Goal: Transaction & Acquisition: Book appointment/travel/reservation

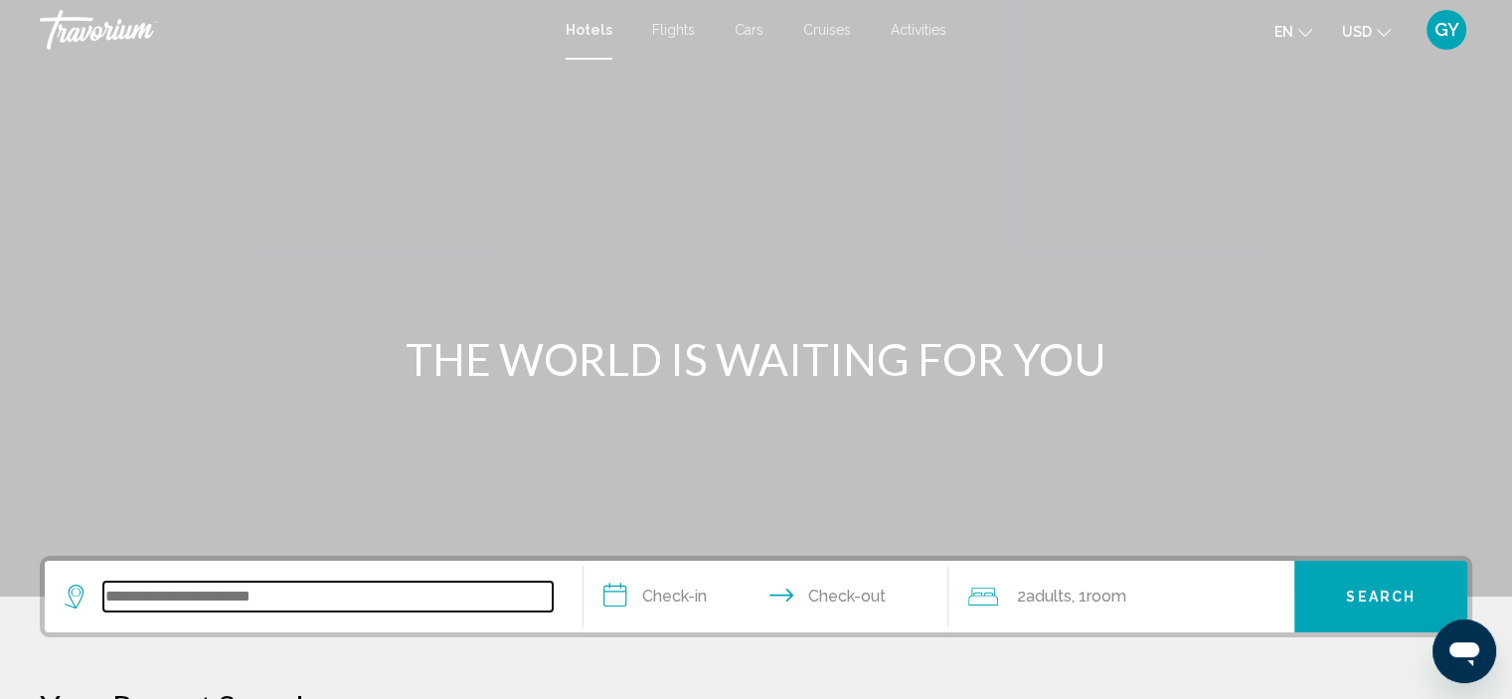
click at [141, 594] on input "Search widget" at bounding box center [327, 596] width 449 height 30
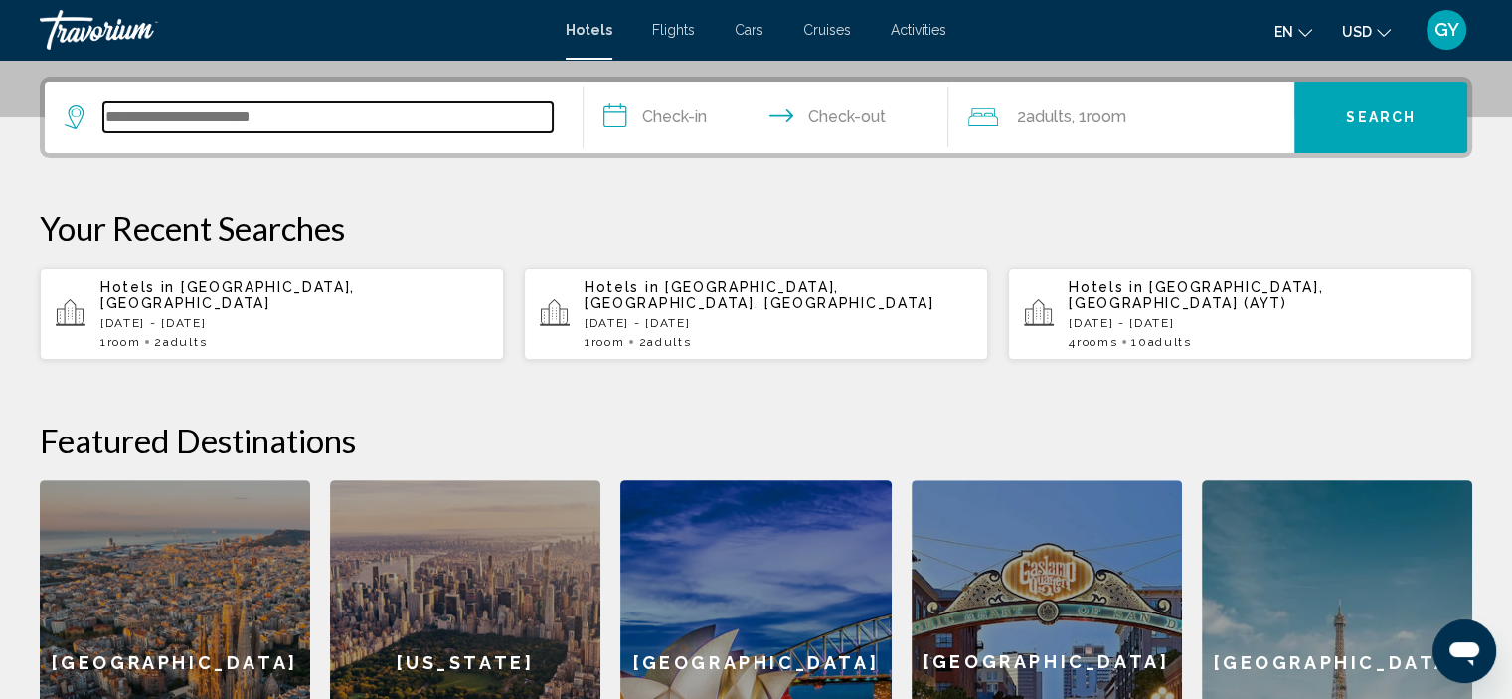
scroll to position [490, 0]
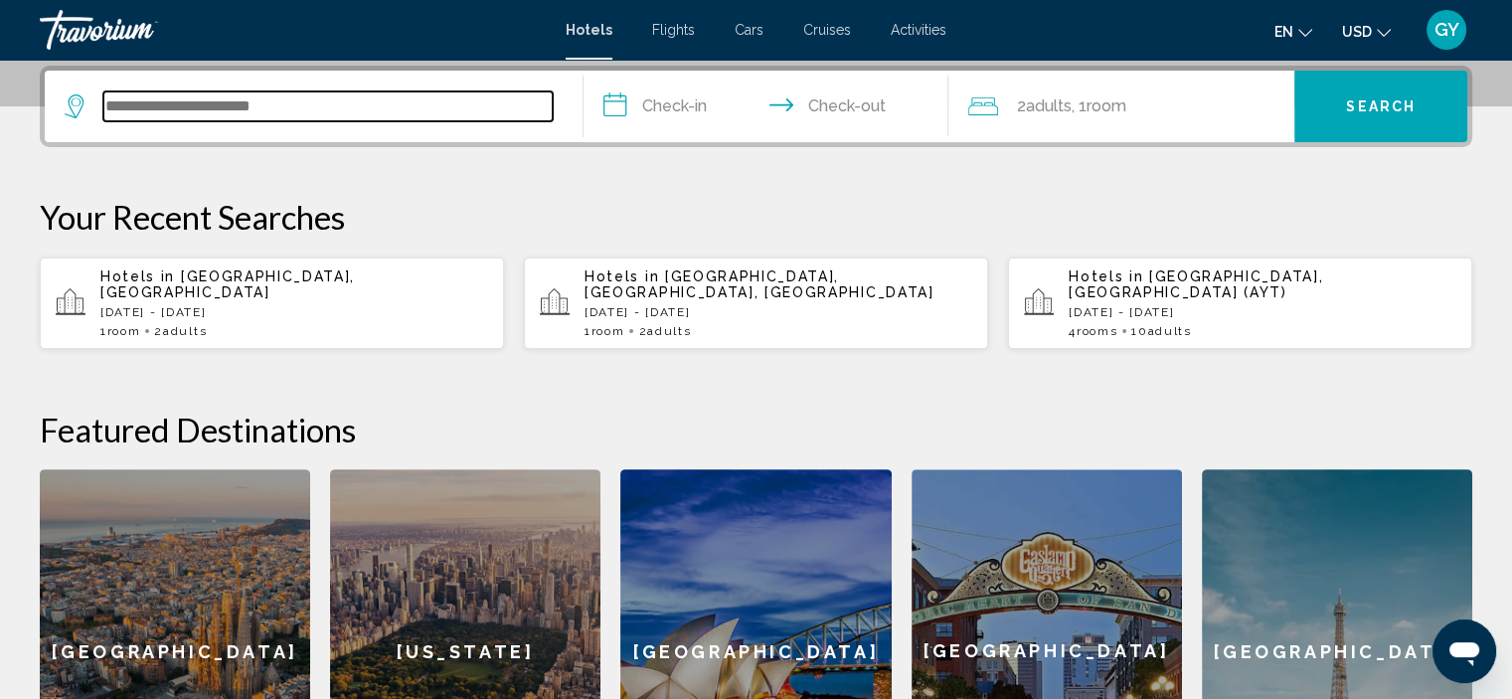
click at [114, 103] on input "Search widget" at bounding box center [327, 106] width 449 height 30
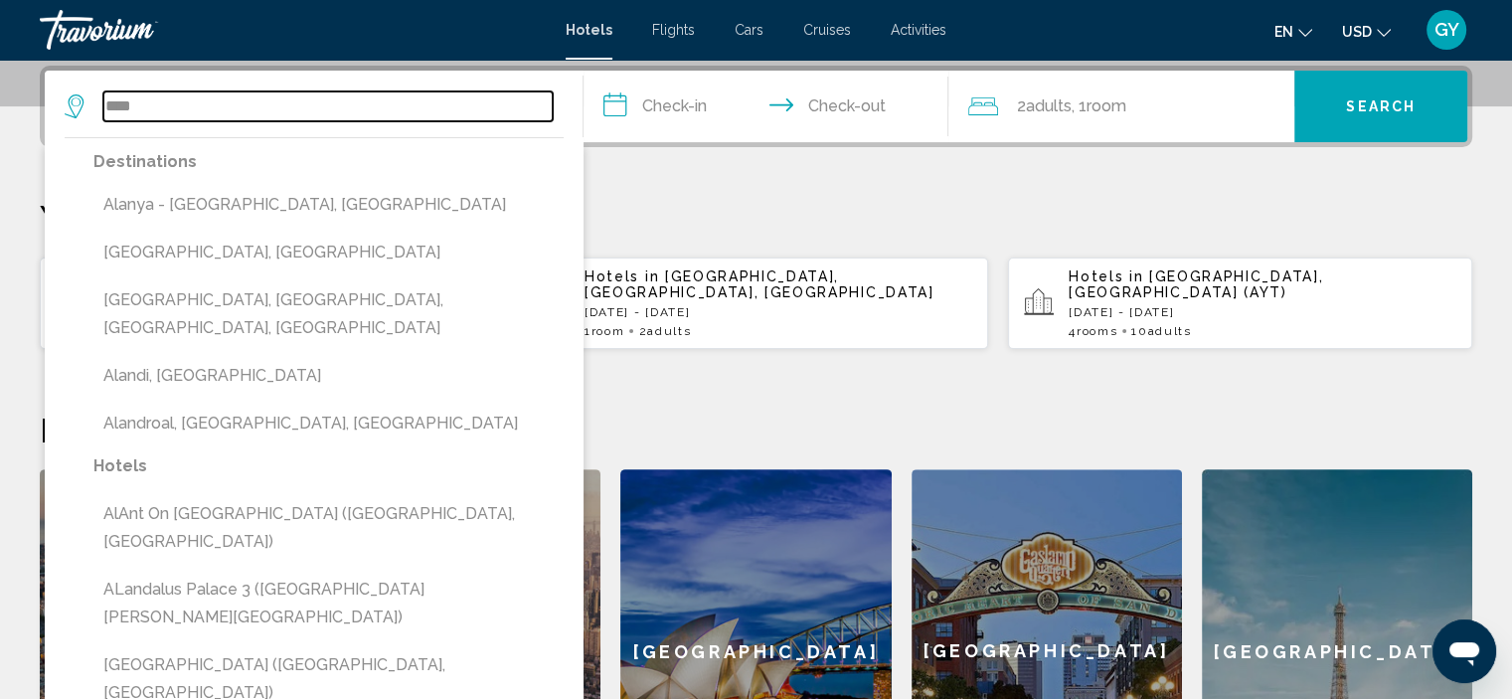
click at [114, 103] on input "****" at bounding box center [327, 106] width 449 height 30
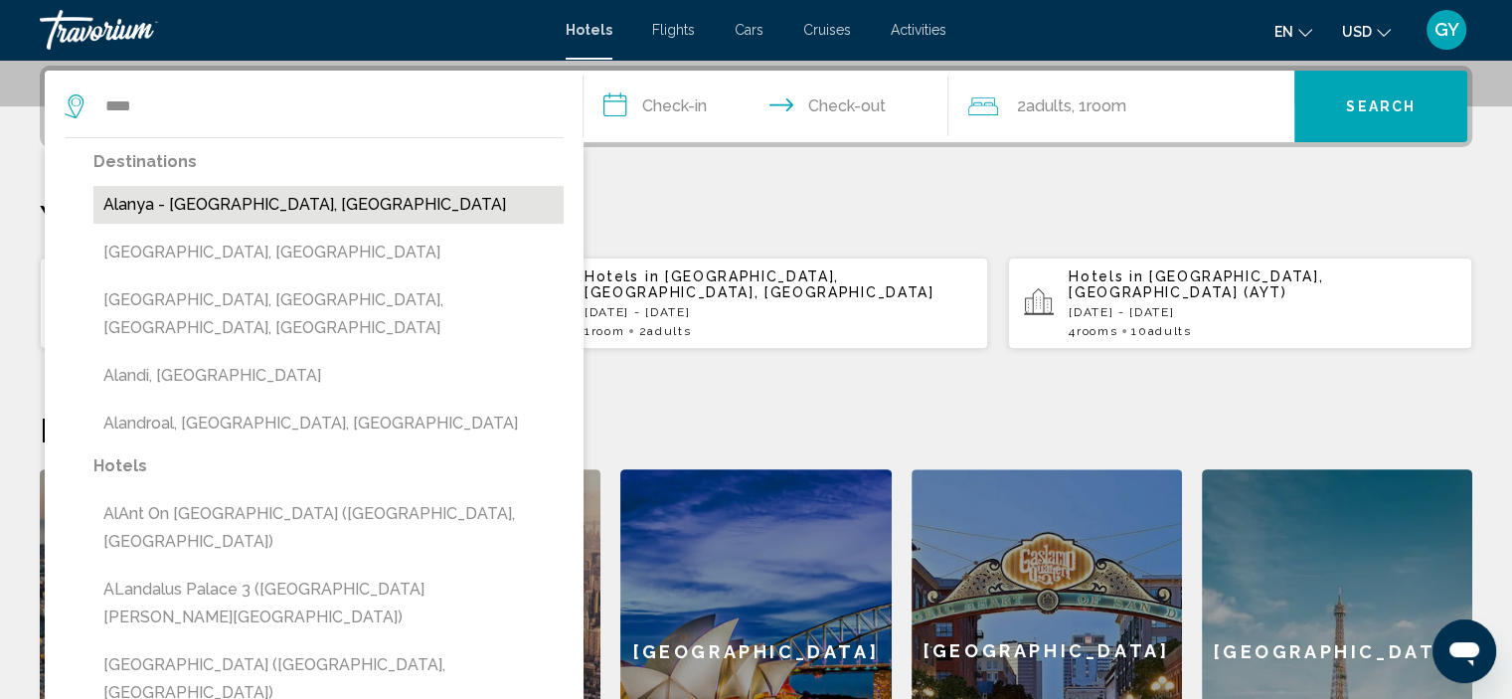
click at [184, 202] on button "Alanya - [GEOGRAPHIC_DATA], [GEOGRAPHIC_DATA]" at bounding box center [328, 205] width 470 height 38
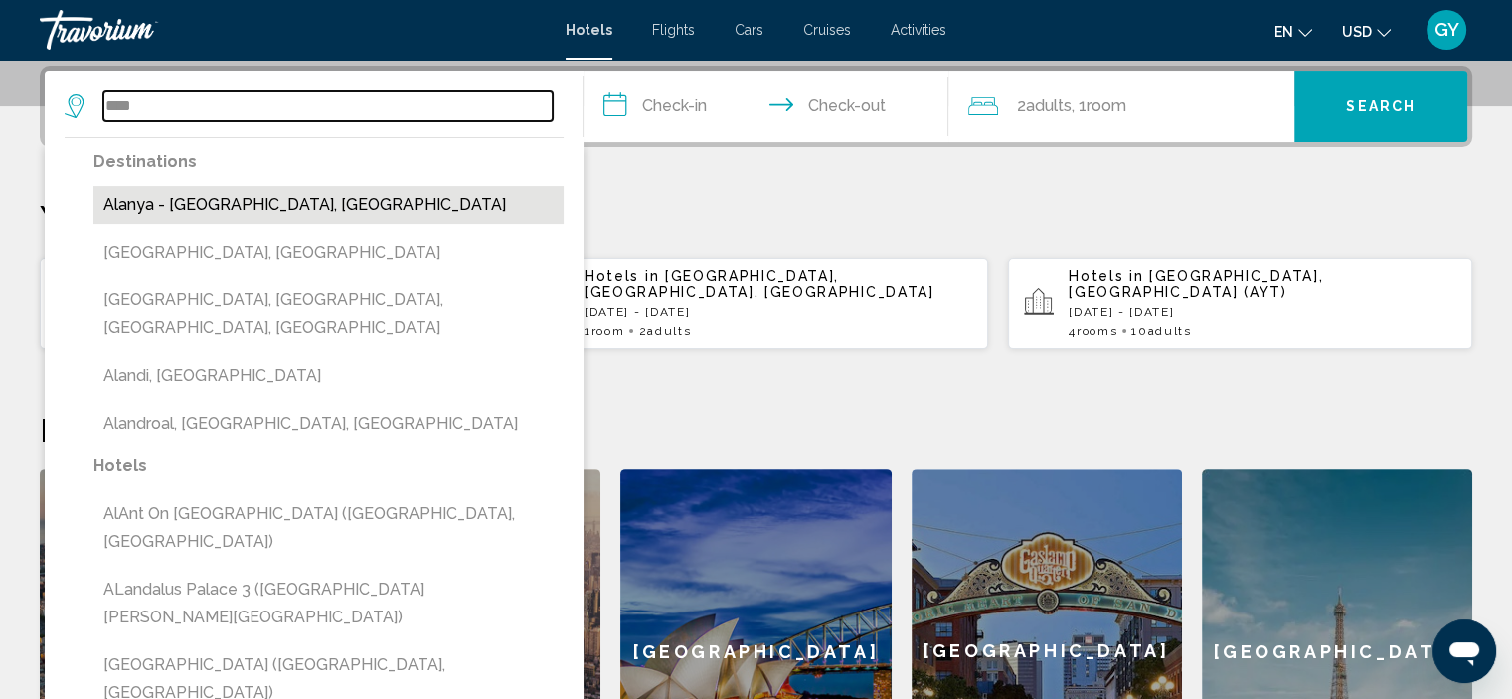
type input "**********"
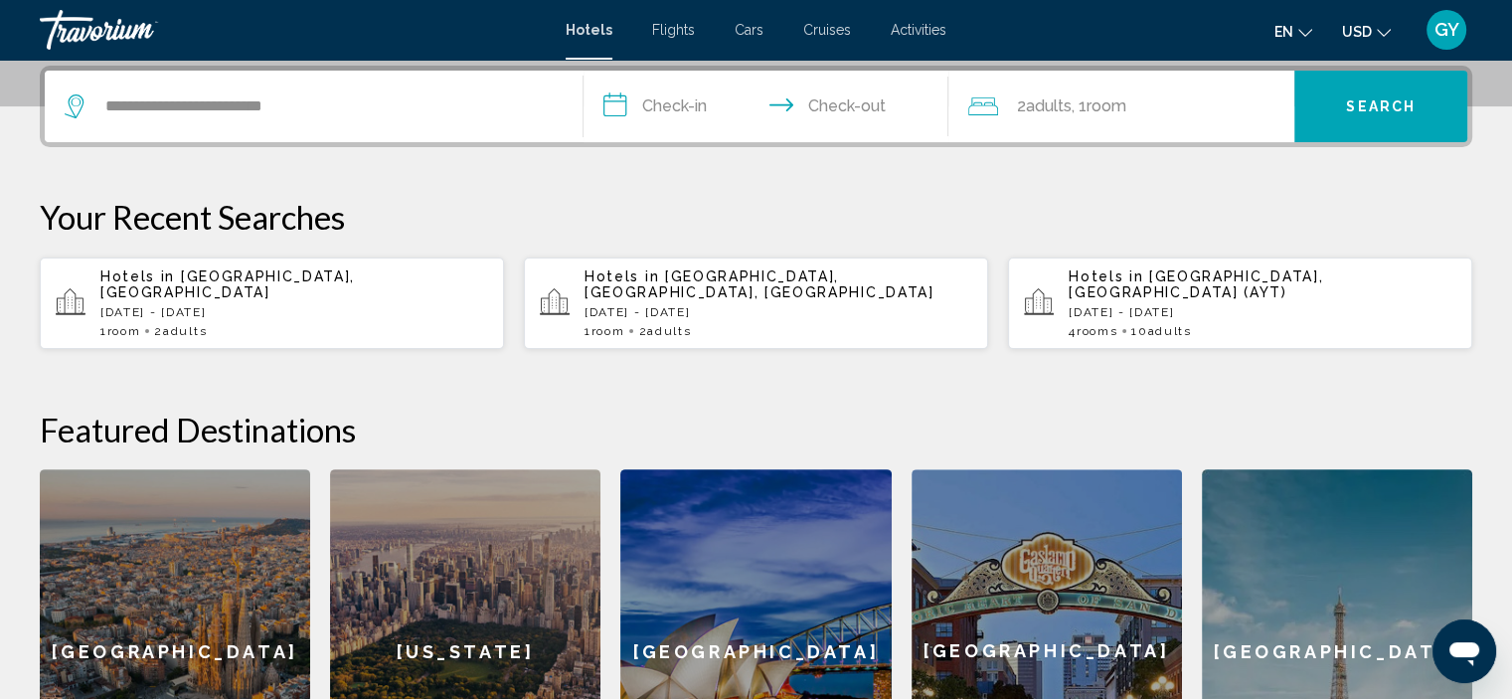
click at [615, 102] on input "**********" at bounding box center [770, 110] width 374 height 78
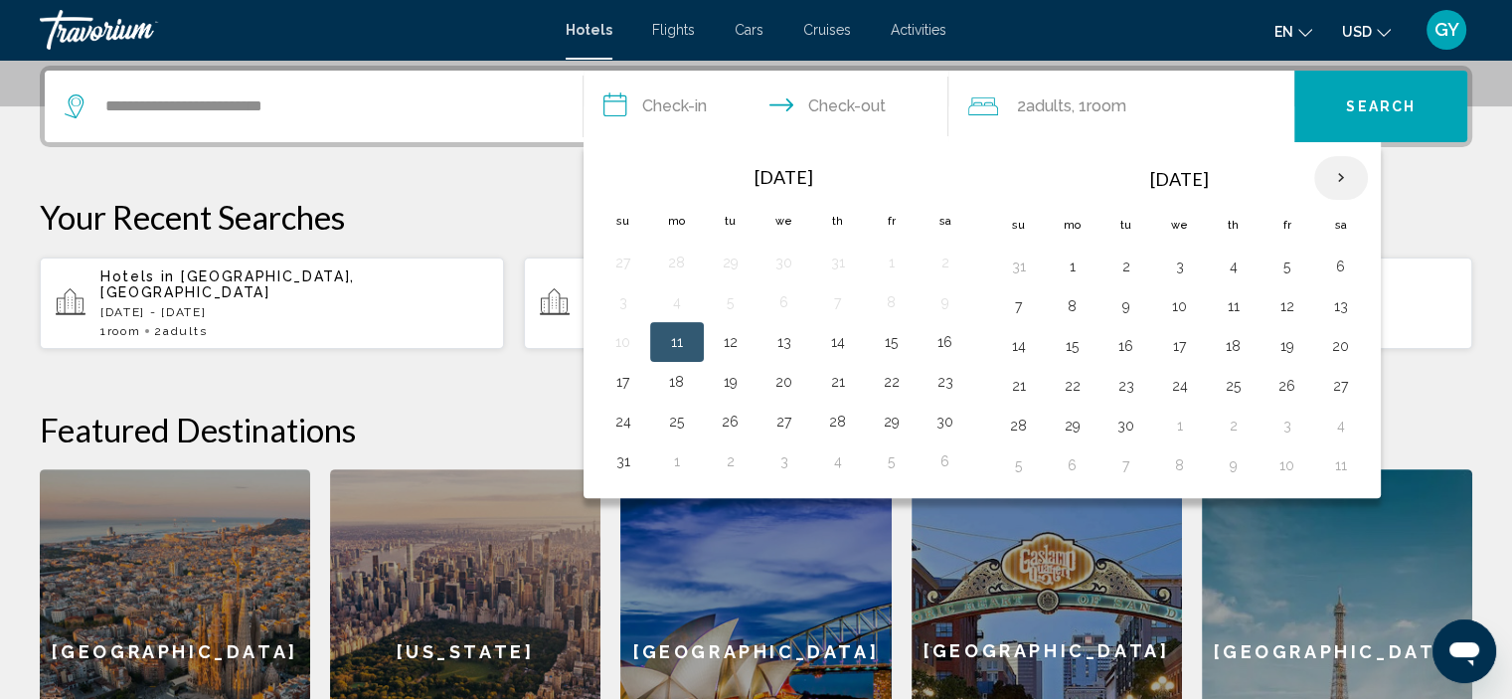
click at [1332, 175] on th "Next month" at bounding box center [1341, 178] width 54 height 44
click at [1013, 345] on button "9" at bounding box center [1019, 346] width 32 height 28
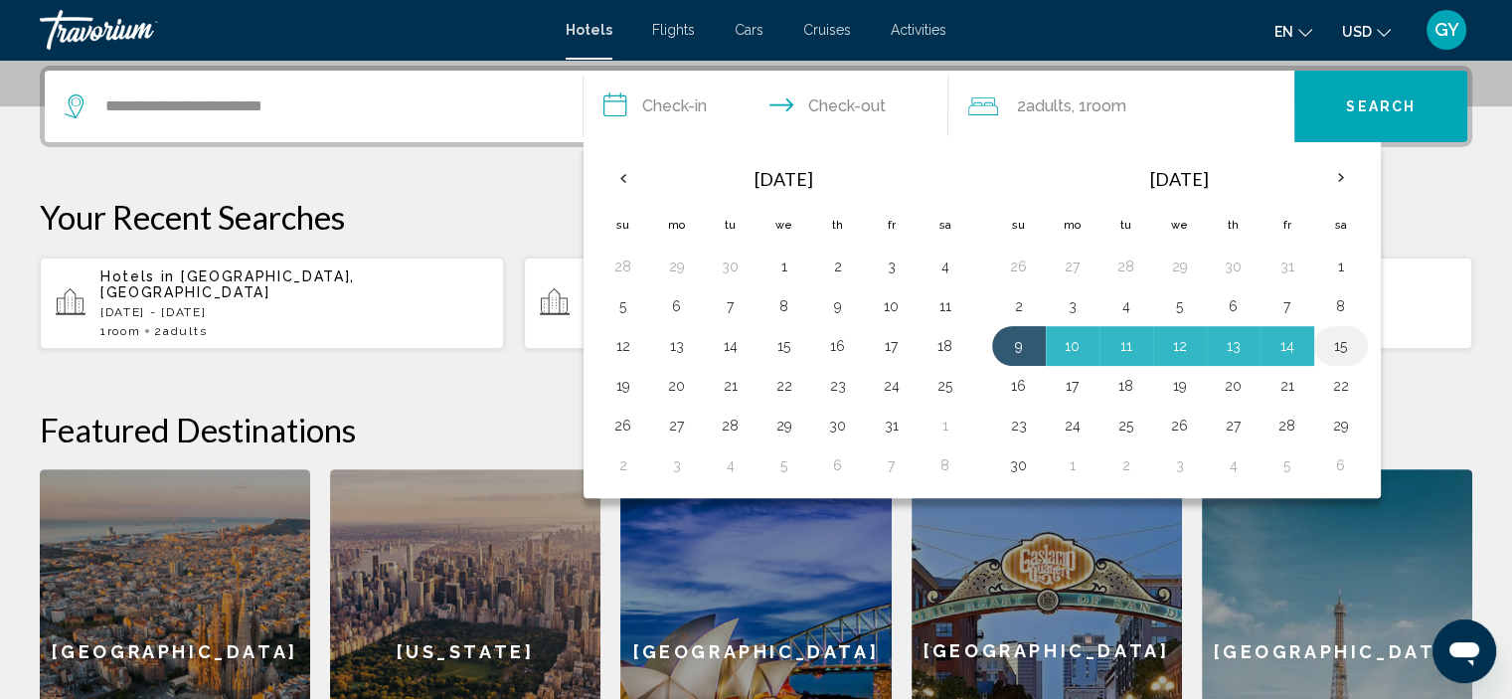
click at [1336, 340] on button "15" at bounding box center [1341, 346] width 32 height 28
type input "**********"
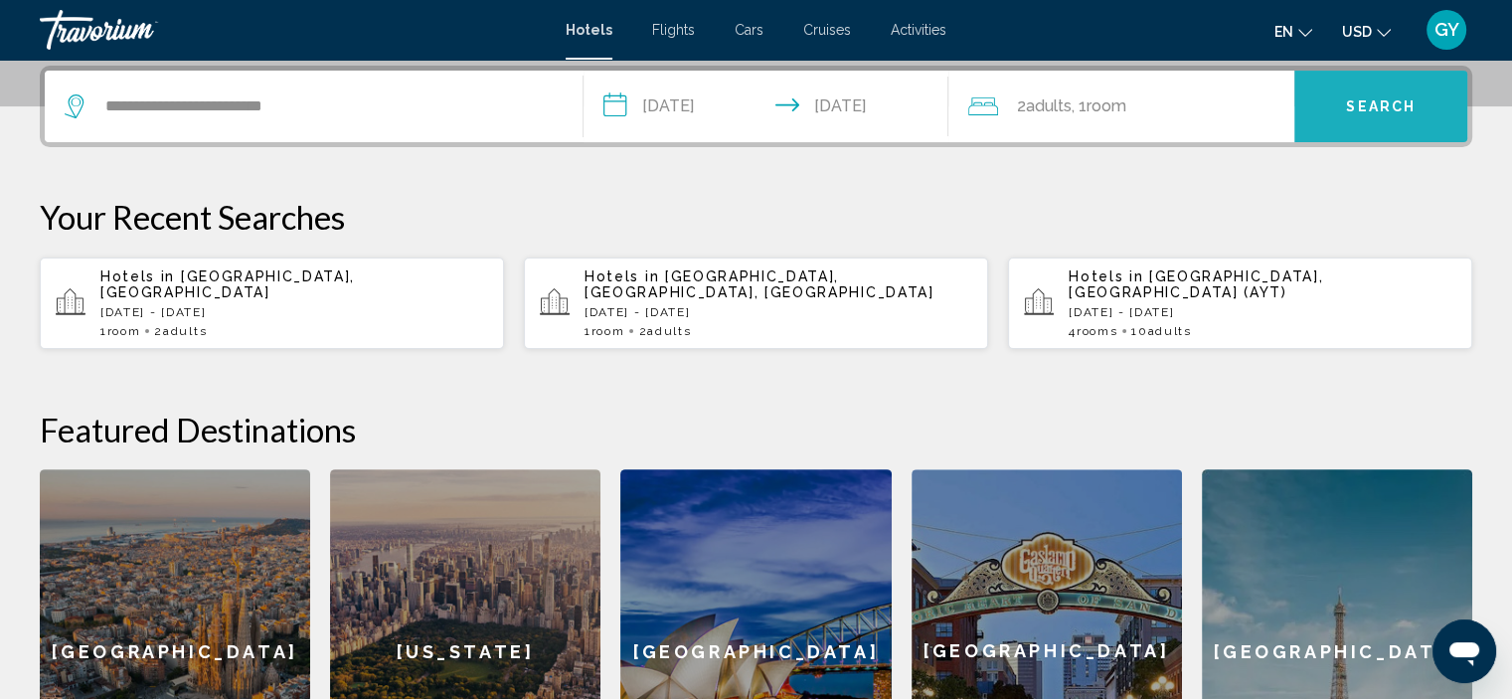
click at [1333, 94] on button "Search" at bounding box center [1380, 107] width 173 height 72
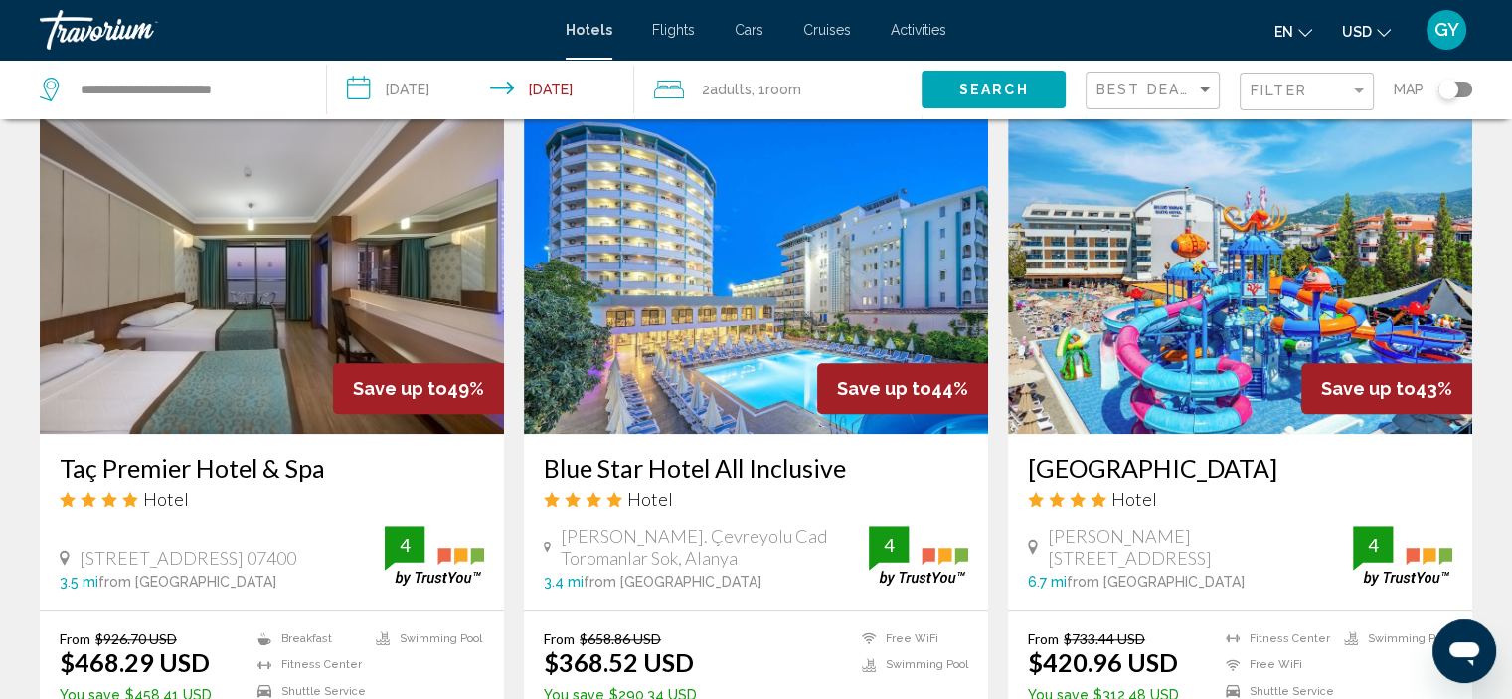
scroll to position [1495, 0]
click at [847, 261] on img "Main content" at bounding box center [756, 275] width 464 height 318
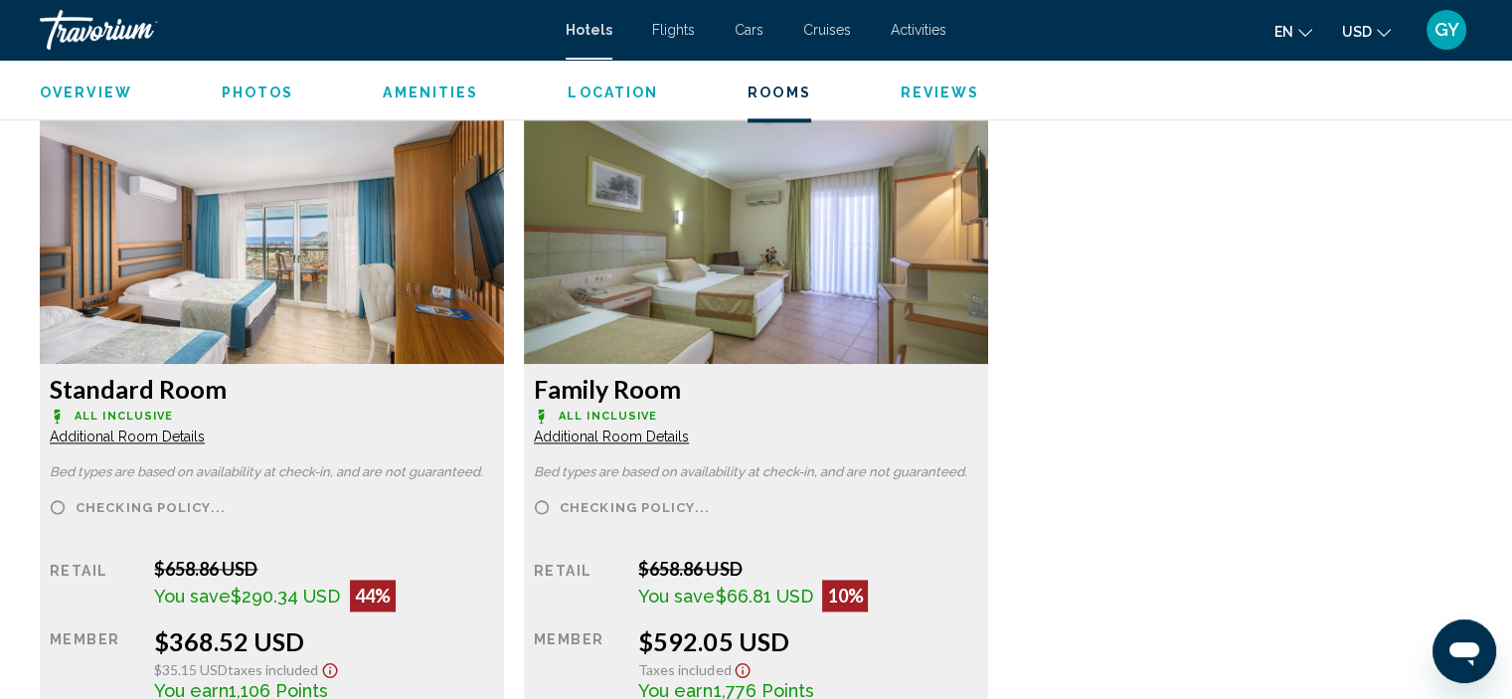
scroll to position [2698, 0]
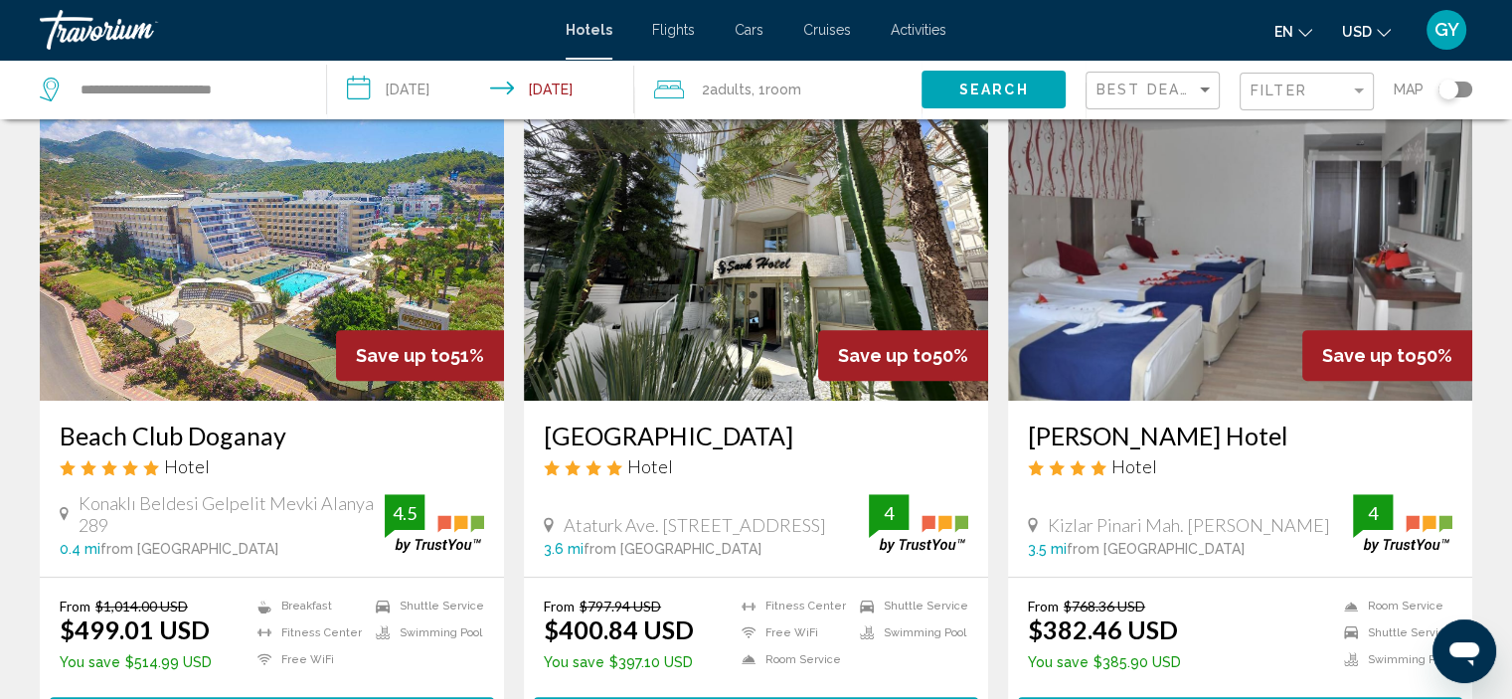
scroll to position [815, 0]
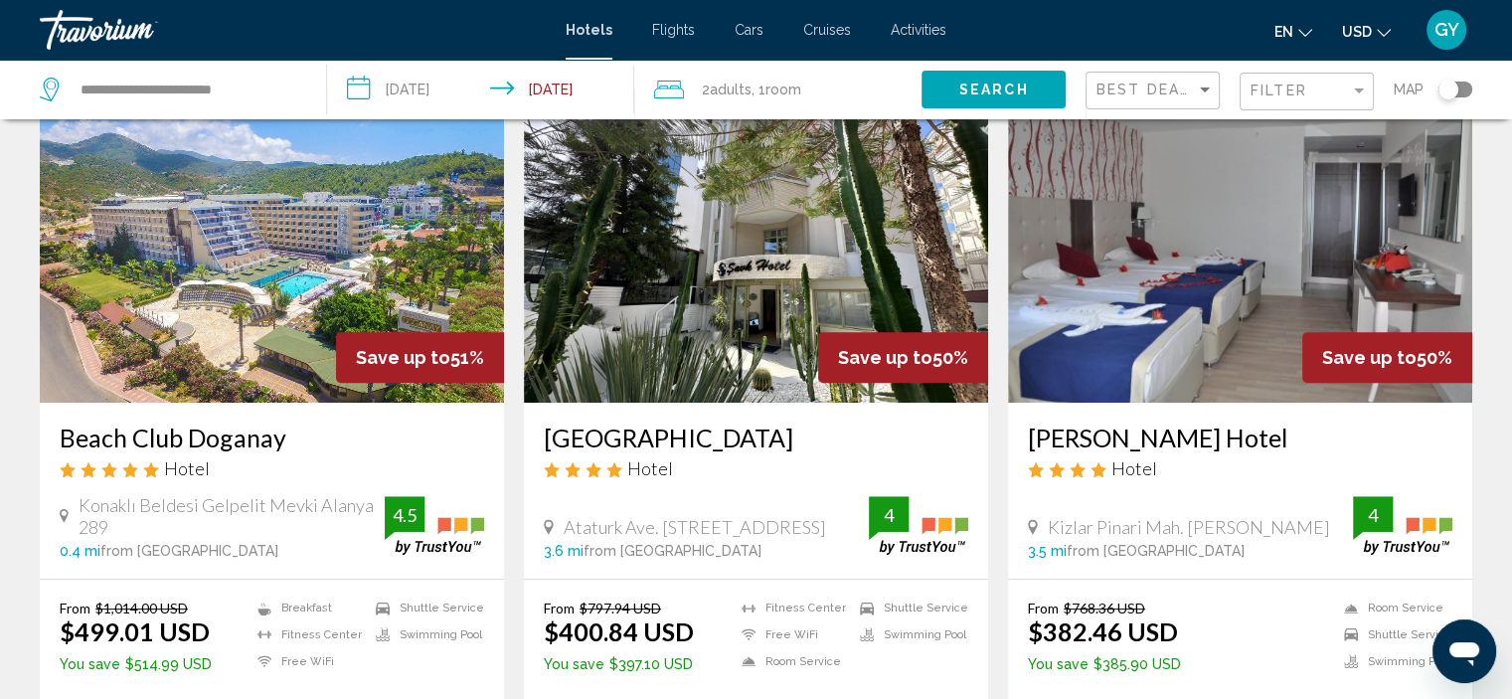
click at [289, 247] on img "Main content" at bounding box center [272, 243] width 464 height 318
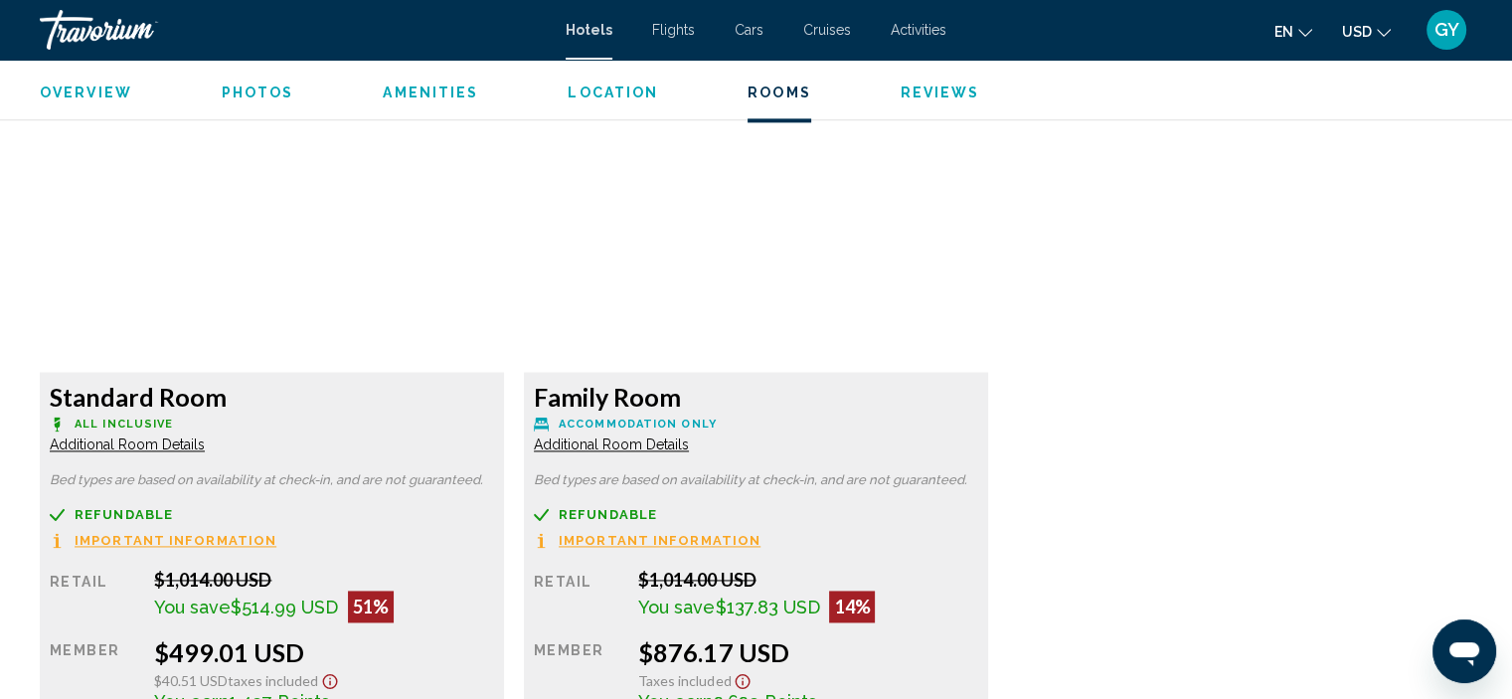
scroll to position [2691, 0]
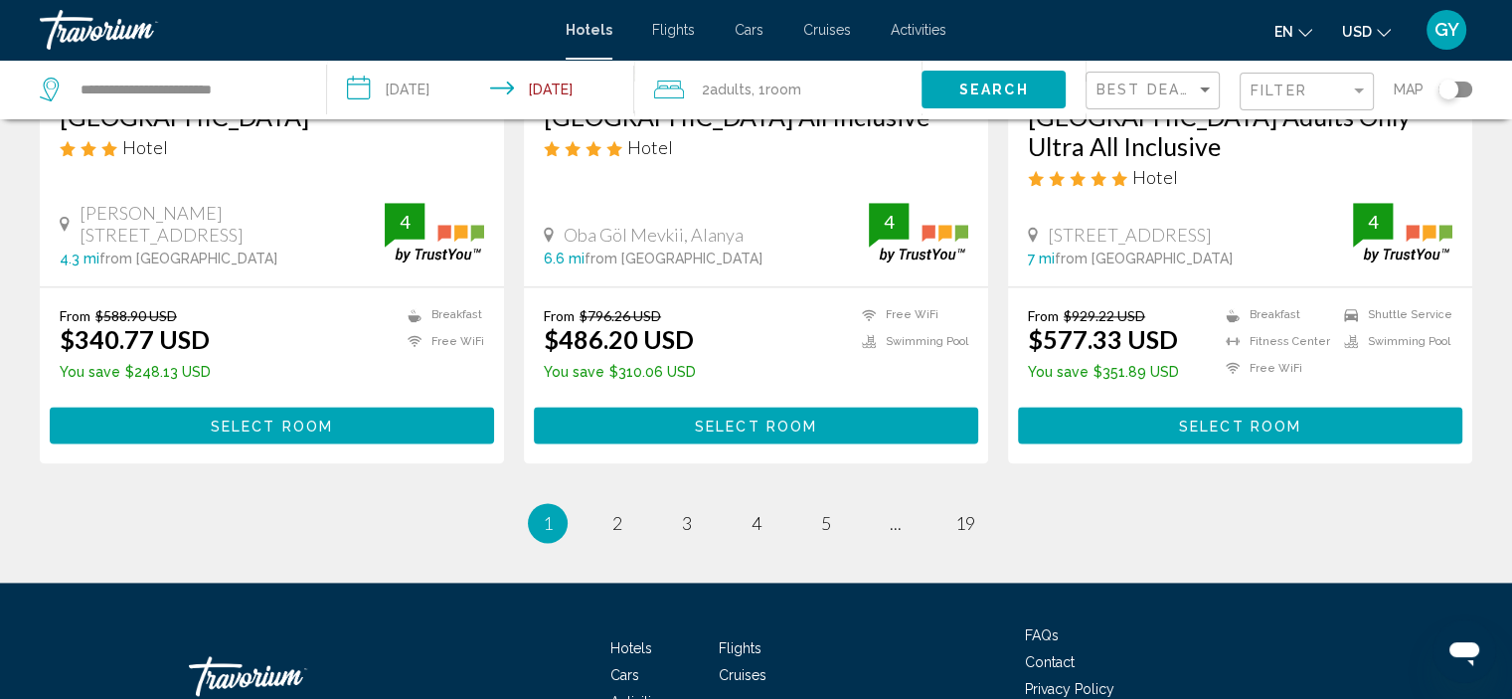
scroll to position [2571, 0]
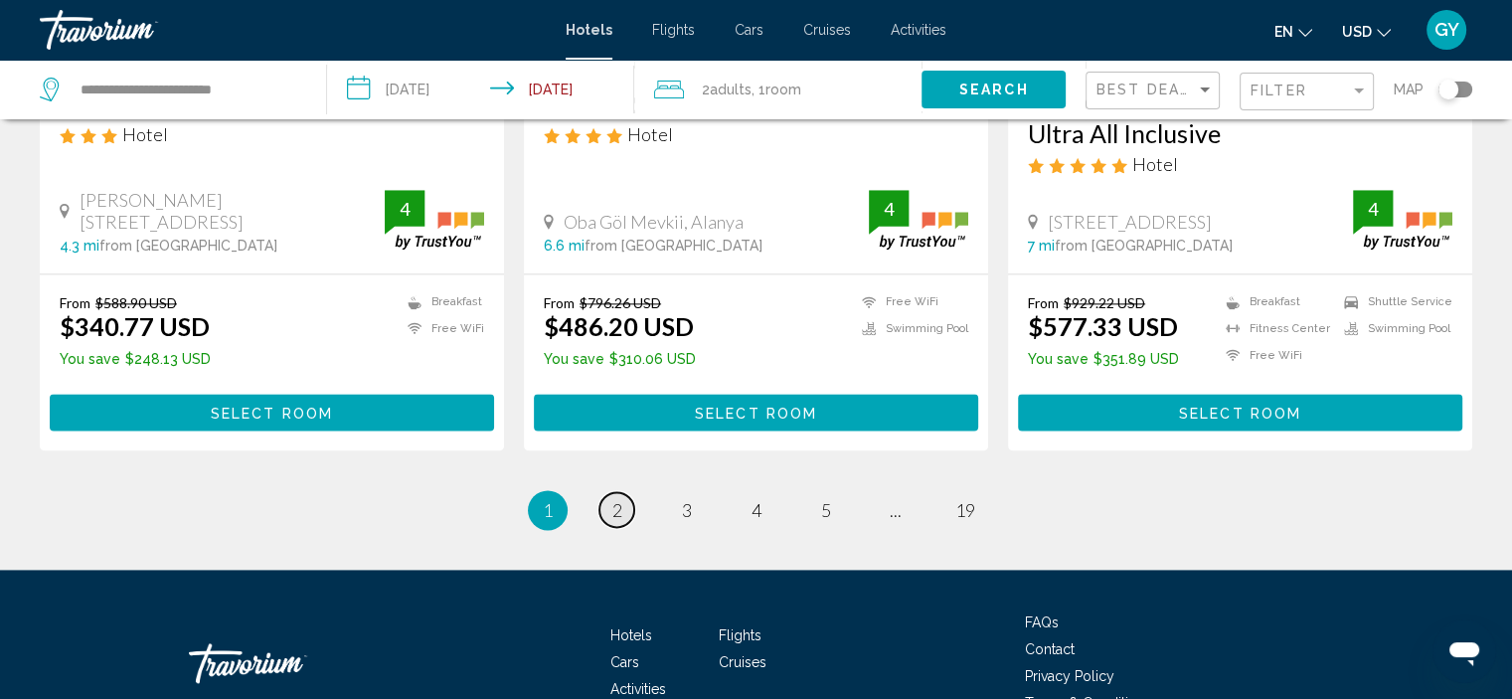
click at [612, 507] on span "2" at bounding box center [617, 510] width 10 height 22
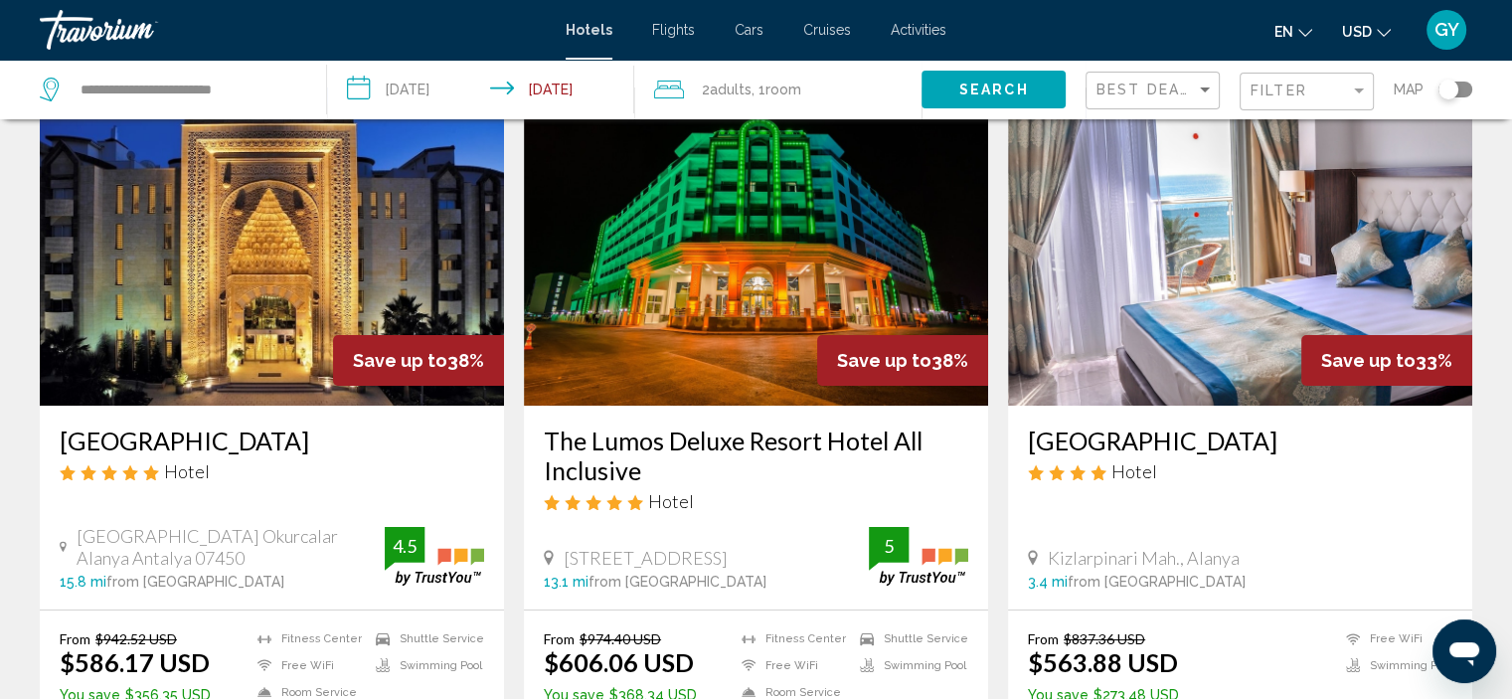
scroll to position [103, 0]
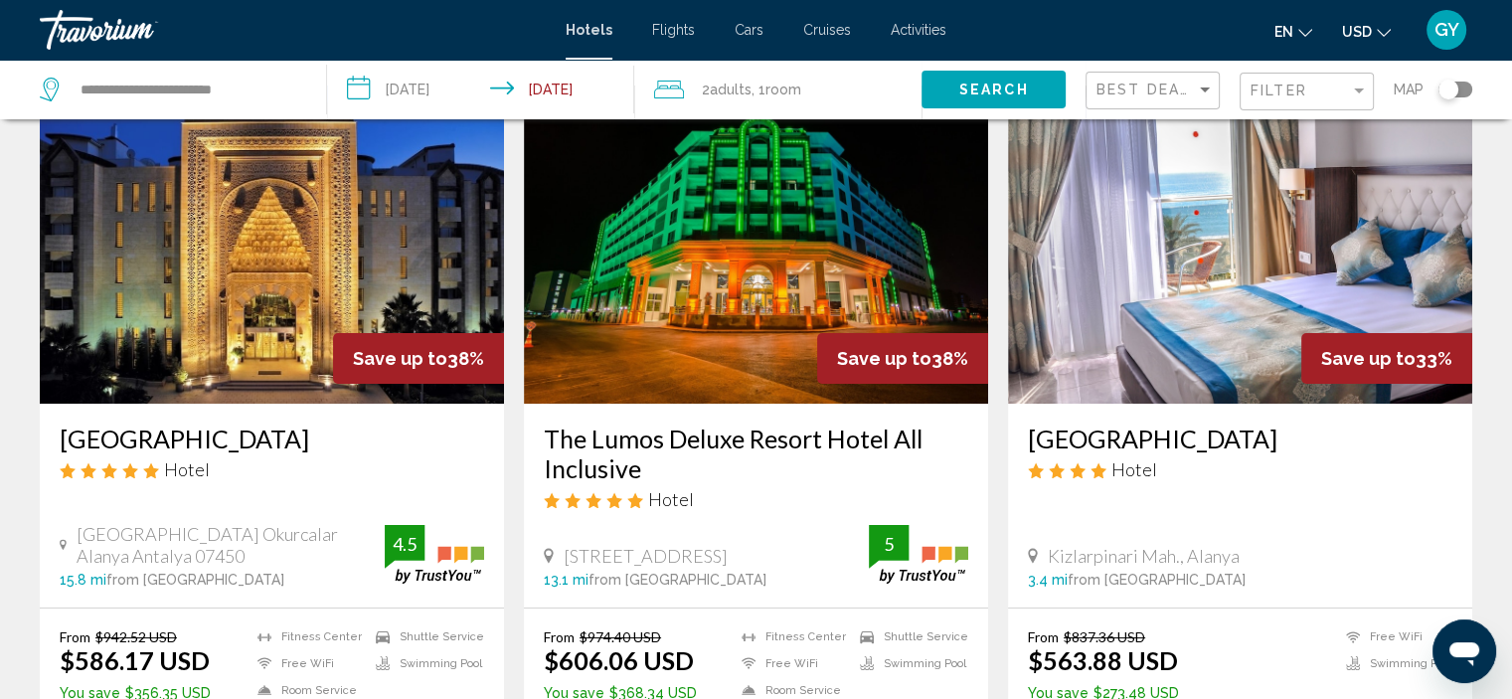
click at [398, 291] on img "Main content" at bounding box center [272, 244] width 464 height 318
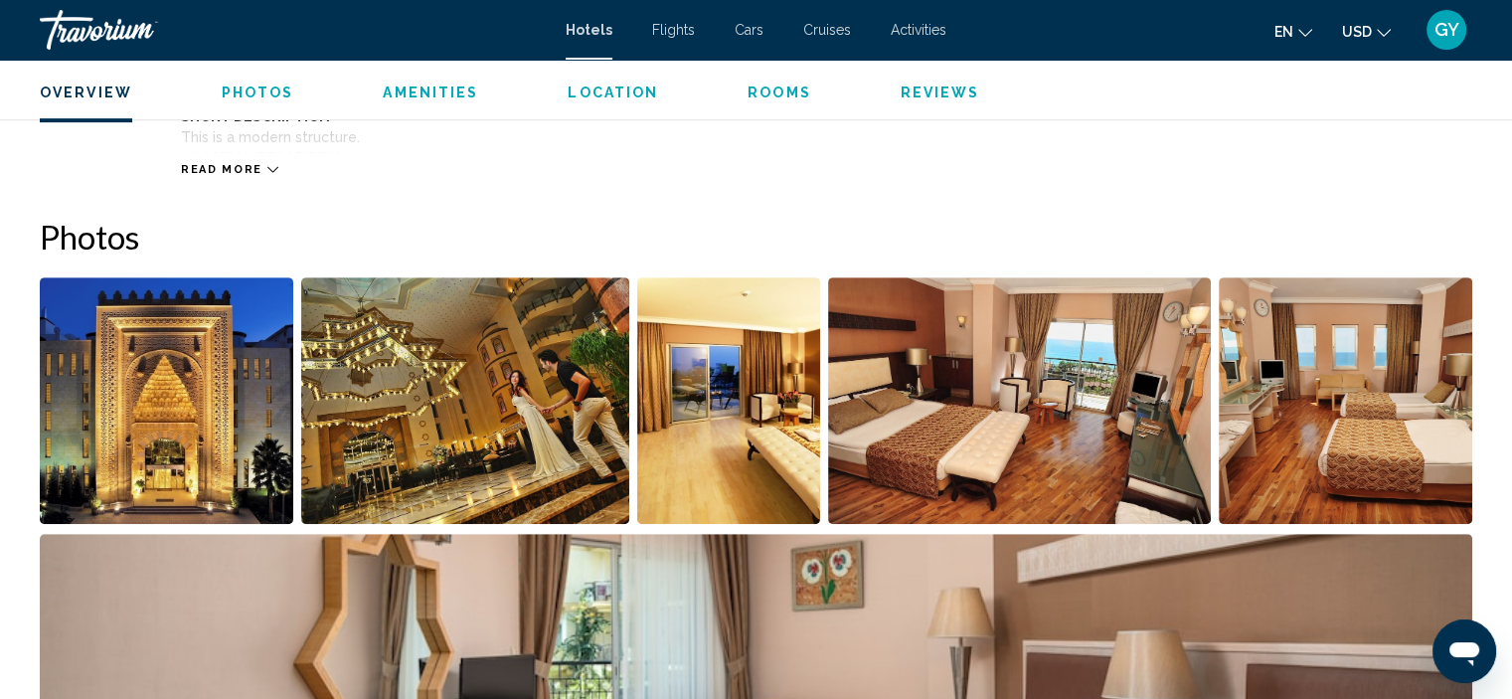
scroll to position [875, 0]
click at [239, 402] on img "Open full-screen image slider" at bounding box center [166, 400] width 253 height 246
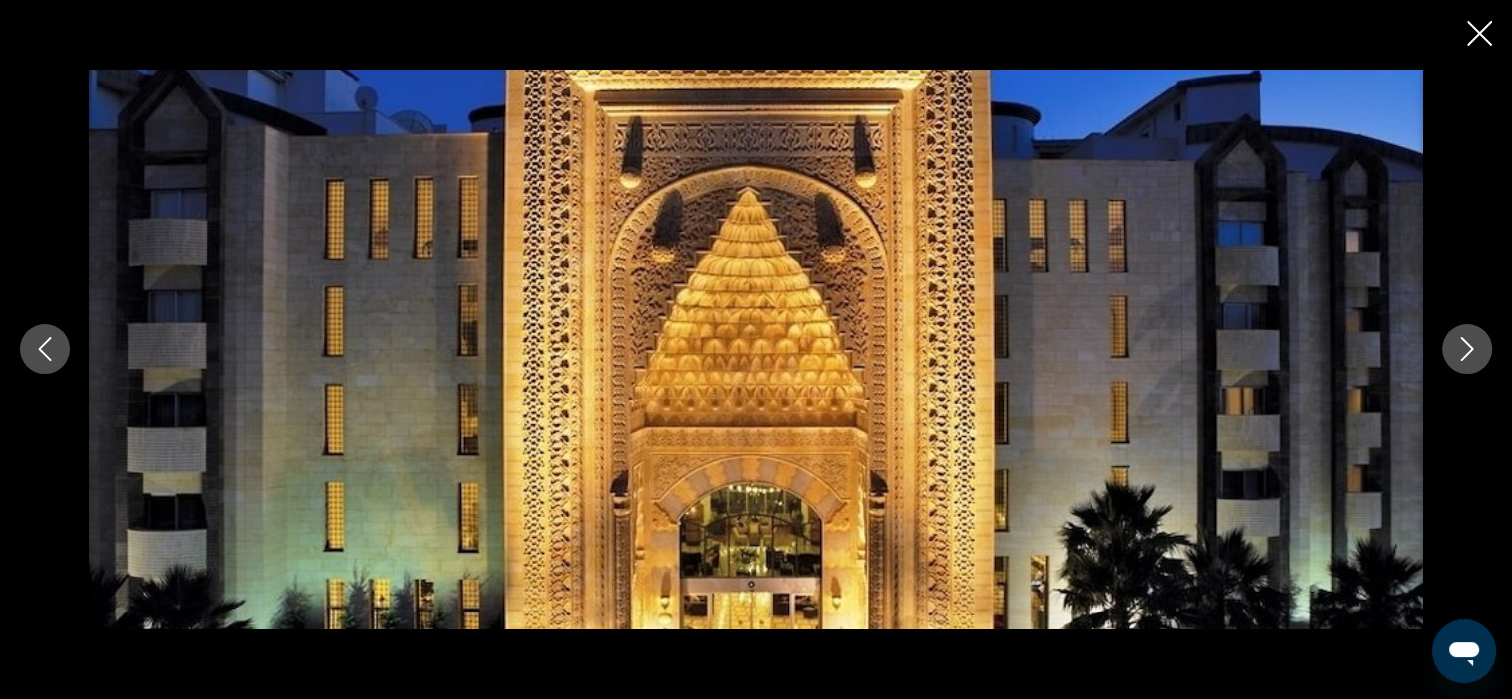
click at [1472, 358] on icon "Next image" at bounding box center [1467, 349] width 24 height 24
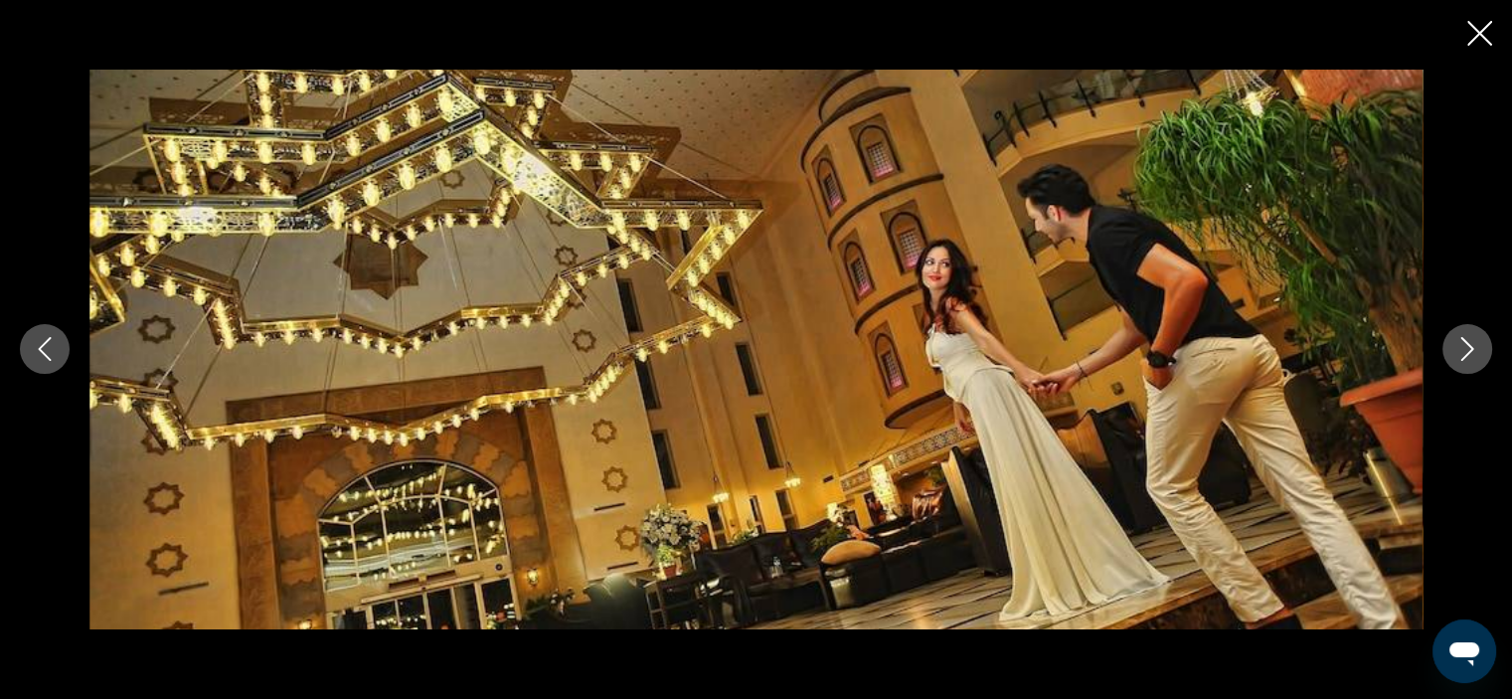
click at [1472, 358] on icon "Next image" at bounding box center [1467, 349] width 24 height 24
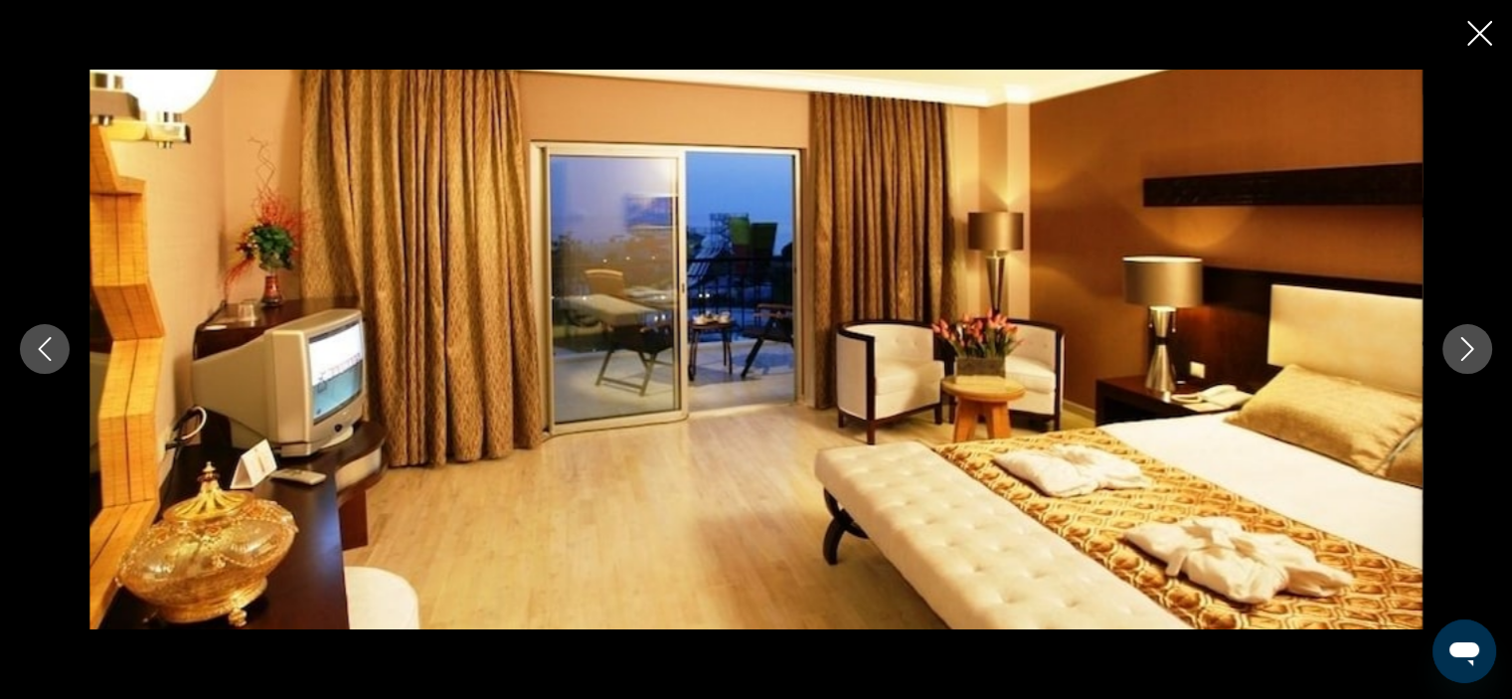
click at [1472, 358] on icon "Next image" at bounding box center [1467, 349] width 24 height 24
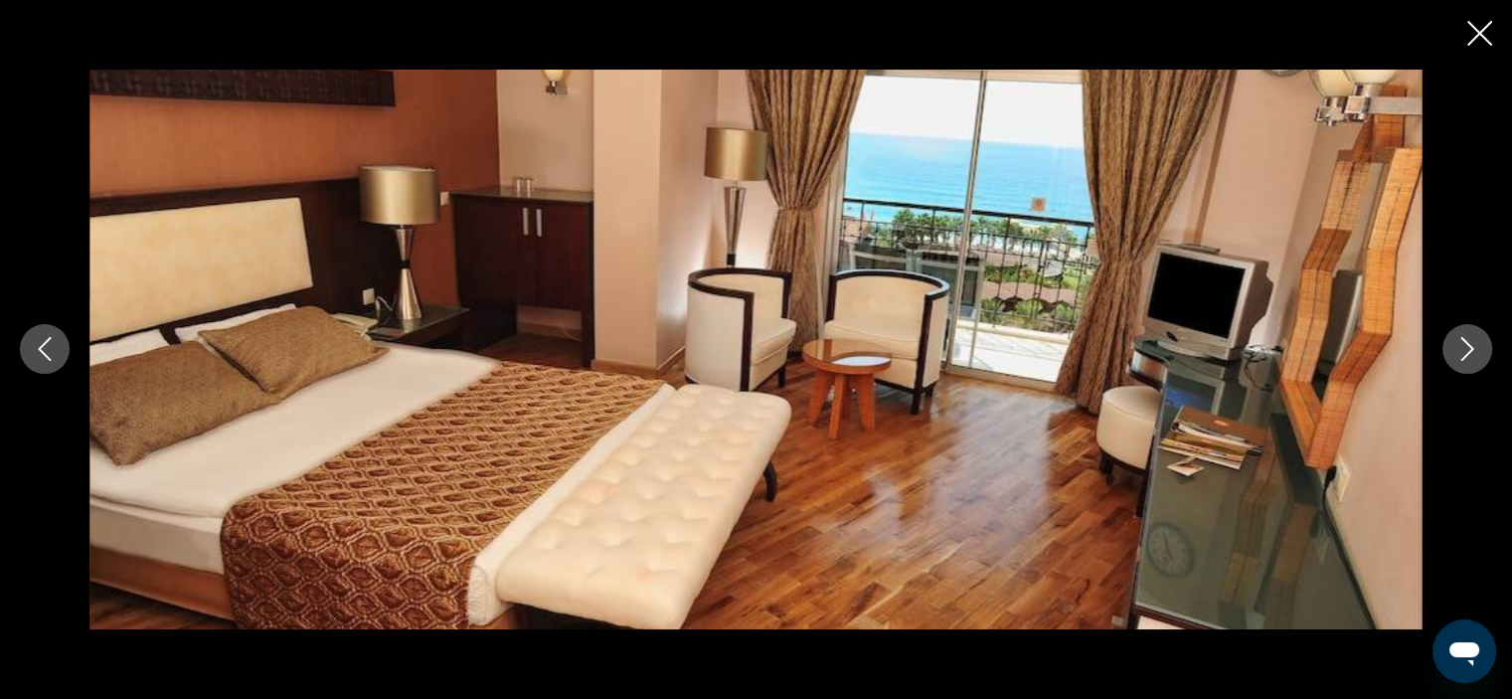
click at [1472, 358] on icon "Next image" at bounding box center [1467, 349] width 24 height 24
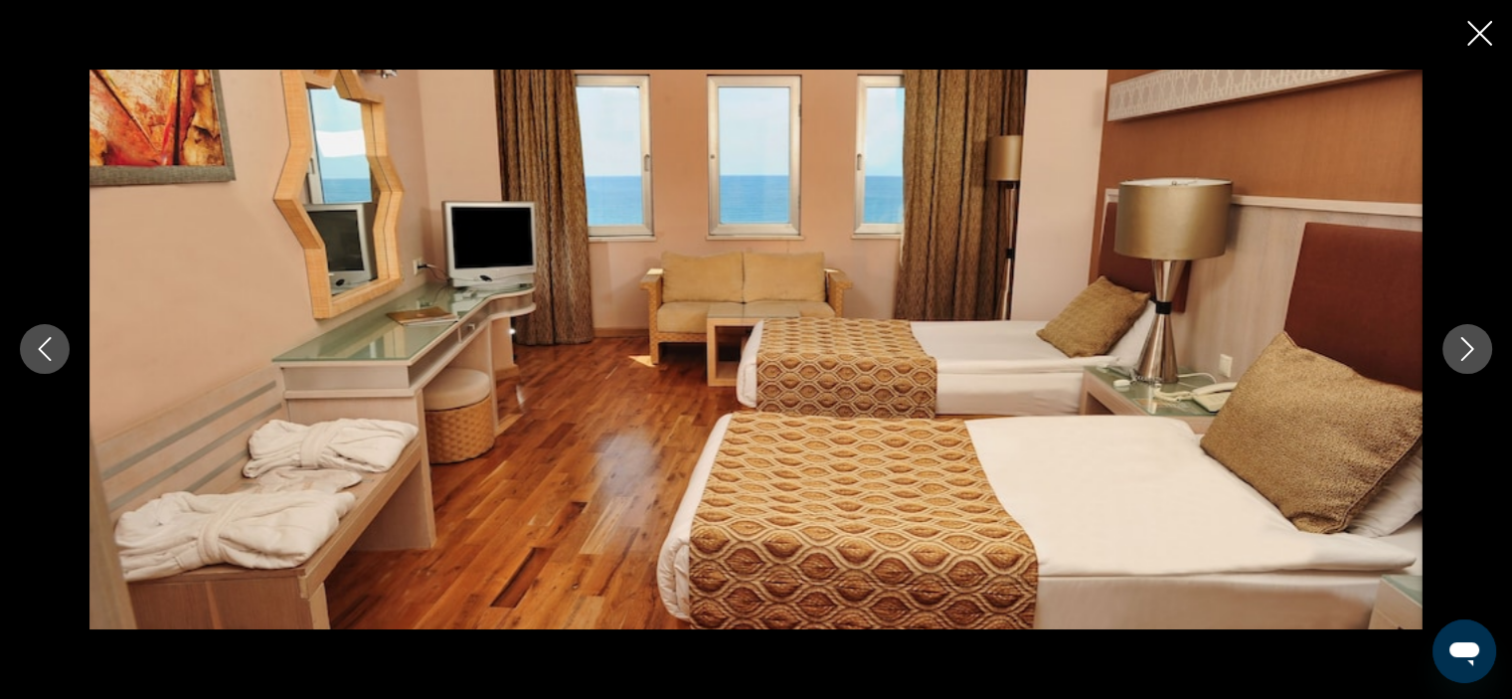
click at [1472, 358] on icon "Next image" at bounding box center [1467, 349] width 24 height 24
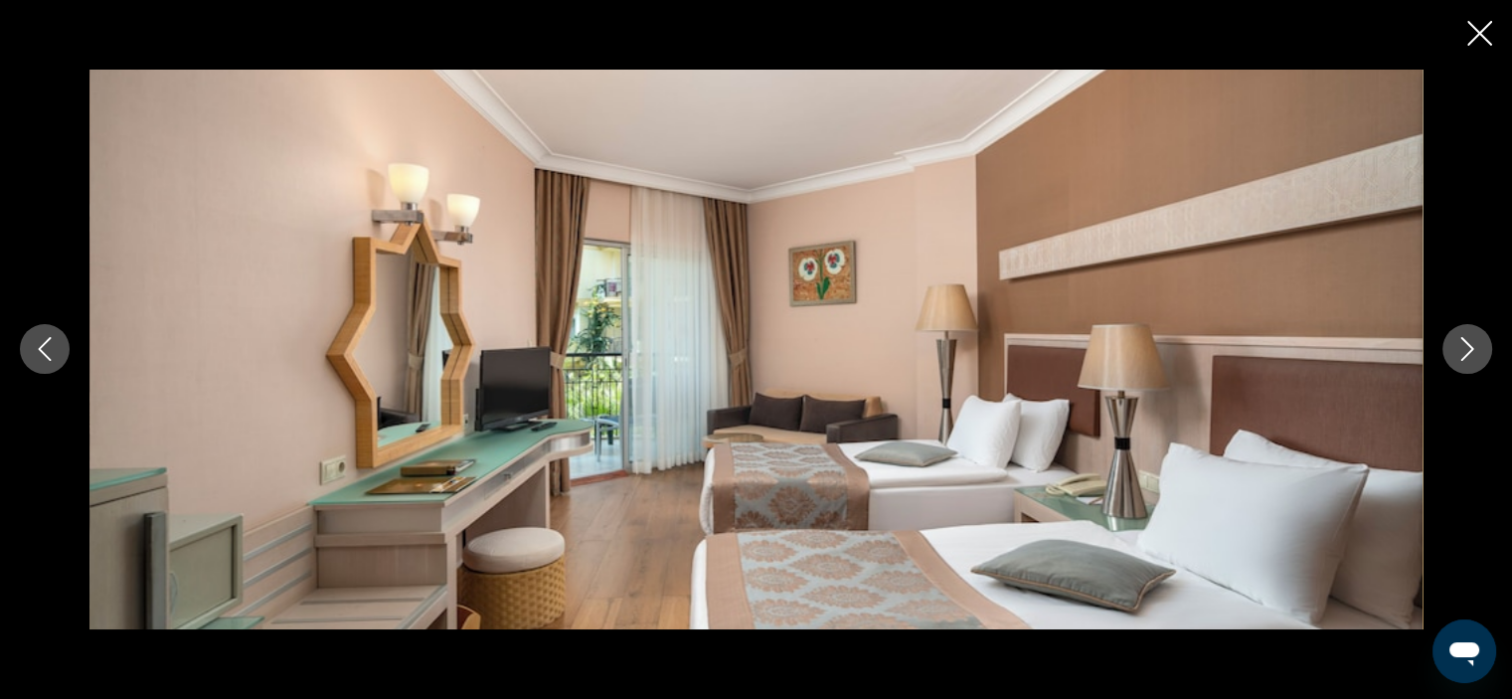
click at [1472, 358] on icon "Next image" at bounding box center [1467, 349] width 24 height 24
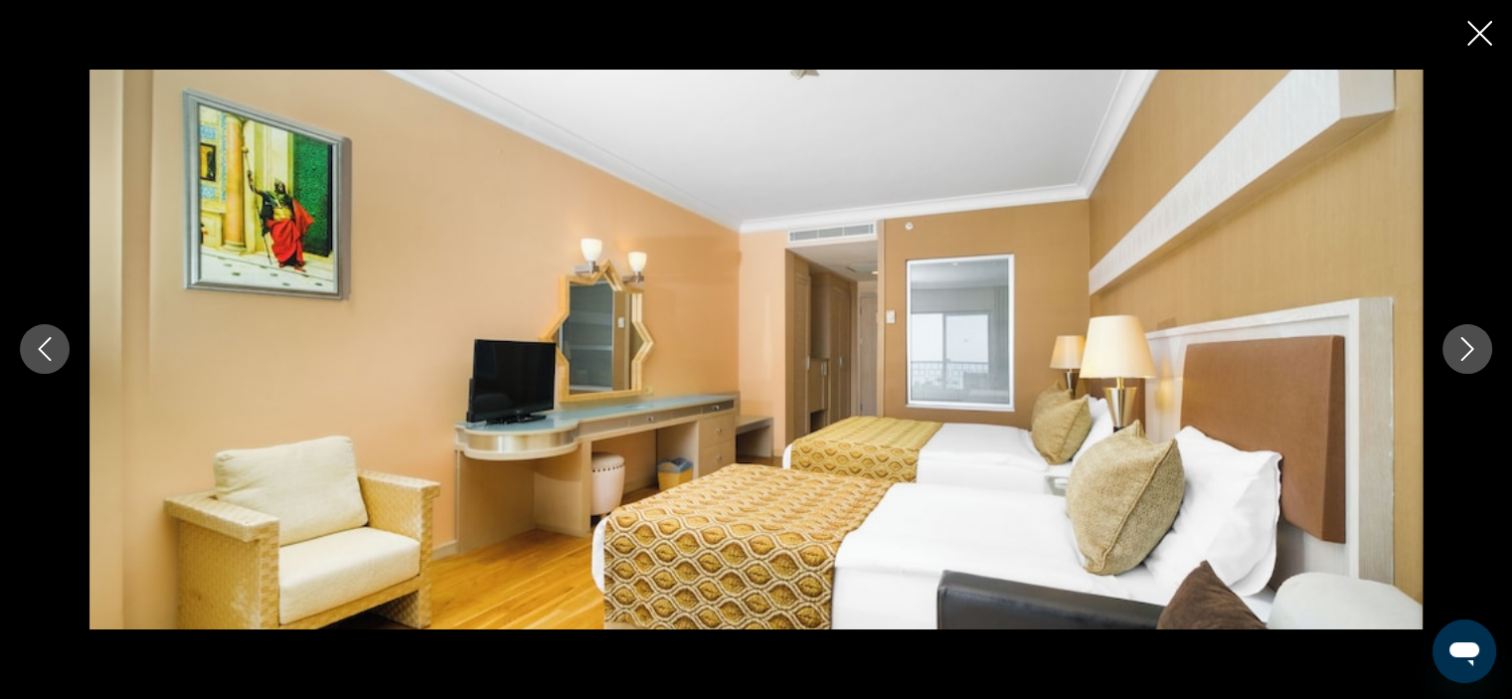
click at [1472, 358] on icon "Next image" at bounding box center [1467, 349] width 24 height 24
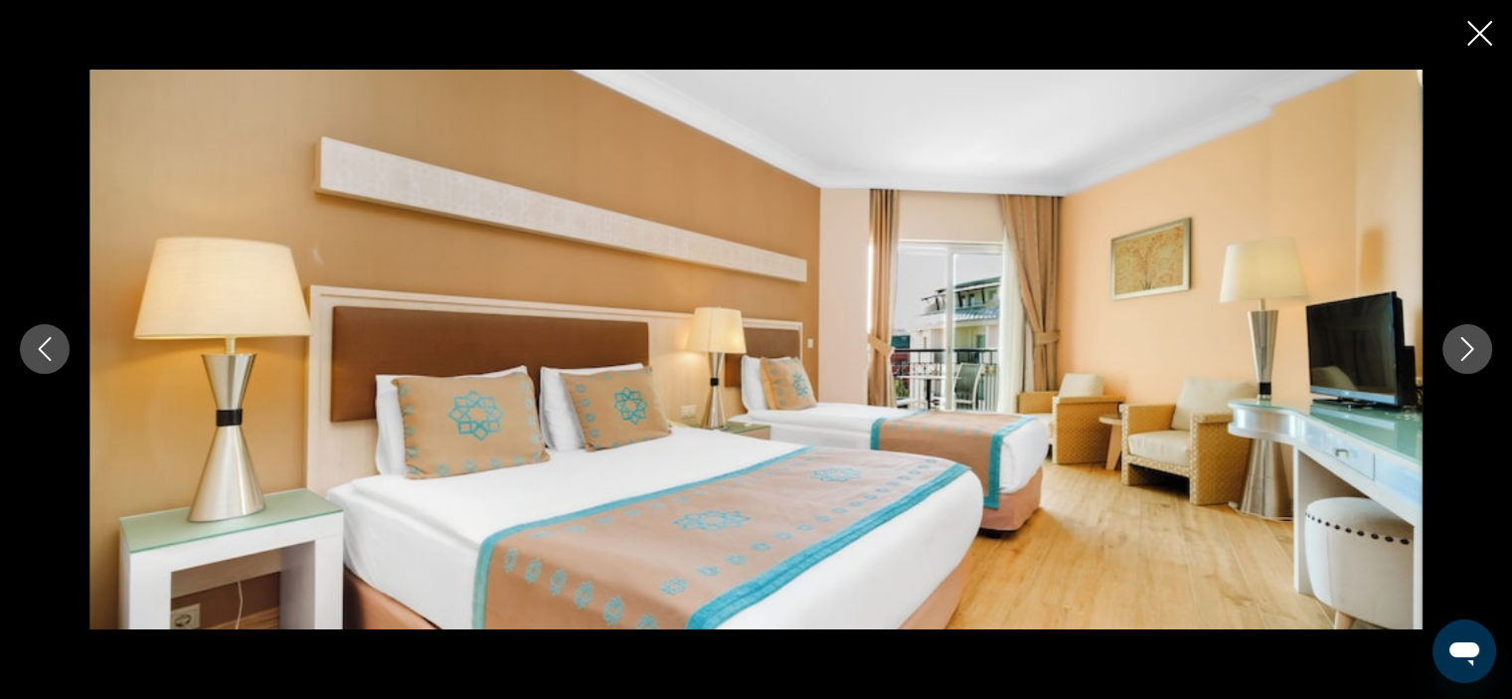
click at [1472, 358] on icon "Next image" at bounding box center [1467, 349] width 24 height 24
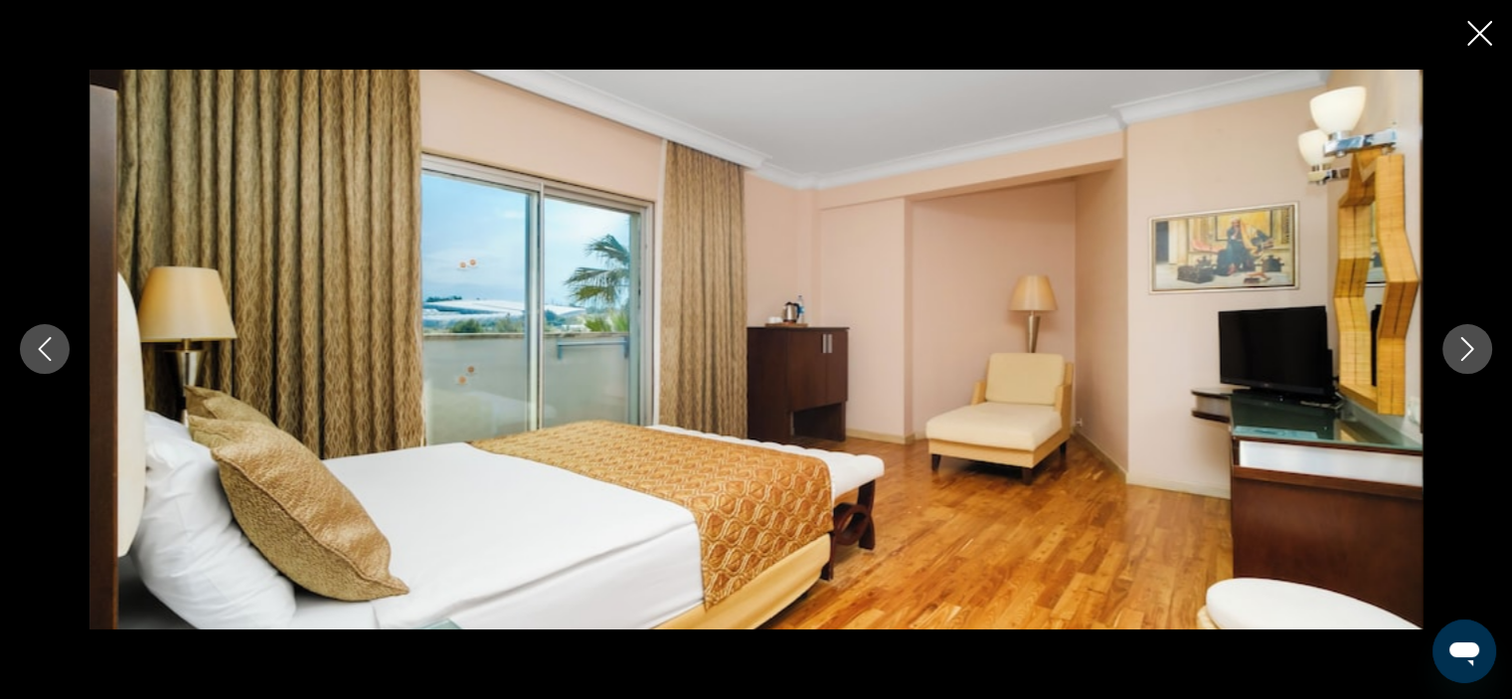
click at [1472, 358] on icon "Next image" at bounding box center [1467, 349] width 24 height 24
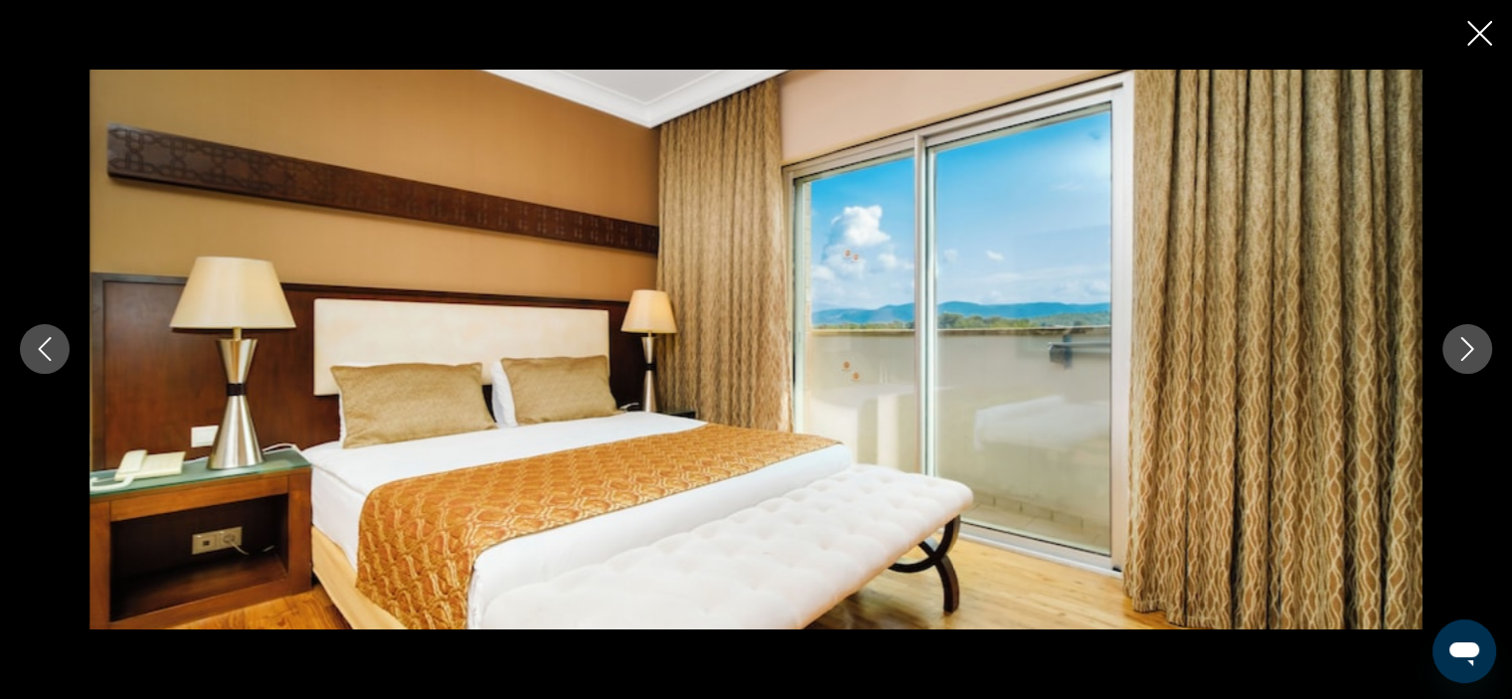
click at [1472, 358] on icon "Next image" at bounding box center [1467, 349] width 24 height 24
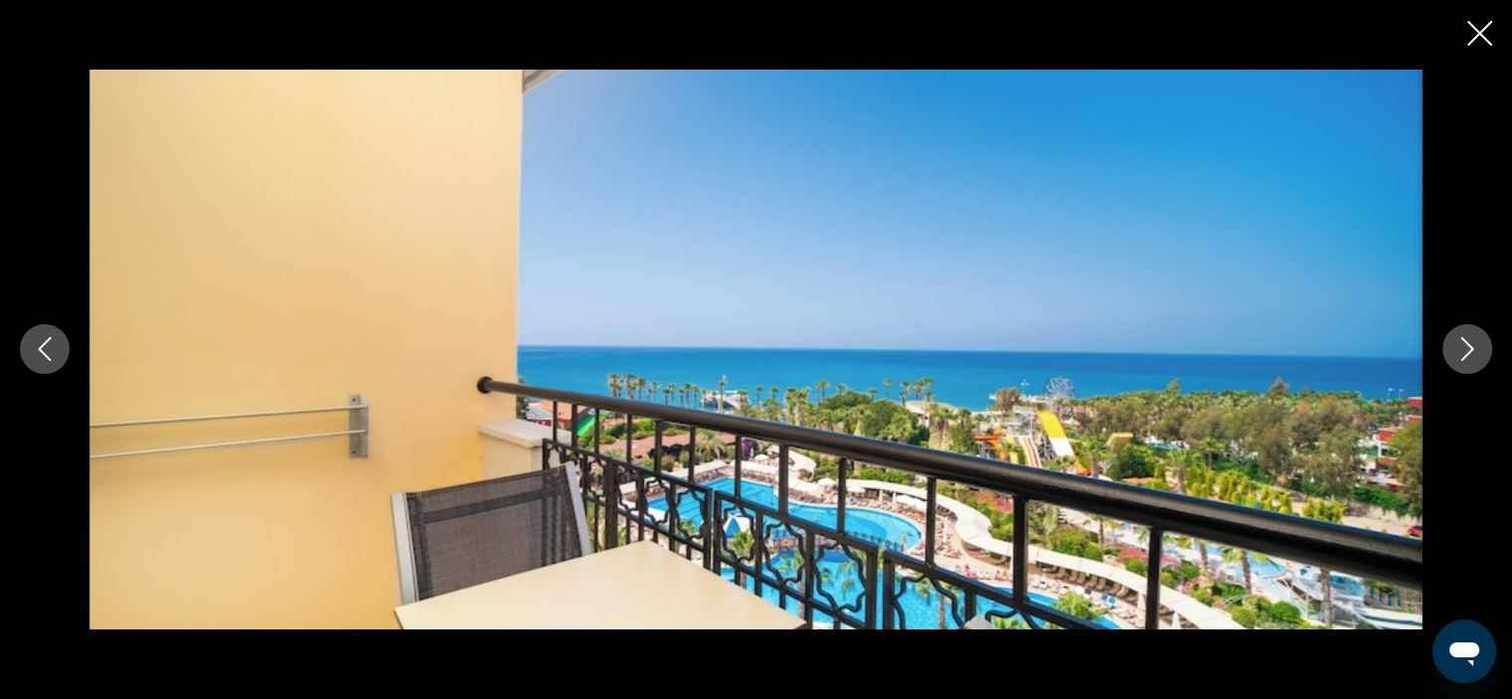
click at [1472, 358] on icon "Next image" at bounding box center [1467, 349] width 24 height 24
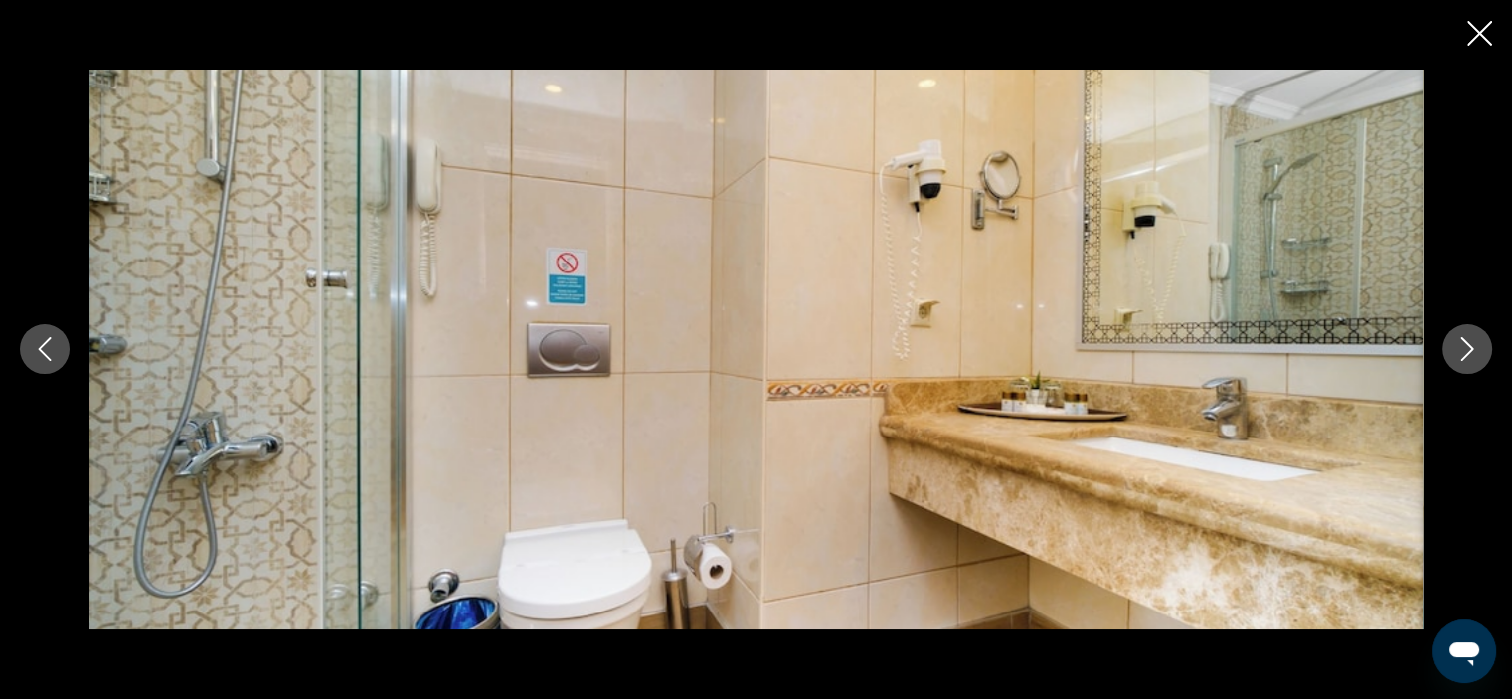
click at [1472, 358] on icon "Next image" at bounding box center [1467, 349] width 24 height 24
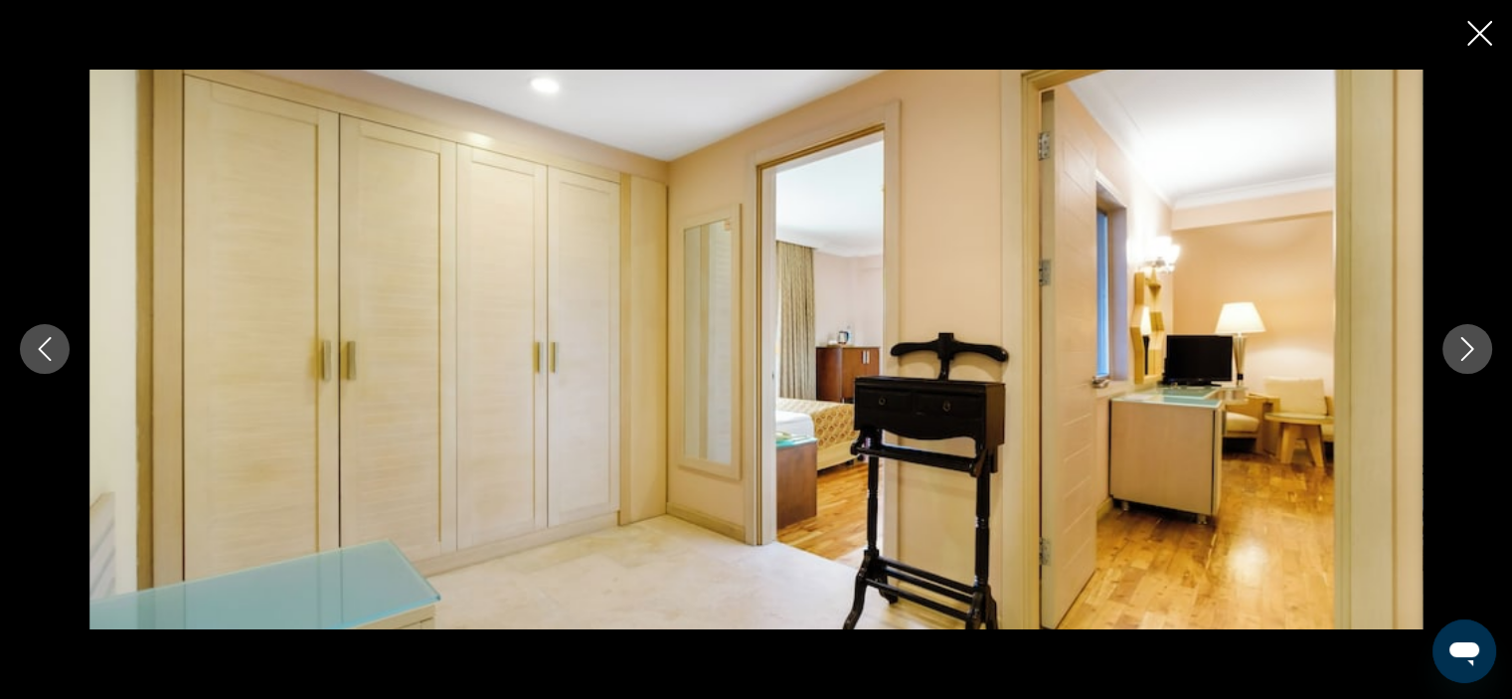
click at [1472, 358] on icon "Next image" at bounding box center [1467, 349] width 24 height 24
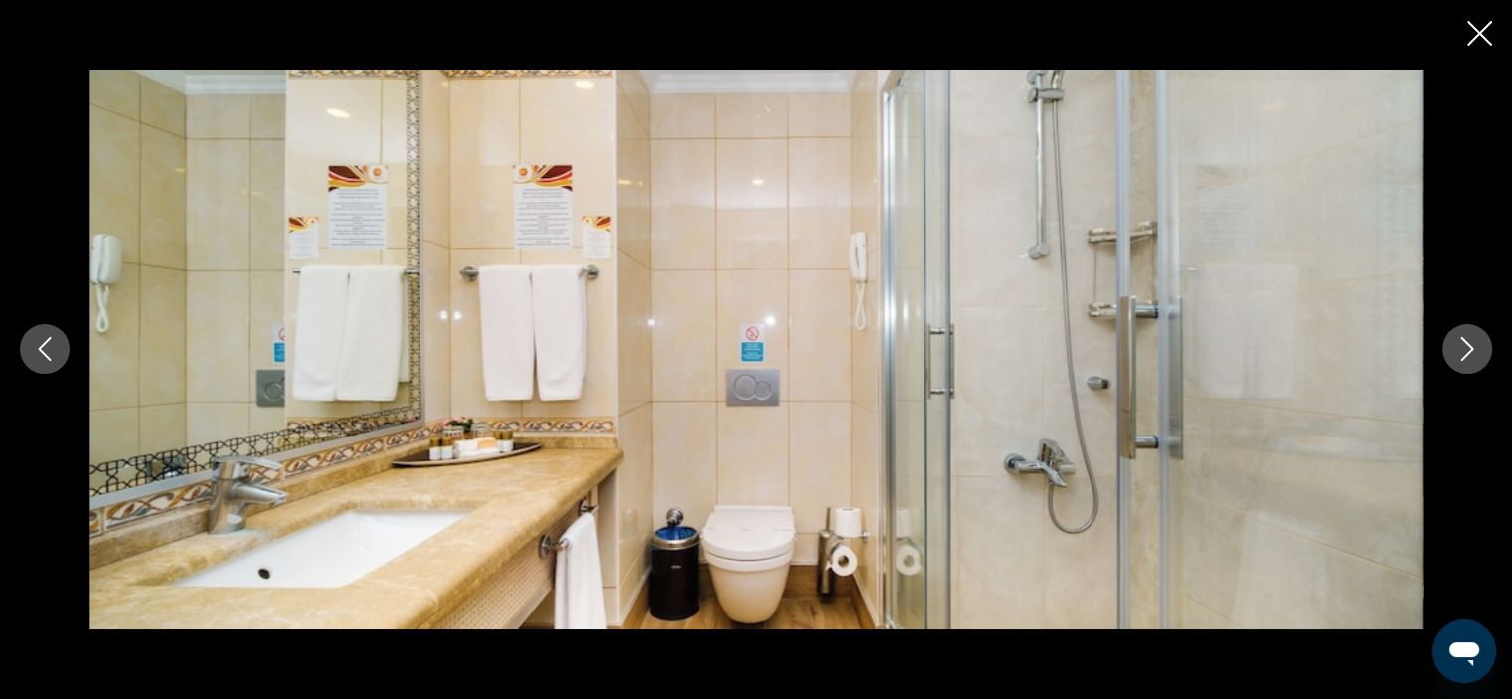
click at [1472, 358] on icon "Next image" at bounding box center [1467, 349] width 24 height 24
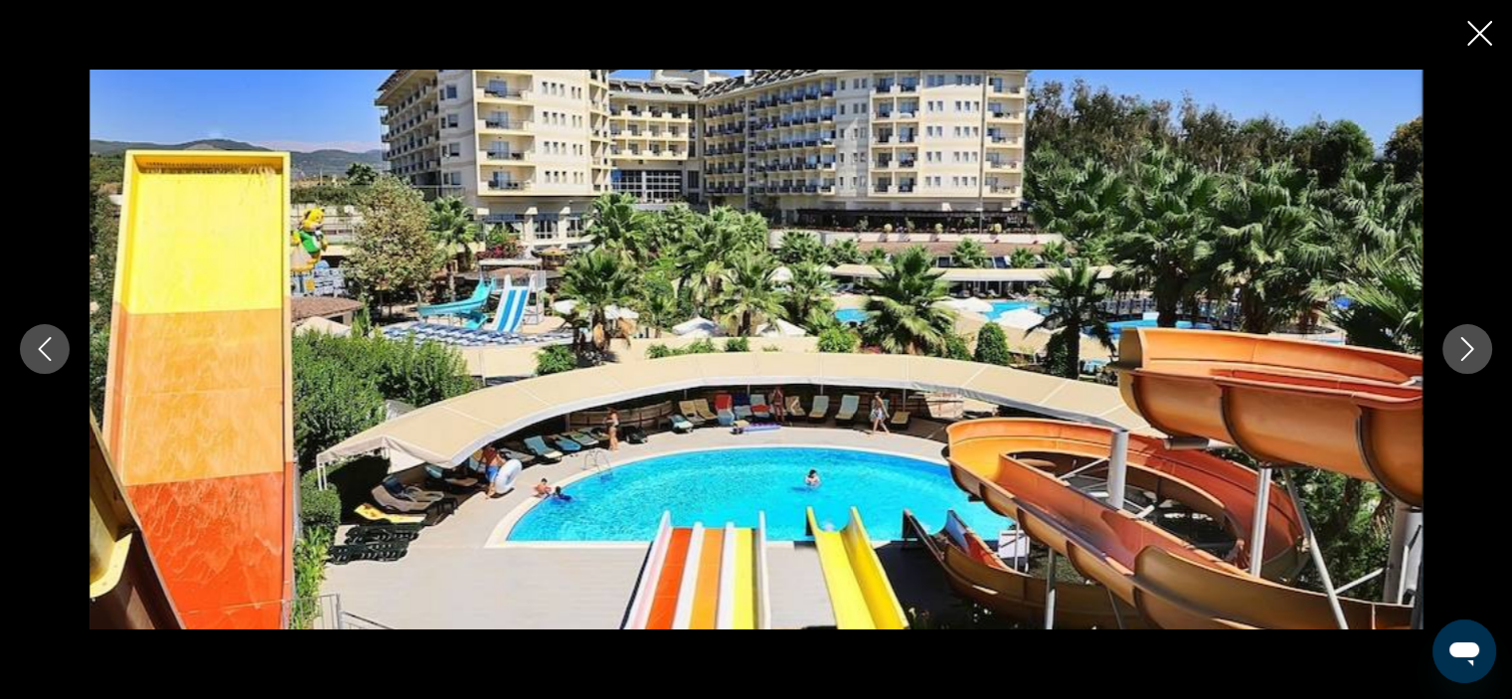
click at [1472, 358] on icon "Next image" at bounding box center [1467, 349] width 24 height 24
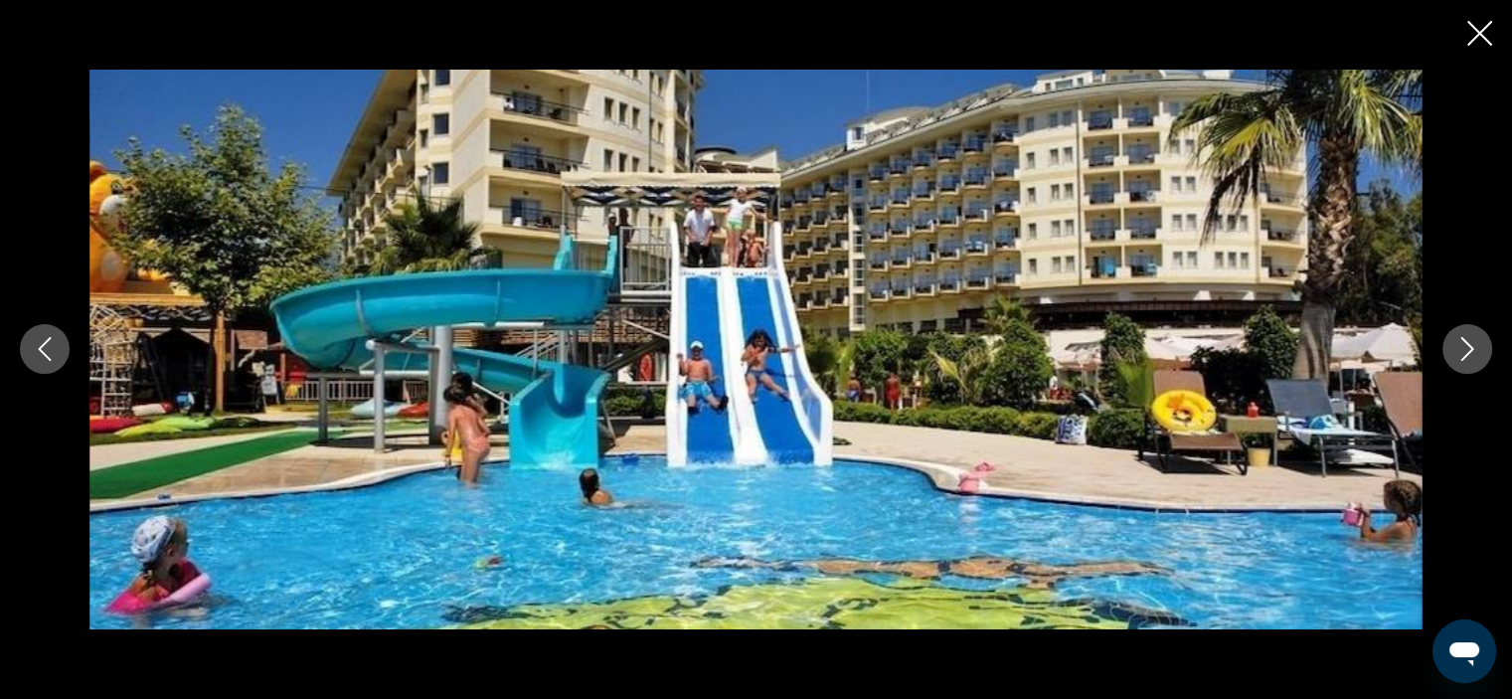
click at [1472, 358] on icon "Next image" at bounding box center [1467, 349] width 24 height 24
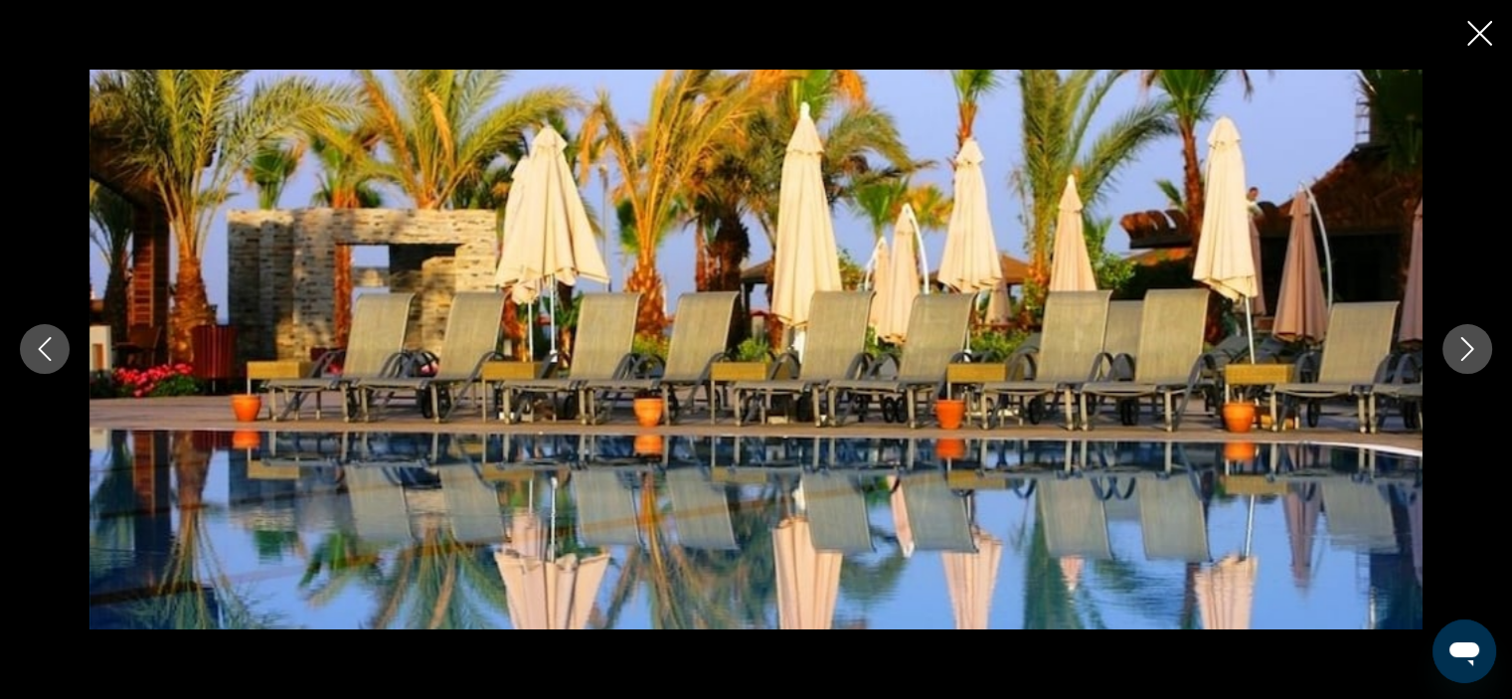
click at [1472, 358] on icon "Next image" at bounding box center [1467, 349] width 24 height 24
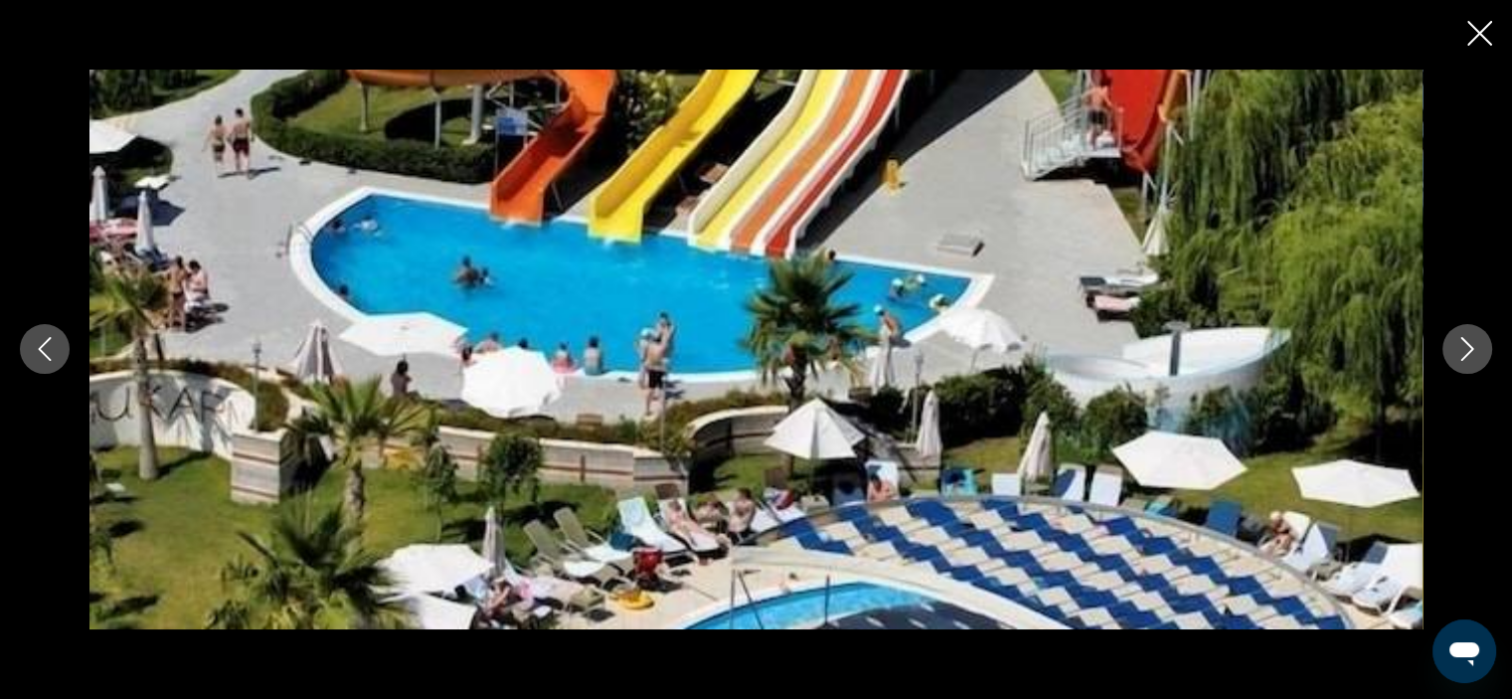
click at [1472, 358] on icon "Next image" at bounding box center [1467, 349] width 24 height 24
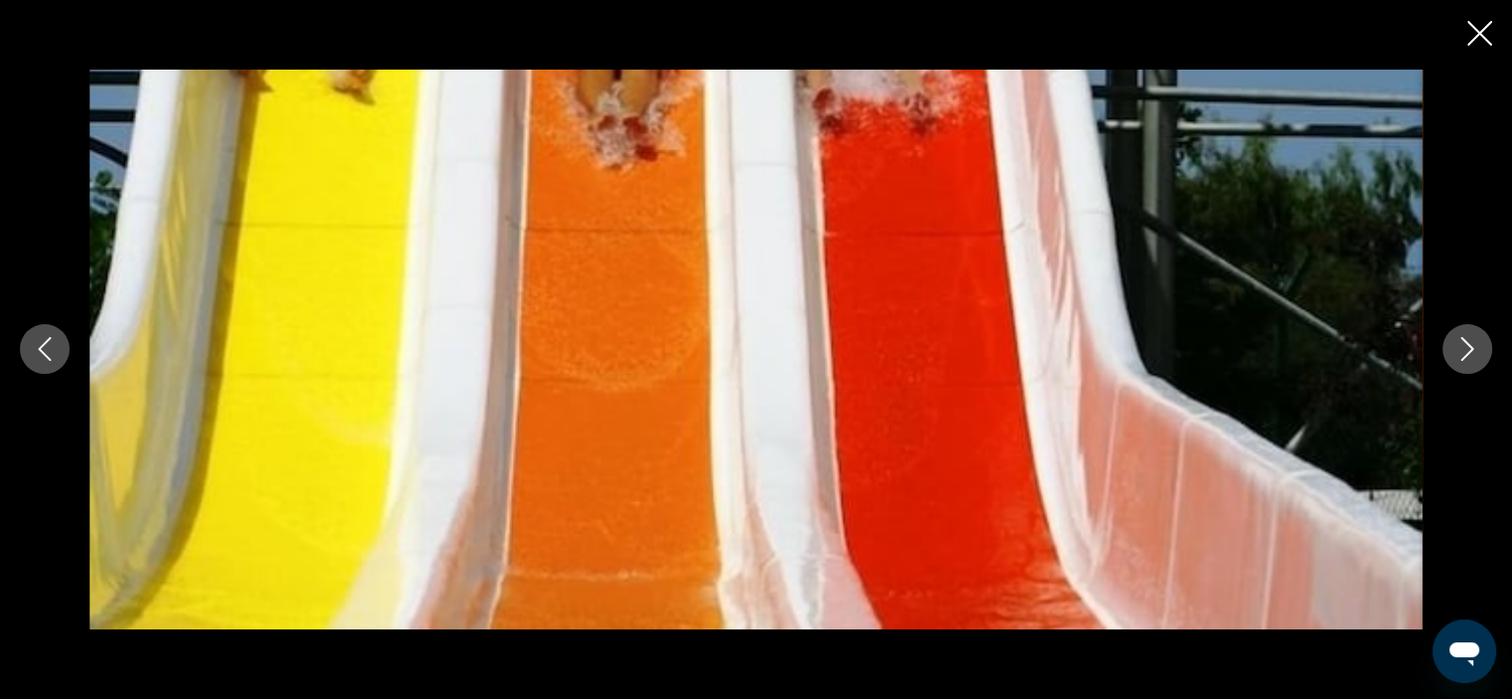
click at [1472, 358] on icon "Next image" at bounding box center [1467, 349] width 24 height 24
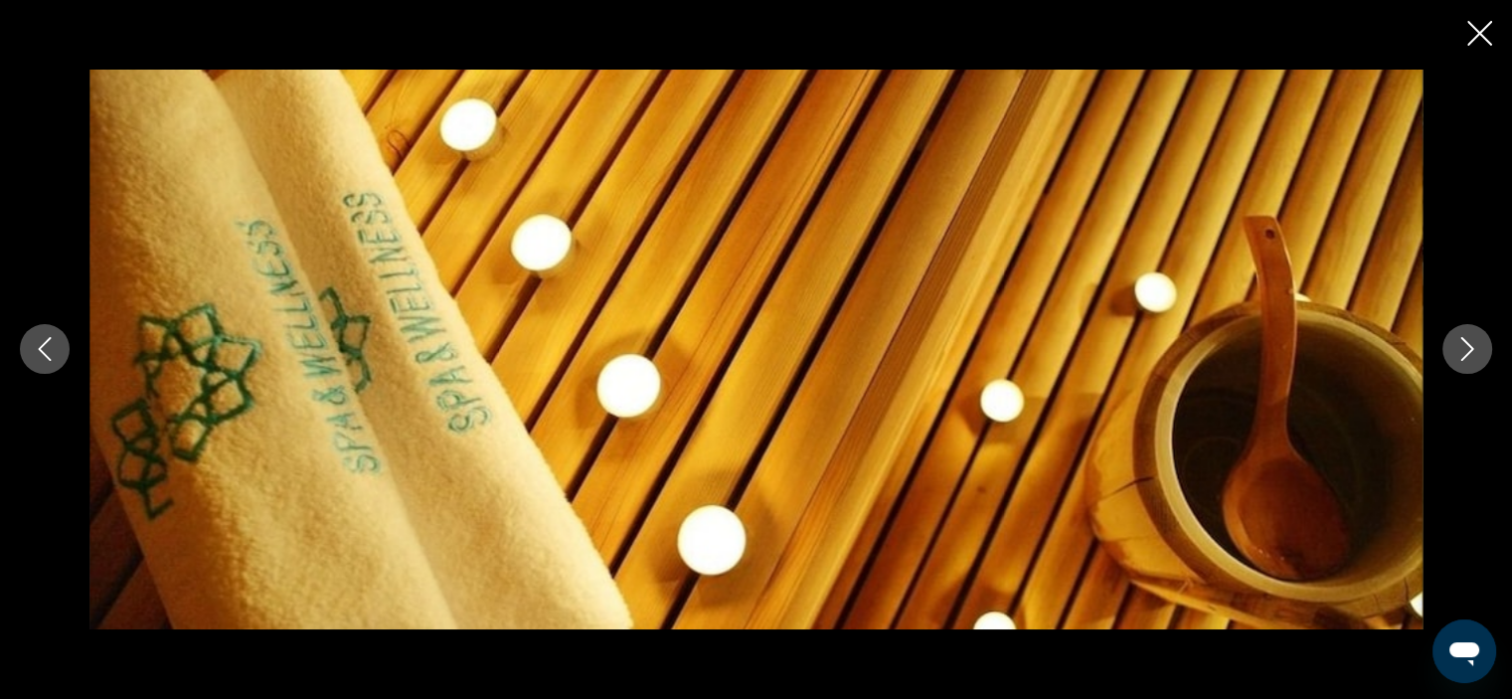
click at [1472, 358] on icon "Next image" at bounding box center [1467, 349] width 24 height 24
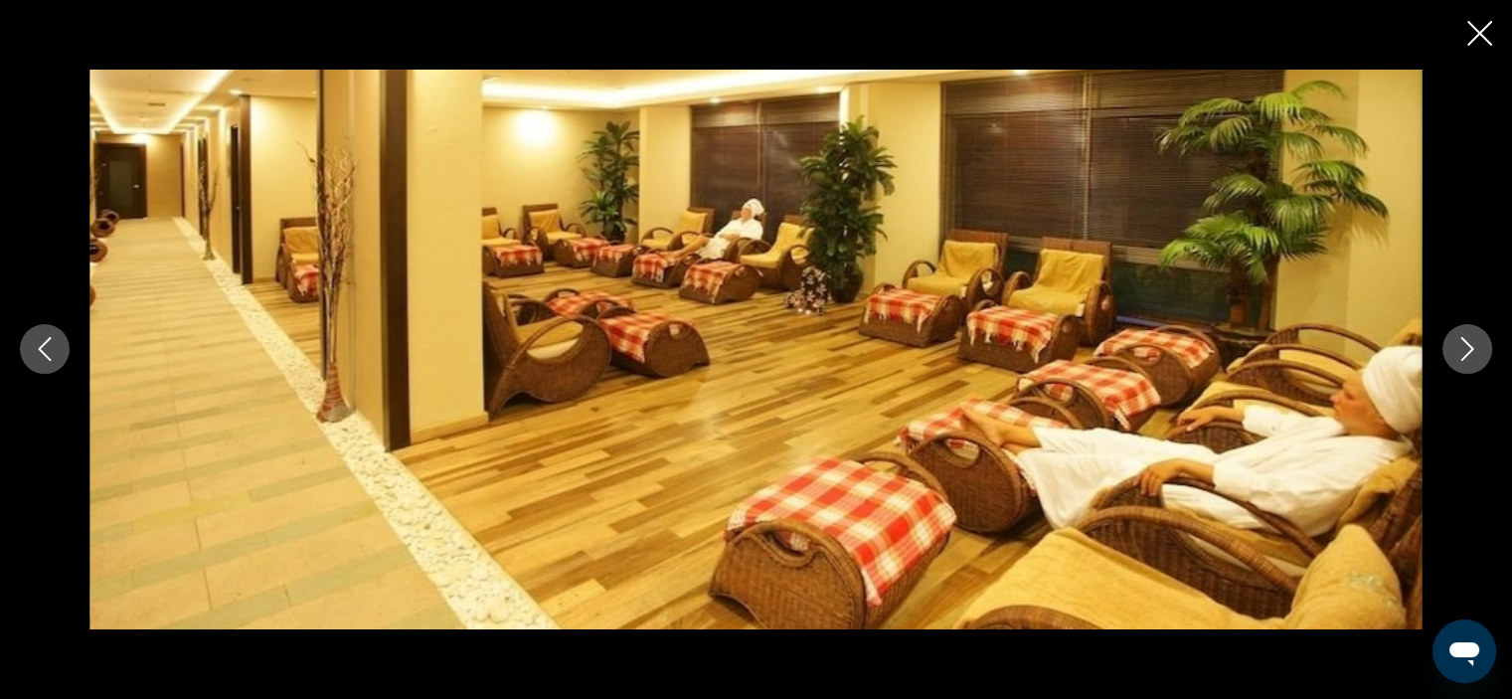
click at [1472, 358] on icon "Next image" at bounding box center [1467, 349] width 24 height 24
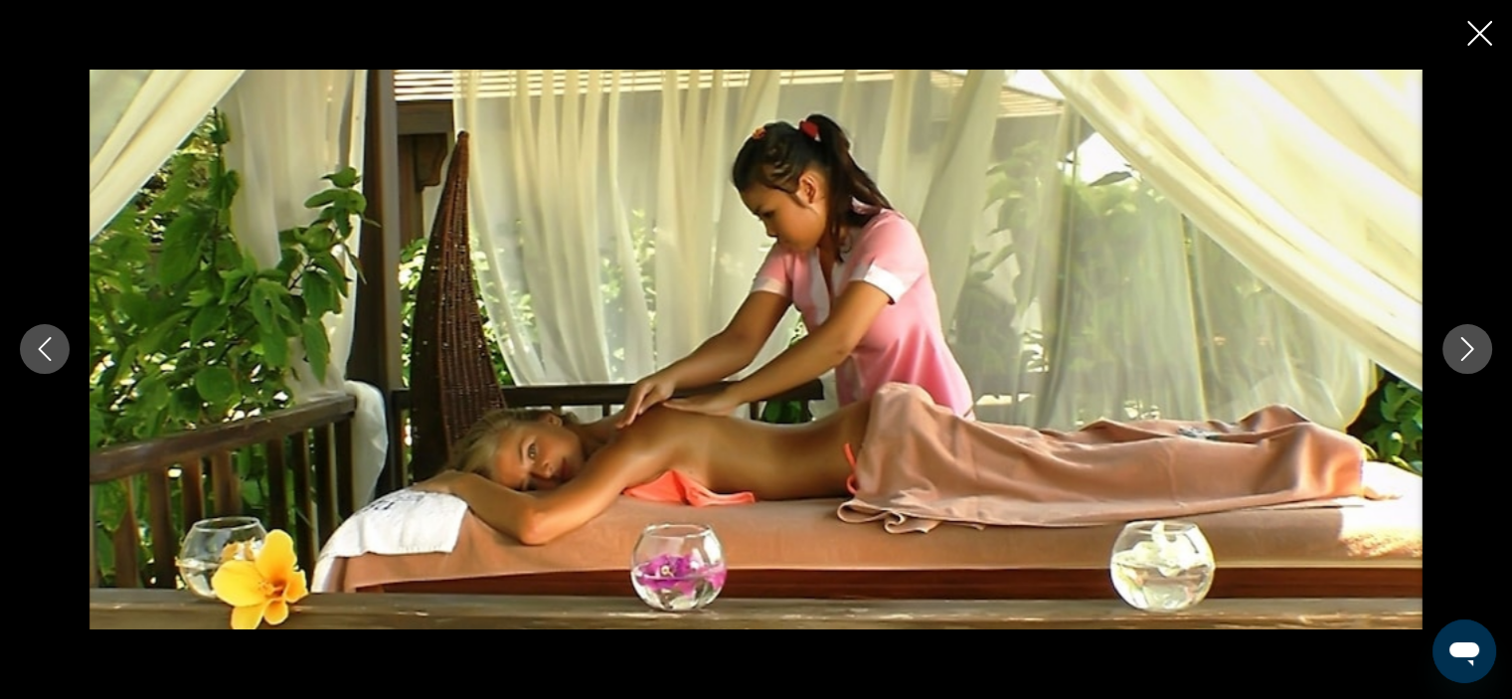
click at [1472, 358] on icon "Next image" at bounding box center [1467, 349] width 24 height 24
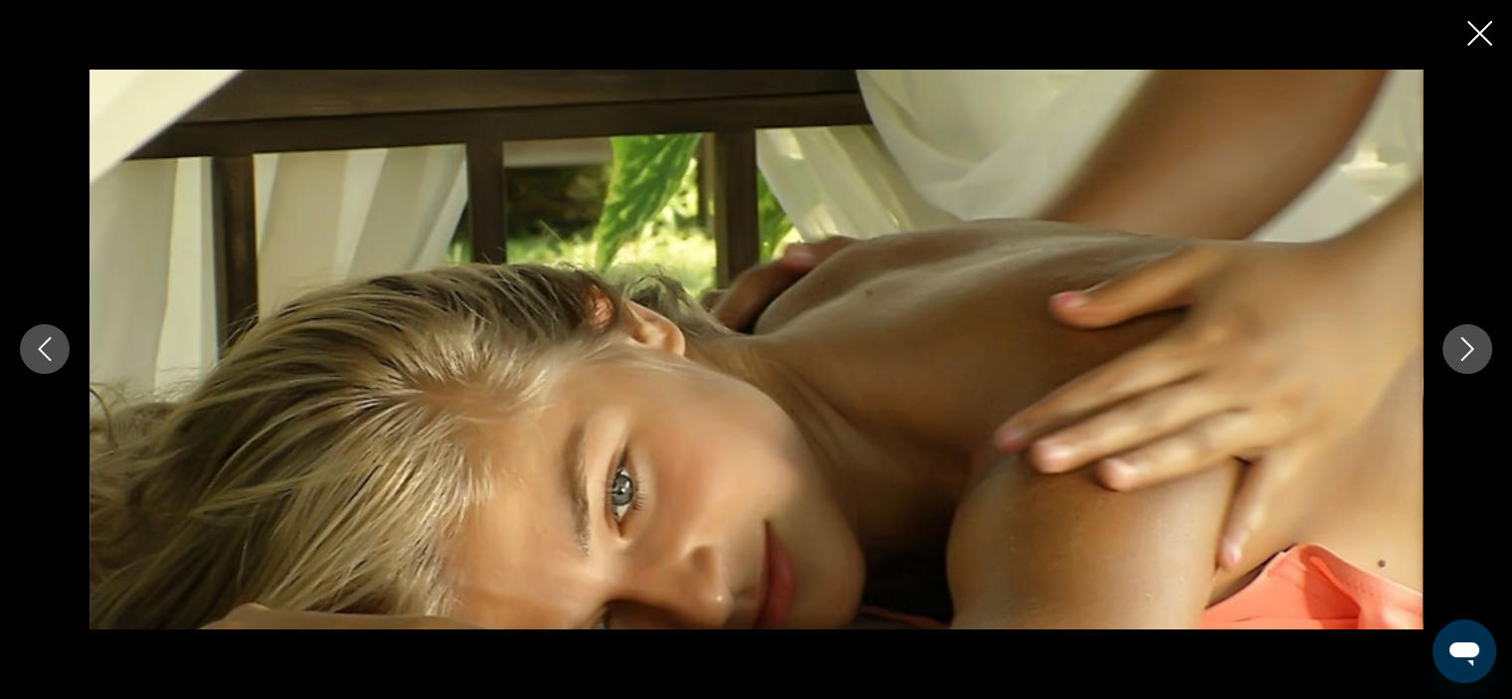
click at [1472, 358] on icon "Next image" at bounding box center [1467, 349] width 24 height 24
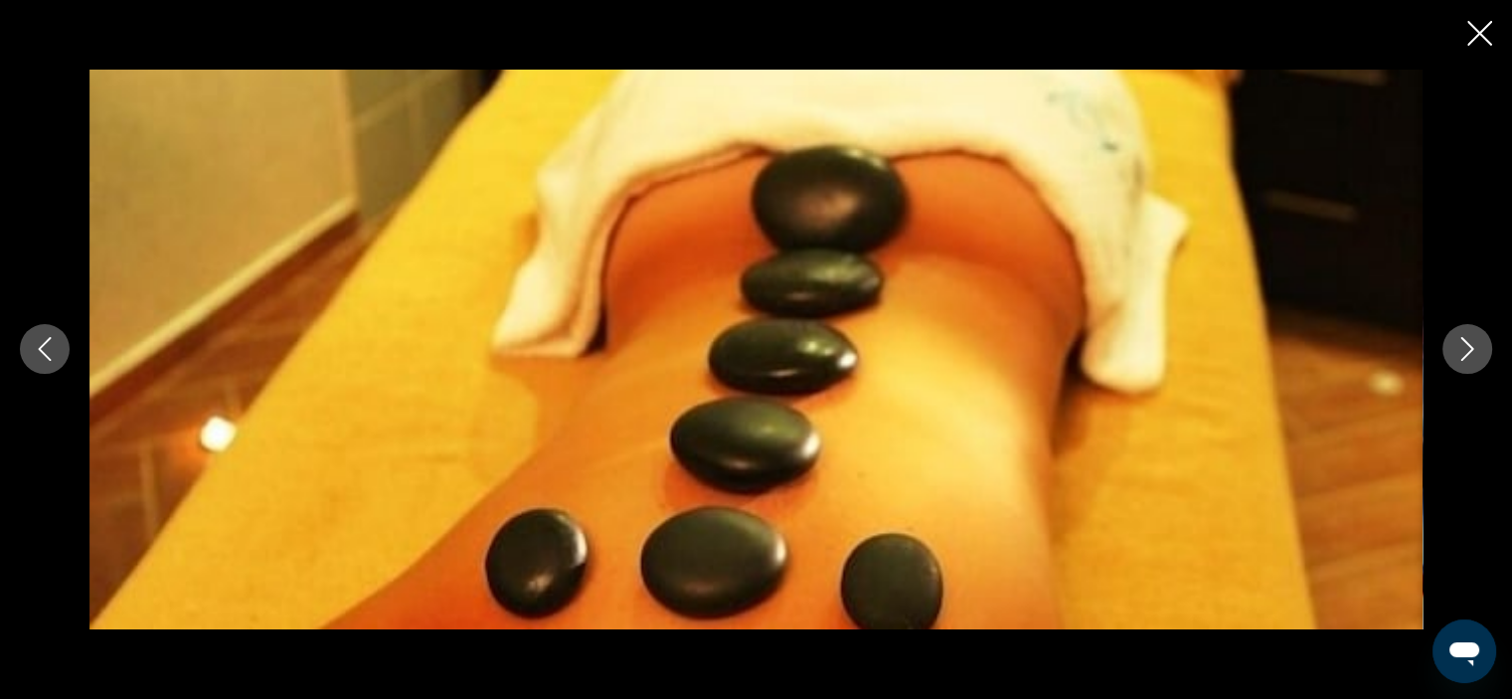
click at [1472, 358] on icon "Next image" at bounding box center [1467, 349] width 24 height 24
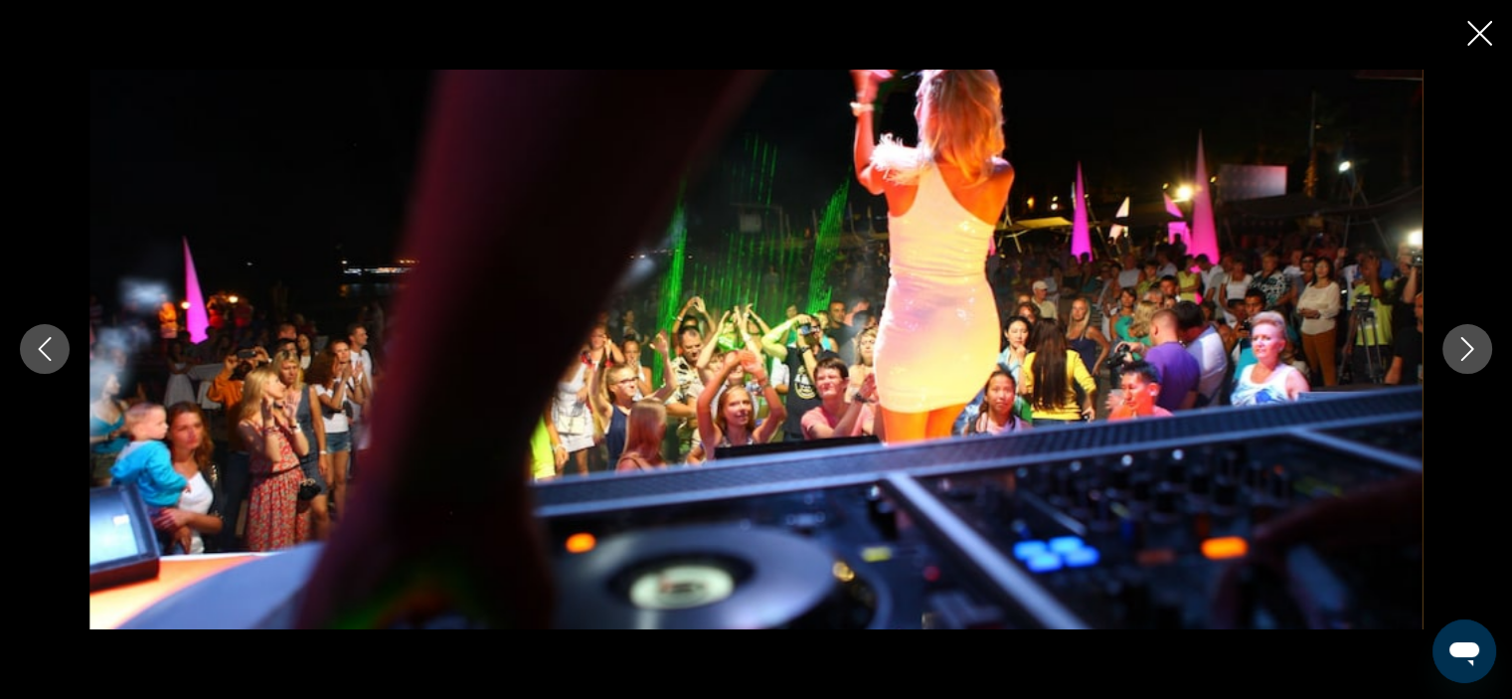
click at [1472, 358] on icon "Next image" at bounding box center [1467, 349] width 24 height 24
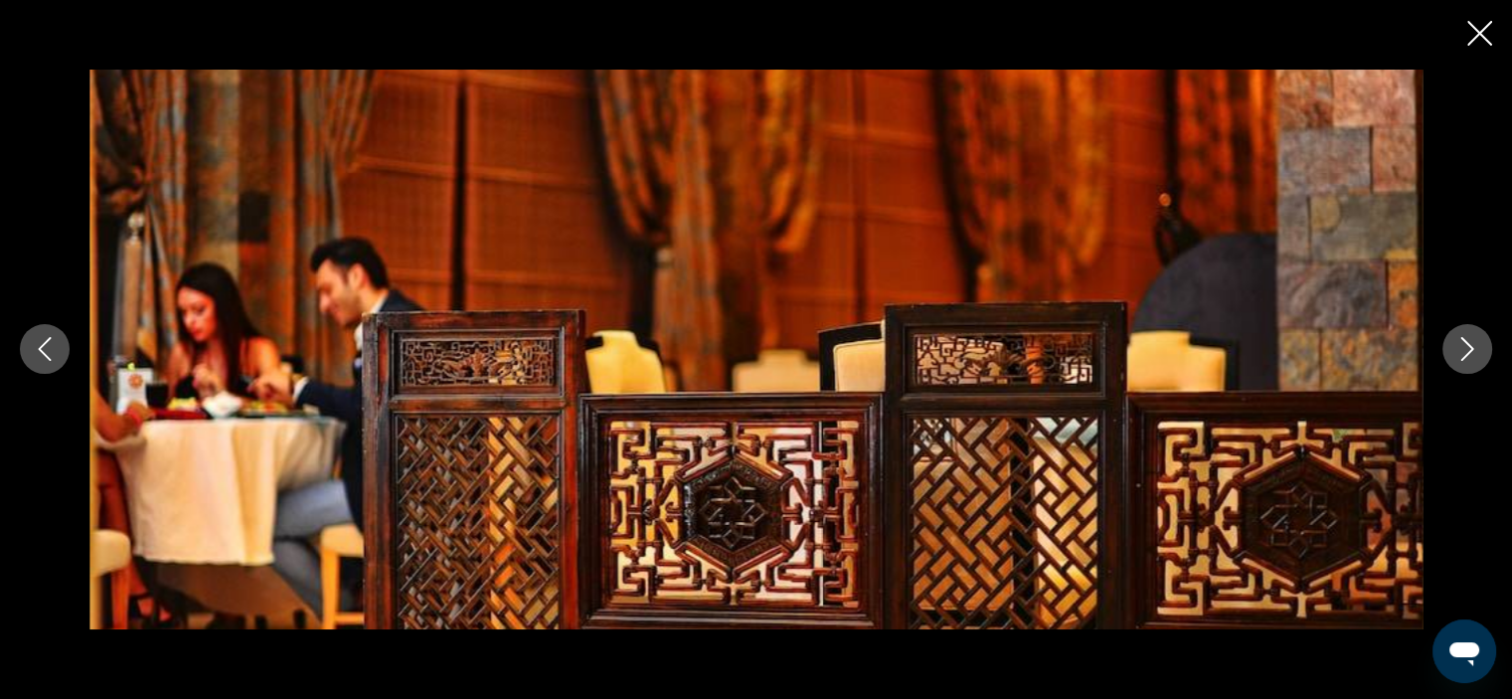
click at [1472, 358] on icon "Next image" at bounding box center [1467, 349] width 24 height 24
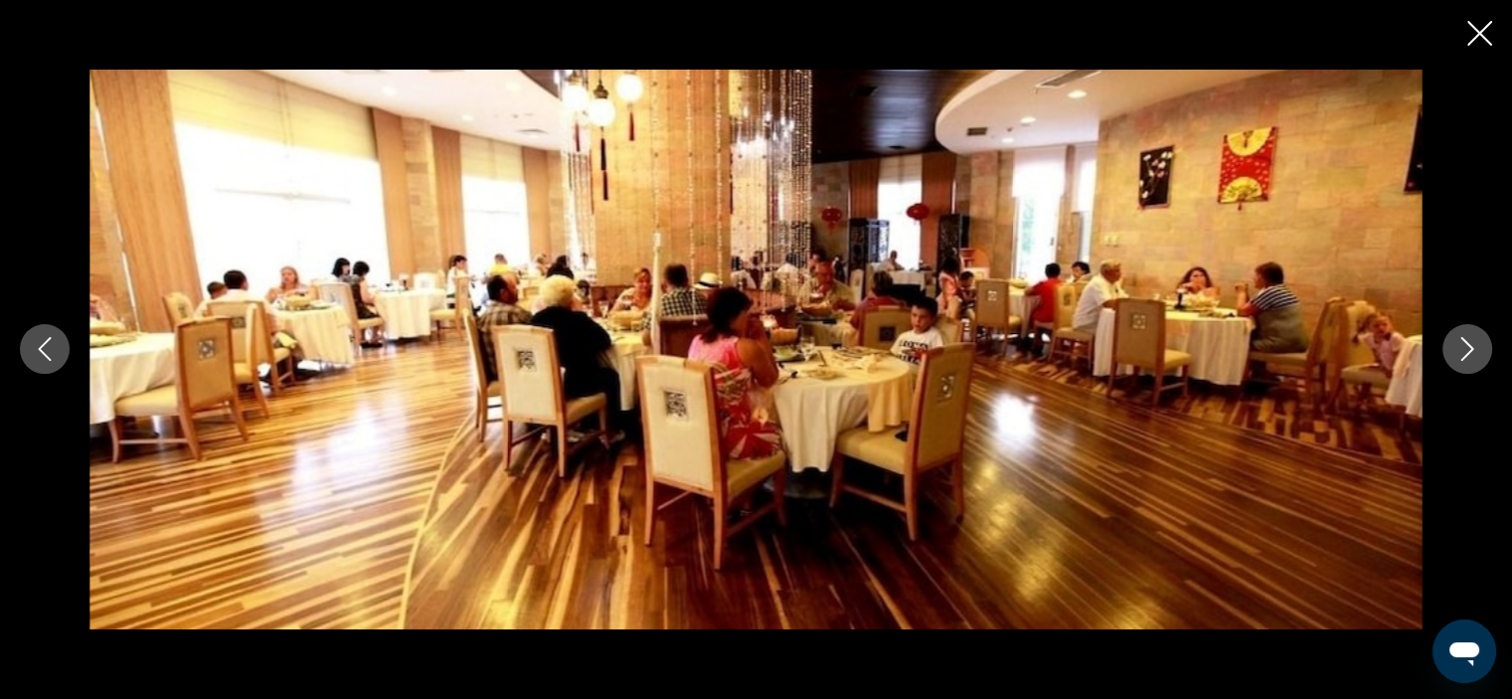
click at [1472, 358] on icon "Next image" at bounding box center [1467, 349] width 24 height 24
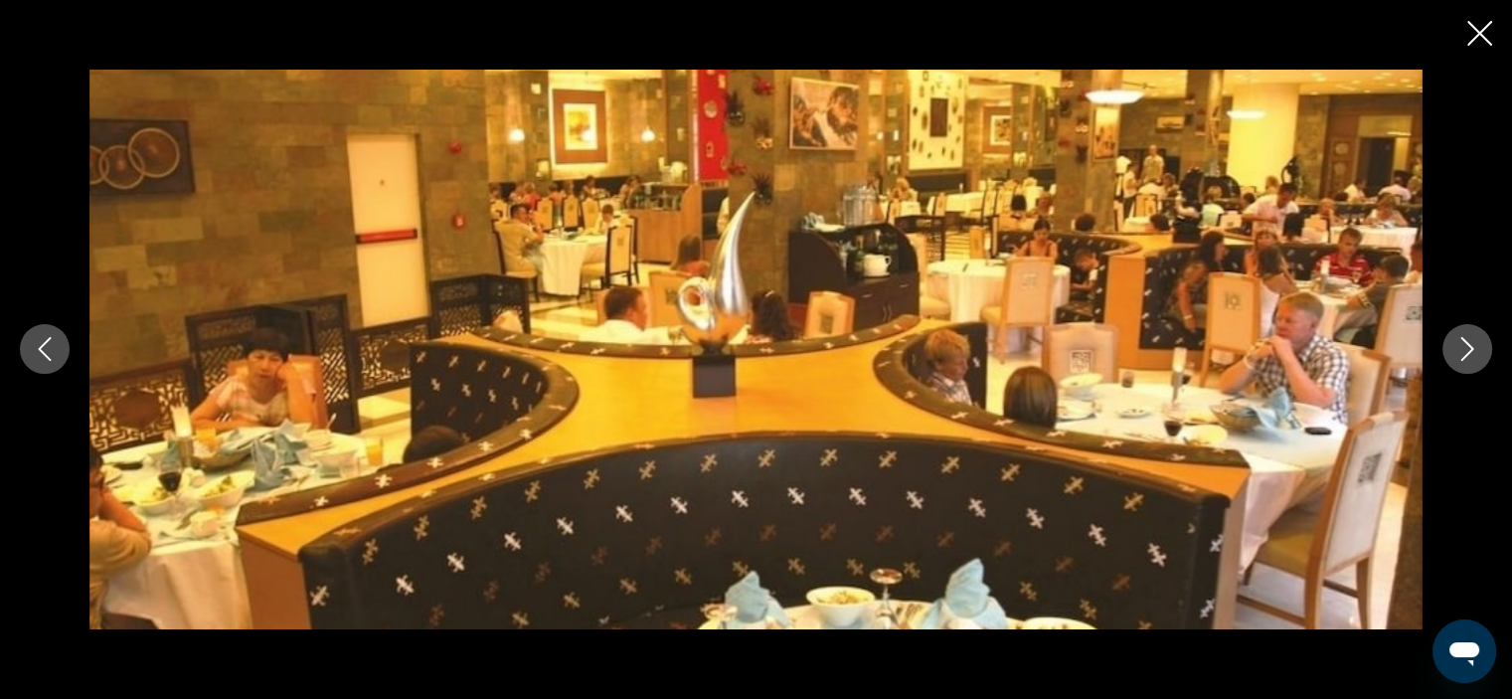
click at [1472, 358] on icon "Next image" at bounding box center [1467, 349] width 24 height 24
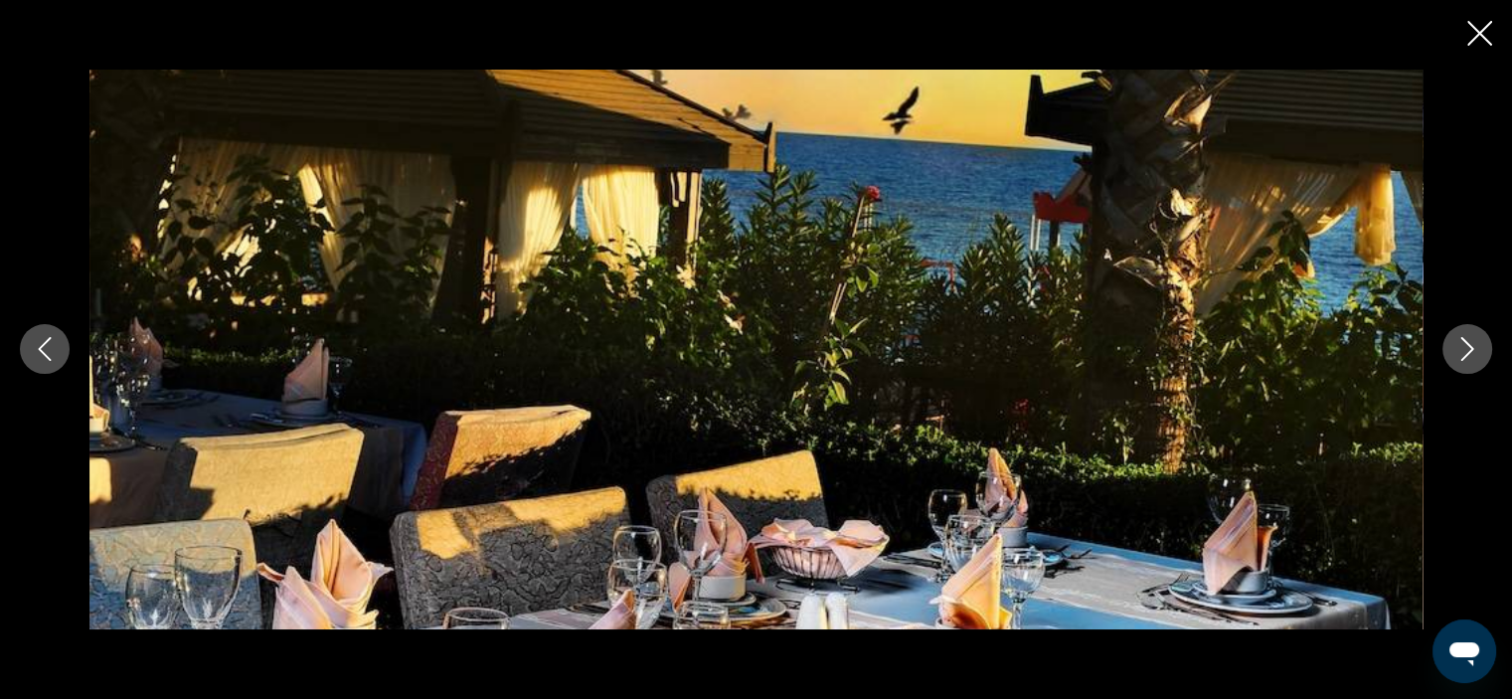
click at [1472, 358] on icon "Next image" at bounding box center [1467, 349] width 24 height 24
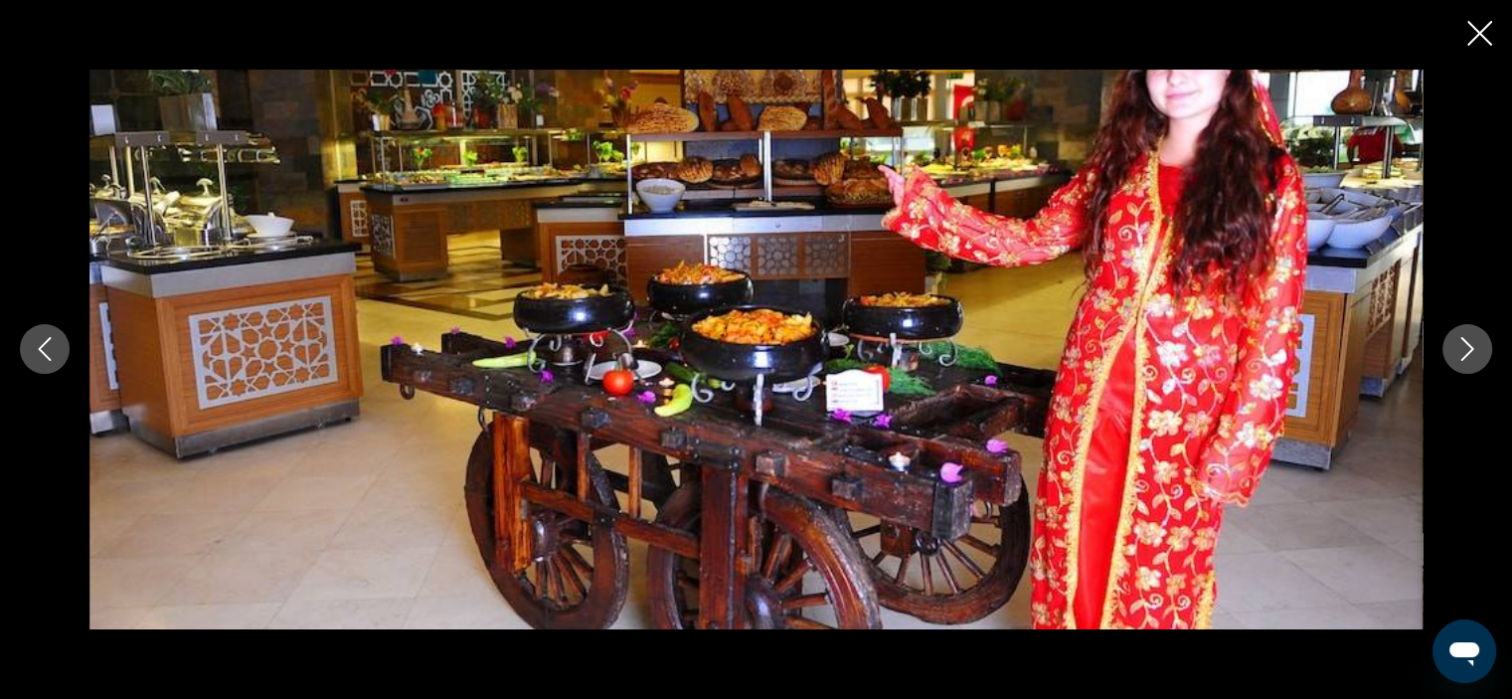
click at [1472, 358] on icon "Next image" at bounding box center [1467, 349] width 24 height 24
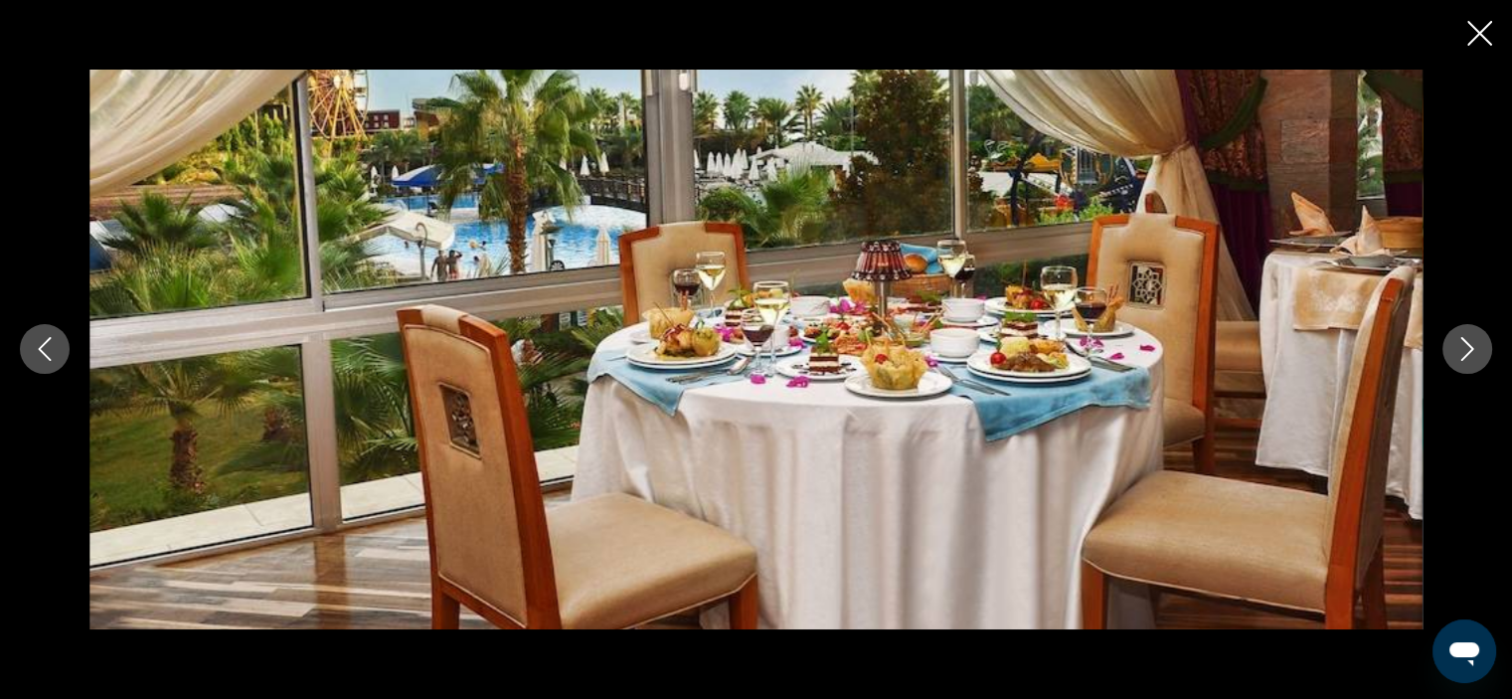
click at [1475, 29] on icon "Close slideshow" at bounding box center [1479, 33] width 25 height 25
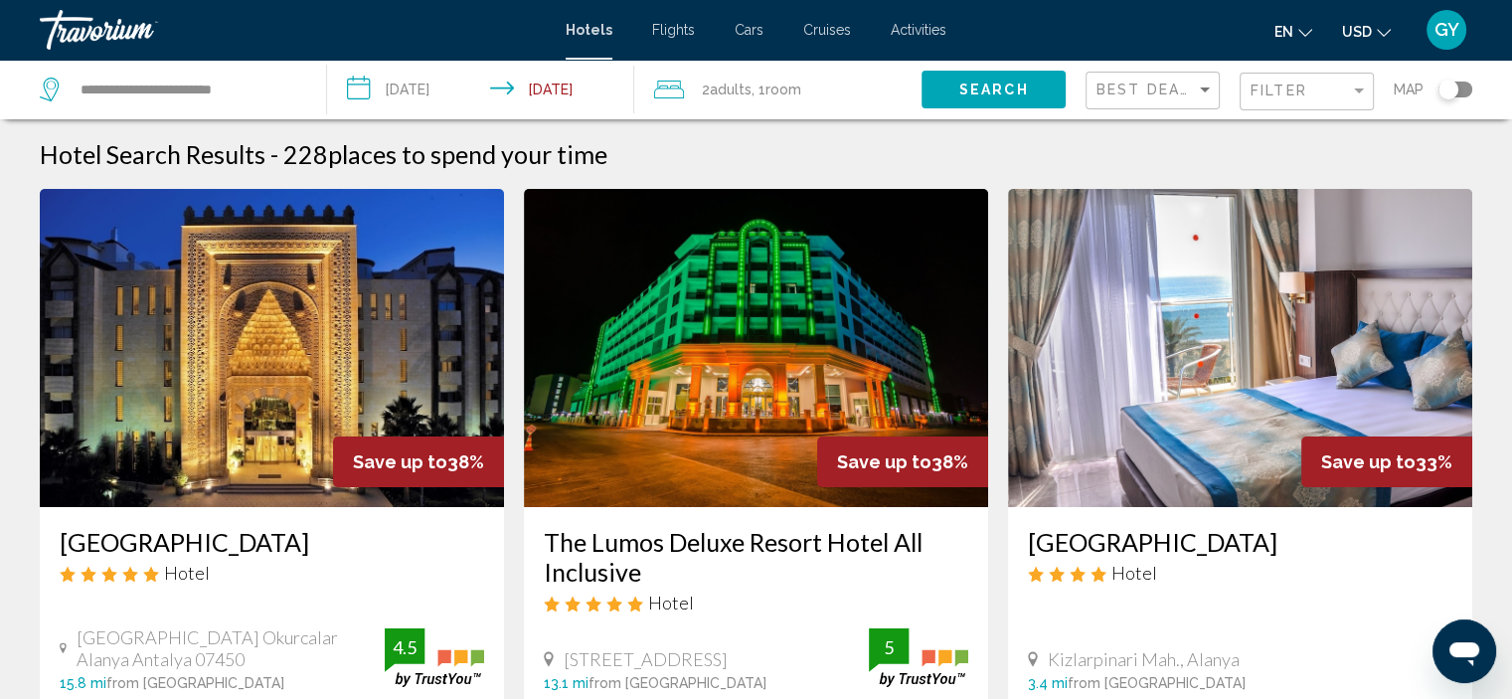
click at [1186, 416] on img "Main content" at bounding box center [1240, 348] width 464 height 318
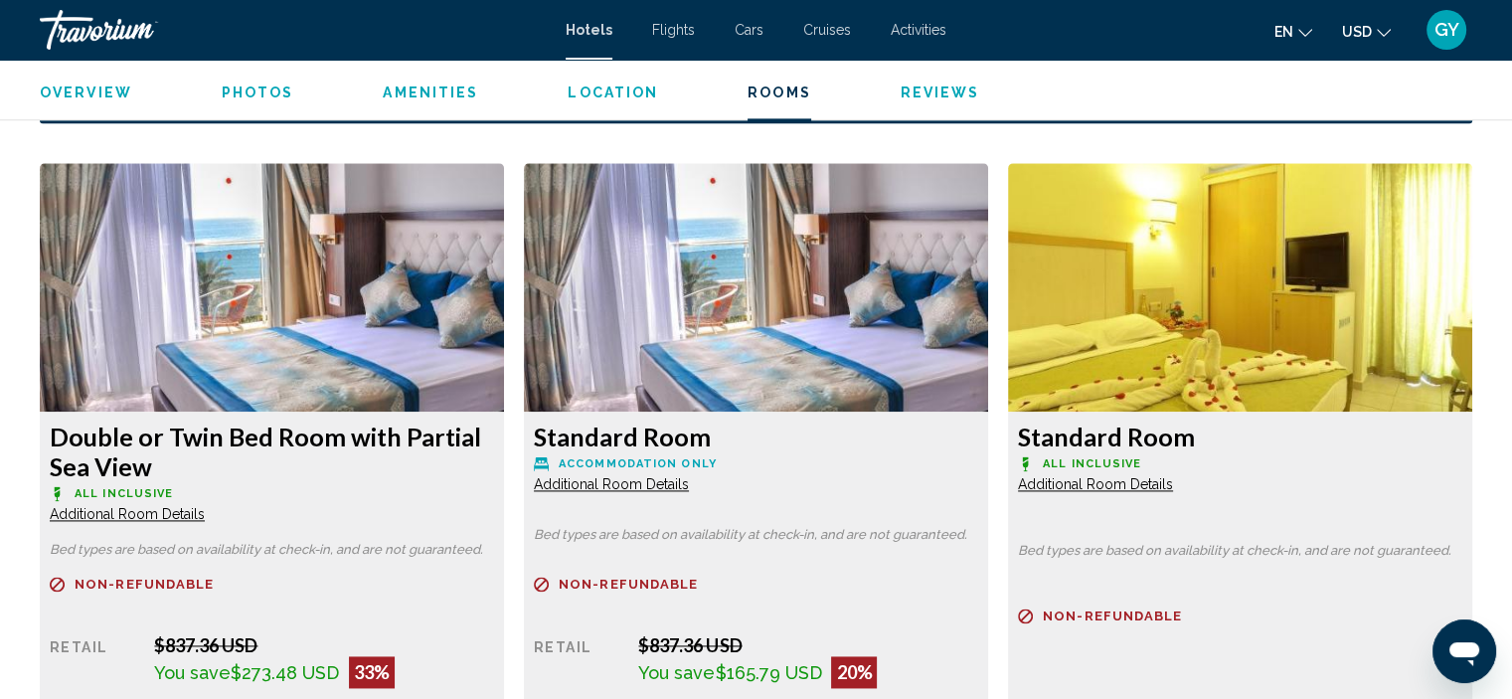
scroll to position [2653, 0]
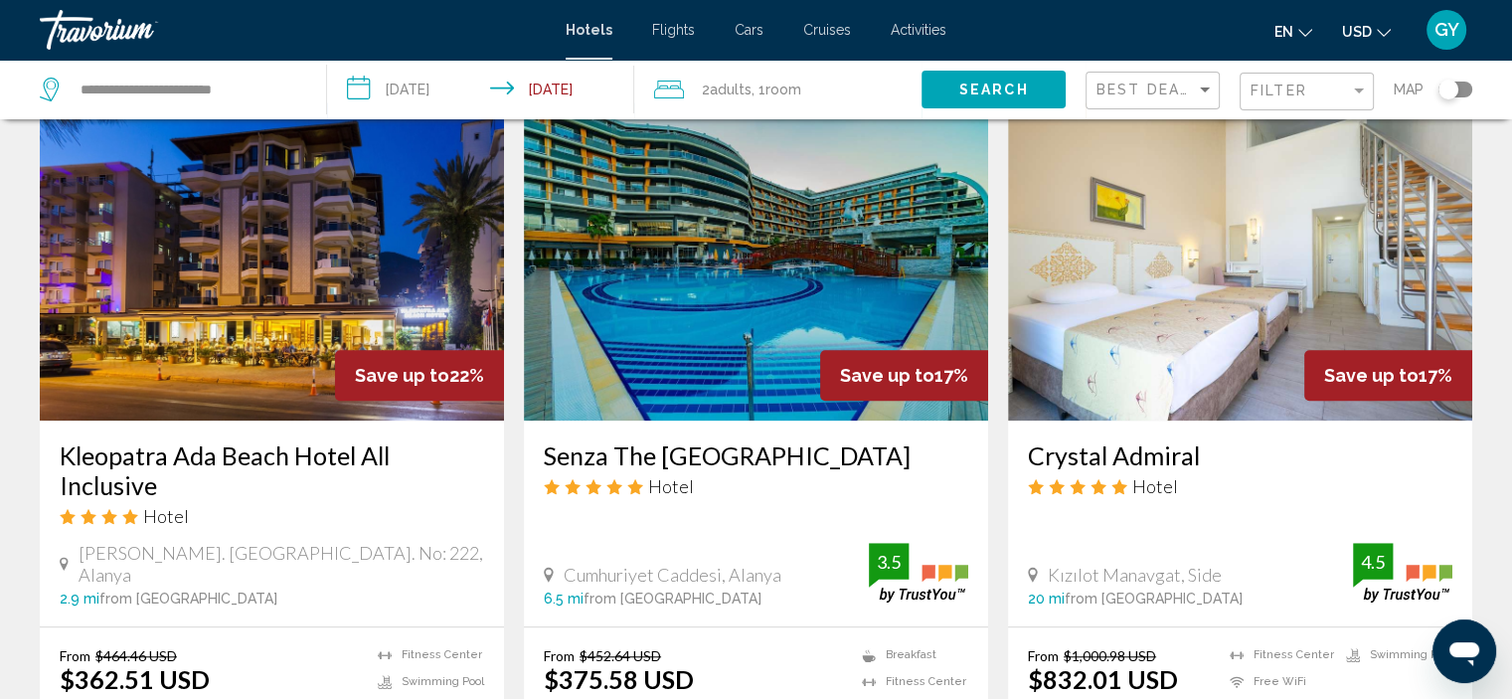
scroll to position [1564, 0]
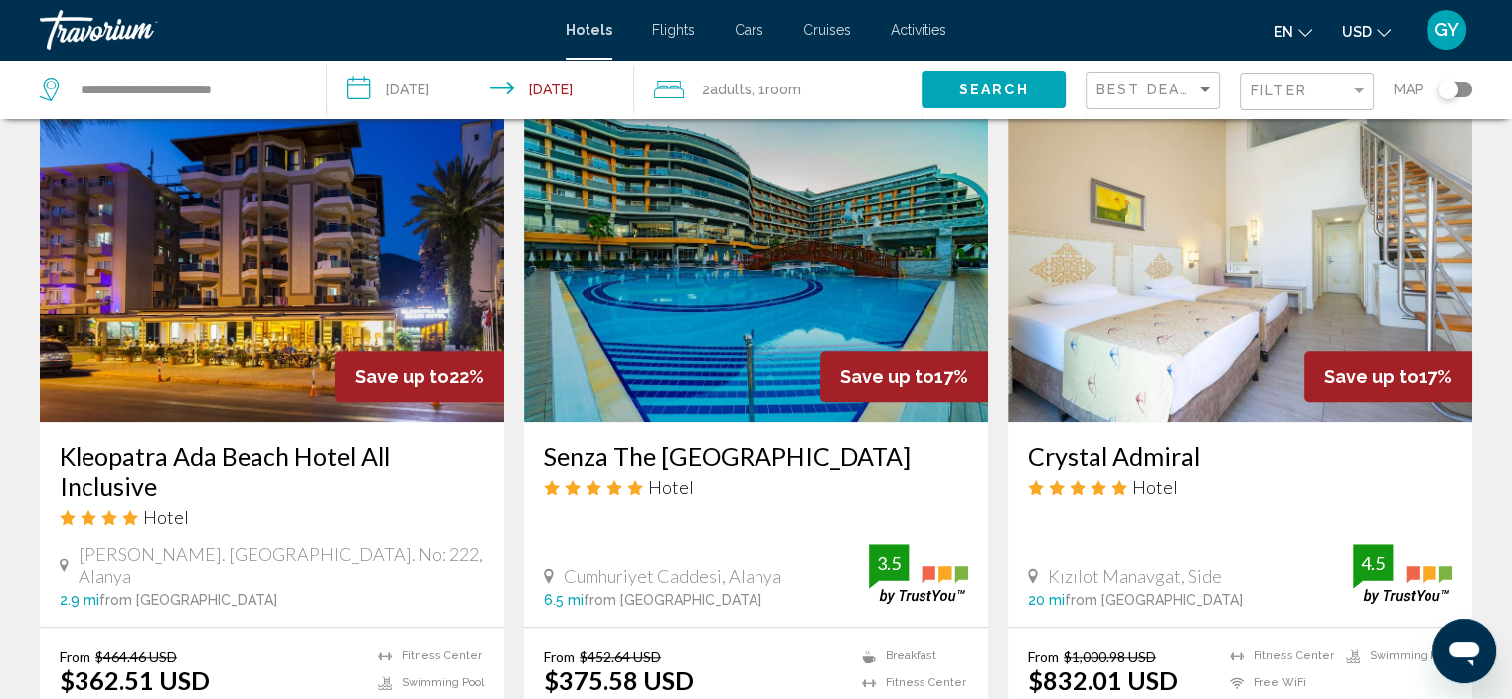
click at [716, 309] on img "Main content" at bounding box center [756, 262] width 464 height 318
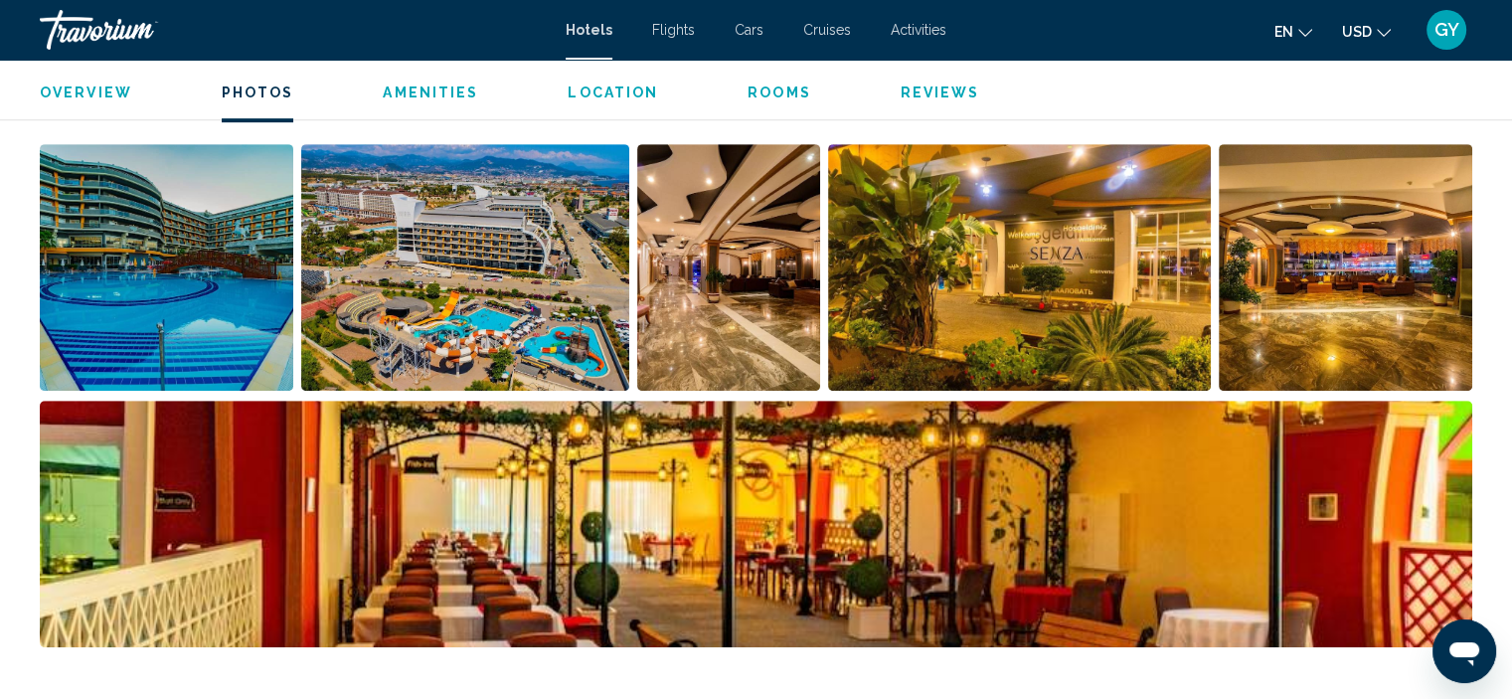
scroll to position [1010, 0]
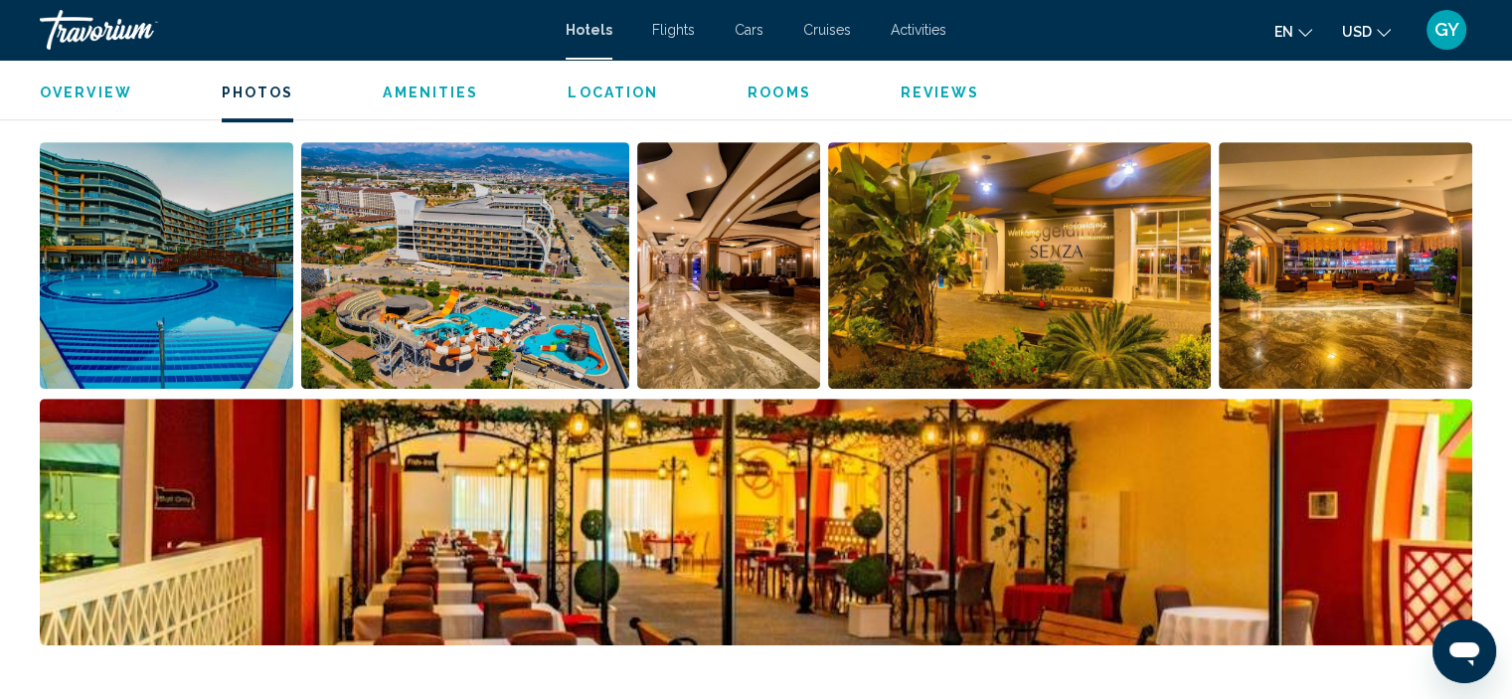
click at [203, 262] on img "Open full-screen image slider" at bounding box center [166, 265] width 253 height 246
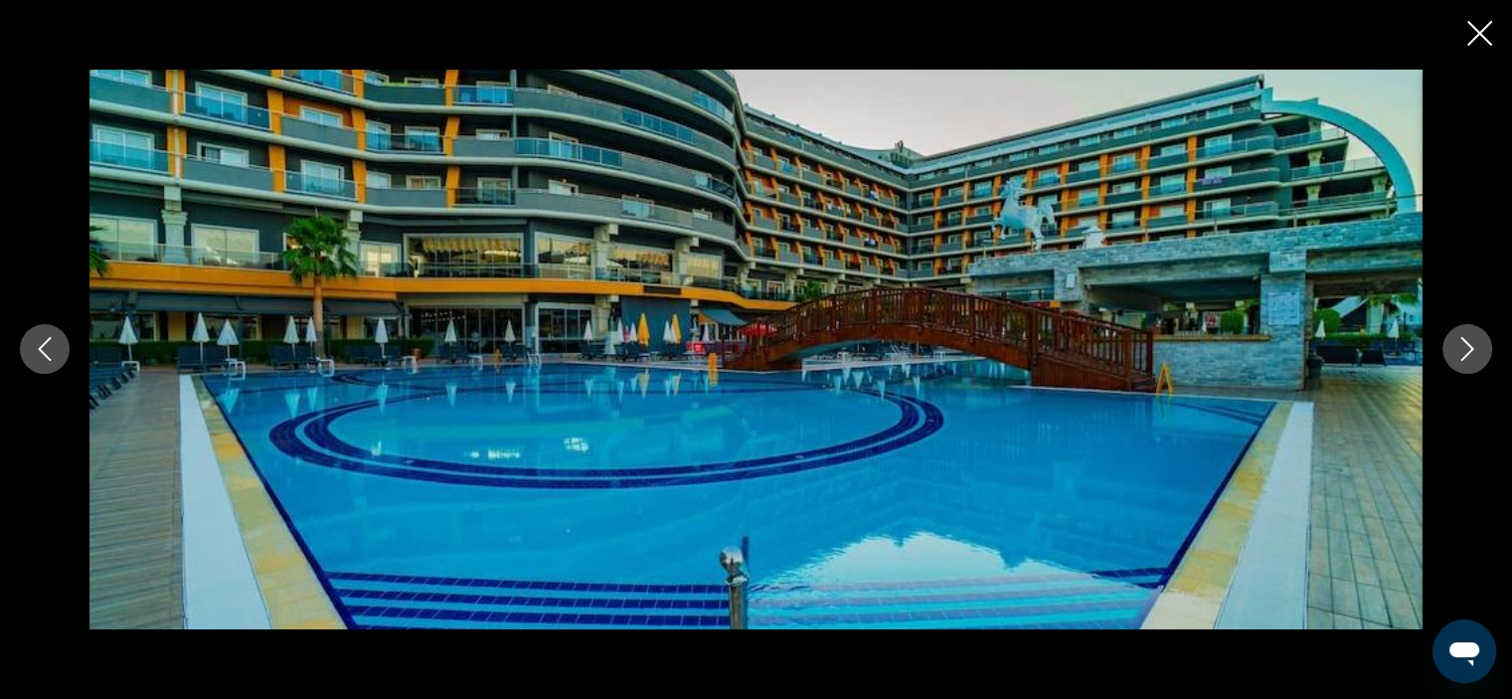
click at [1463, 358] on icon "Next image" at bounding box center [1467, 350] width 13 height 24
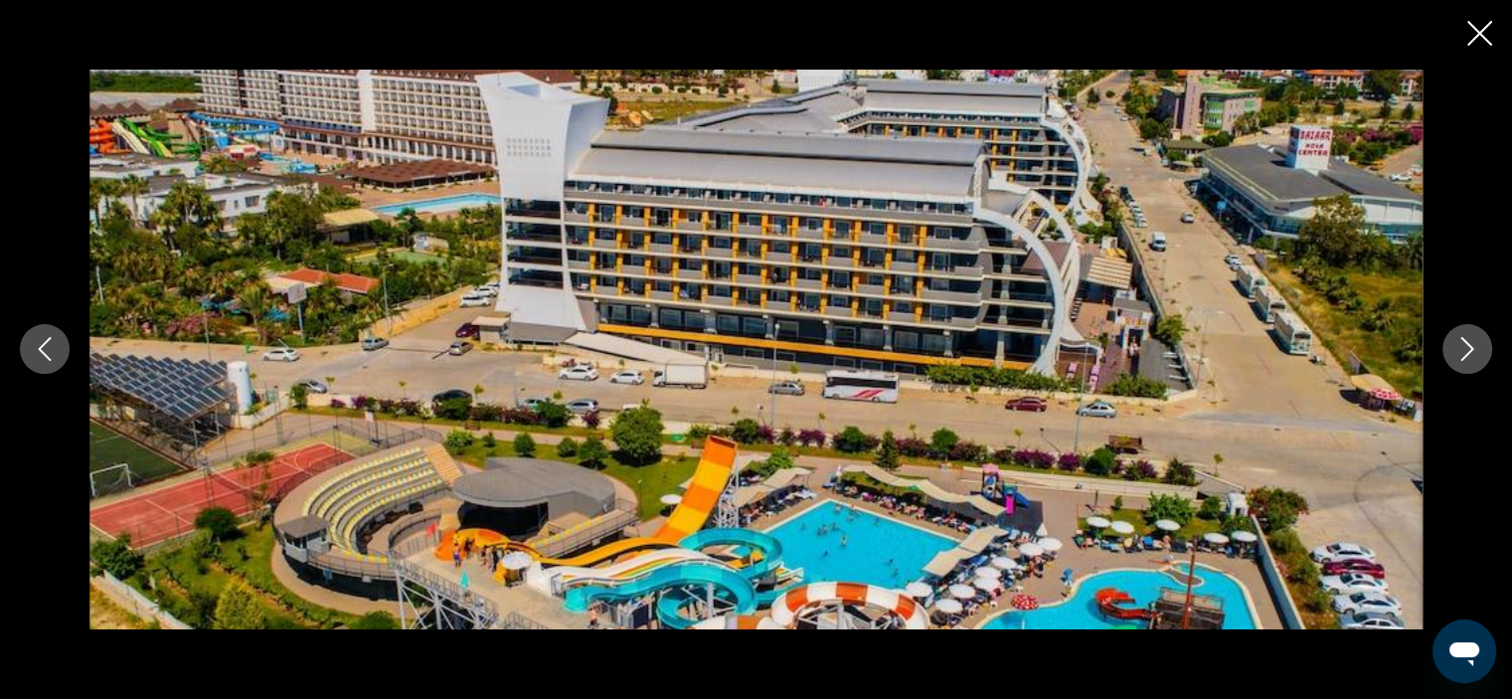
click at [1463, 358] on icon "Next image" at bounding box center [1467, 350] width 13 height 24
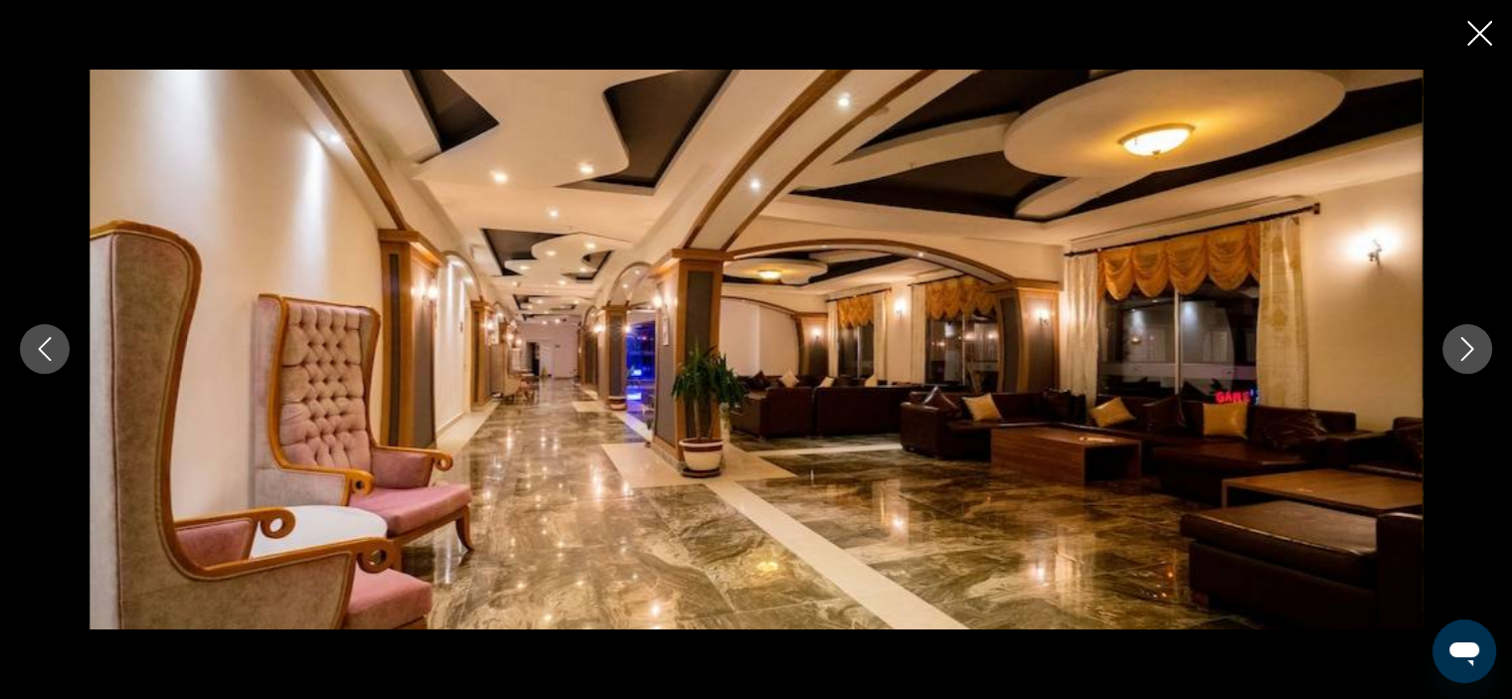
click at [1463, 358] on icon "Next image" at bounding box center [1467, 350] width 13 height 24
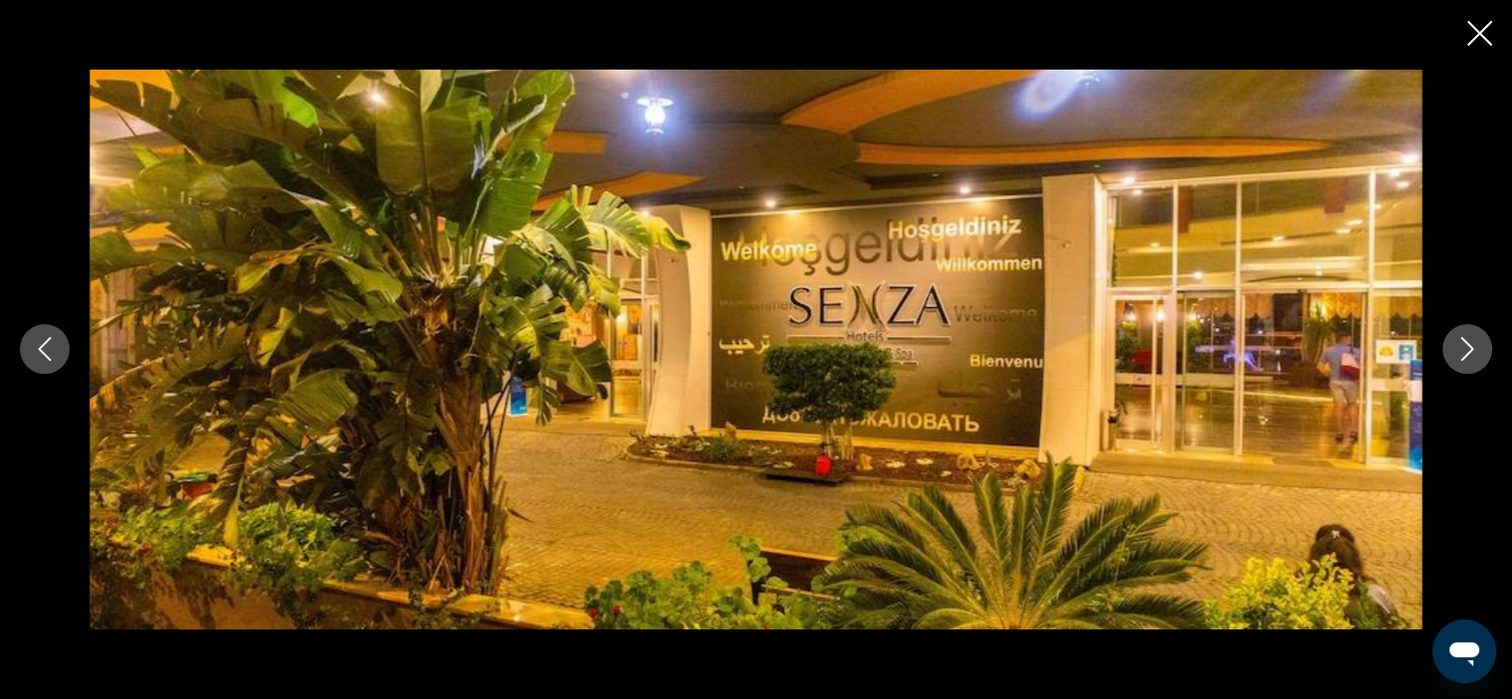
click at [1463, 358] on icon "Next image" at bounding box center [1467, 350] width 13 height 24
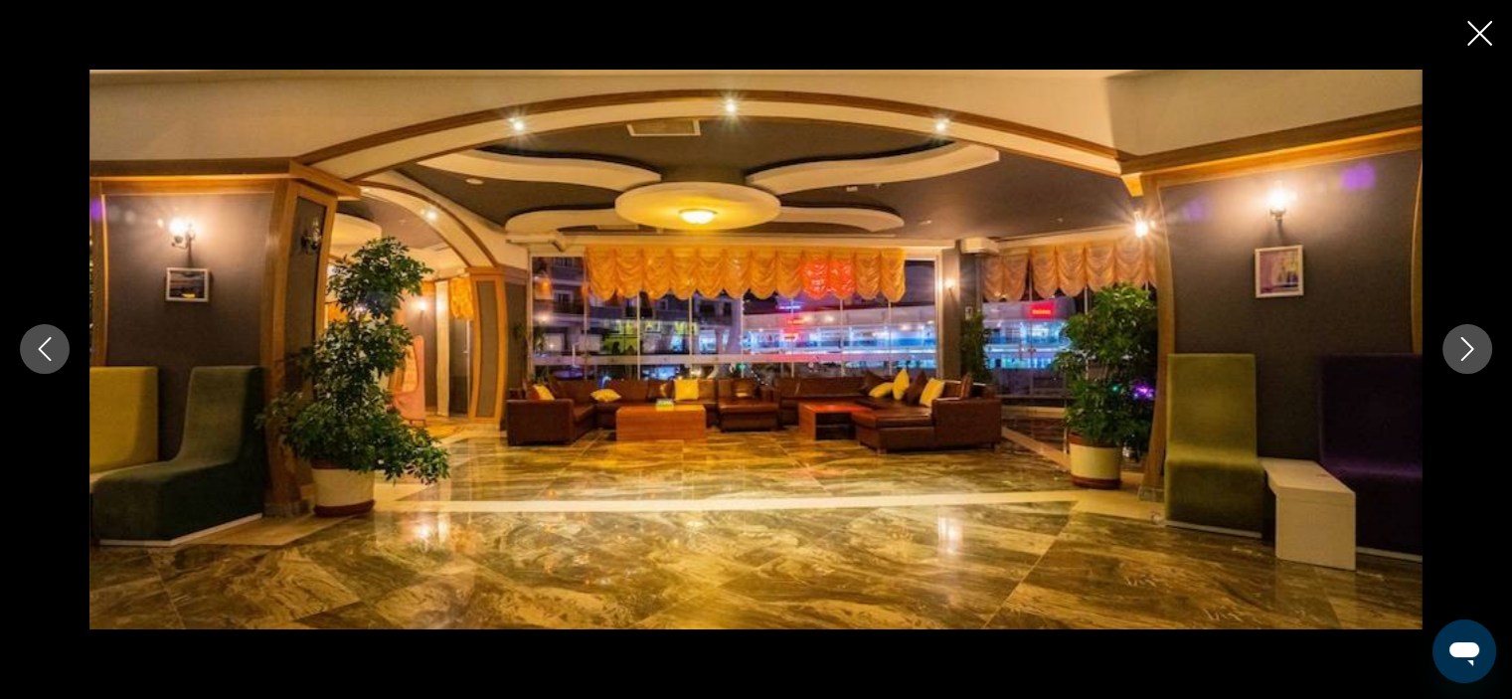
click at [1463, 358] on icon "Next image" at bounding box center [1467, 350] width 13 height 24
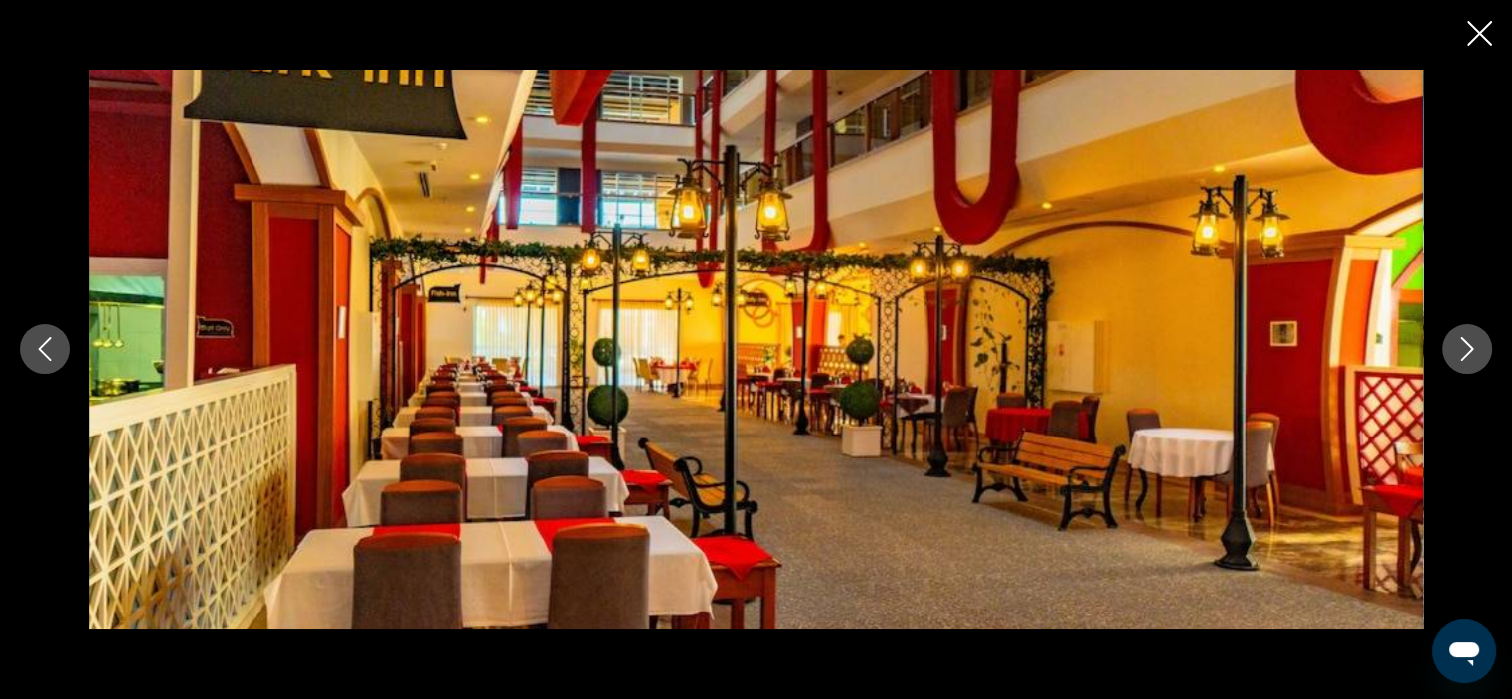
click at [1463, 358] on icon "Next image" at bounding box center [1467, 350] width 13 height 24
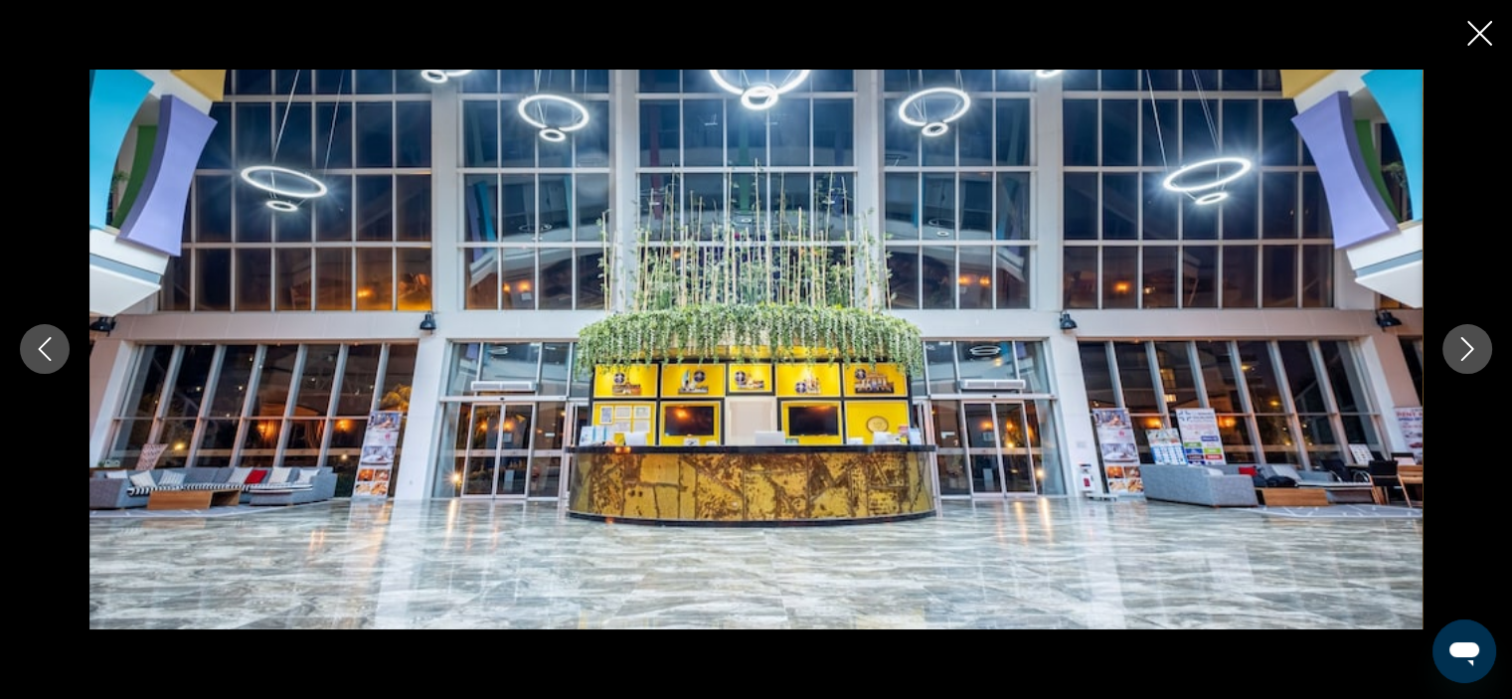
click at [1463, 358] on icon "Next image" at bounding box center [1467, 350] width 13 height 24
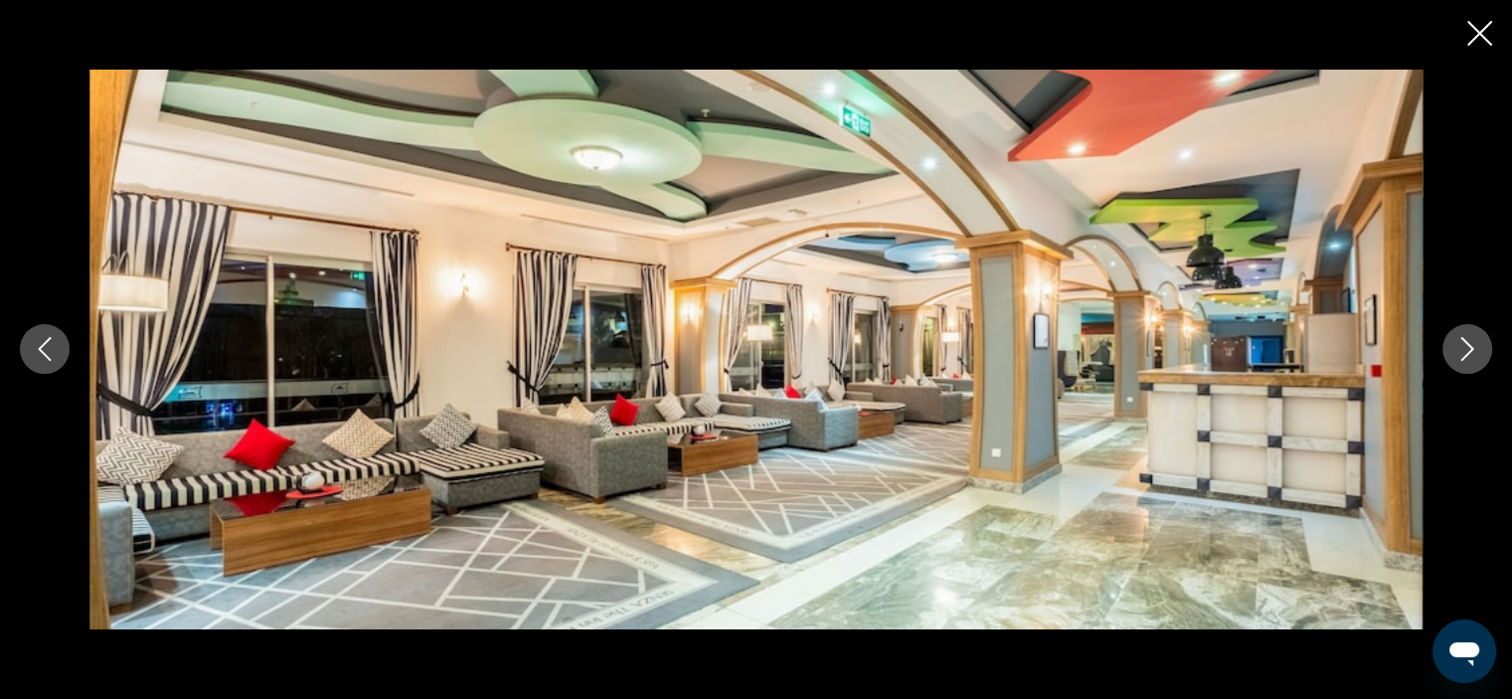
click at [1463, 358] on icon "Next image" at bounding box center [1467, 350] width 13 height 24
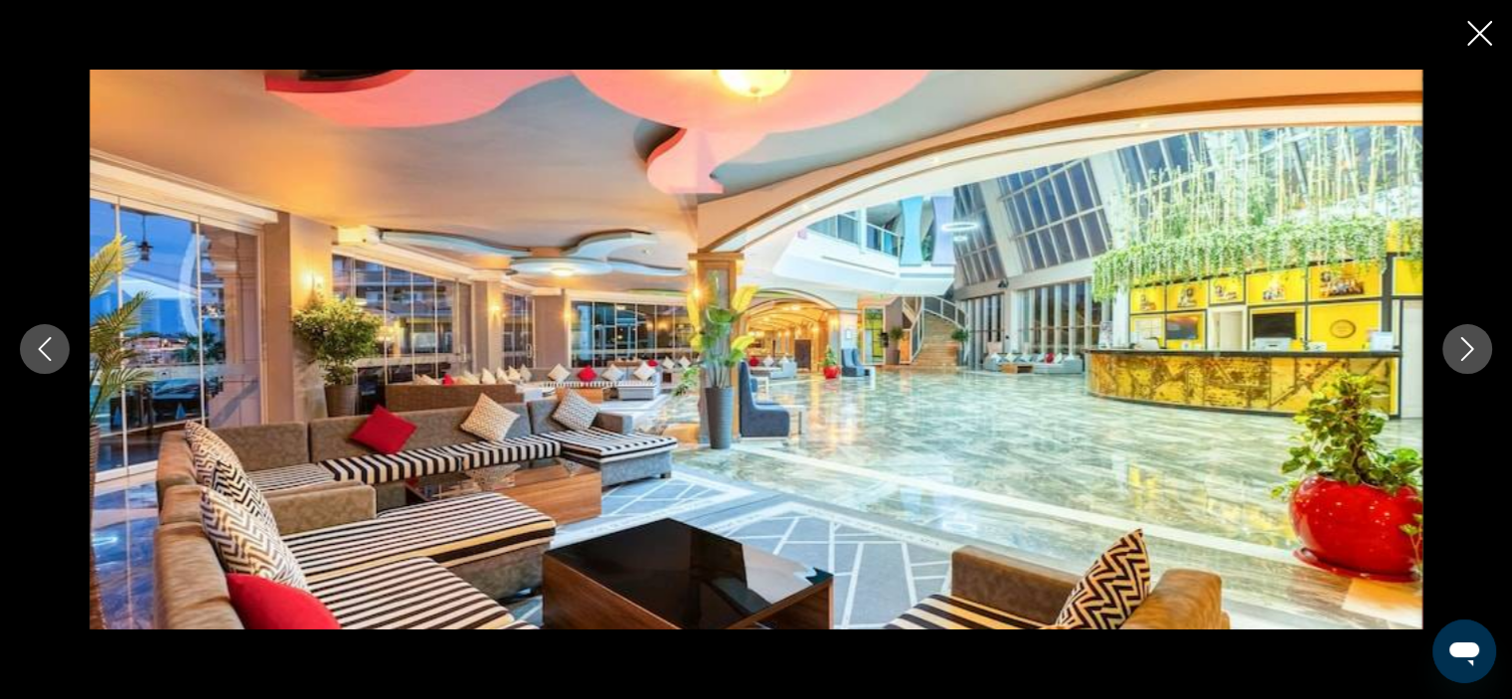
click at [1463, 358] on icon "Next image" at bounding box center [1467, 350] width 13 height 24
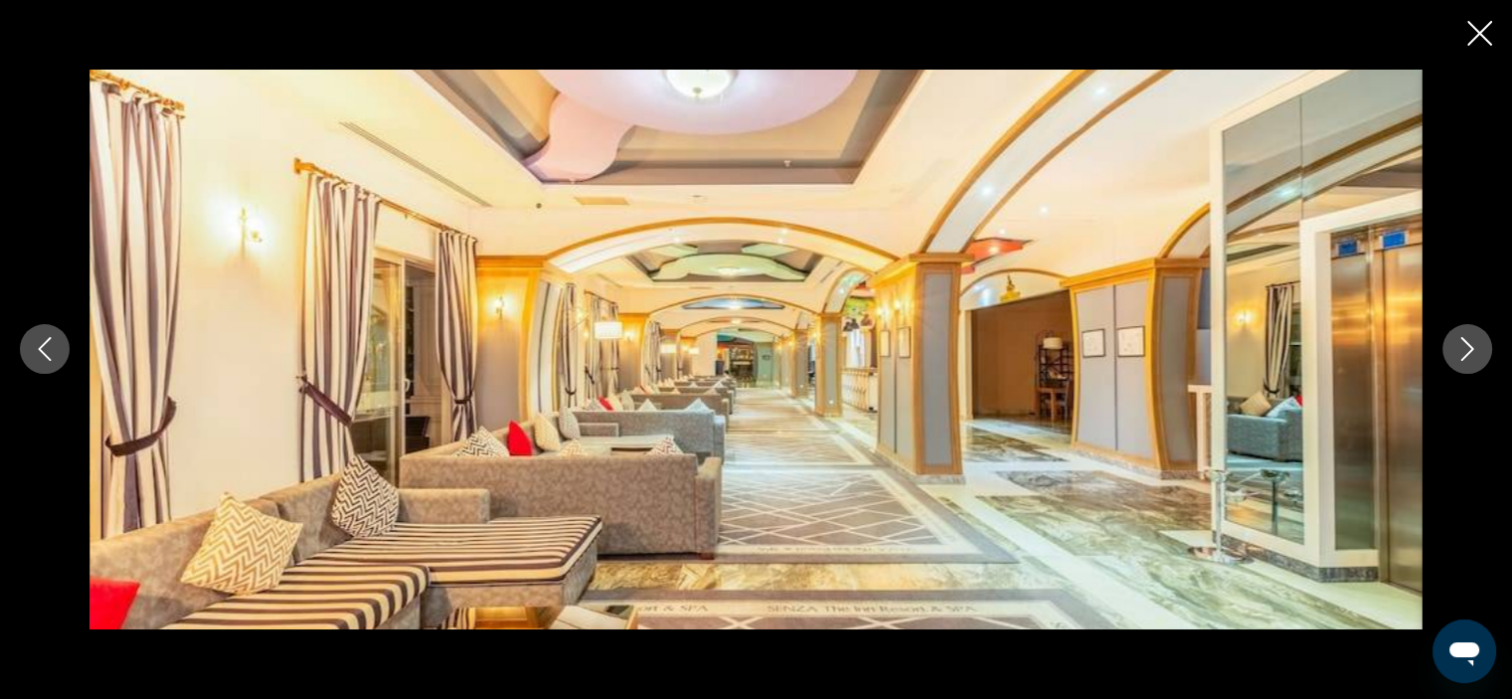
click at [1463, 358] on icon "Next image" at bounding box center [1467, 350] width 13 height 24
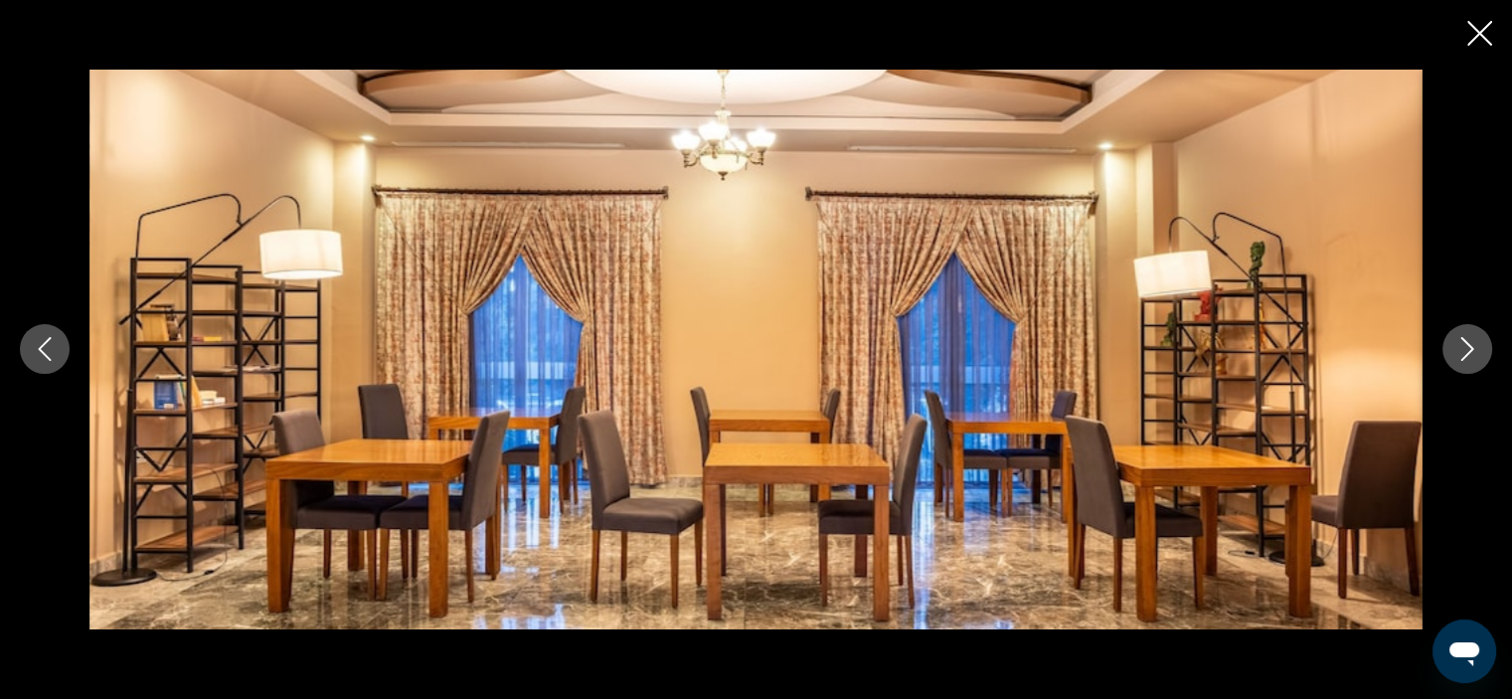
click at [1463, 358] on icon "Next image" at bounding box center [1467, 350] width 13 height 24
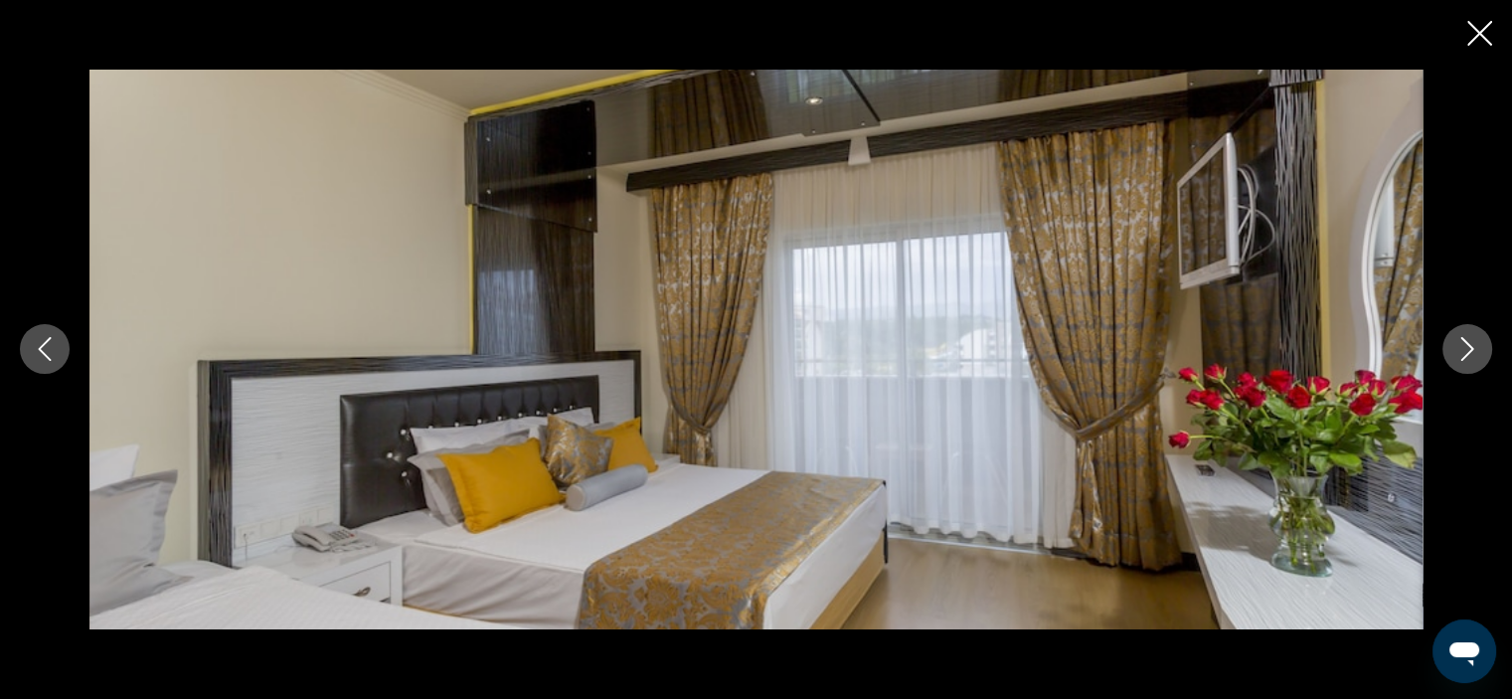
click at [1463, 358] on icon "Next image" at bounding box center [1467, 350] width 13 height 24
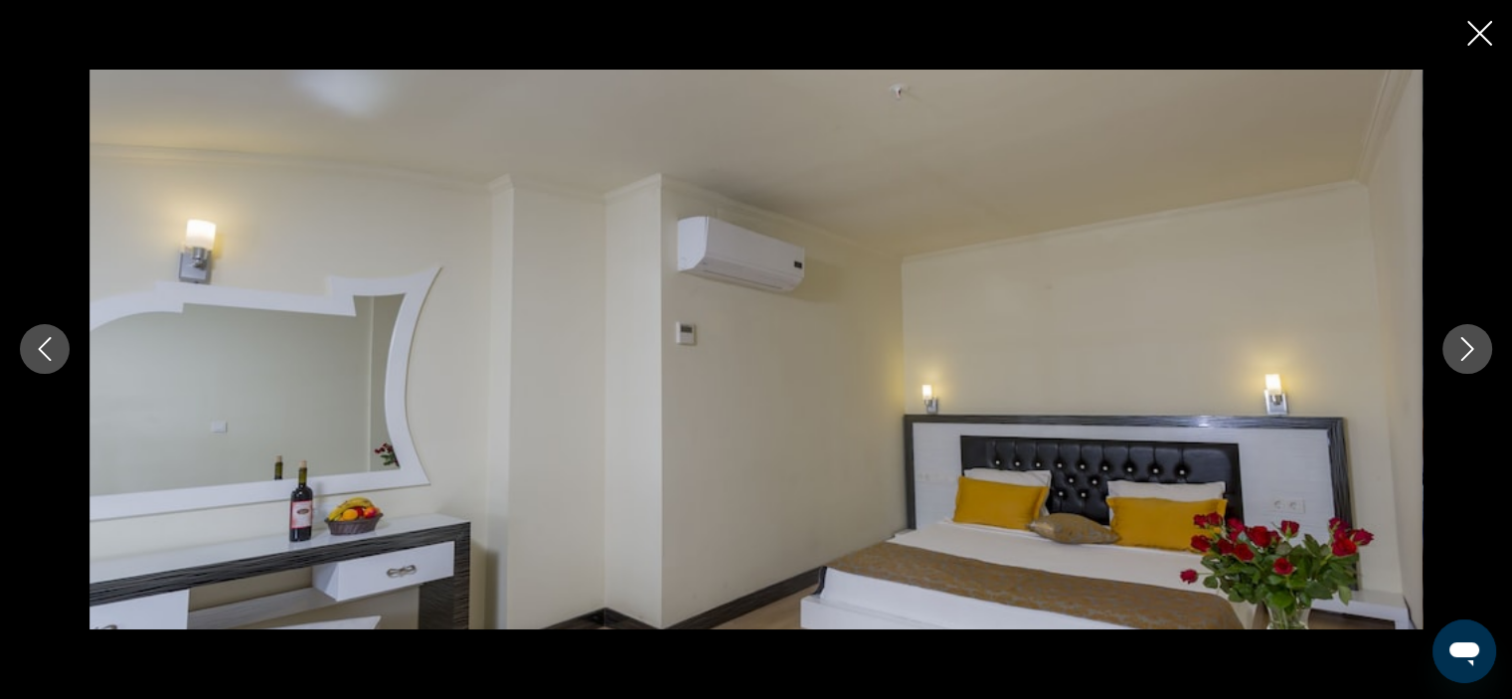
click at [1463, 358] on icon "Next image" at bounding box center [1467, 350] width 13 height 24
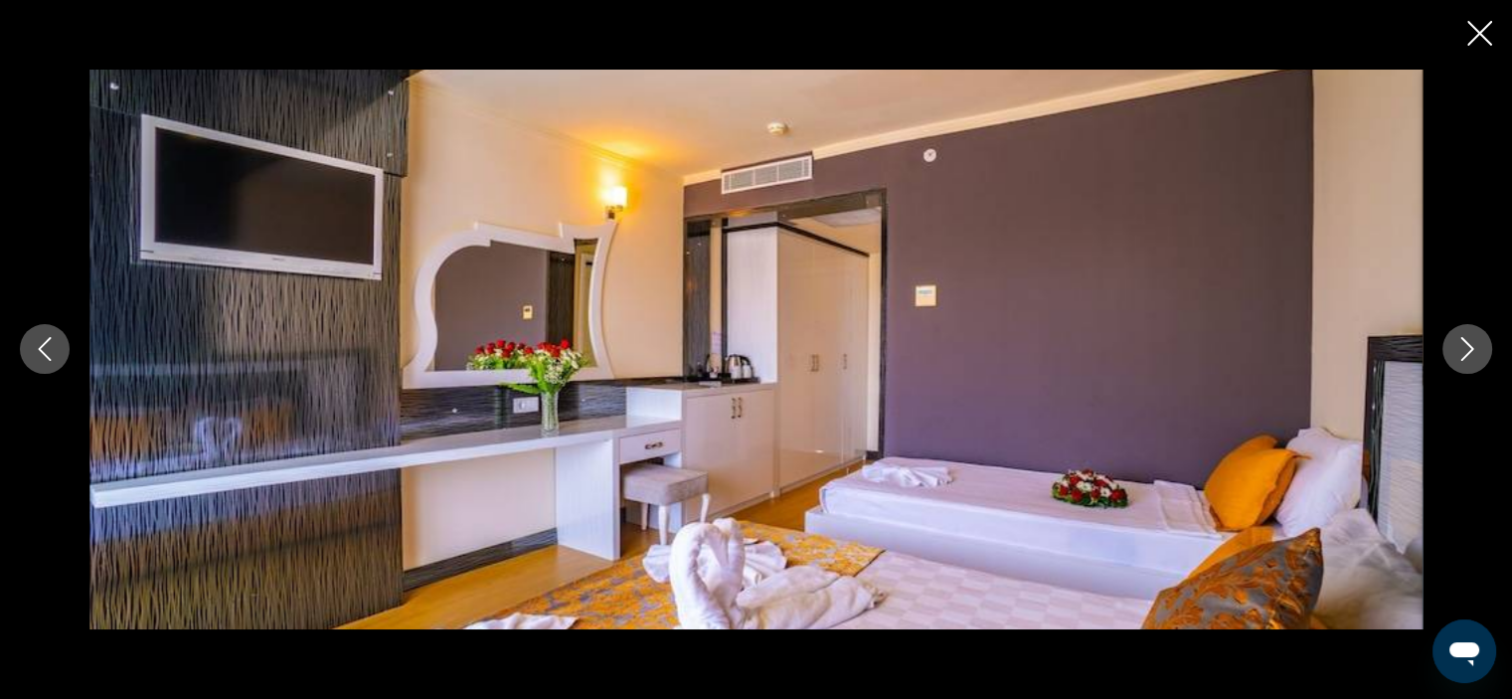
click at [1463, 358] on icon "Next image" at bounding box center [1467, 350] width 13 height 24
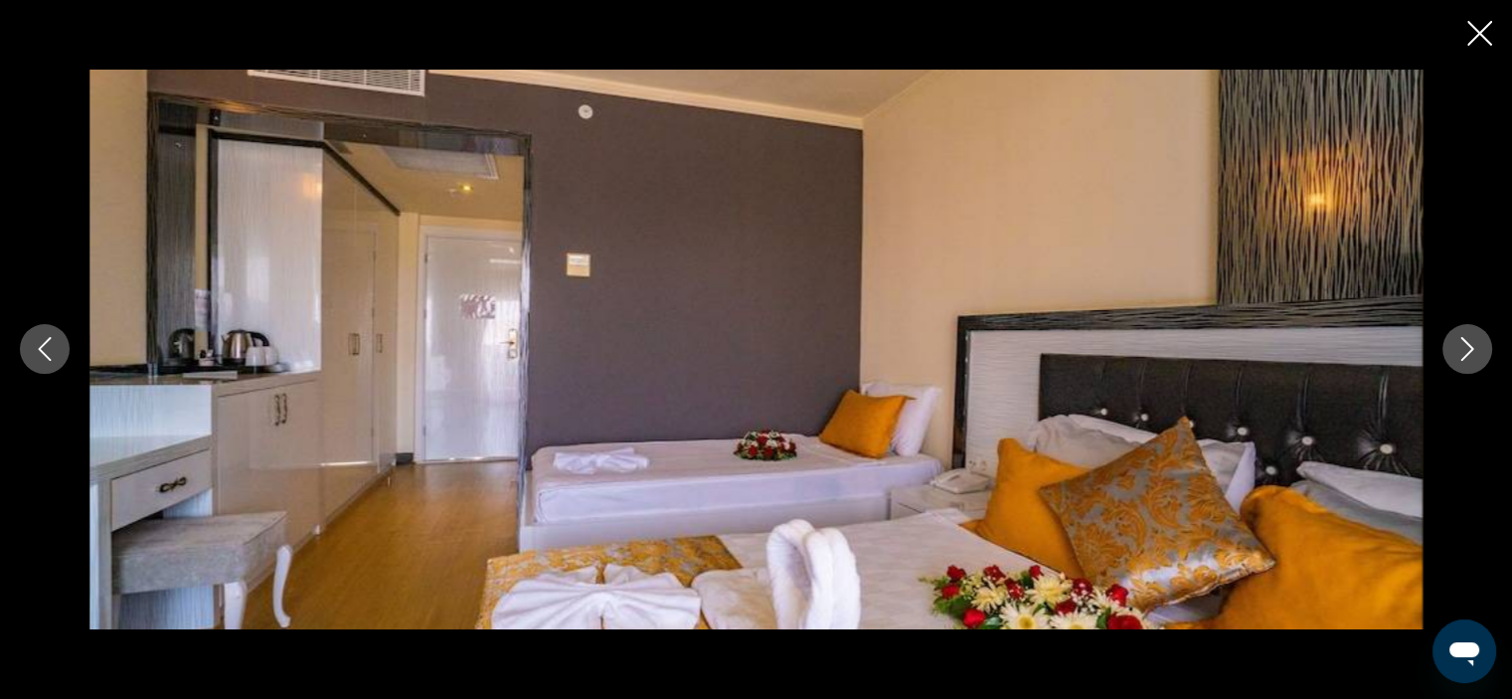
click at [1463, 358] on icon "Next image" at bounding box center [1467, 350] width 13 height 24
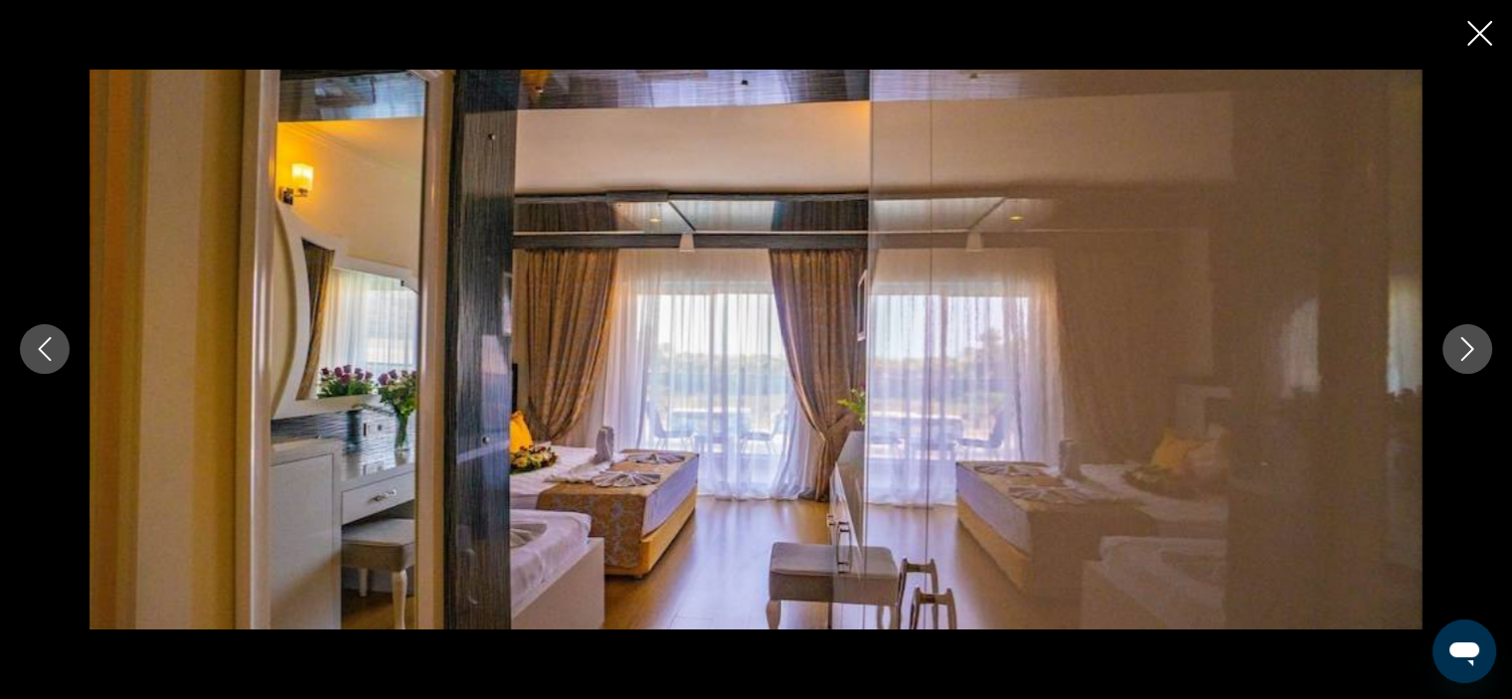
click at [1463, 358] on icon "Next image" at bounding box center [1467, 350] width 13 height 24
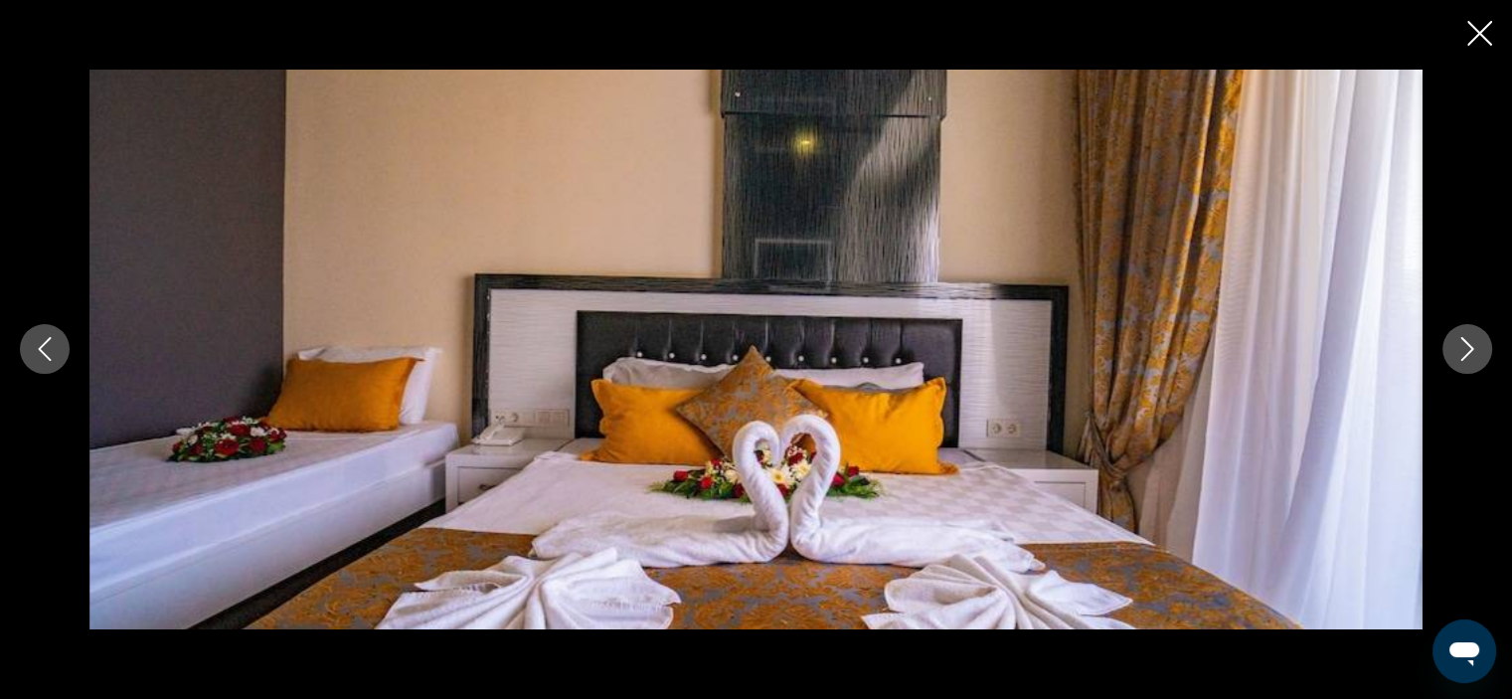
click at [1463, 358] on icon "Next image" at bounding box center [1467, 350] width 13 height 24
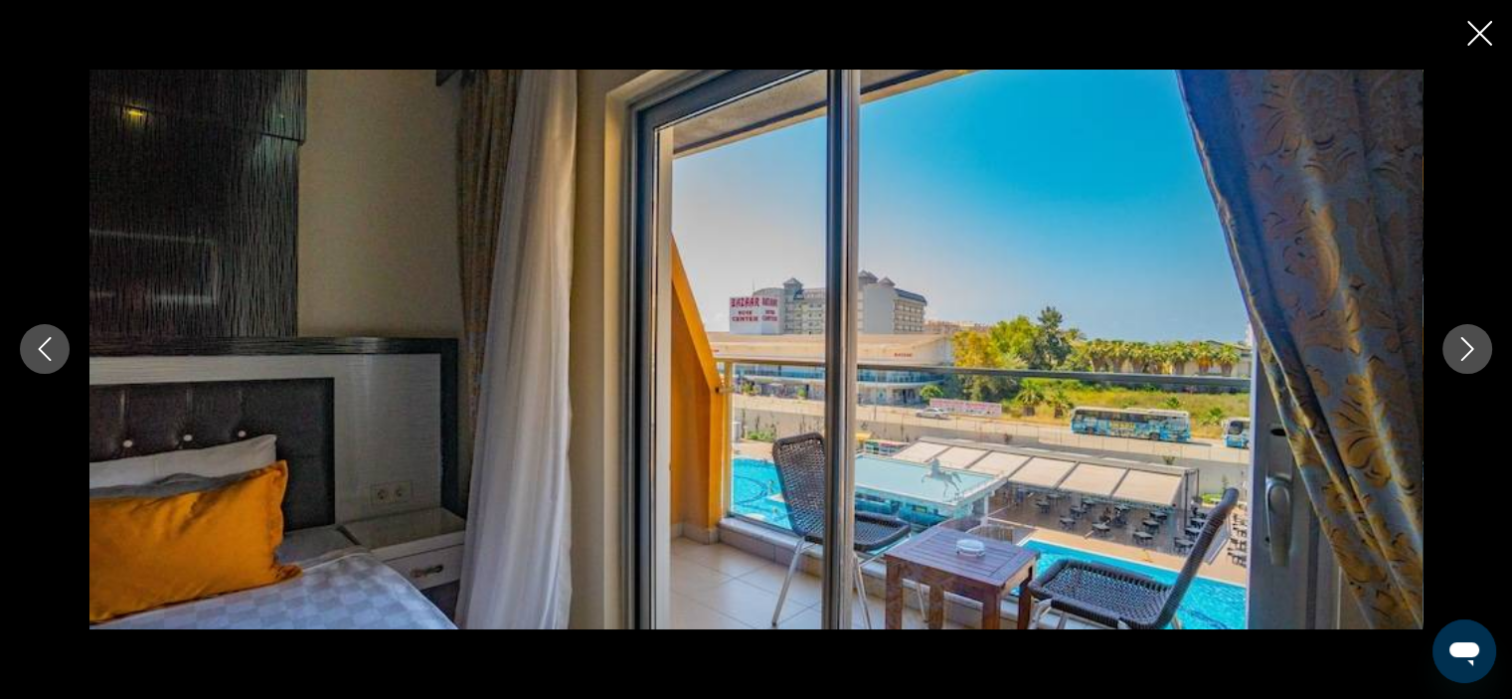
click at [1463, 358] on icon "Next image" at bounding box center [1467, 350] width 13 height 24
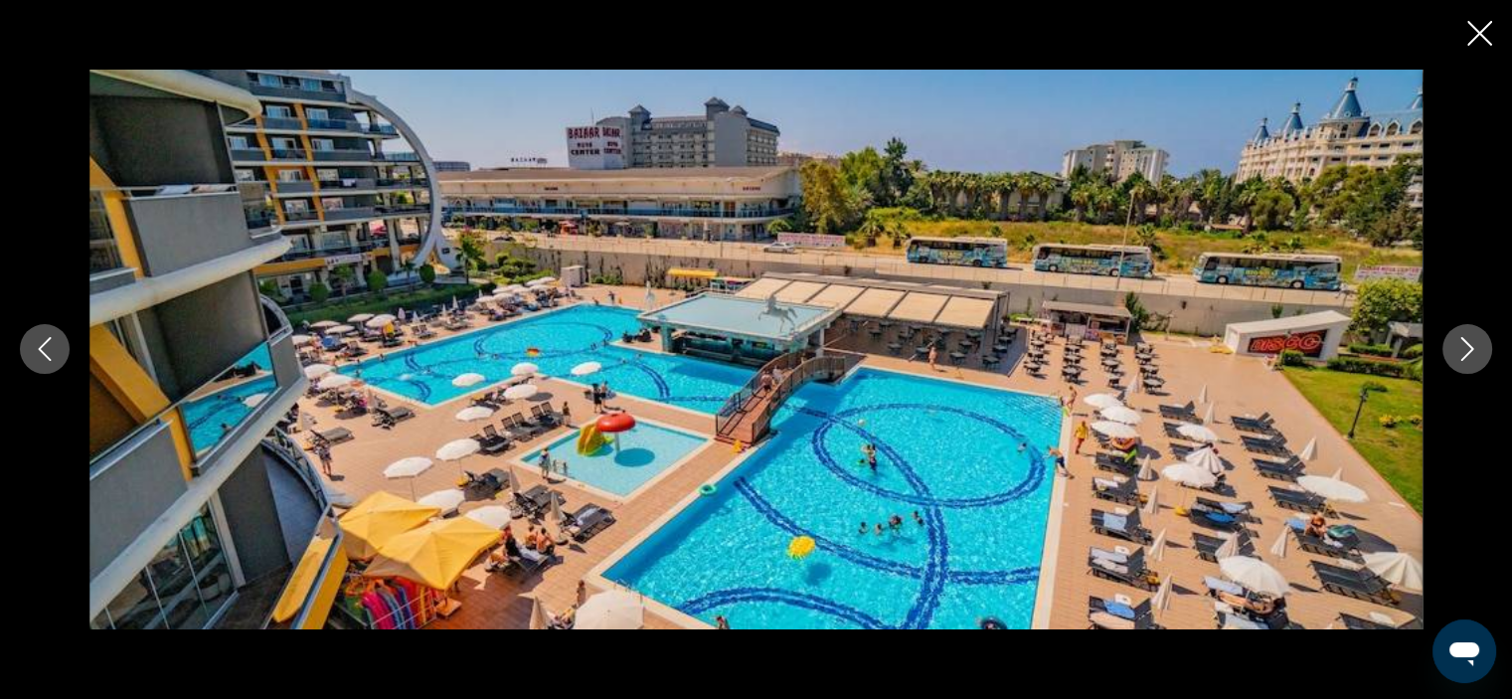
click at [1463, 358] on icon "Next image" at bounding box center [1467, 350] width 13 height 24
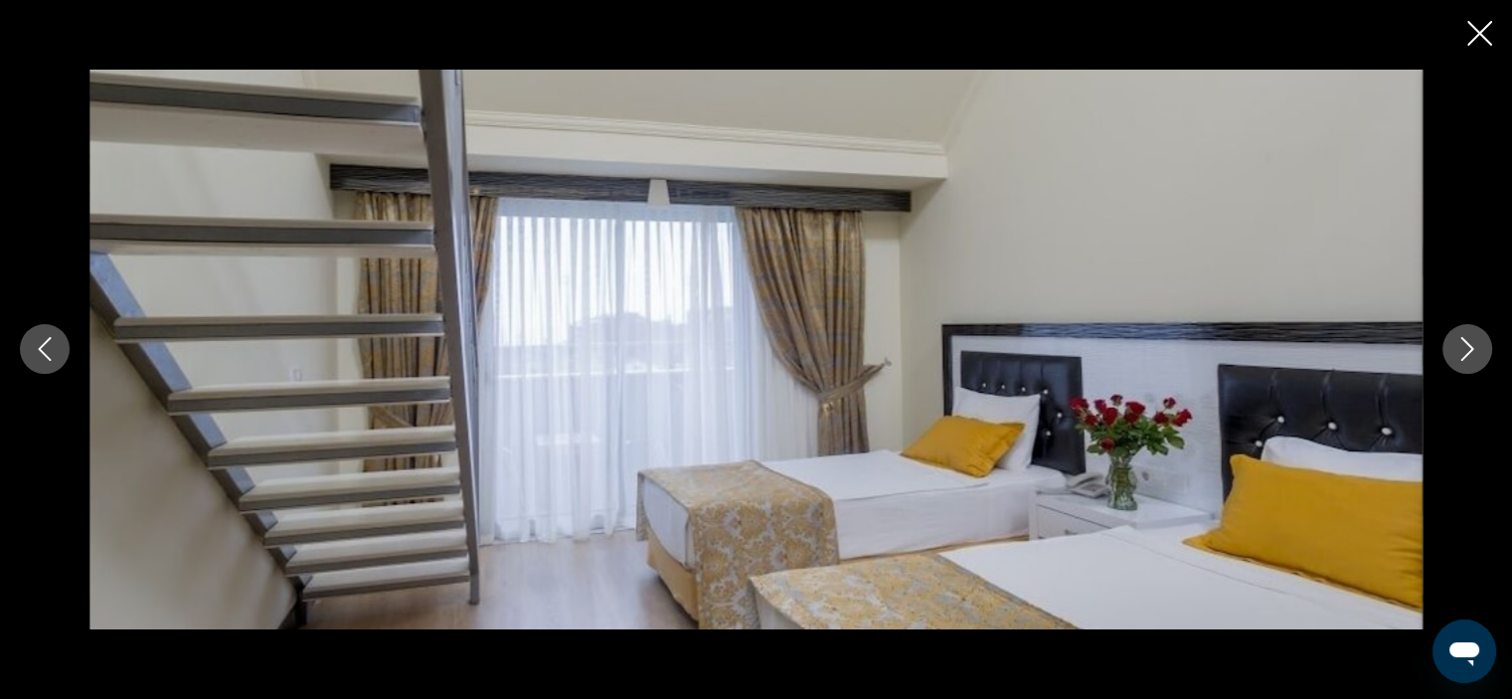
click at [1463, 358] on icon "Next image" at bounding box center [1467, 350] width 13 height 24
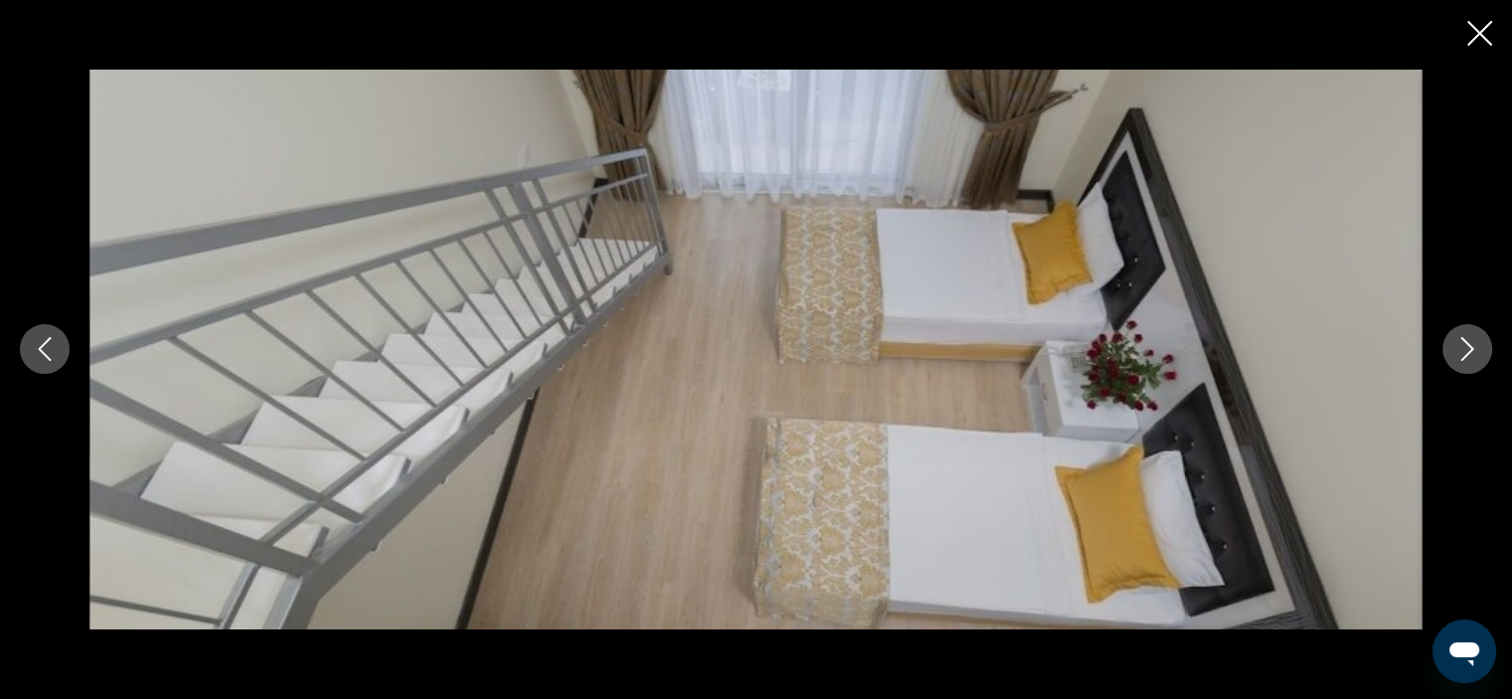
click at [1475, 347] on icon "Next image" at bounding box center [1467, 349] width 24 height 24
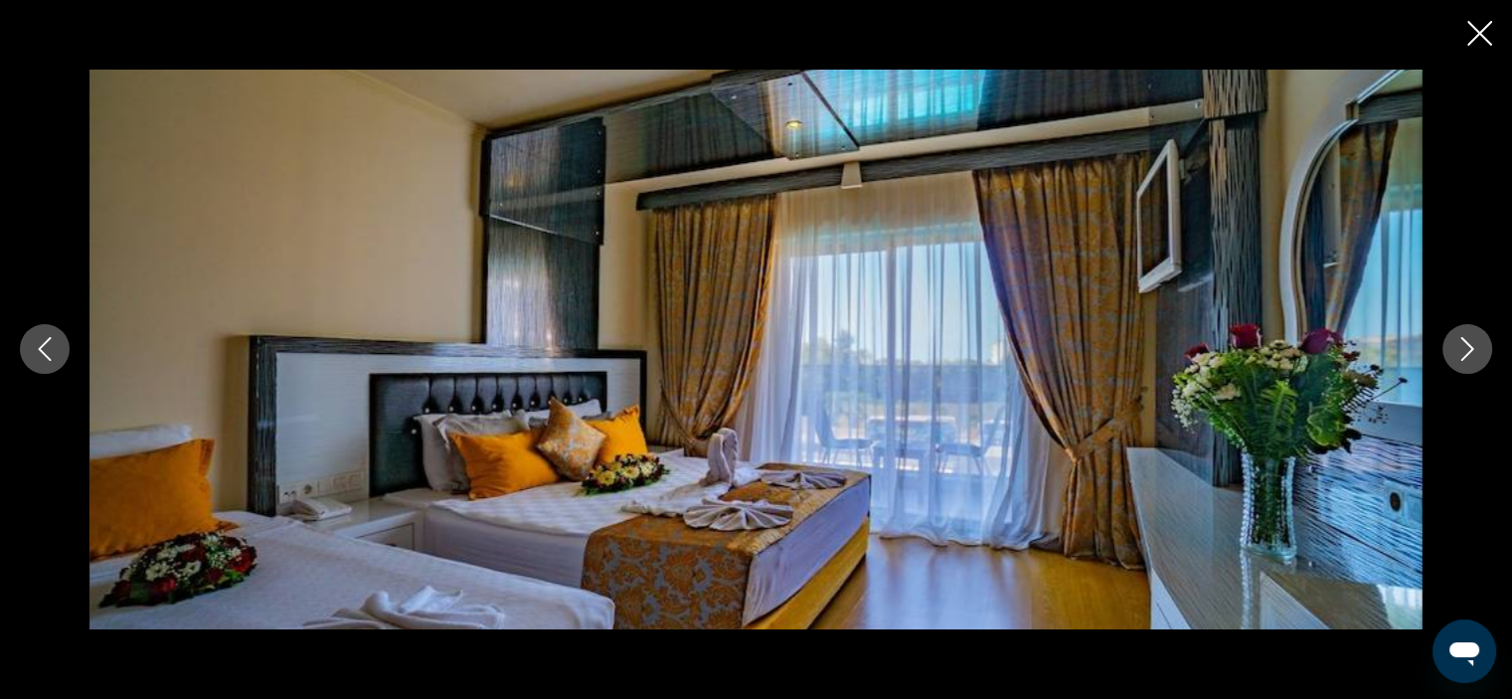
click at [1475, 347] on icon "Next image" at bounding box center [1467, 349] width 24 height 24
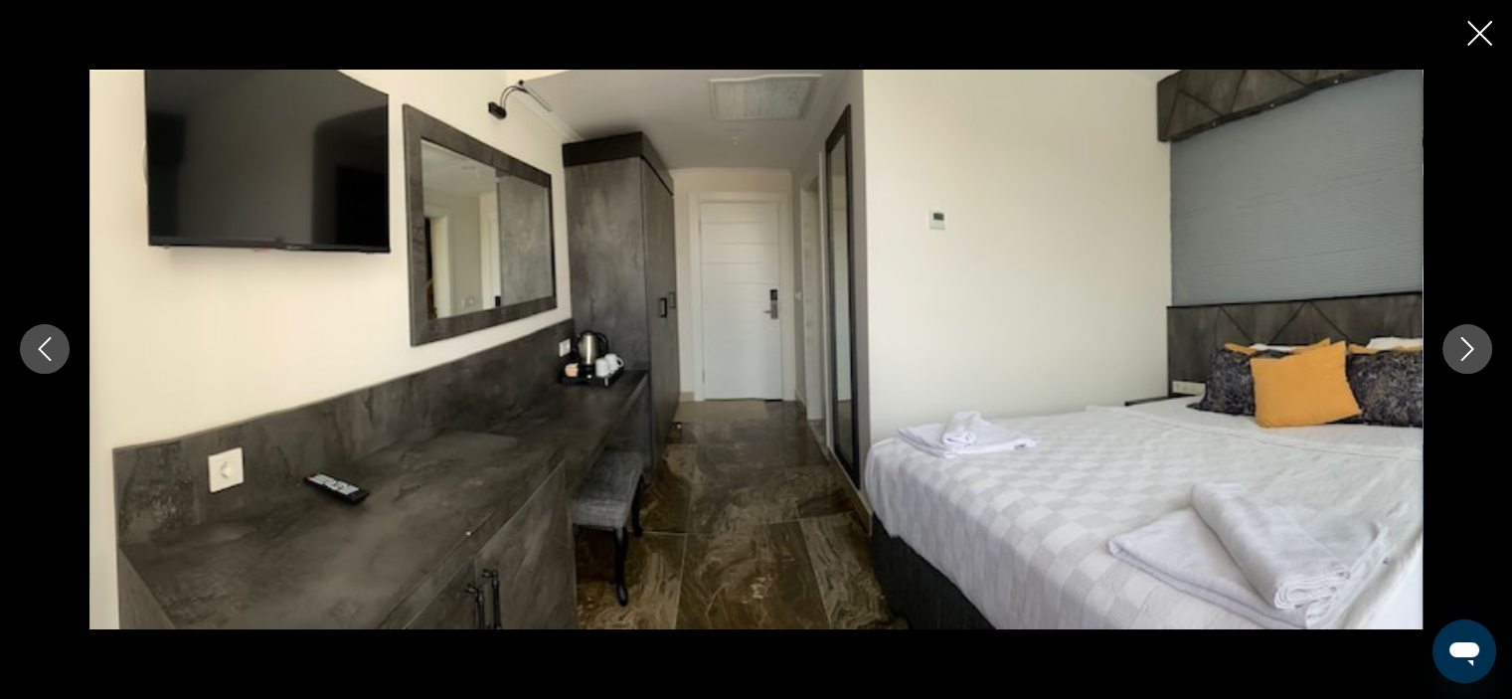
click at [1475, 347] on icon "Next image" at bounding box center [1467, 349] width 24 height 24
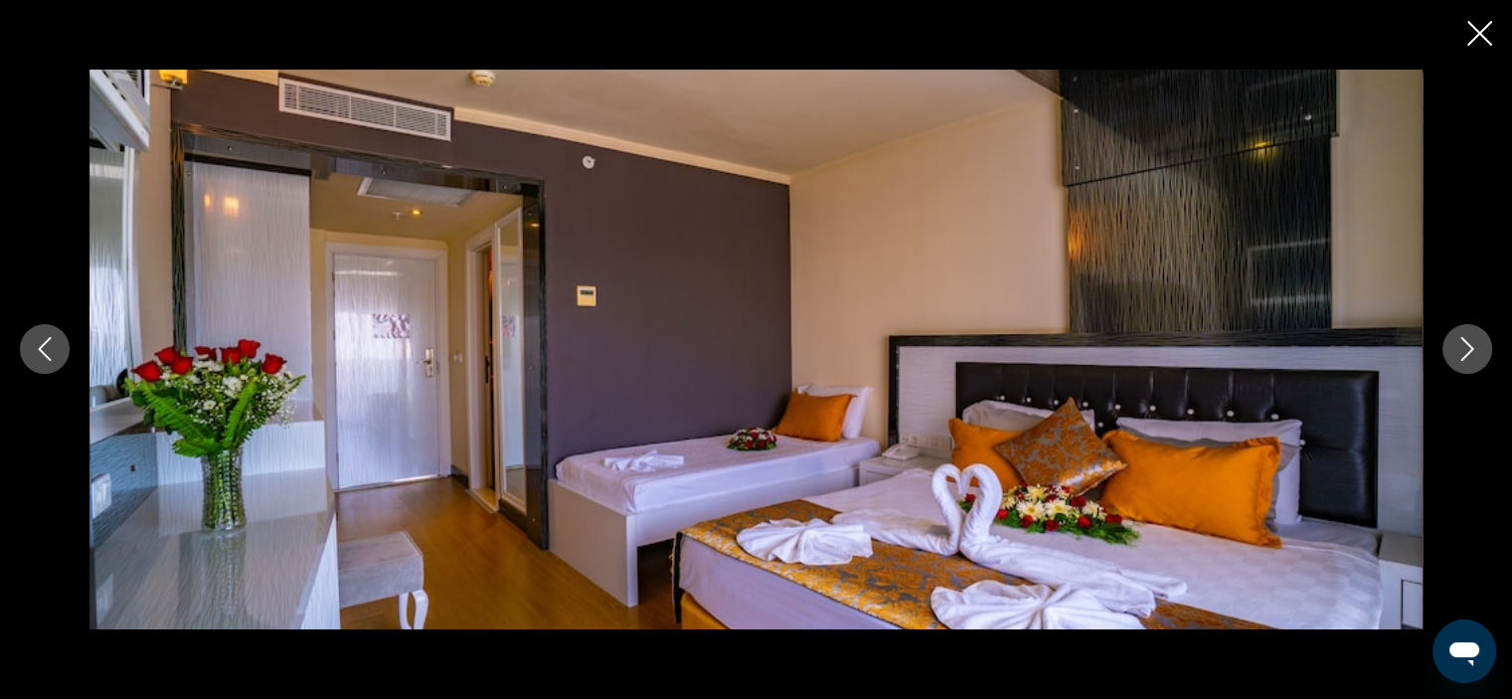
click at [1475, 347] on icon "Next image" at bounding box center [1467, 349] width 24 height 24
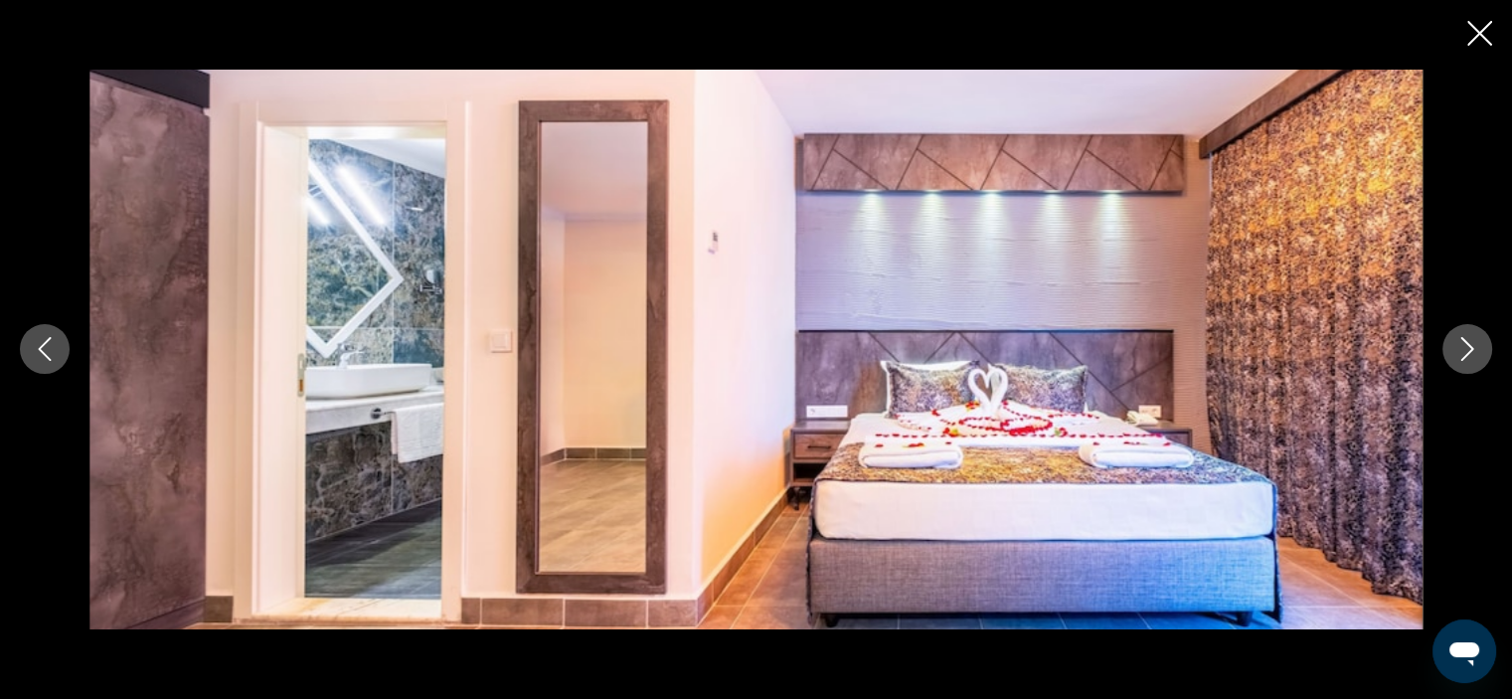
click at [1475, 347] on icon "Next image" at bounding box center [1467, 349] width 24 height 24
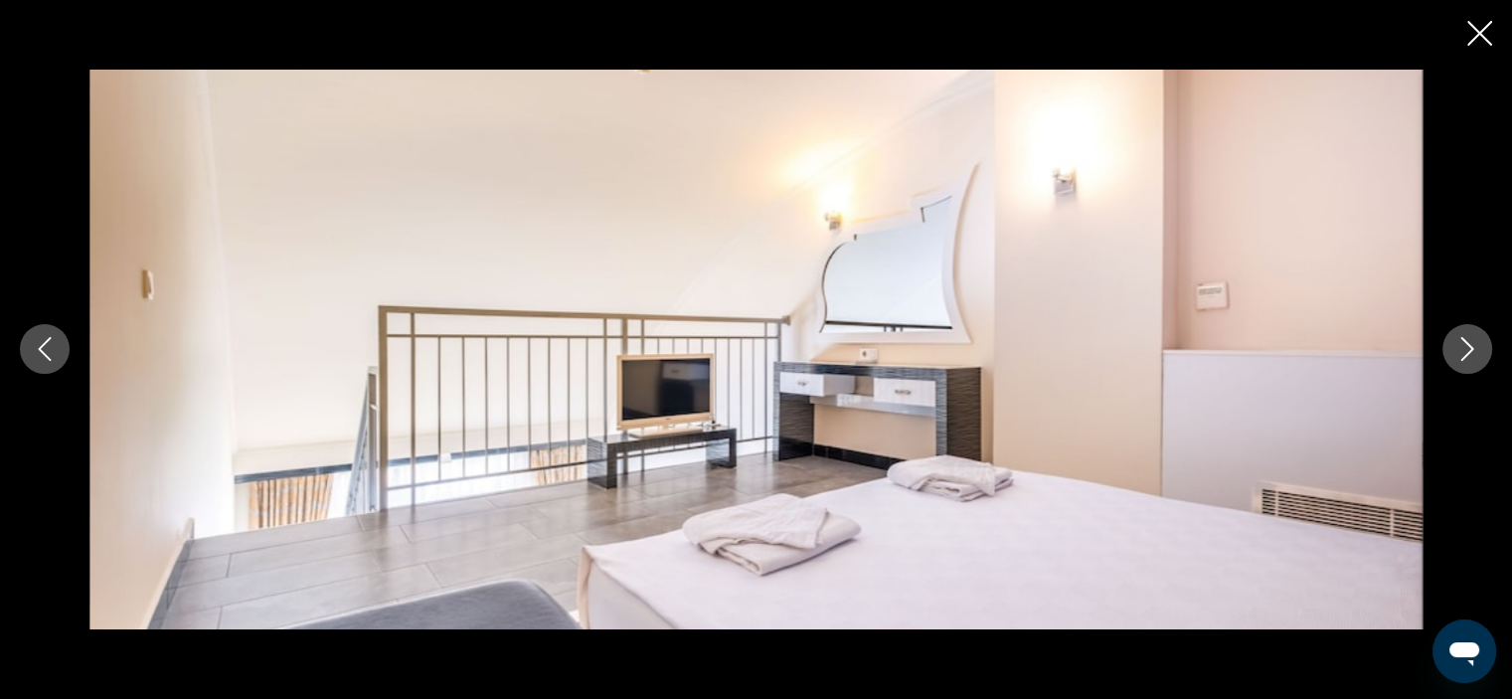
click at [1475, 347] on icon "Next image" at bounding box center [1467, 349] width 24 height 24
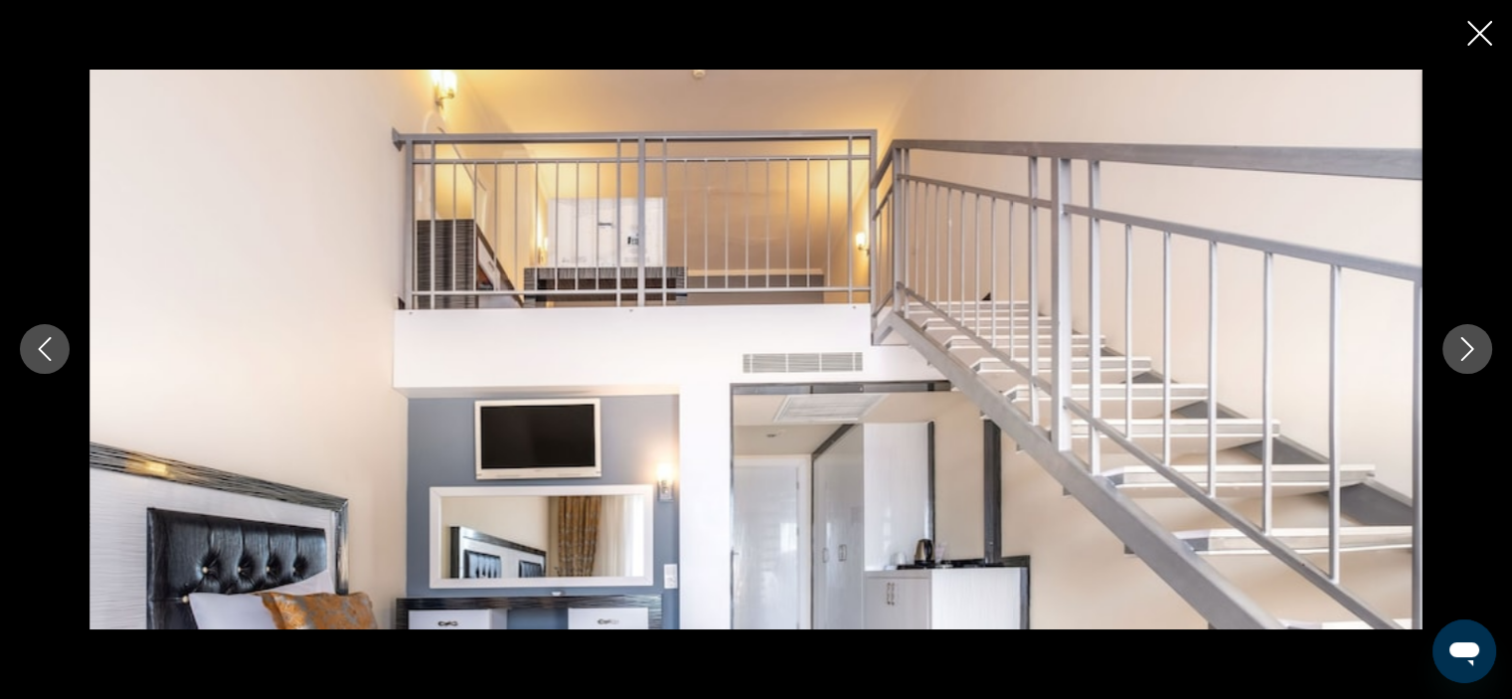
click at [1475, 347] on icon "Next image" at bounding box center [1467, 349] width 24 height 24
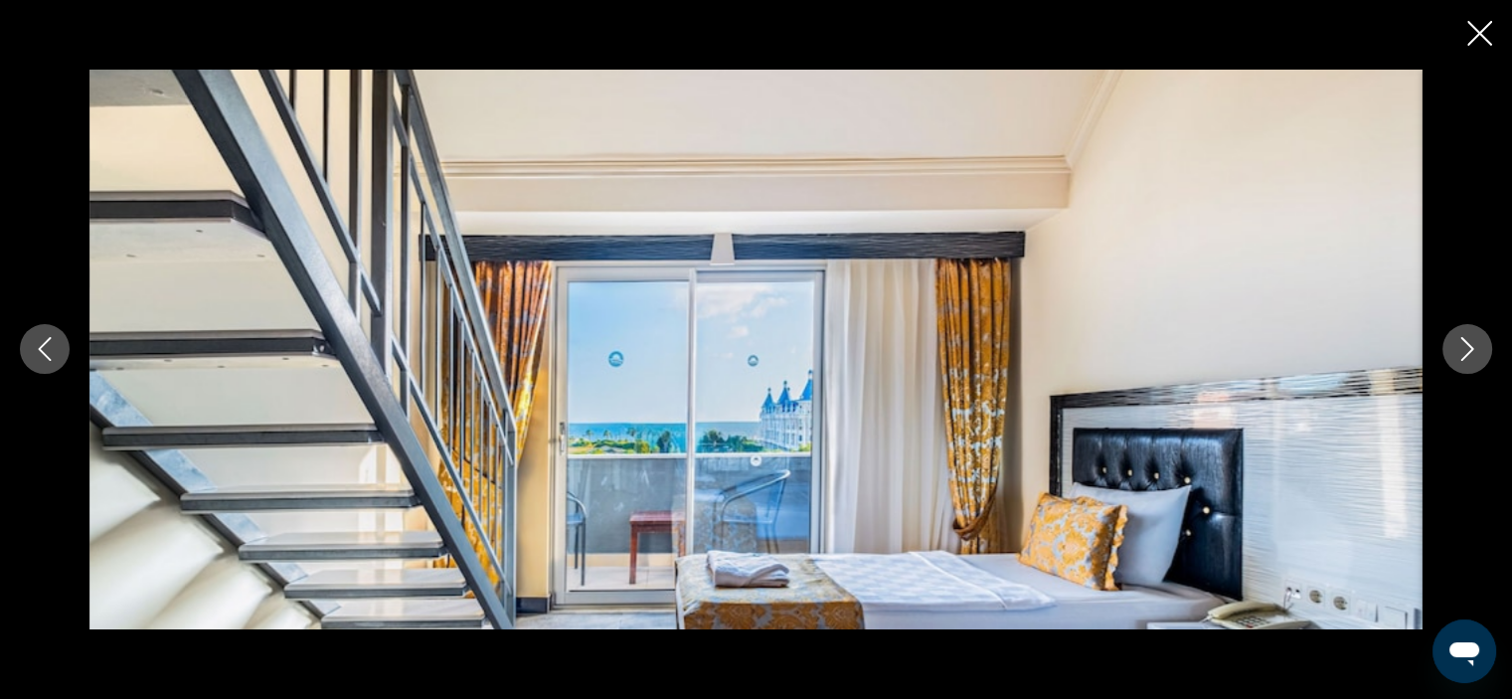
click at [1475, 347] on icon "Next image" at bounding box center [1467, 349] width 24 height 24
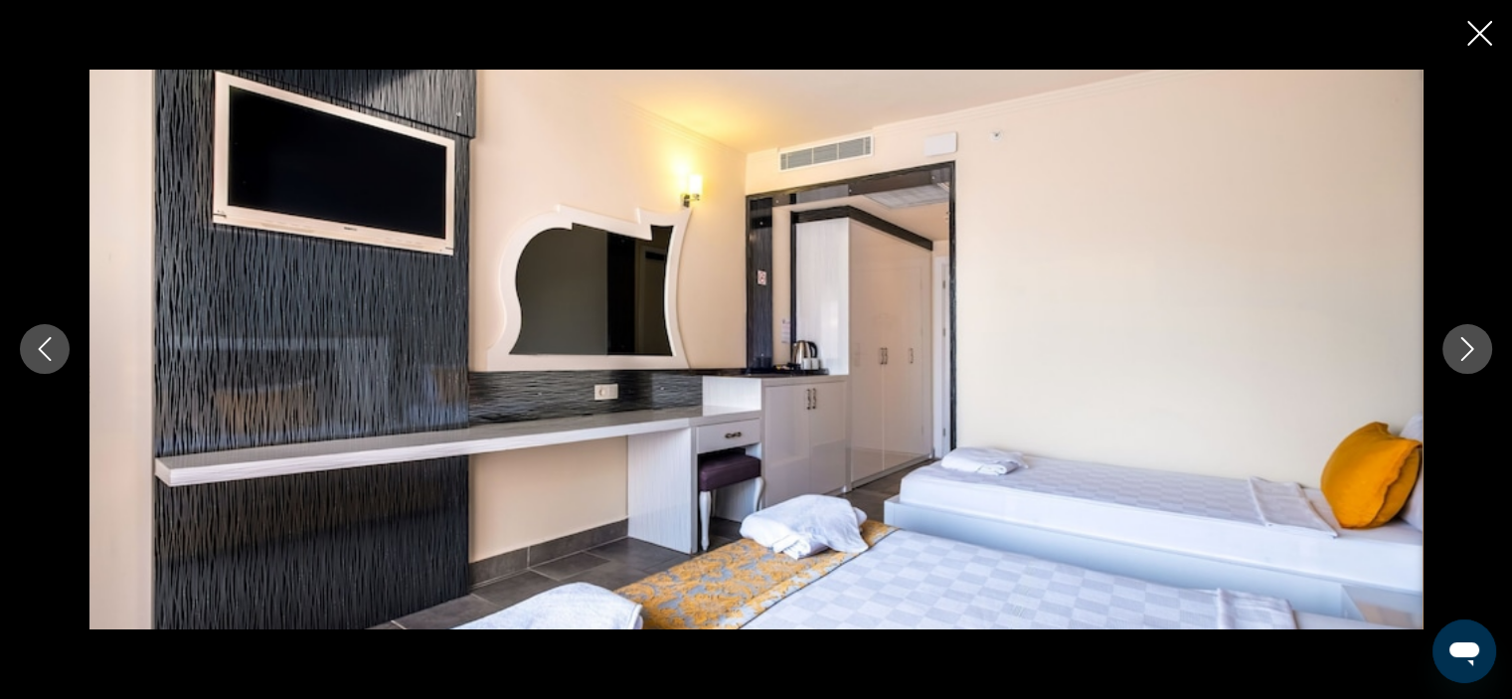
click at [1475, 347] on icon "Next image" at bounding box center [1467, 349] width 24 height 24
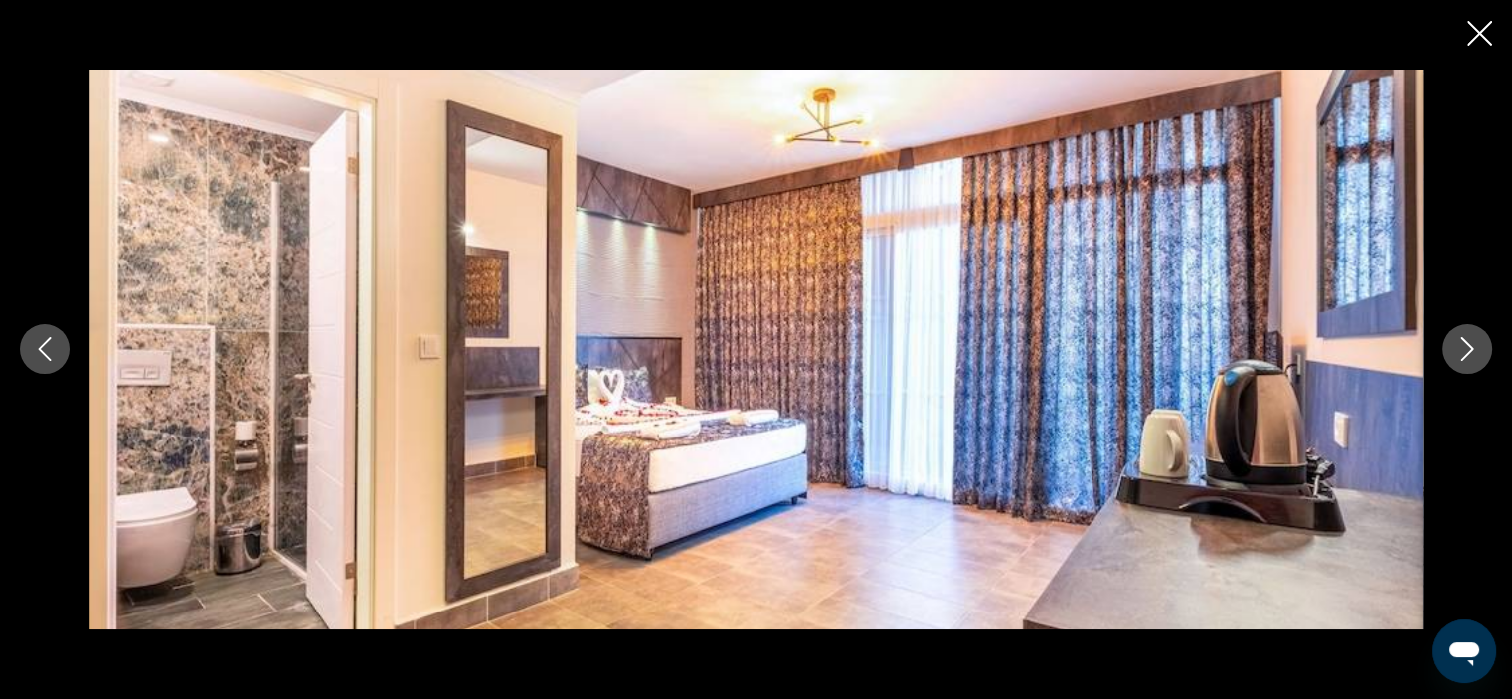
click at [1475, 347] on icon "Next image" at bounding box center [1467, 349] width 24 height 24
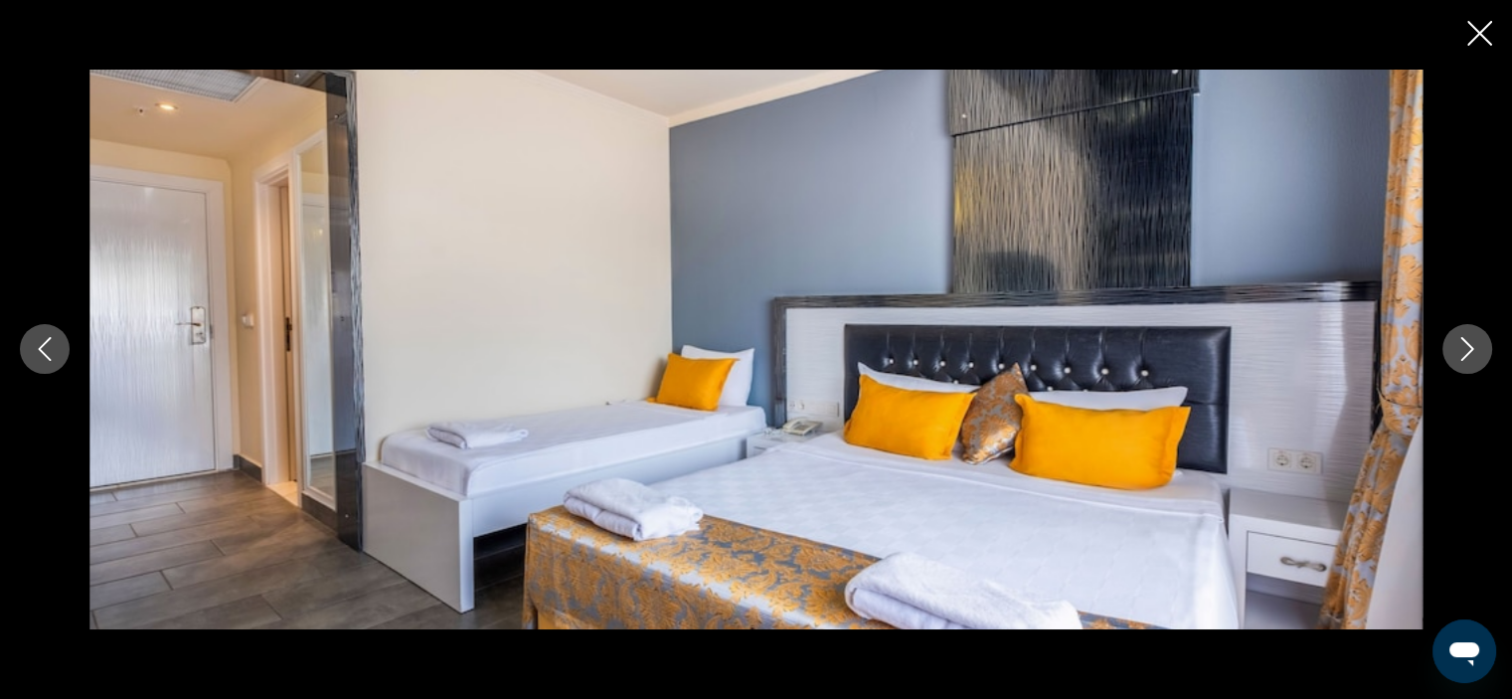
click at [1475, 347] on icon "Next image" at bounding box center [1467, 349] width 24 height 24
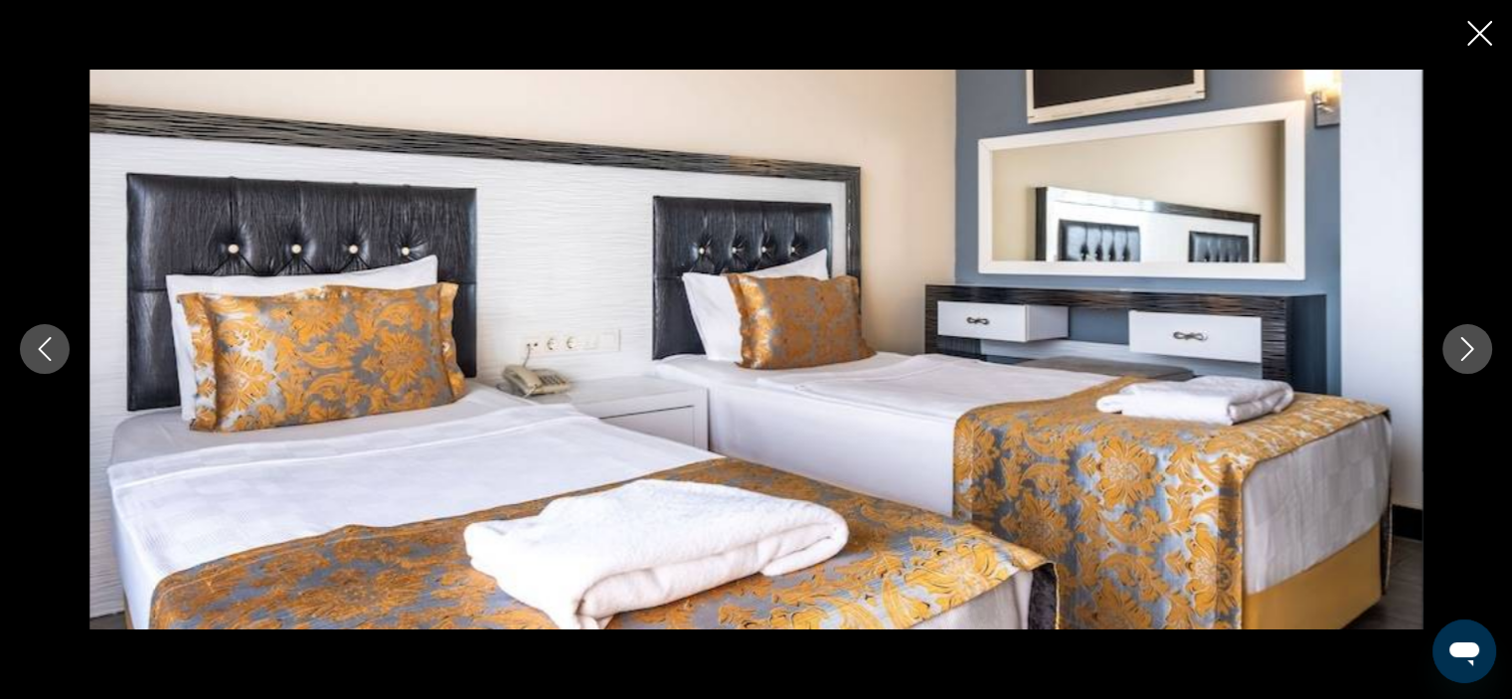
click at [1475, 347] on icon "Next image" at bounding box center [1467, 349] width 24 height 24
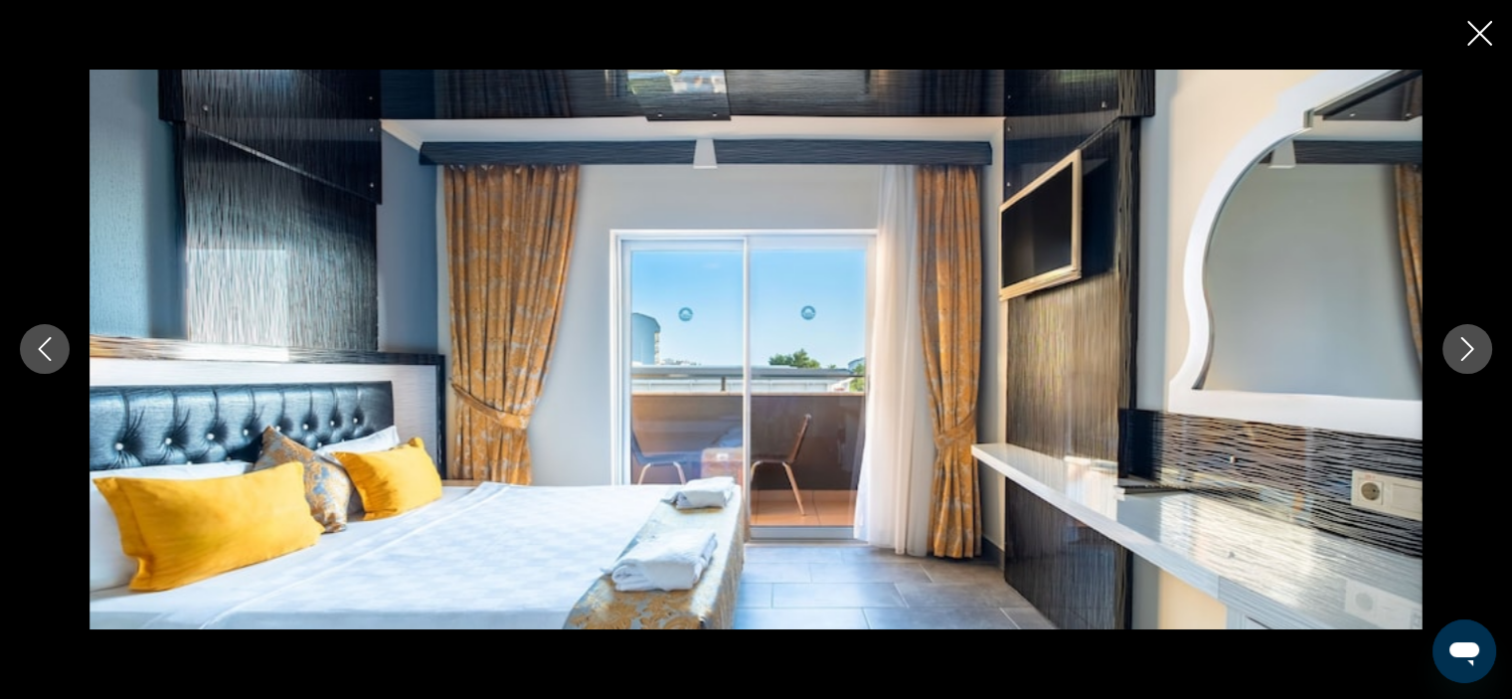
click at [1475, 347] on icon "Next image" at bounding box center [1467, 349] width 24 height 24
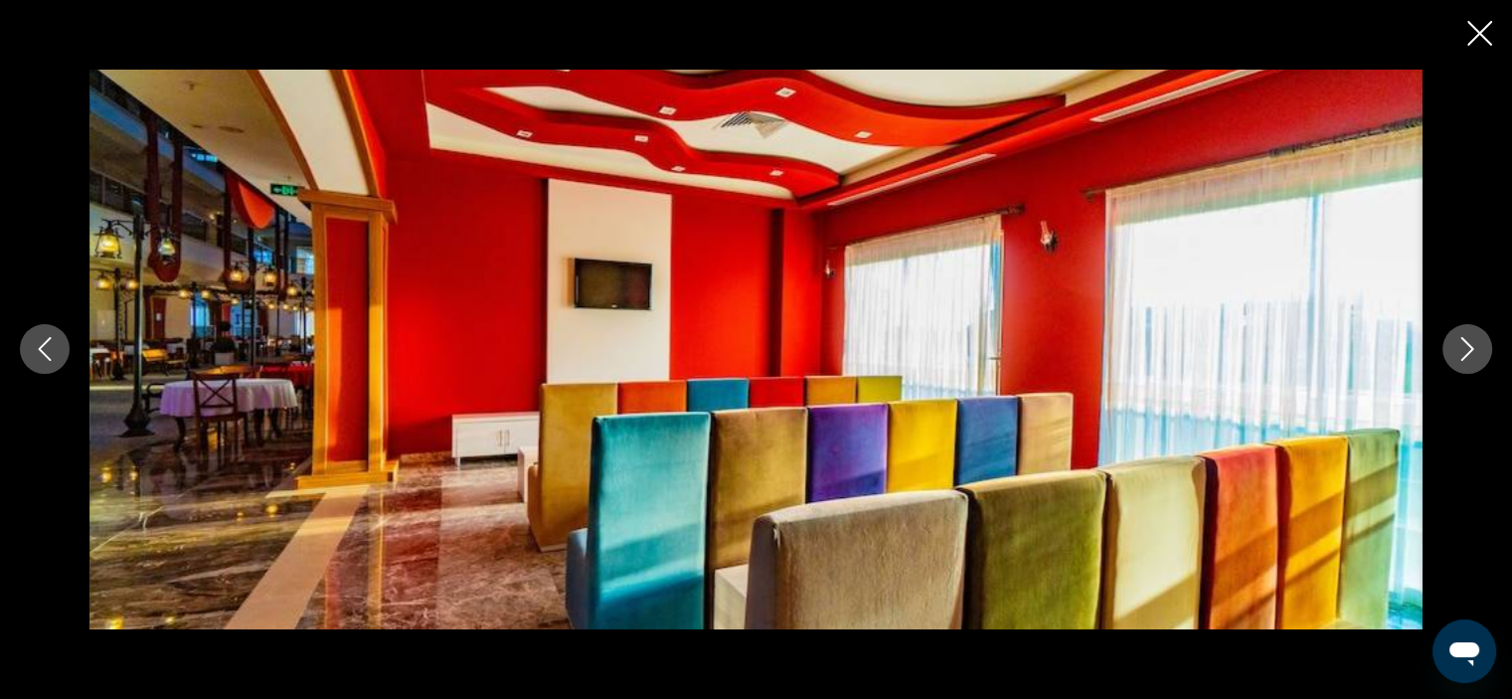
click at [1475, 347] on icon "Next image" at bounding box center [1467, 349] width 24 height 24
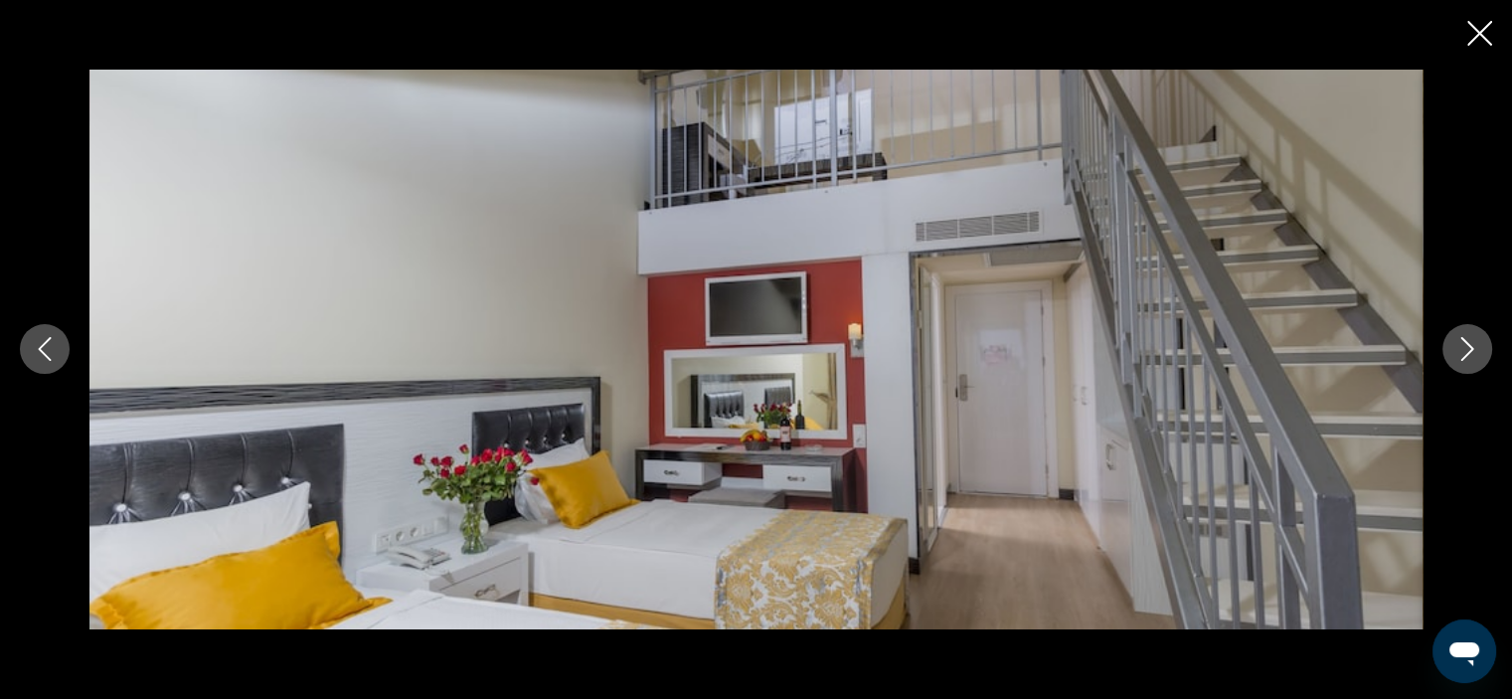
click at [1475, 347] on icon "Next image" at bounding box center [1467, 349] width 24 height 24
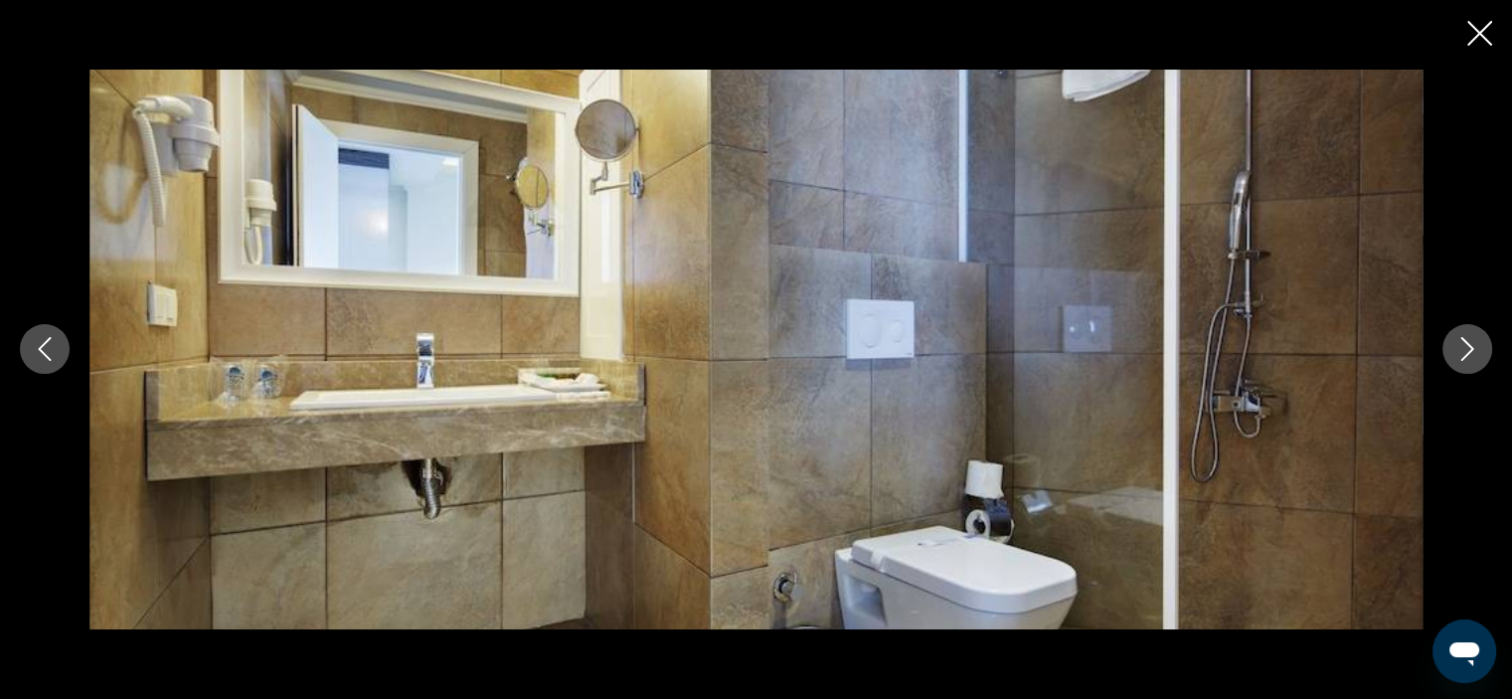
click at [1475, 347] on icon "Next image" at bounding box center [1467, 349] width 24 height 24
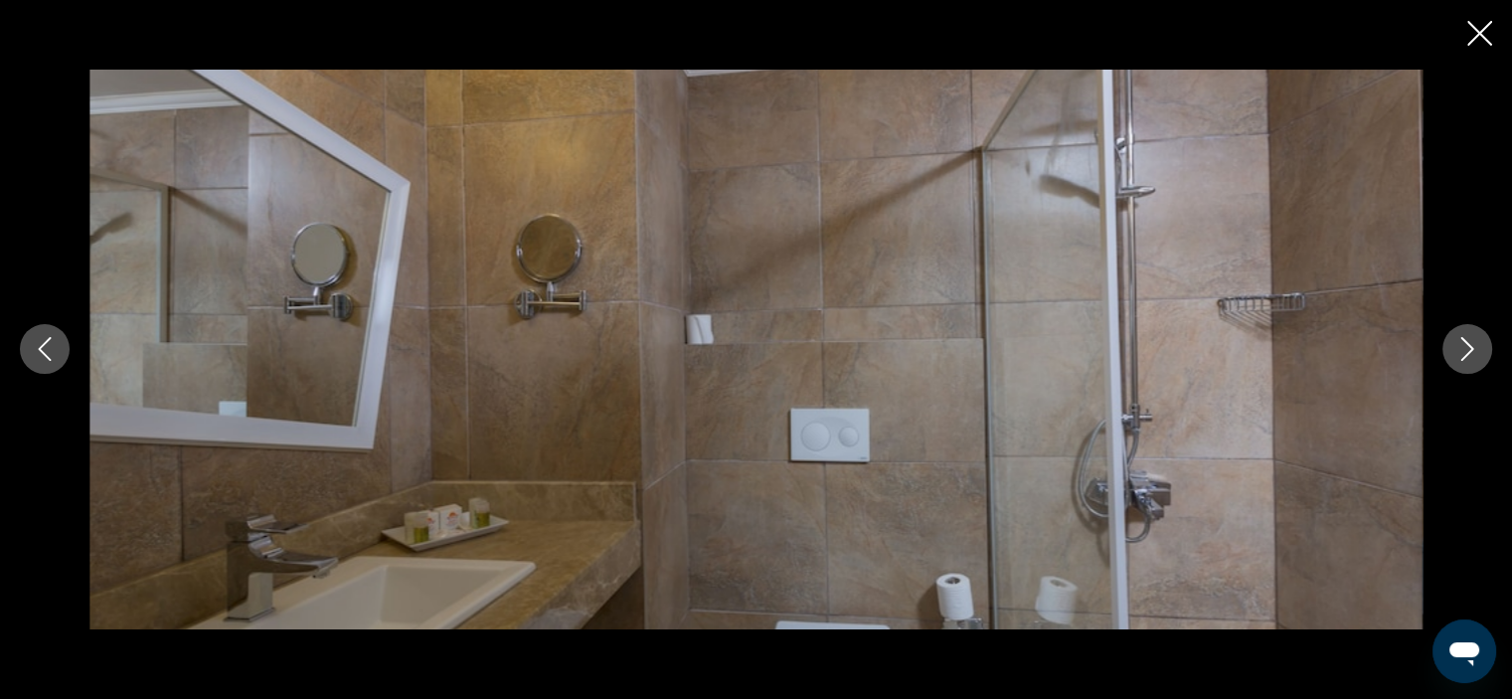
click at [1475, 347] on icon "Next image" at bounding box center [1467, 349] width 24 height 24
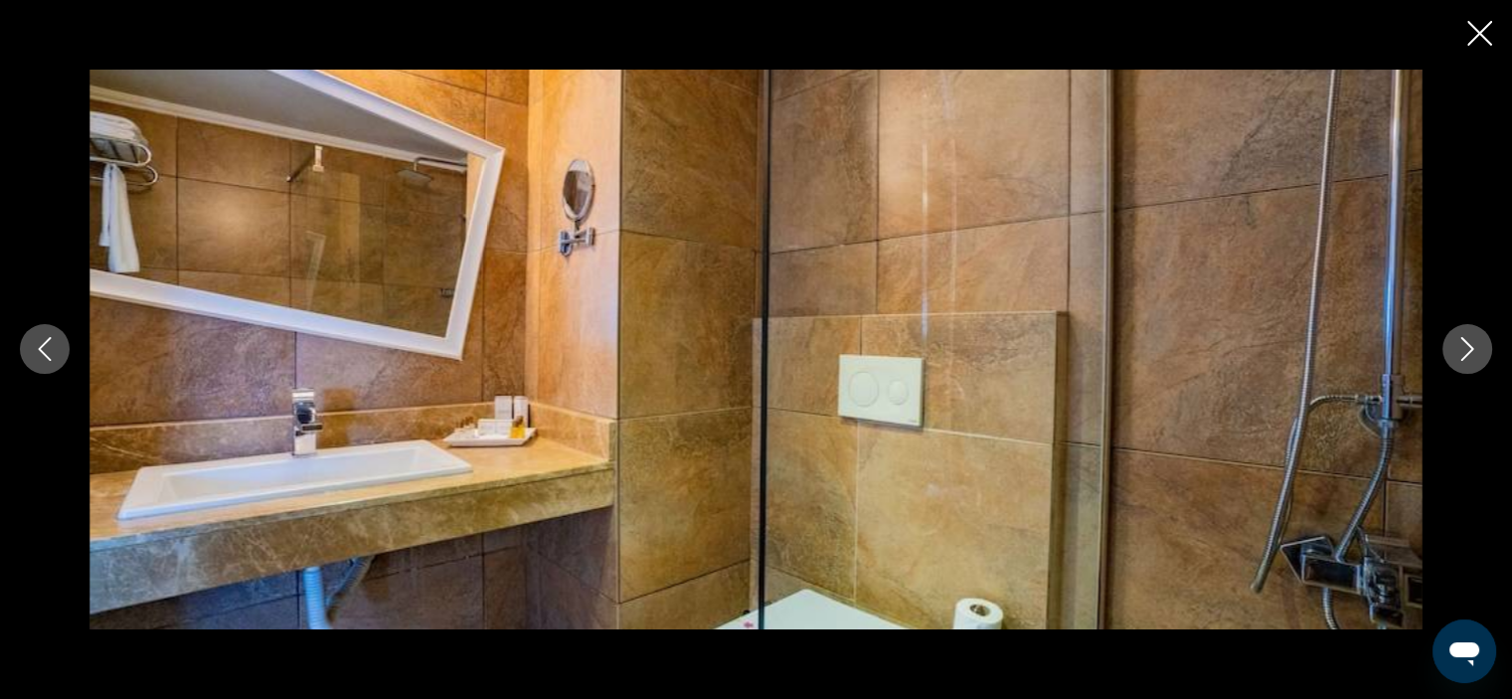
click at [1475, 347] on icon "Next image" at bounding box center [1467, 349] width 24 height 24
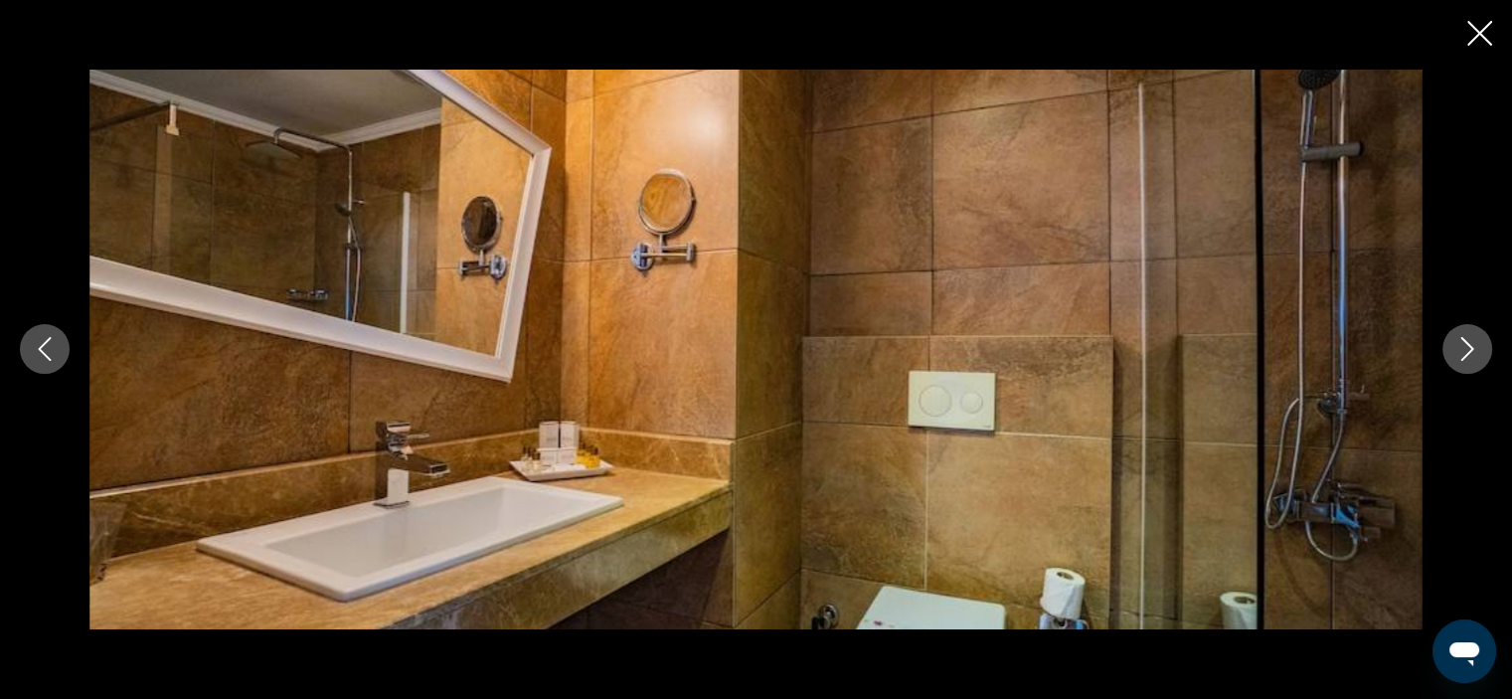
click at [1475, 347] on icon "Next image" at bounding box center [1467, 349] width 24 height 24
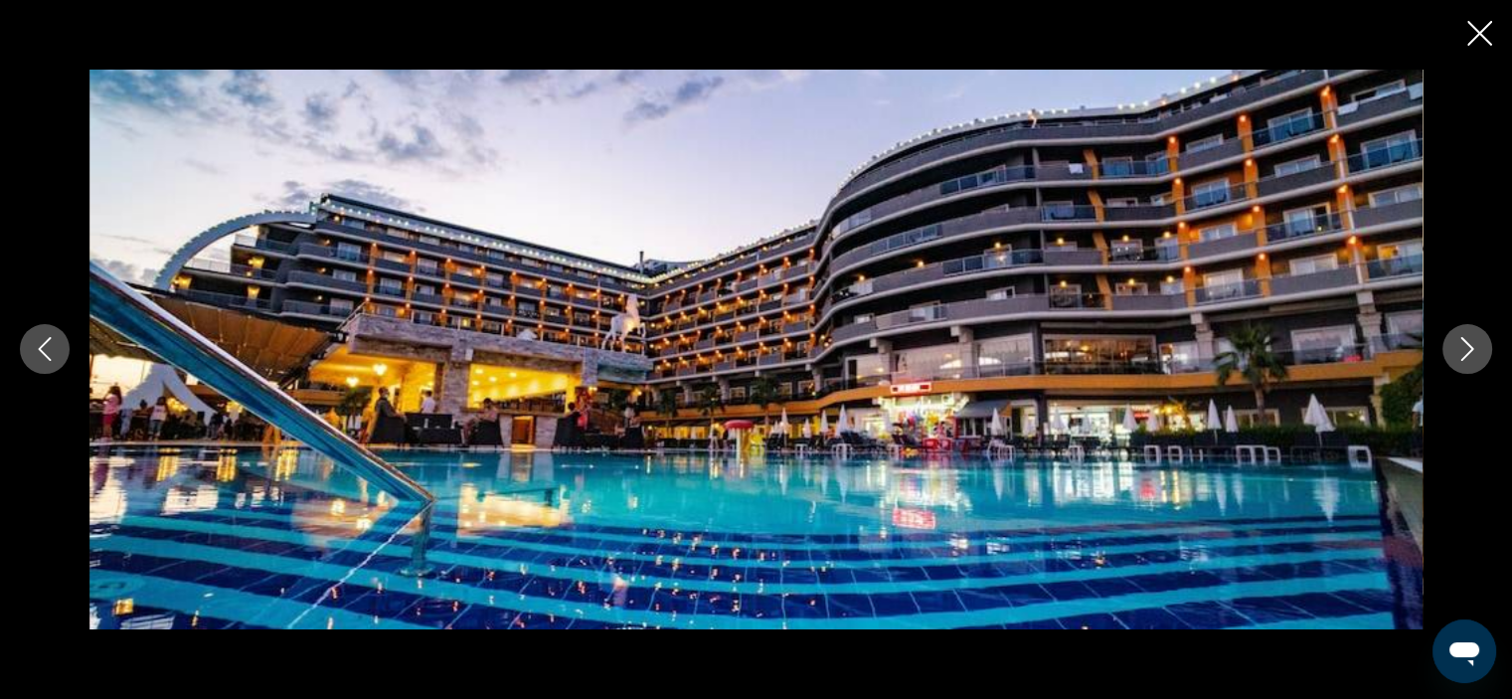
click at [1475, 347] on icon "Next image" at bounding box center [1467, 349] width 24 height 24
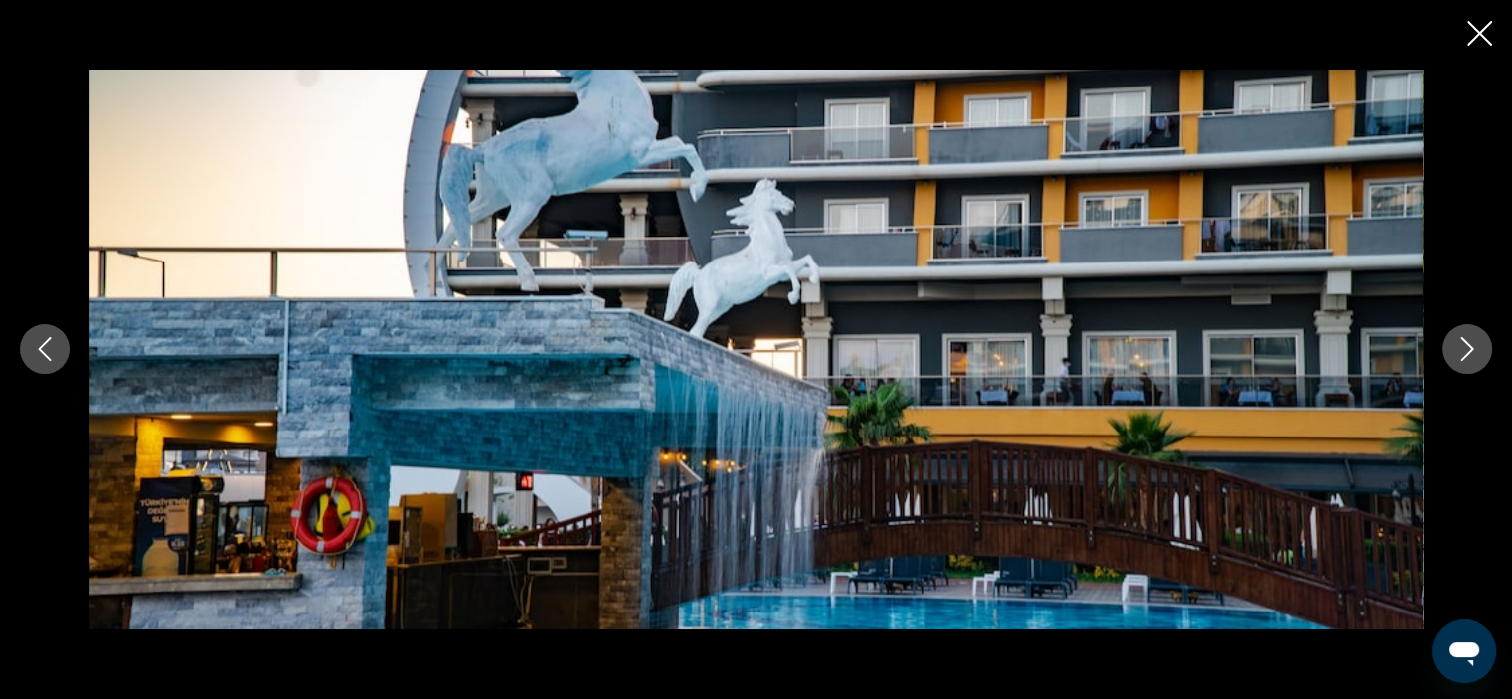
click at [1475, 347] on icon "Next image" at bounding box center [1467, 349] width 24 height 24
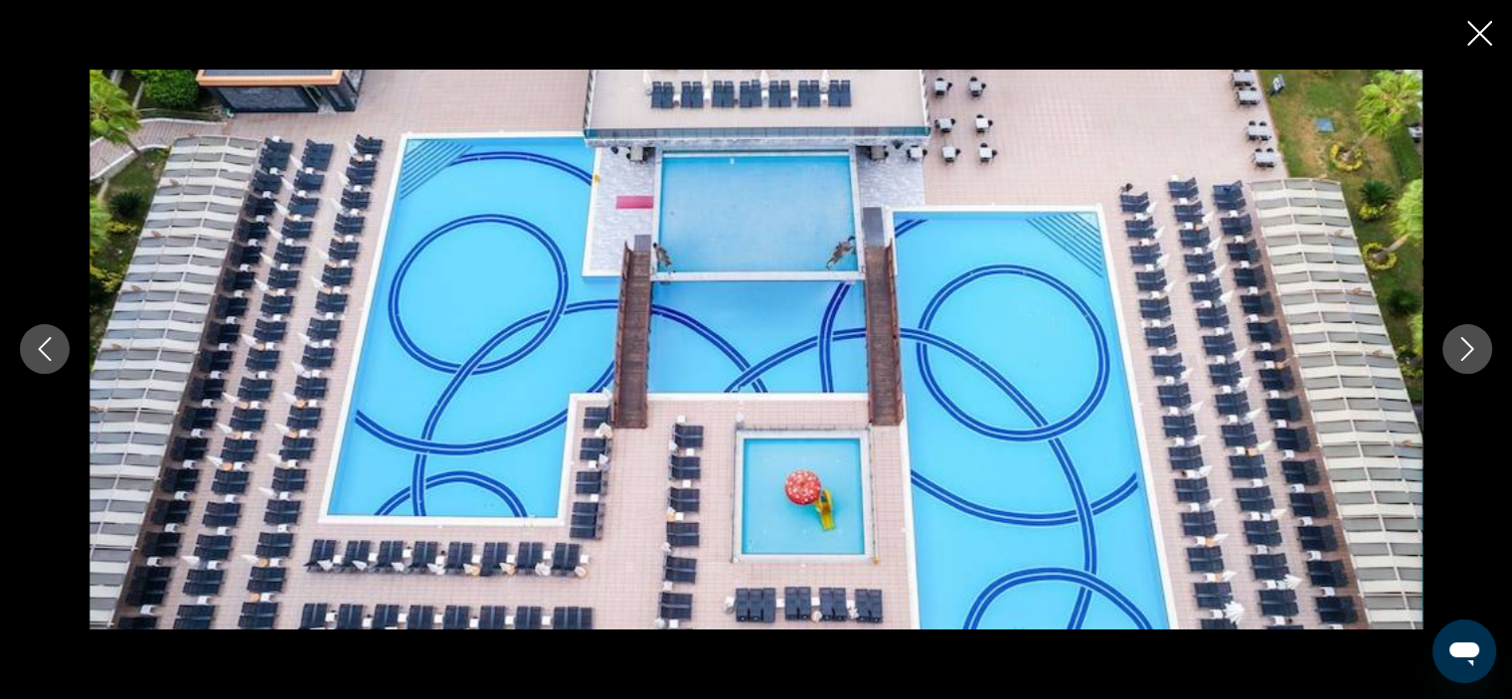
click at [1475, 347] on icon "Next image" at bounding box center [1467, 349] width 24 height 24
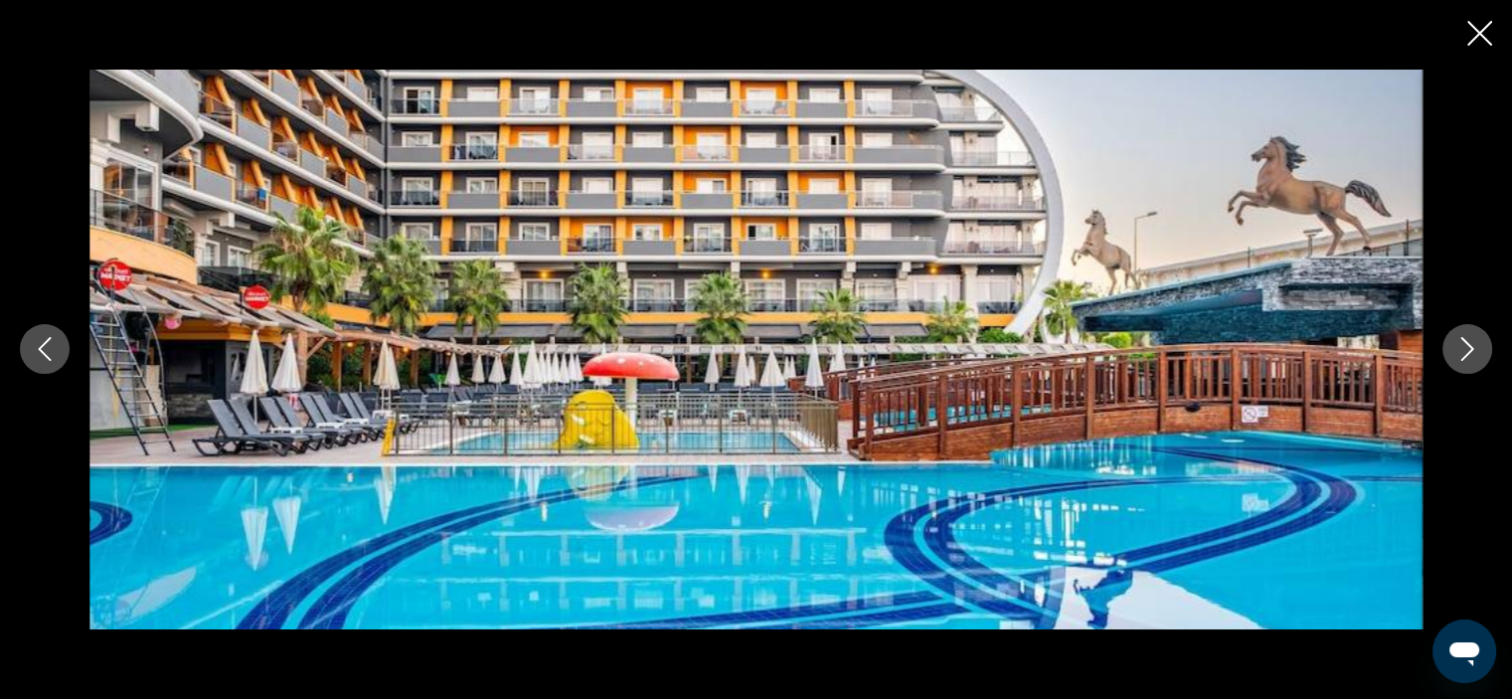
click at [1475, 347] on icon "Next image" at bounding box center [1467, 349] width 24 height 24
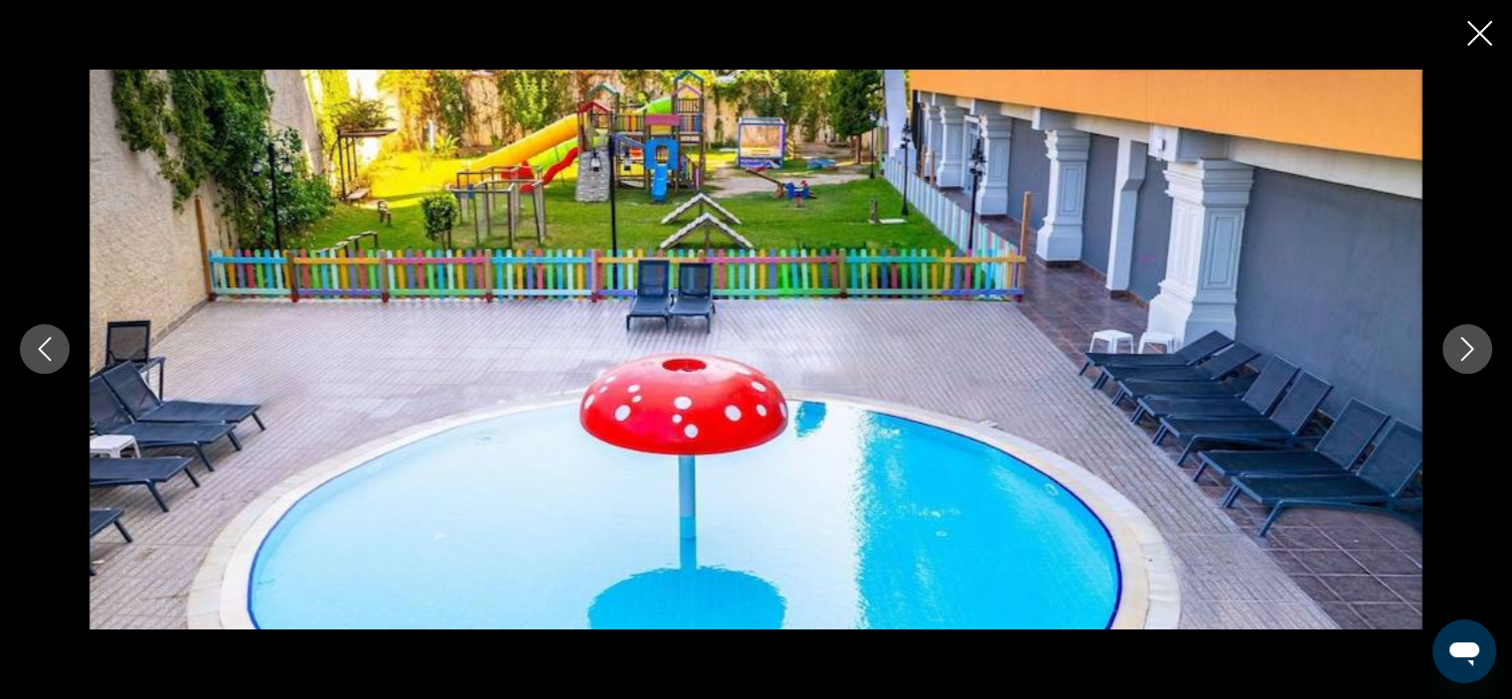
click at [1475, 347] on icon "Next image" at bounding box center [1467, 349] width 24 height 24
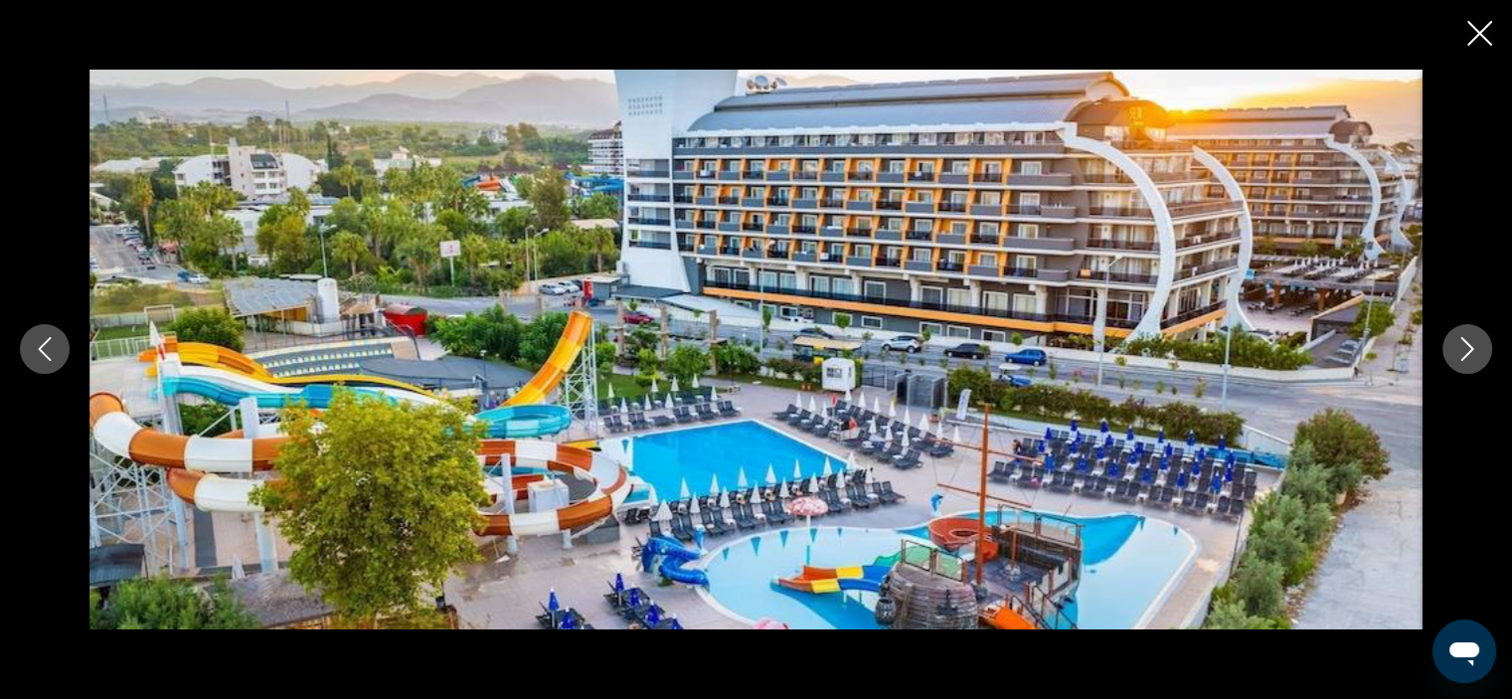
click at [1475, 347] on icon "Next image" at bounding box center [1467, 349] width 24 height 24
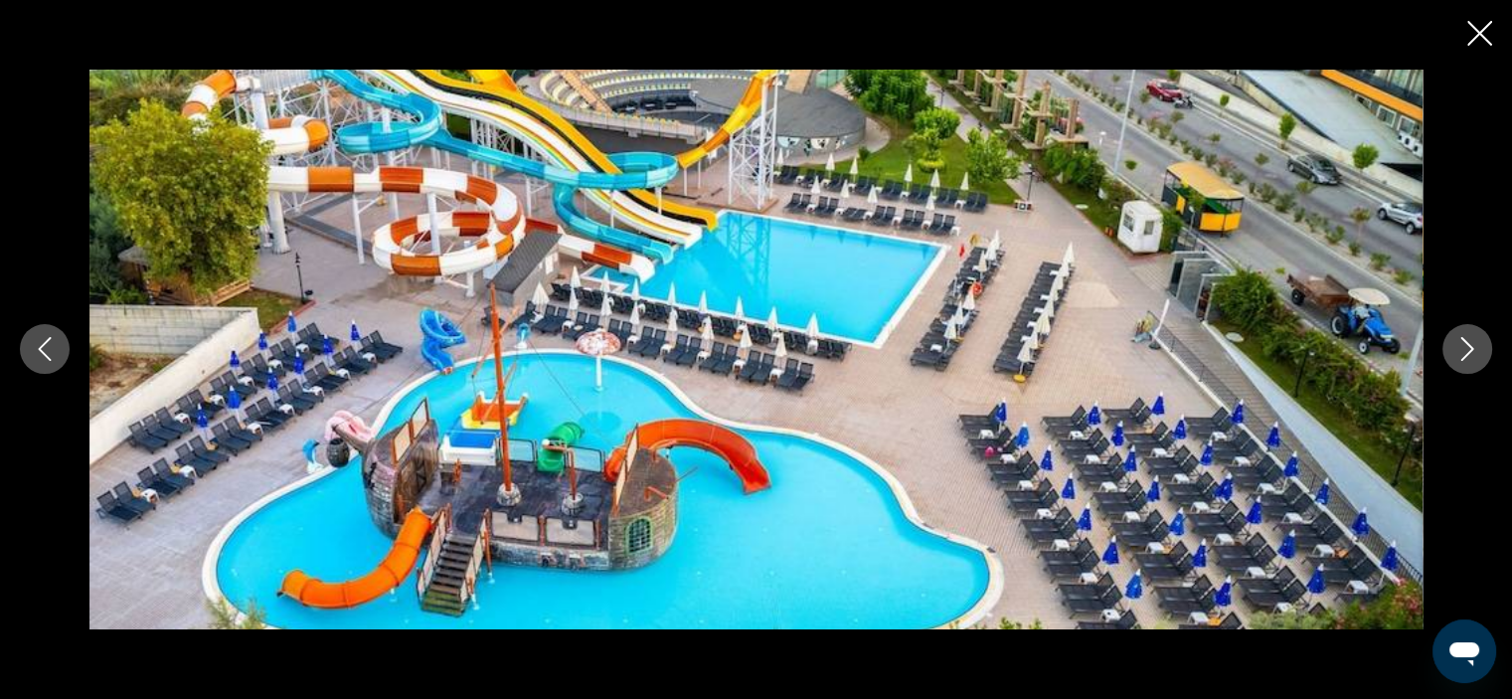
click at [1475, 347] on icon "Next image" at bounding box center [1467, 349] width 24 height 24
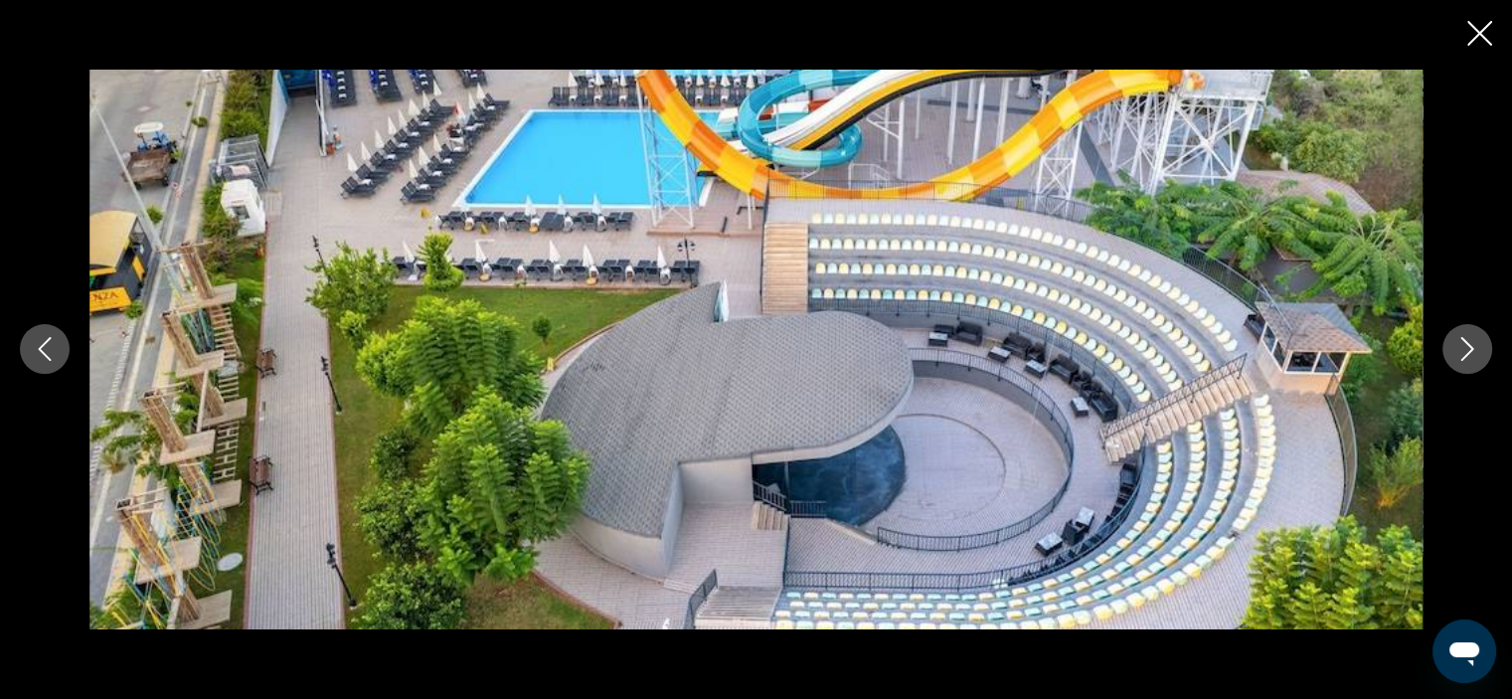
click at [1475, 347] on icon "Next image" at bounding box center [1467, 349] width 24 height 24
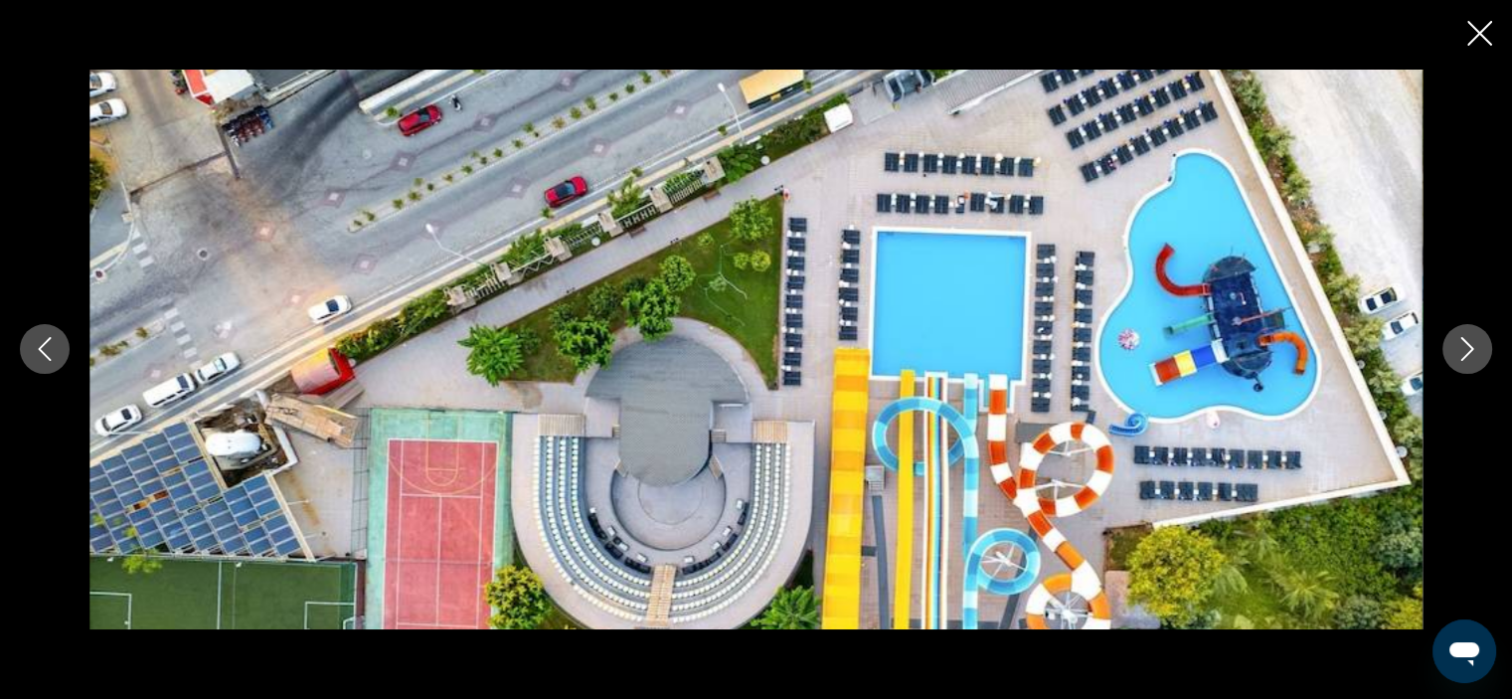
click at [1475, 347] on icon "Next image" at bounding box center [1467, 349] width 24 height 24
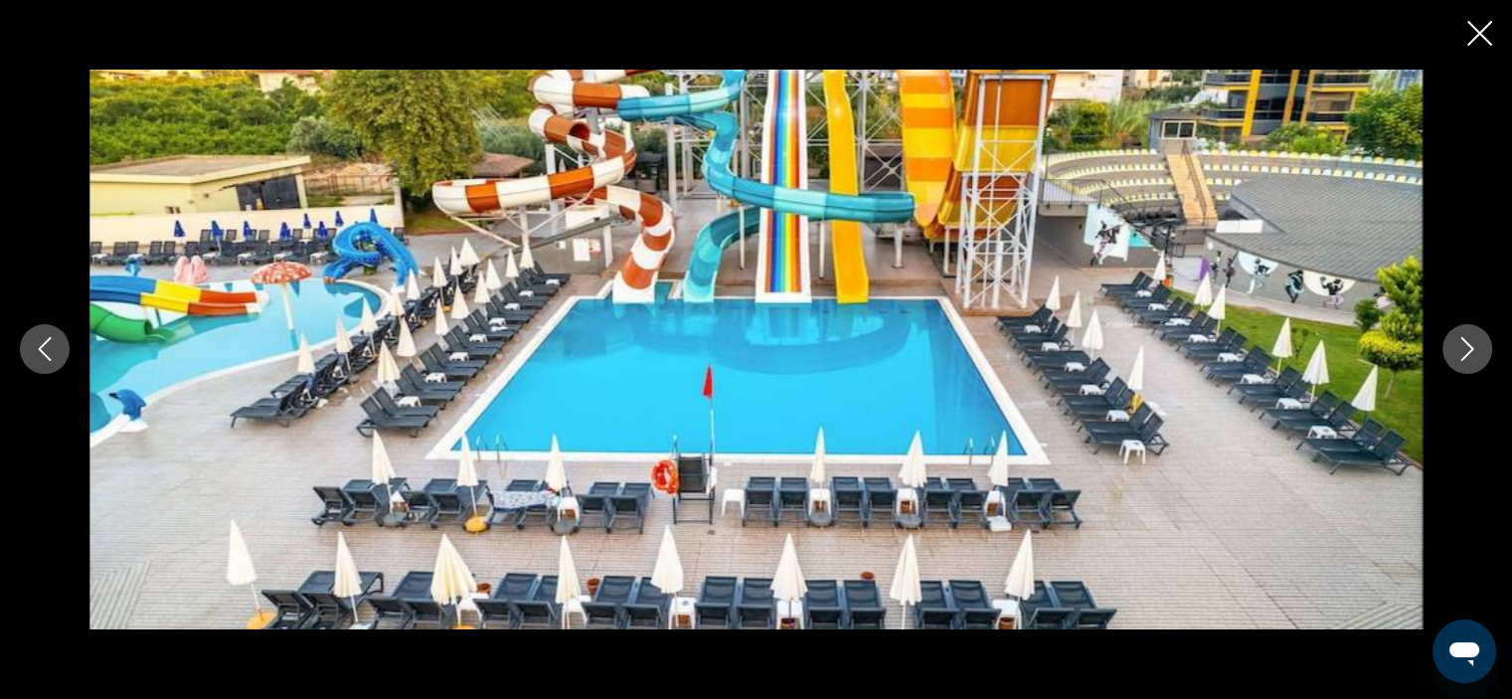
click at [1475, 347] on icon "Next image" at bounding box center [1467, 349] width 24 height 24
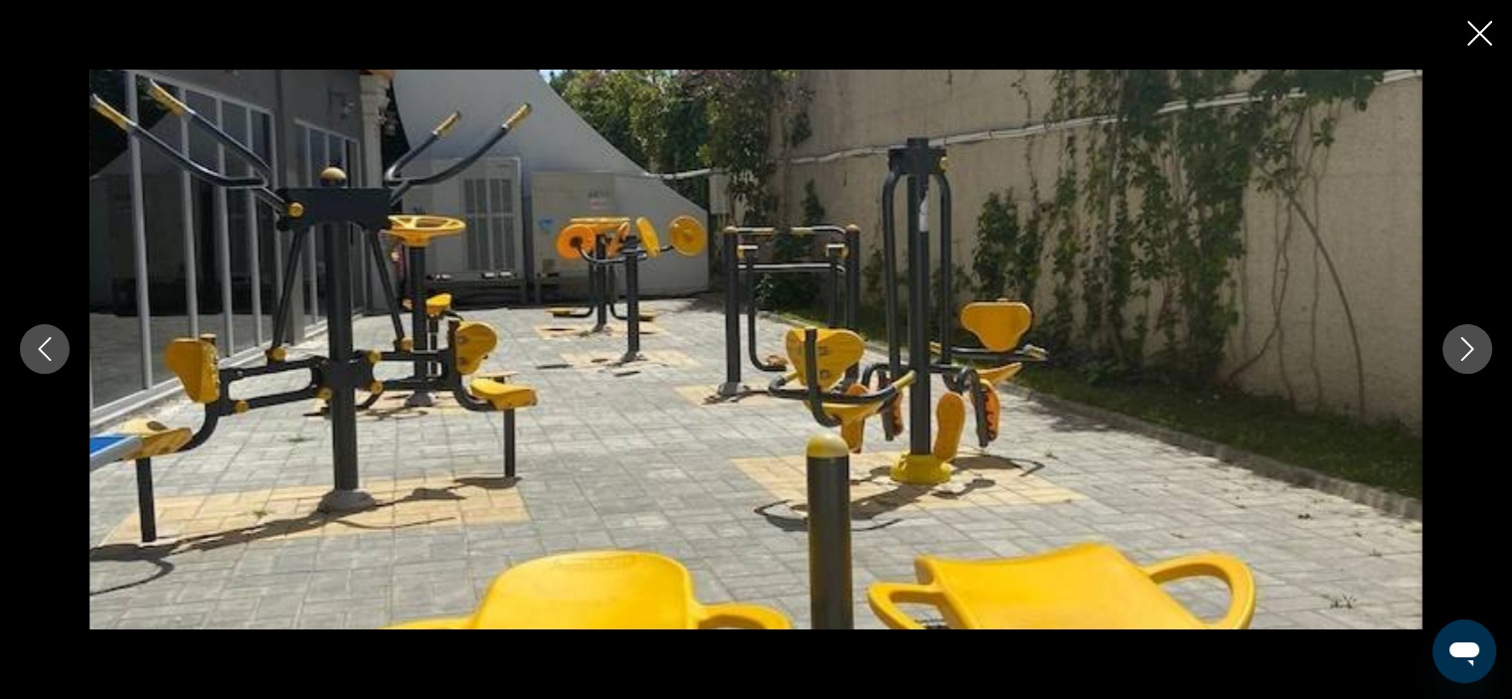
click at [1475, 347] on icon "Next image" at bounding box center [1467, 349] width 24 height 24
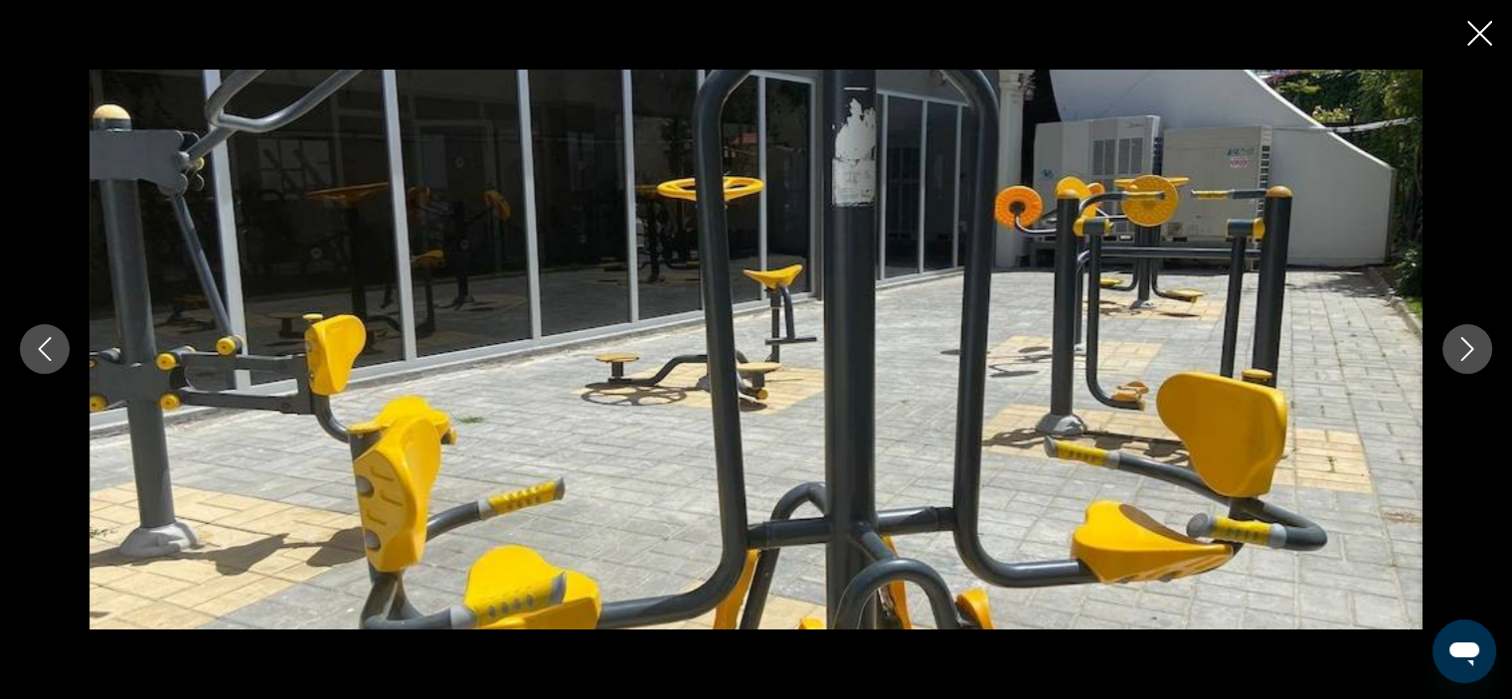
click at [1475, 347] on icon "Next image" at bounding box center [1467, 349] width 24 height 24
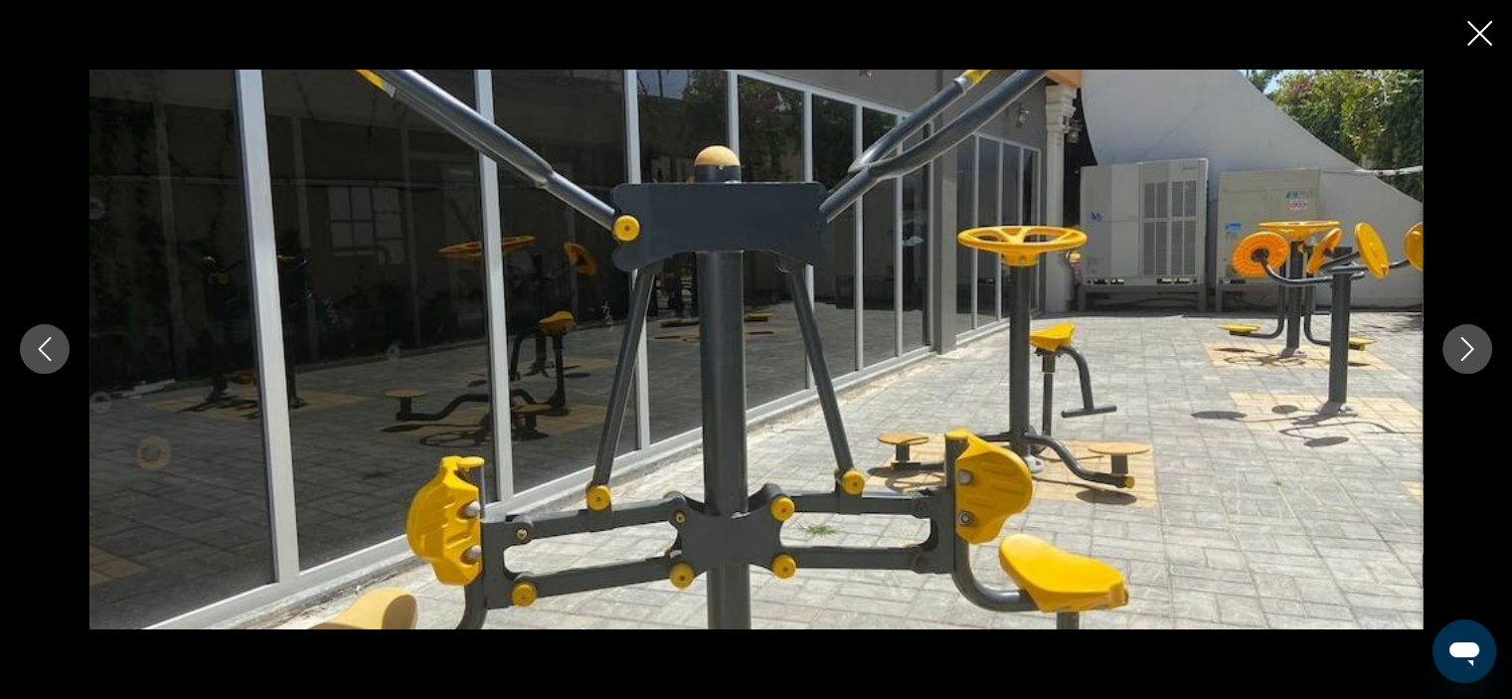
click at [1475, 347] on icon "Next image" at bounding box center [1467, 349] width 24 height 24
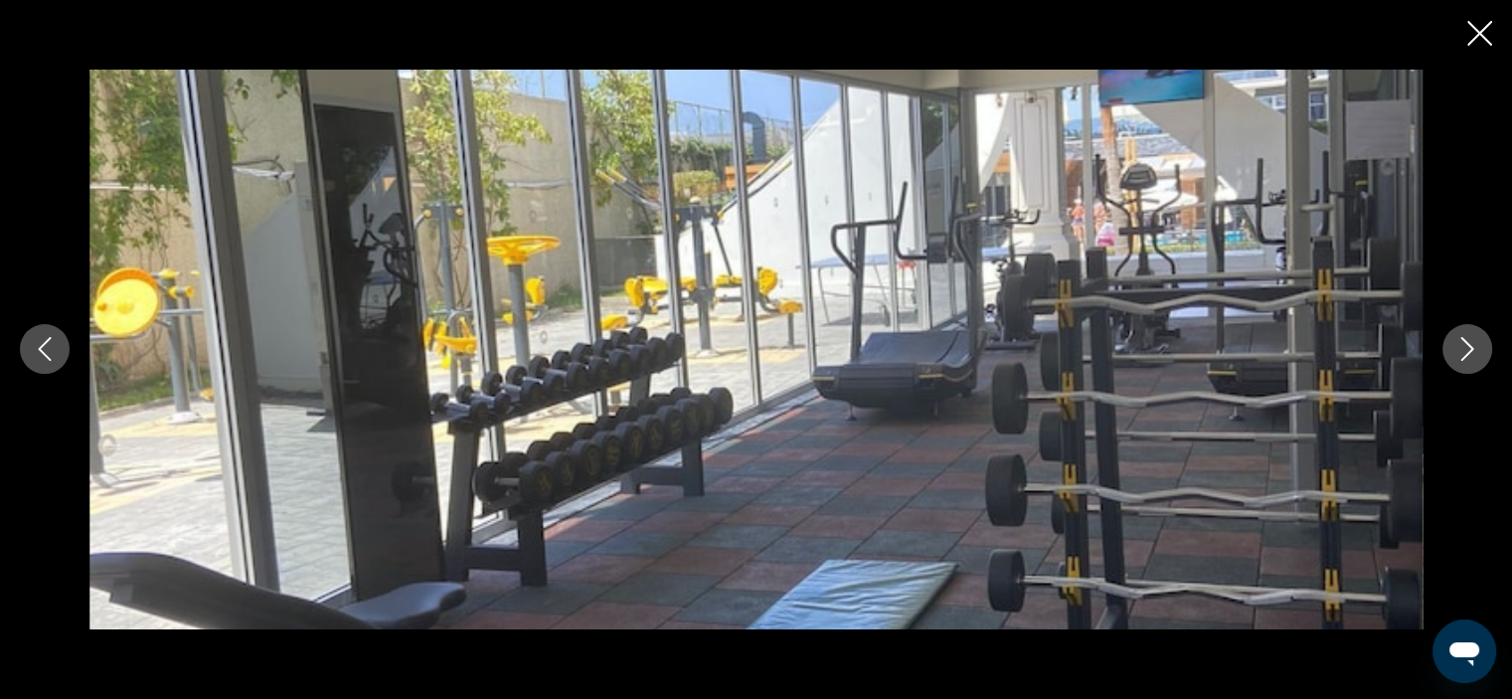
click at [1475, 347] on icon "Next image" at bounding box center [1467, 349] width 24 height 24
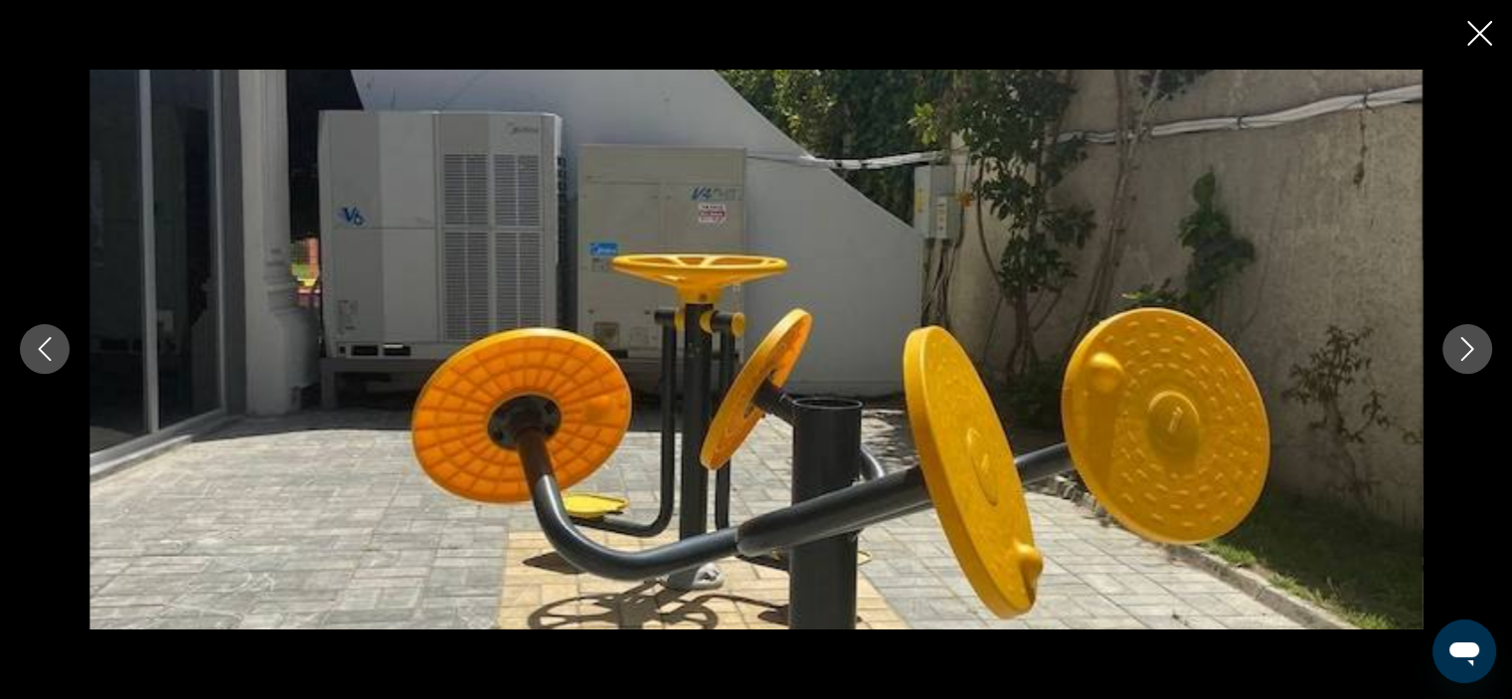
click at [1475, 347] on icon "Next image" at bounding box center [1467, 349] width 24 height 24
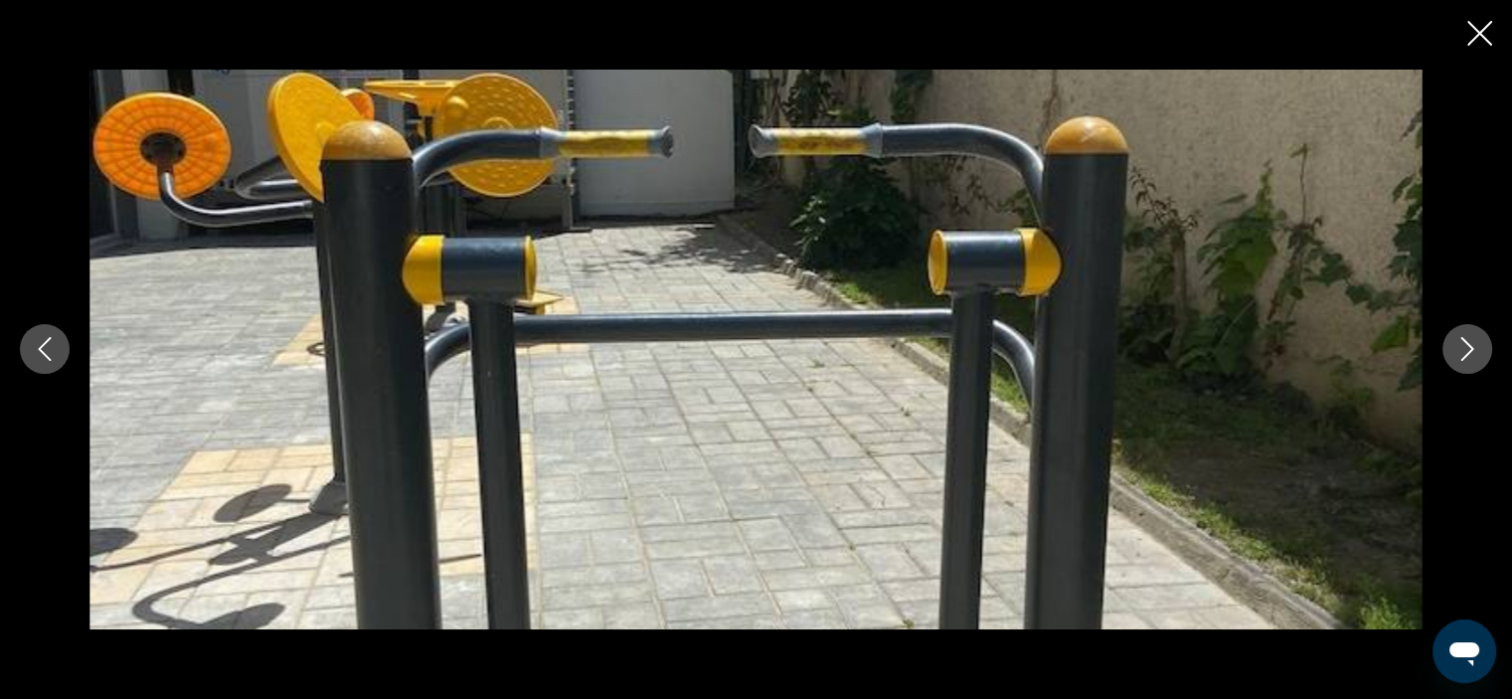
click at [1475, 347] on icon "Next image" at bounding box center [1467, 349] width 24 height 24
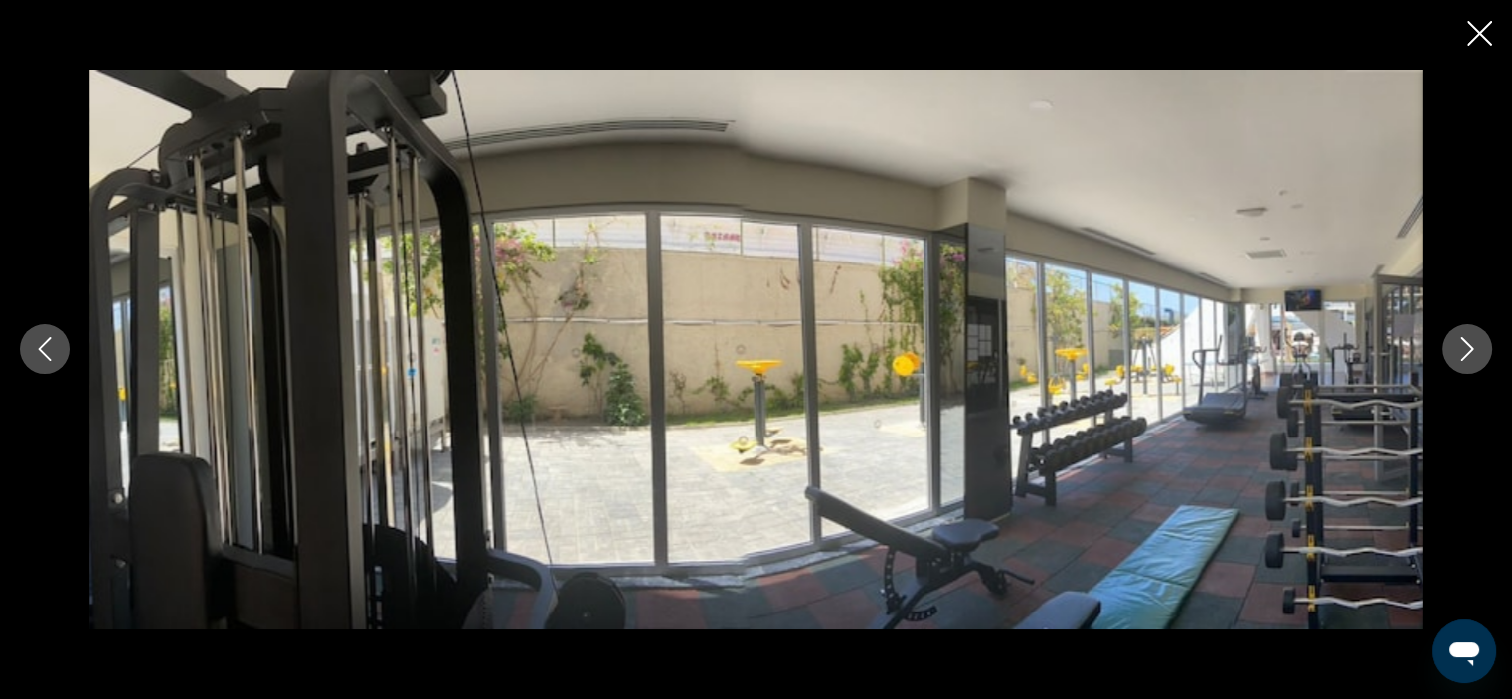
click at [1475, 347] on icon "Next image" at bounding box center [1467, 349] width 24 height 24
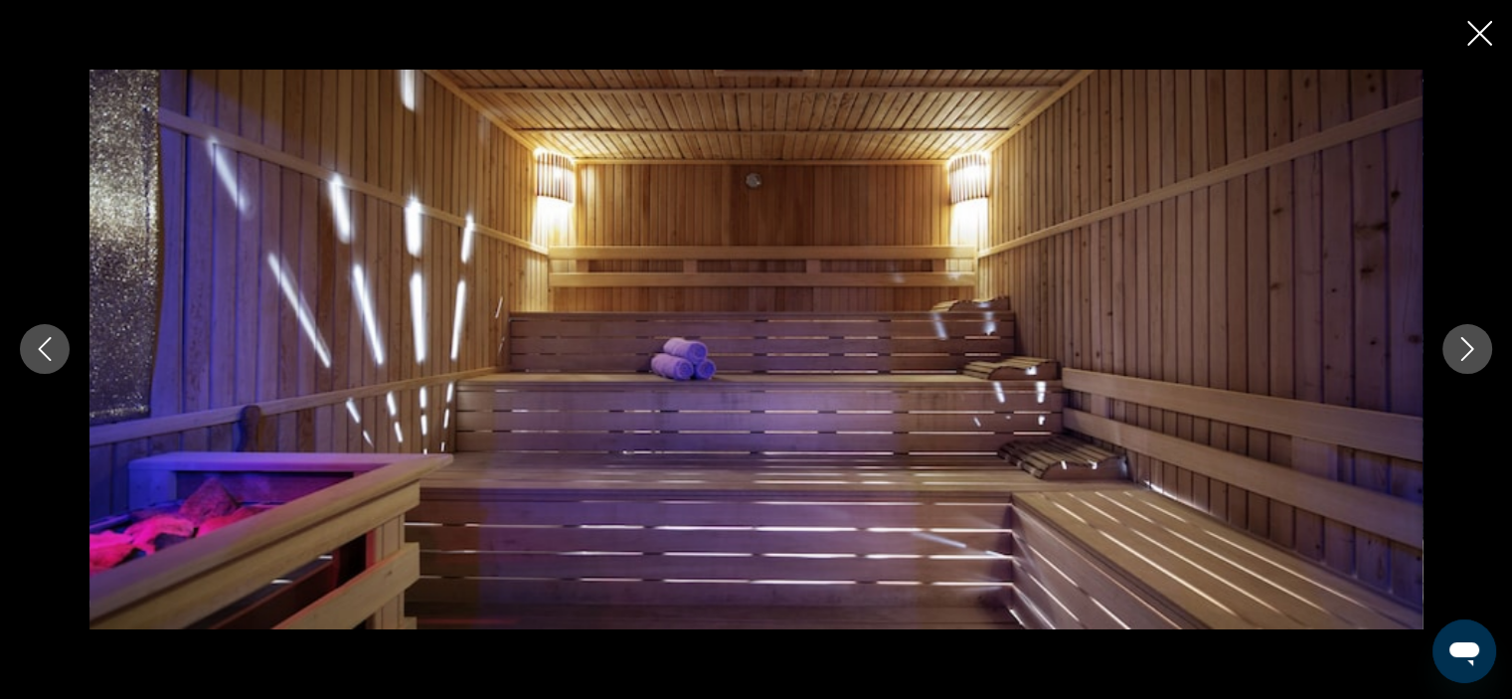
click at [1475, 347] on icon "Next image" at bounding box center [1467, 349] width 24 height 24
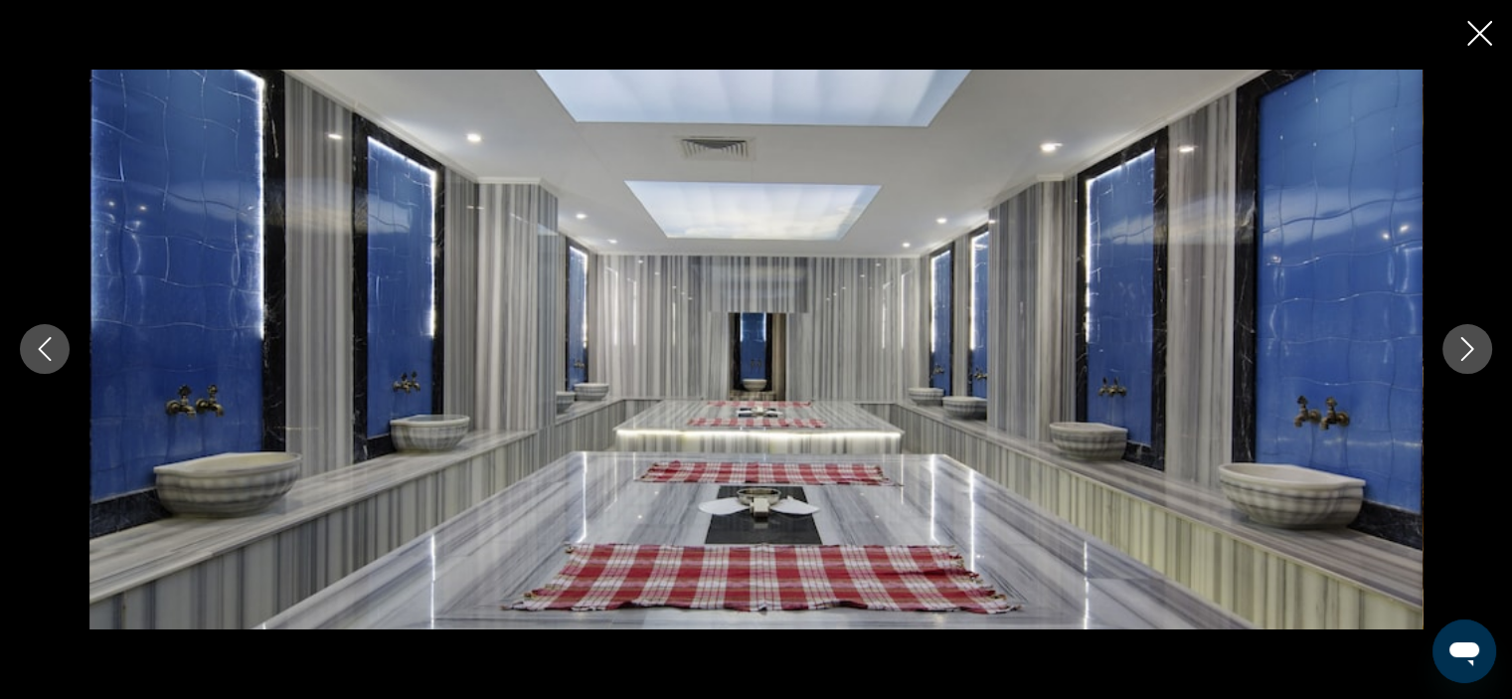
click at [1475, 347] on icon "Next image" at bounding box center [1467, 349] width 24 height 24
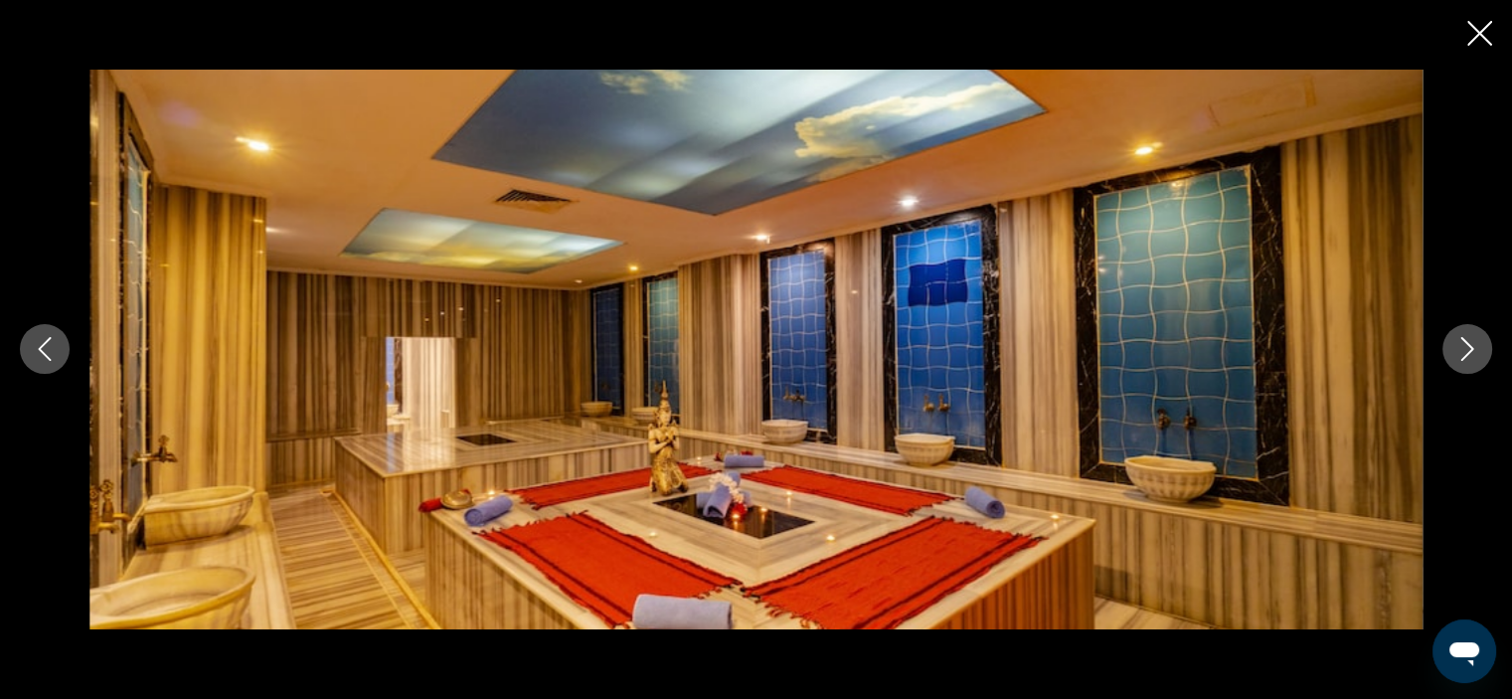
click at [1475, 347] on icon "Next image" at bounding box center [1467, 349] width 24 height 24
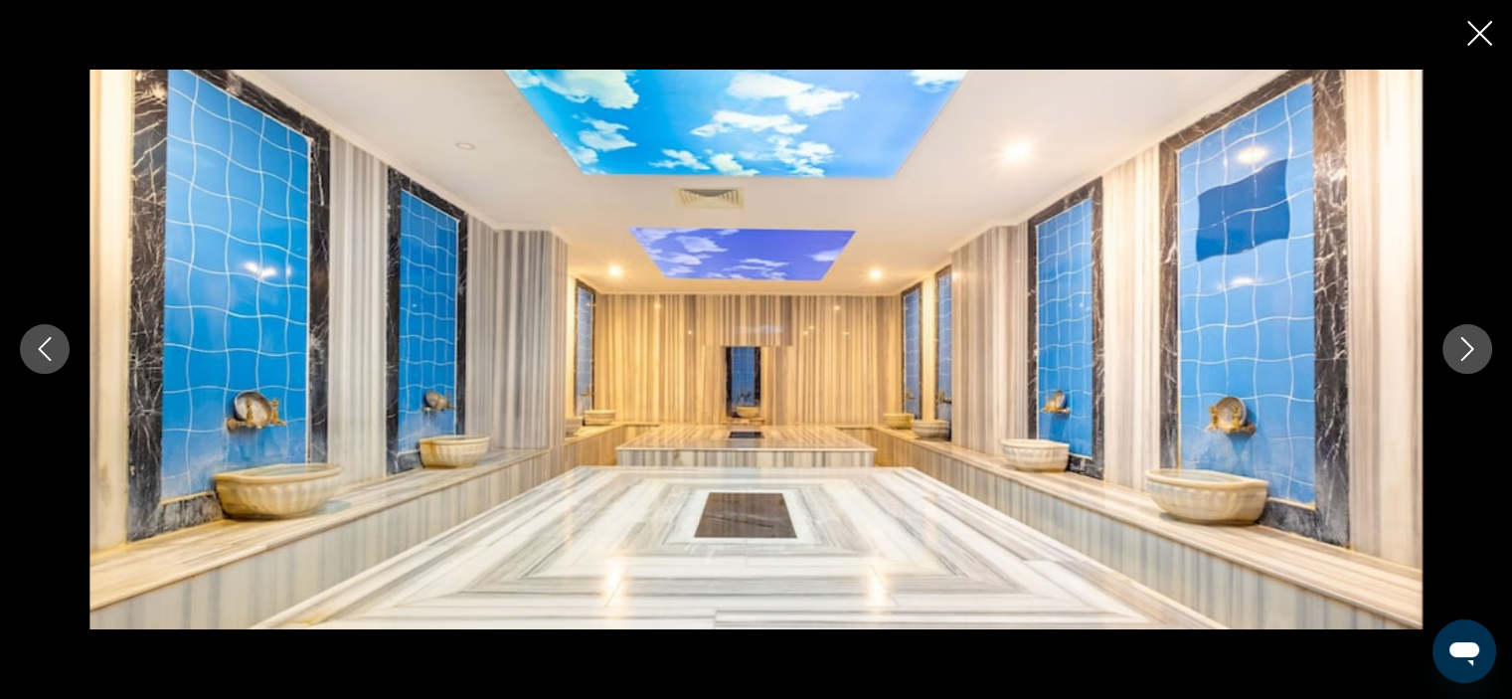
click at [1475, 347] on icon "Next image" at bounding box center [1467, 349] width 24 height 24
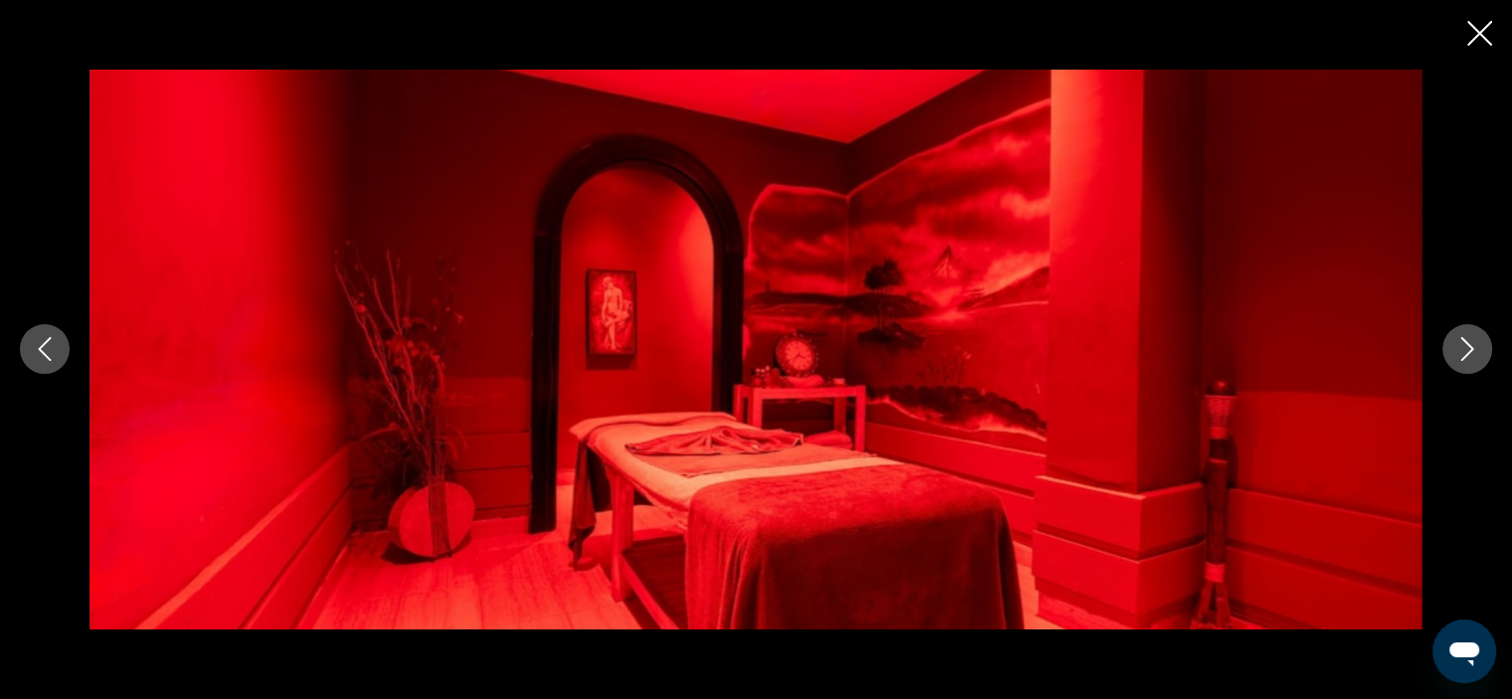
click at [1475, 347] on icon "Next image" at bounding box center [1467, 349] width 24 height 24
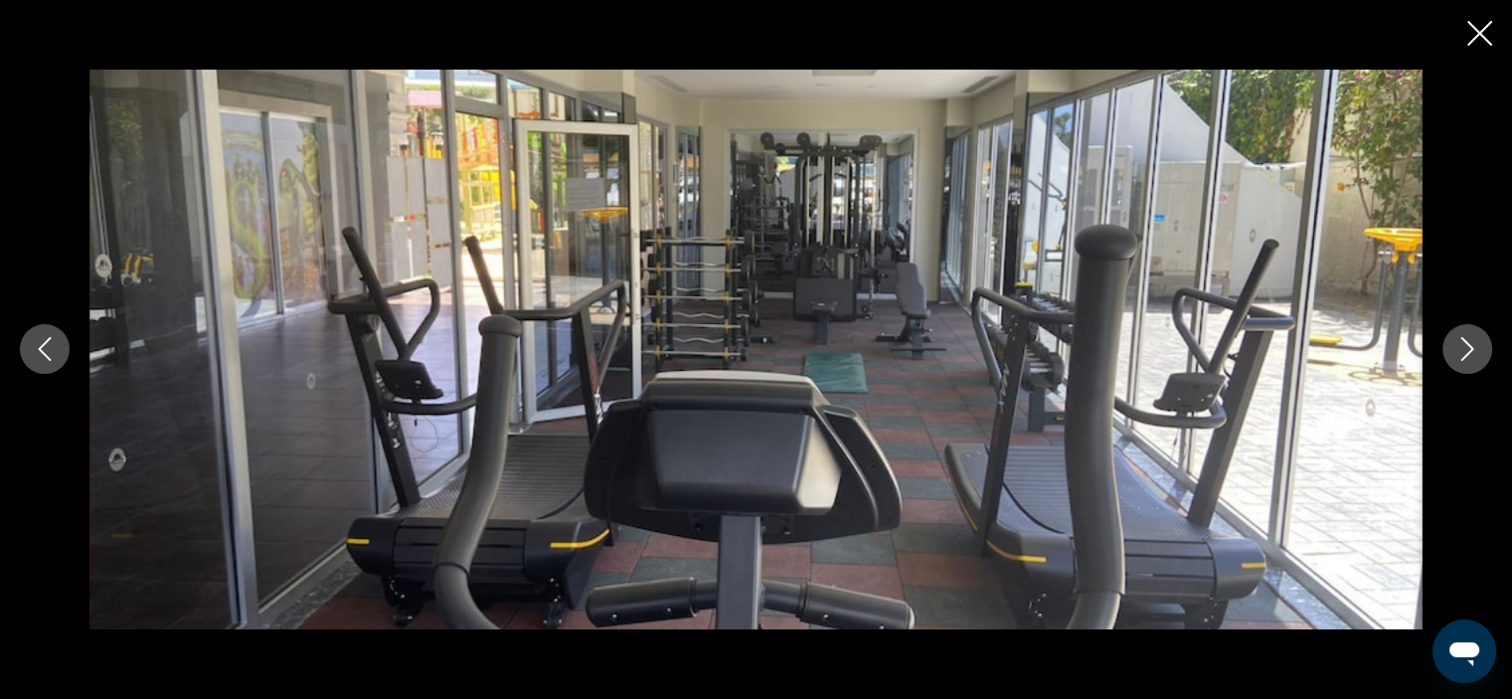
click at [1475, 347] on icon "Next image" at bounding box center [1467, 349] width 24 height 24
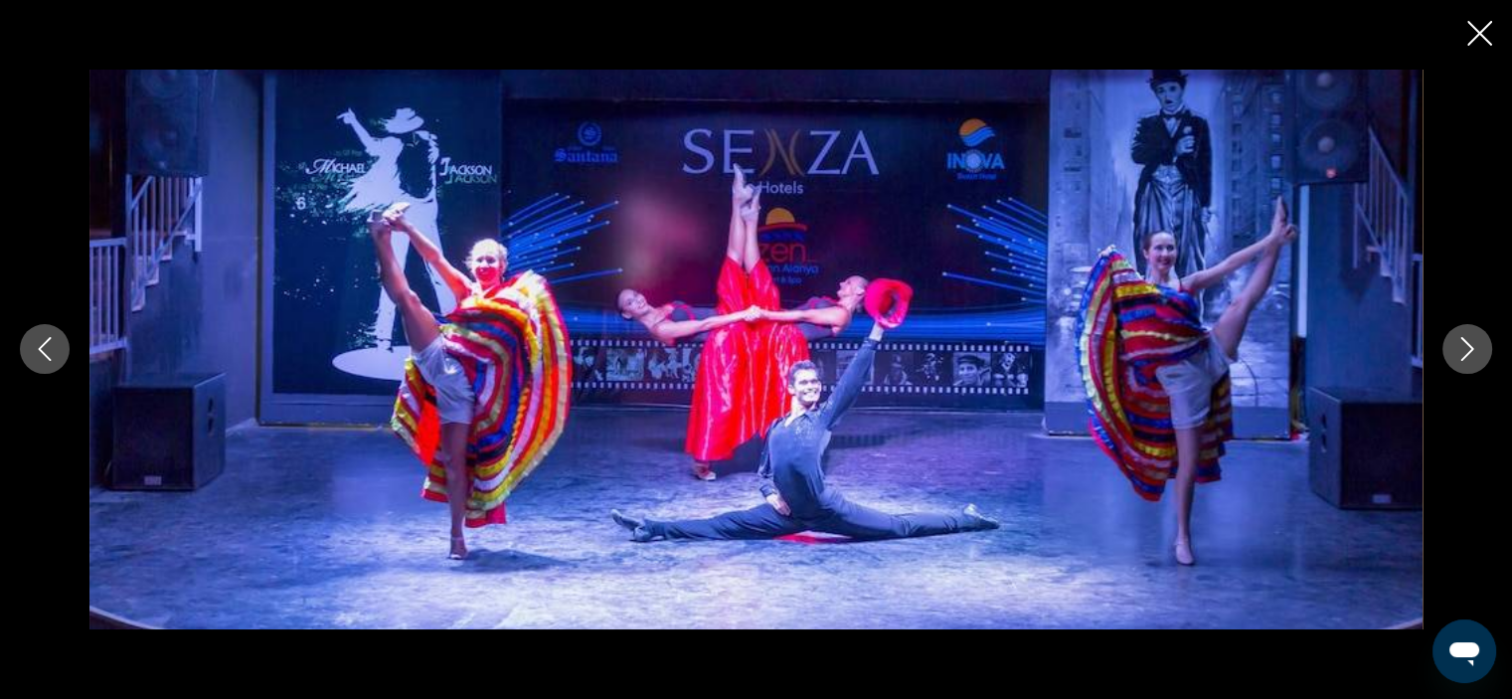
click at [1475, 347] on icon "Next image" at bounding box center [1467, 349] width 24 height 24
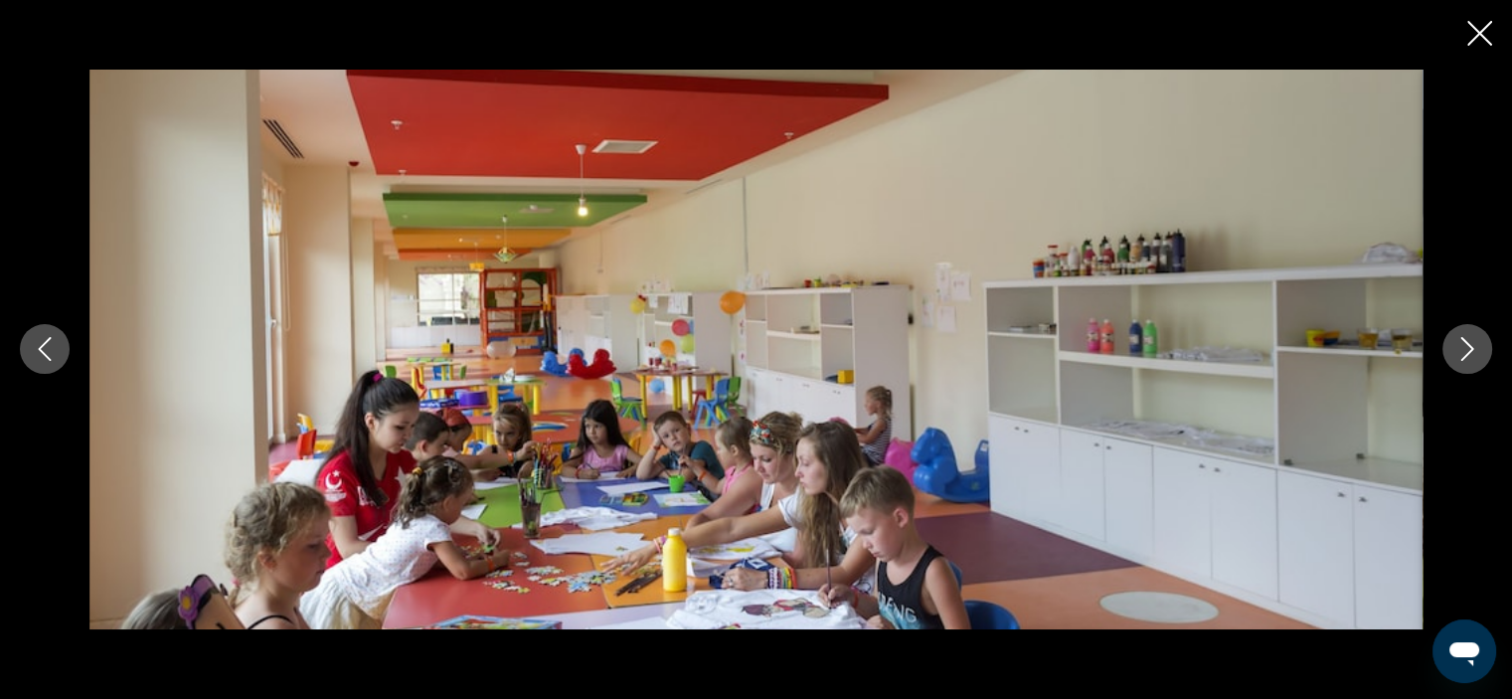
click at [1475, 347] on icon "Next image" at bounding box center [1467, 349] width 24 height 24
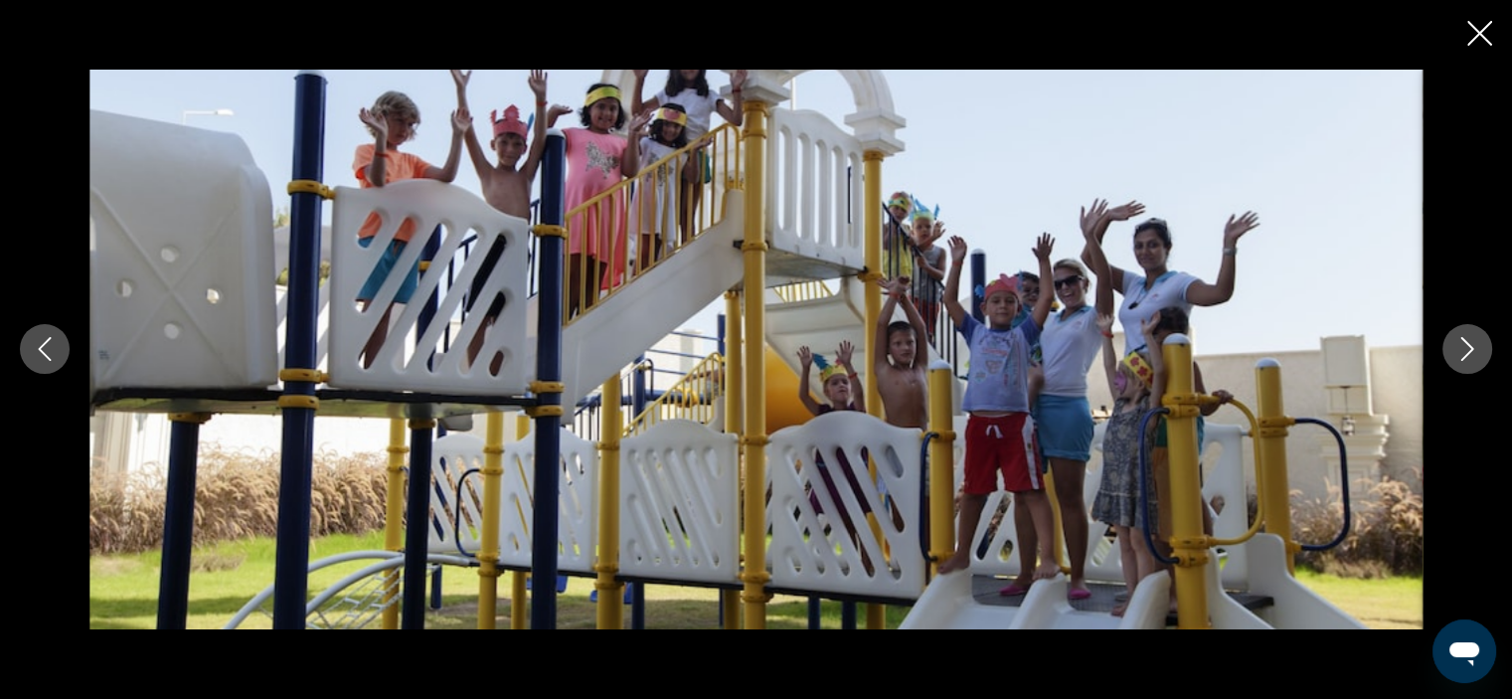
click at [1475, 347] on icon "Next image" at bounding box center [1467, 349] width 24 height 24
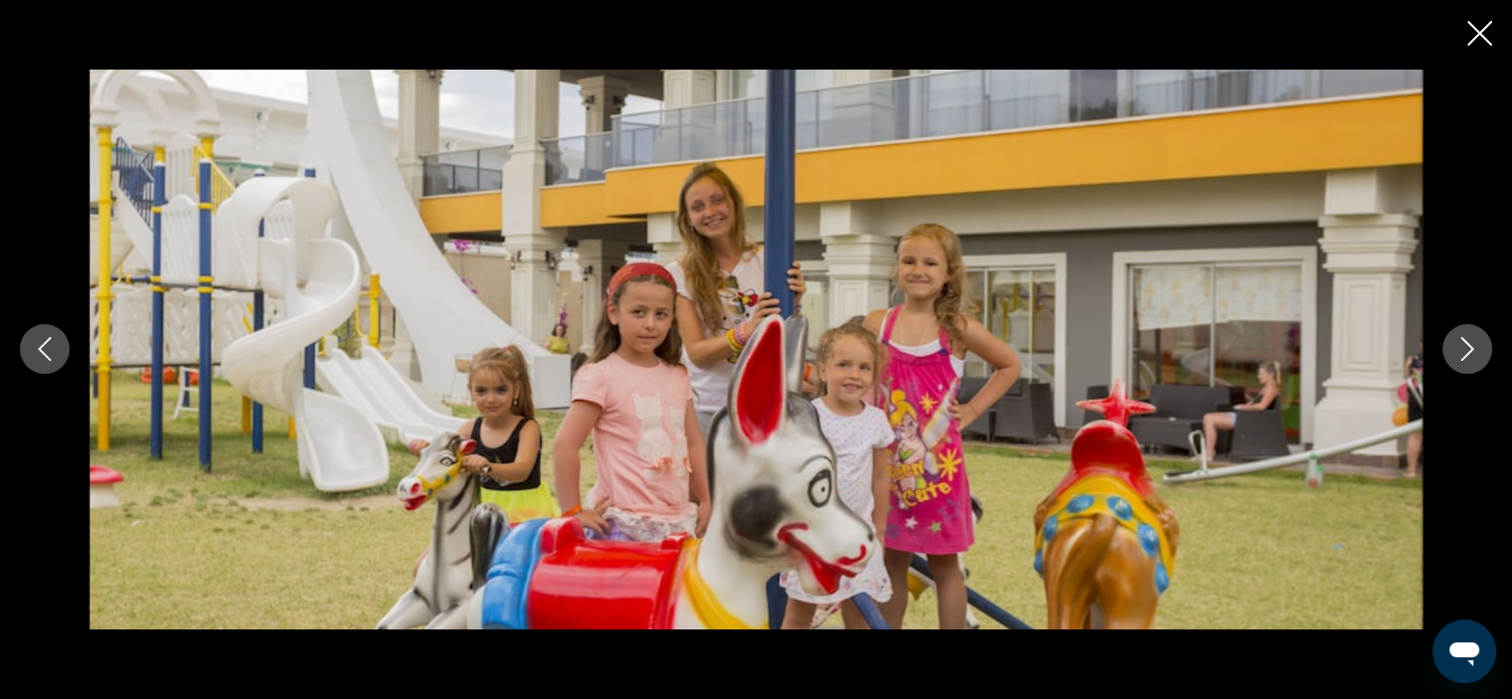
click at [1475, 347] on icon "Next image" at bounding box center [1467, 349] width 24 height 24
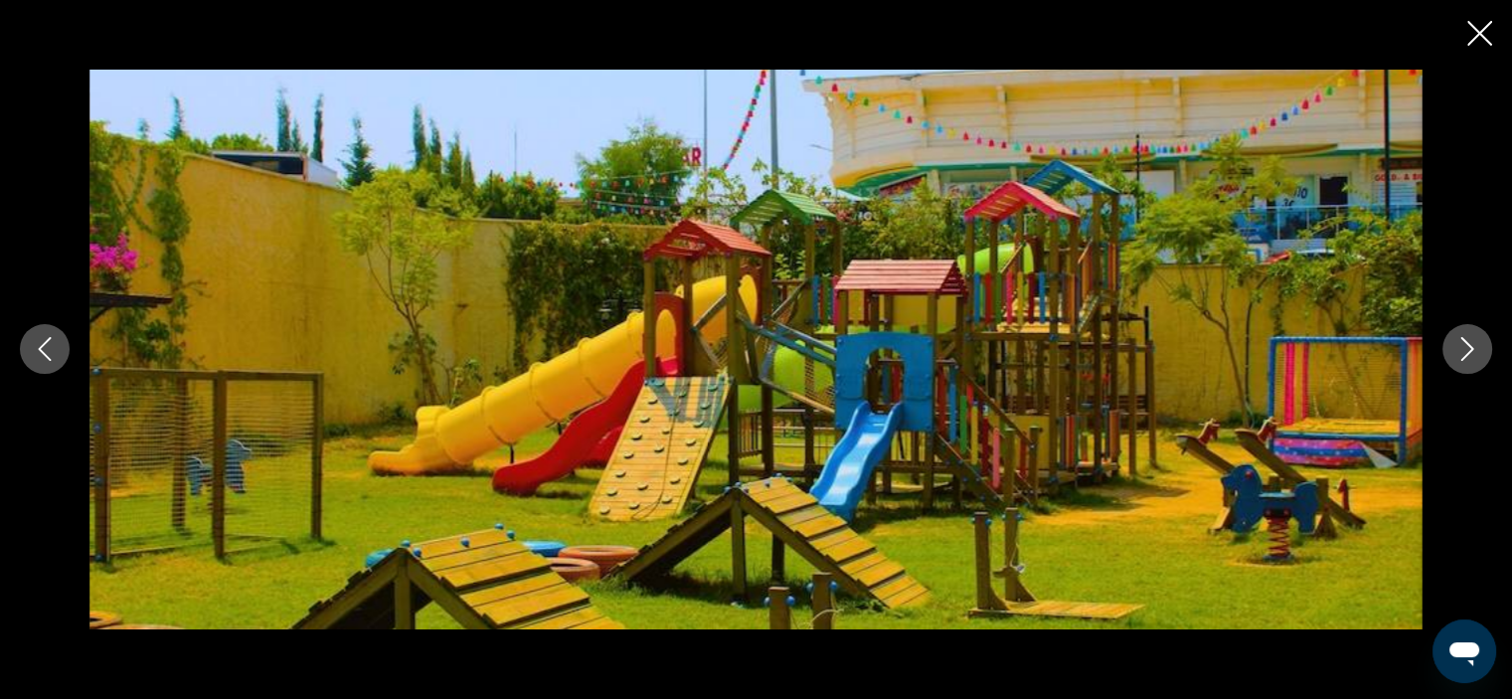
click at [1475, 347] on icon "Next image" at bounding box center [1467, 349] width 24 height 24
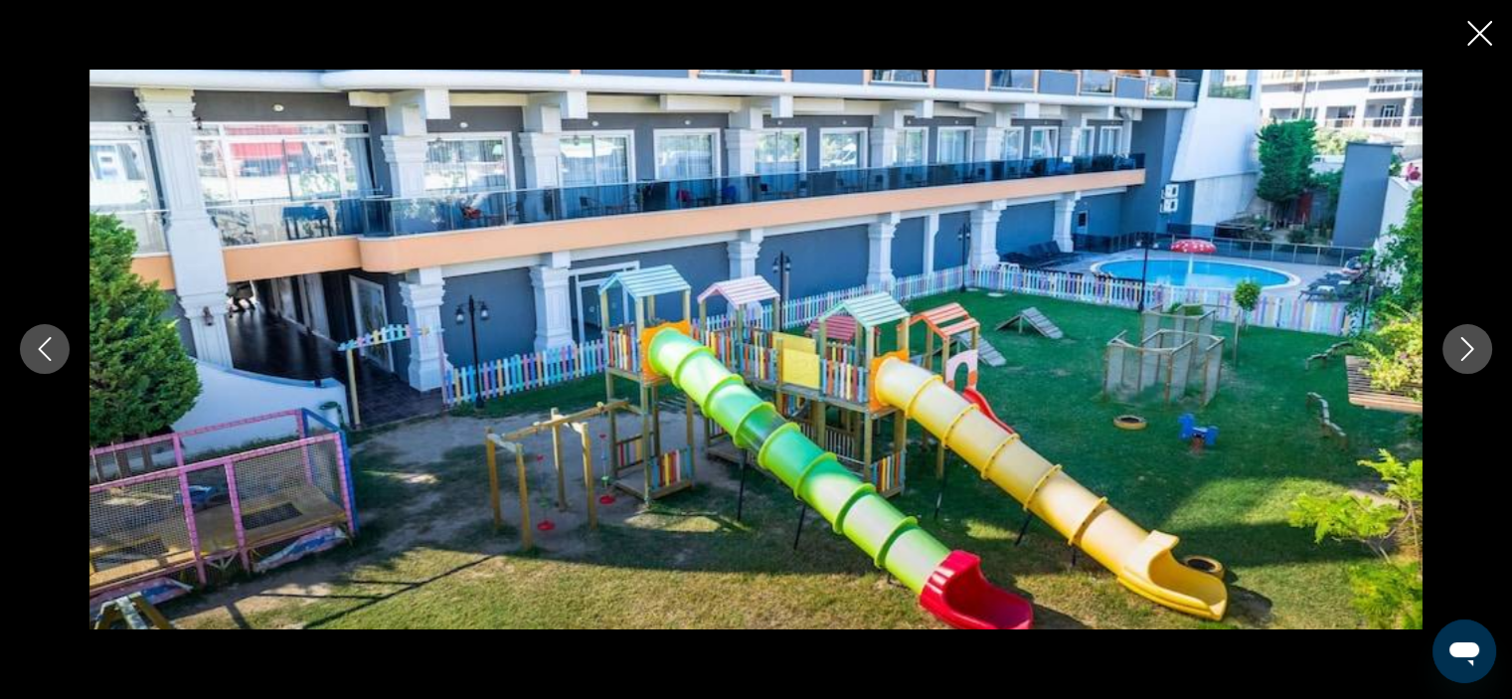
click at [1475, 347] on icon "Next image" at bounding box center [1467, 349] width 24 height 24
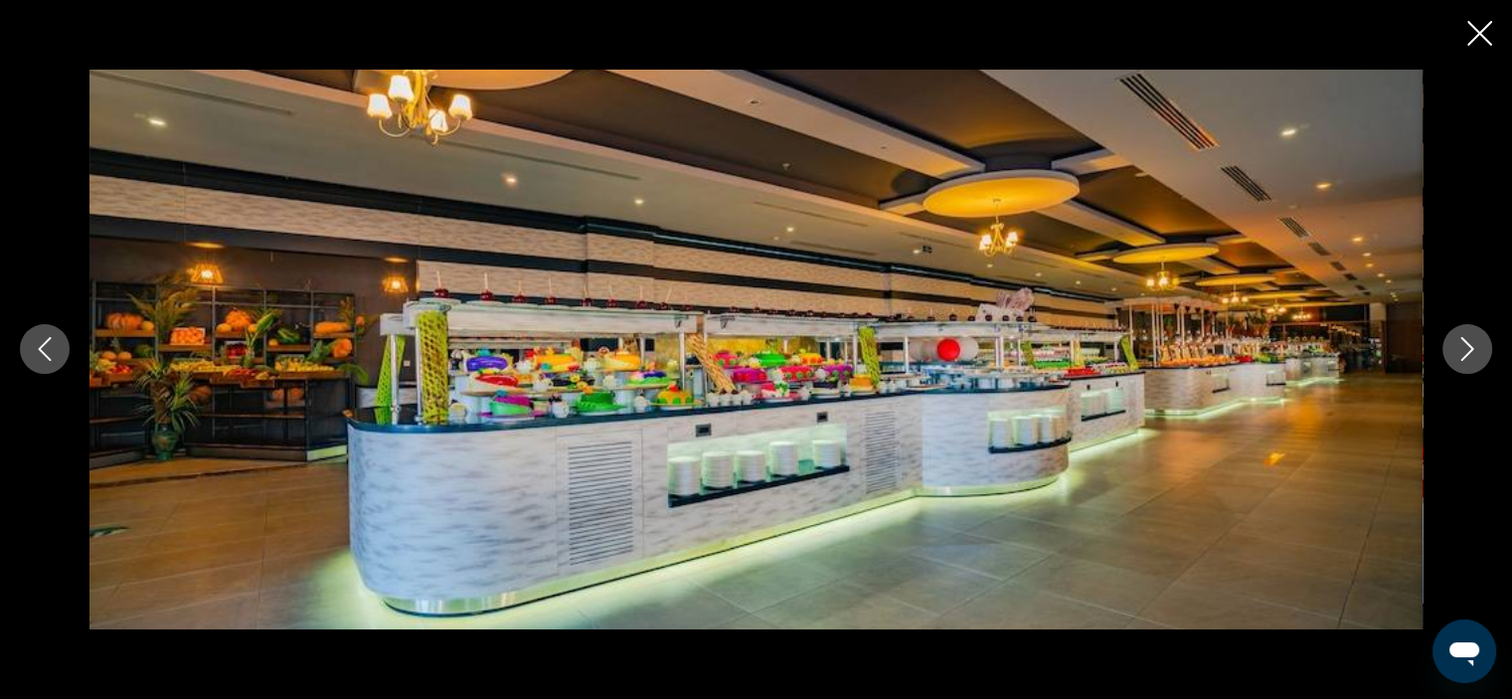
click at [1475, 347] on icon "Next image" at bounding box center [1467, 349] width 24 height 24
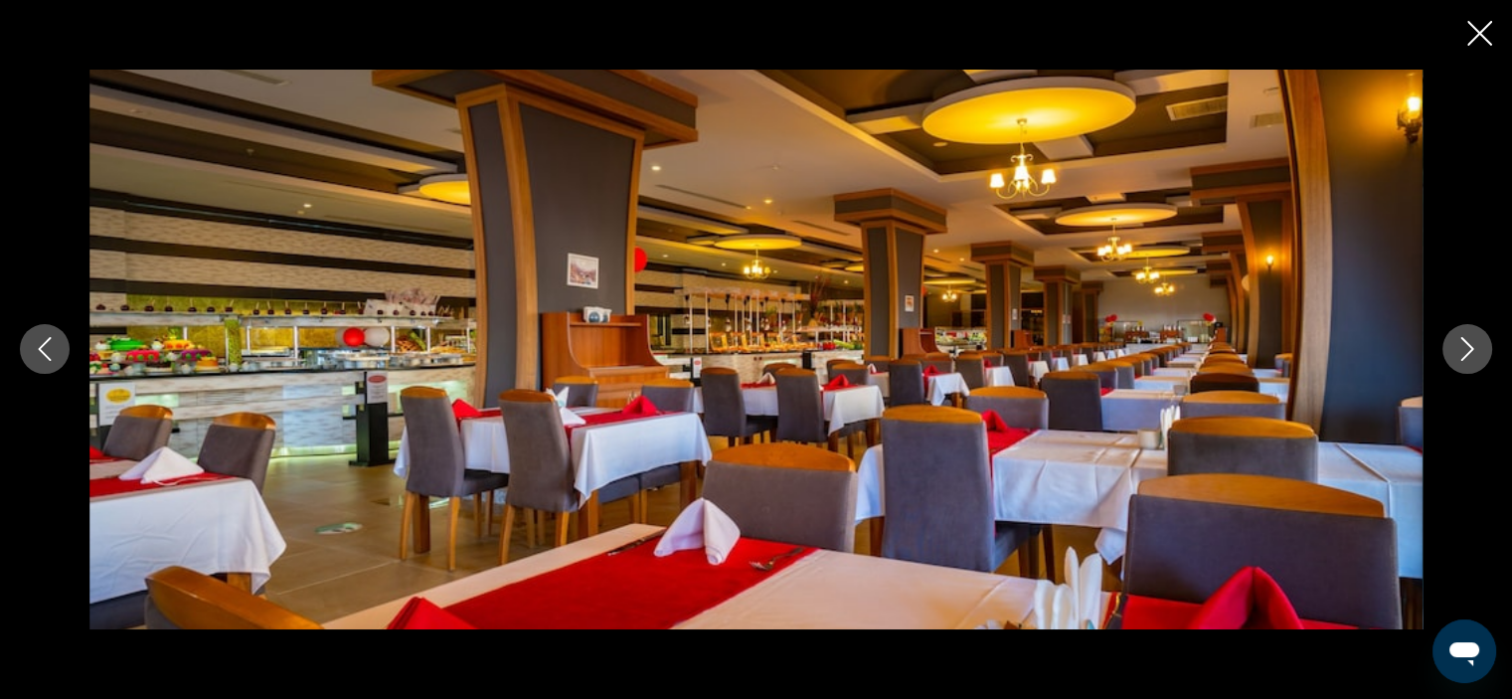
click at [1475, 347] on icon "Next image" at bounding box center [1467, 349] width 24 height 24
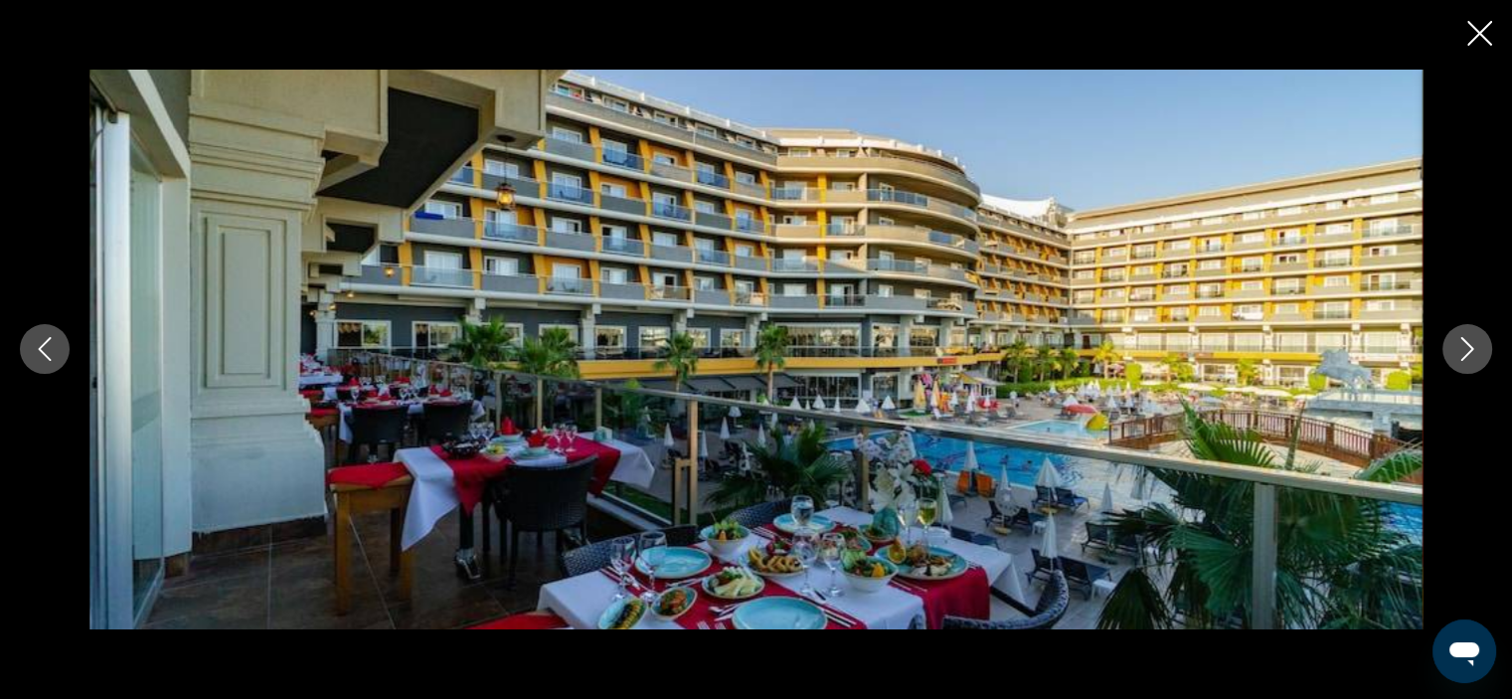
click at [1475, 347] on icon "Next image" at bounding box center [1467, 349] width 24 height 24
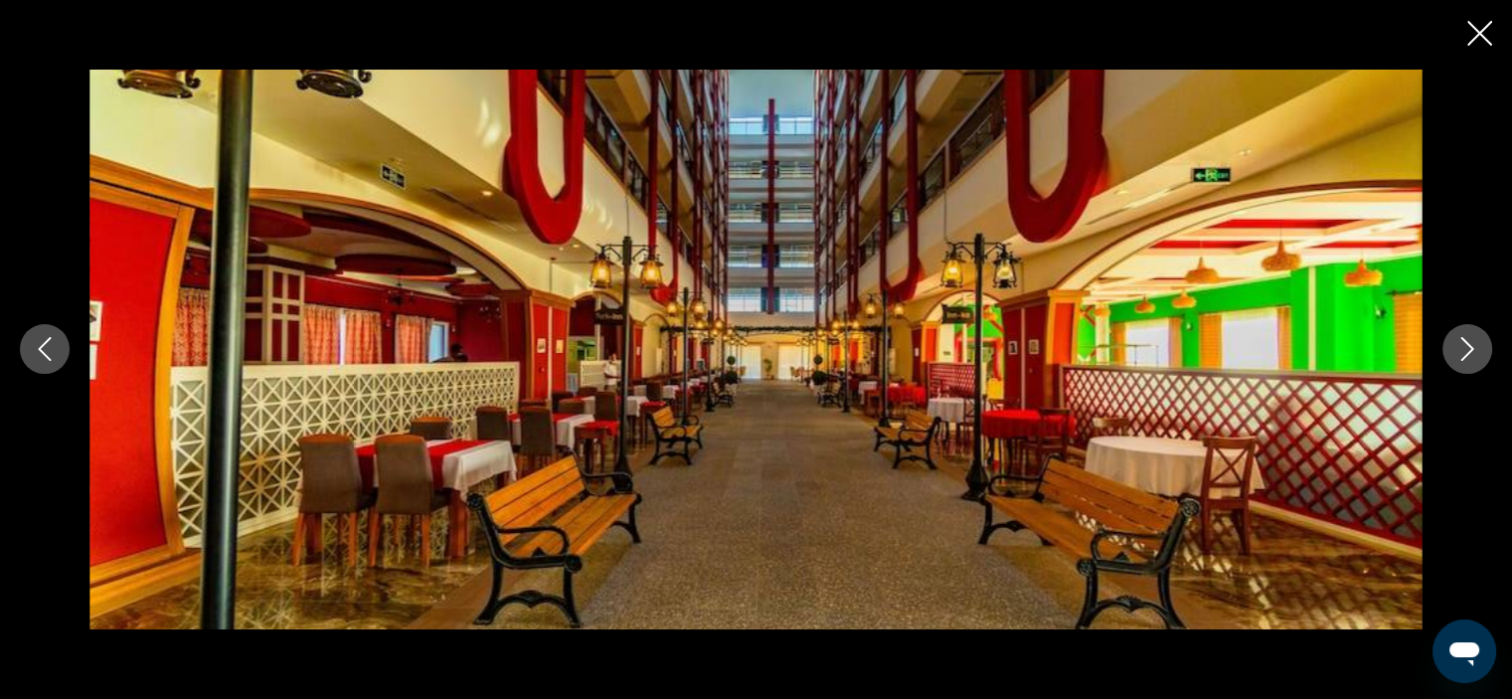
click at [1475, 347] on icon "Next image" at bounding box center [1467, 349] width 24 height 24
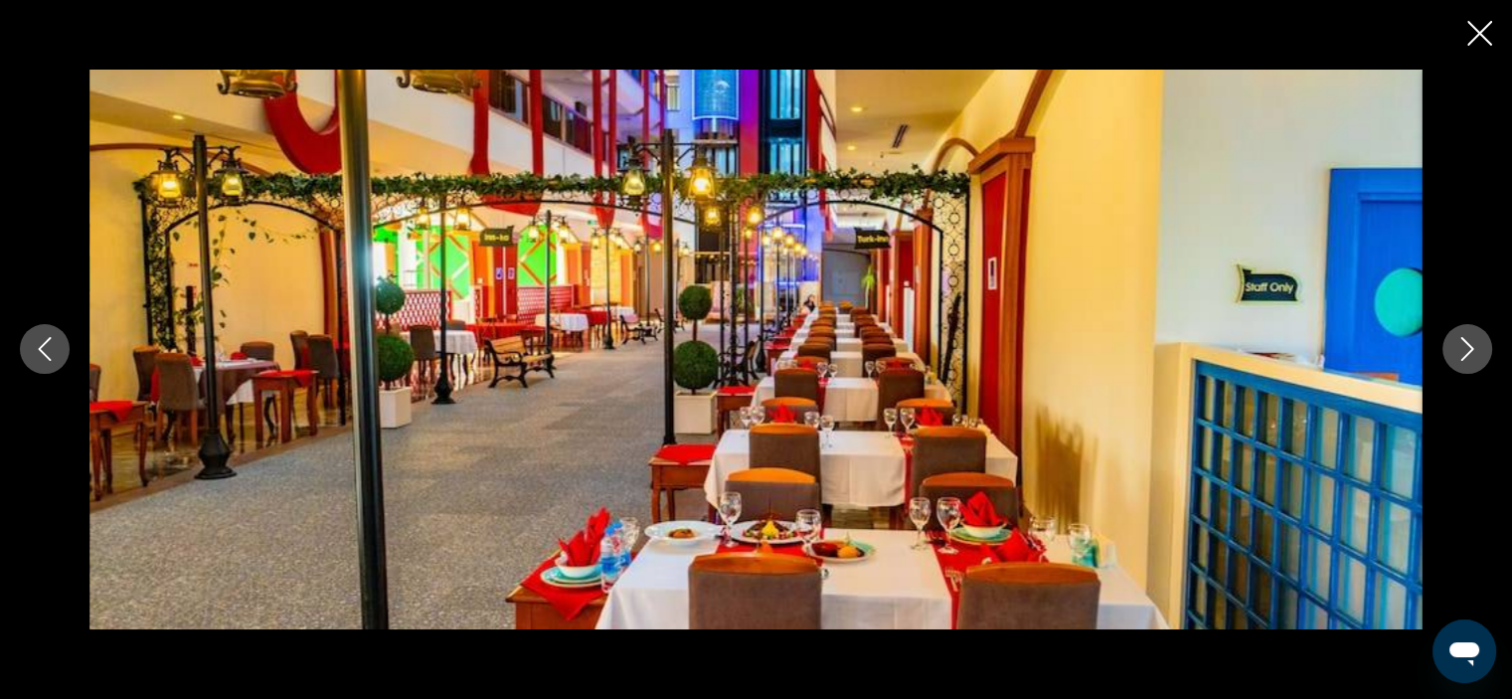
click at [1475, 347] on icon "Next image" at bounding box center [1467, 349] width 24 height 24
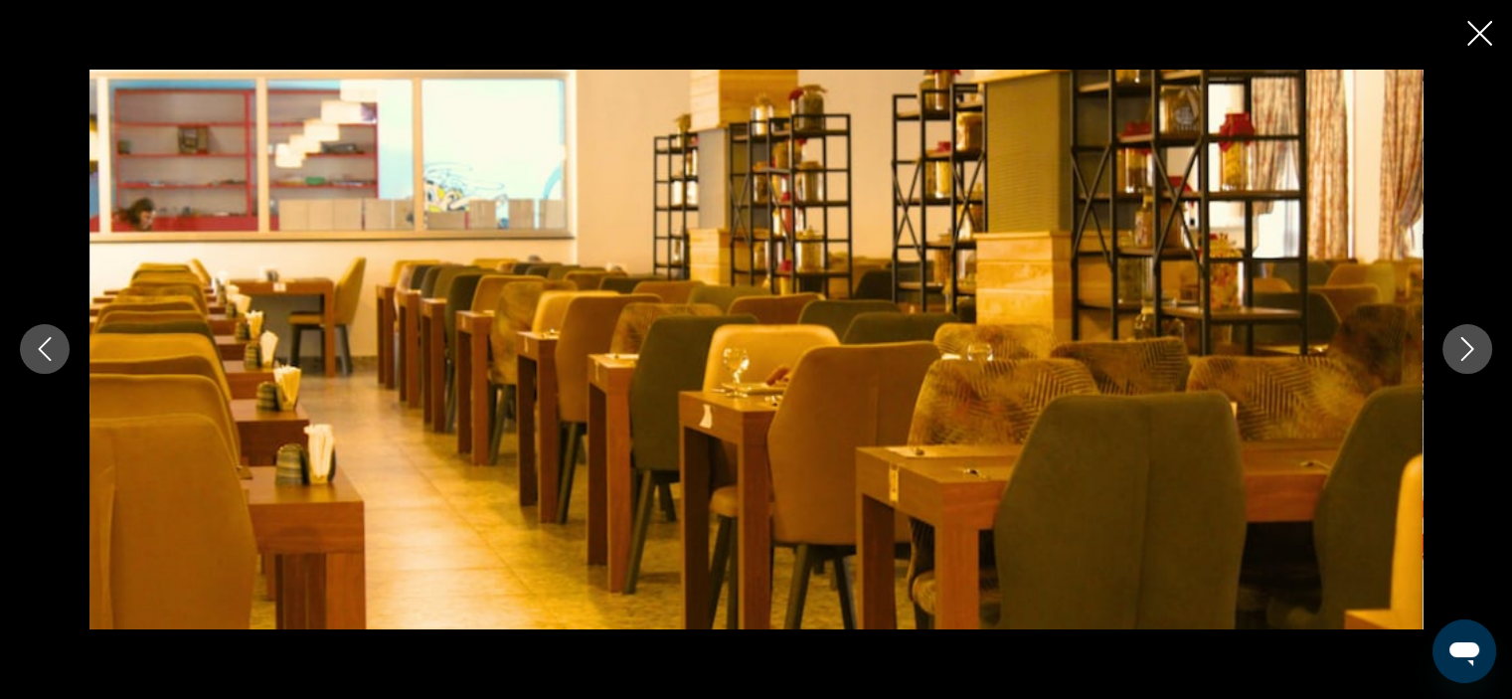
click at [1475, 347] on icon "Next image" at bounding box center [1467, 349] width 24 height 24
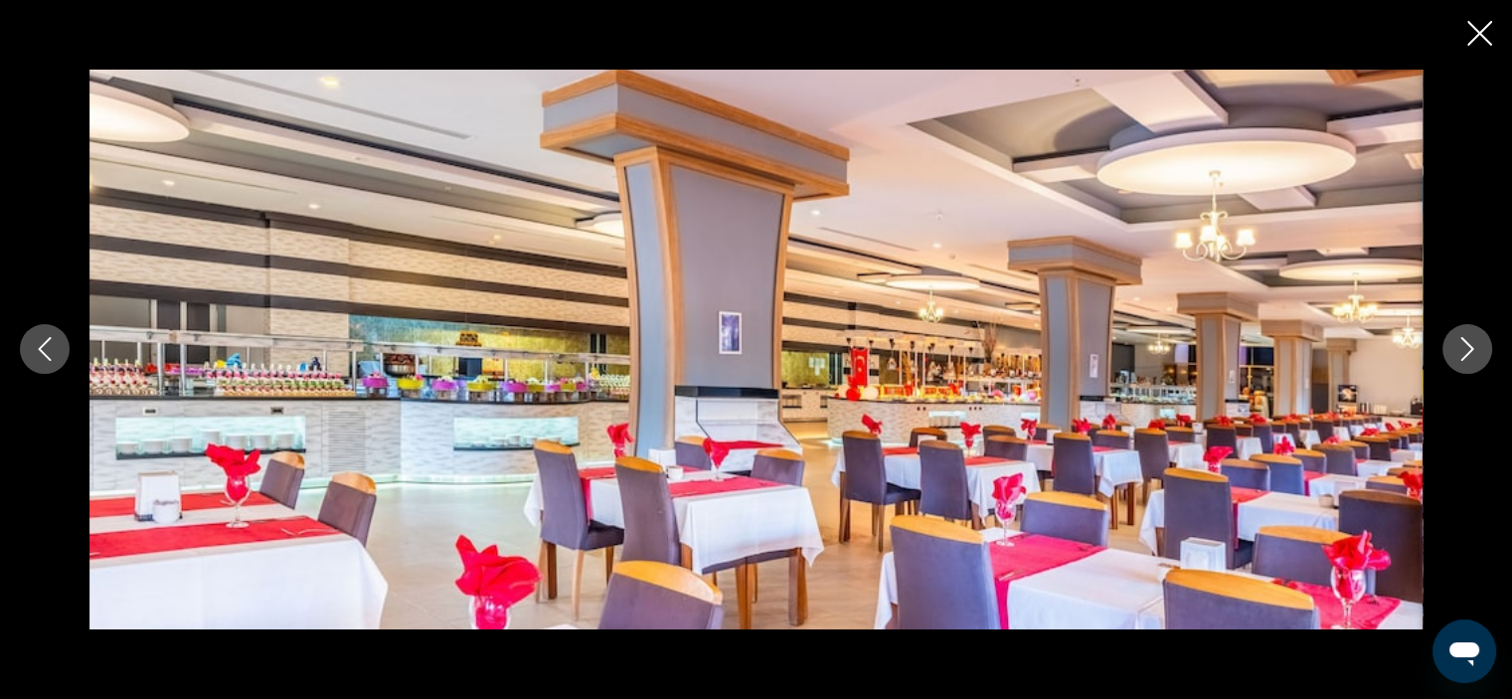
click at [1475, 347] on icon "Next image" at bounding box center [1467, 349] width 24 height 24
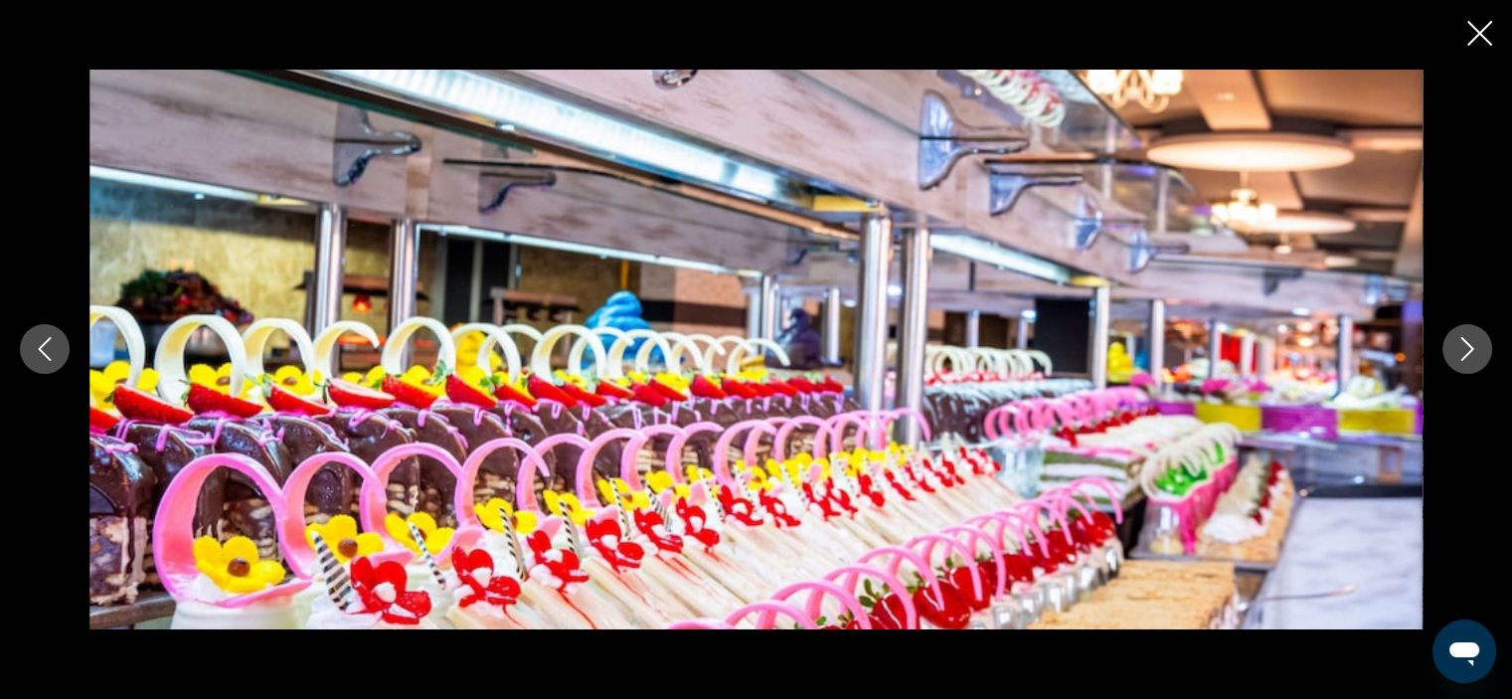
click at [1475, 347] on icon "Next image" at bounding box center [1467, 349] width 24 height 24
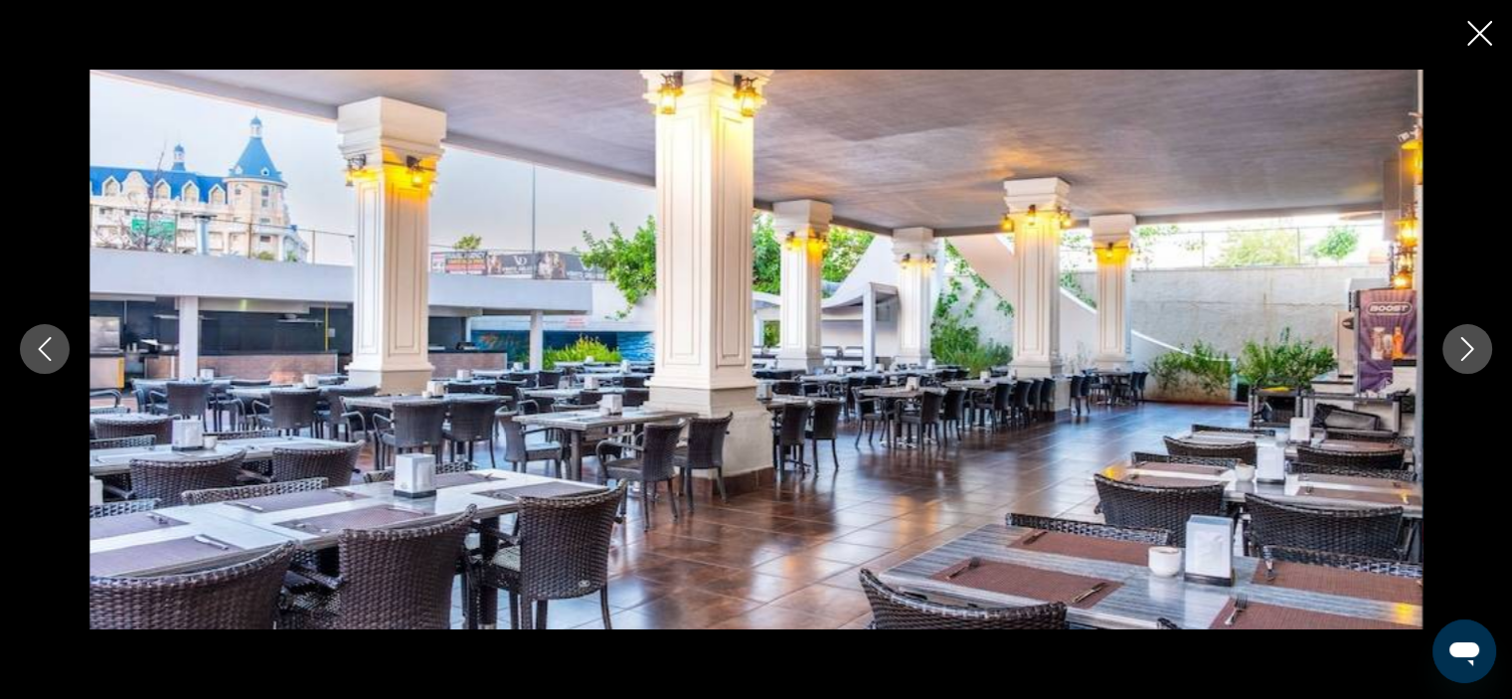
click at [1475, 347] on icon "Next image" at bounding box center [1467, 349] width 24 height 24
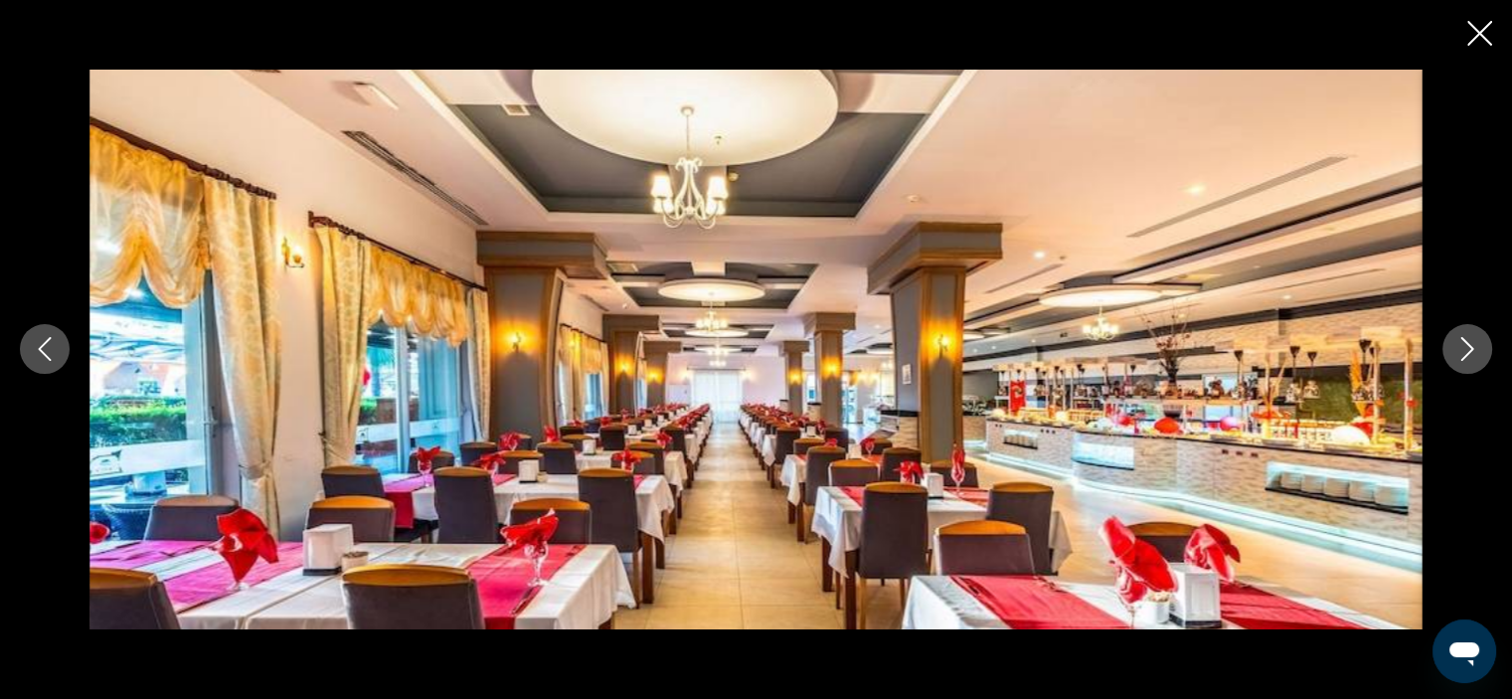
click at [1475, 347] on icon "Next image" at bounding box center [1467, 349] width 24 height 24
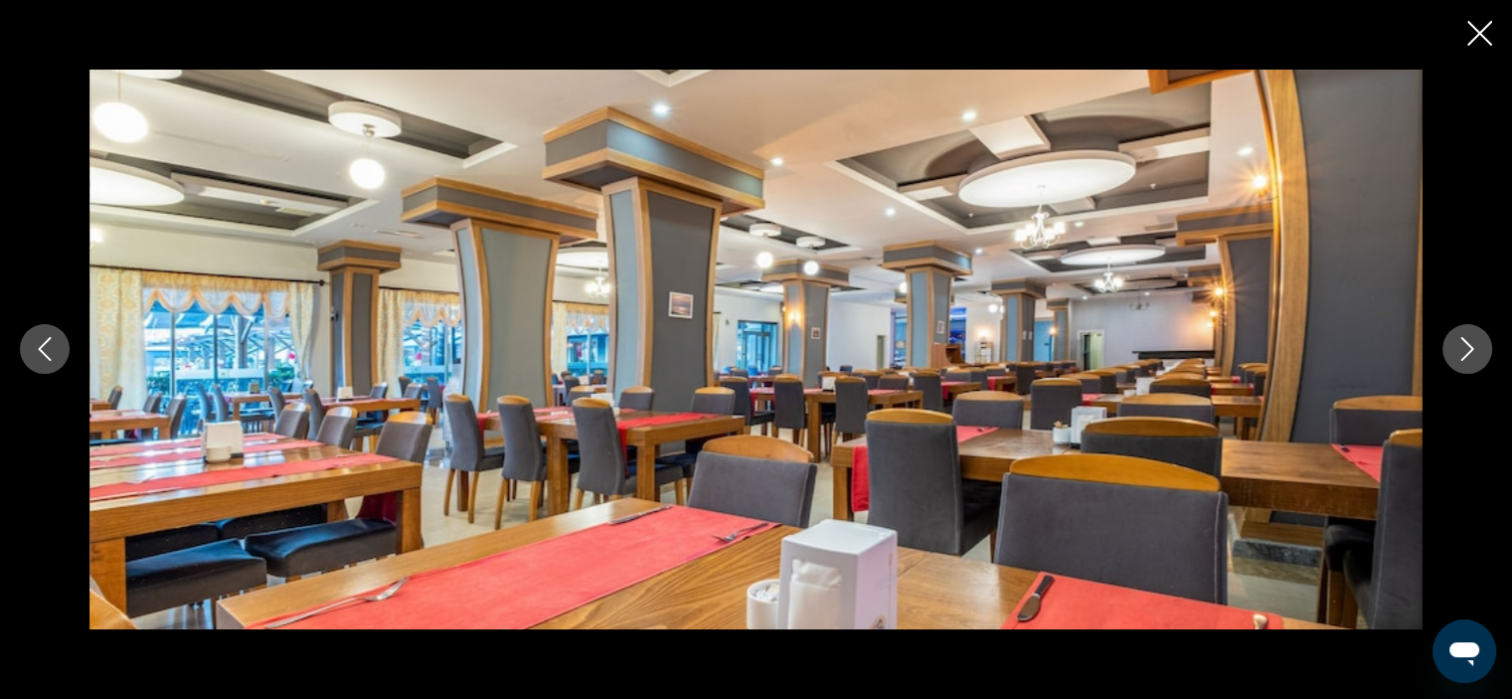
click at [1475, 347] on icon "Next image" at bounding box center [1467, 349] width 24 height 24
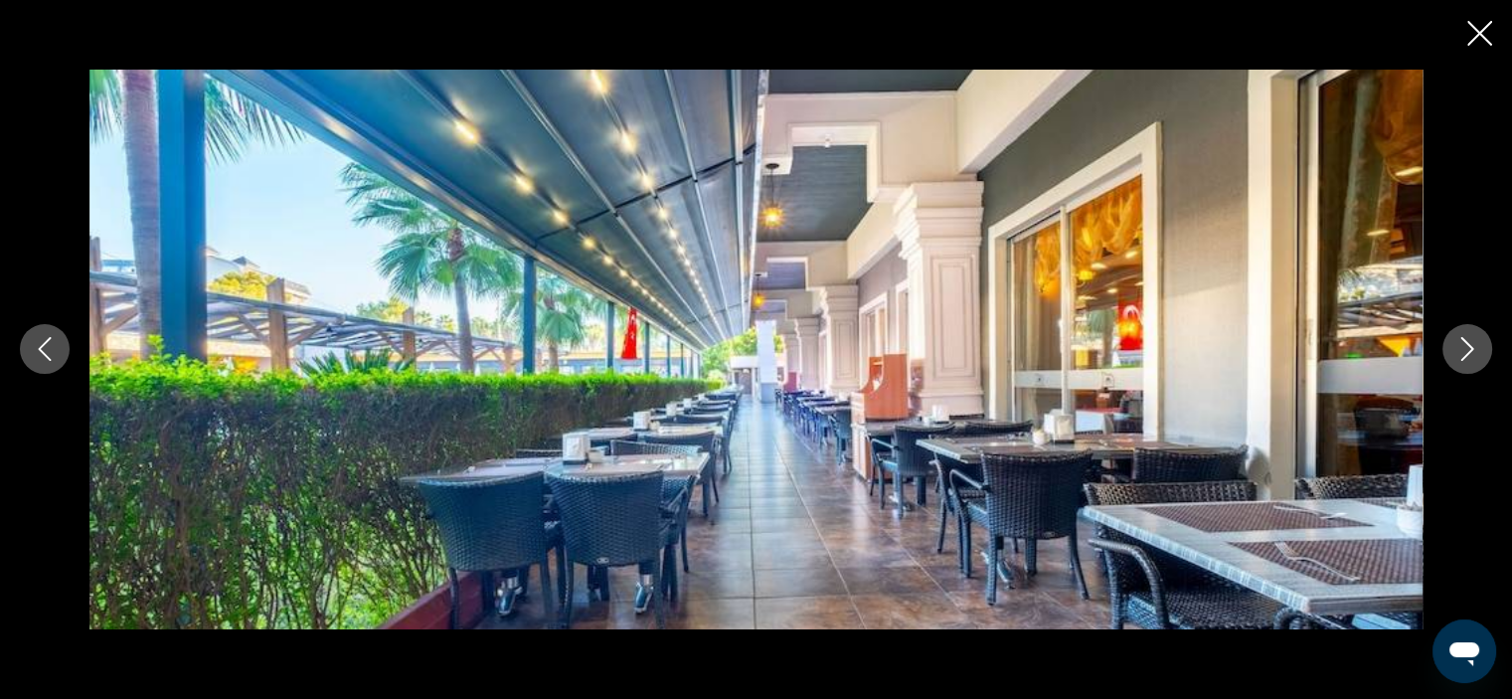
click at [1475, 347] on icon "Next image" at bounding box center [1467, 349] width 24 height 24
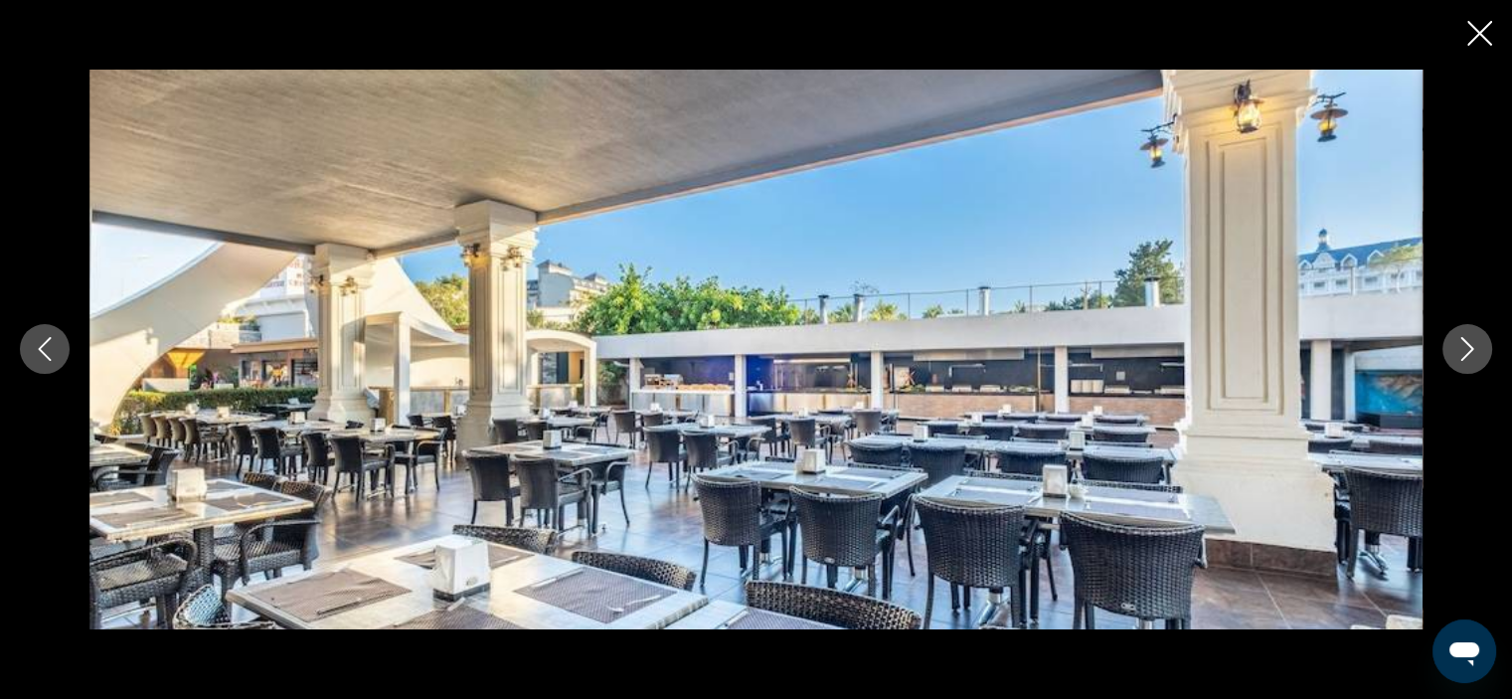
click at [1475, 347] on icon "Next image" at bounding box center [1467, 349] width 24 height 24
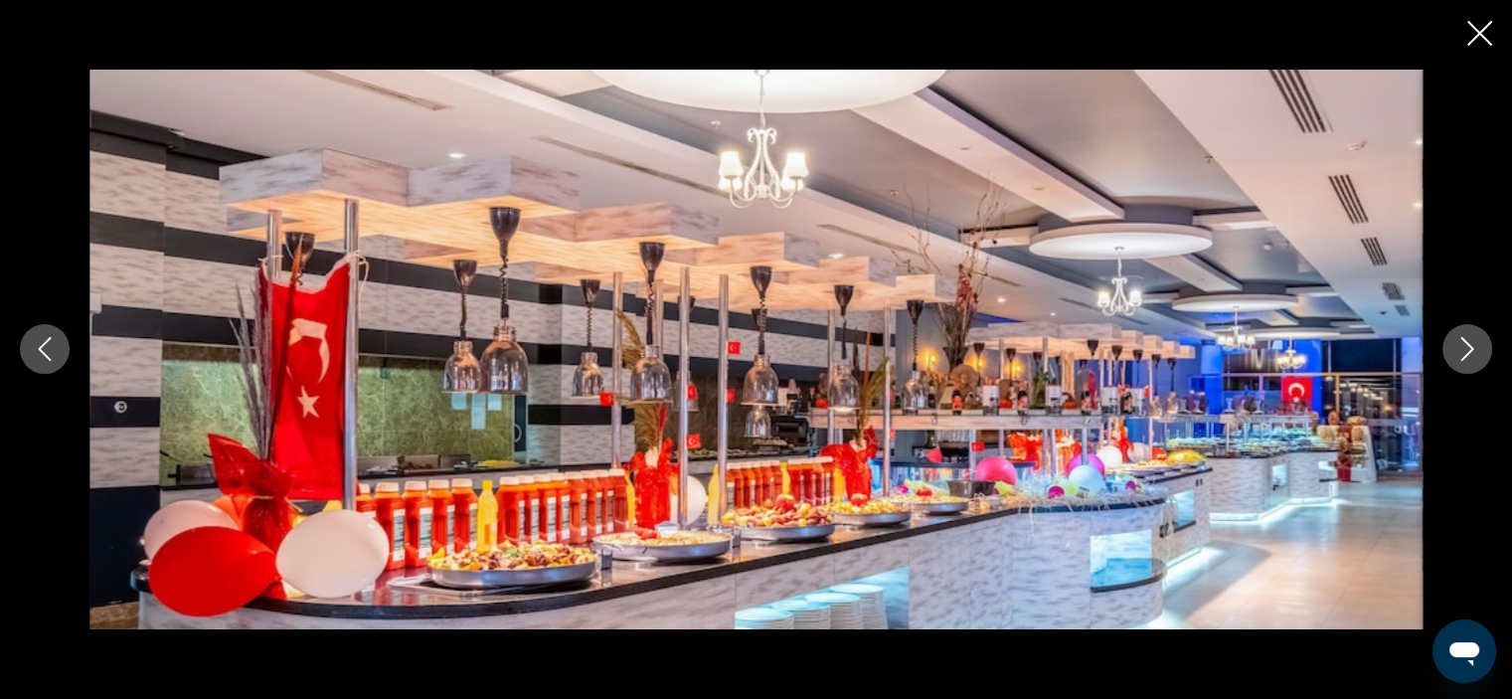
click at [1475, 347] on icon "Next image" at bounding box center [1467, 349] width 24 height 24
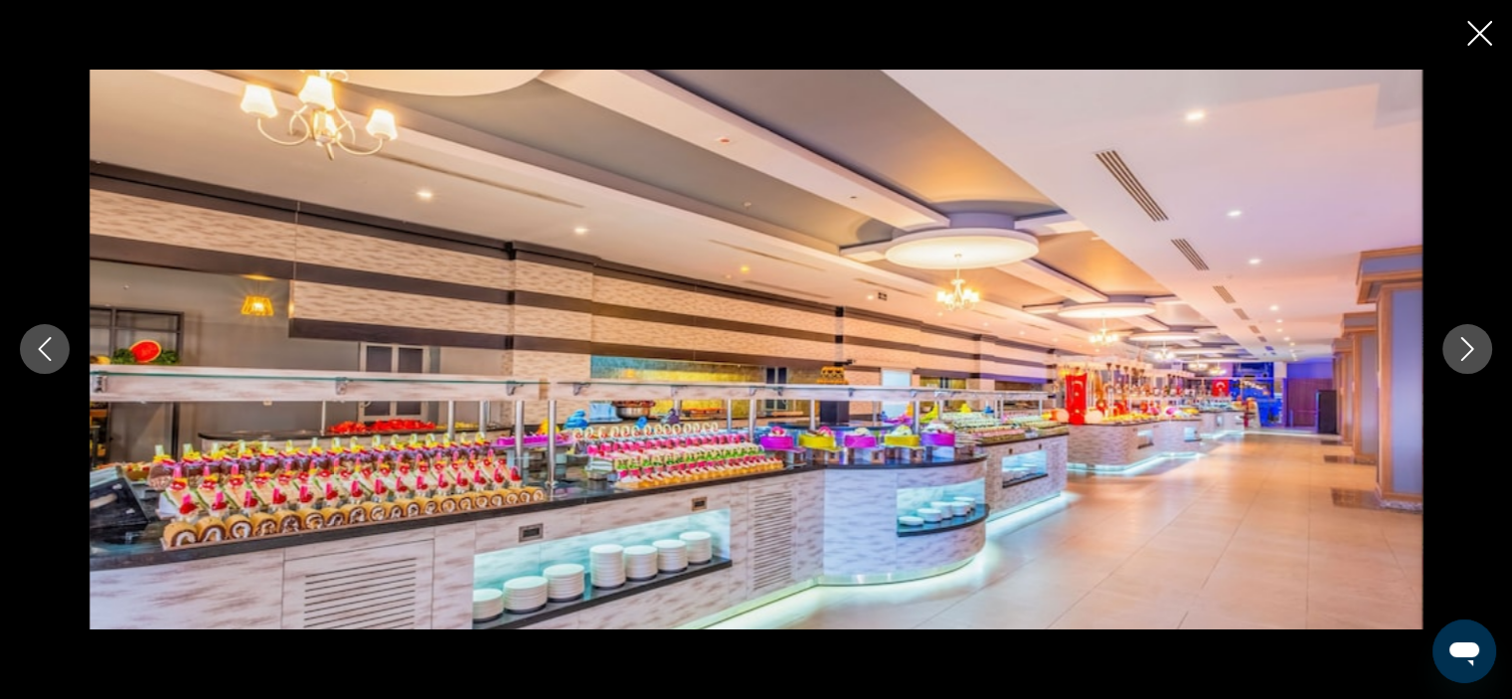
click at [1475, 347] on icon "Next image" at bounding box center [1467, 349] width 24 height 24
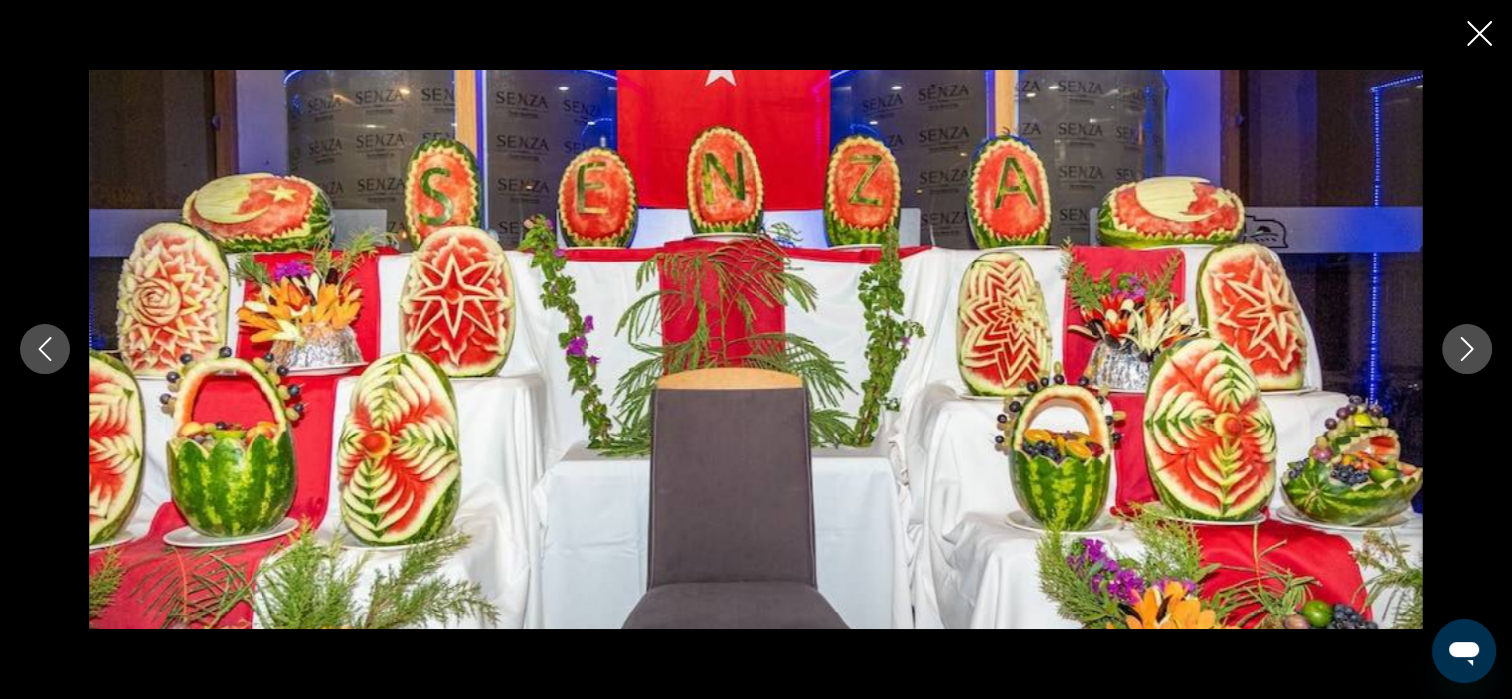
click at [1475, 347] on icon "Next image" at bounding box center [1467, 349] width 24 height 24
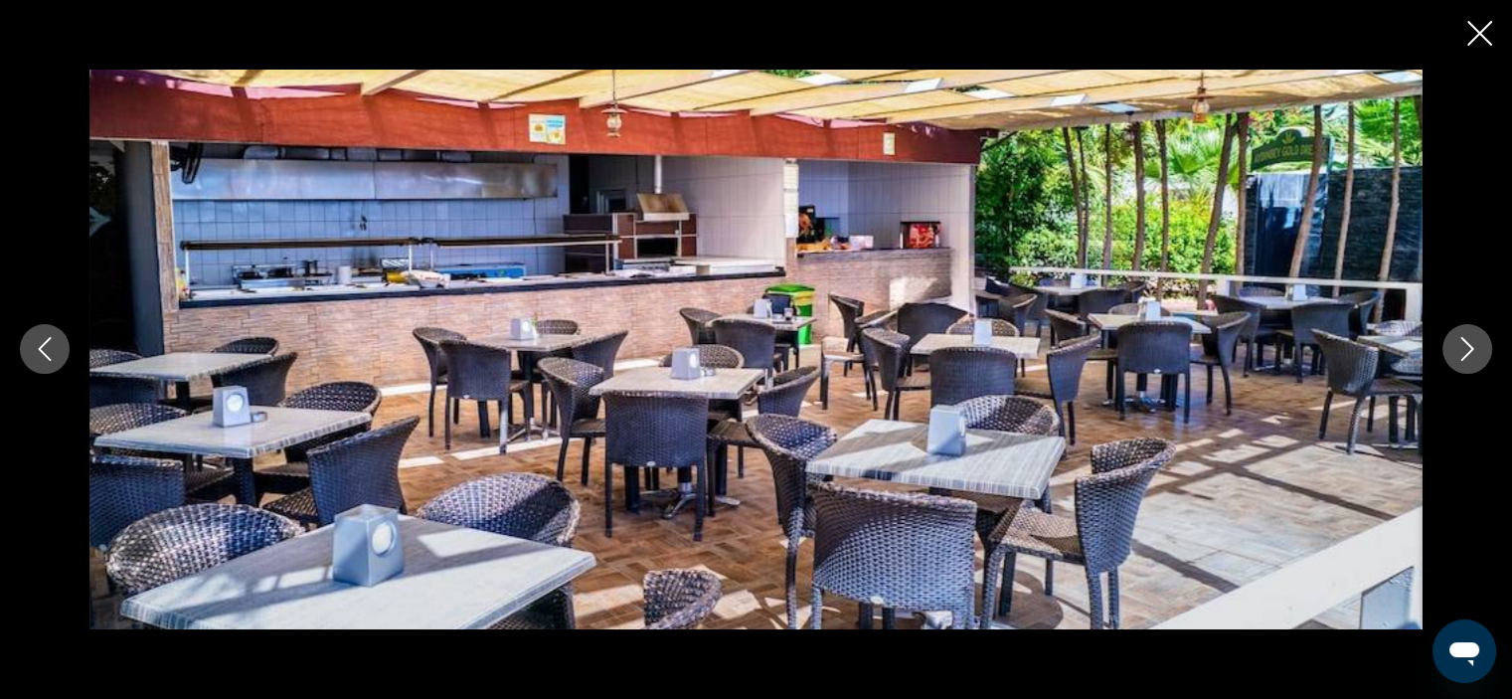
click at [1475, 347] on icon "Next image" at bounding box center [1467, 349] width 24 height 24
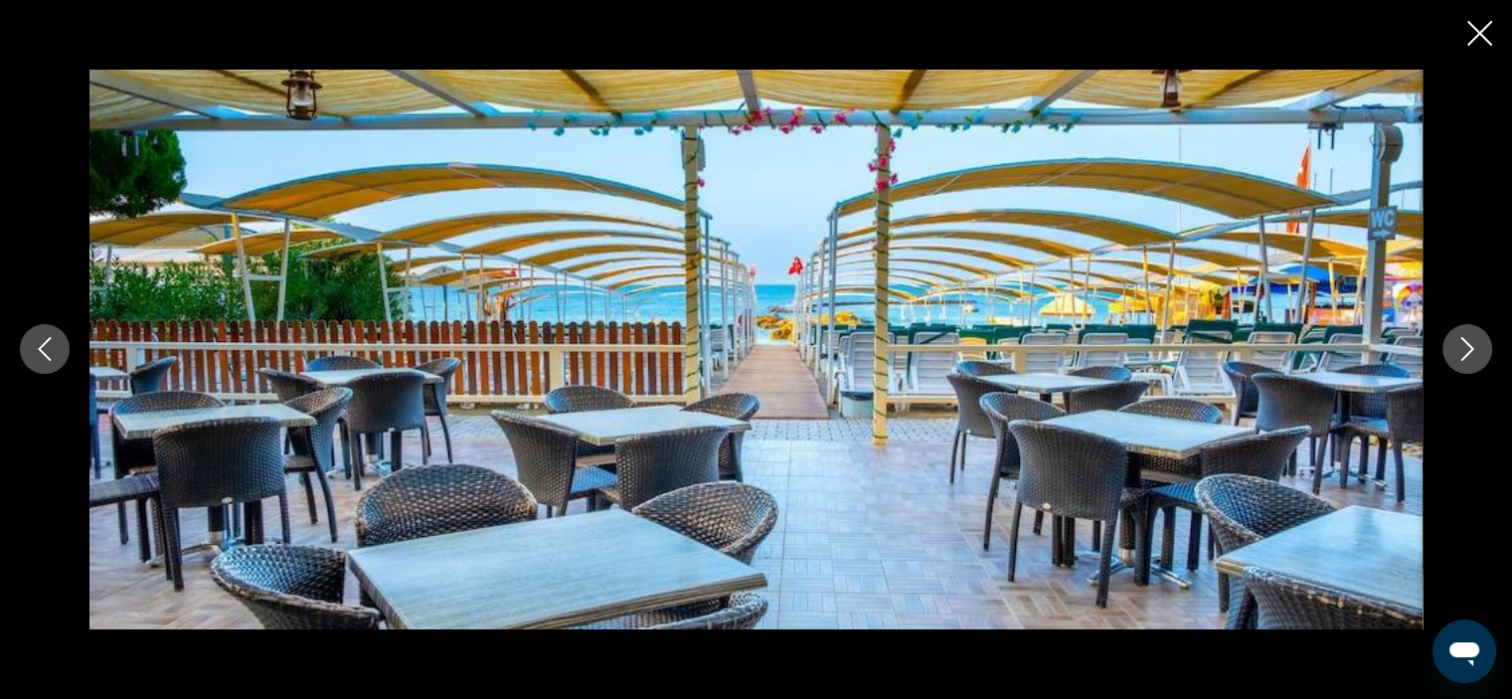
click at [1475, 347] on icon "Next image" at bounding box center [1467, 349] width 24 height 24
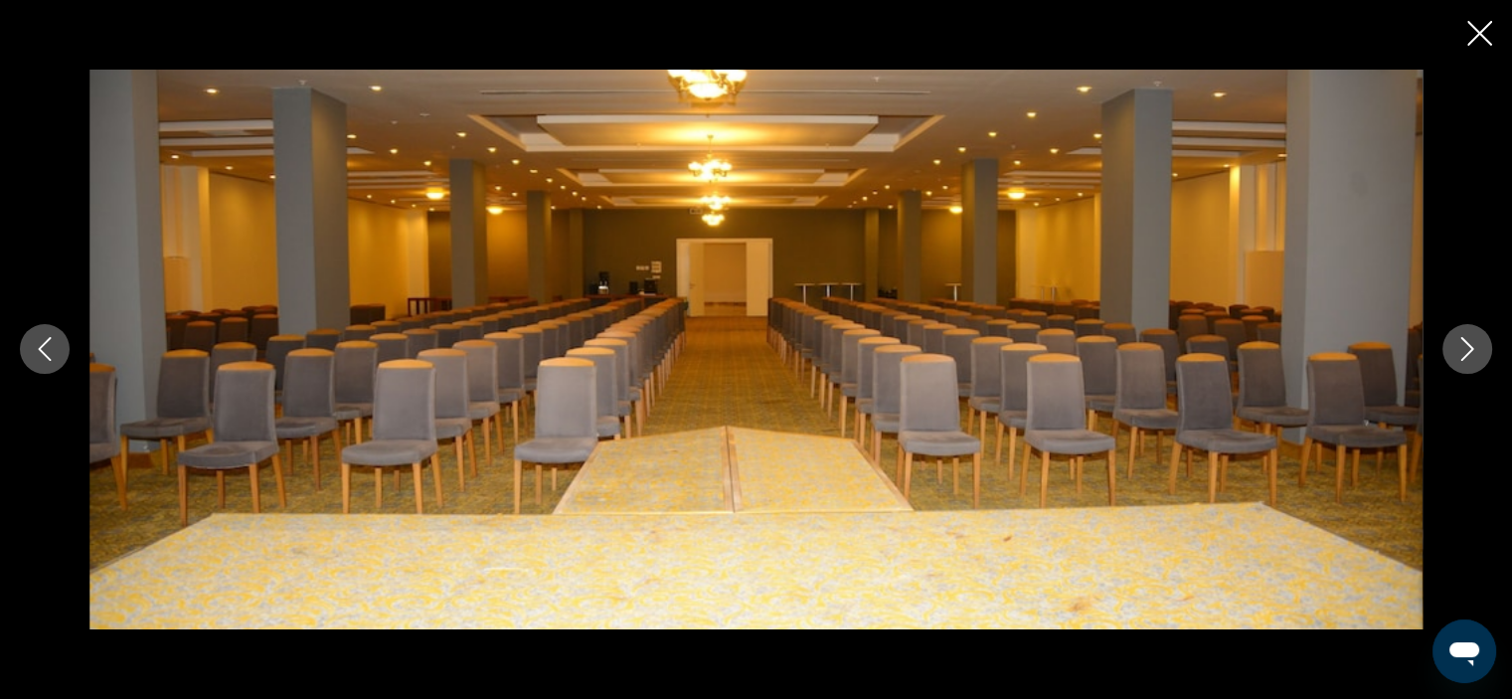
click at [1475, 347] on icon "Next image" at bounding box center [1467, 349] width 24 height 24
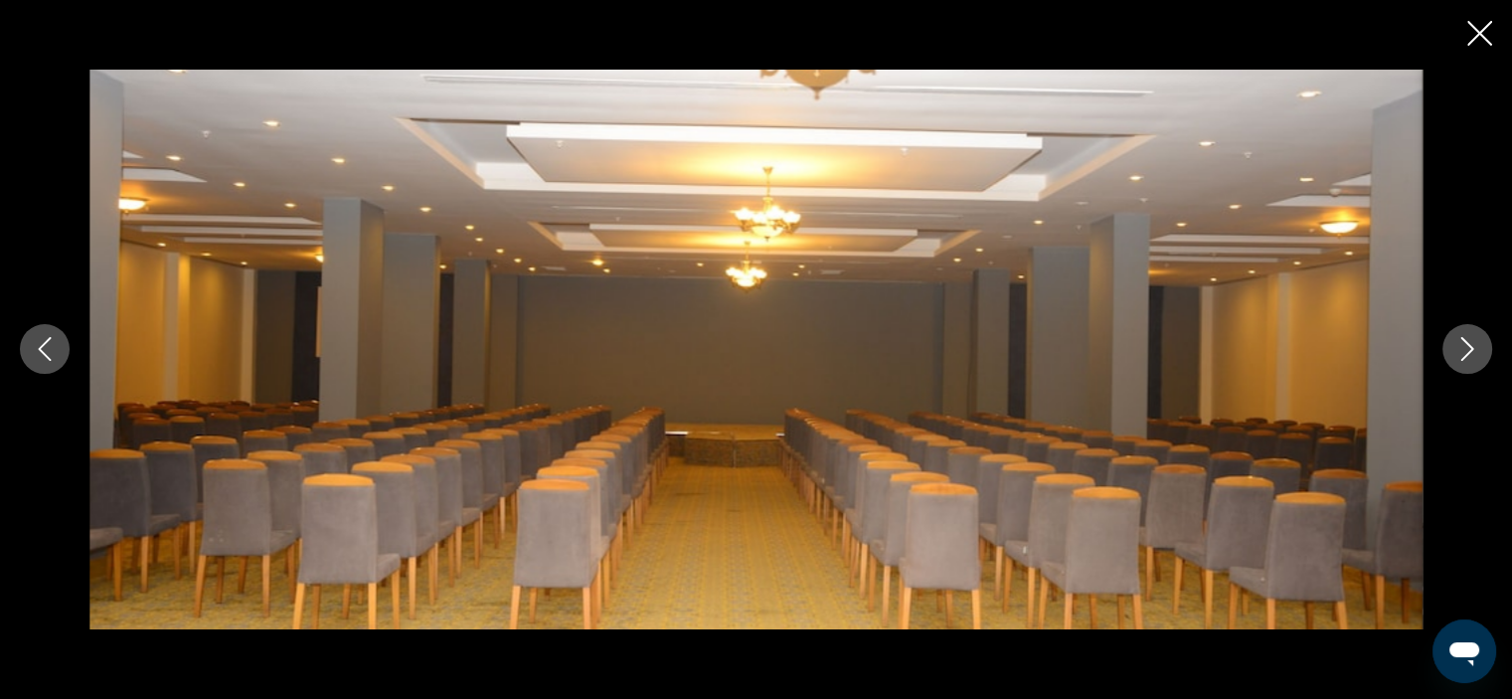
click at [1475, 347] on icon "Next image" at bounding box center [1467, 349] width 24 height 24
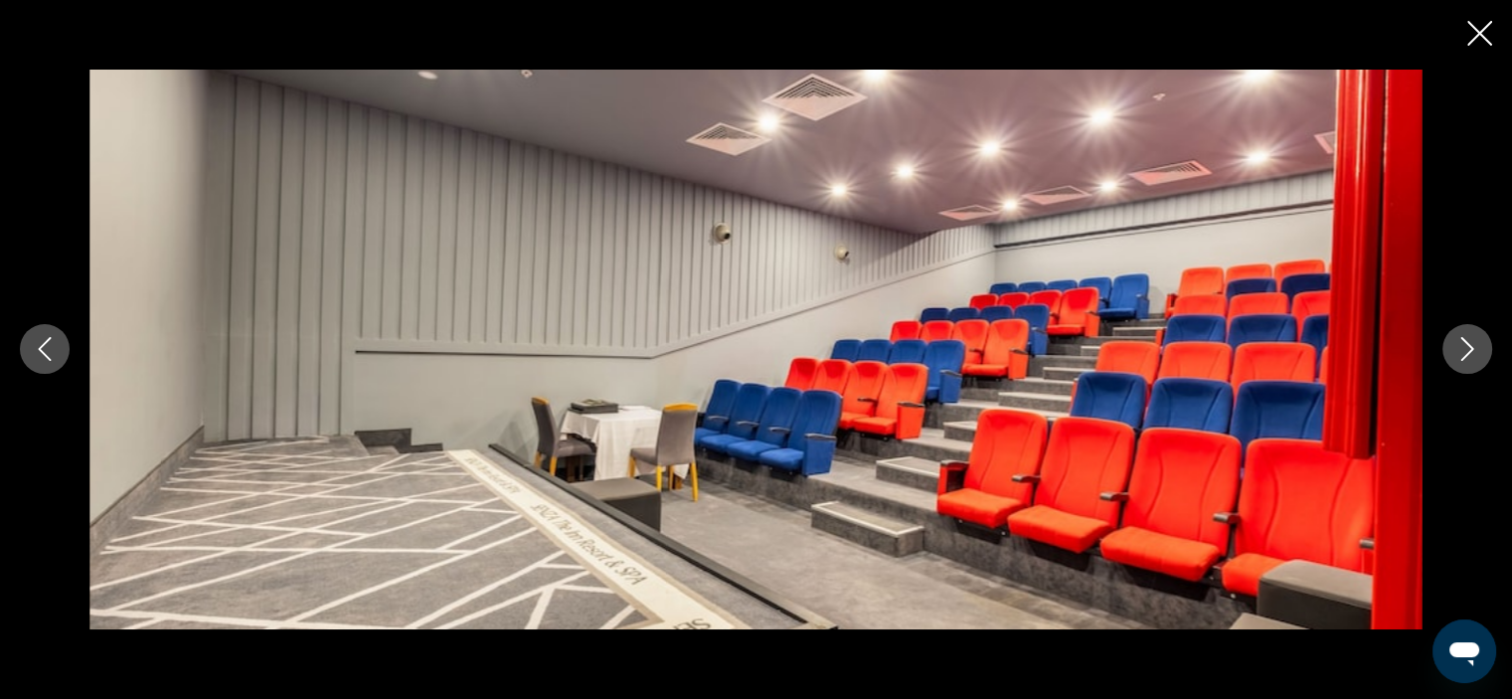
click at [1475, 347] on icon "Next image" at bounding box center [1467, 349] width 24 height 24
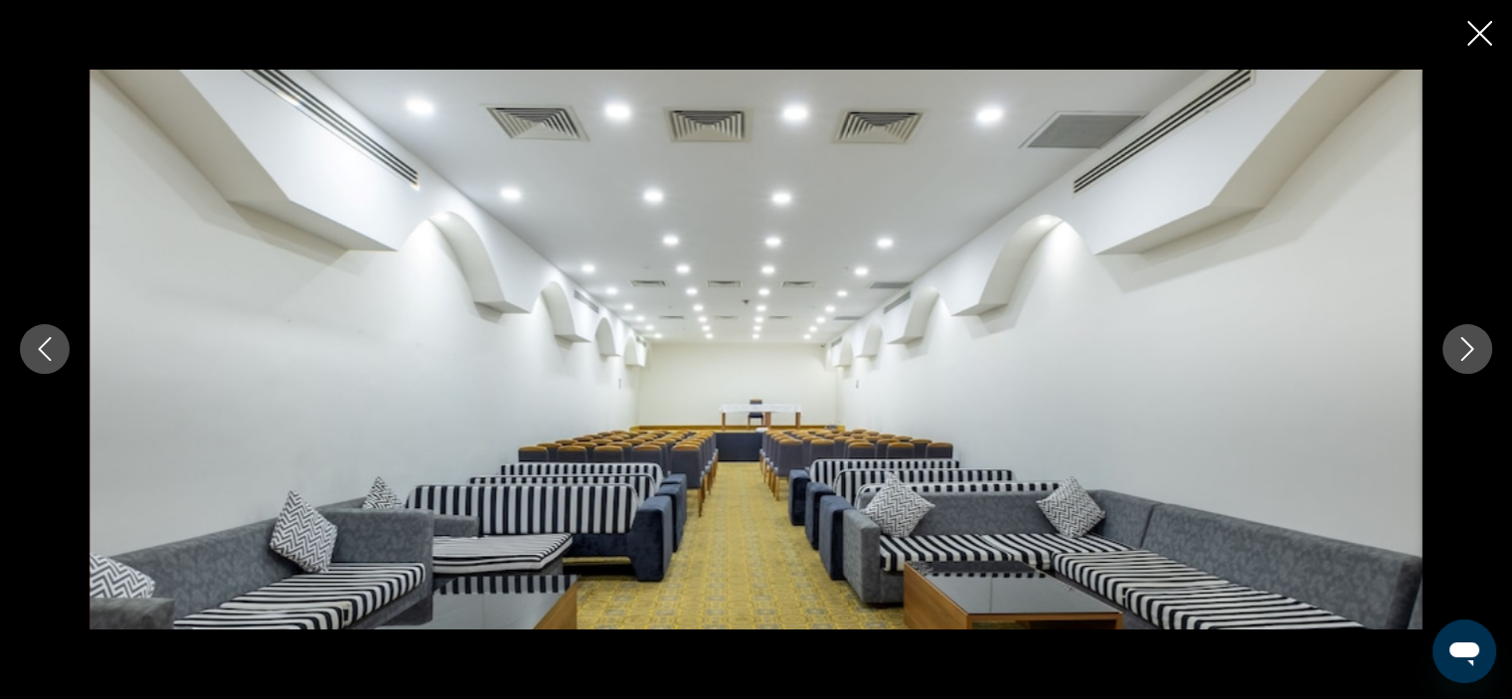
click at [1475, 347] on icon "Next image" at bounding box center [1467, 349] width 24 height 24
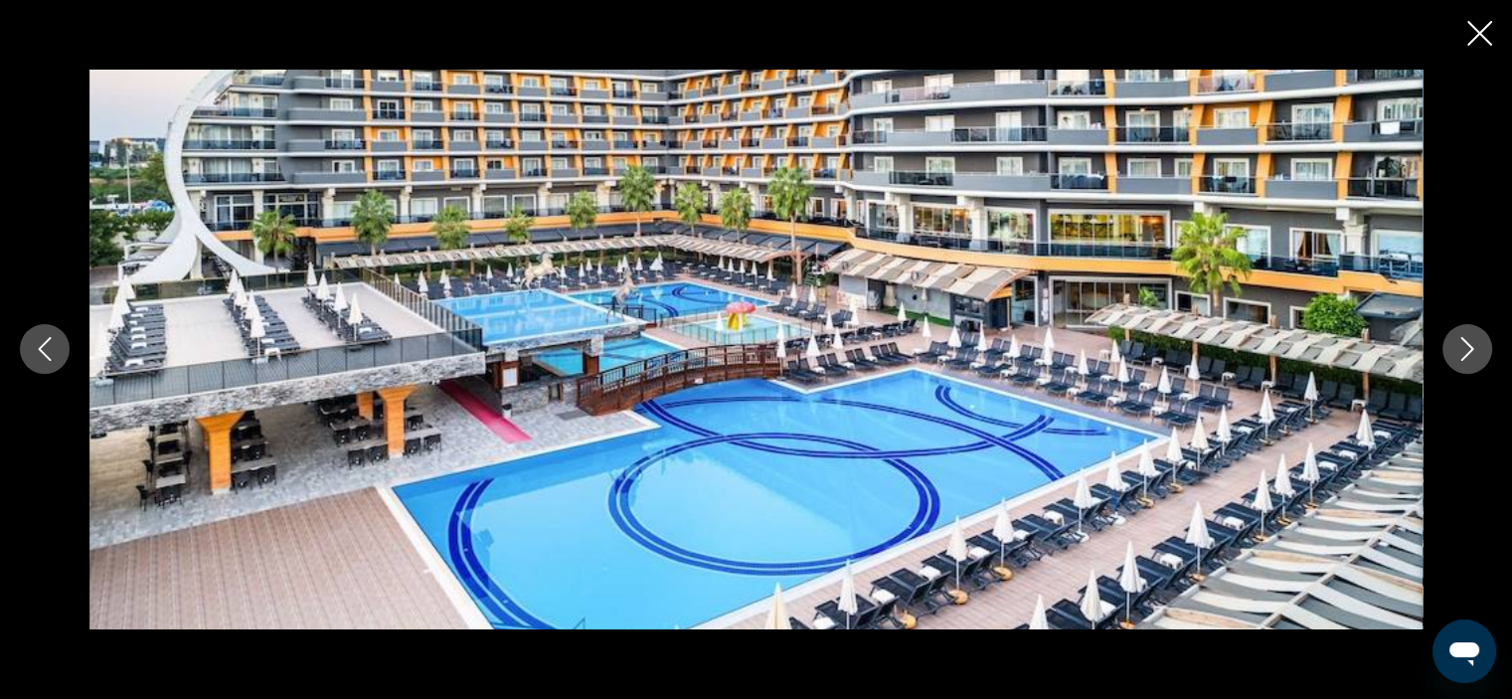
click at [1475, 347] on icon "Next image" at bounding box center [1467, 349] width 24 height 24
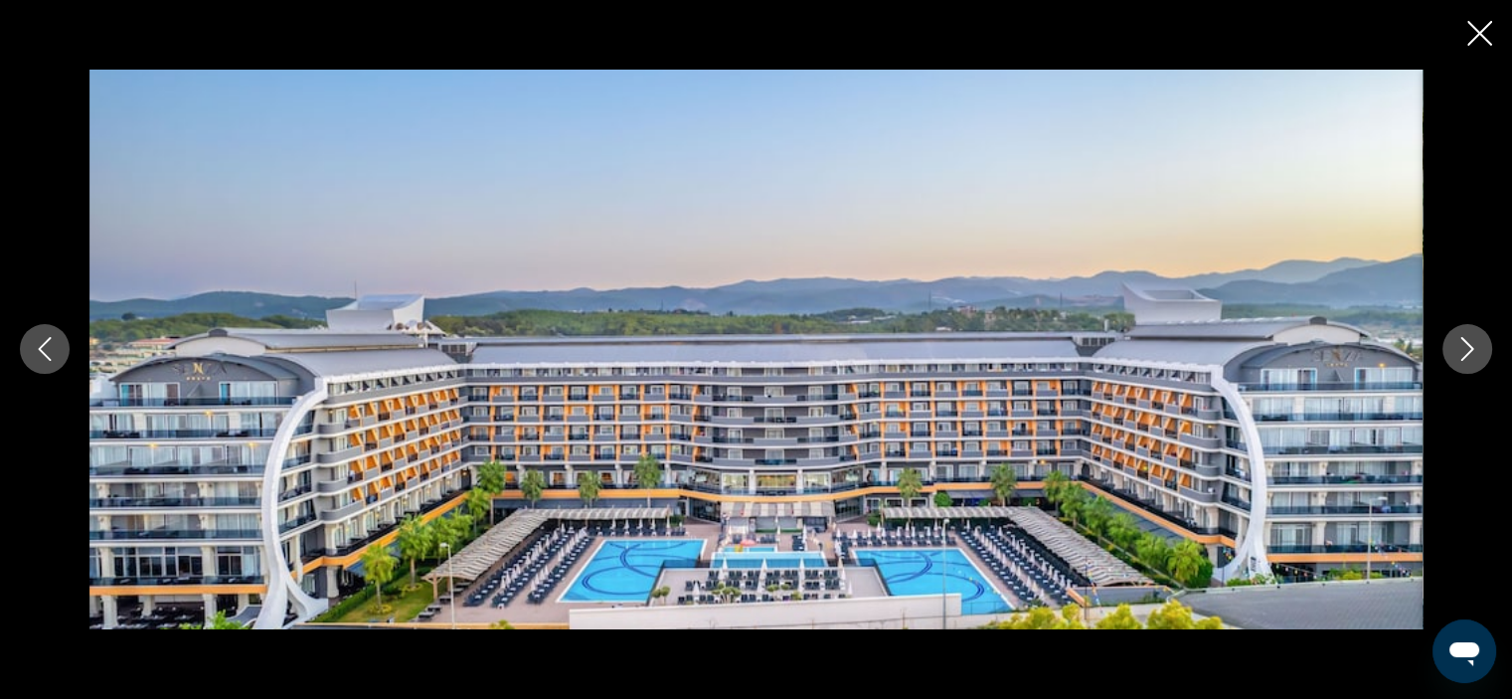
click at [1475, 347] on icon "Next image" at bounding box center [1467, 349] width 24 height 24
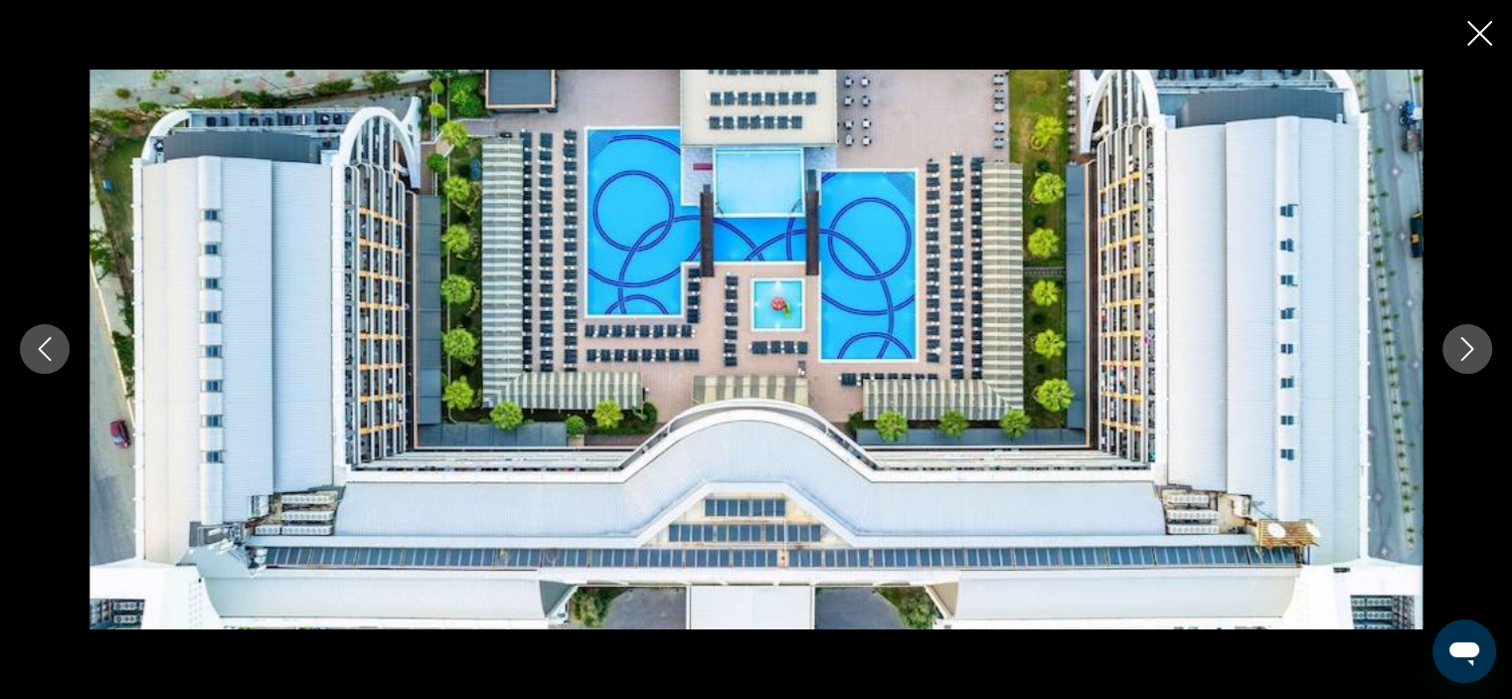
click at [1475, 347] on icon "Next image" at bounding box center [1467, 349] width 24 height 24
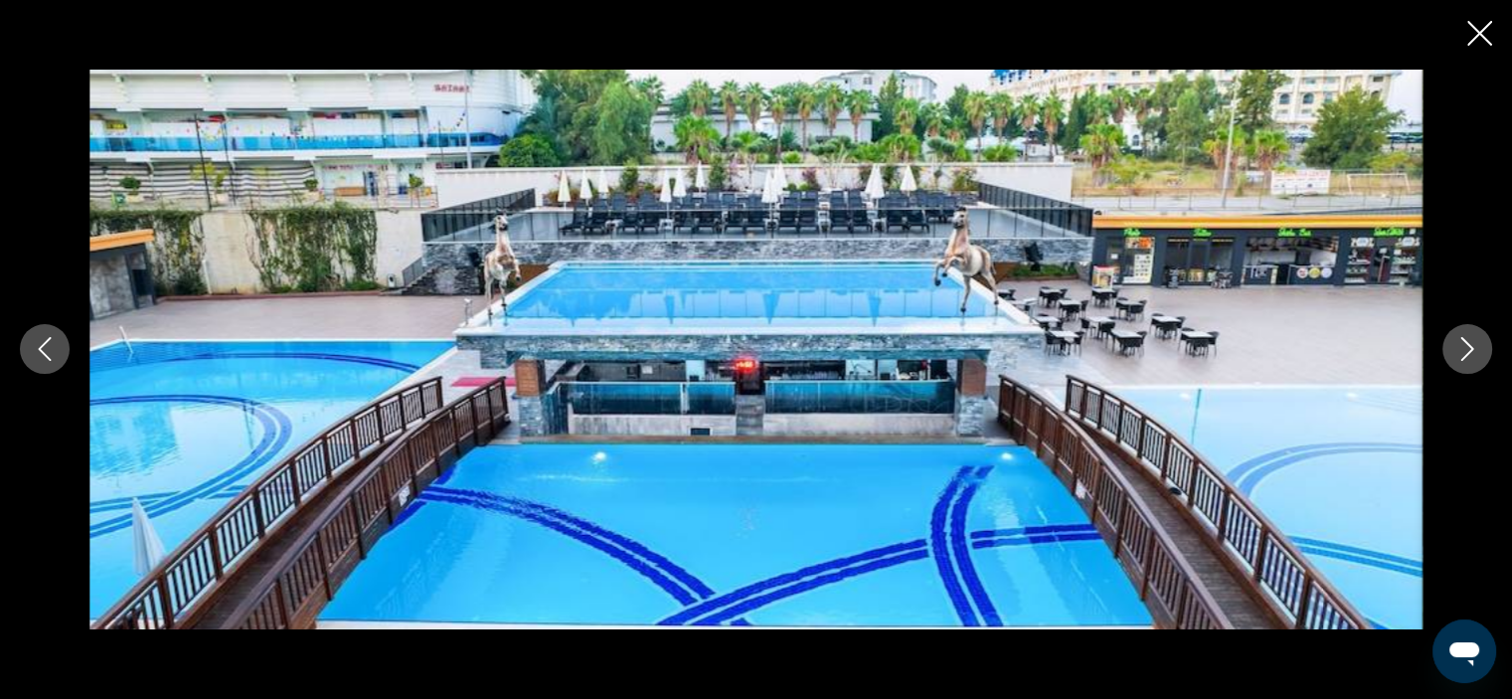
click at [1475, 347] on icon "Next image" at bounding box center [1467, 349] width 24 height 24
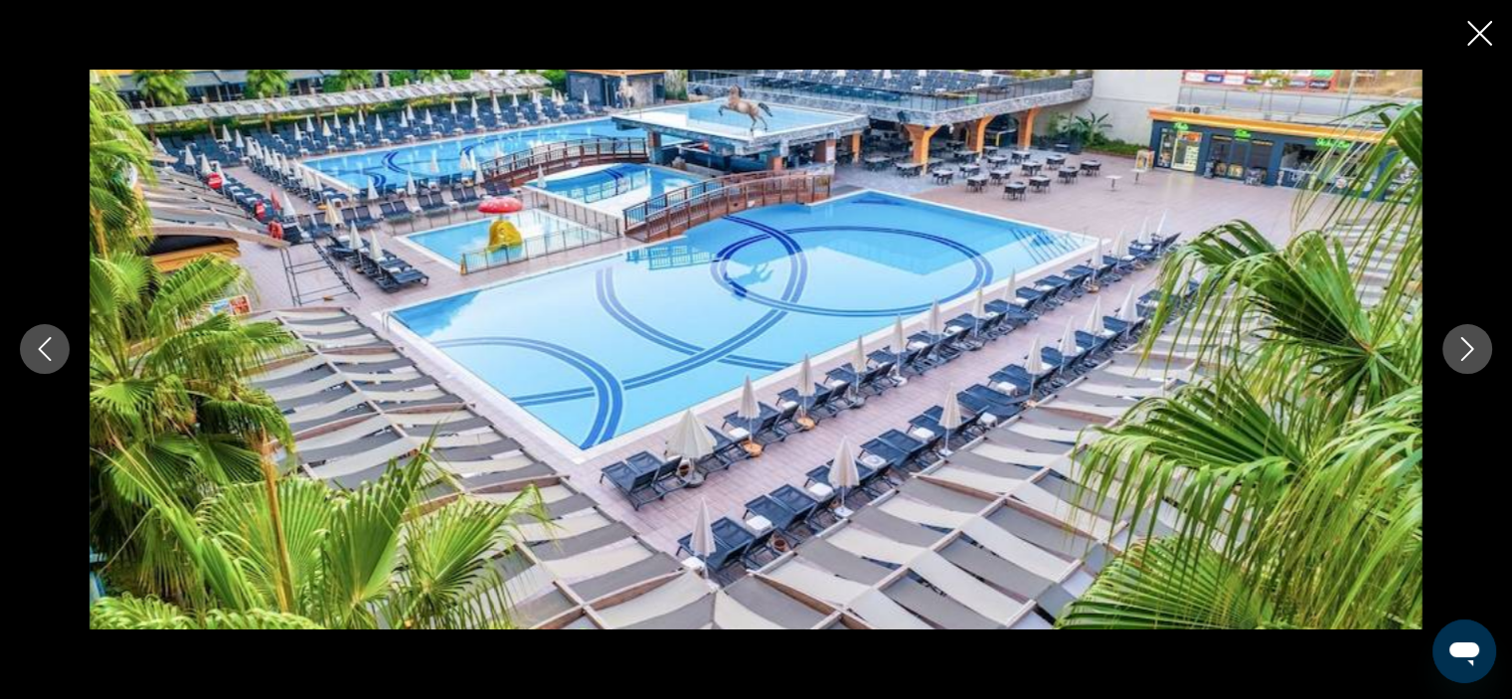
click at [1475, 347] on icon "Next image" at bounding box center [1467, 349] width 24 height 24
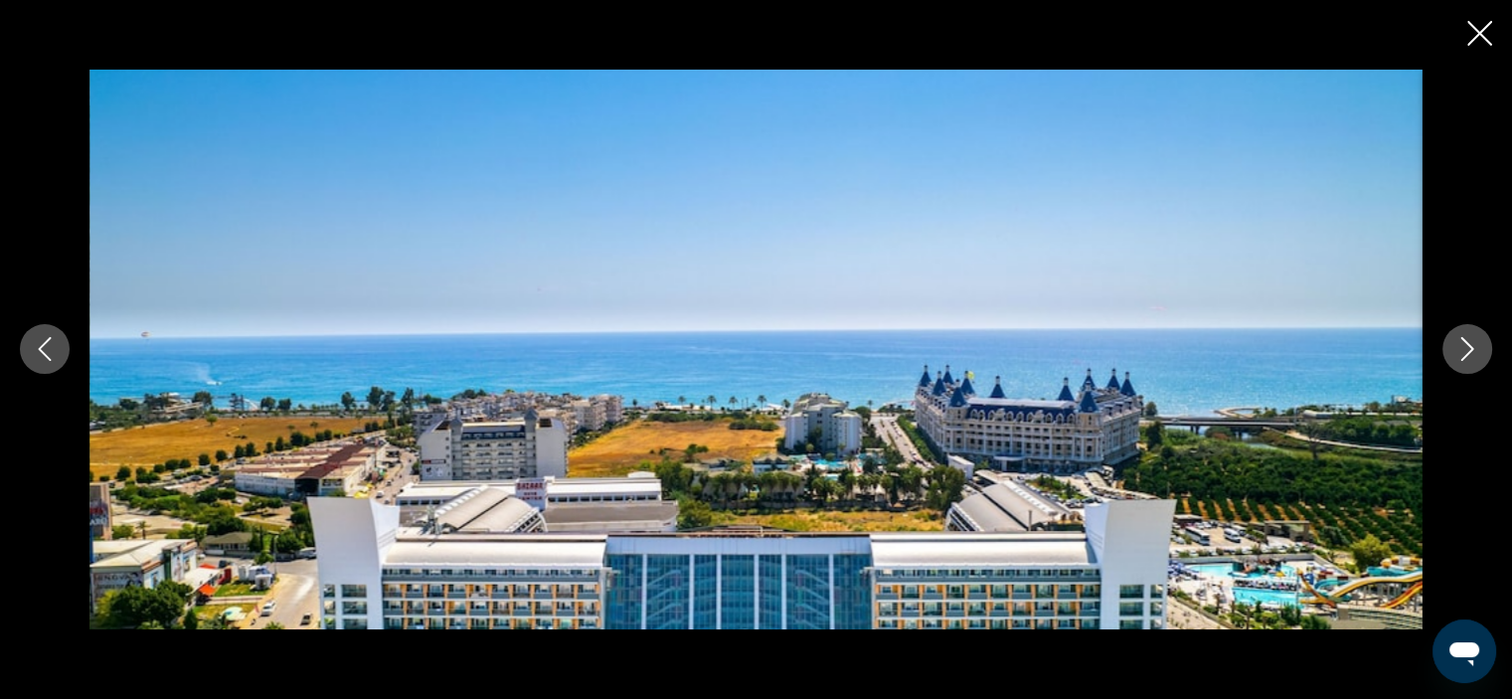
click at [1475, 347] on icon "Next image" at bounding box center [1467, 349] width 24 height 24
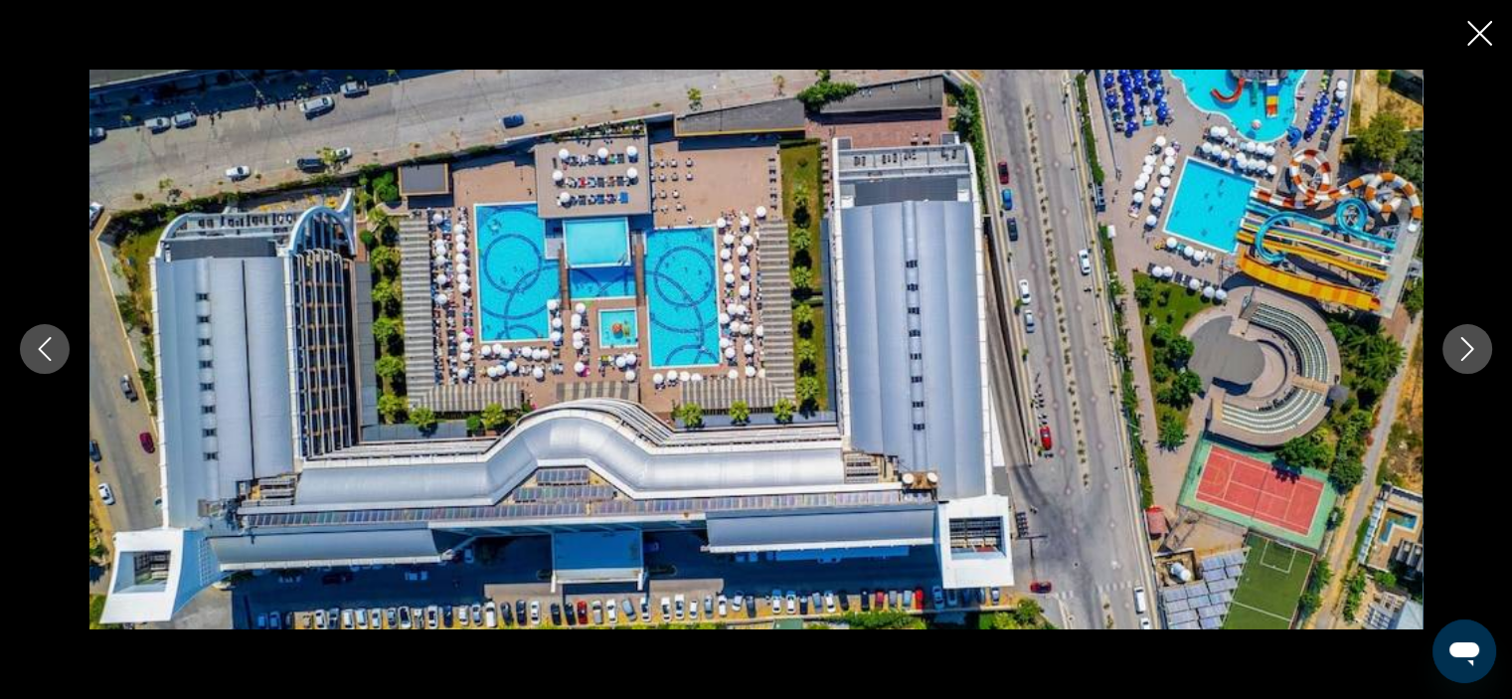
click at [1475, 347] on icon "Next image" at bounding box center [1467, 349] width 24 height 24
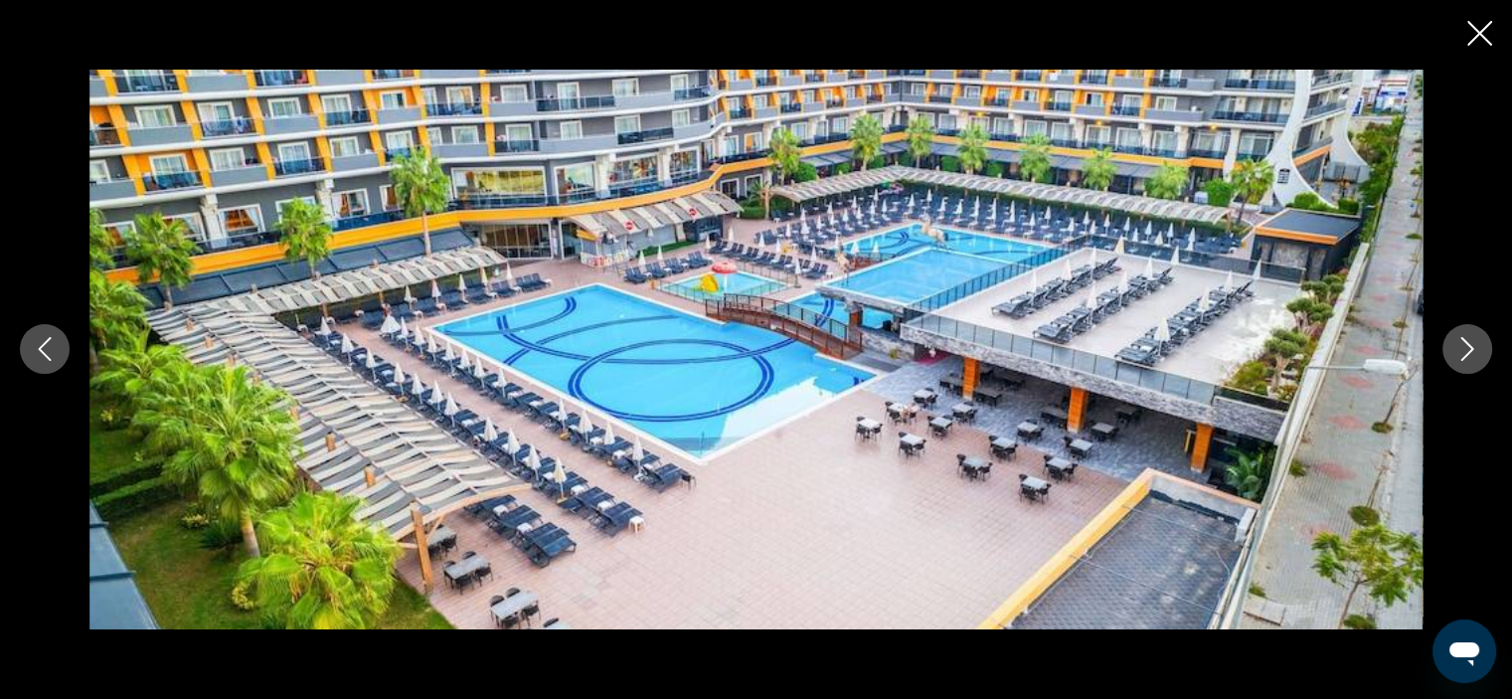
click at [1475, 347] on icon "Next image" at bounding box center [1467, 349] width 24 height 24
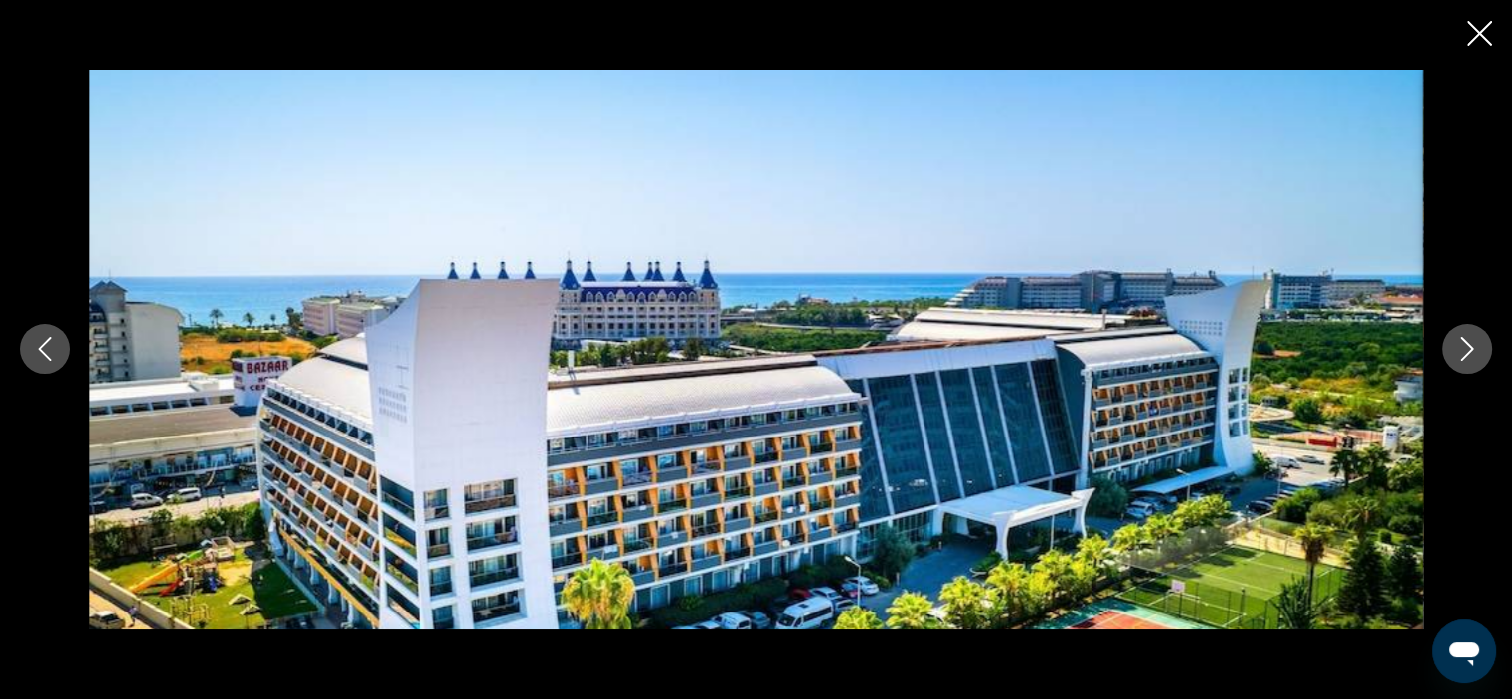
click at [1475, 347] on icon "Next image" at bounding box center [1467, 349] width 24 height 24
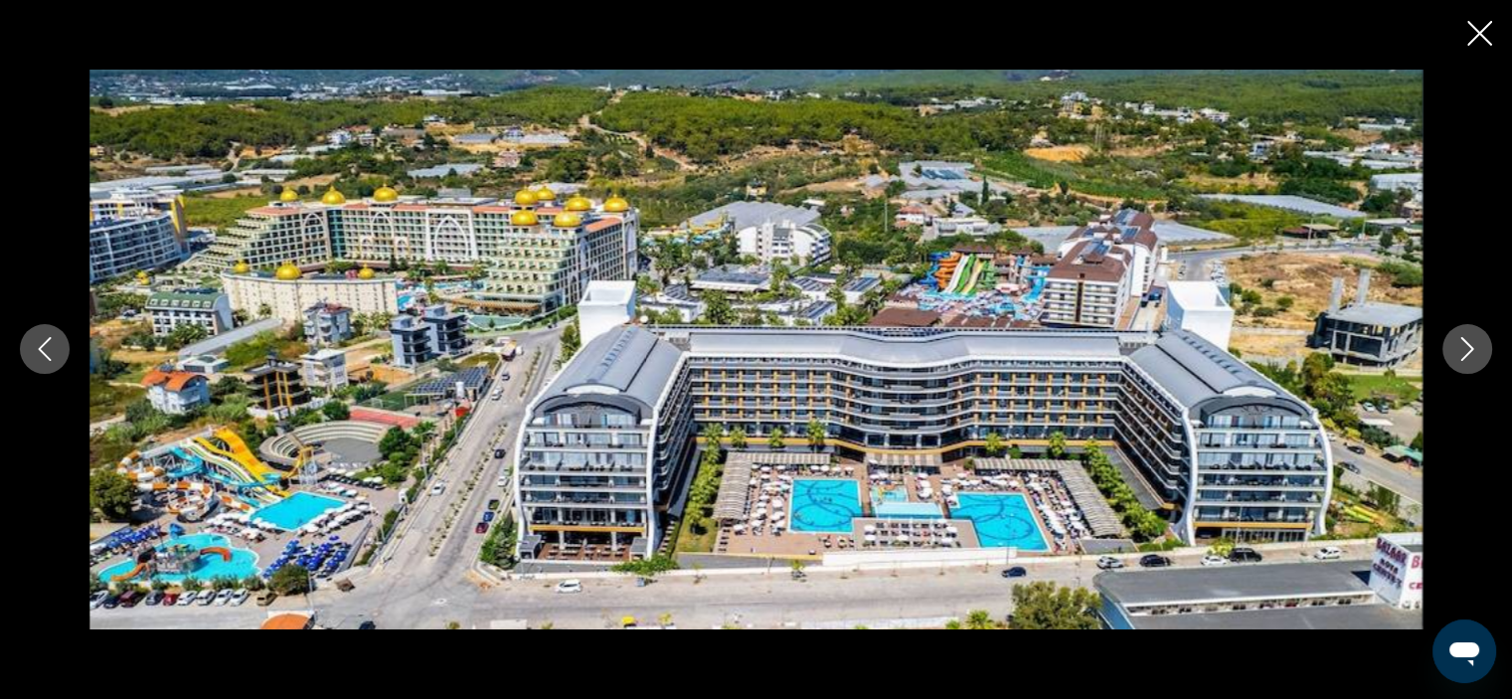
click at [1475, 347] on icon "Next image" at bounding box center [1467, 349] width 24 height 24
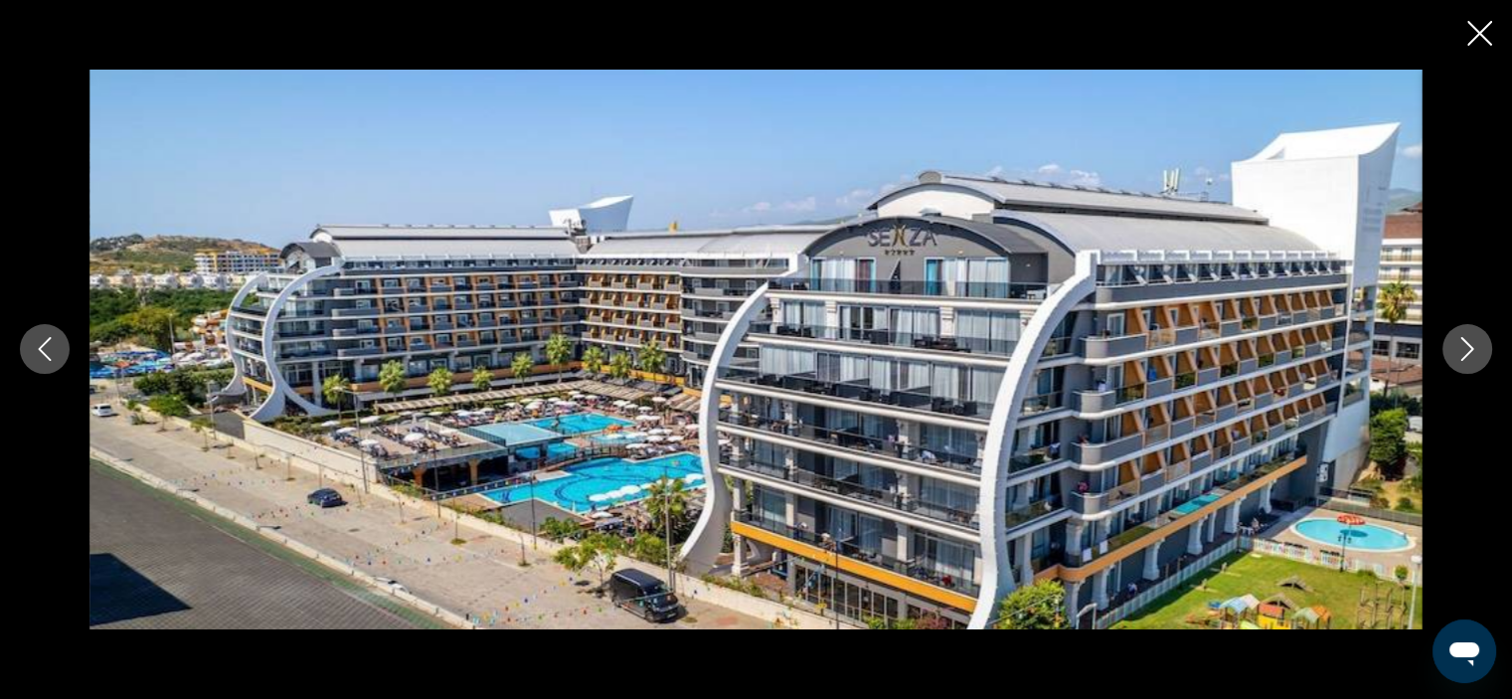
click at [1475, 347] on icon "Next image" at bounding box center [1467, 349] width 24 height 24
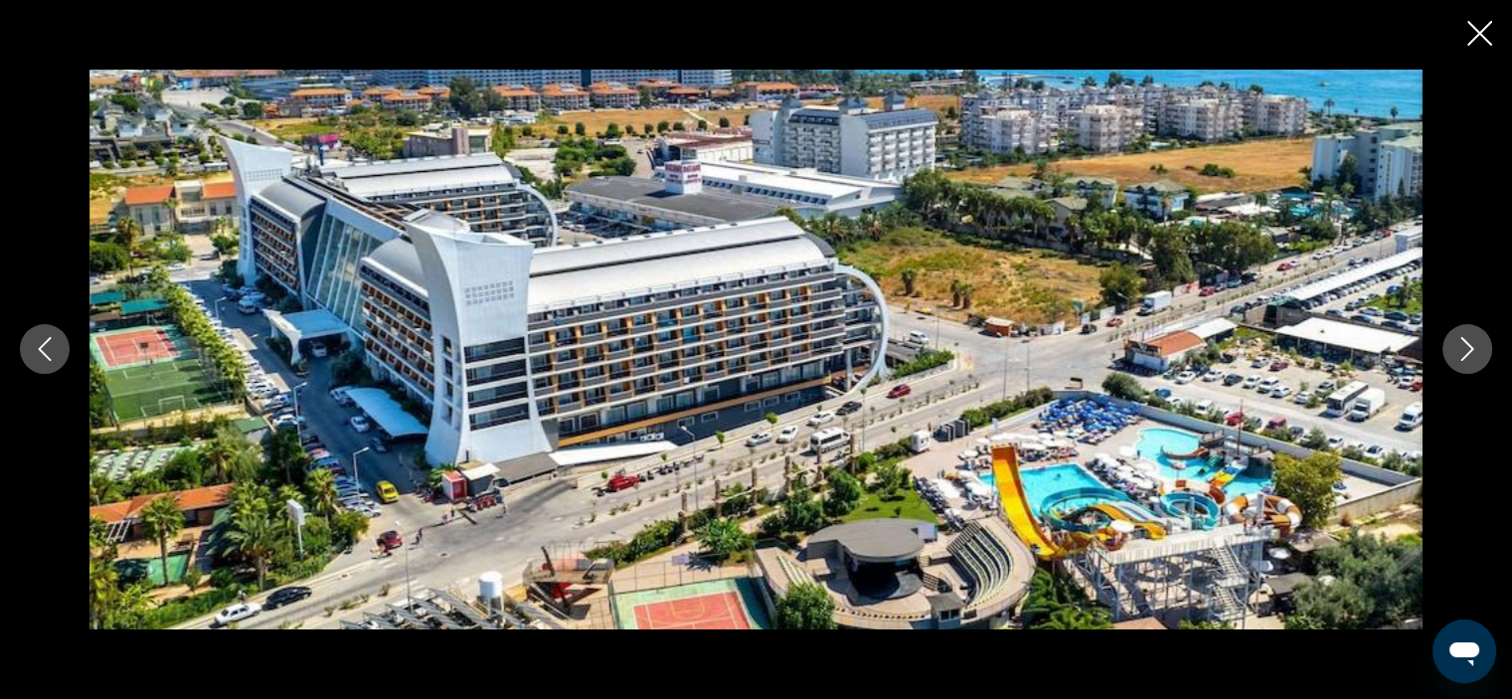
click at [1475, 347] on icon "Next image" at bounding box center [1467, 349] width 24 height 24
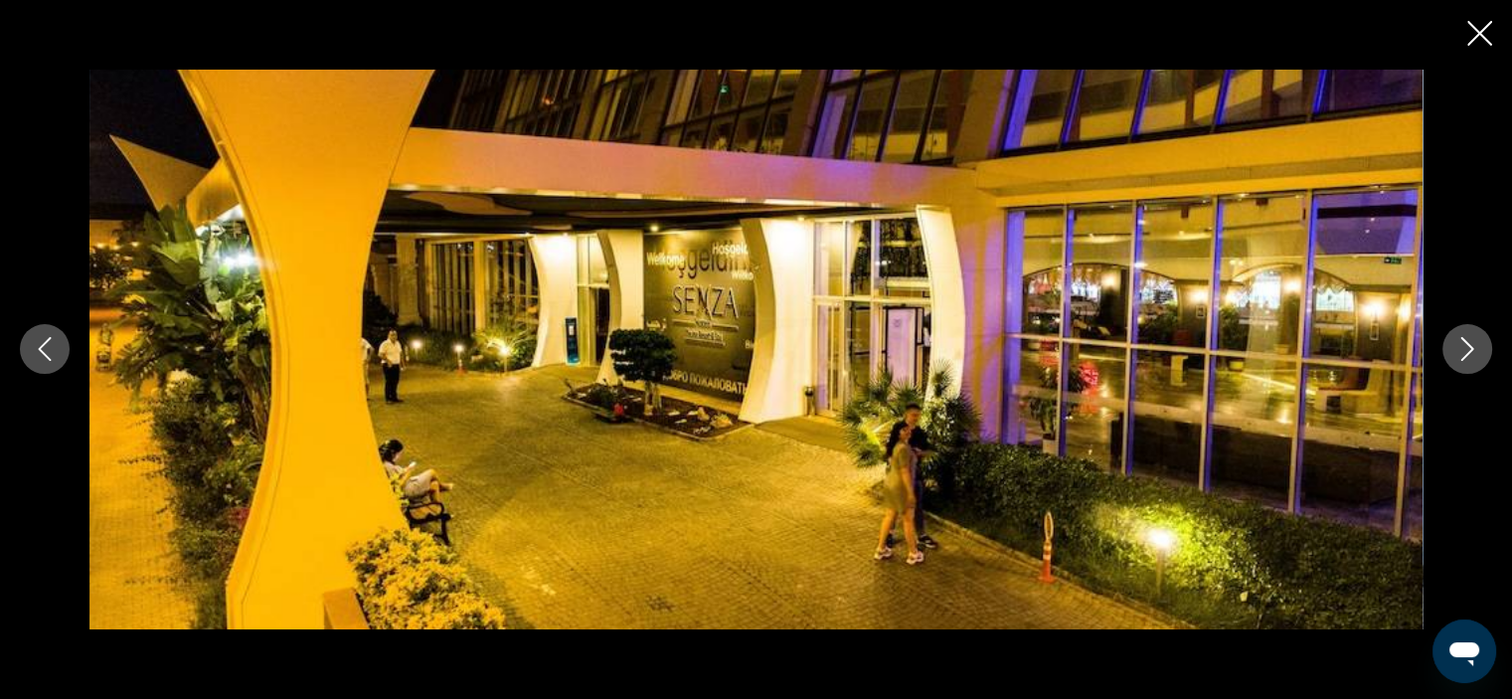
click at [1475, 347] on icon "Next image" at bounding box center [1467, 349] width 24 height 24
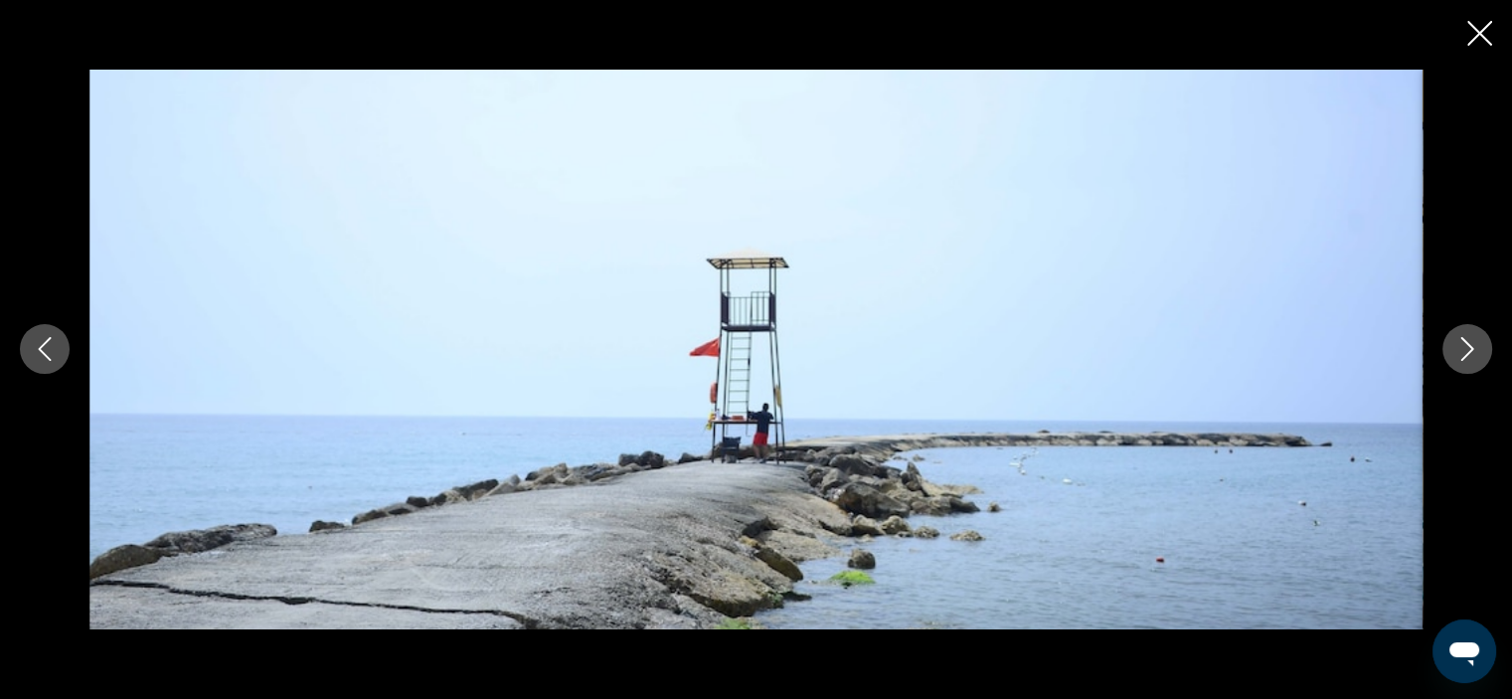
click at [1475, 347] on icon "Next image" at bounding box center [1467, 349] width 24 height 24
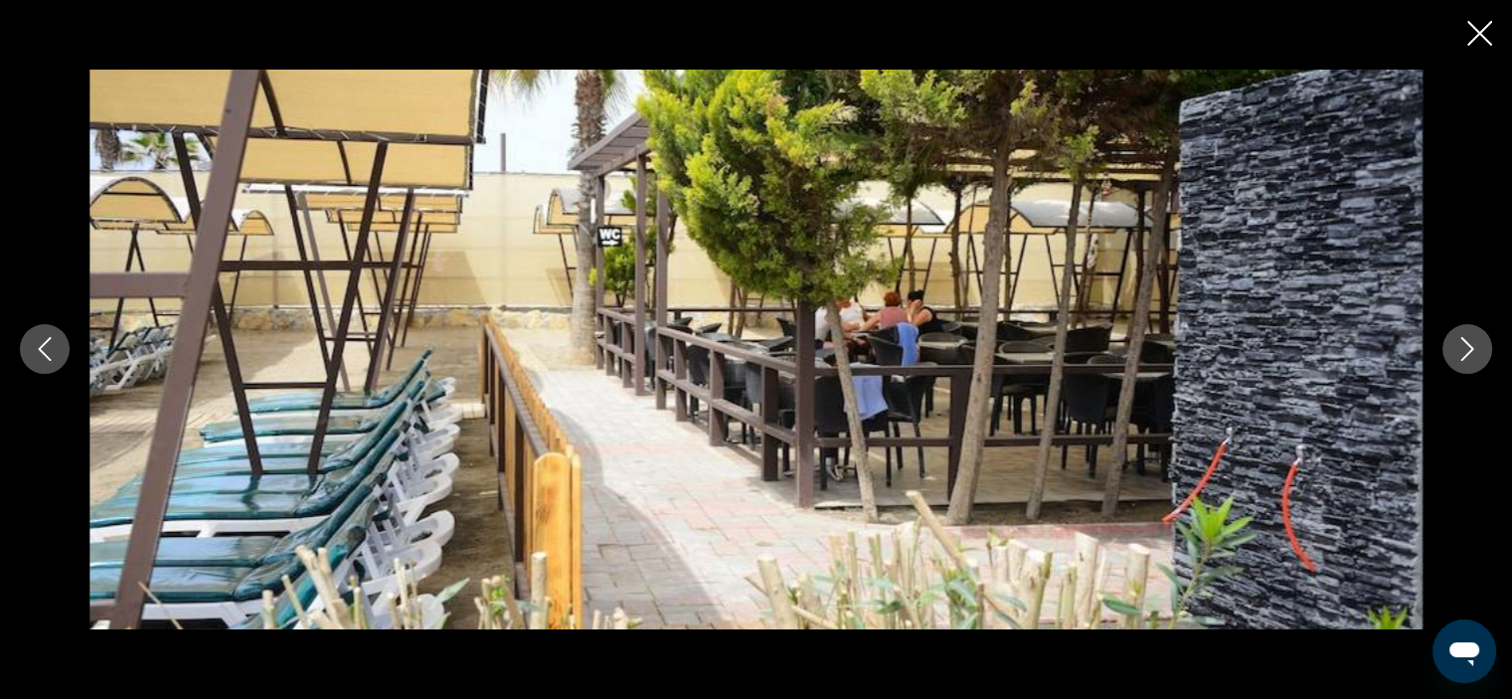
click at [1475, 347] on icon "Next image" at bounding box center [1467, 349] width 24 height 24
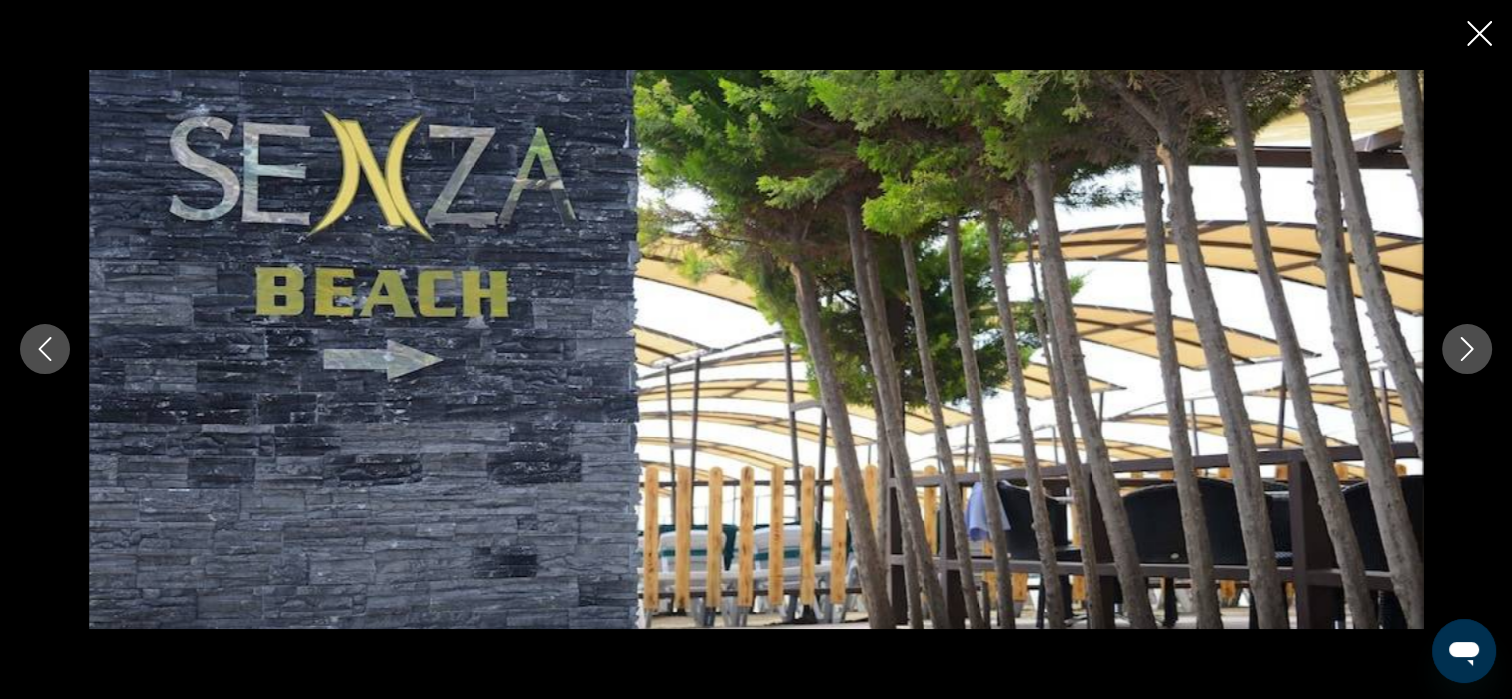
click at [1475, 347] on icon "Next image" at bounding box center [1467, 349] width 24 height 24
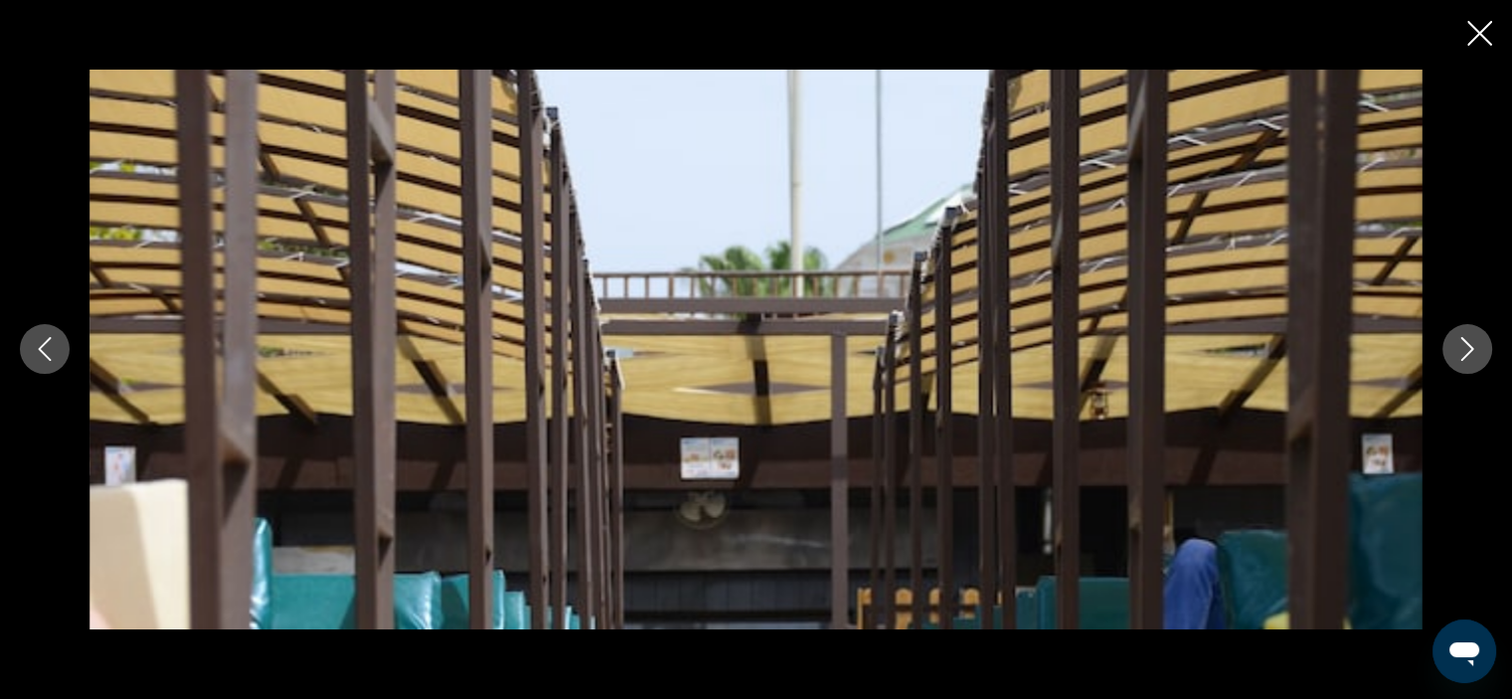
click at [1475, 347] on icon "Next image" at bounding box center [1467, 349] width 24 height 24
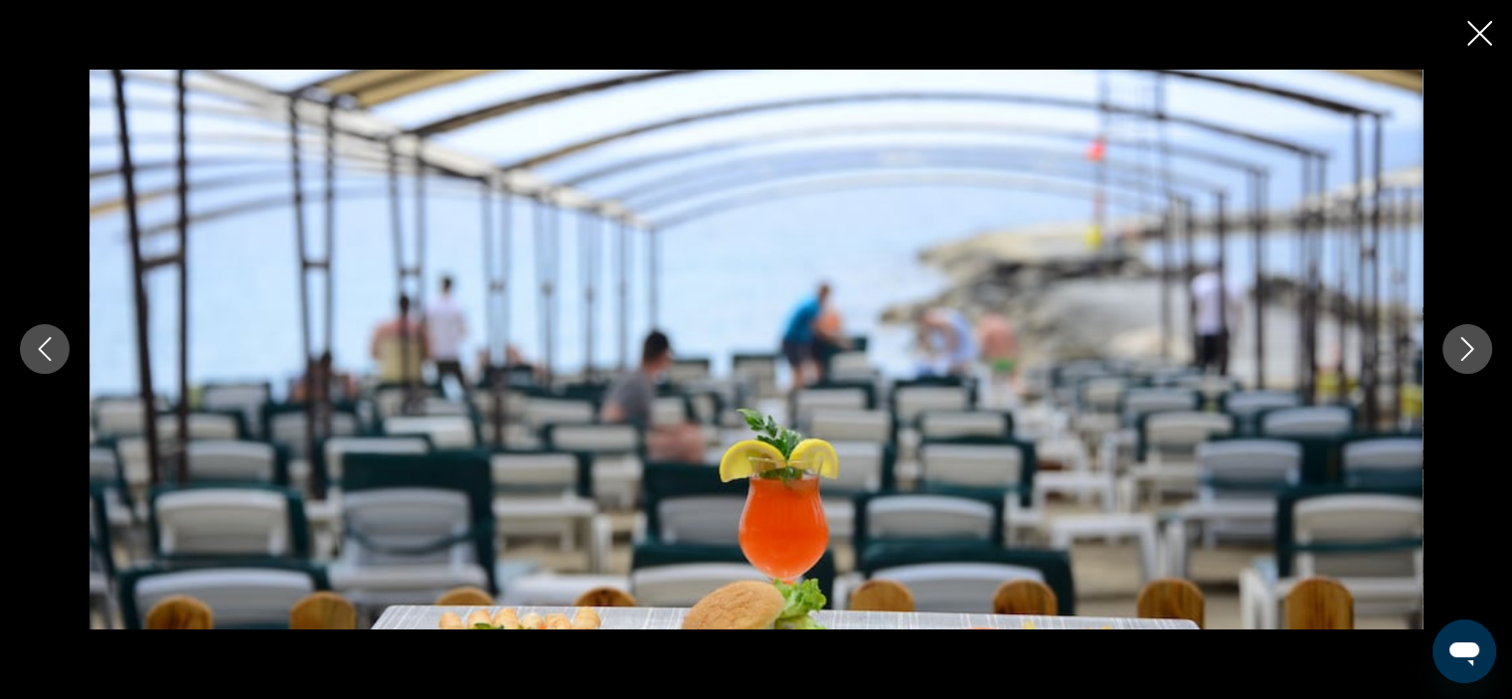
click at [1475, 347] on icon "Next image" at bounding box center [1467, 349] width 24 height 24
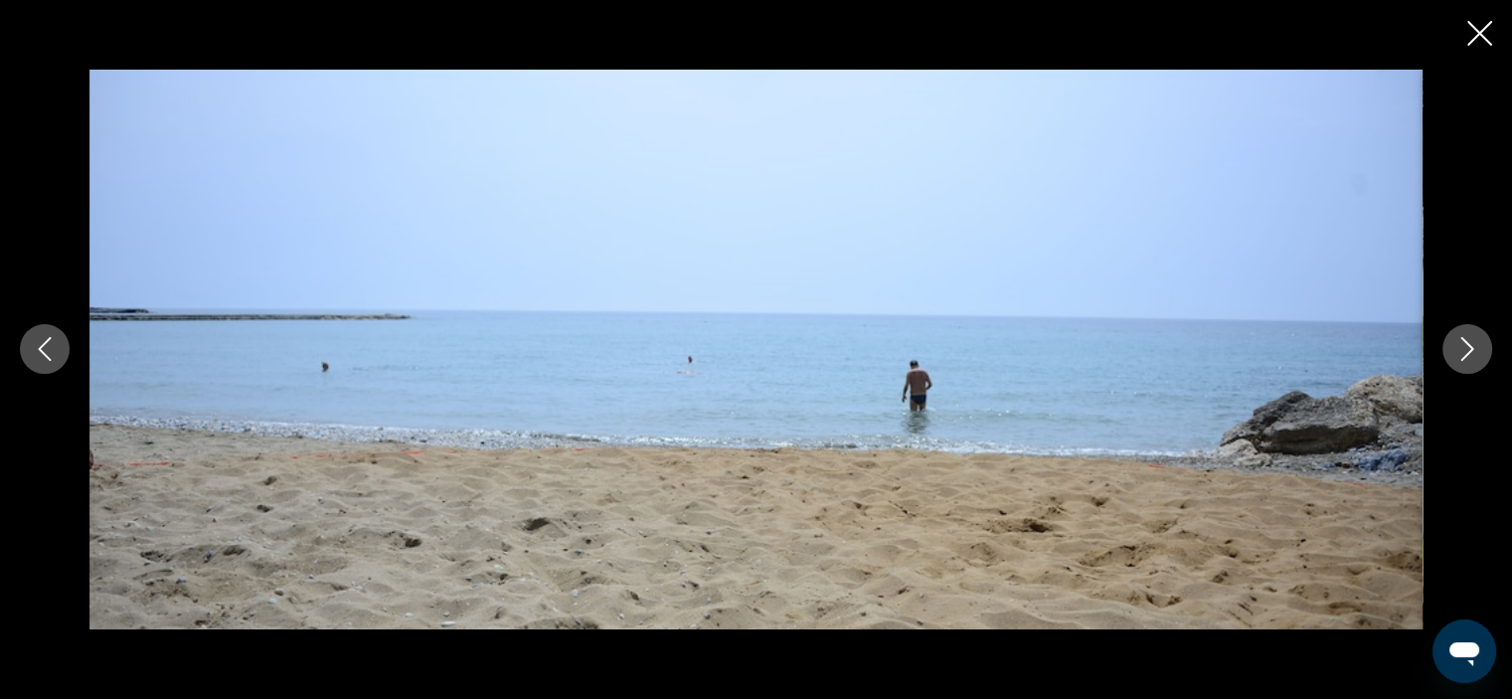
click at [1475, 347] on icon "Next image" at bounding box center [1467, 349] width 24 height 24
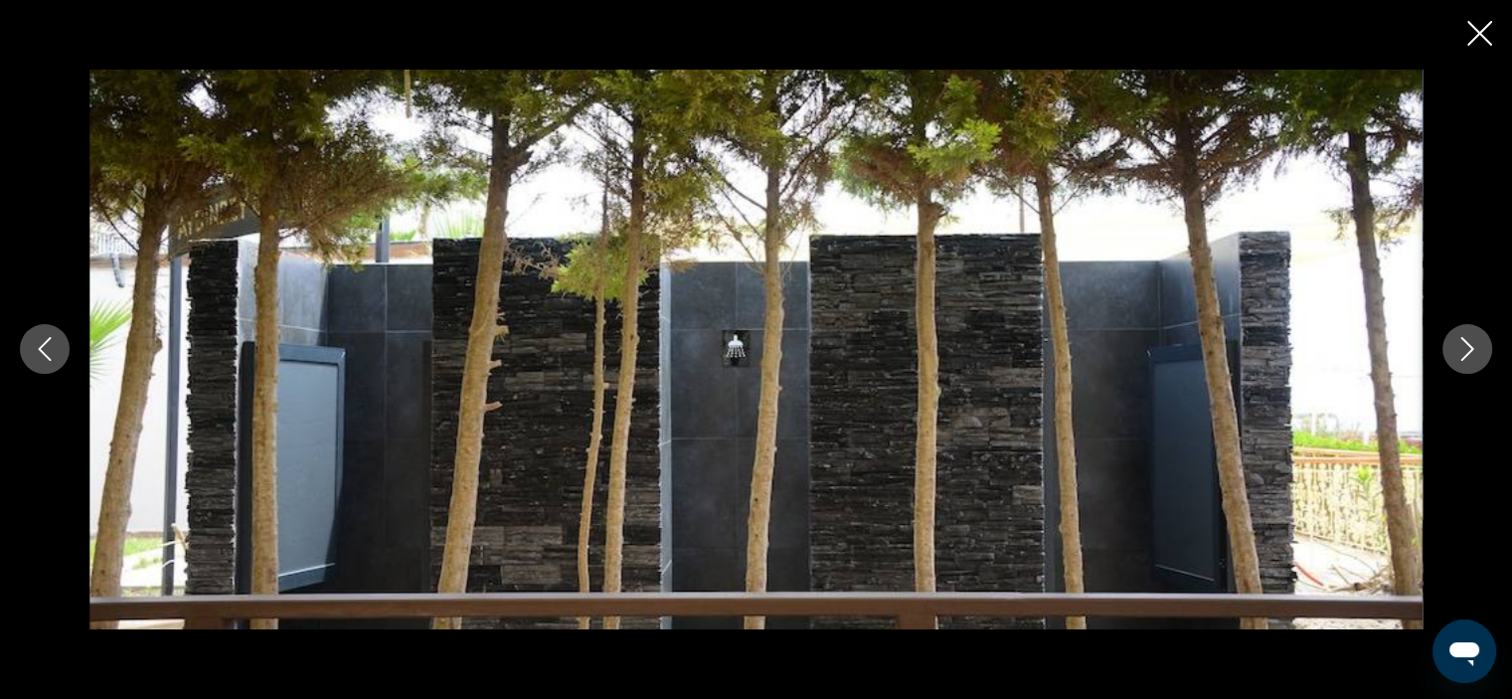
click at [1475, 347] on icon "Next image" at bounding box center [1467, 349] width 24 height 24
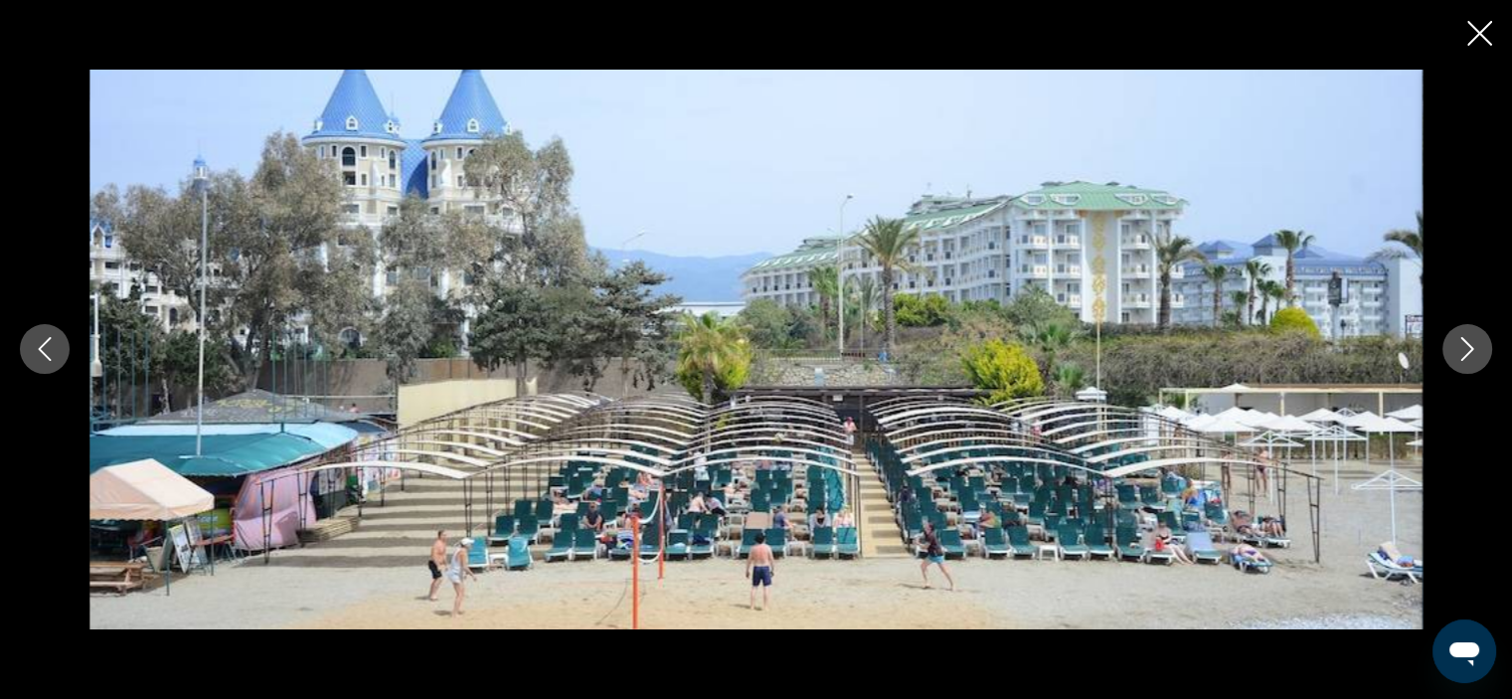
click at [1475, 347] on icon "Next image" at bounding box center [1467, 349] width 24 height 24
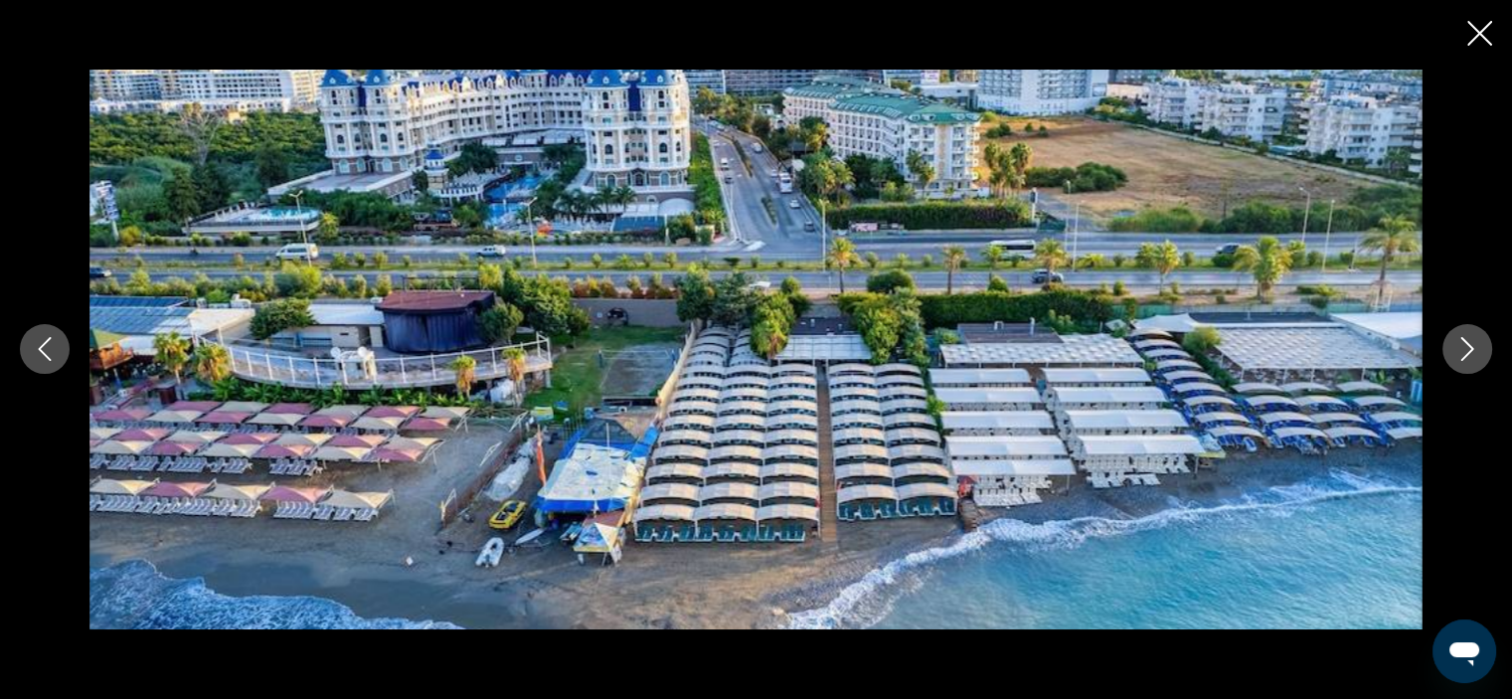
click at [1475, 347] on icon "Next image" at bounding box center [1467, 349] width 24 height 24
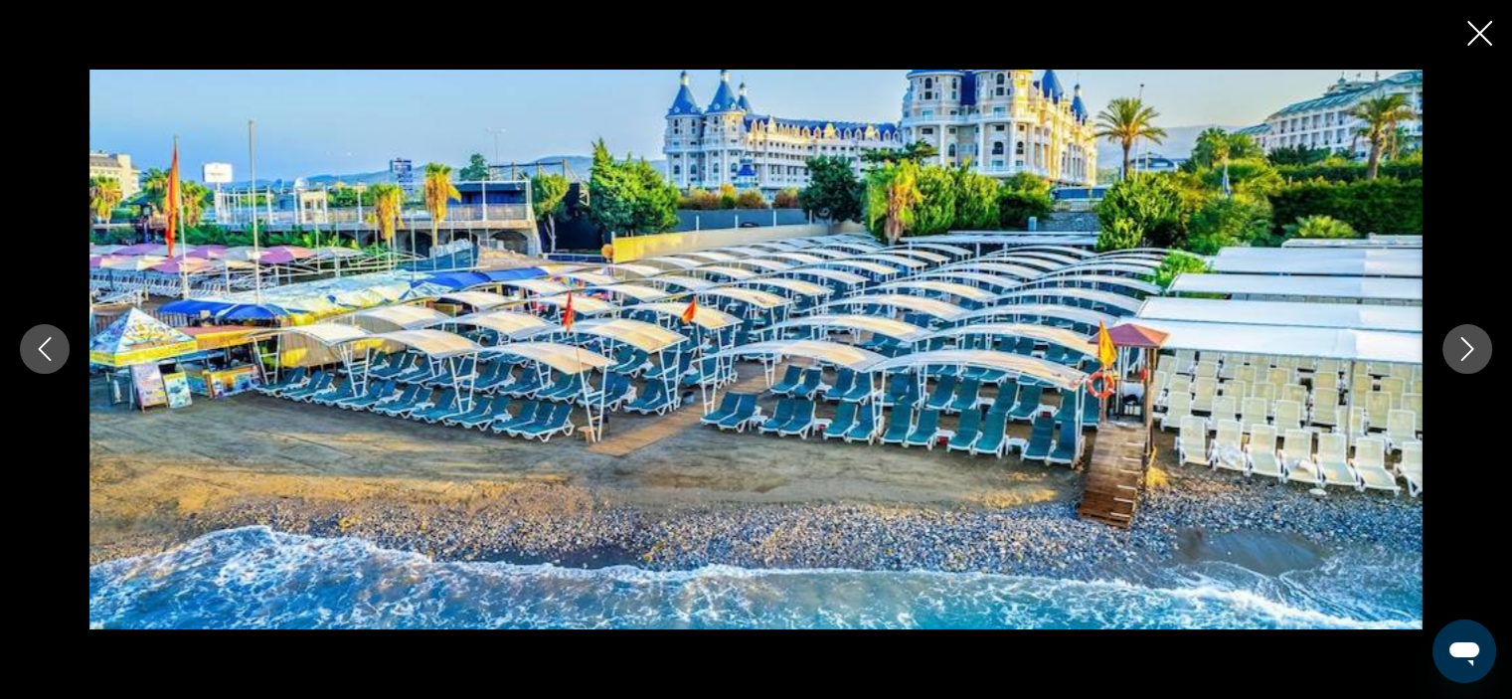
click at [1475, 347] on icon "Next image" at bounding box center [1467, 349] width 24 height 24
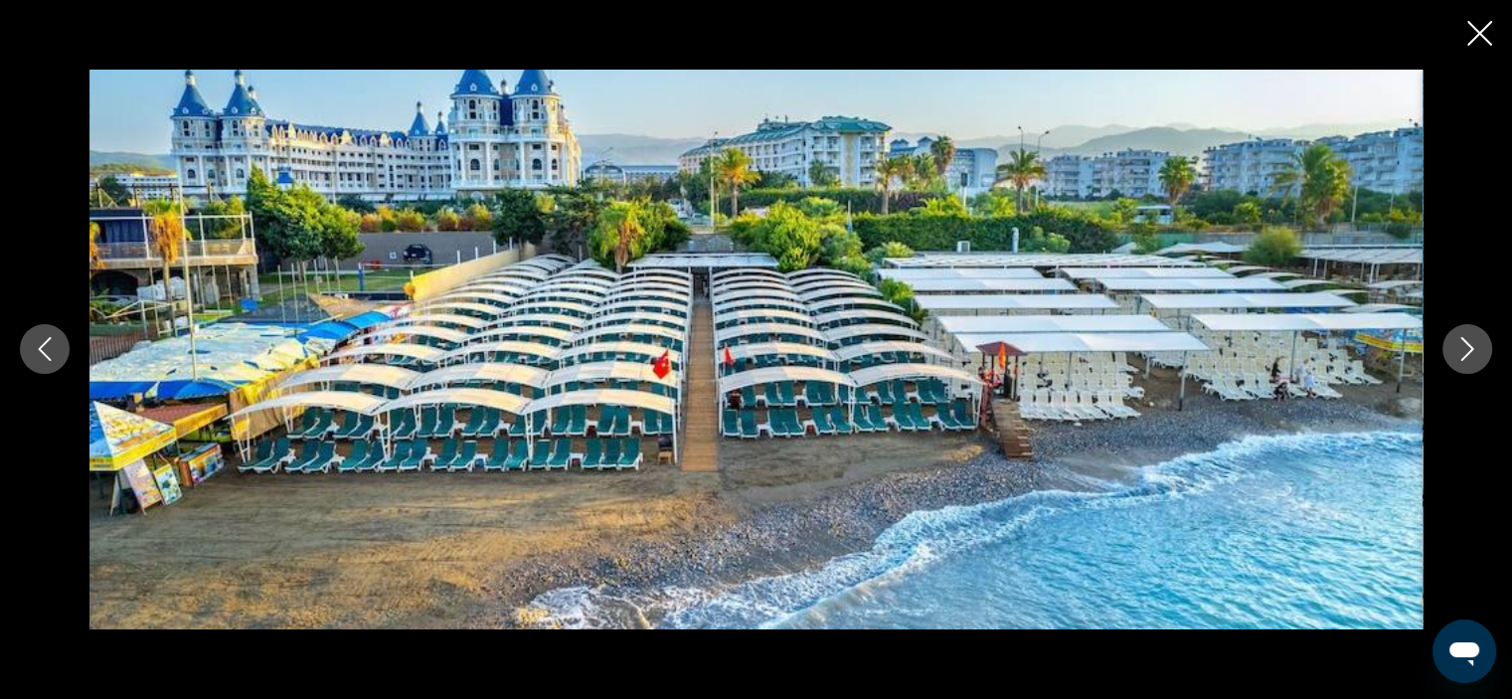
click at [1475, 347] on icon "Next image" at bounding box center [1467, 349] width 24 height 24
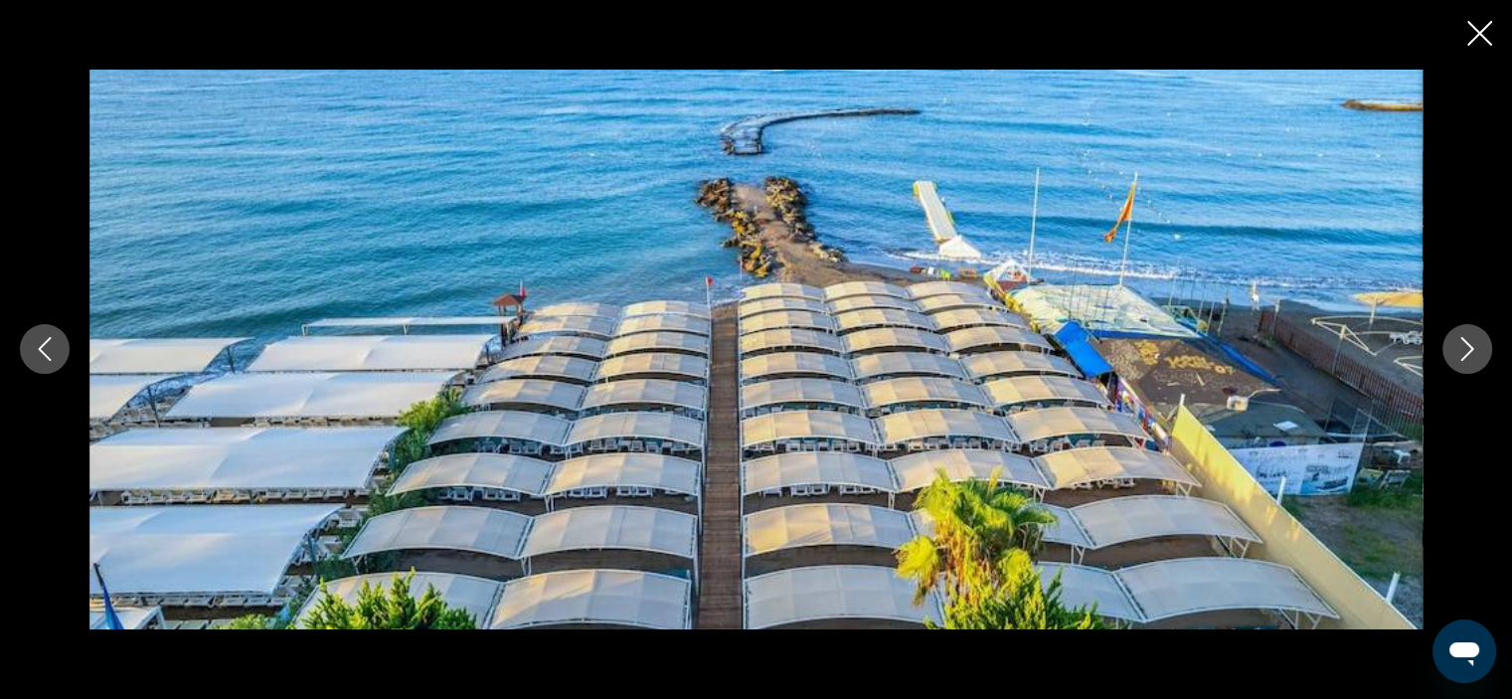
click at [1475, 347] on icon "Next image" at bounding box center [1467, 349] width 24 height 24
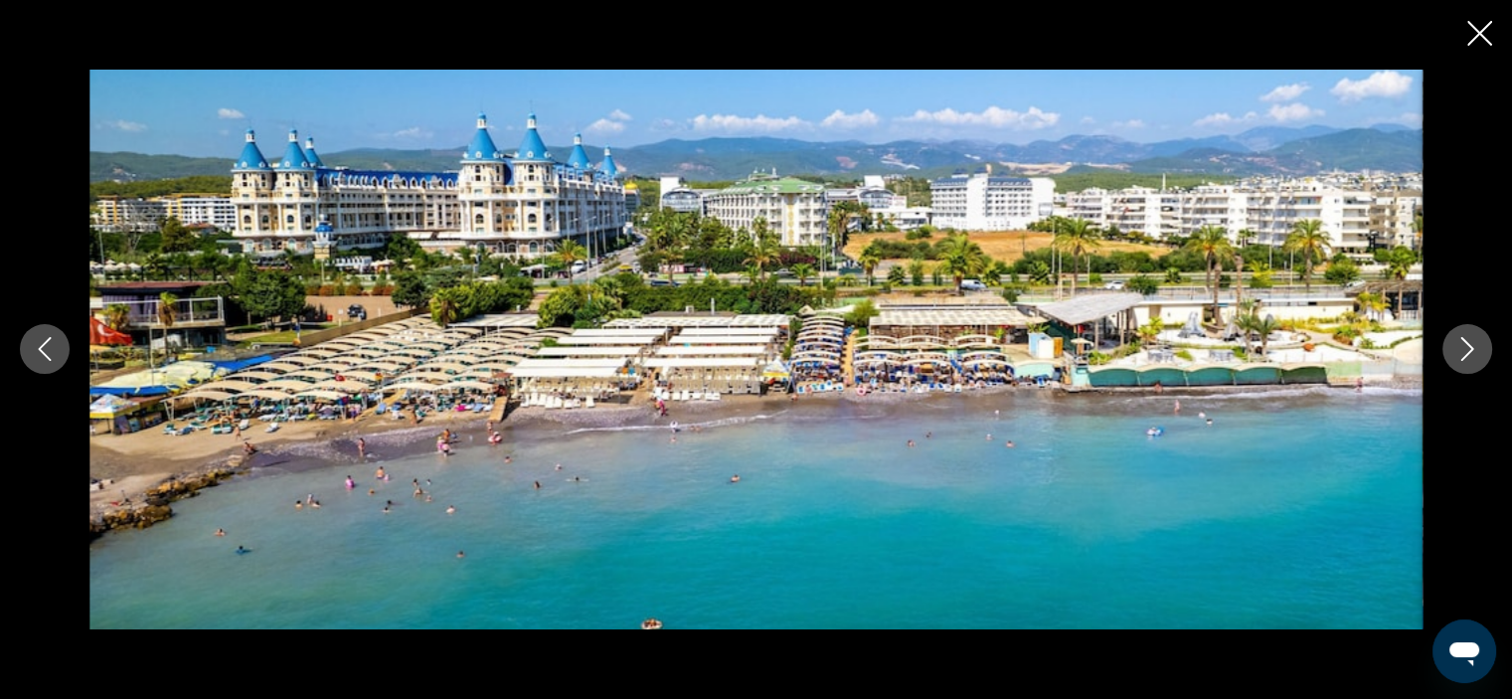
click at [1475, 347] on icon "Next image" at bounding box center [1467, 349] width 24 height 24
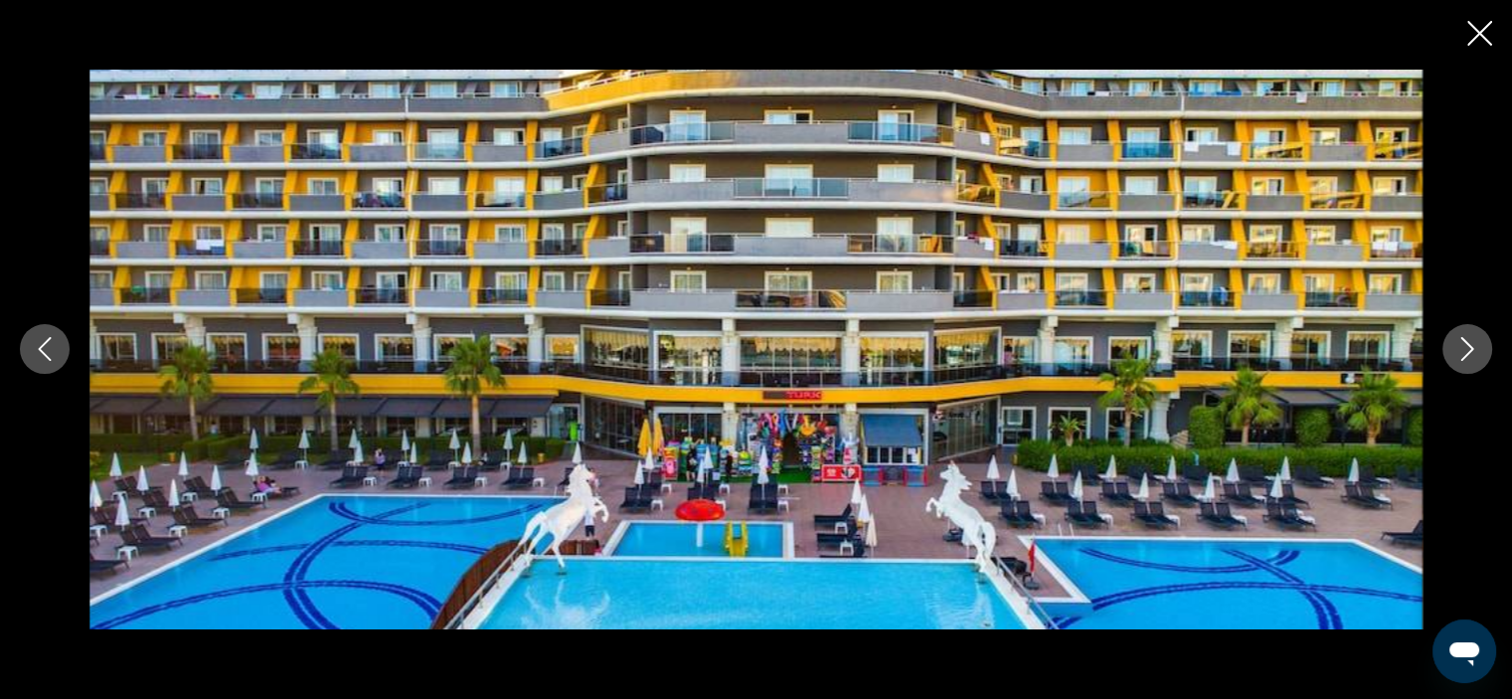
click at [1475, 347] on icon "Next image" at bounding box center [1467, 349] width 24 height 24
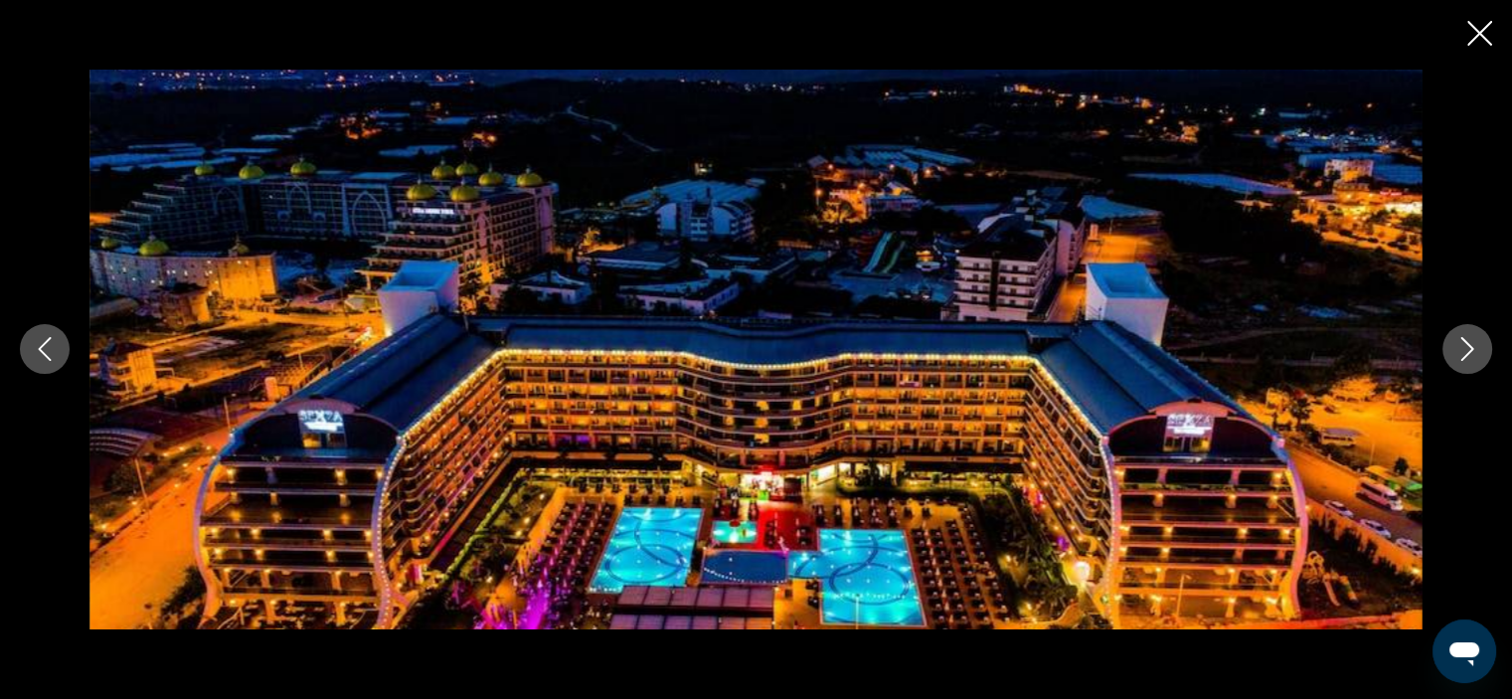
click at [1475, 347] on icon "Next image" at bounding box center [1467, 349] width 24 height 24
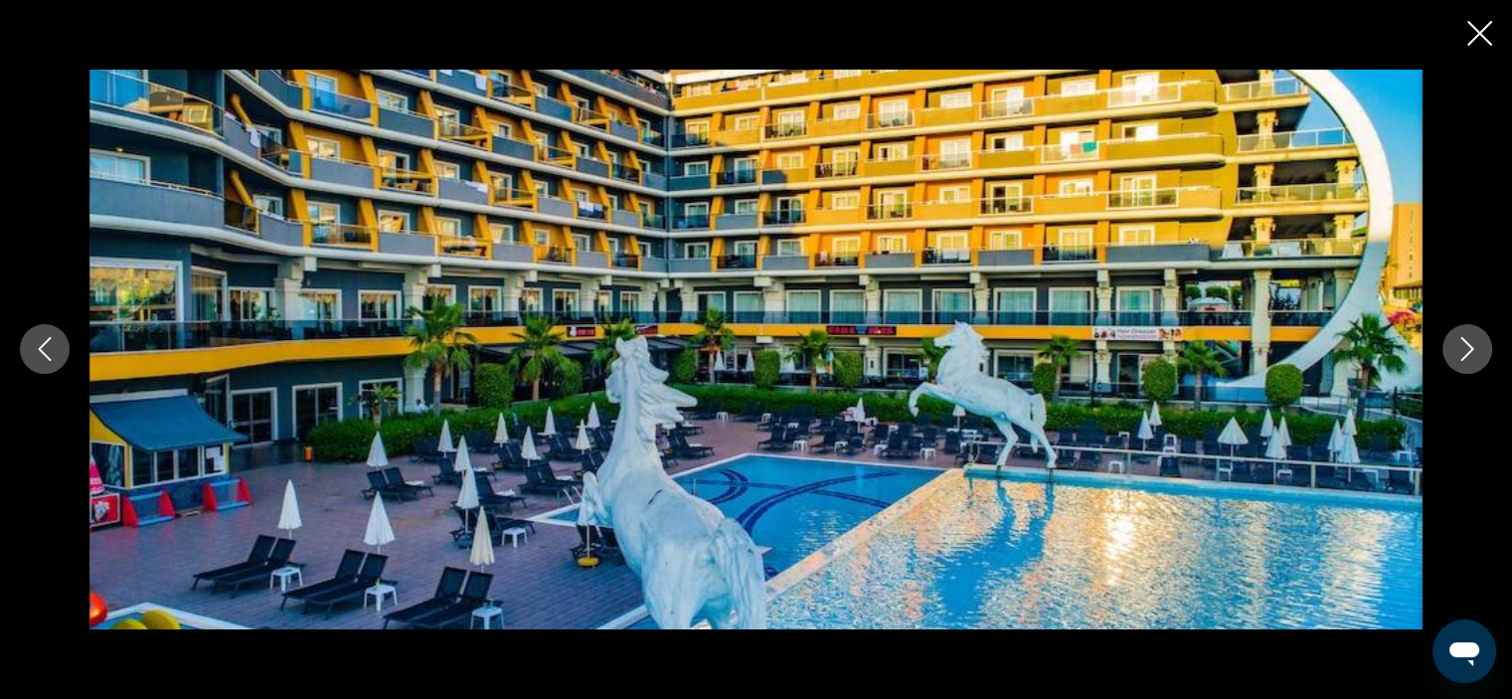
click at [1475, 347] on icon "Next image" at bounding box center [1467, 349] width 24 height 24
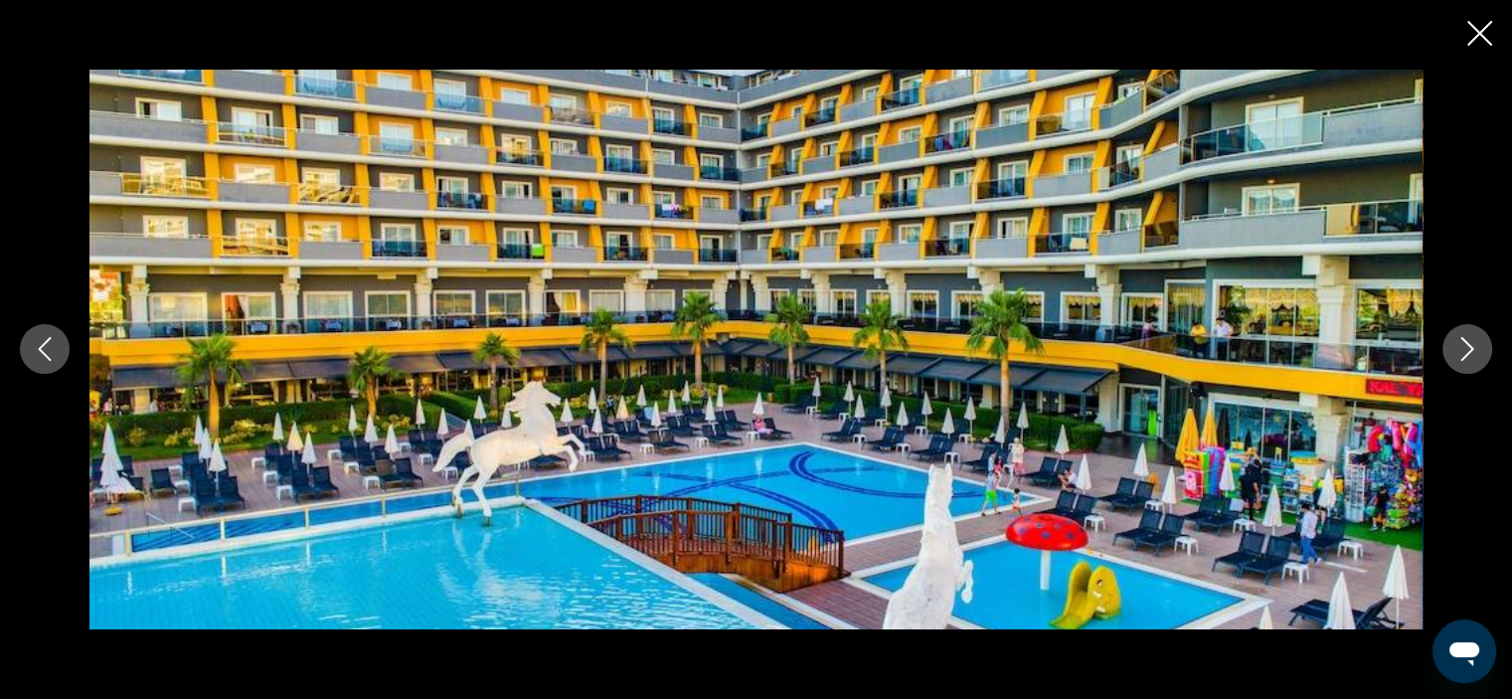
click at [1475, 347] on icon "Next image" at bounding box center [1467, 349] width 24 height 24
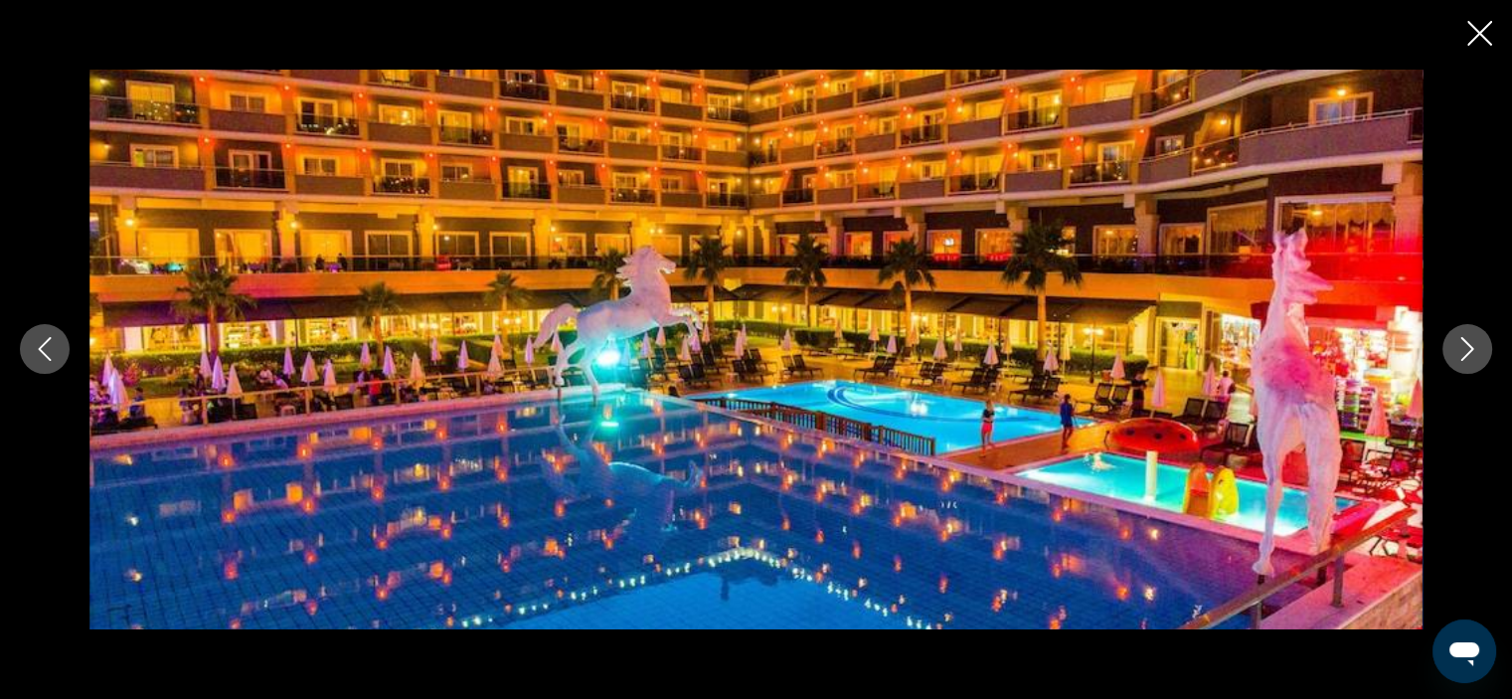
click at [1475, 347] on icon "Next image" at bounding box center [1467, 349] width 24 height 24
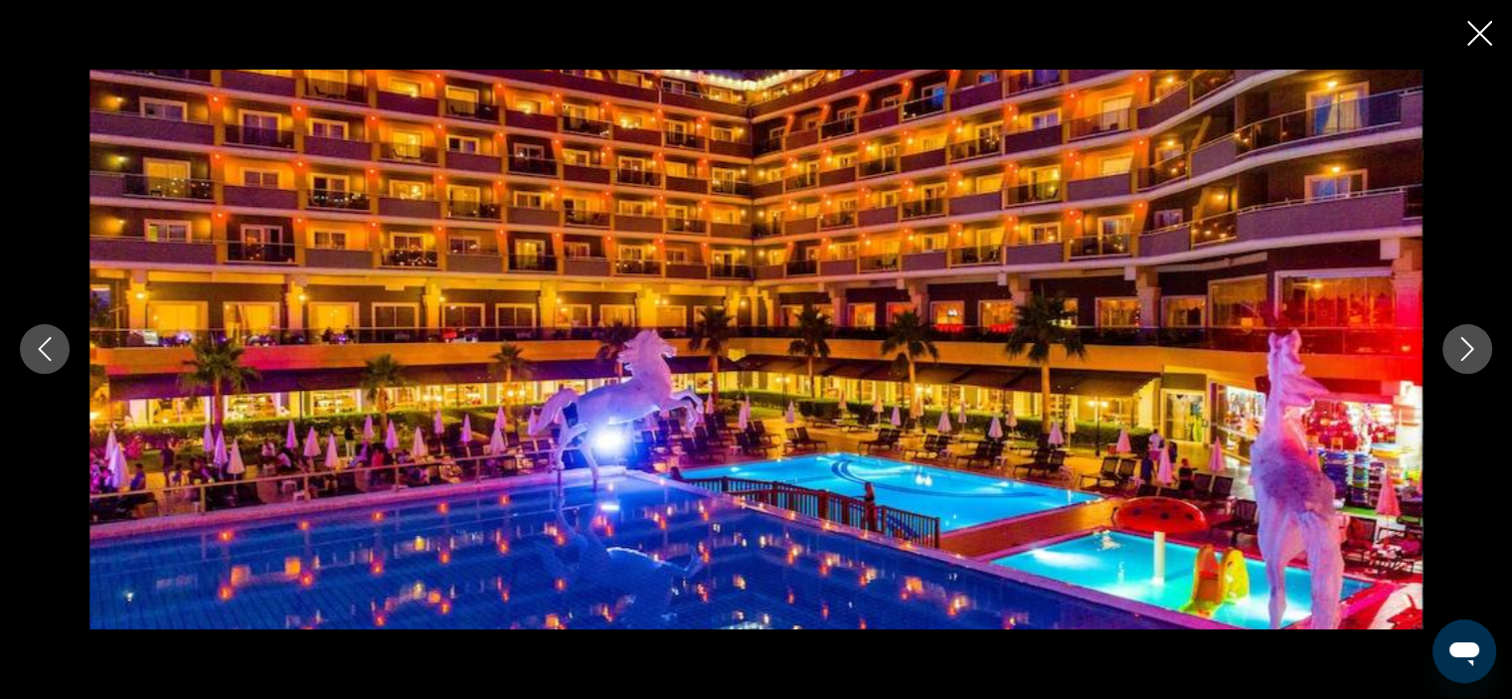
click at [1475, 347] on icon "Next image" at bounding box center [1467, 349] width 24 height 24
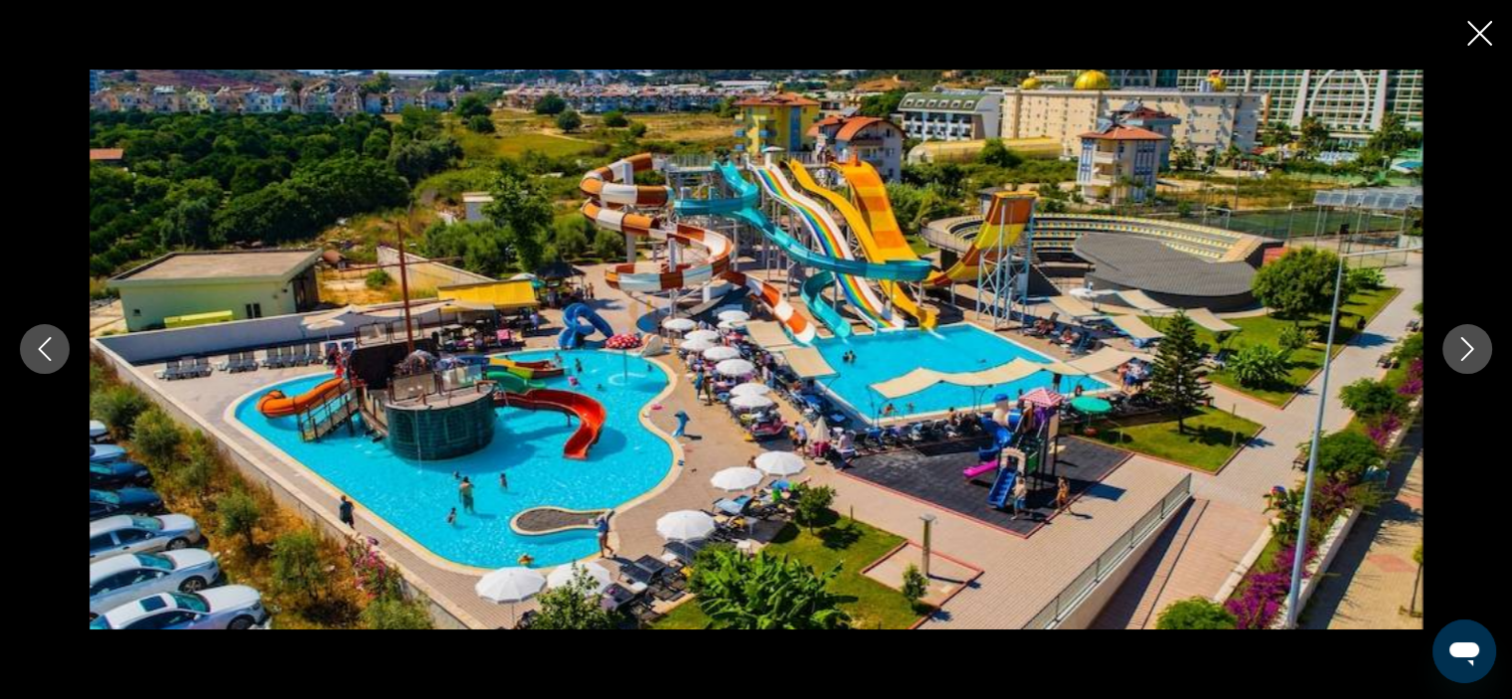
click at [1475, 347] on icon "Next image" at bounding box center [1467, 349] width 24 height 24
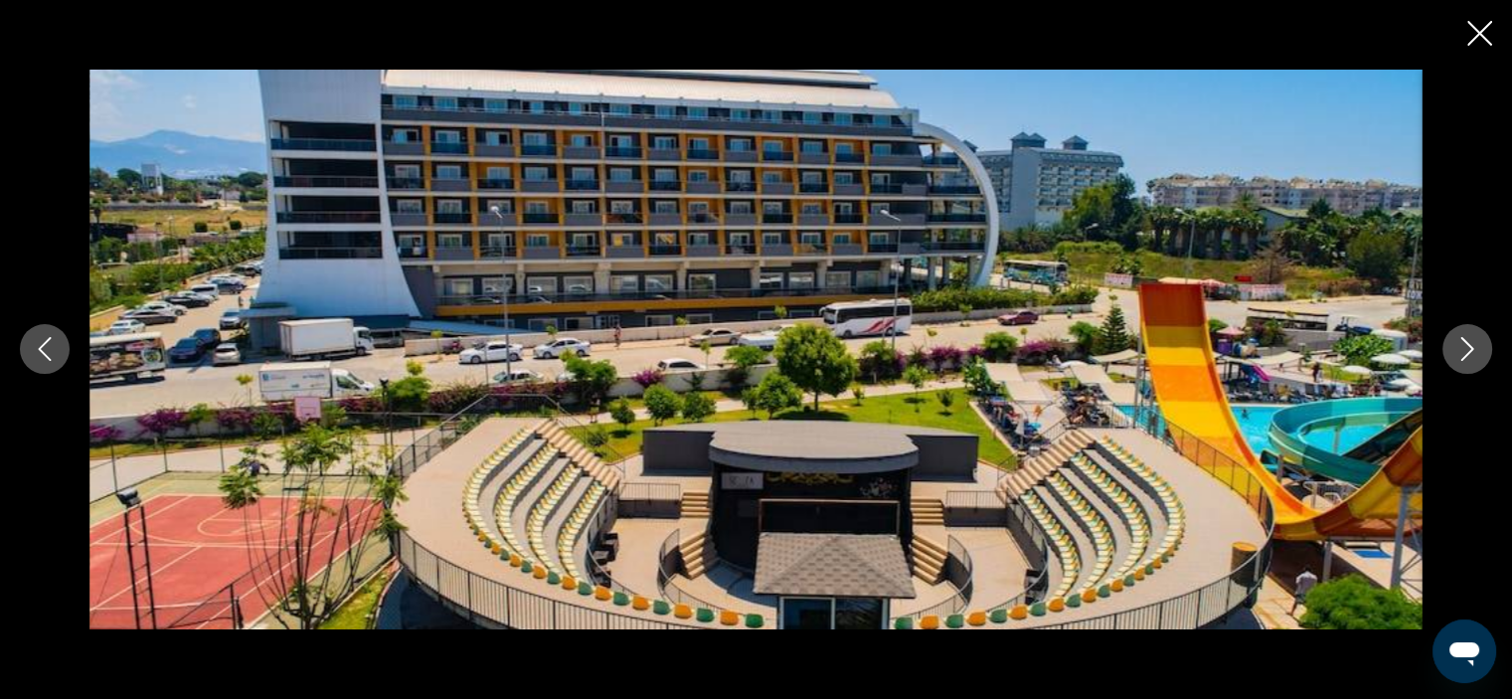
click at [1475, 347] on icon "Next image" at bounding box center [1467, 349] width 24 height 24
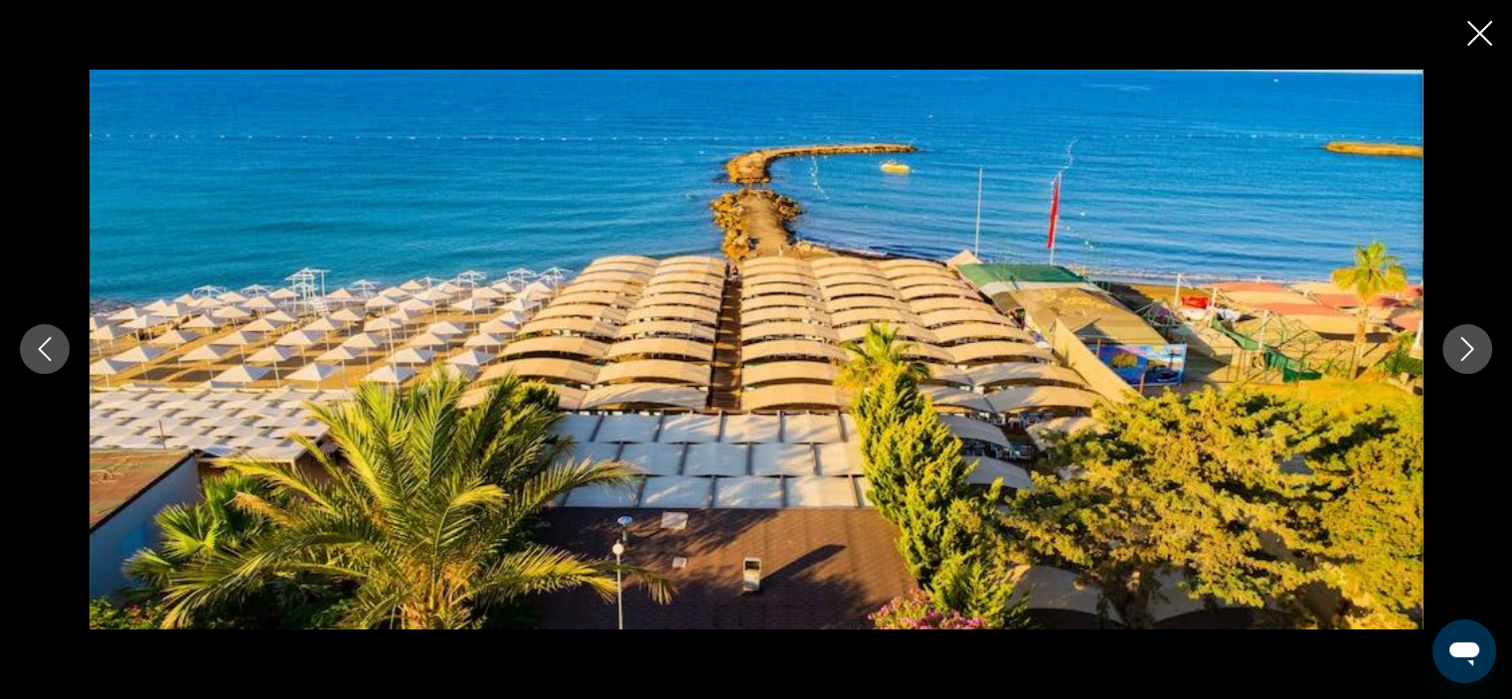
click at [1475, 347] on icon "Next image" at bounding box center [1467, 349] width 24 height 24
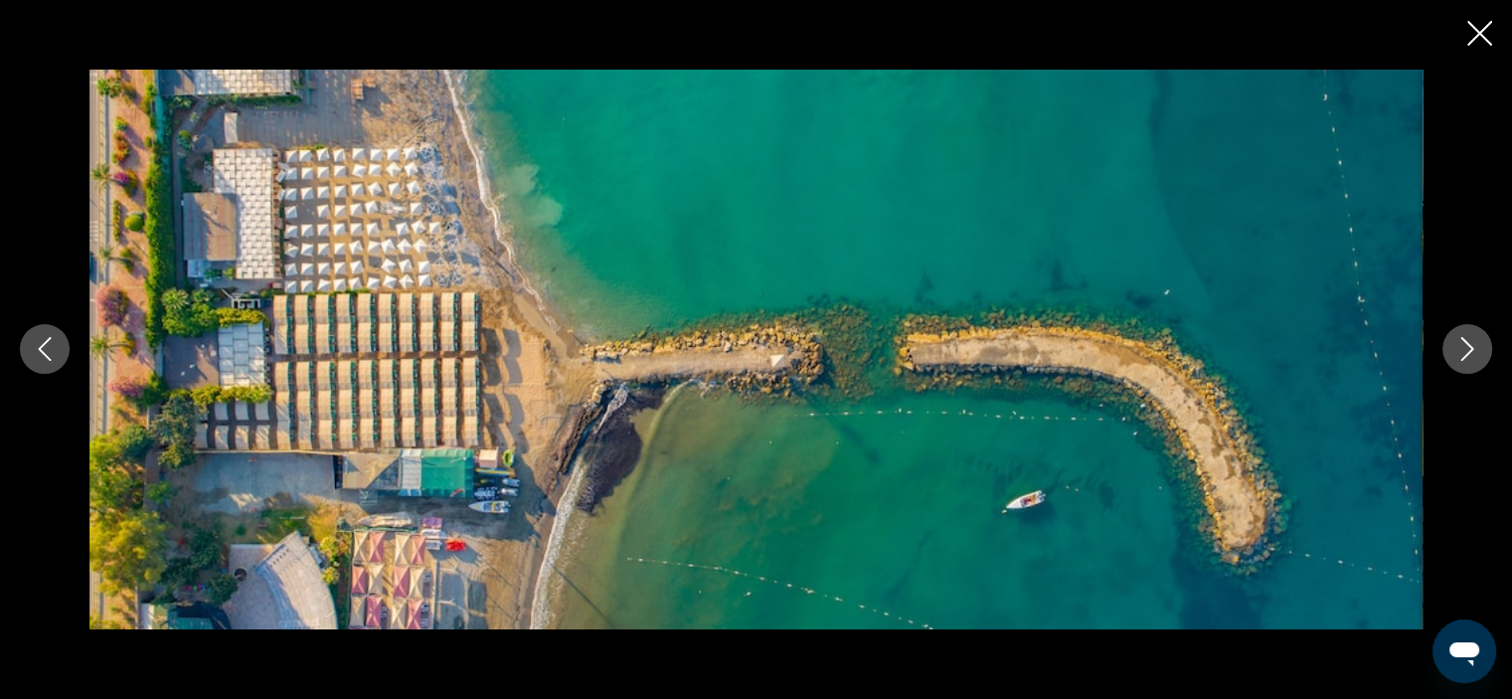
click at [1475, 347] on icon "Next image" at bounding box center [1467, 349] width 24 height 24
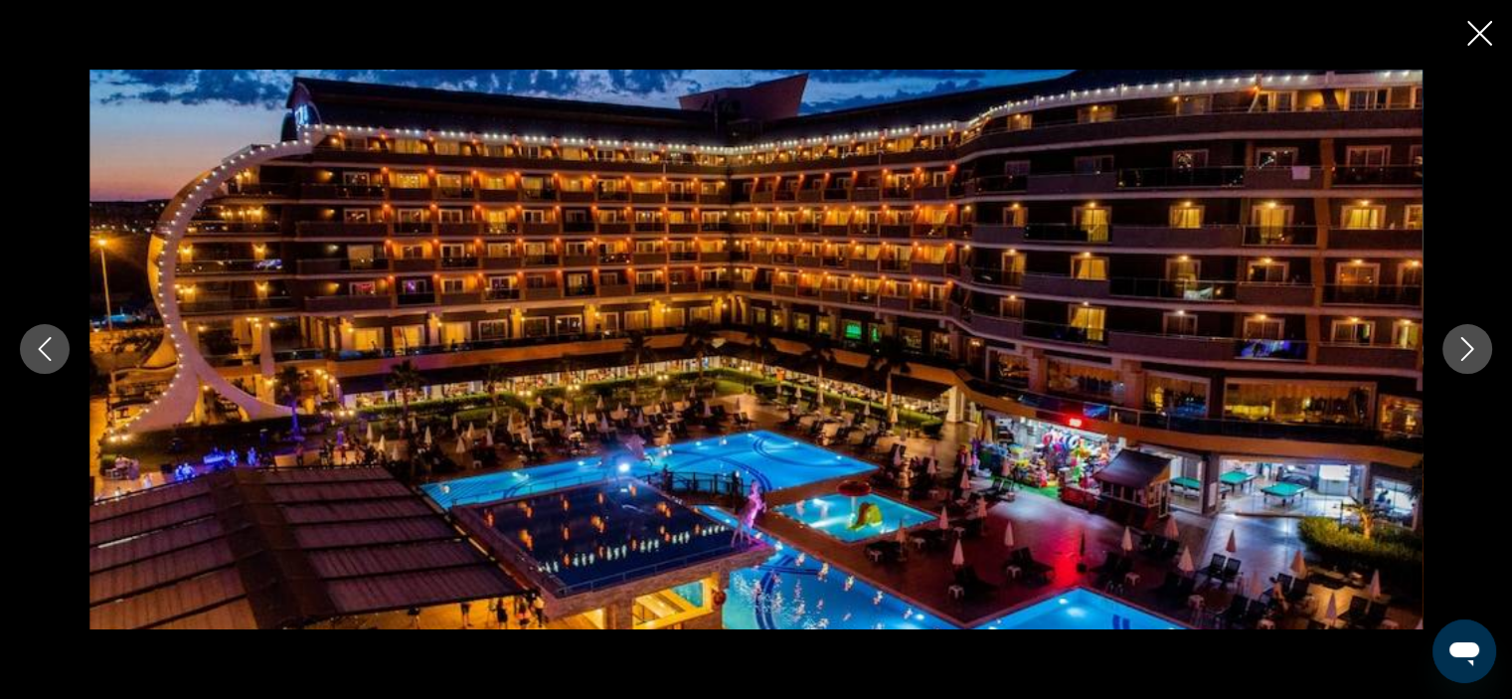
click at [1475, 347] on icon "Next image" at bounding box center [1467, 349] width 24 height 24
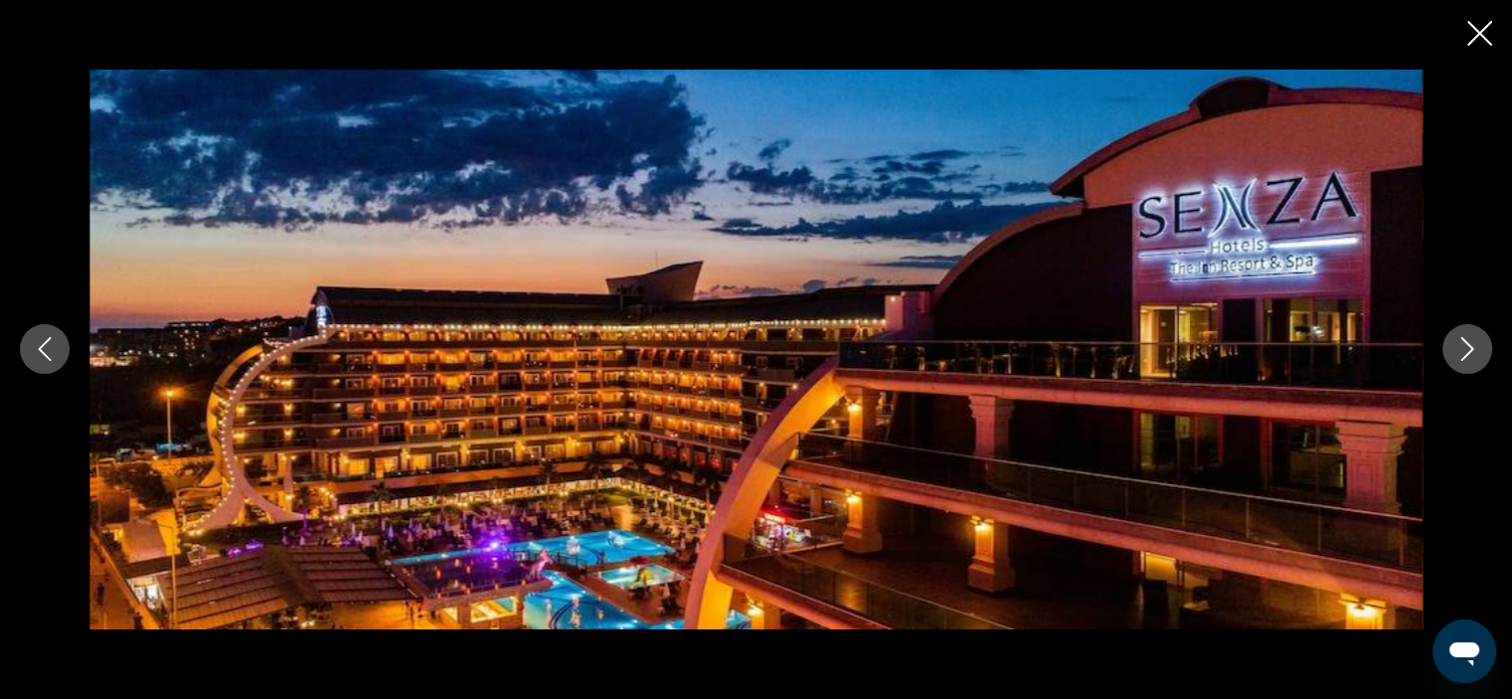
click at [1475, 347] on icon "Next image" at bounding box center [1467, 349] width 24 height 24
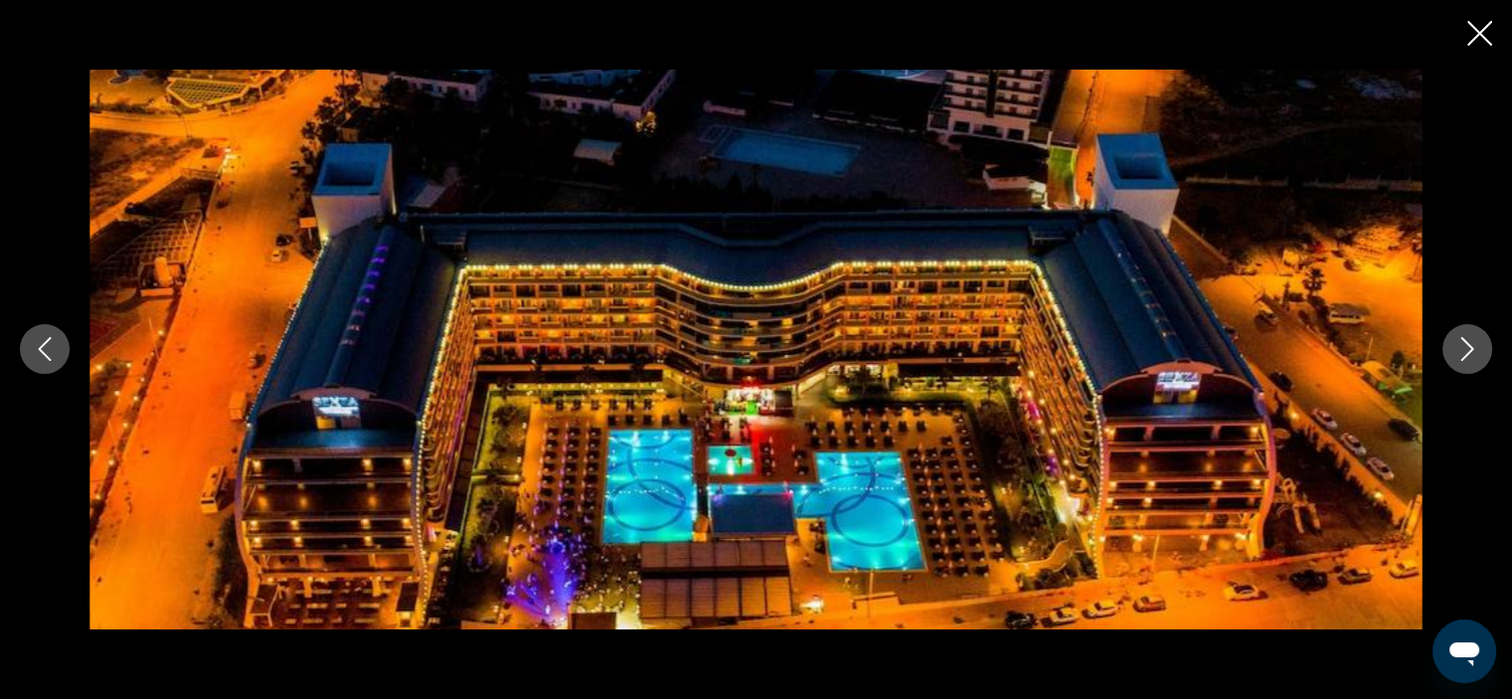
click at [1475, 347] on icon "Next image" at bounding box center [1467, 349] width 24 height 24
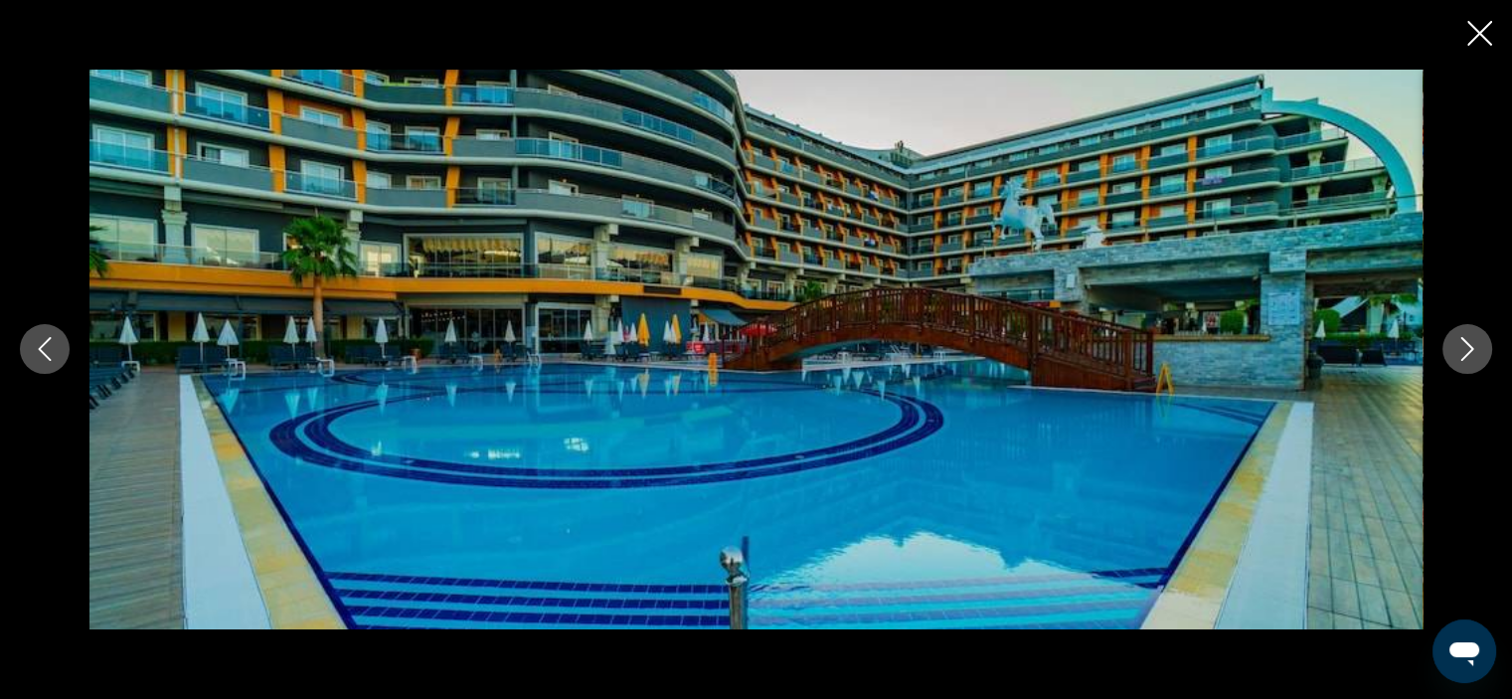
scroll to position [1049, 0]
click at [1485, 28] on icon "Close slideshow" at bounding box center [1479, 33] width 25 height 25
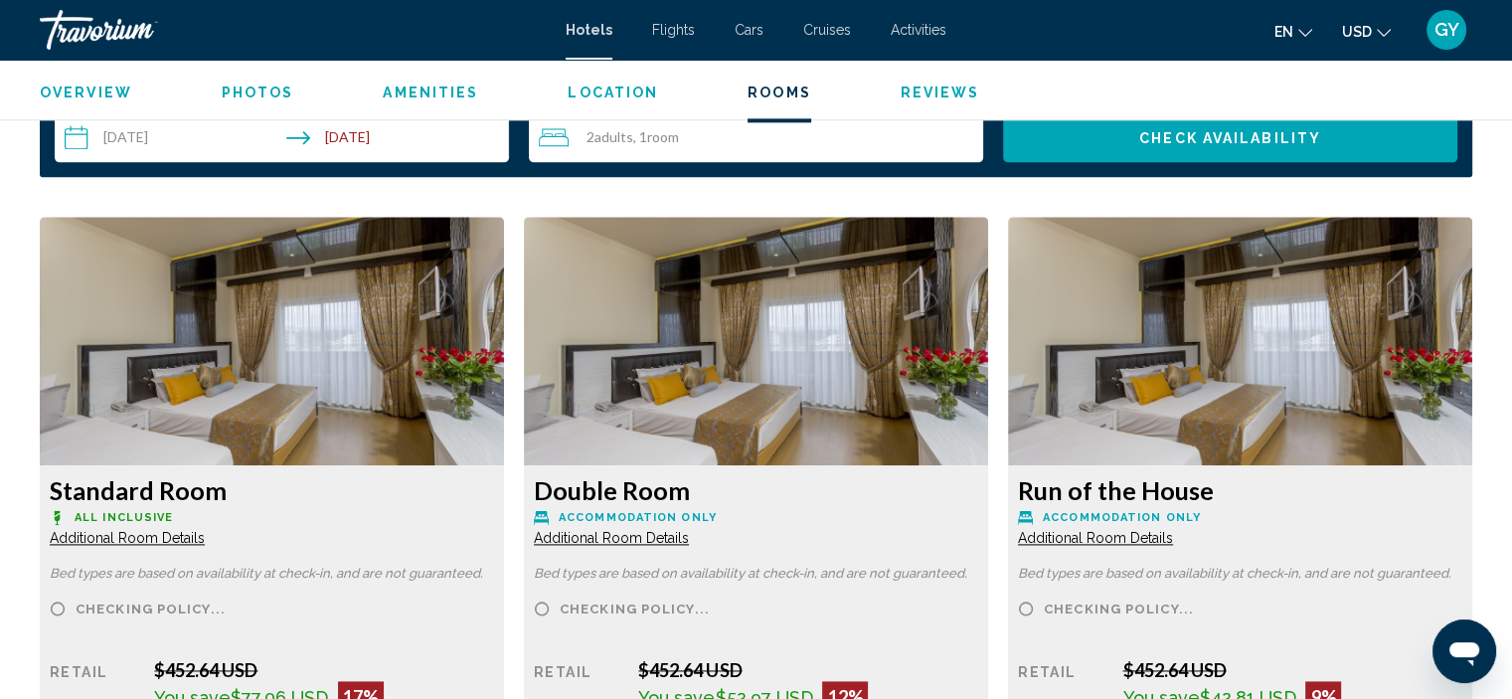
scroll to position [2600, 0]
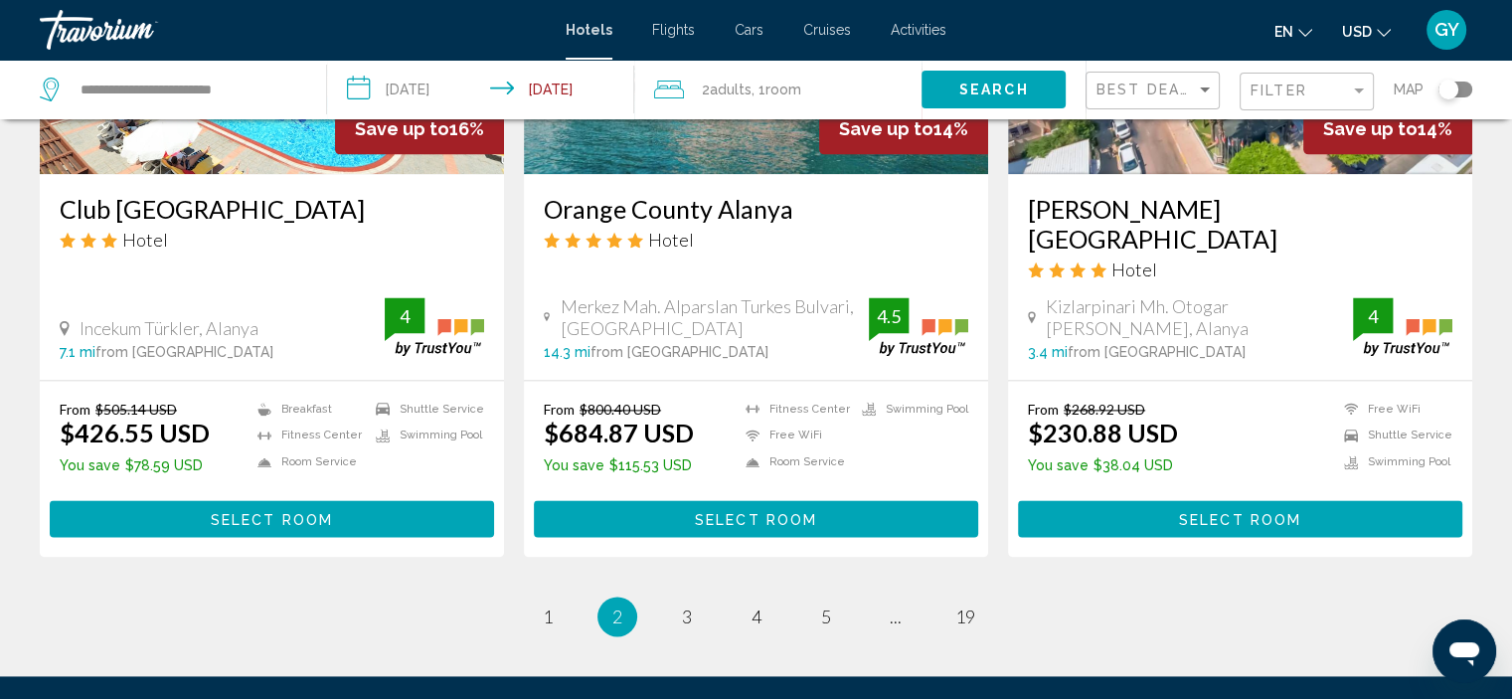
scroll to position [2598, 0]
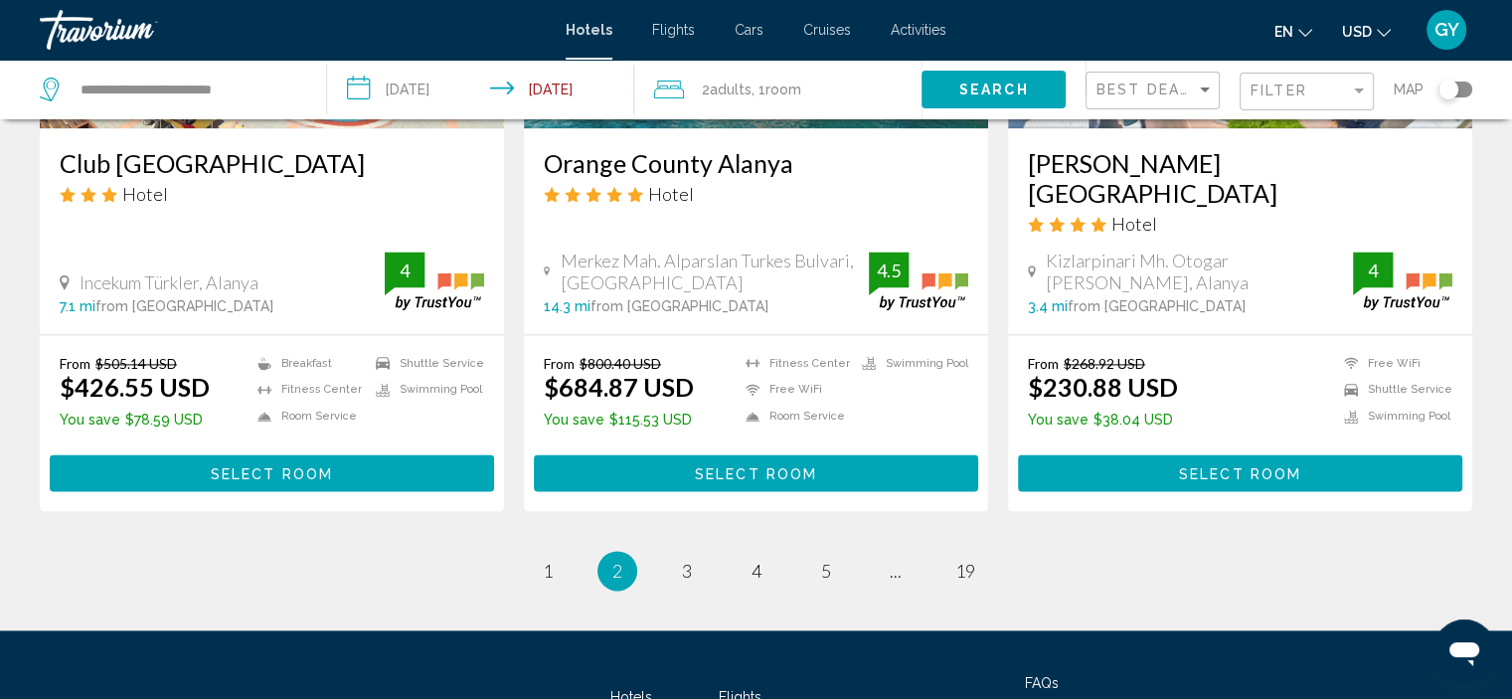
click at [442, 253] on img "Main content" at bounding box center [434, 280] width 99 height 59
click at [688, 560] on span "3" at bounding box center [687, 571] width 10 height 22
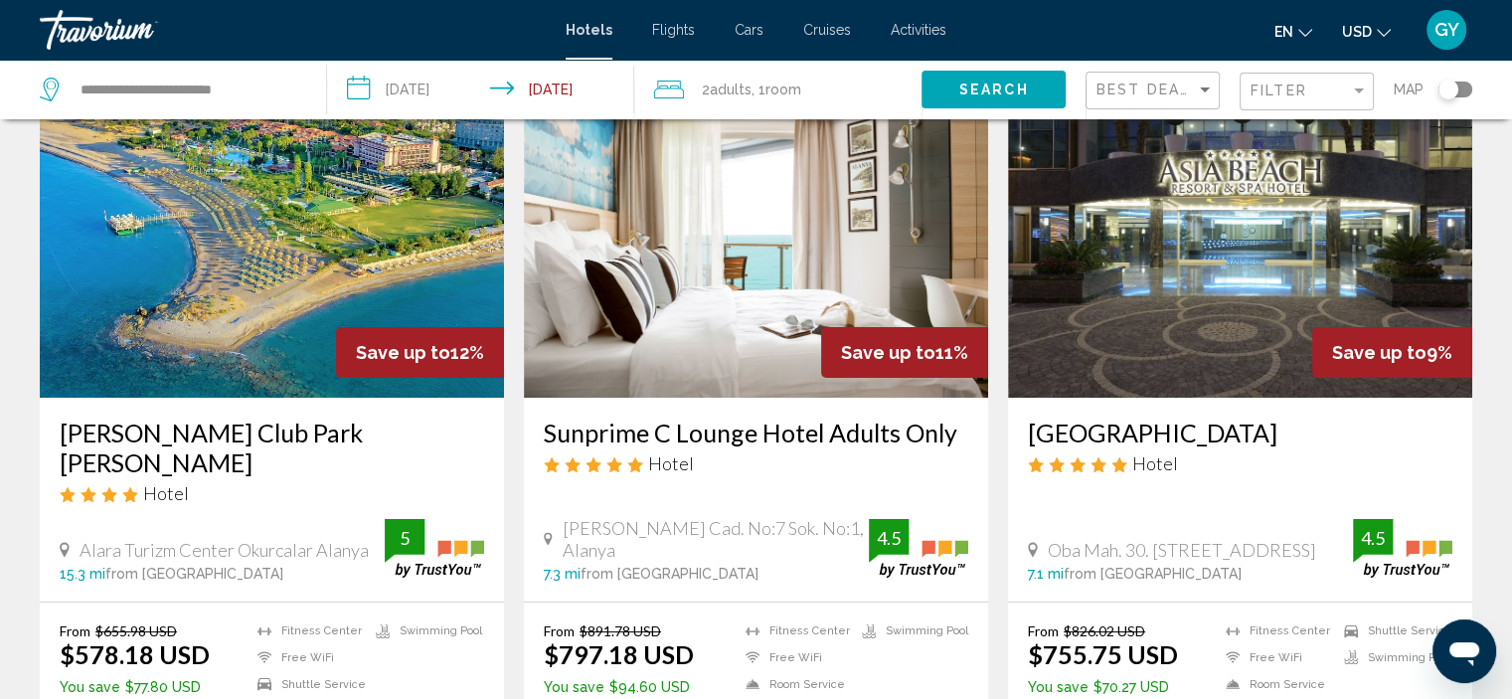
scroll to position [111, 0]
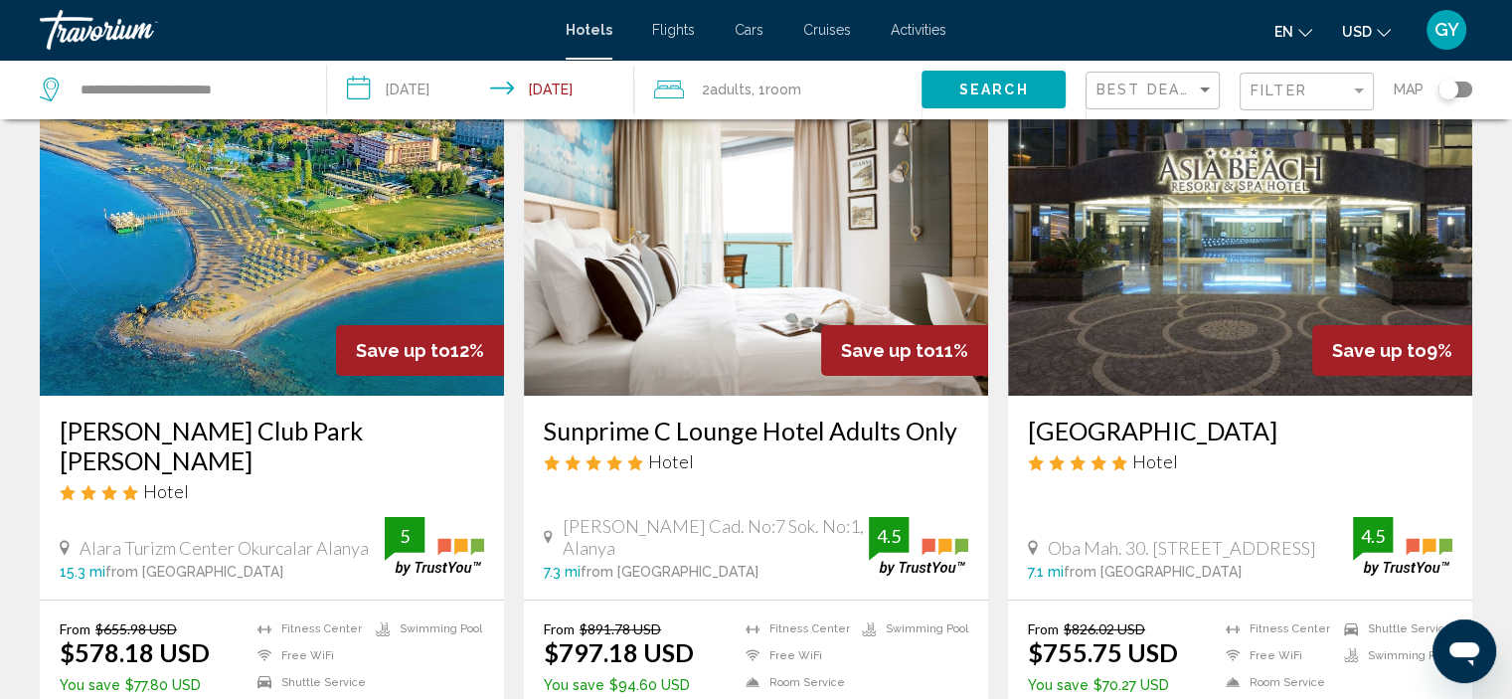
click at [356, 238] on img "Main content" at bounding box center [272, 237] width 464 height 318
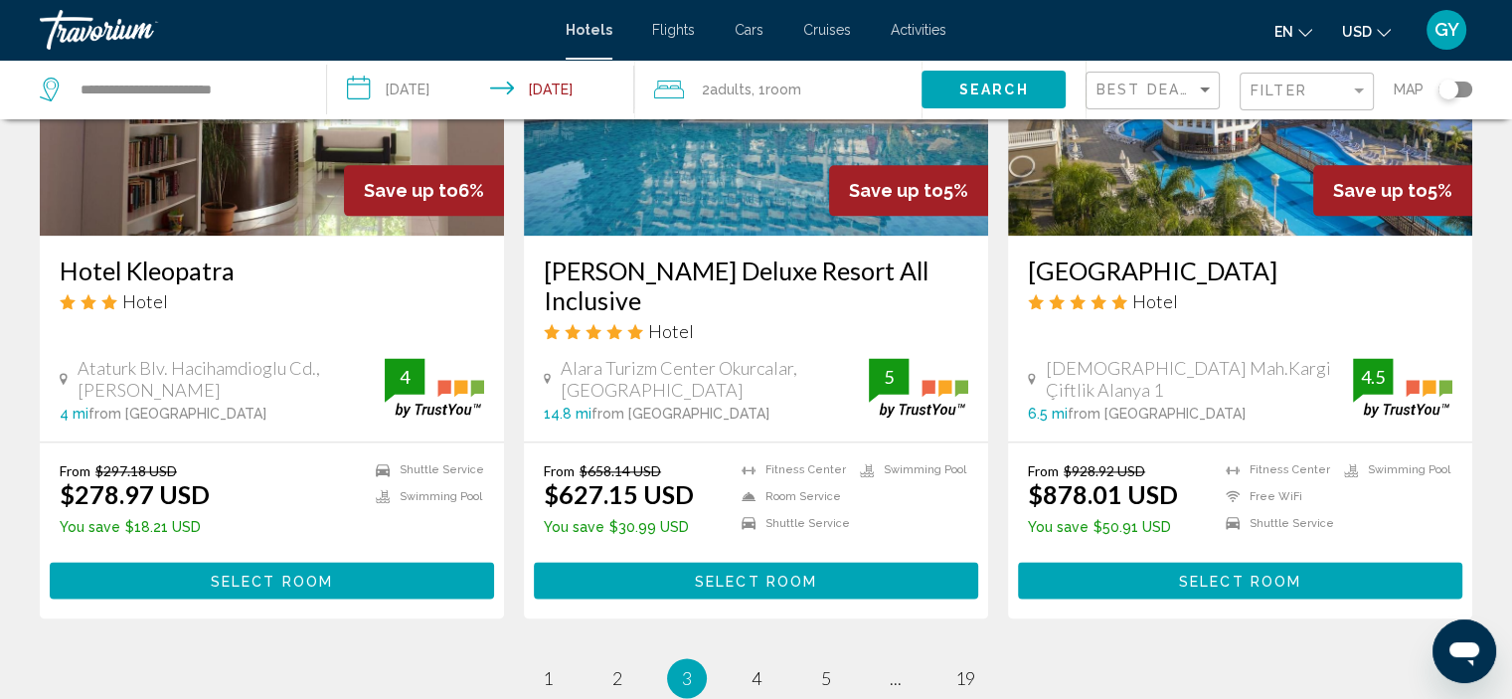
scroll to position [2493, 0]
click at [747, 660] on link "page 4" at bounding box center [755, 677] width 35 height 35
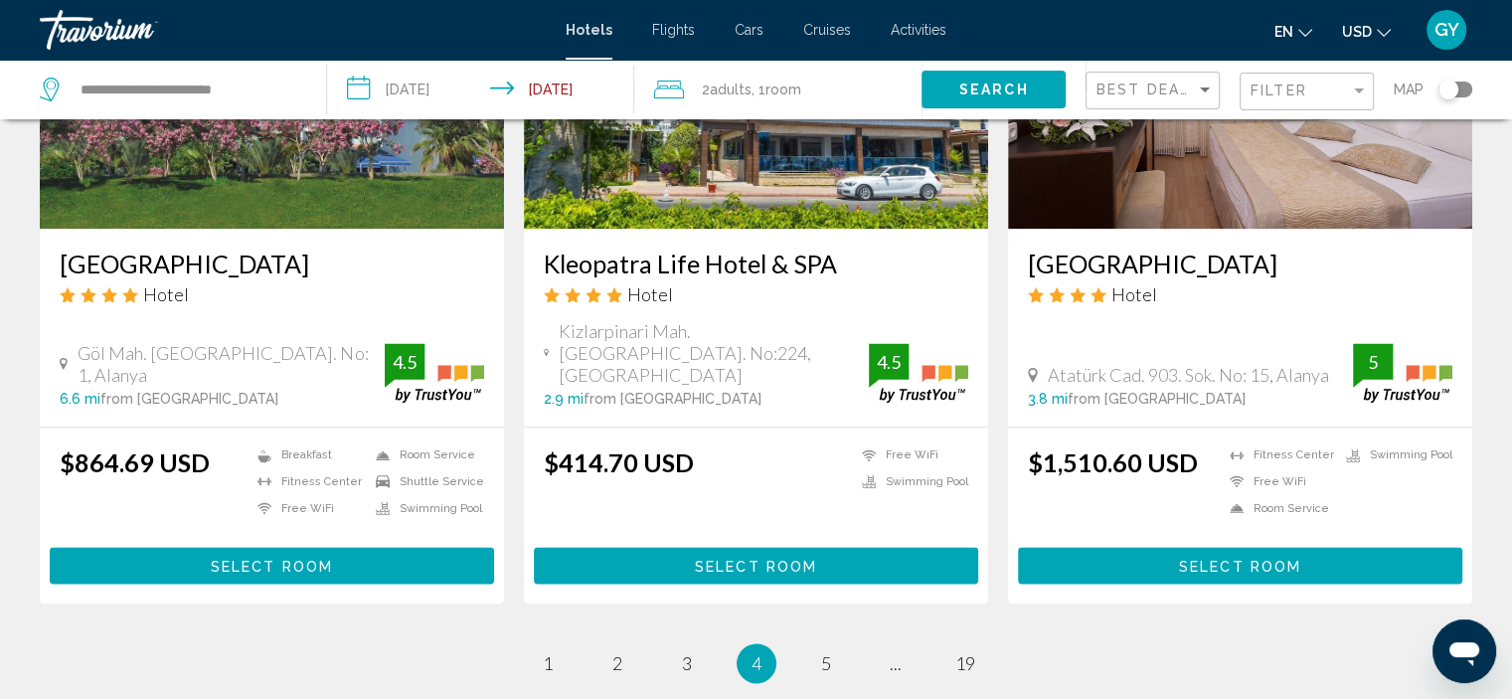
scroll to position [2534, 0]
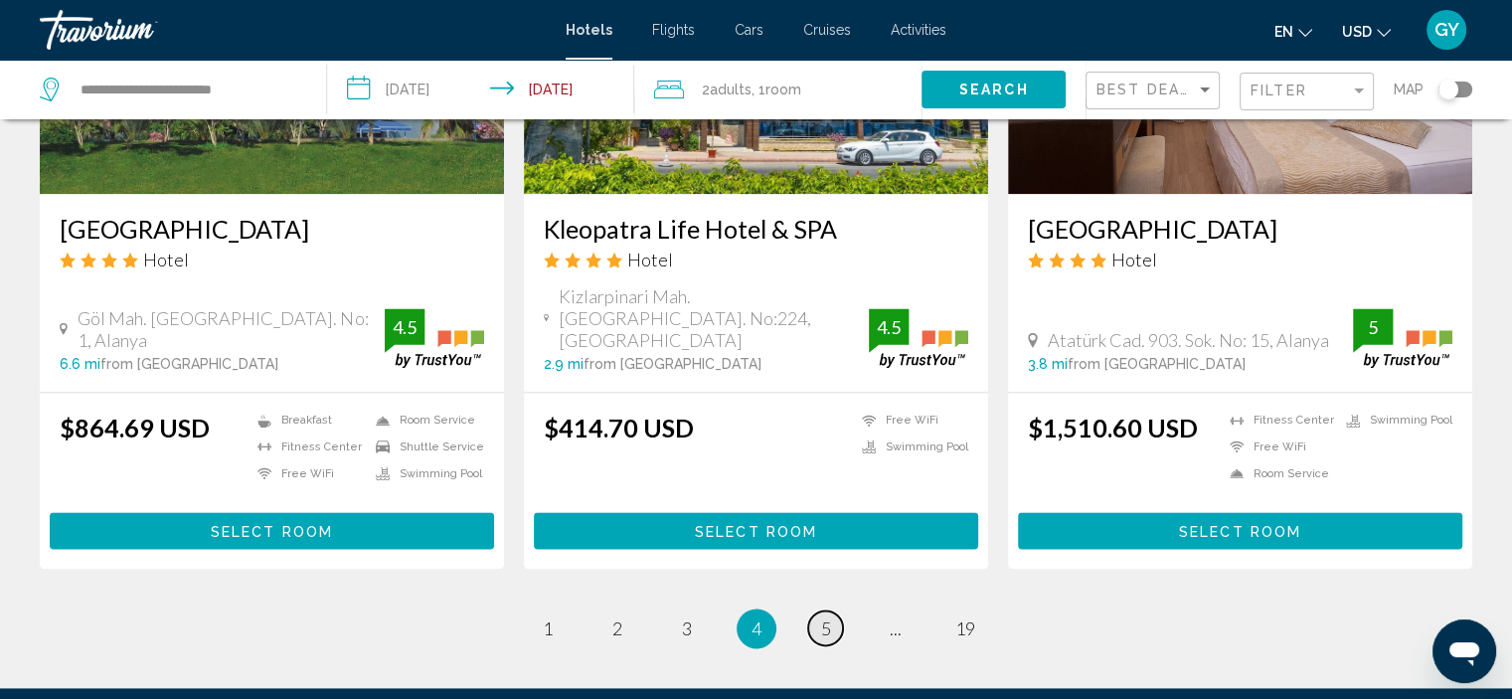
click at [826, 617] on span "5" at bounding box center [826, 628] width 10 height 22
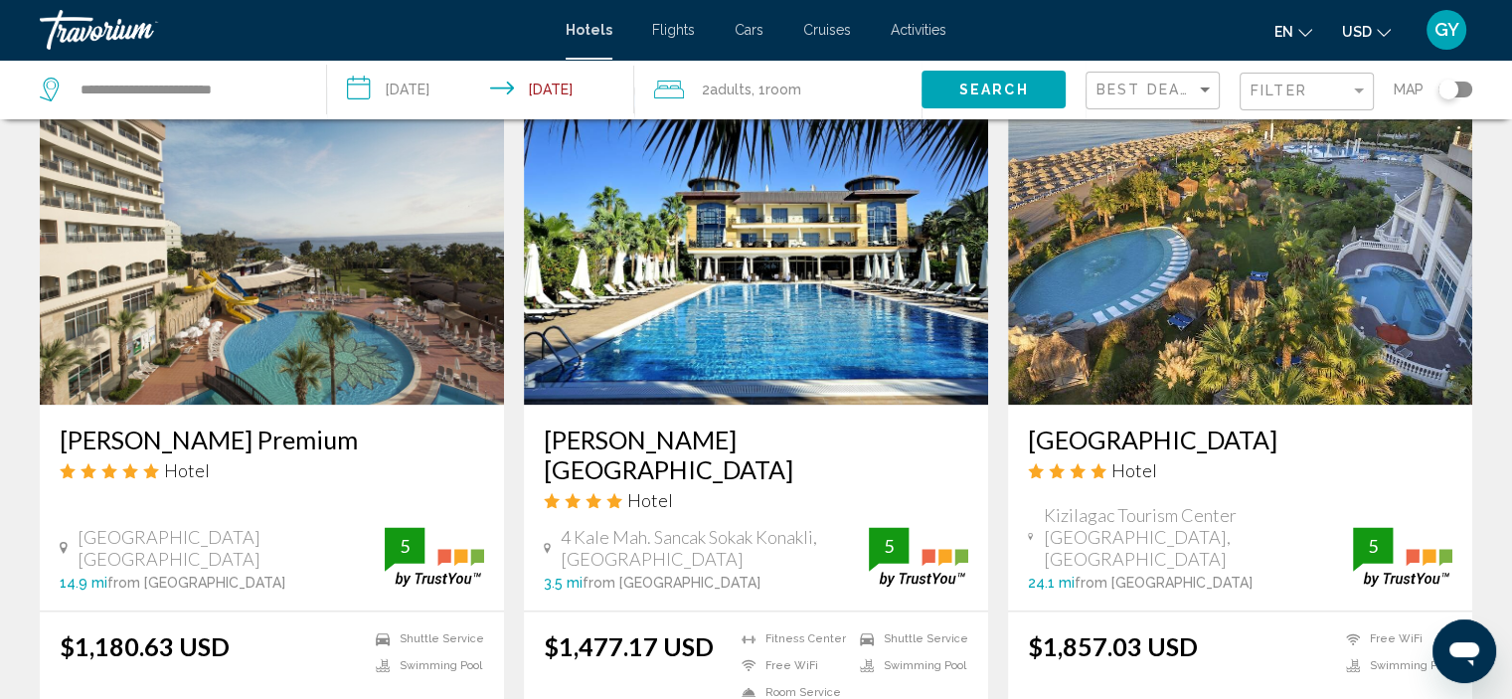
scroll to position [2322, 0]
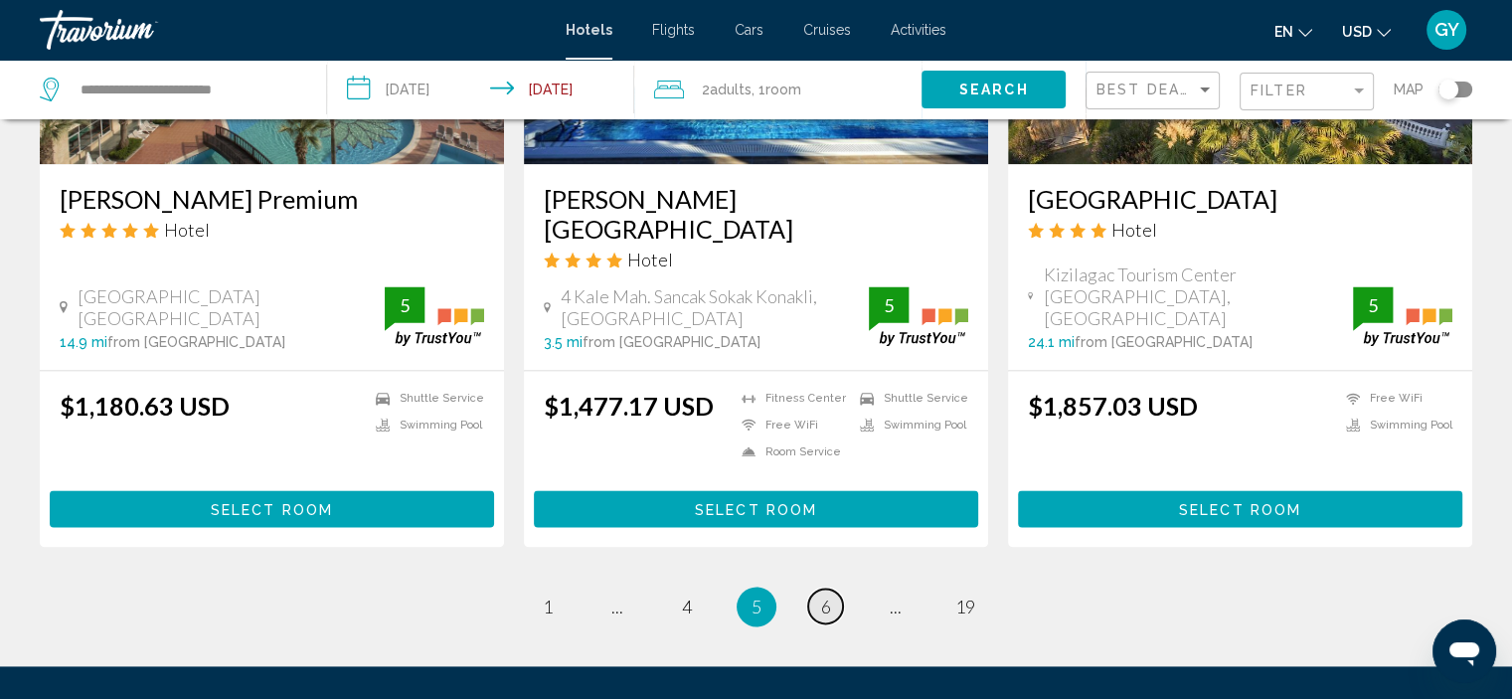
click at [826, 595] on span "6" at bounding box center [826, 606] width 10 height 22
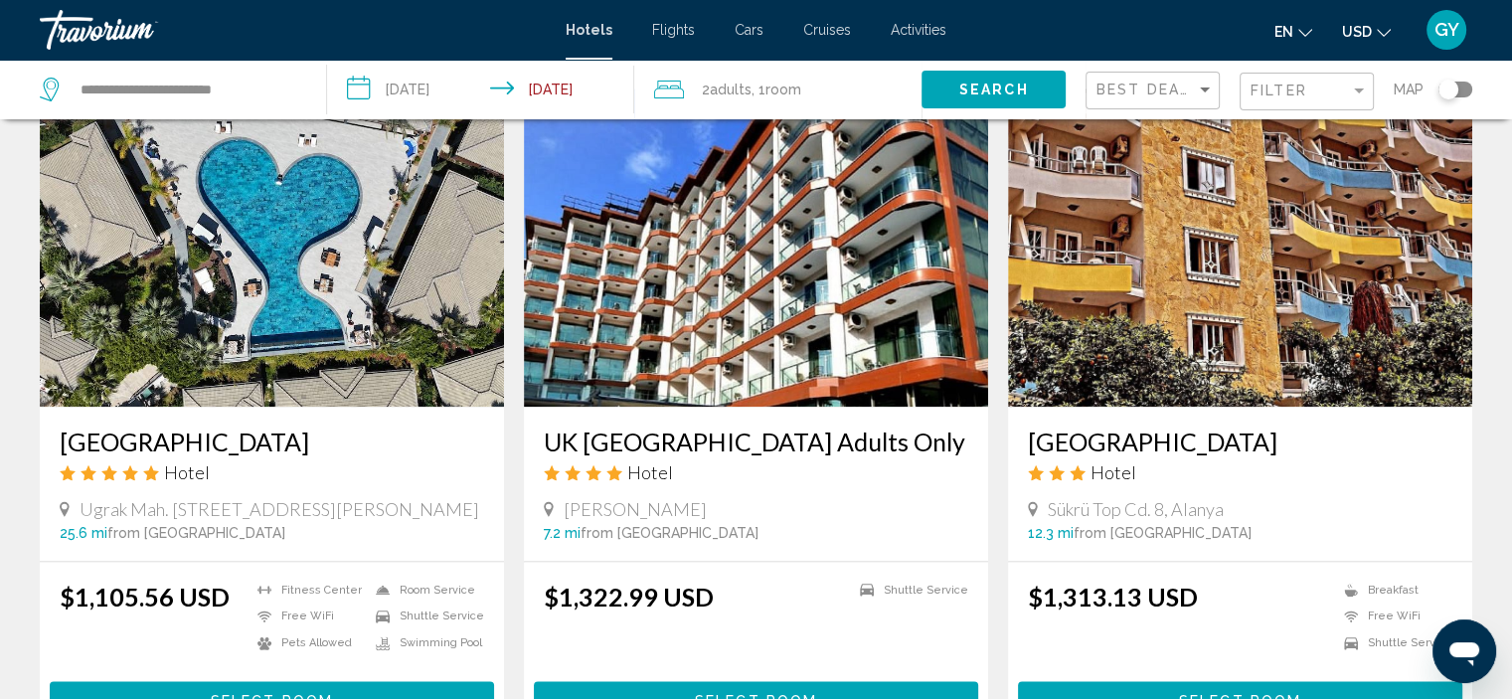
scroll to position [2308, 0]
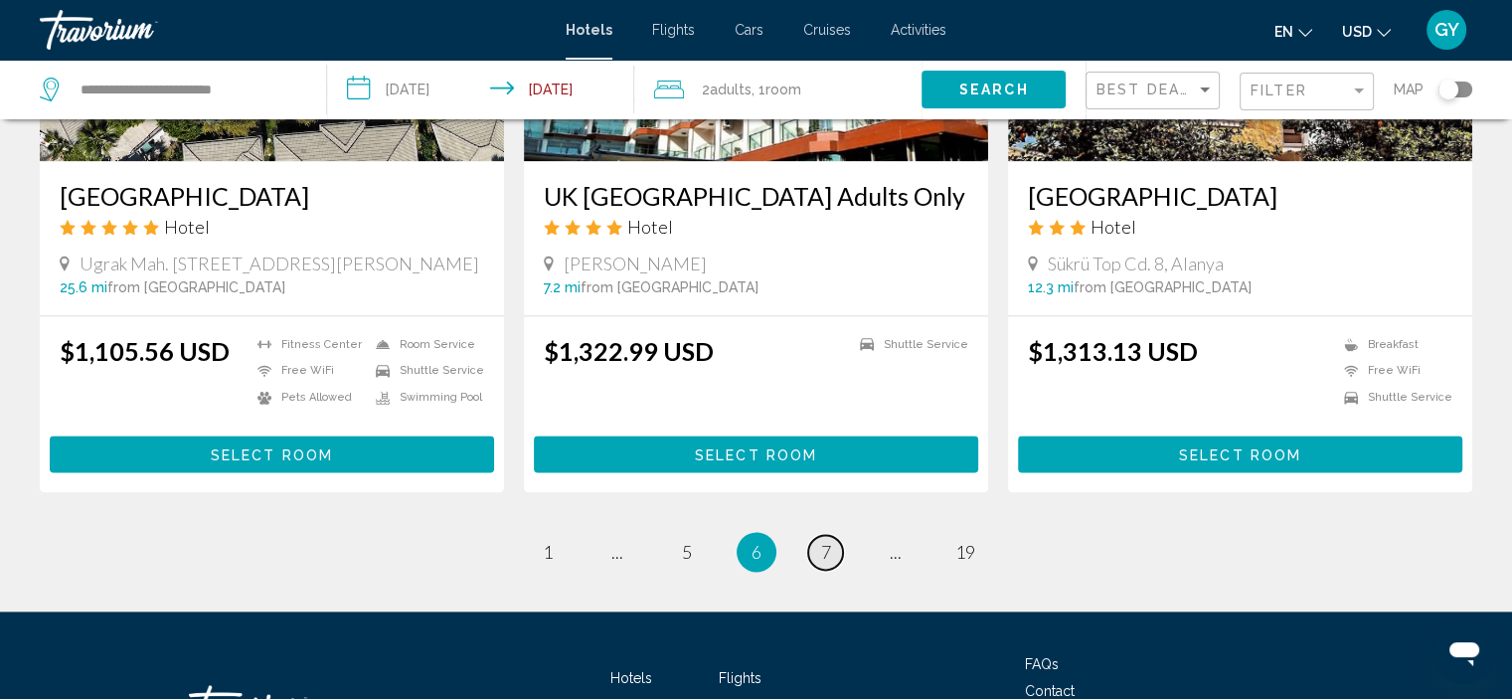
click at [826, 546] on span "7" at bounding box center [826, 552] width 10 height 22
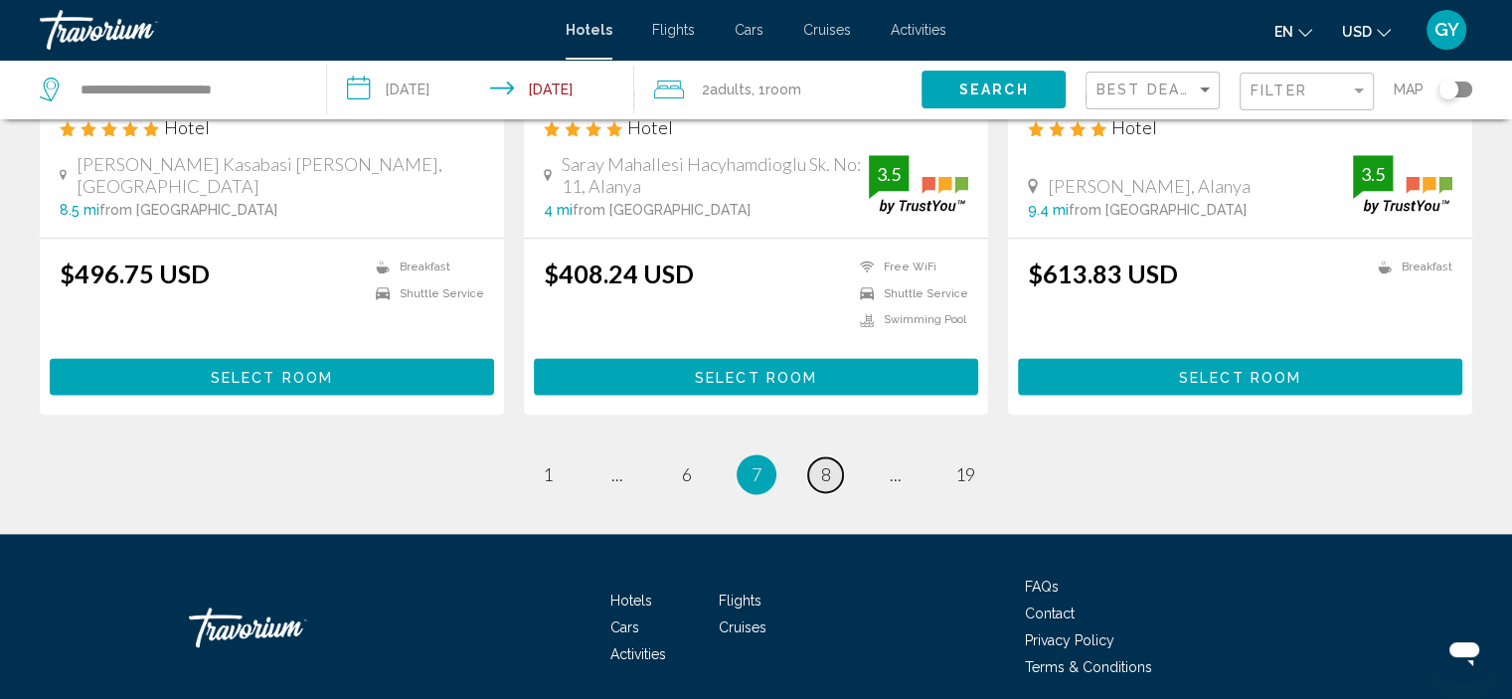
scroll to position [2596, 0]
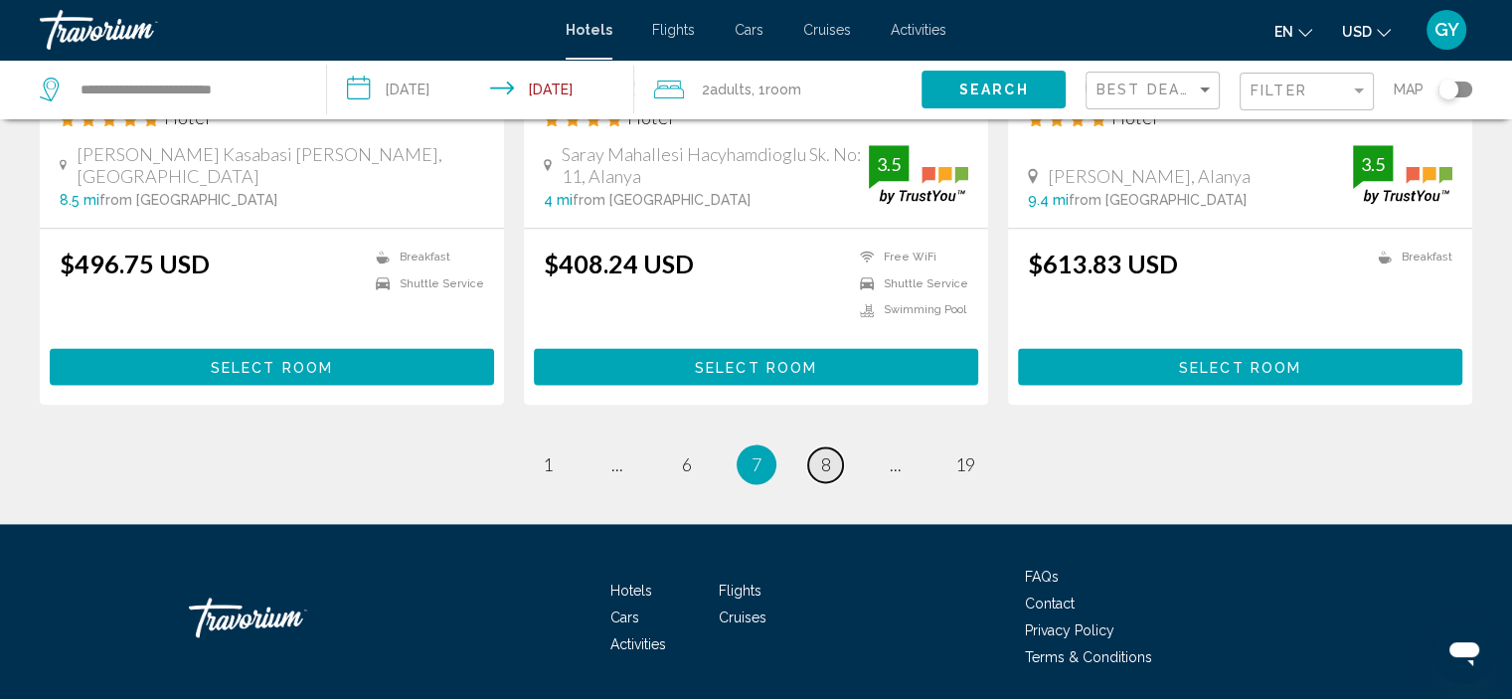
click at [827, 453] on span "8" at bounding box center [826, 464] width 10 height 22
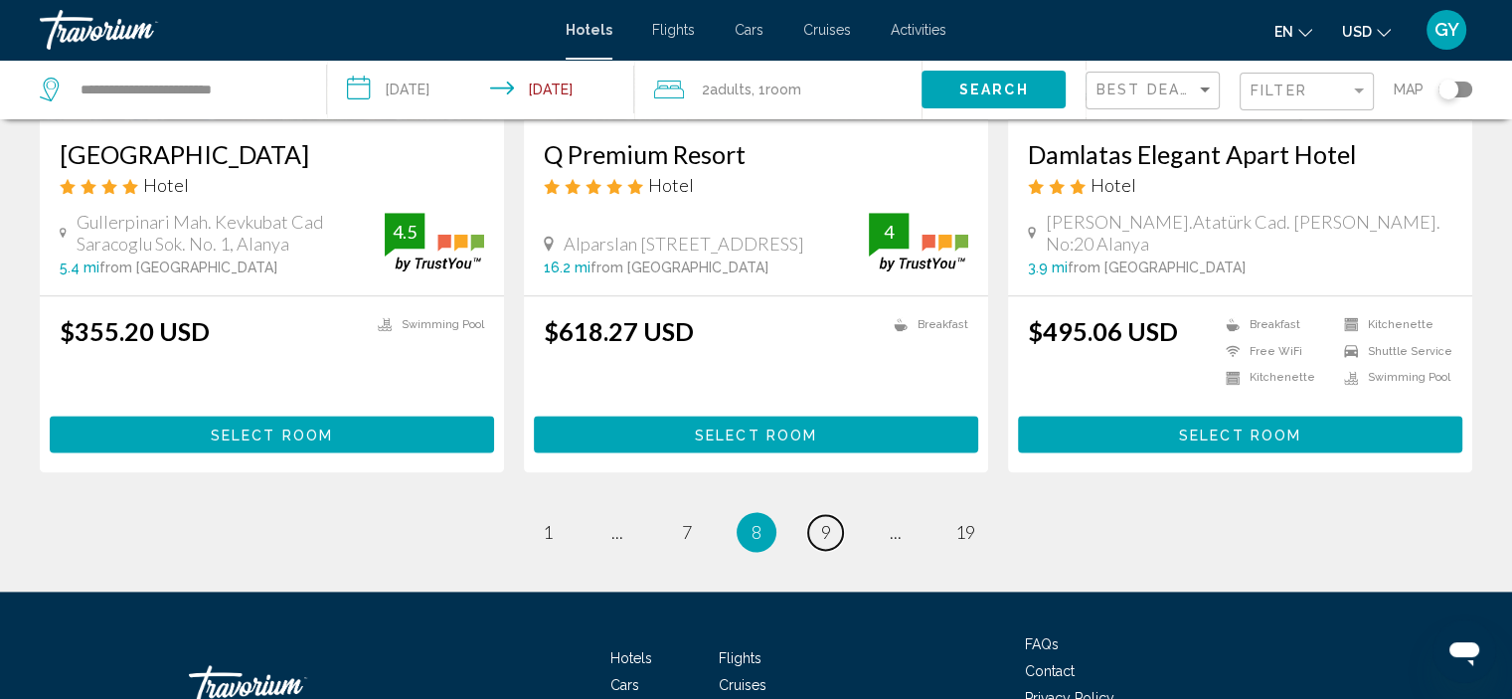
scroll to position [2520, 0]
click at [826, 529] on span "9" at bounding box center [826, 532] width 10 height 22
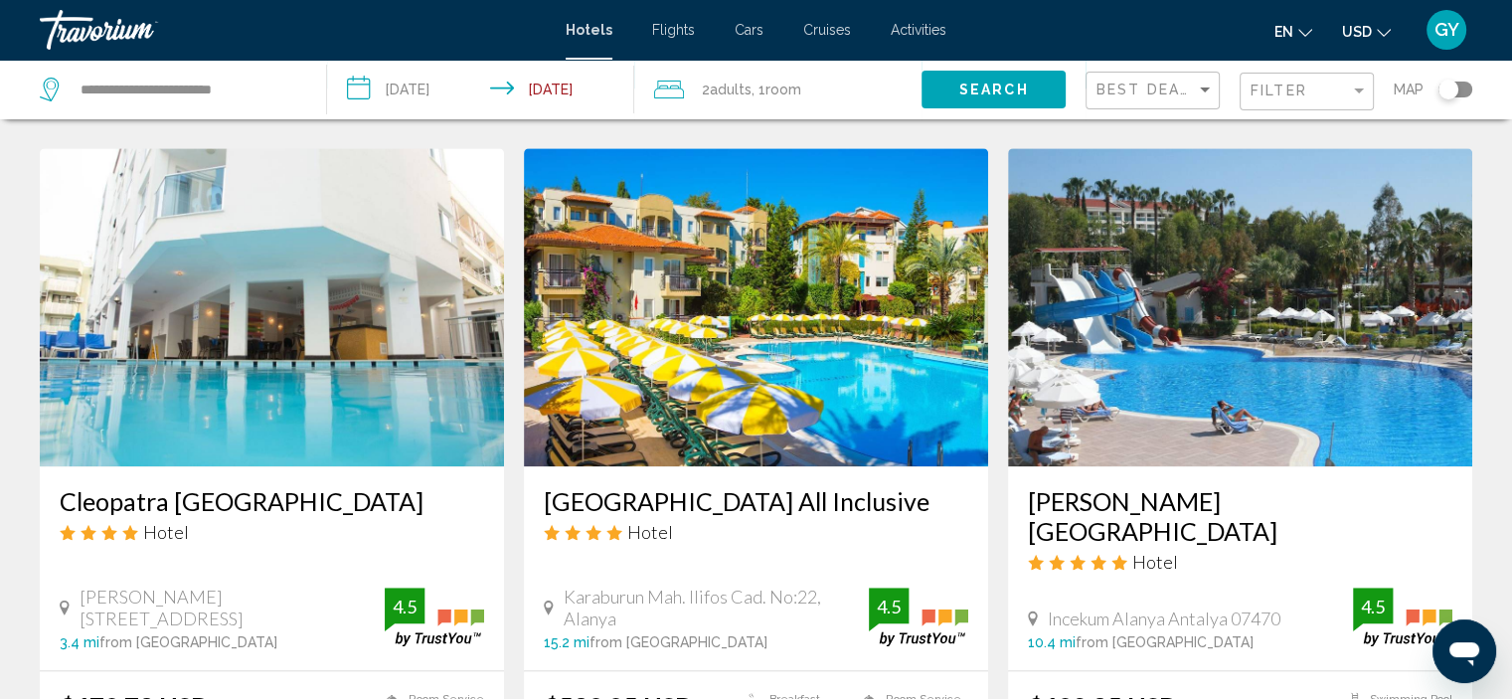
scroll to position [2206, 0]
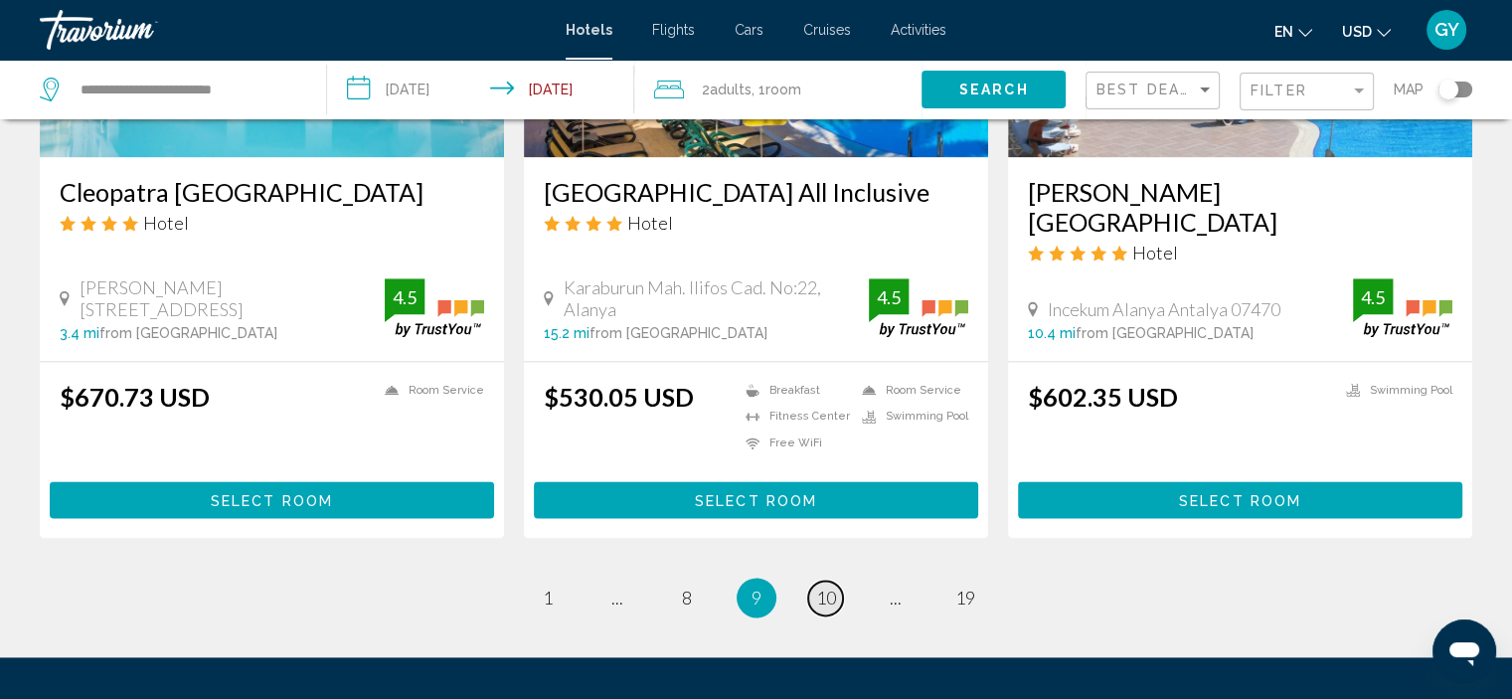
click at [826, 586] on span "10" at bounding box center [826, 597] width 20 height 22
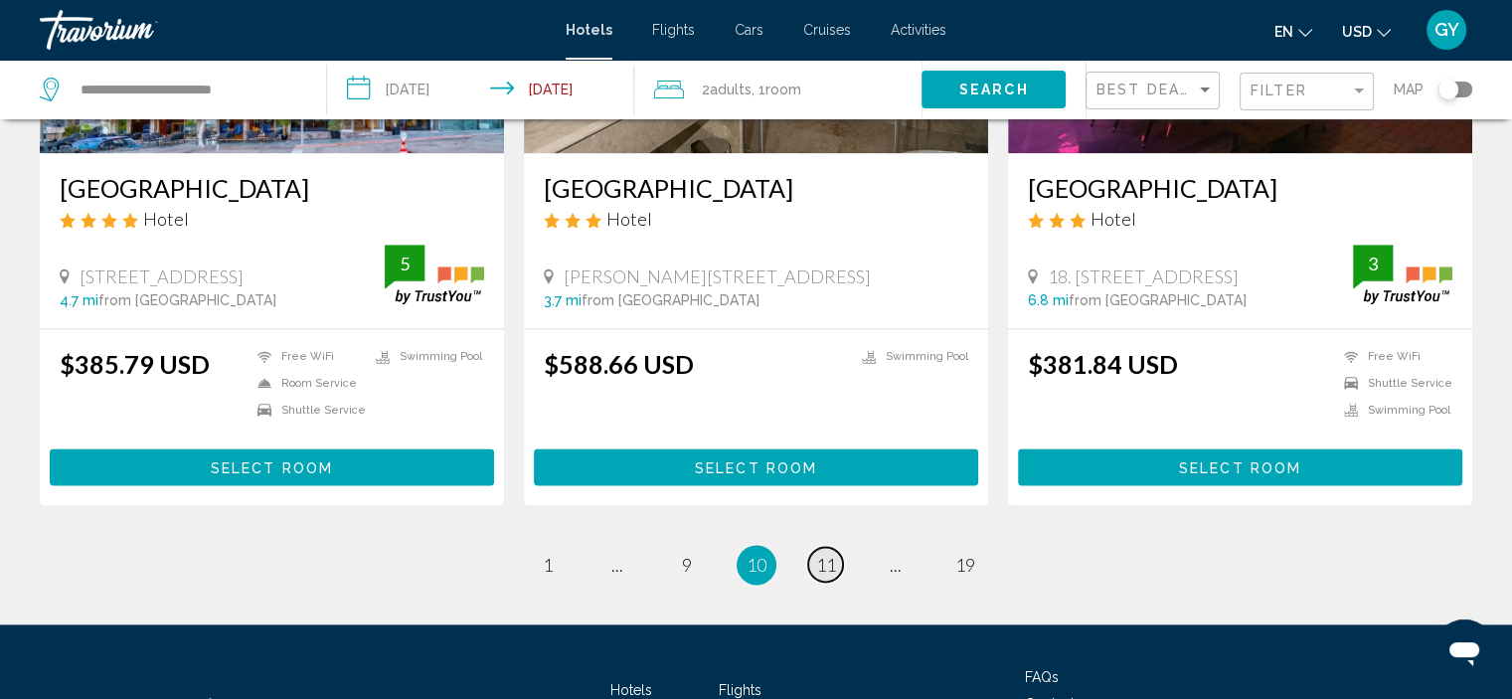
scroll to position [2556, 0]
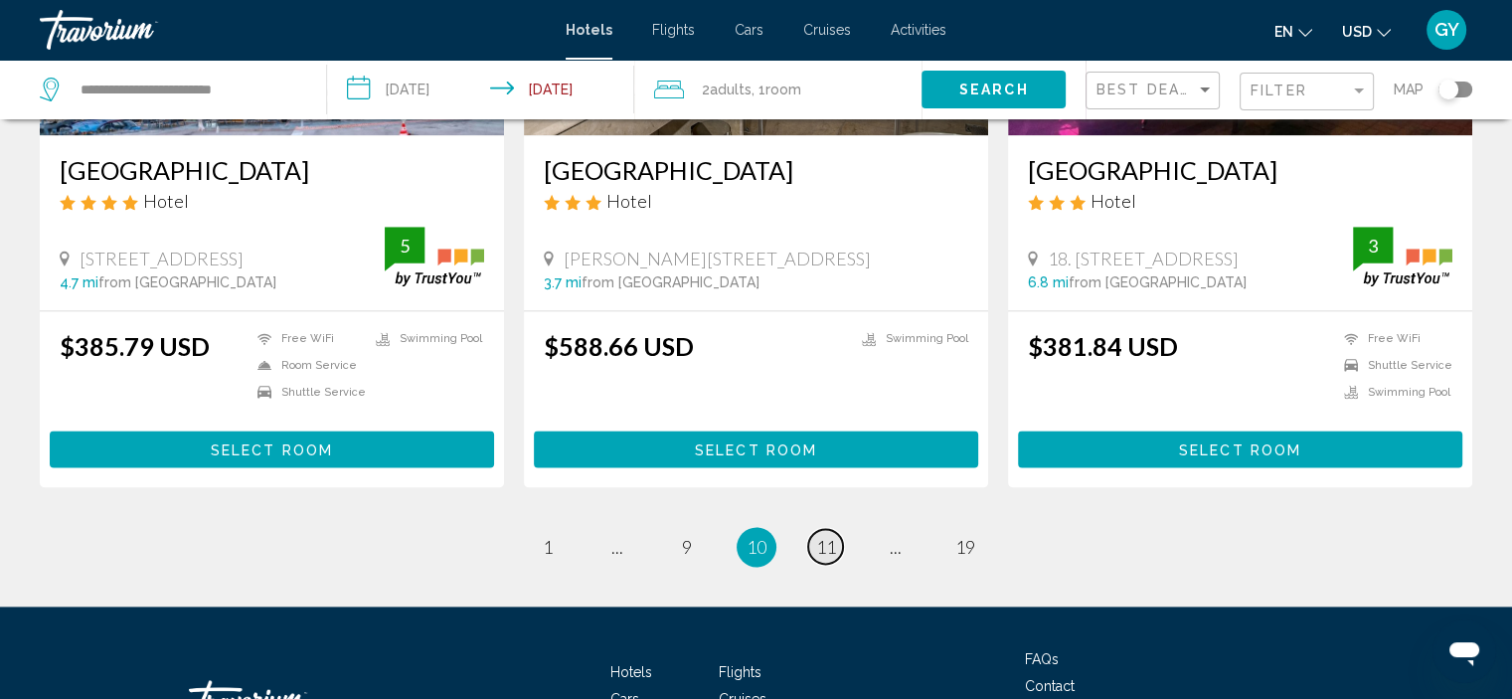
click at [824, 536] on span "11" at bounding box center [826, 547] width 20 height 22
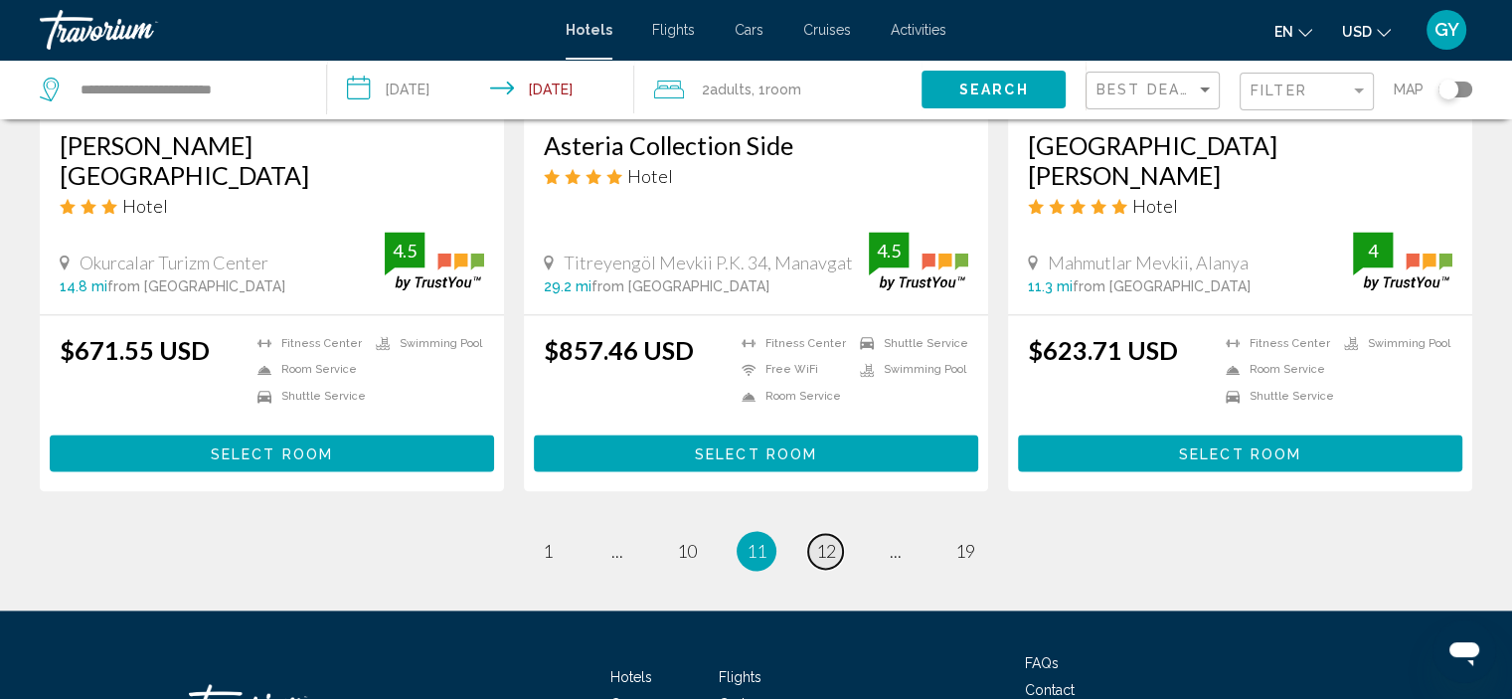
scroll to position [2614, 0]
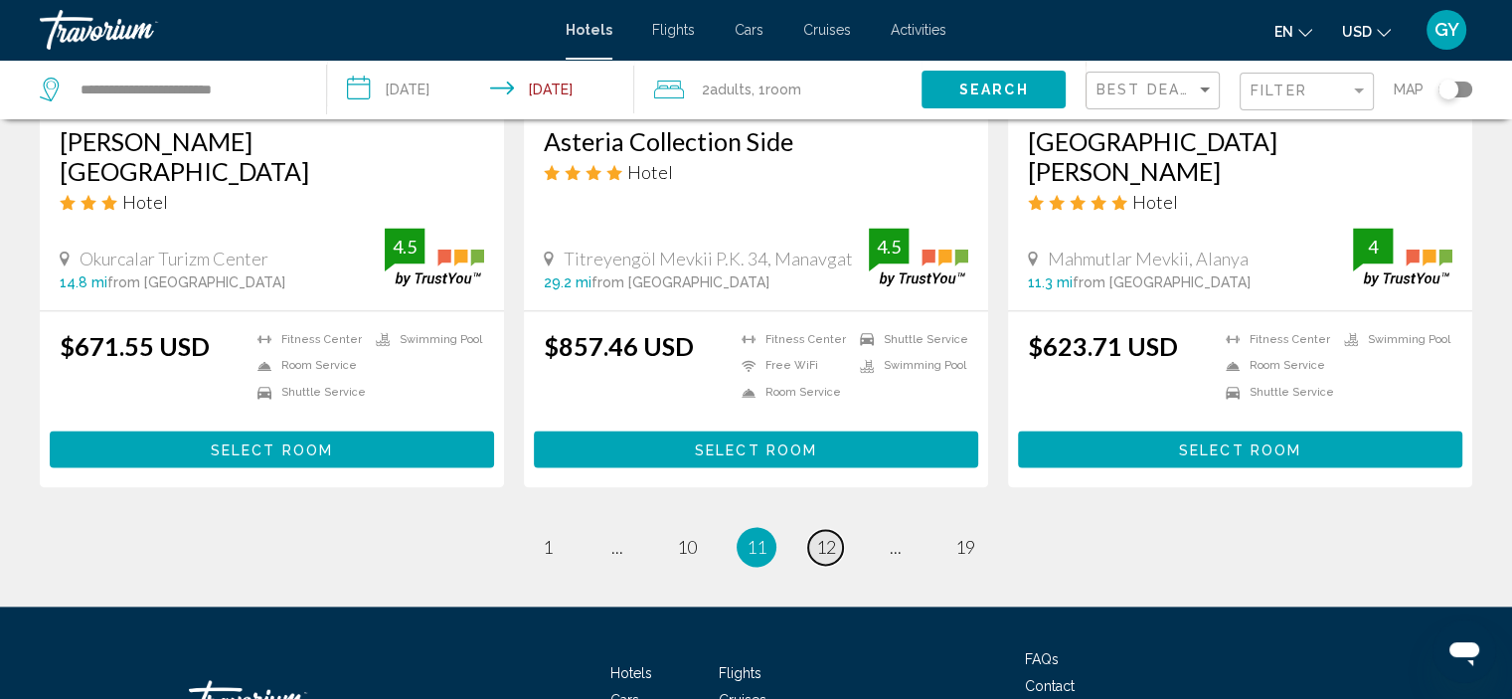
click at [824, 536] on span "12" at bounding box center [826, 547] width 20 height 22
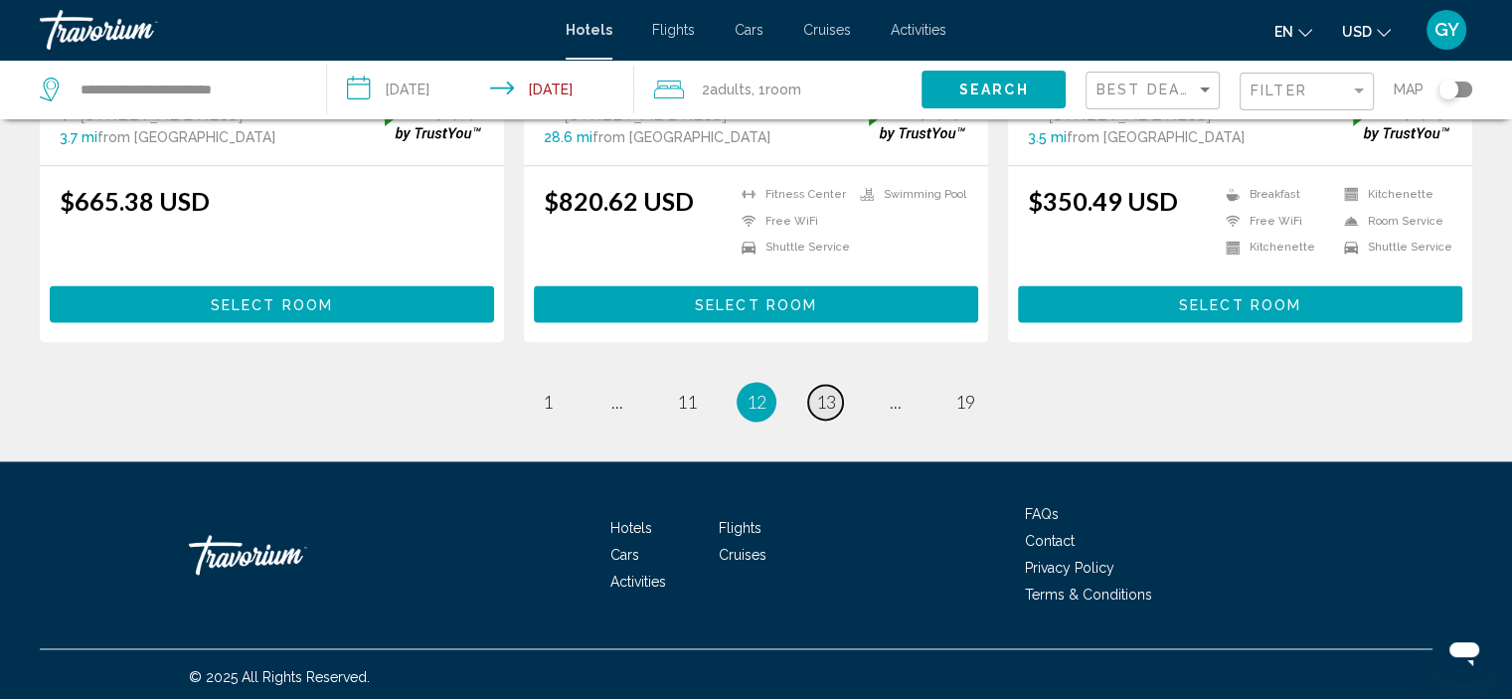
scroll to position [2681, 0]
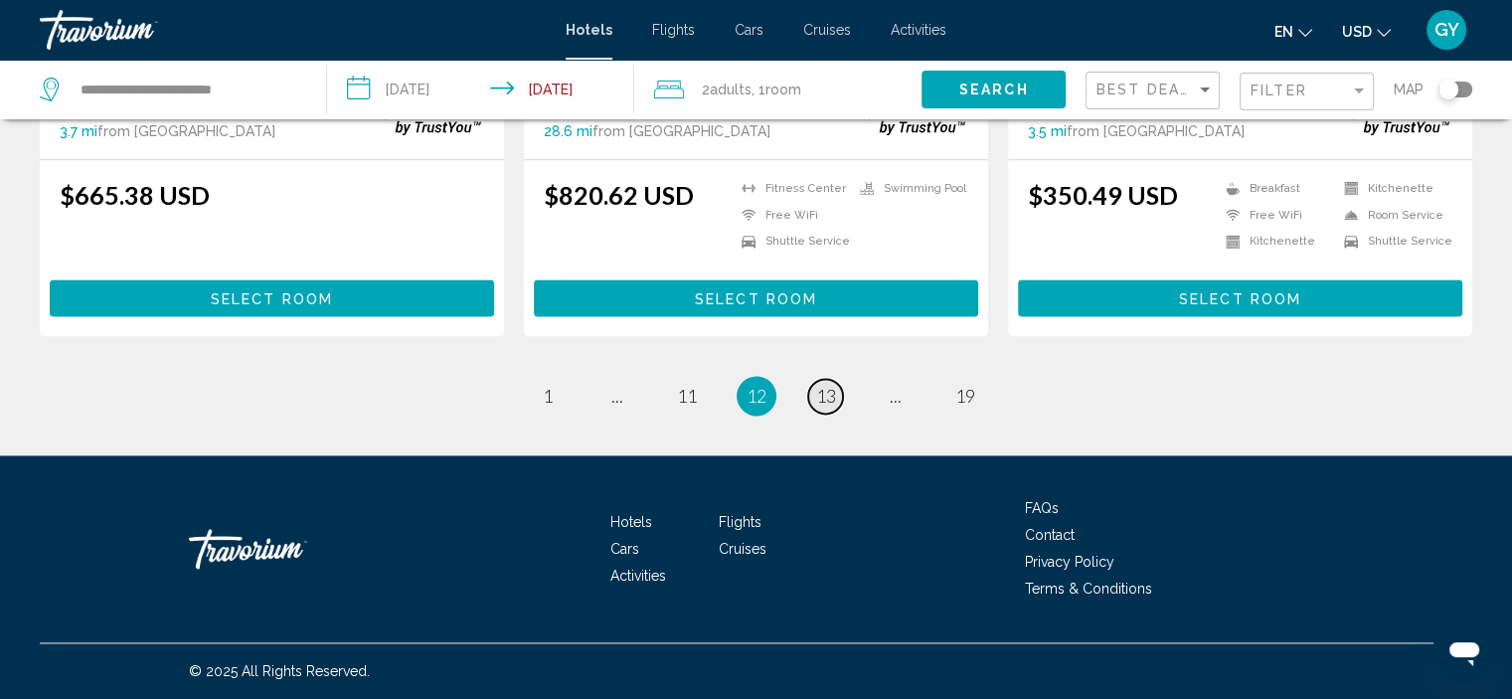
click at [819, 393] on span "13" at bounding box center [826, 396] width 20 height 22
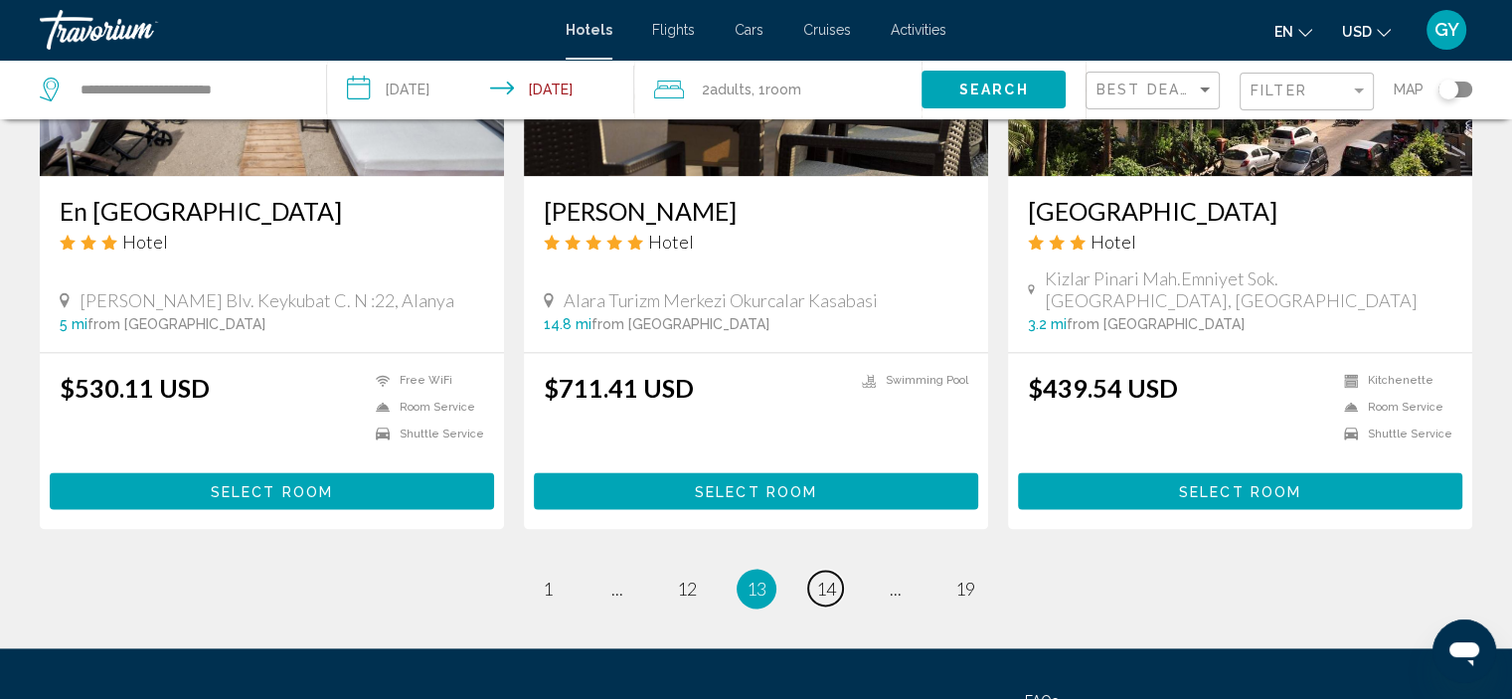
scroll to position [2536, 0]
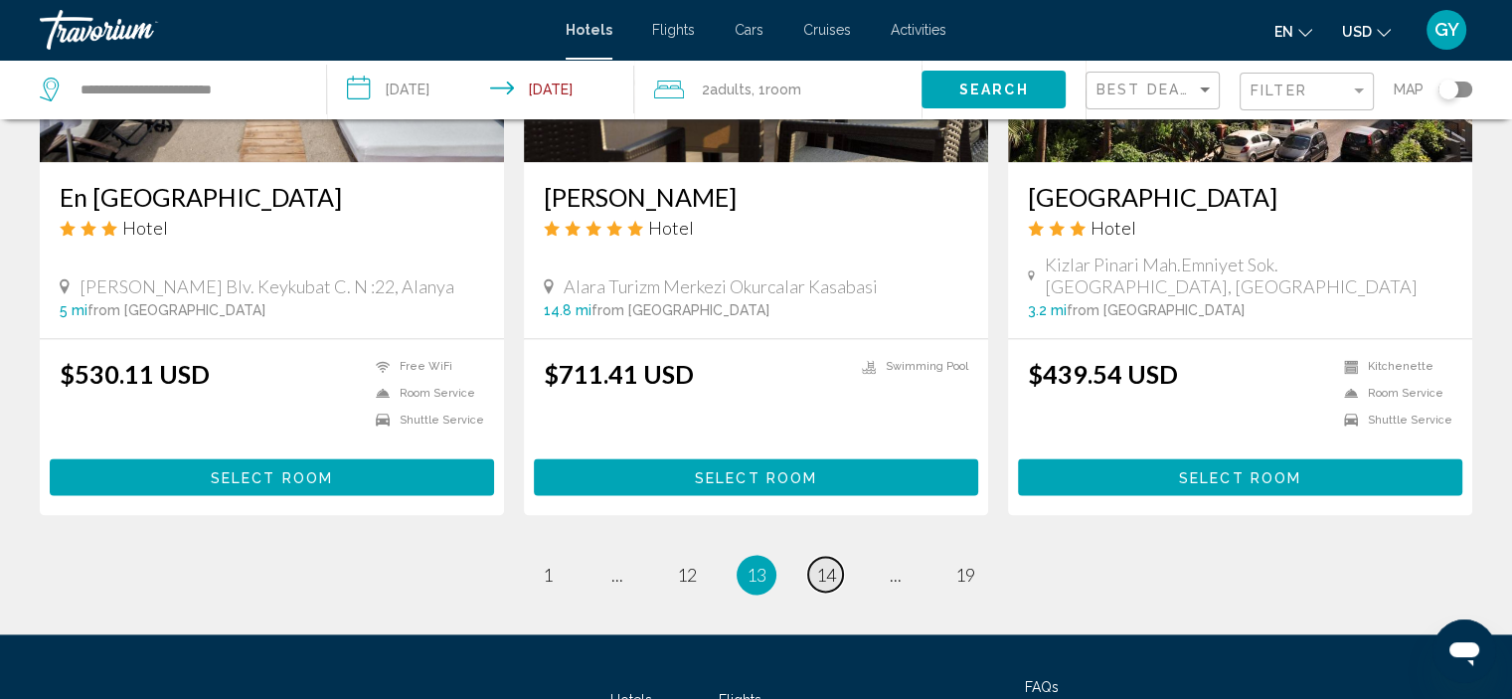
click at [828, 563] on span "14" at bounding box center [826, 574] width 20 height 22
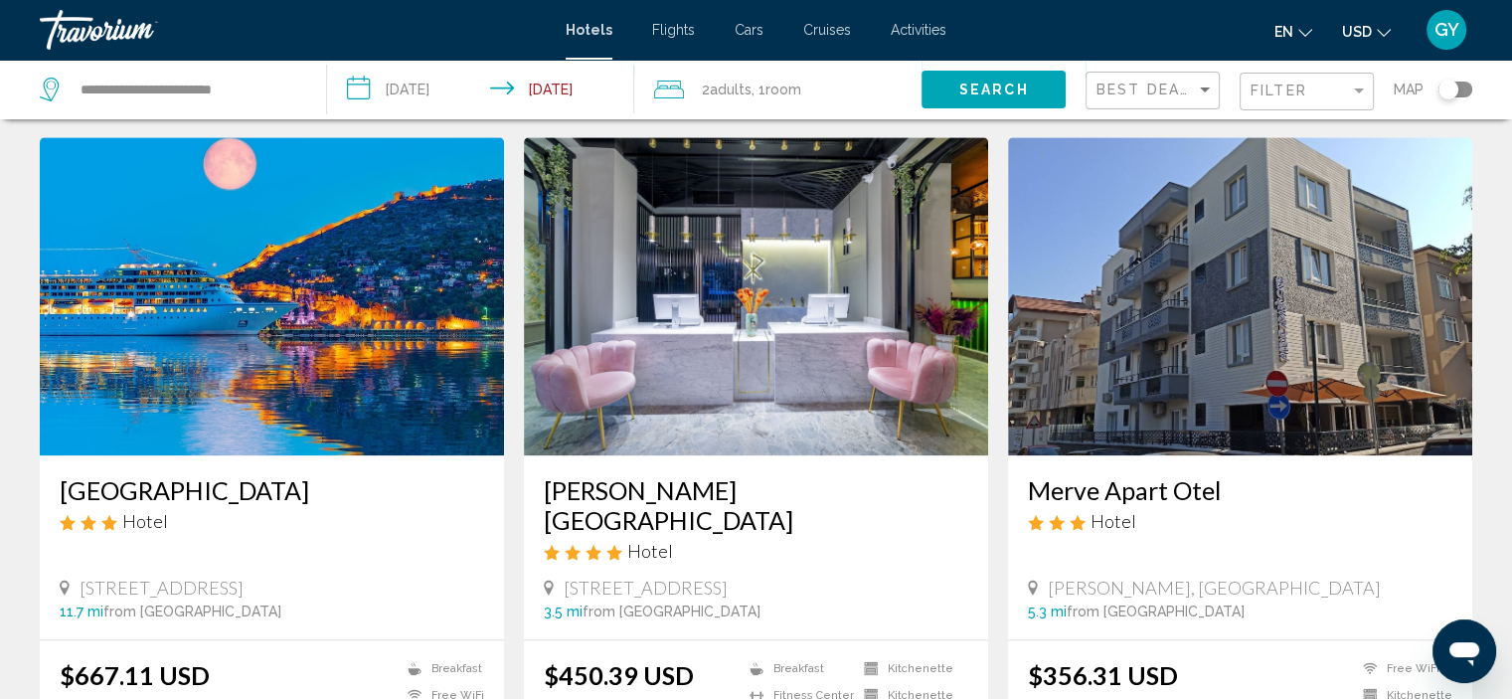
scroll to position [2210, 0]
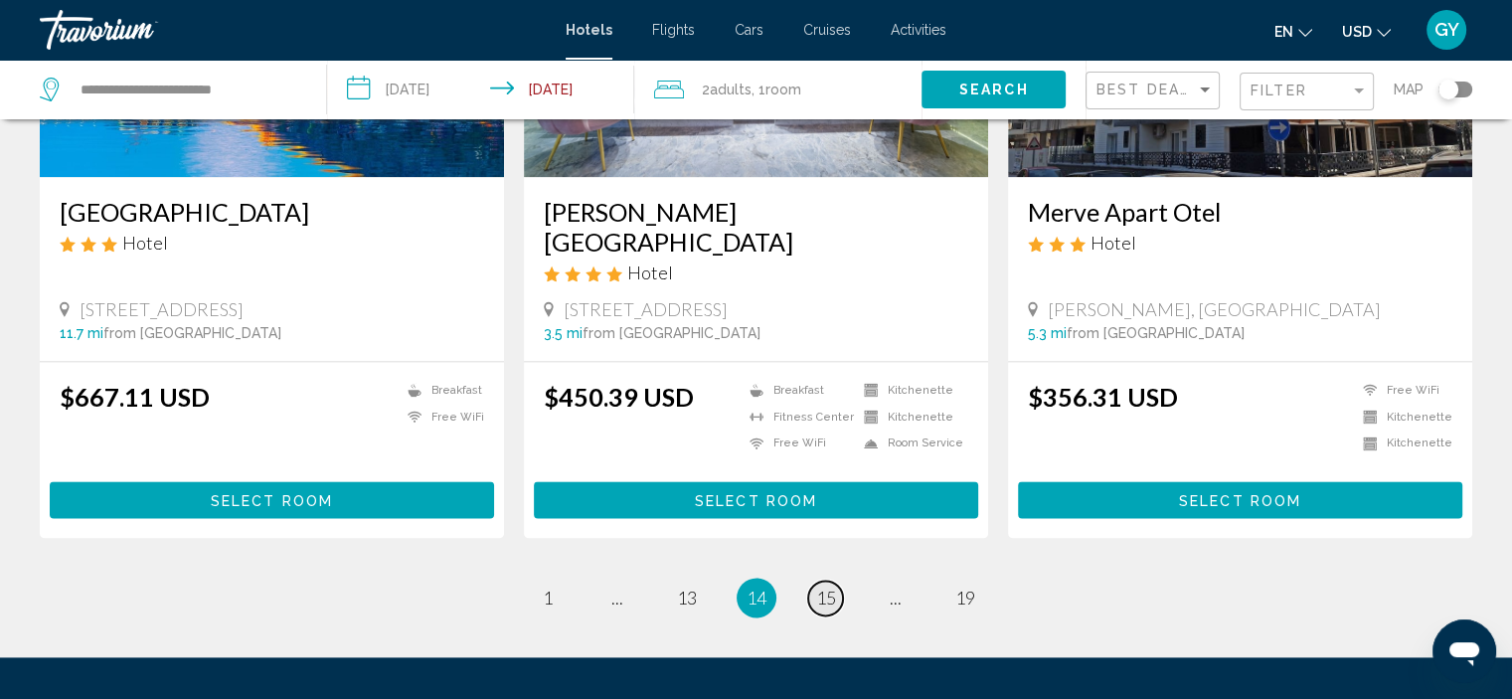
click at [828, 586] on span "15" at bounding box center [826, 597] width 20 height 22
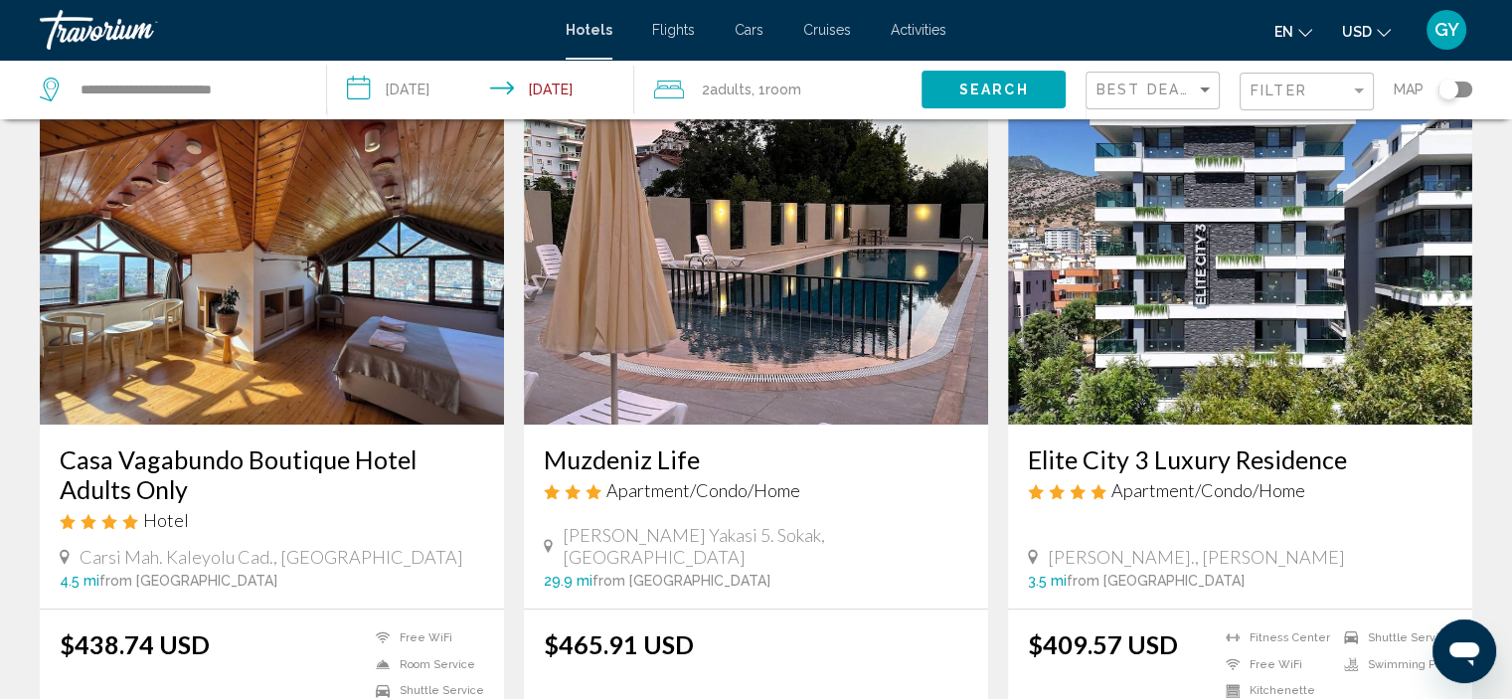
scroll to position [1511, 0]
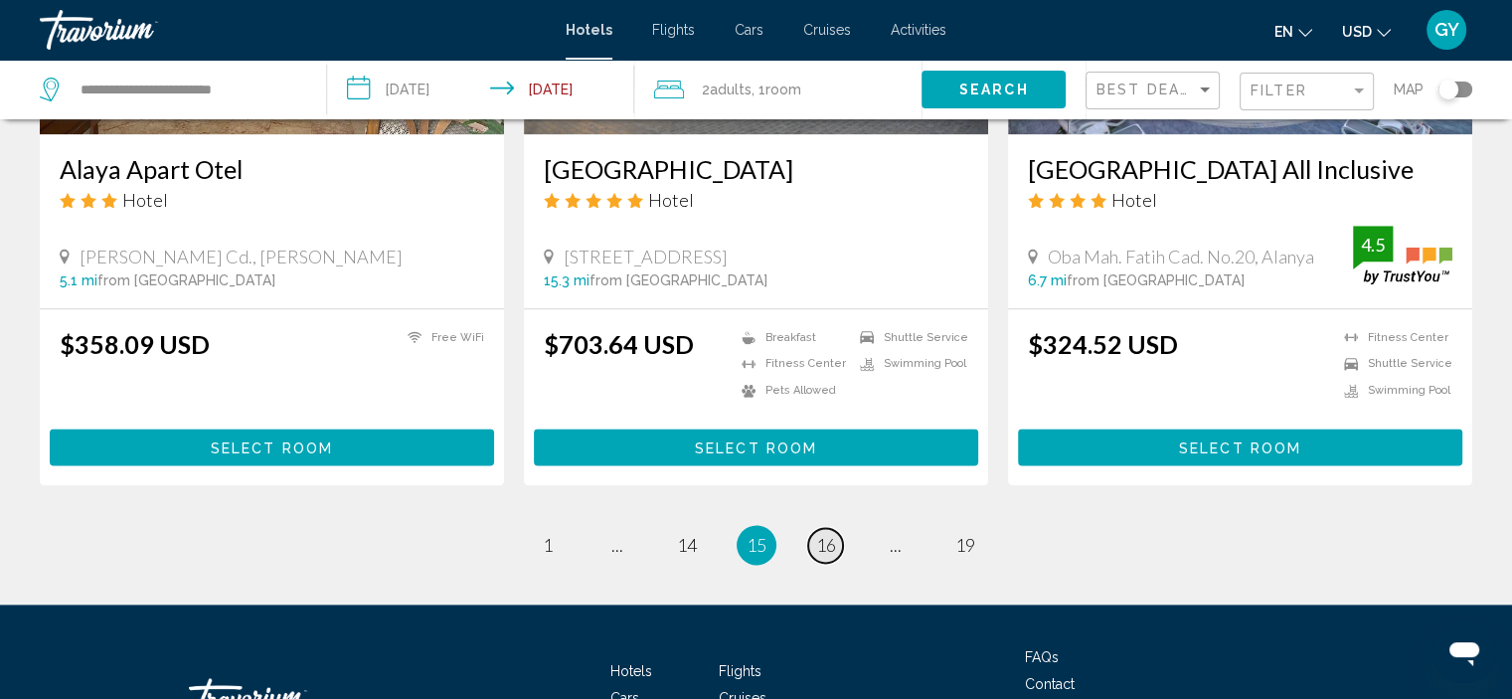
click at [828, 534] on span "16" at bounding box center [826, 545] width 20 height 22
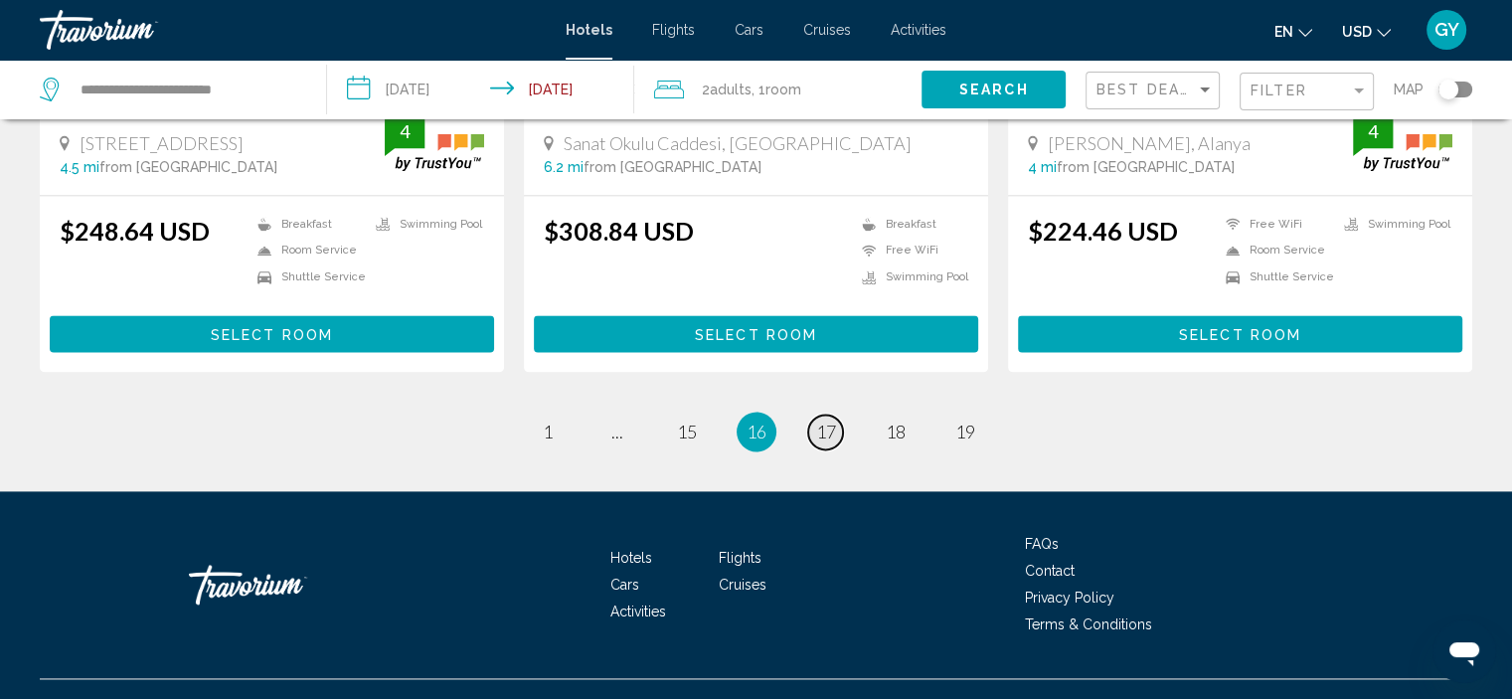
scroll to position [2650, 0]
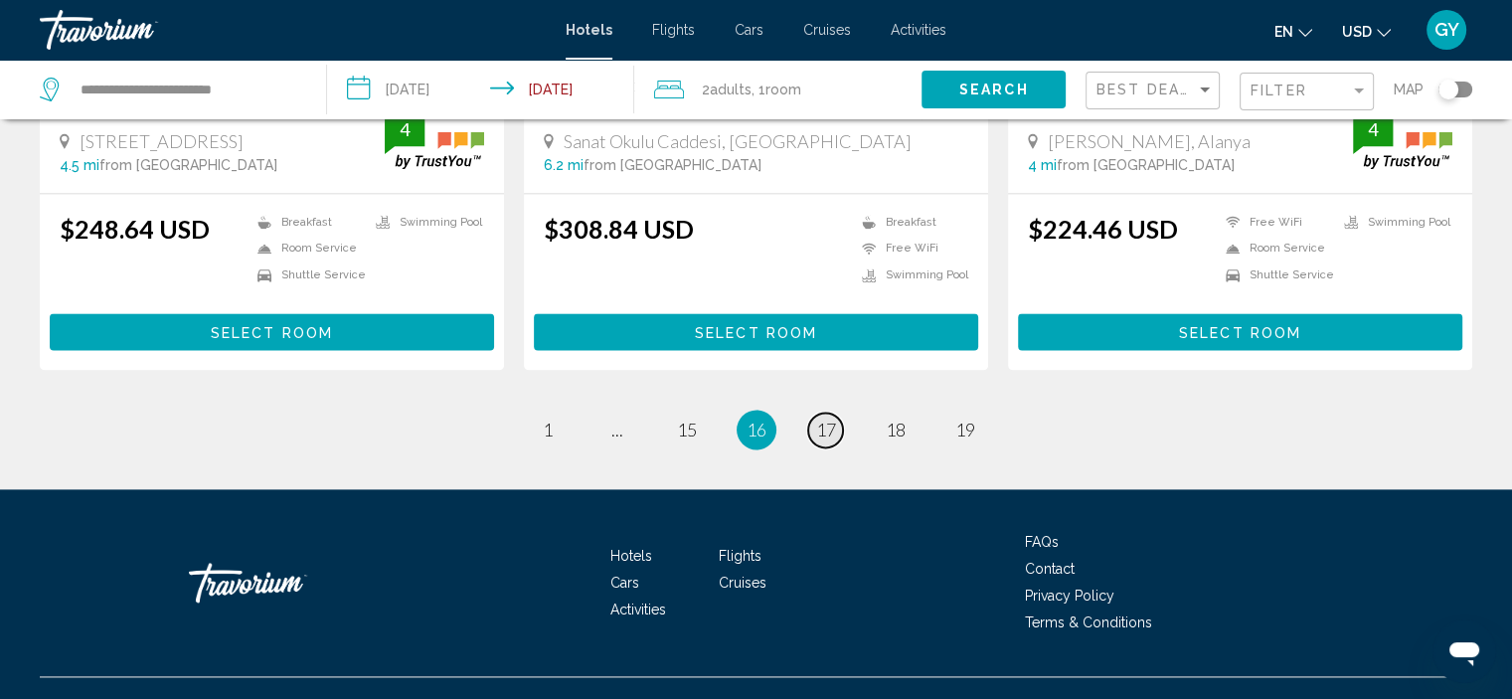
click at [821, 418] on span "17" at bounding box center [826, 429] width 20 height 22
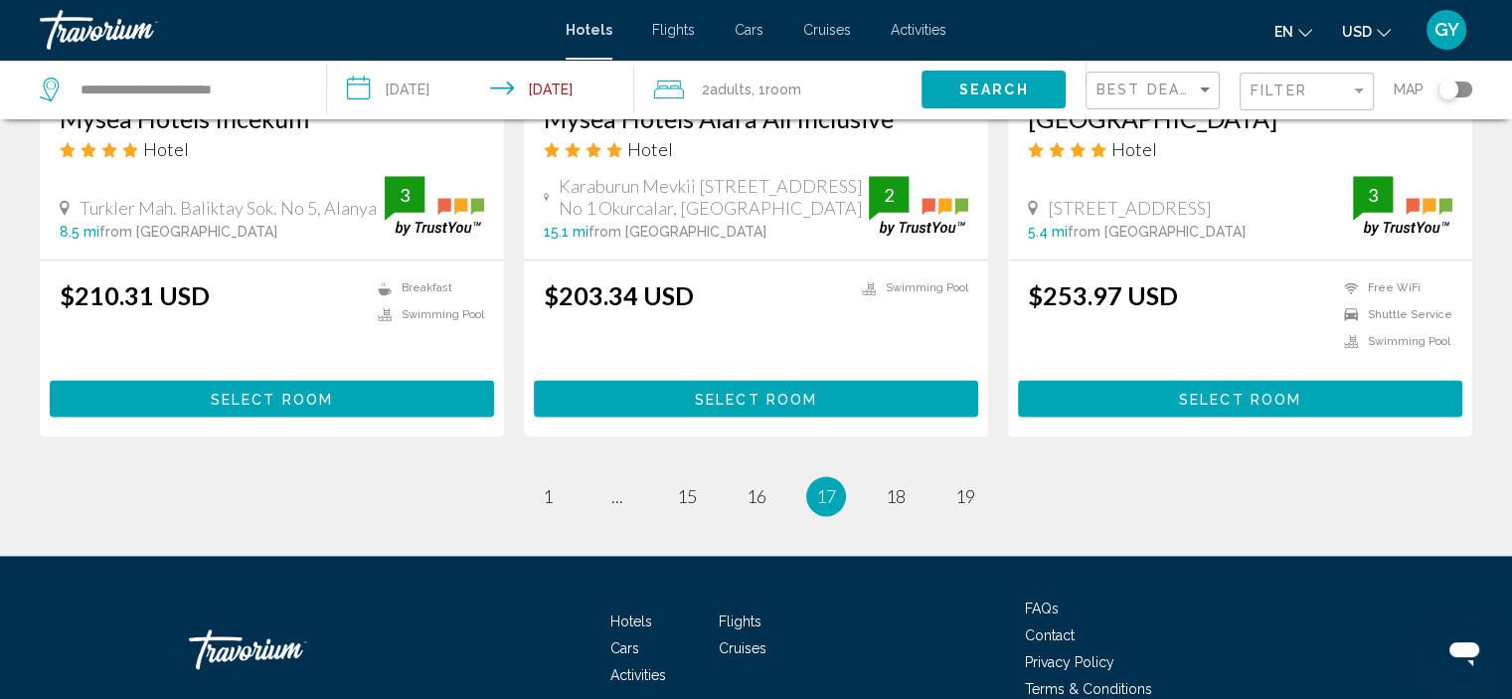
scroll to position [2556, 0]
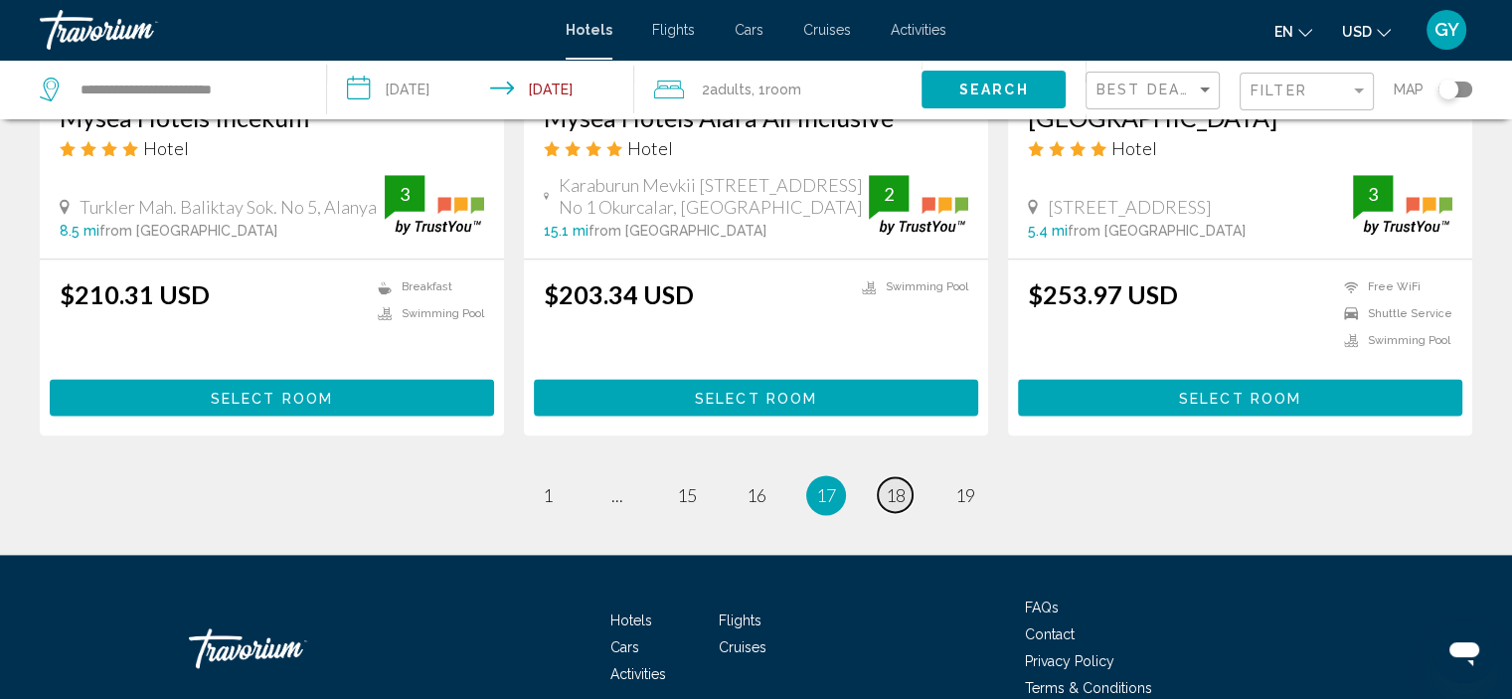
click at [898, 490] on span "18" at bounding box center [895, 495] width 20 height 22
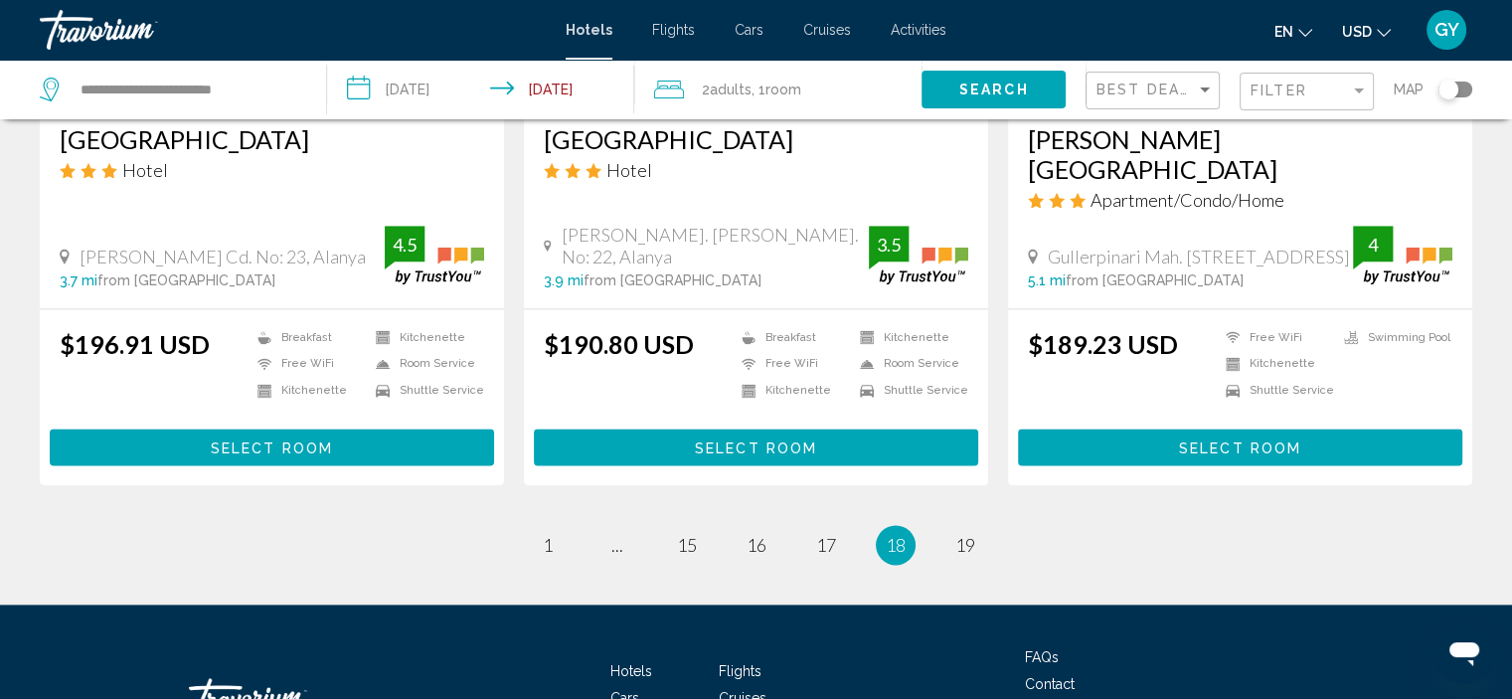
scroll to position [2564, 0]
click at [969, 534] on span "19" at bounding box center [965, 545] width 20 height 22
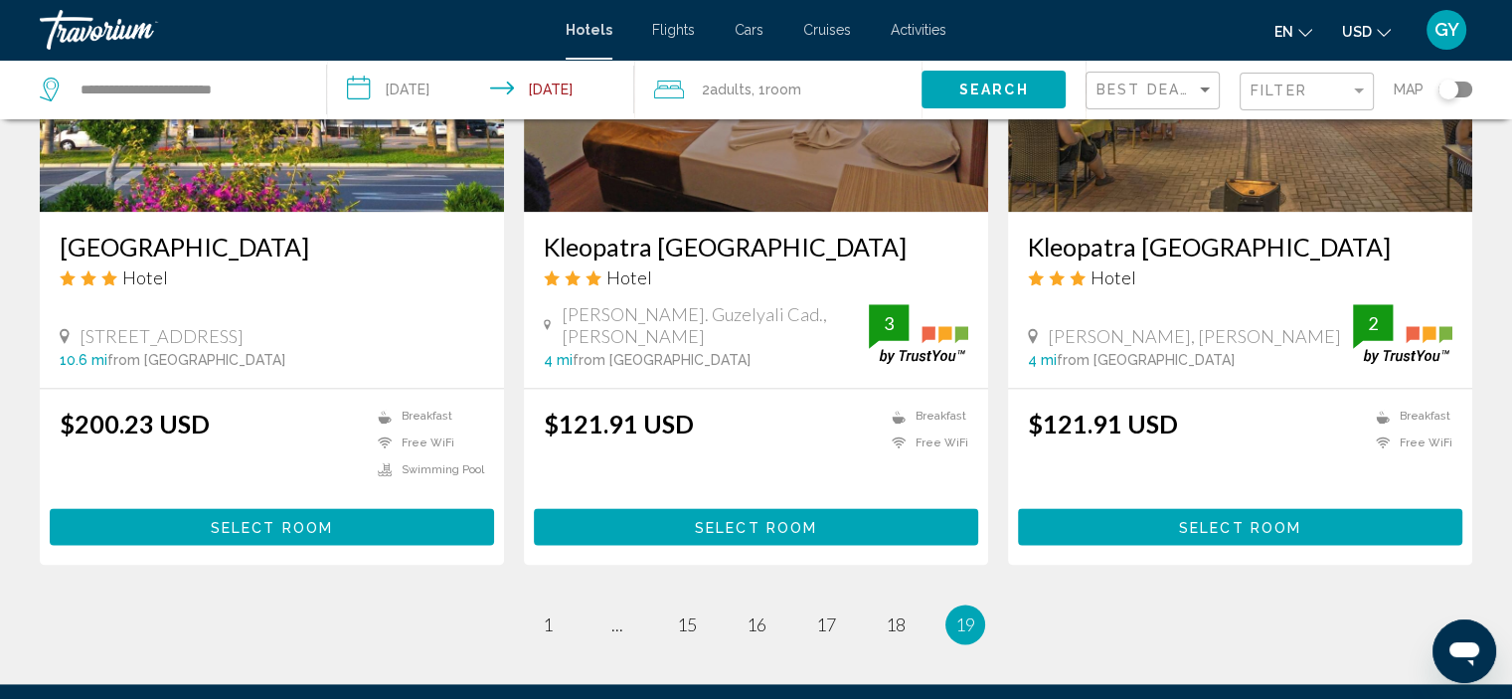
scroll to position [2473, 0]
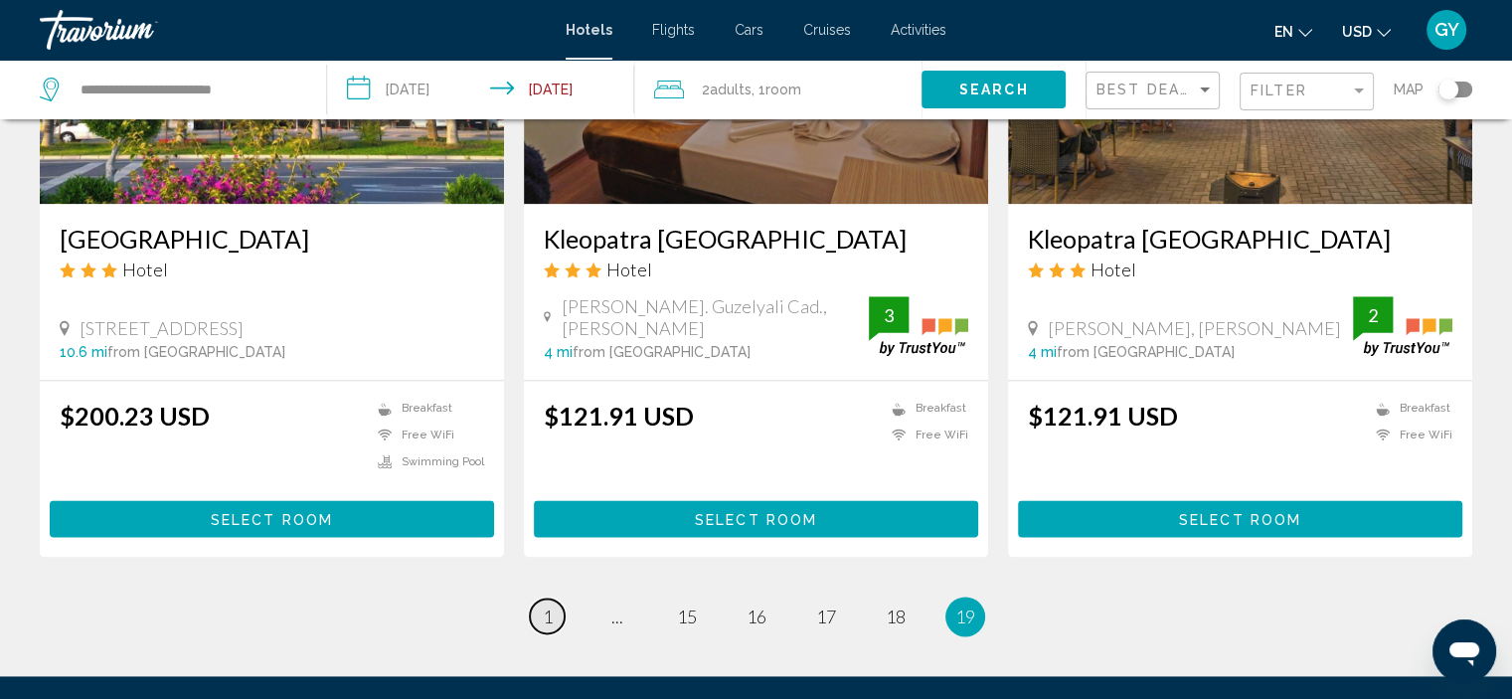
click at [548, 605] on span "1" at bounding box center [548, 616] width 10 height 22
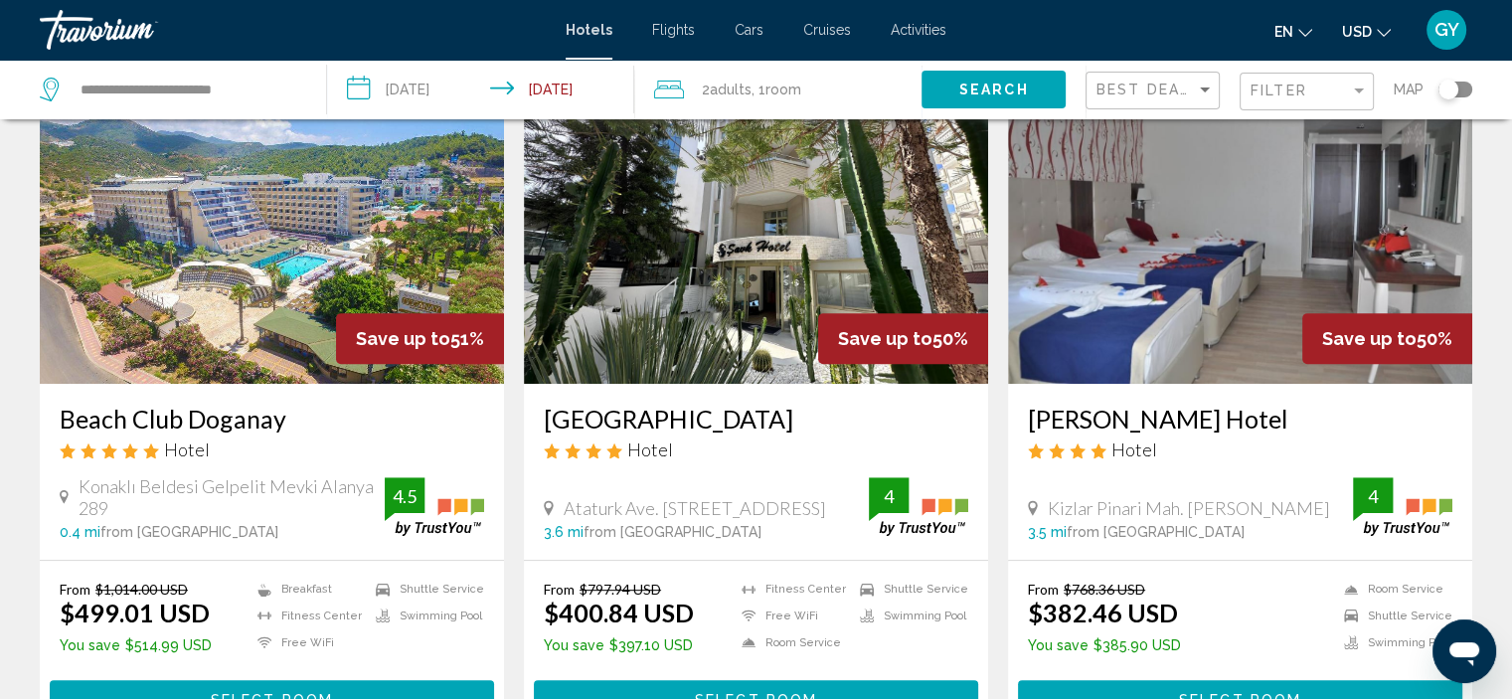
scroll to position [839, 0]
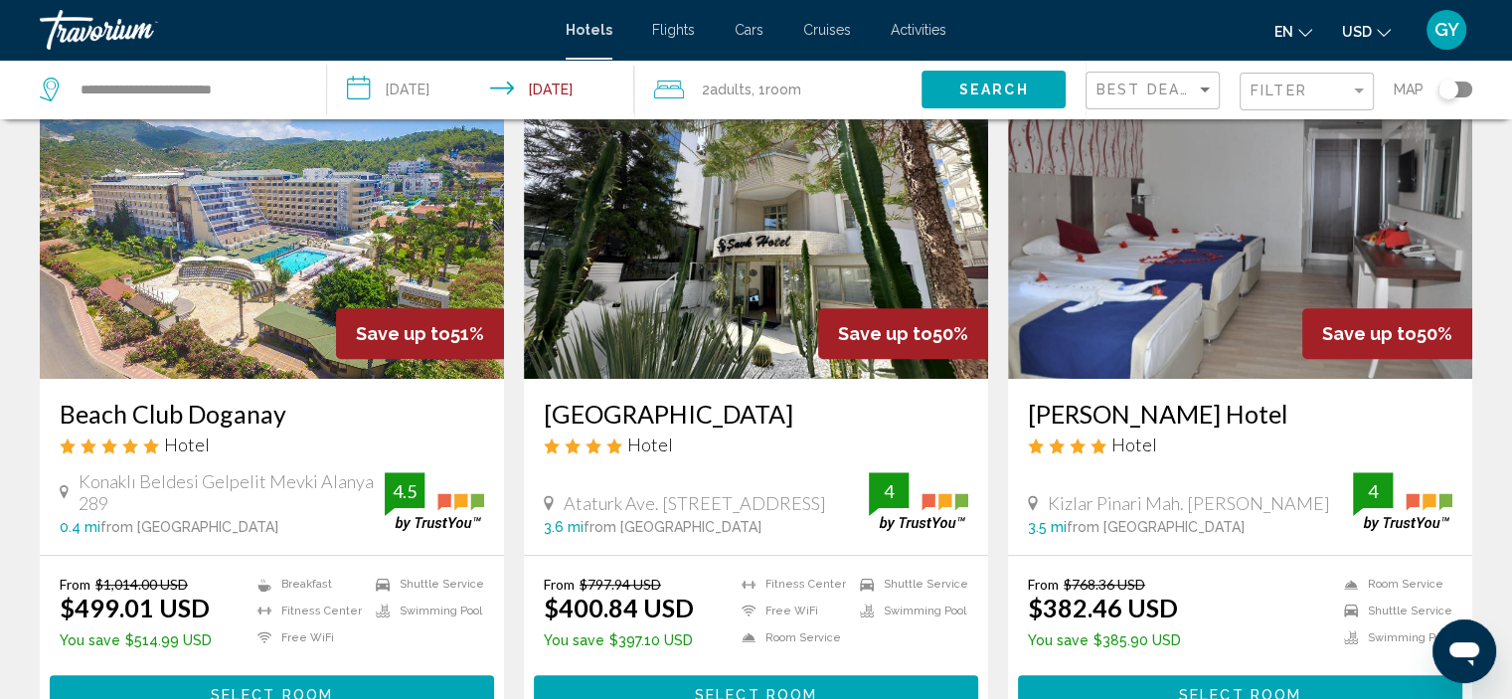
click at [235, 303] on img "Main content" at bounding box center [272, 220] width 464 height 318
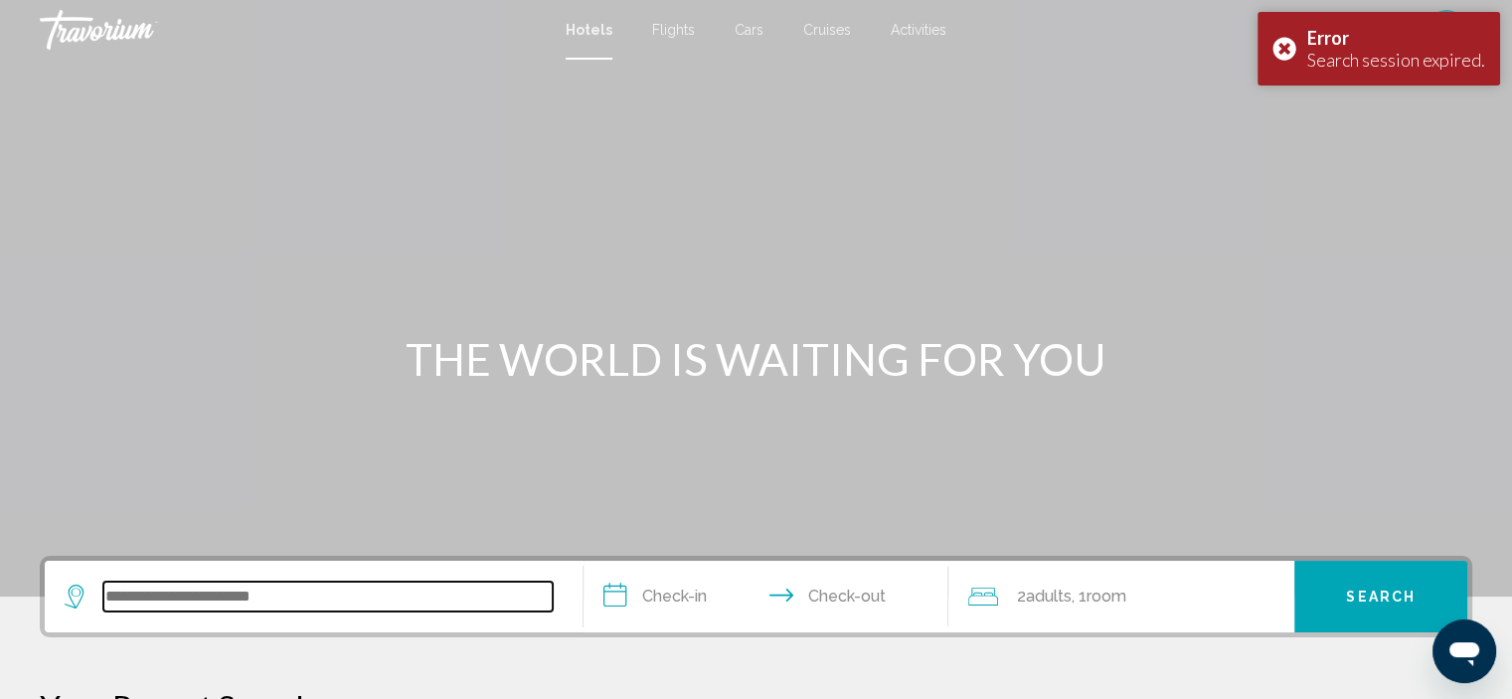
click at [131, 606] on input "Search widget" at bounding box center [327, 596] width 449 height 30
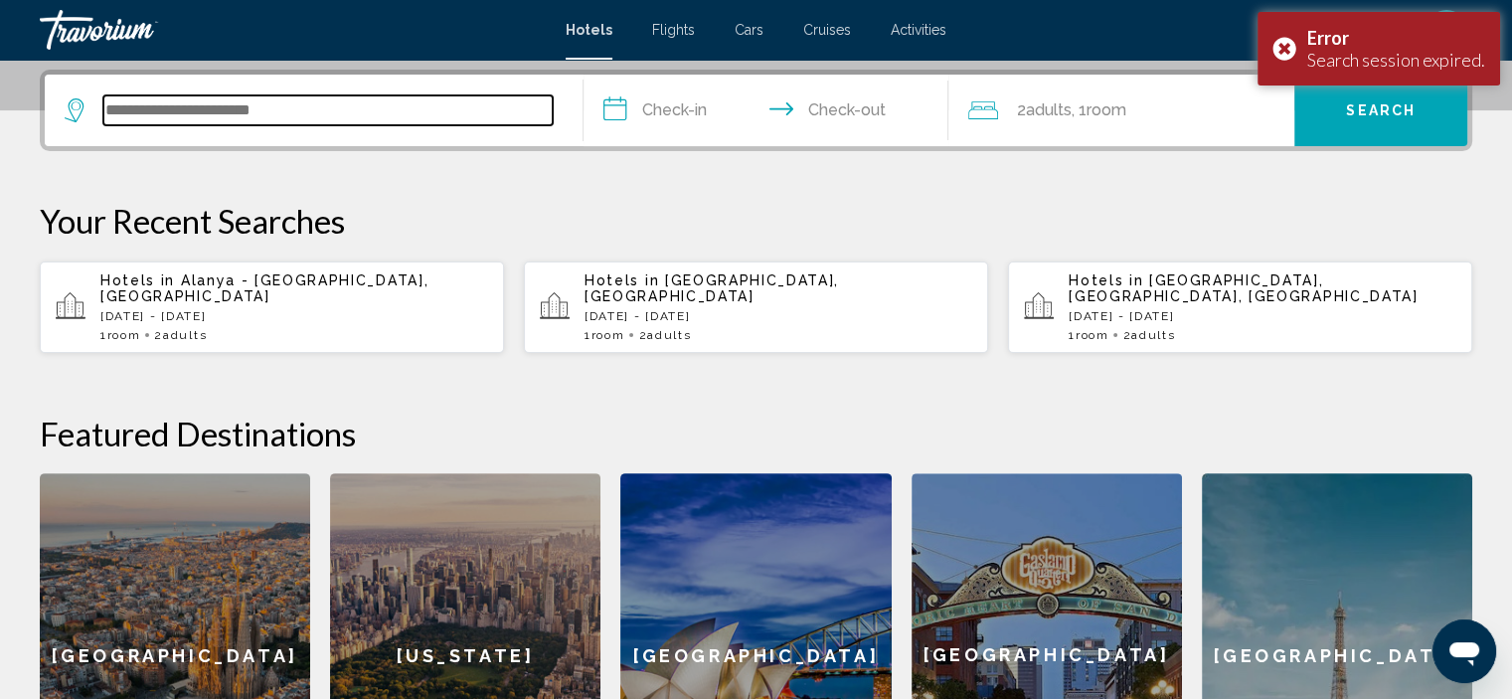
scroll to position [490, 0]
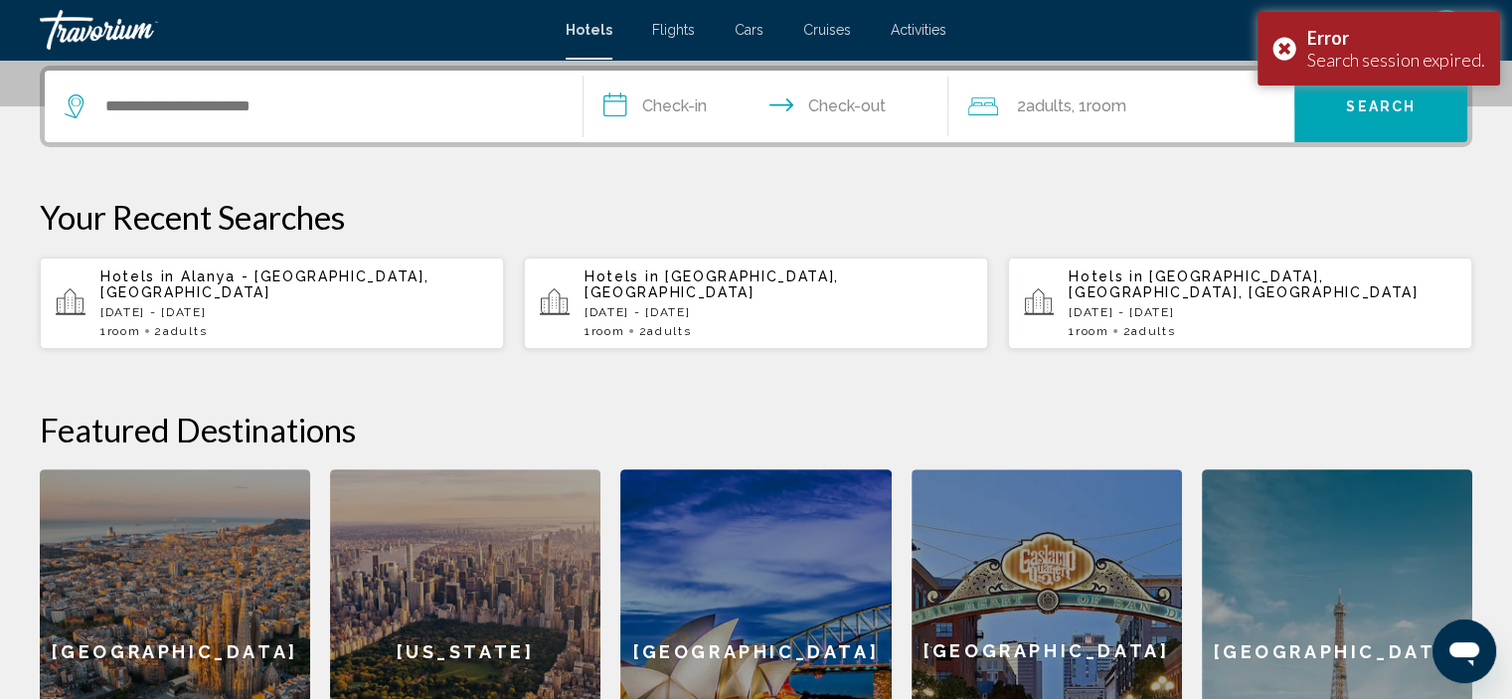
click at [246, 274] on span "Alanya - [GEOGRAPHIC_DATA], [GEOGRAPHIC_DATA]" at bounding box center [264, 284] width 328 height 32
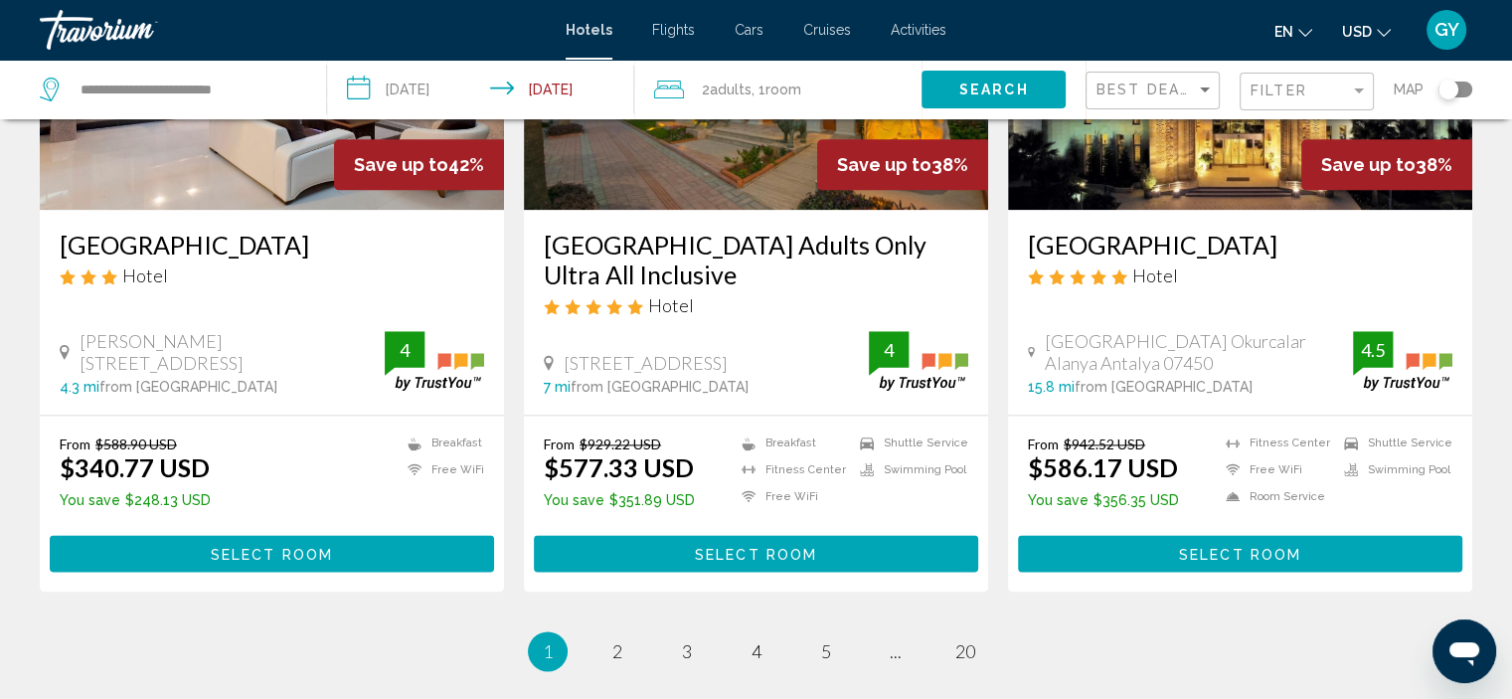
scroll to position [2518, 0]
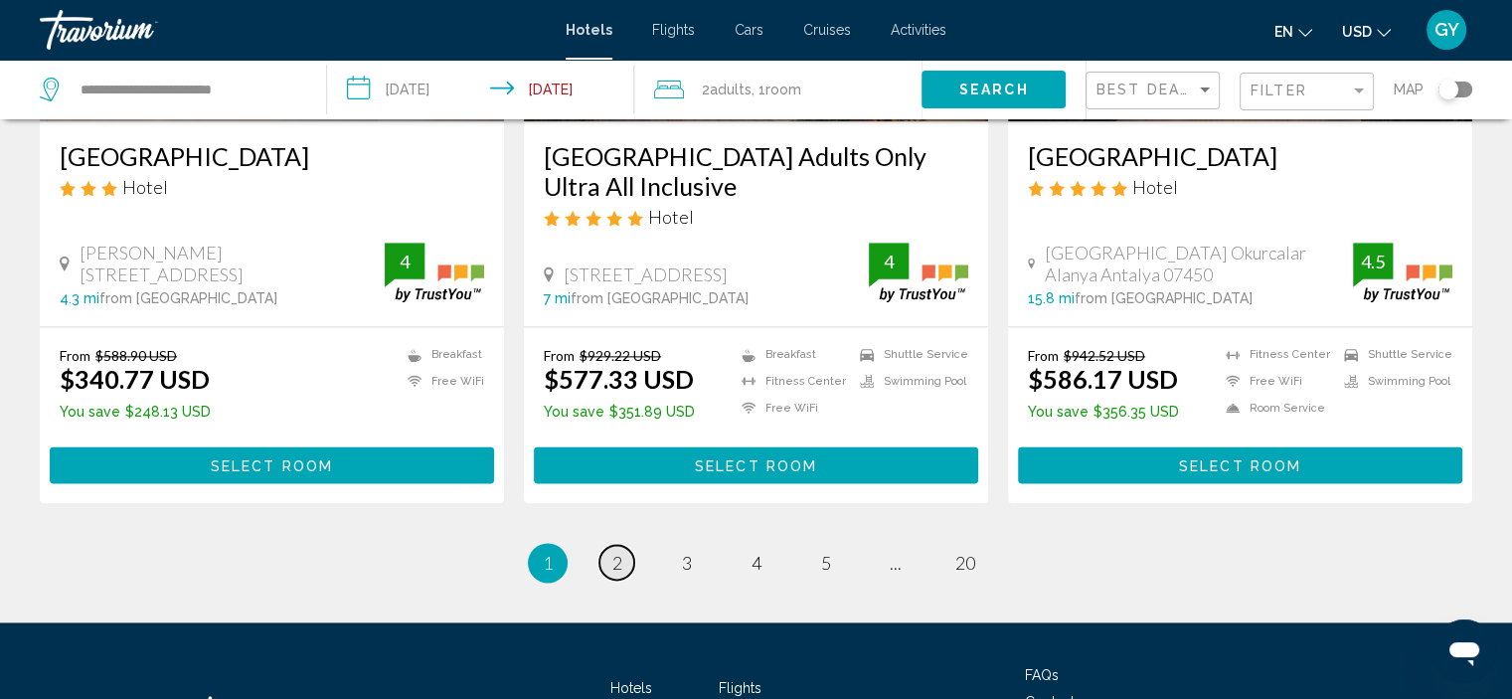
click at [612, 560] on span "2" at bounding box center [617, 563] width 10 height 22
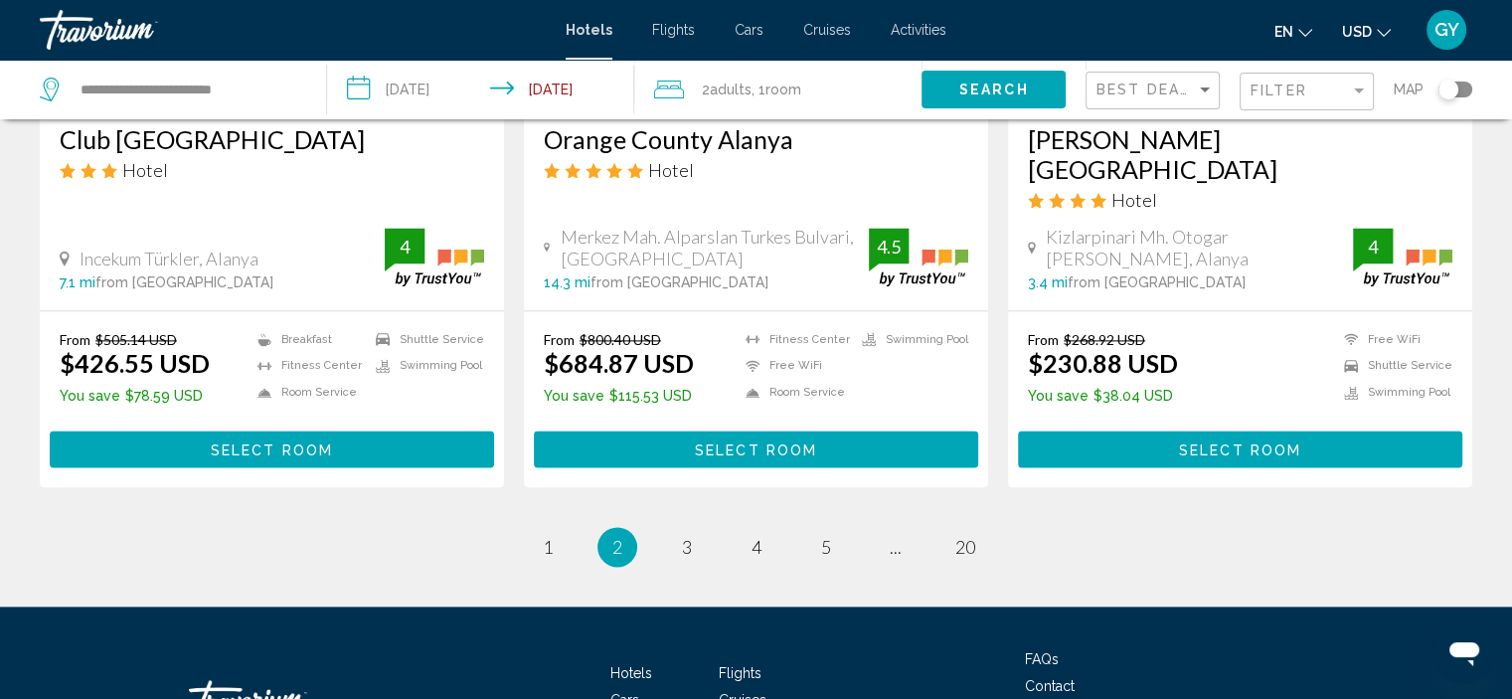
scroll to position [2623, 0]
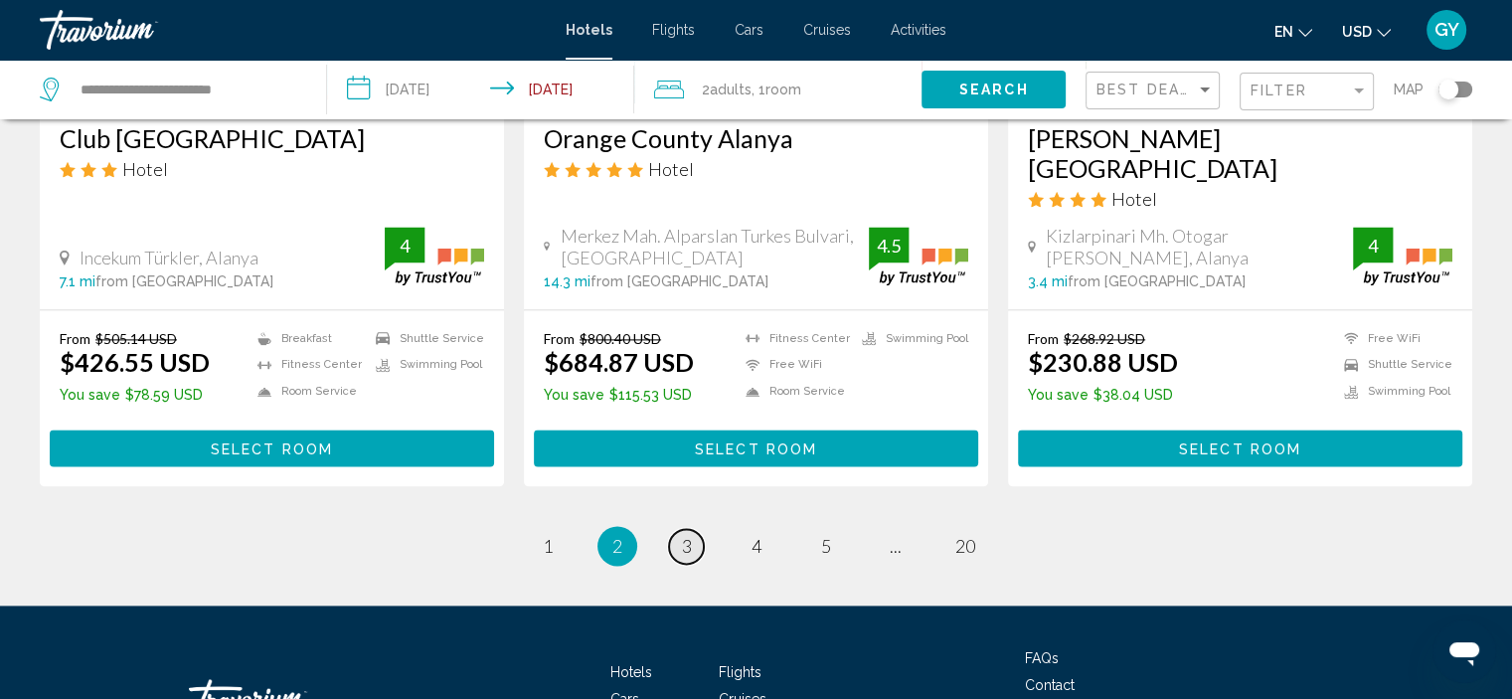
click at [683, 535] on span "3" at bounding box center [687, 546] width 10 height 22
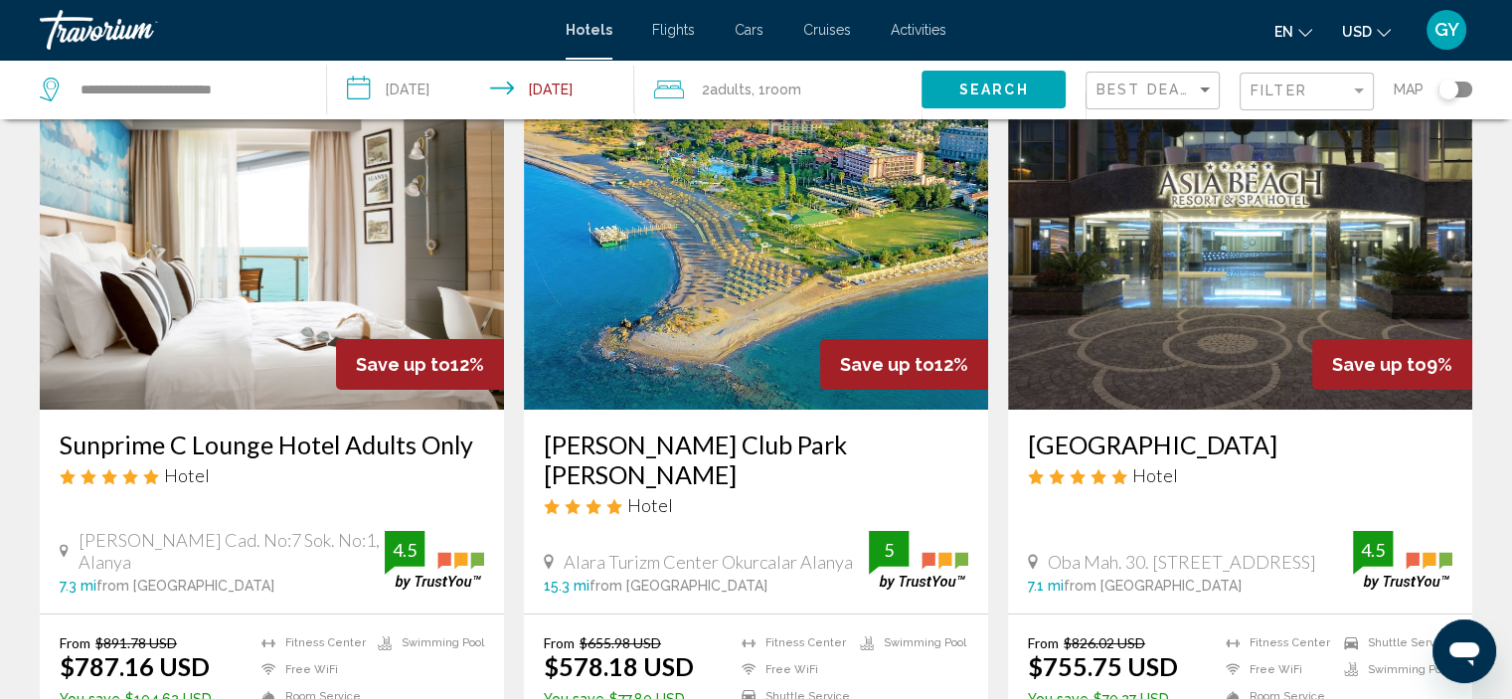
scroll to position [95, 0]
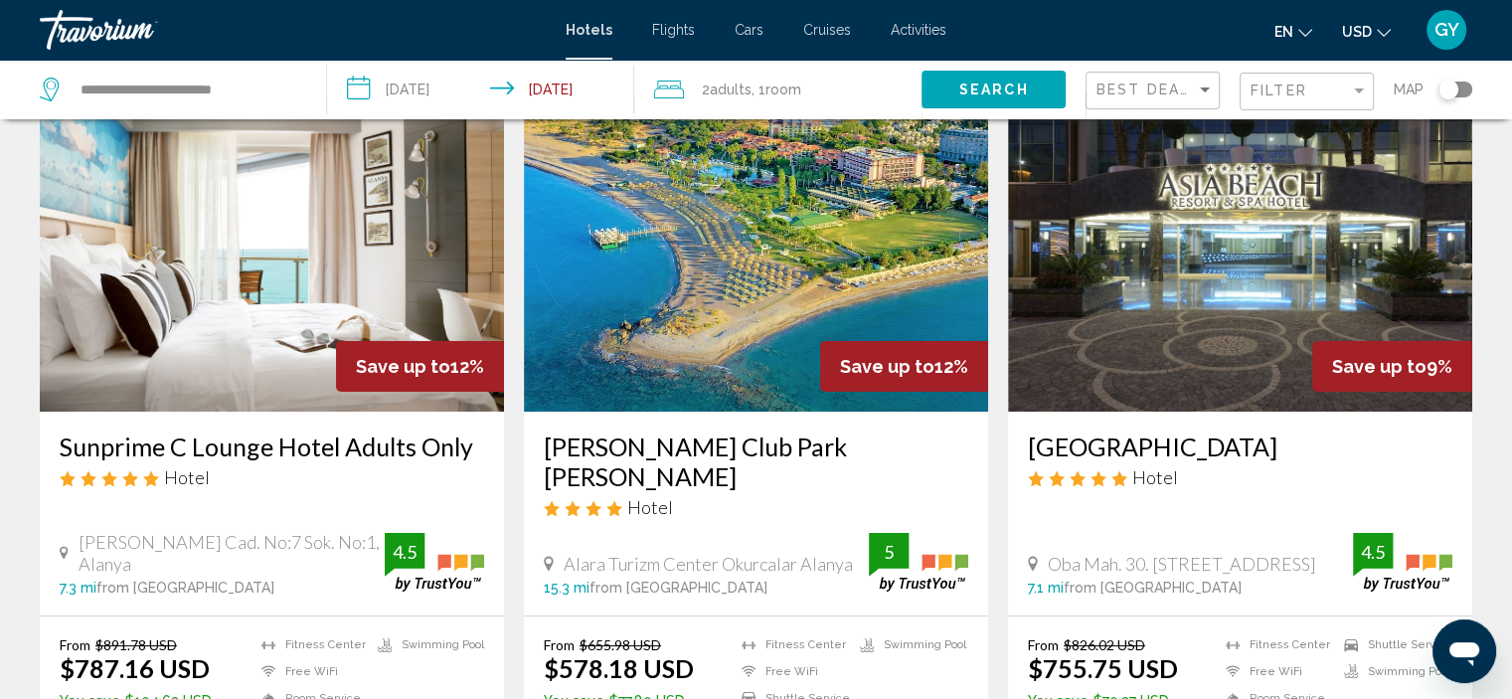
click at [683, 491] on div "[PERSON_NAME] Club Park [PERSON_NAME] Hotel" at bounding box center [756, 481] width 424 height 101
click at [765, 243] on img "Main content" at bounding box center [756, 252] width 464 height 318
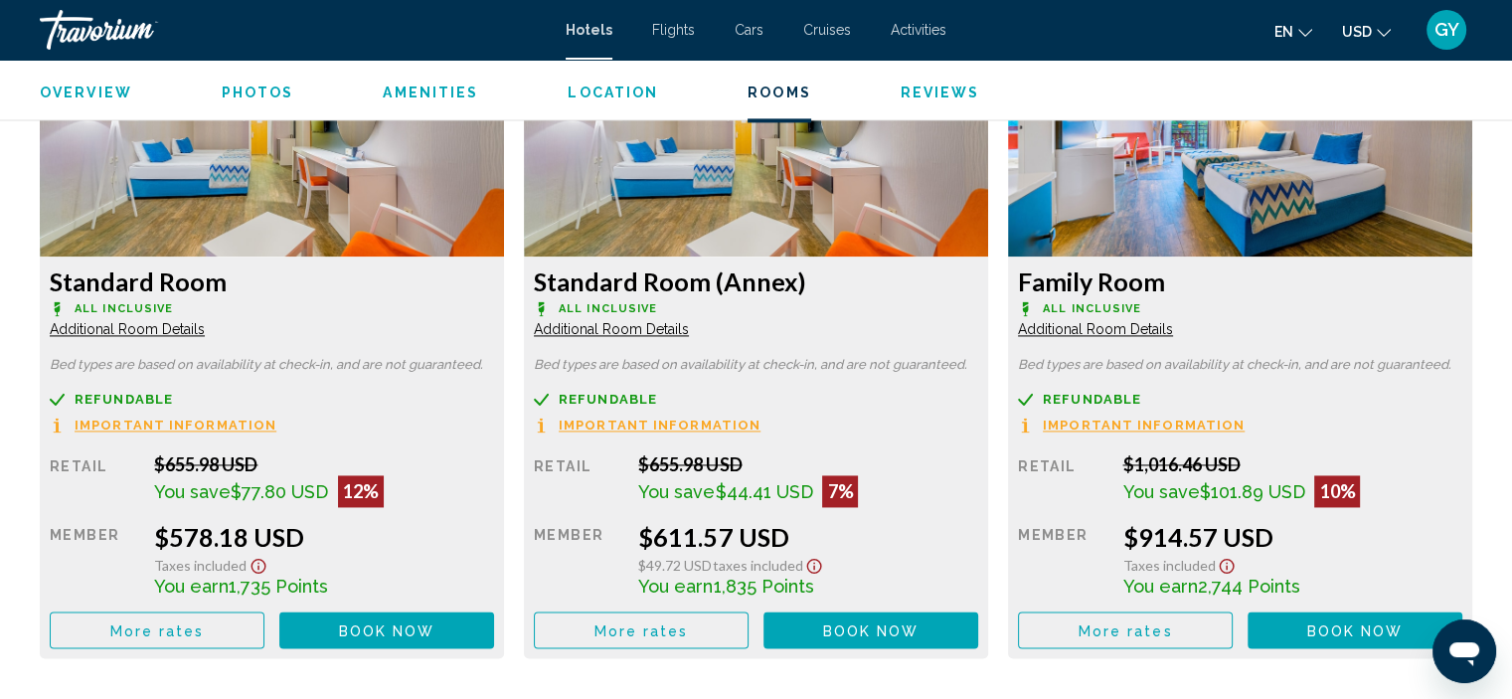
scroll to position [2807, 0]
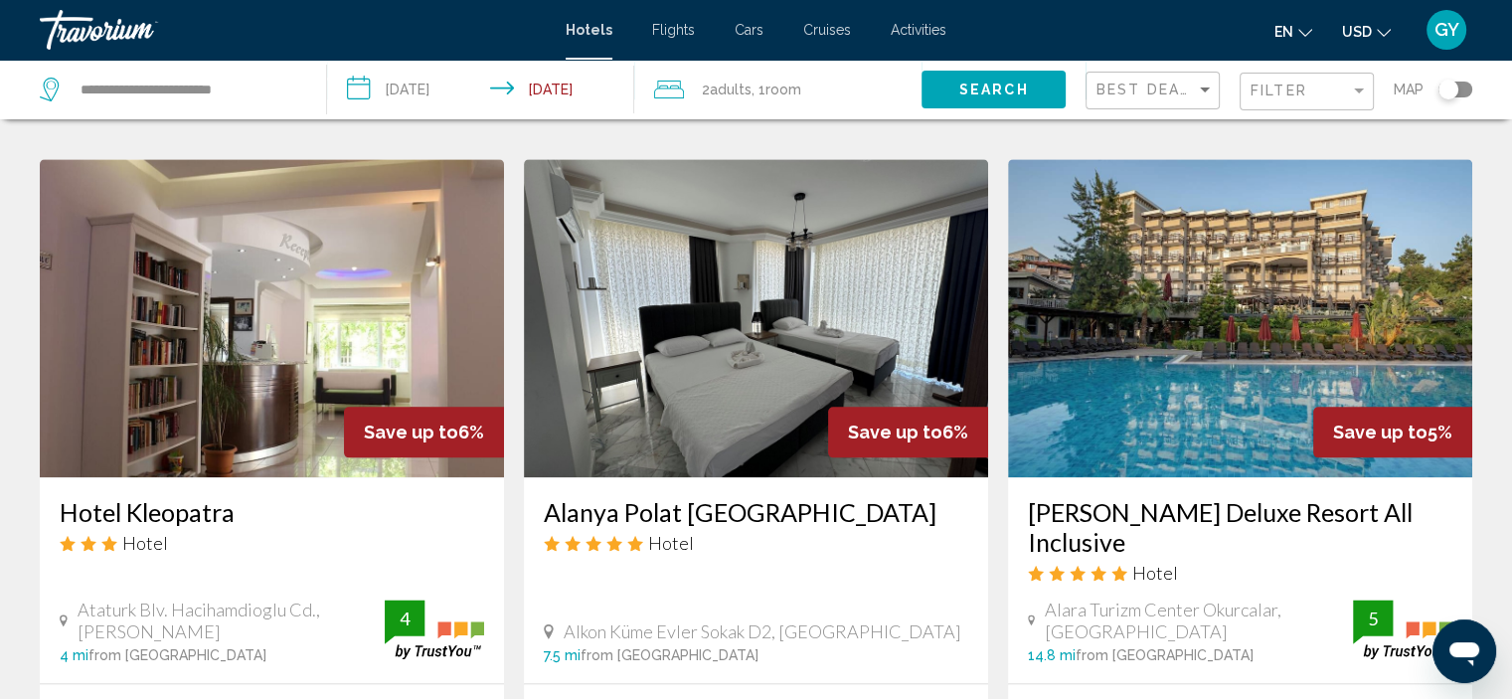
scroll to position [2250, 0]
click at [1272, 314] on img "Main content" at bounding box center [1240, 319] width 464 height 318
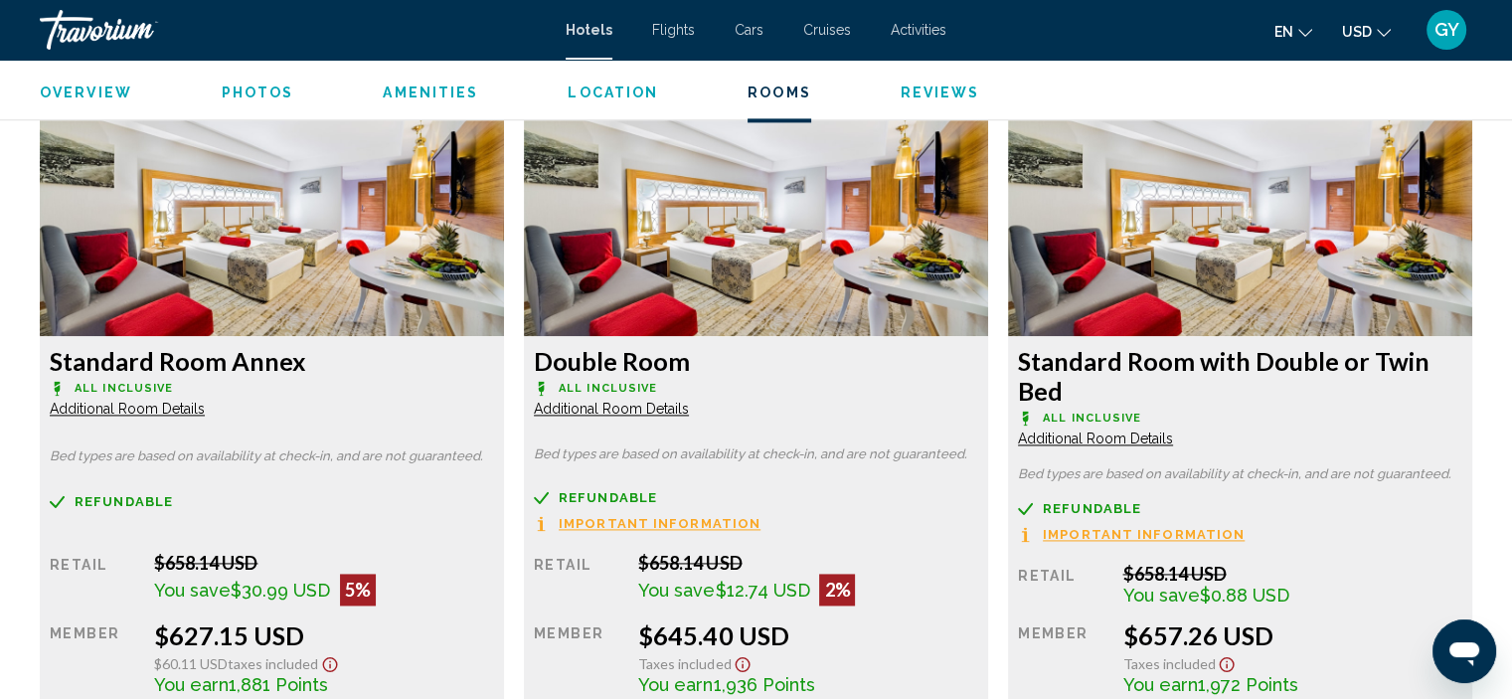
scroll to position [2666, 0]
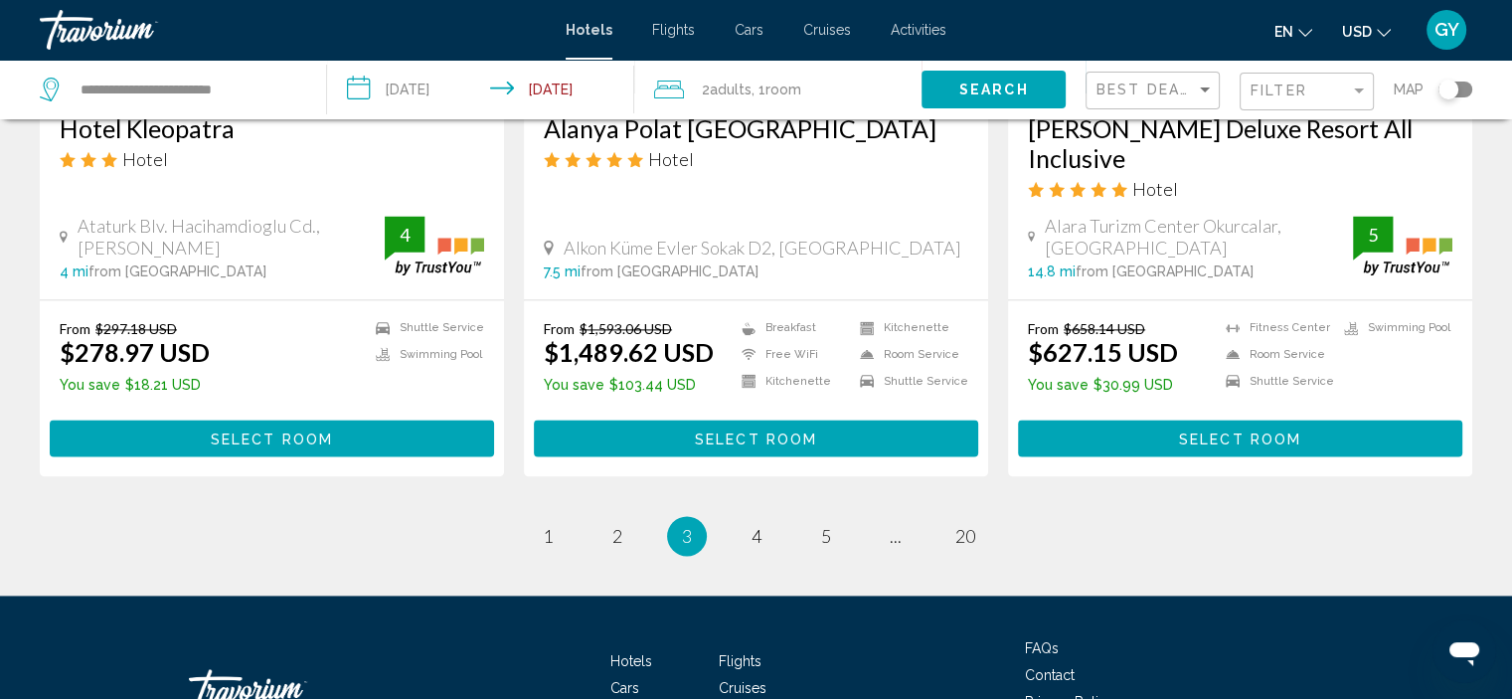
scroll to position [2642, 0]
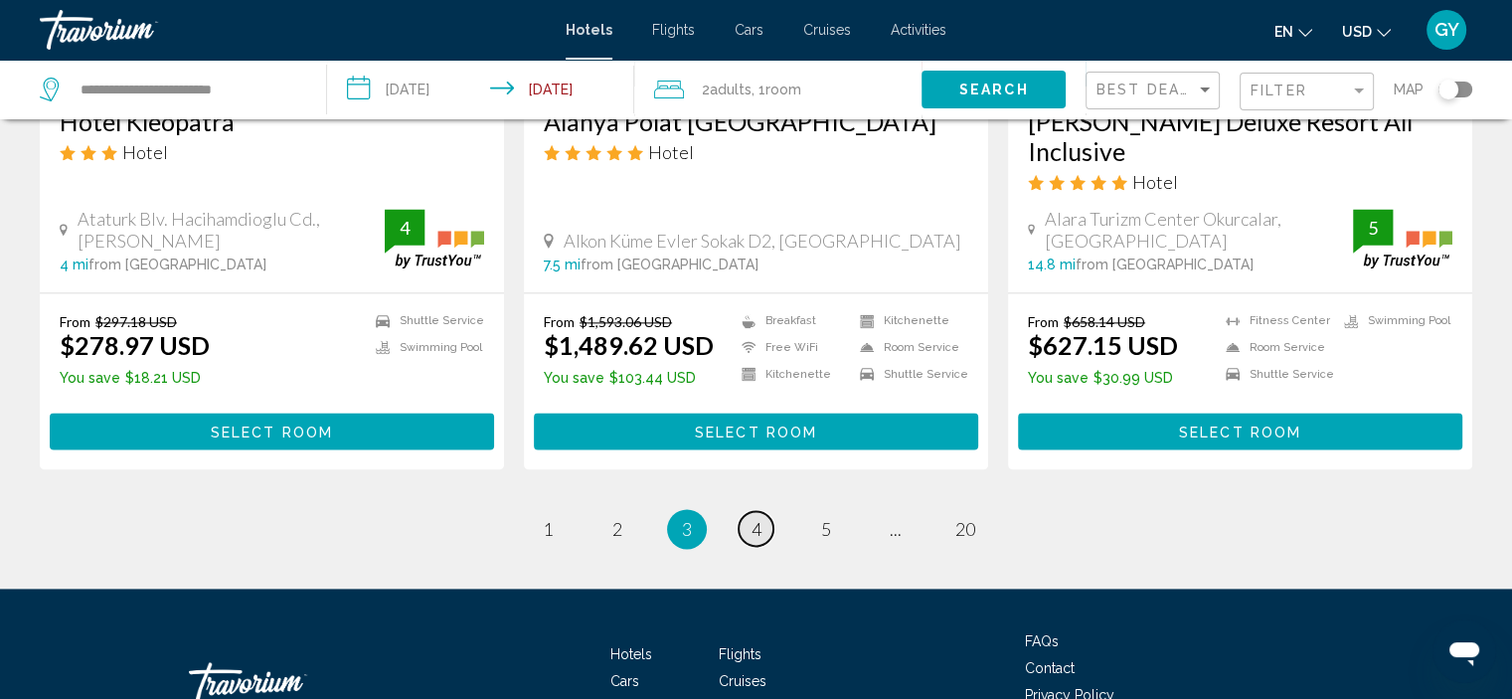
click at [758, 518] on span "4" at bounding box center [756, 529] width 10 height 22
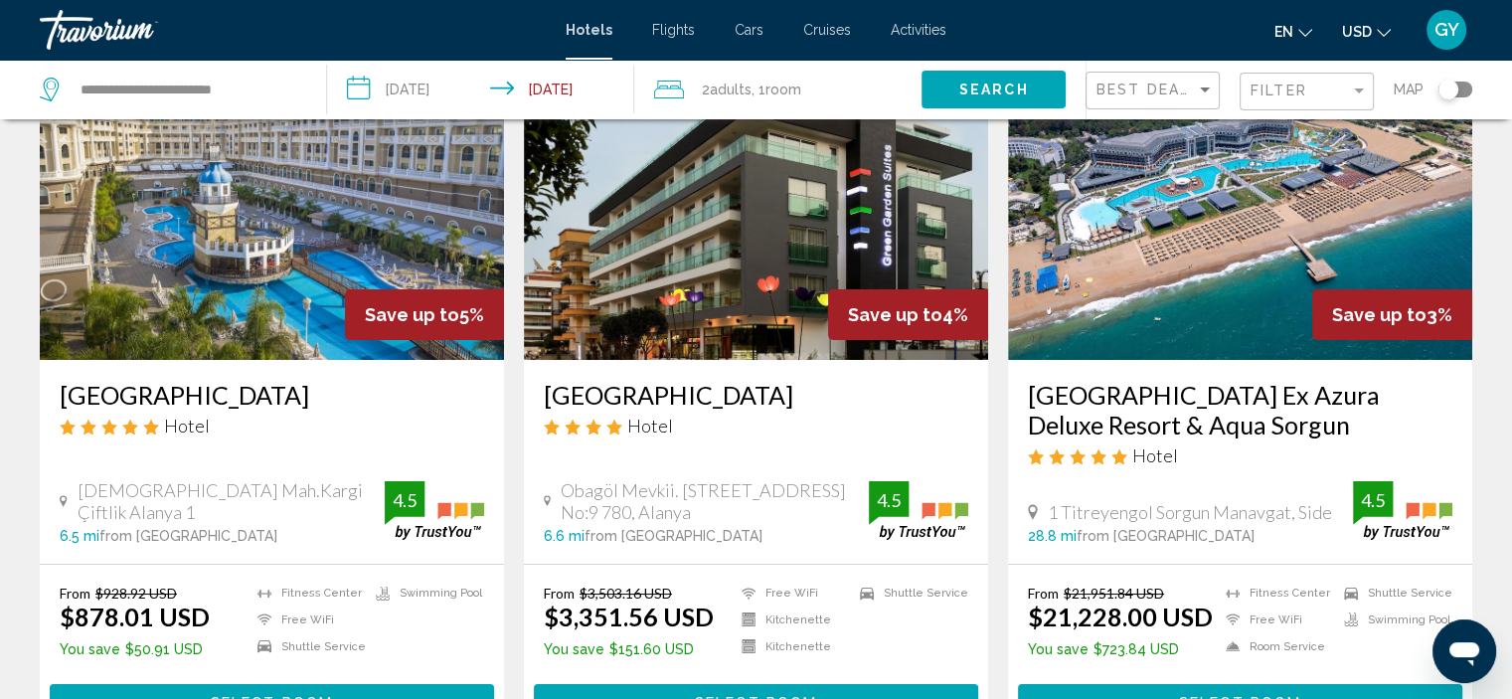
scroll to position [143, 0]
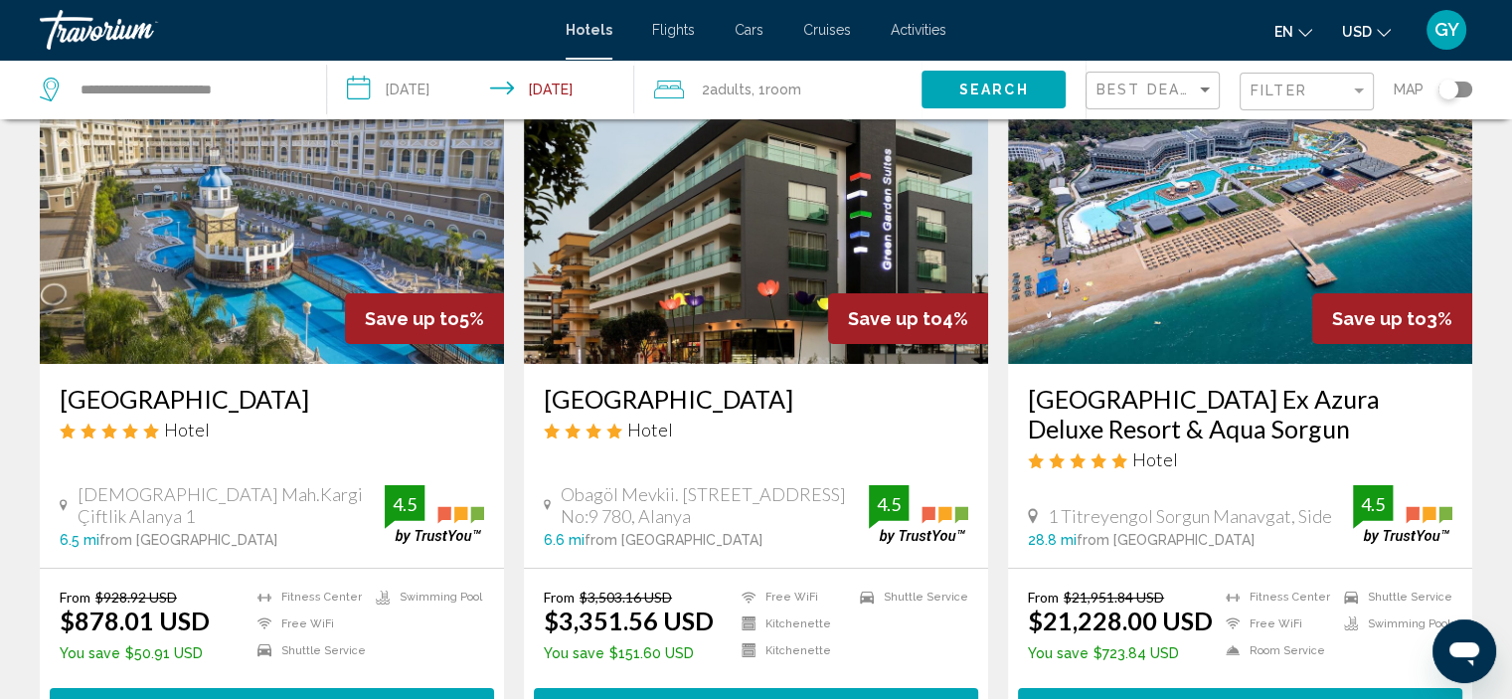
click at [390, 190] on img "Main content" at bounding box center [272, 205] width 464 height 318
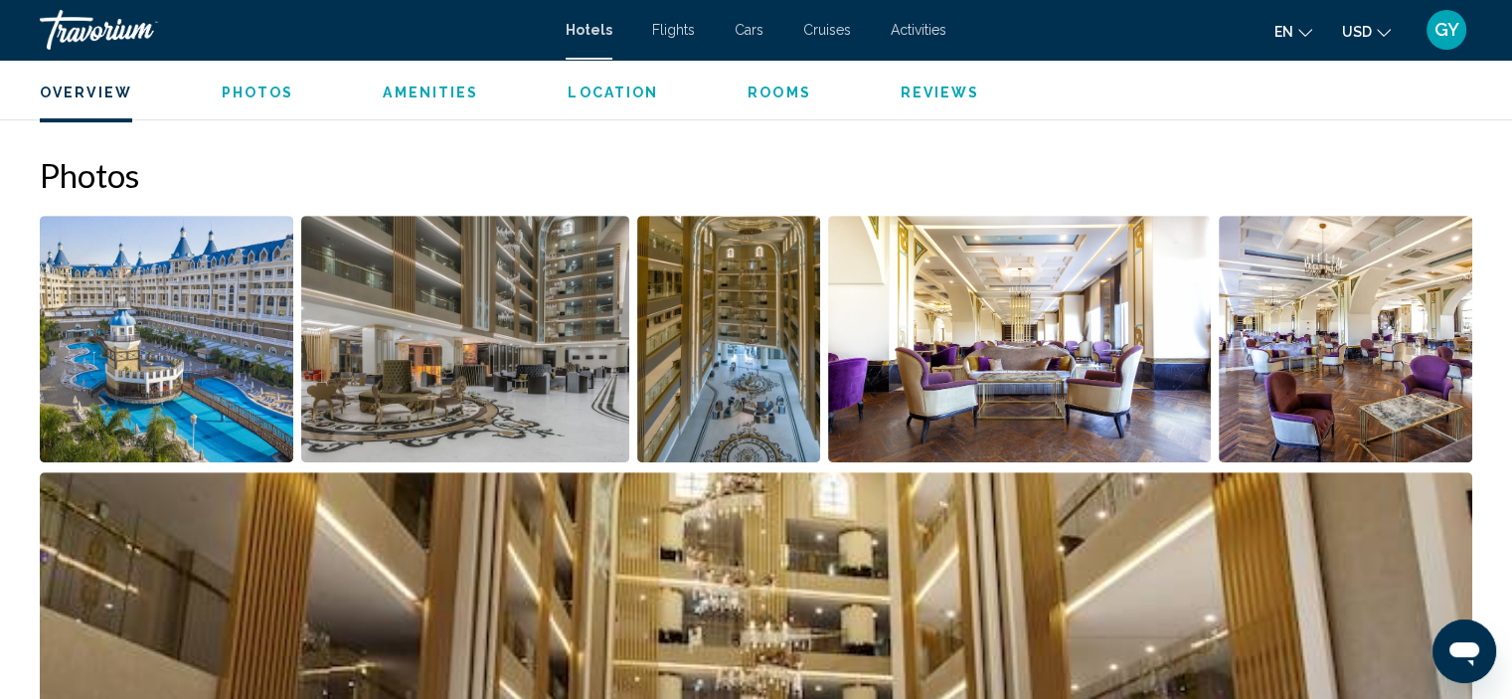
scroll to position [918, 0]
click at [225, 349] on img "Open full-screen image slider" at bounding box center [166, 339] width 253 height 246
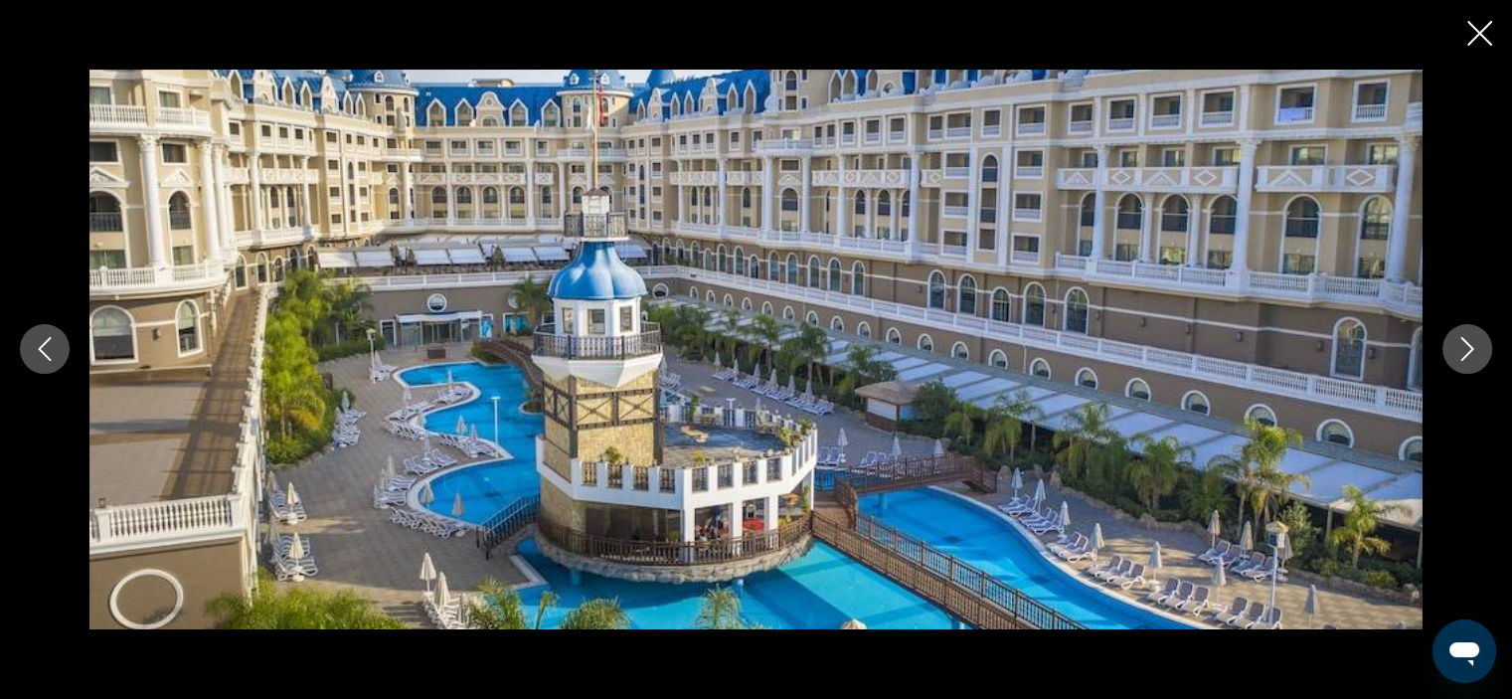
click at [1474, 350] on icon "Next image" at bounding box center [1467, 349] width 24 height 24
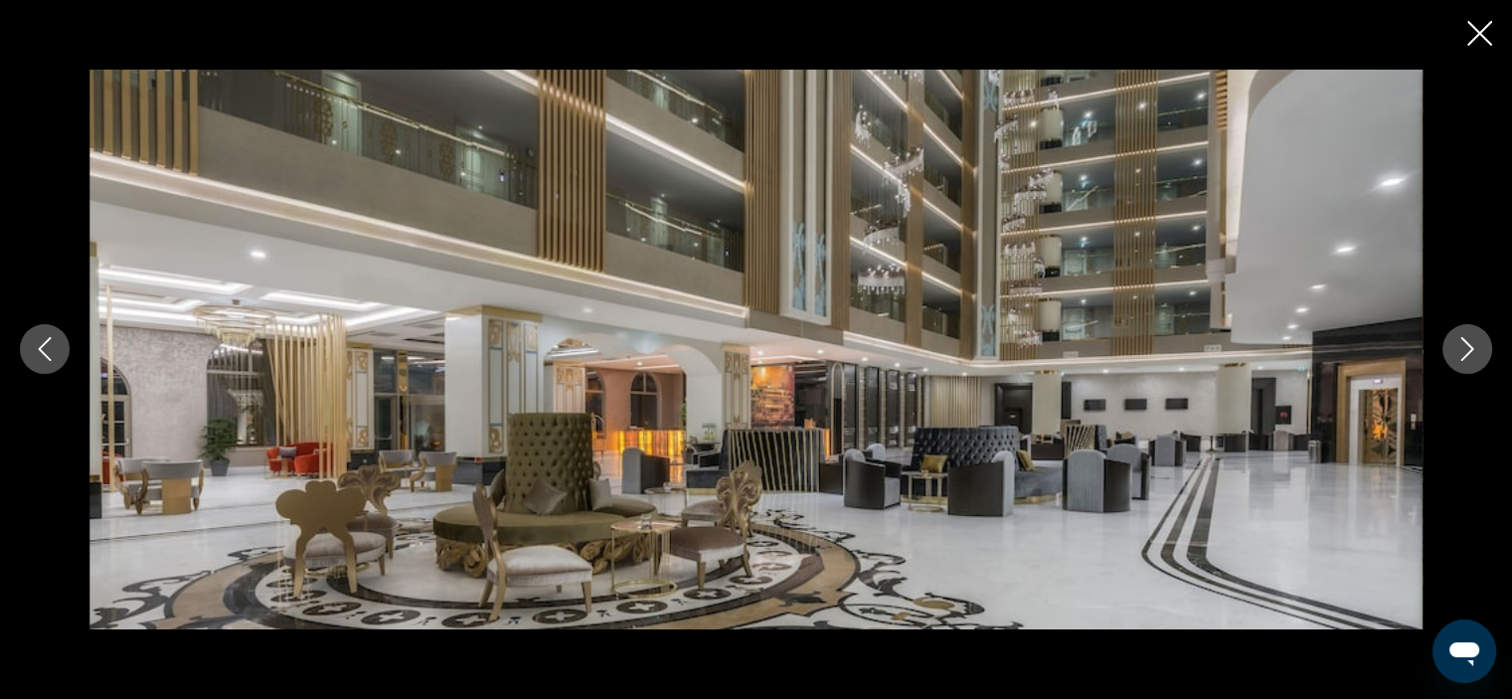
click at [1474, 350] on icon "Next image" at bounding box center [1467, 349] width 24 height 24
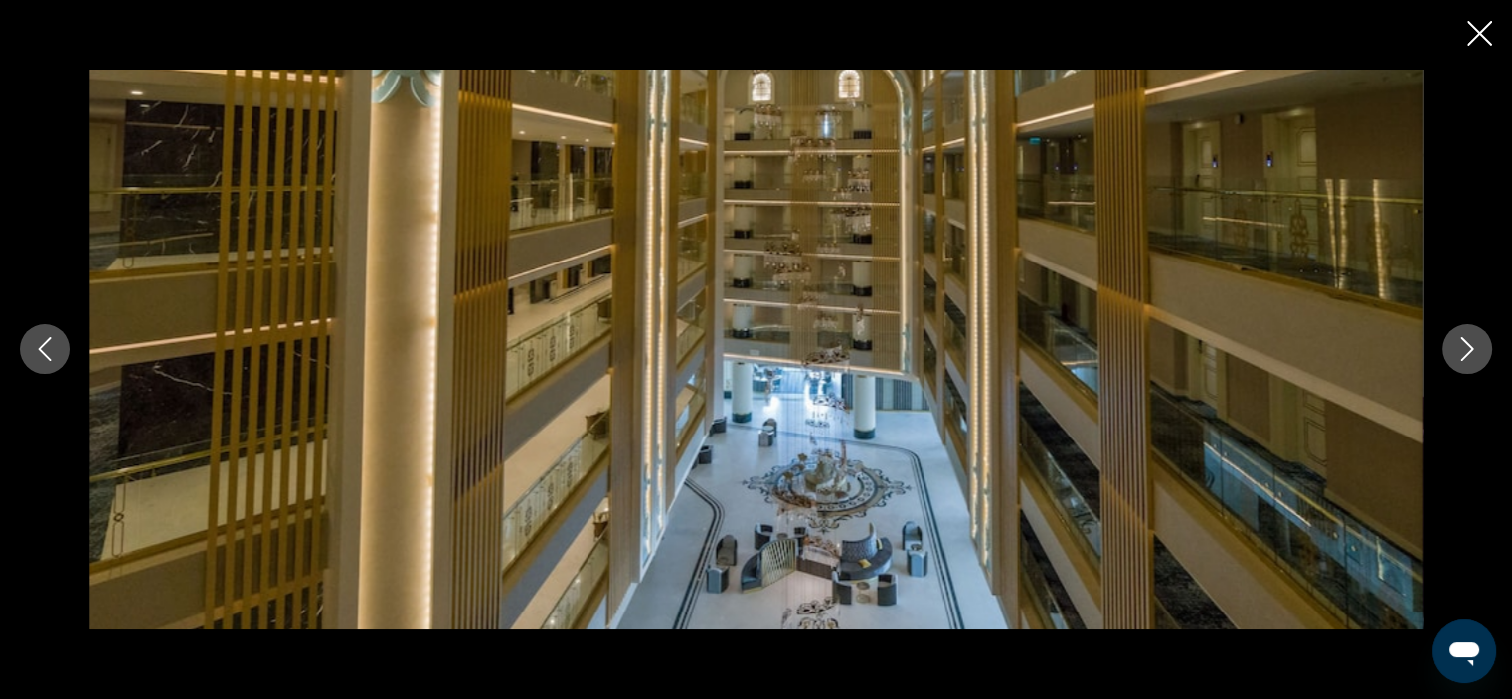
click at [1474, 350] on icon "Next image" at bounding box center [1467, 349] width 24 height 24
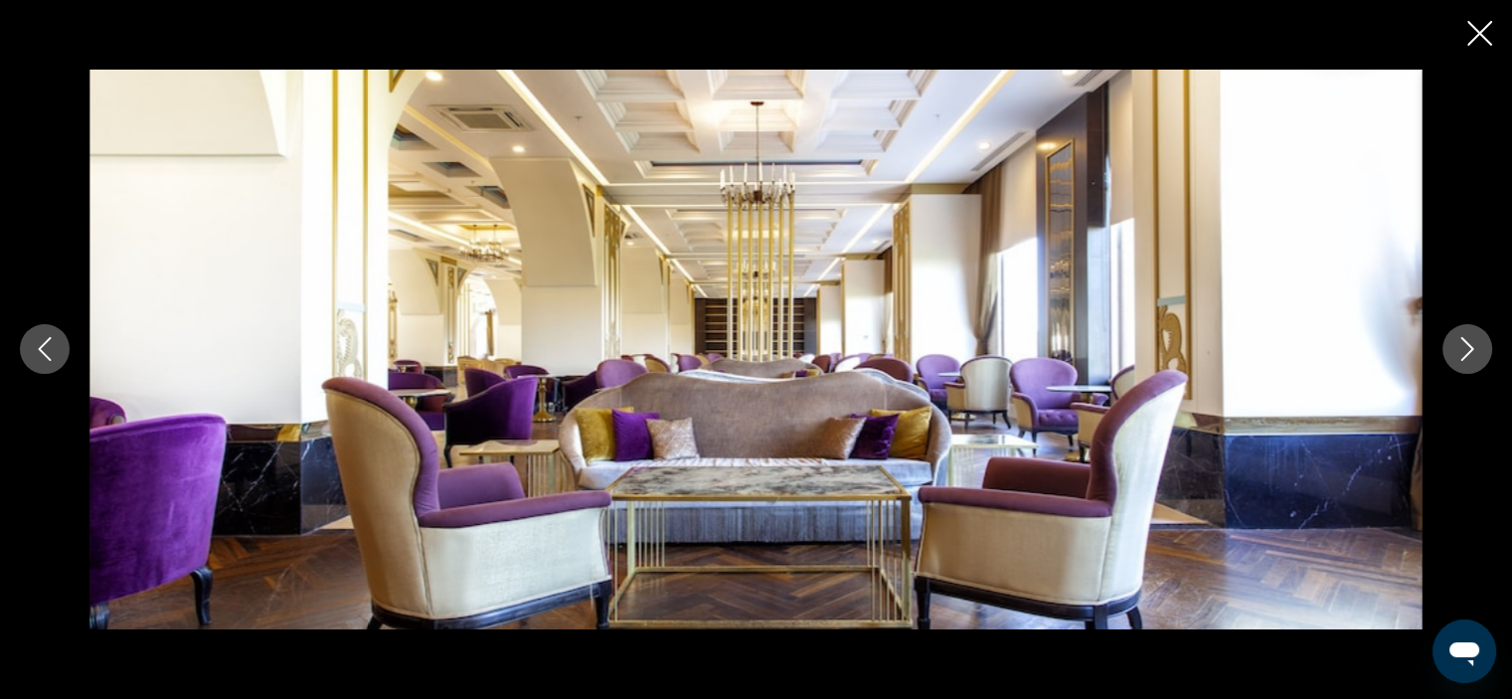
click at [1474, 350] on icon "Next image" at bounding box center [1467, 349] width 24 height 24
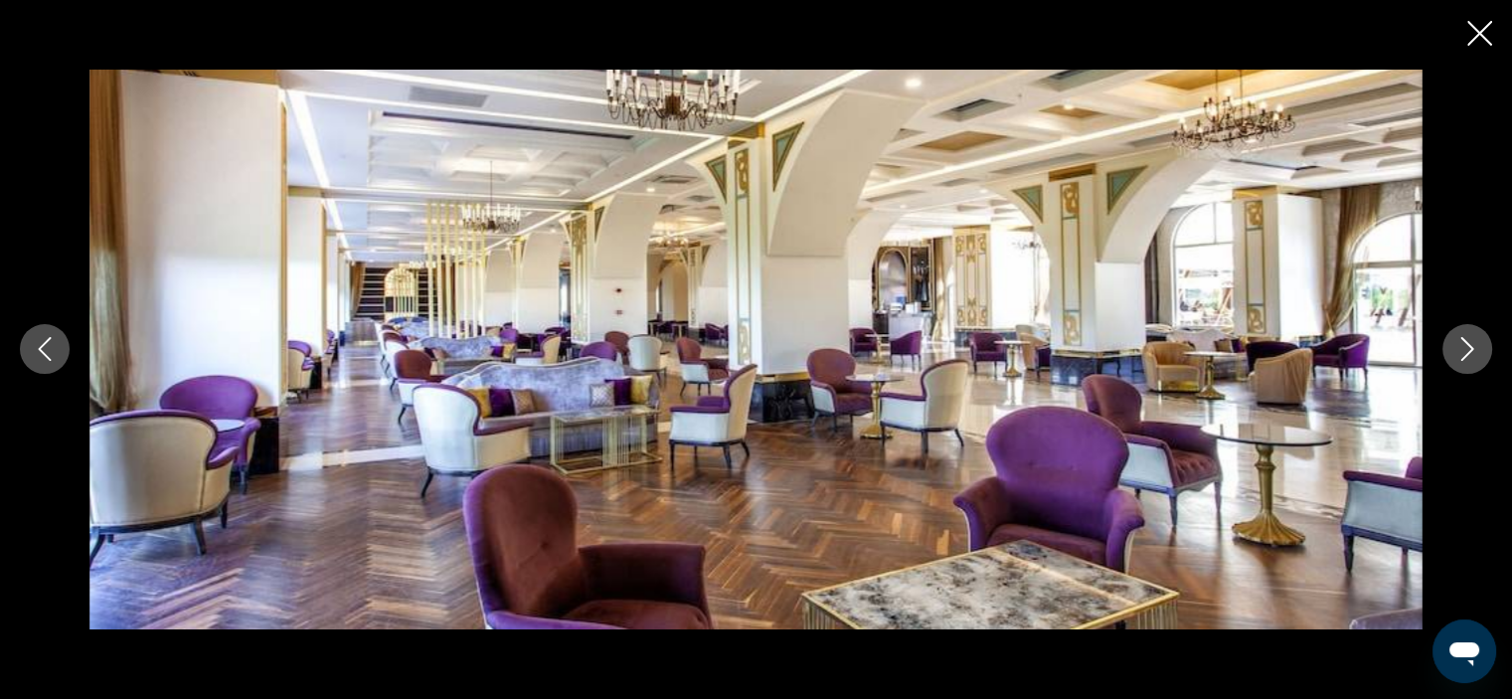
click at [1474, 350] on icon "Next image" at bounding box center [1467, 349] width 24 height 24
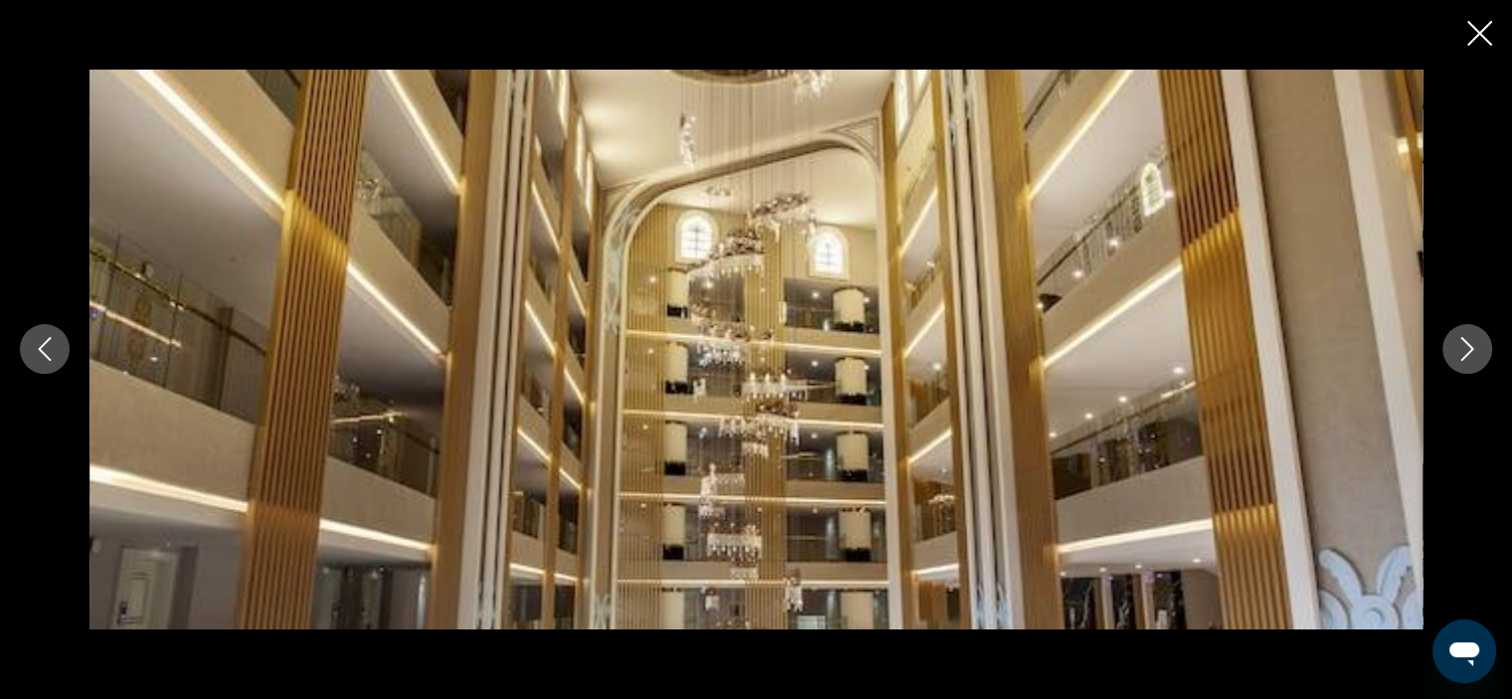
click at [1474, 350] on icon "Next image" at bounding box center [1467, 349] width 24 height 24
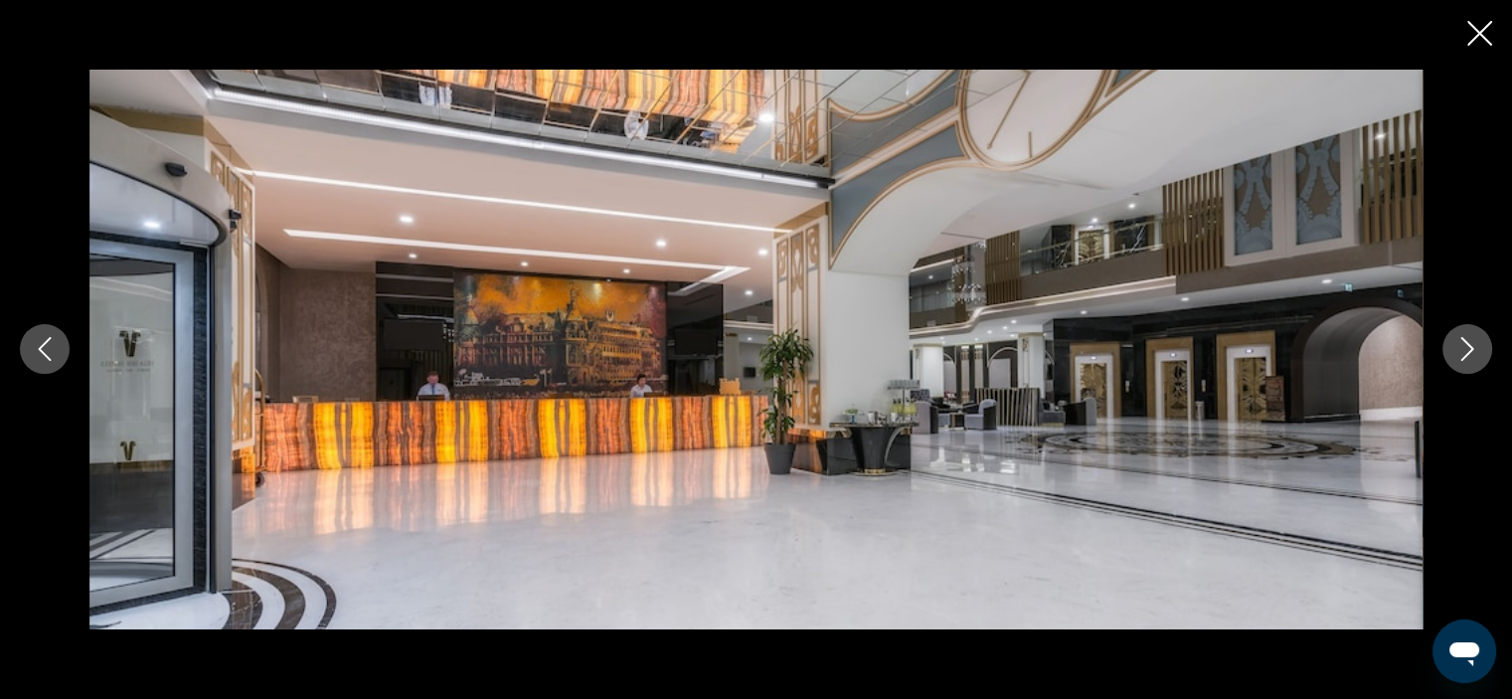
click at [1474, 350] on icon "Next image" at bounding box center [1467, 349] width 24 height 24
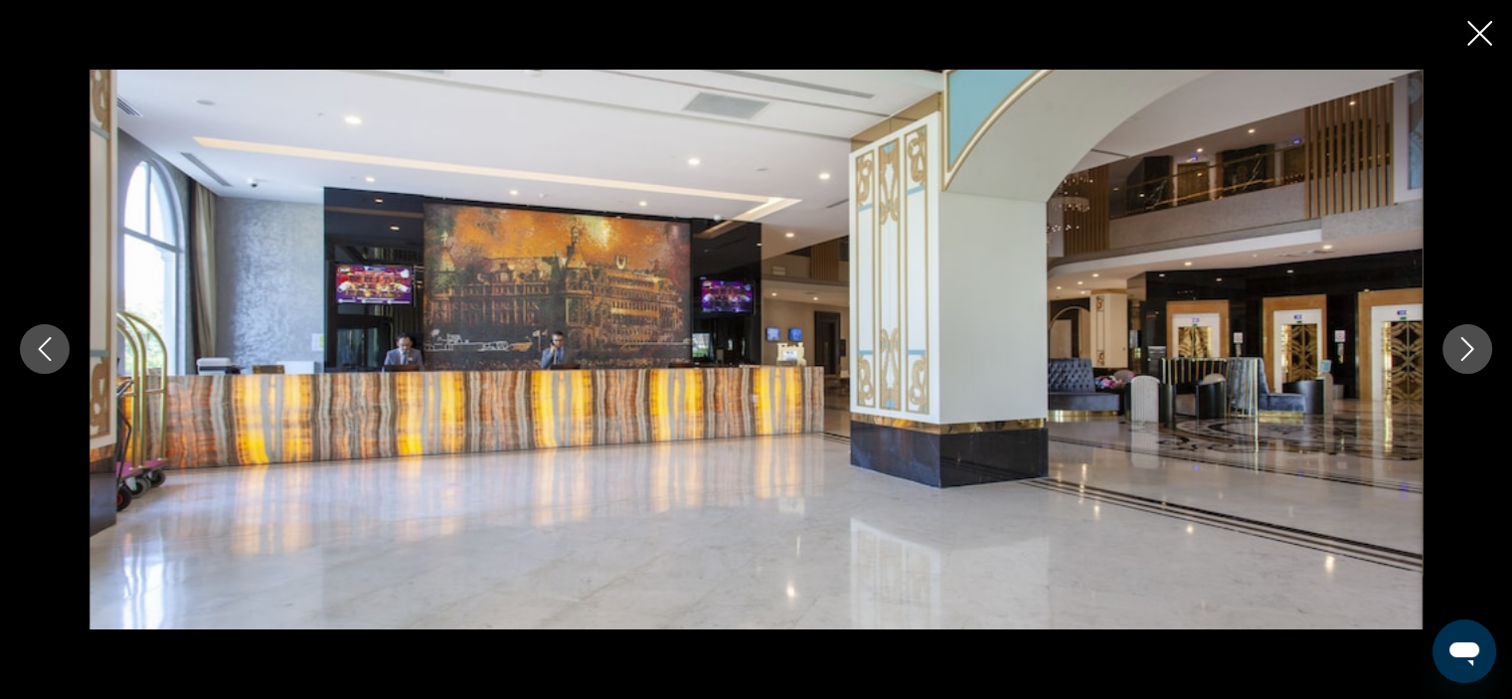
click at [1468, 350] on icon "Next image" at bounding box center [1467, 349] width 24 height 24
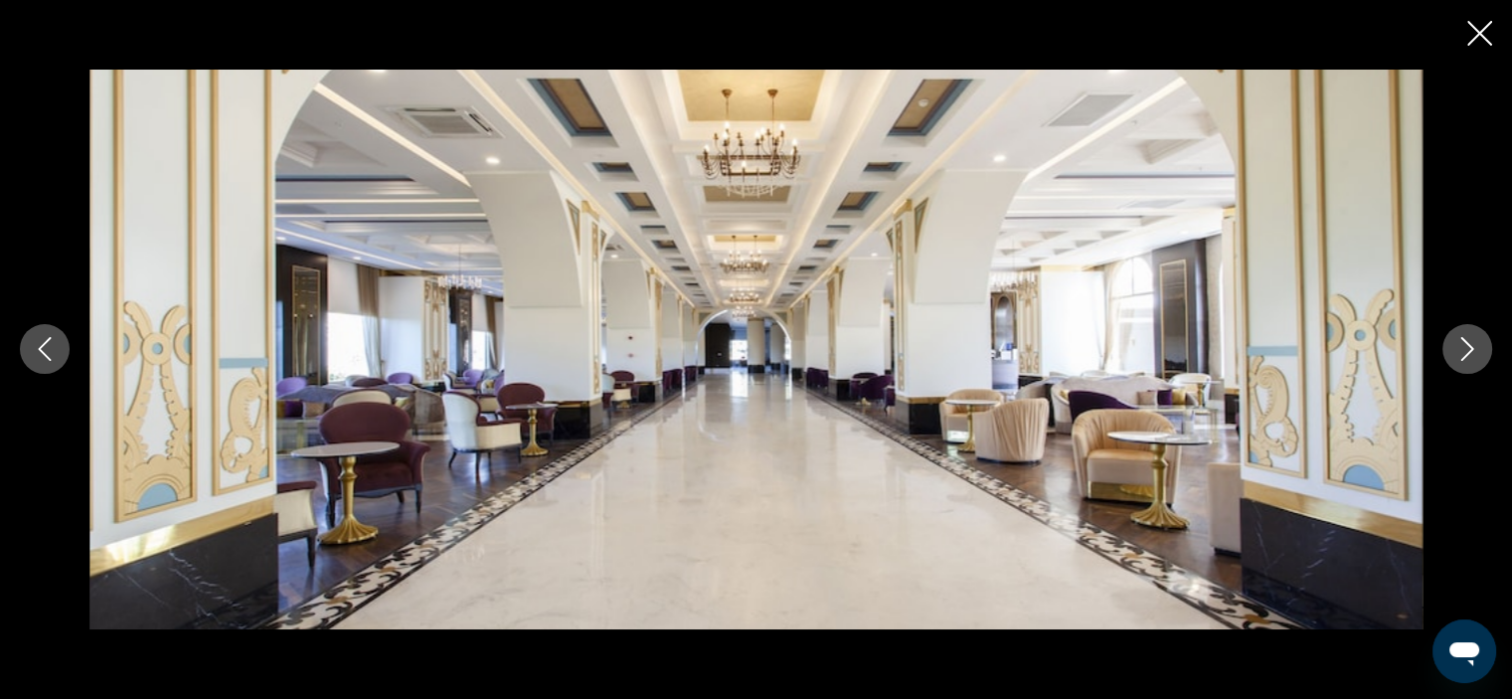
click at [1468, 350] on icon "Next image" at bounding box center [1467, 349] width 24 height 24
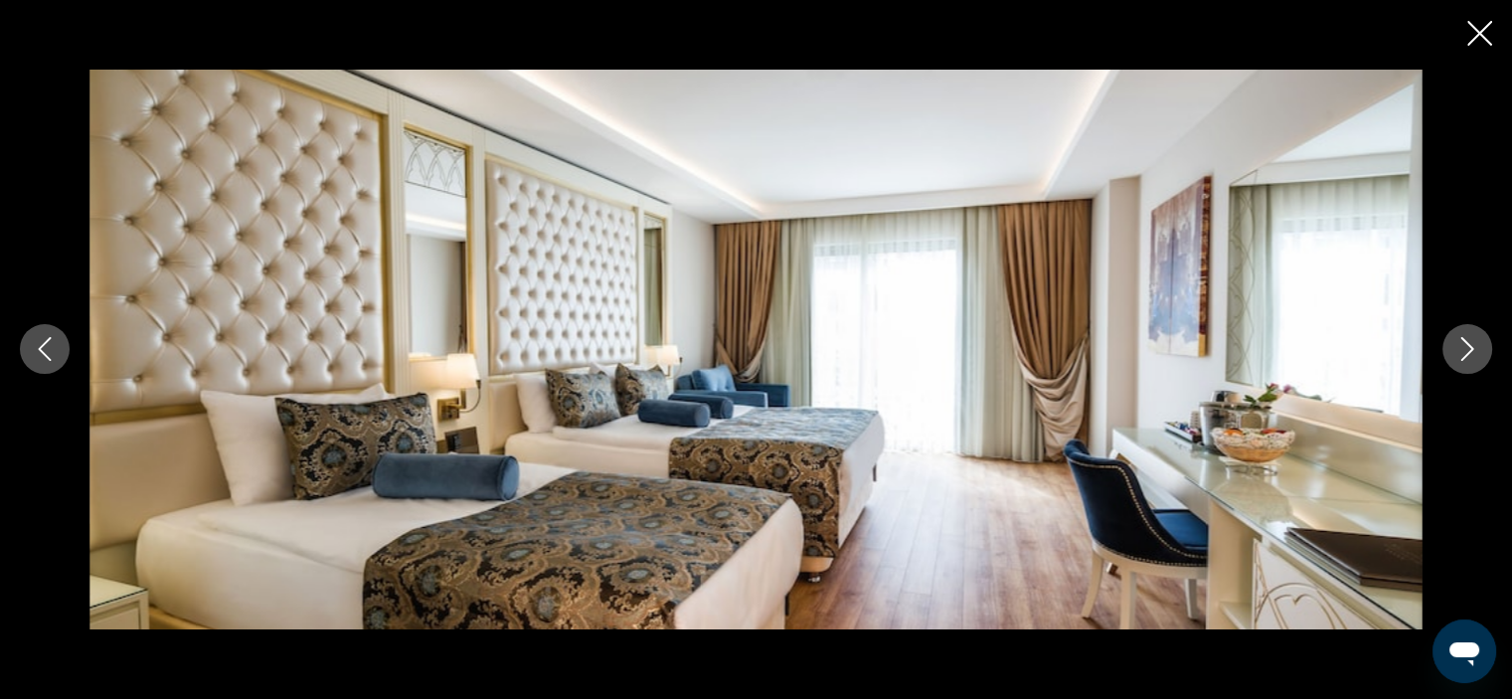
click at [1468, 350] on icon "Next image" at bounding box center [1467, 349] width 24 height 24
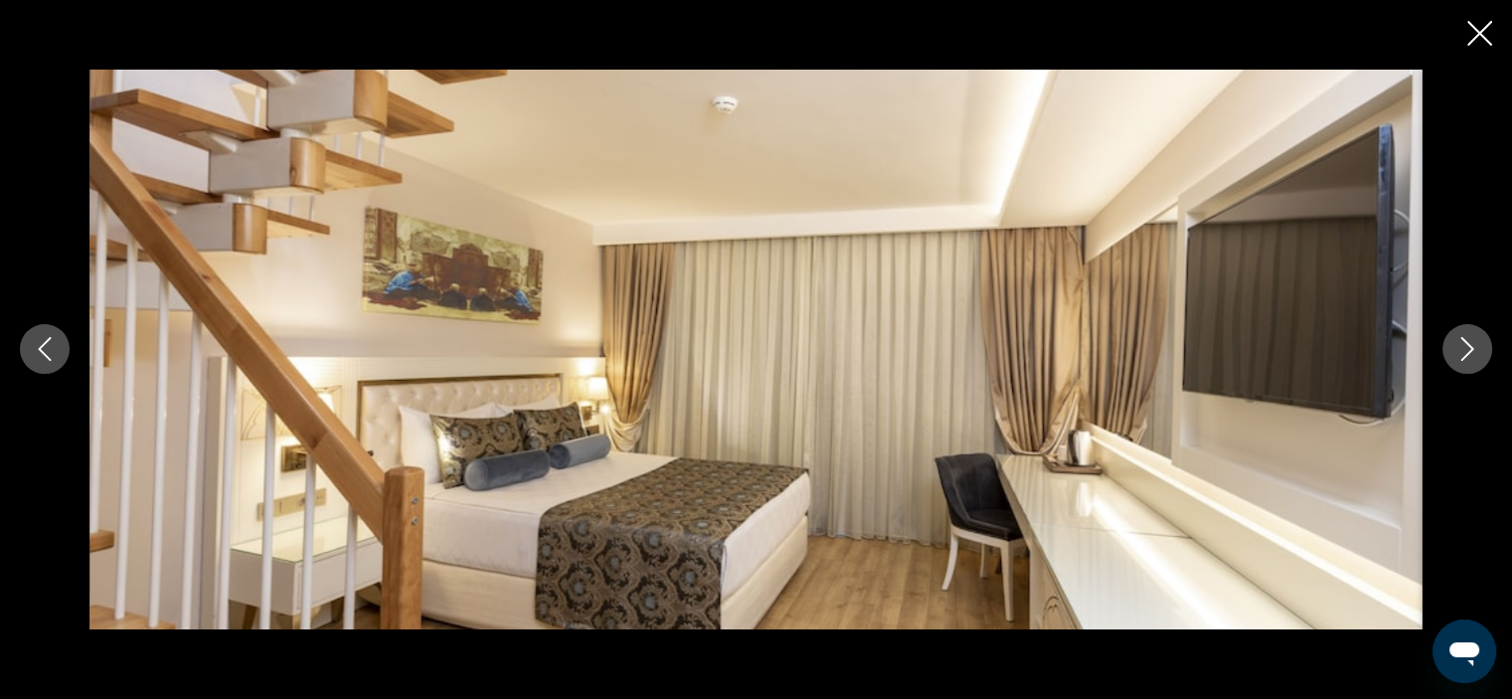
click at [1468, 350] on icon "Next image" at bounding box center [1467, 349] width 24 height 24
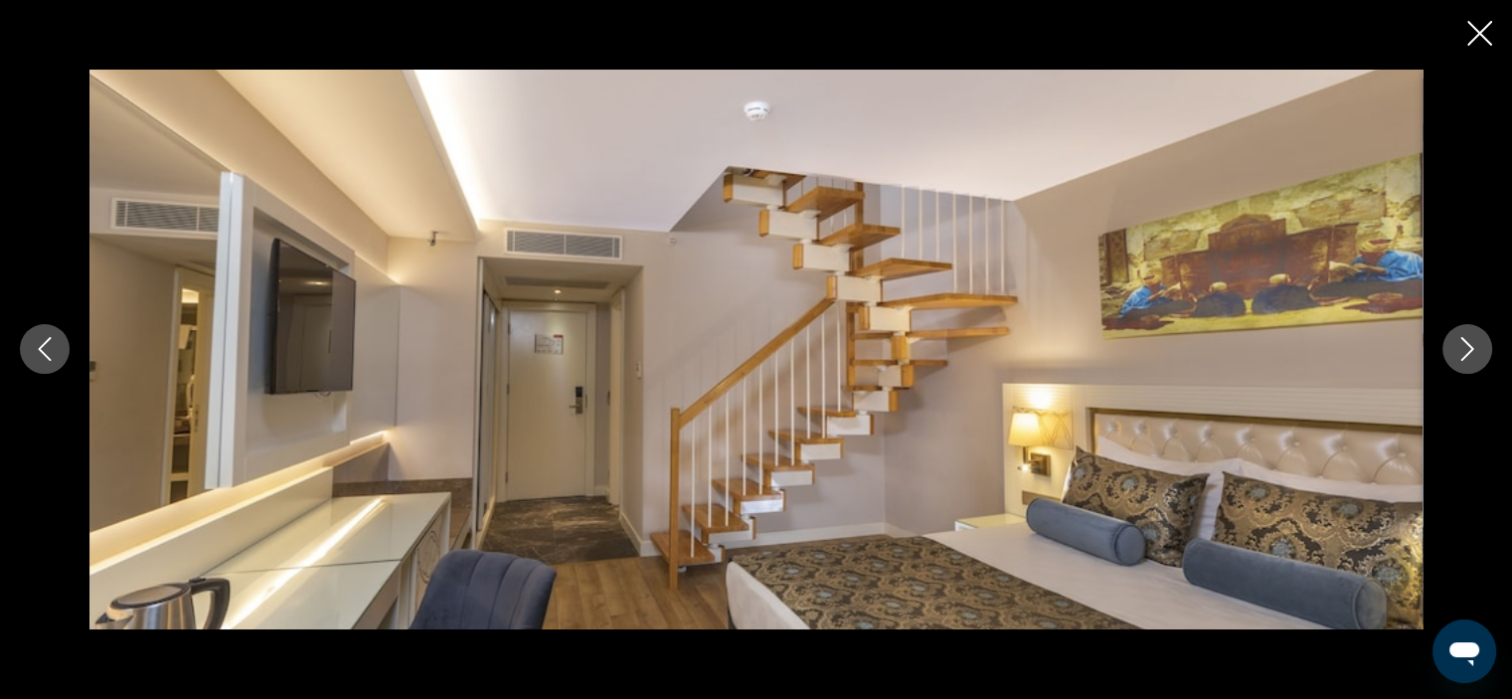
click at [1468, 350] on icon "Next image" at bounding box center [1467, 349] width 24 height 24
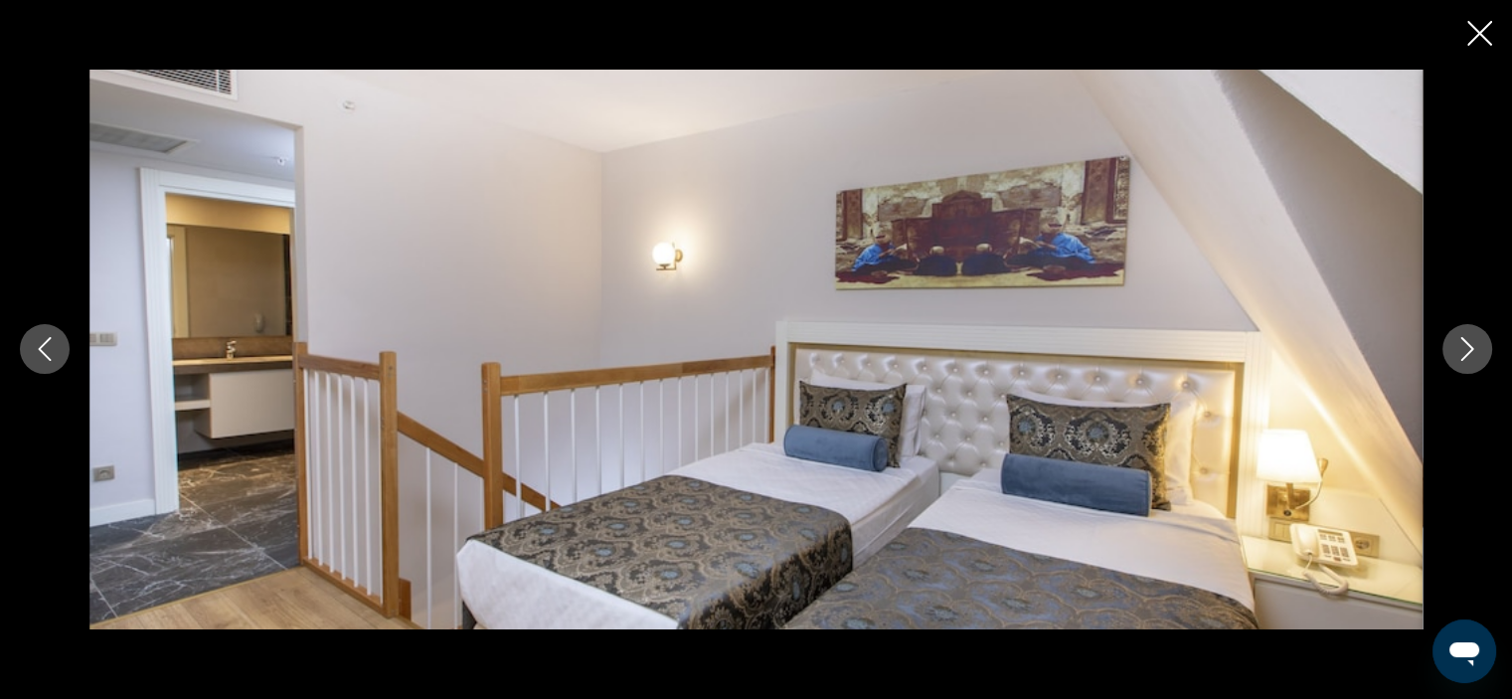
click at [1468, 350] on icon "Next image" at bounding box center [1467, 349] width 24 height 24
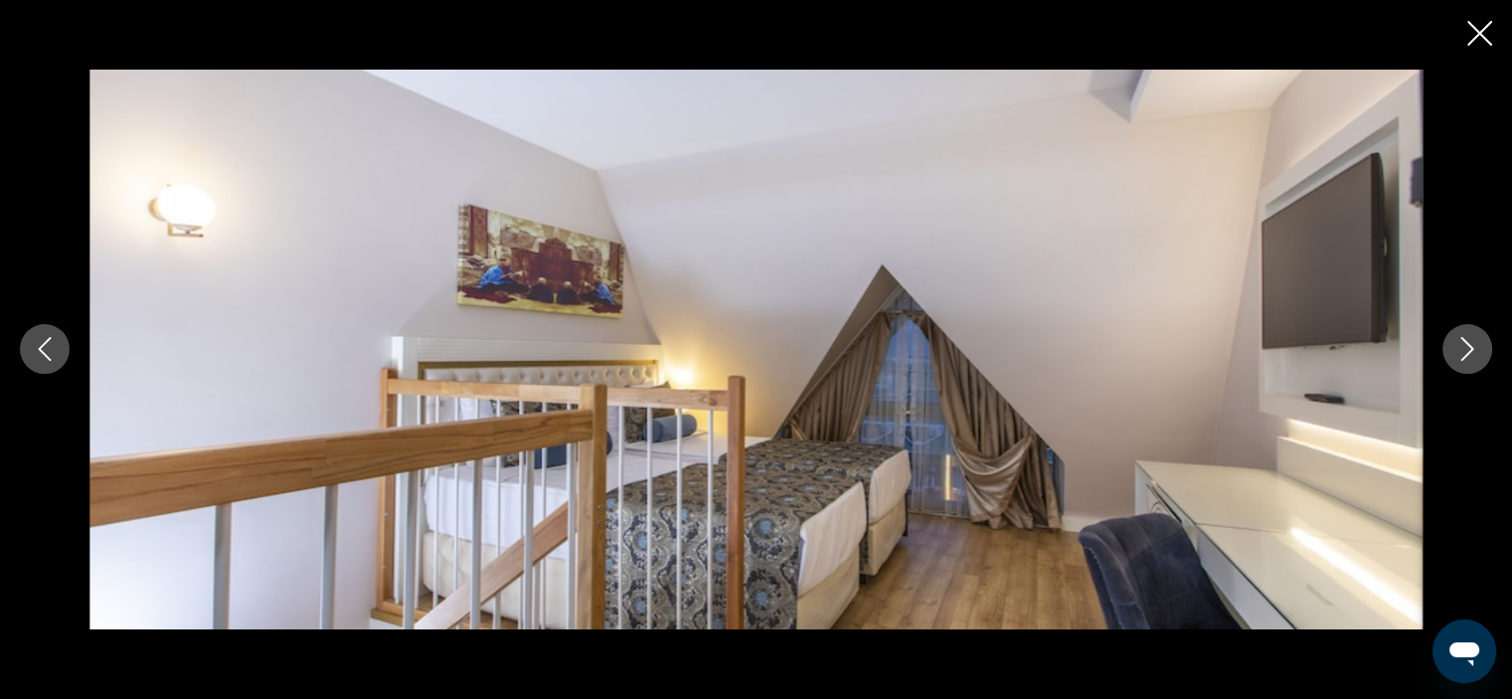
click at [1468, 350] on icon "Next image" at bounding box center [1467, 349] width 24 height 24
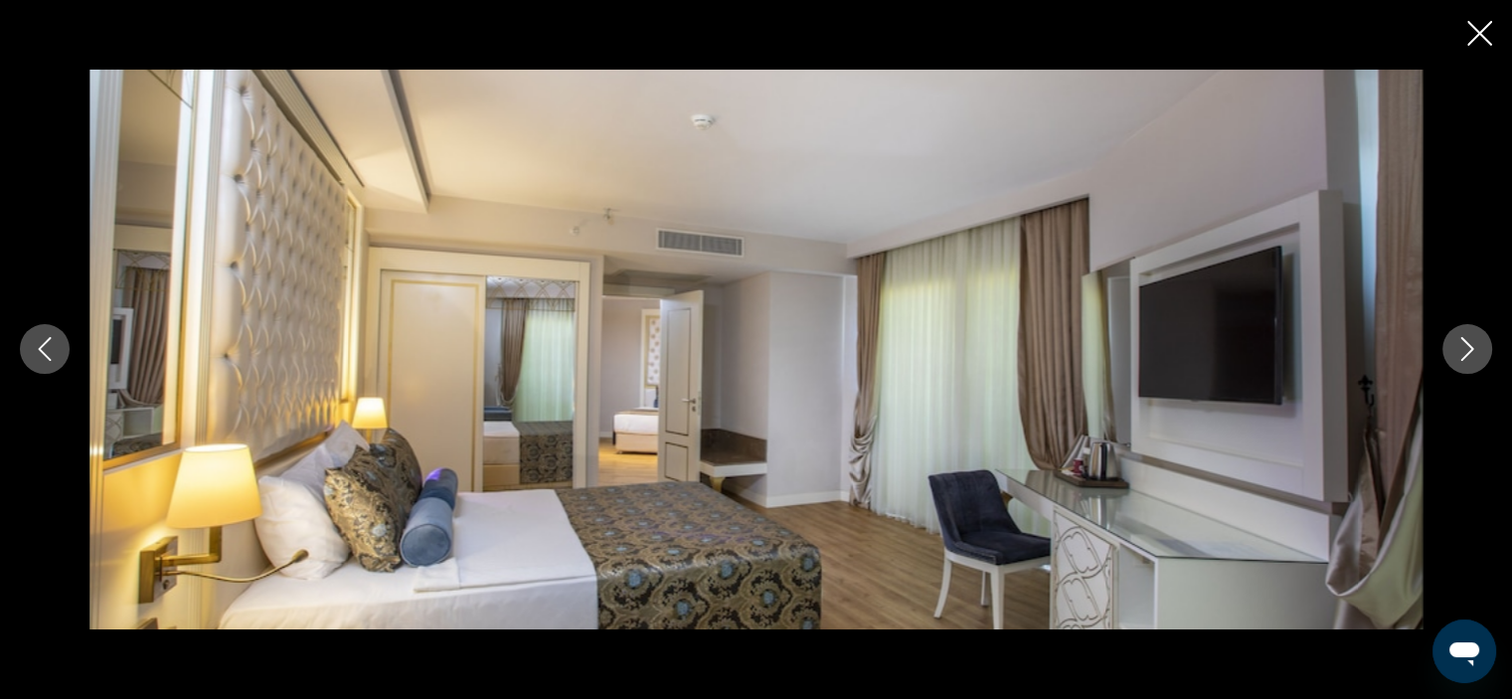
click at [1468, 350] on icon "Next image" at bounding box center [1467, 349] width 24 height 24
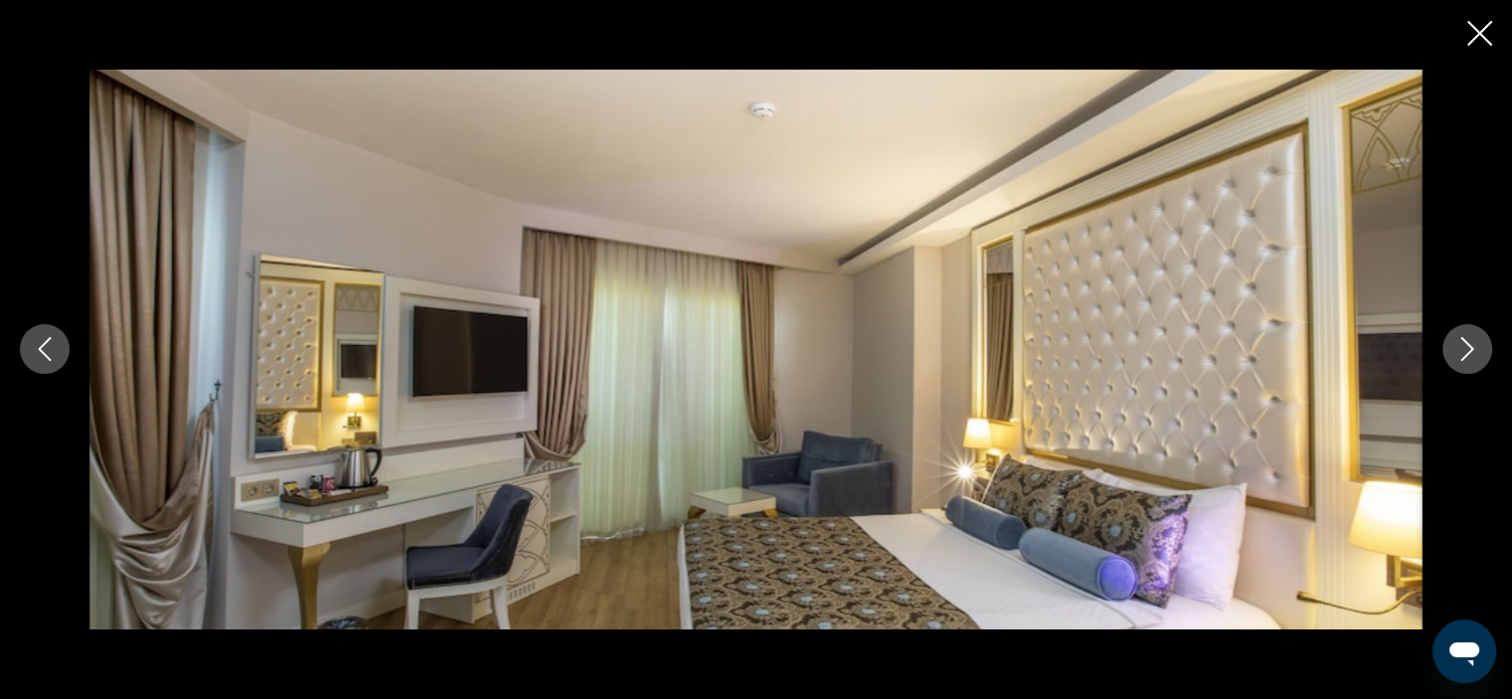
click at [1468, 350] on icon "Next image" at bounding box center [1467, 349] width 24 height 24
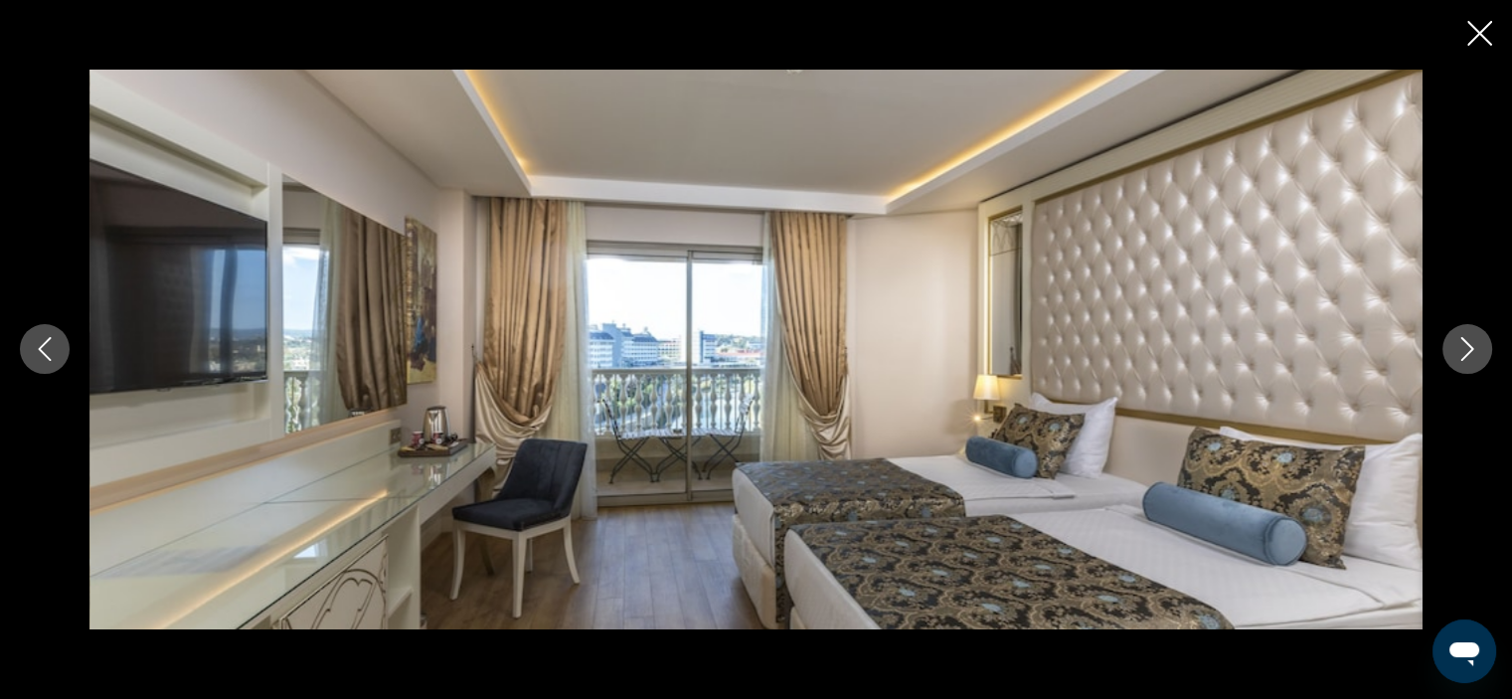
click at [1468, 350] on icon "Next image" at bounding box center [1467, 349] width 24 height 24
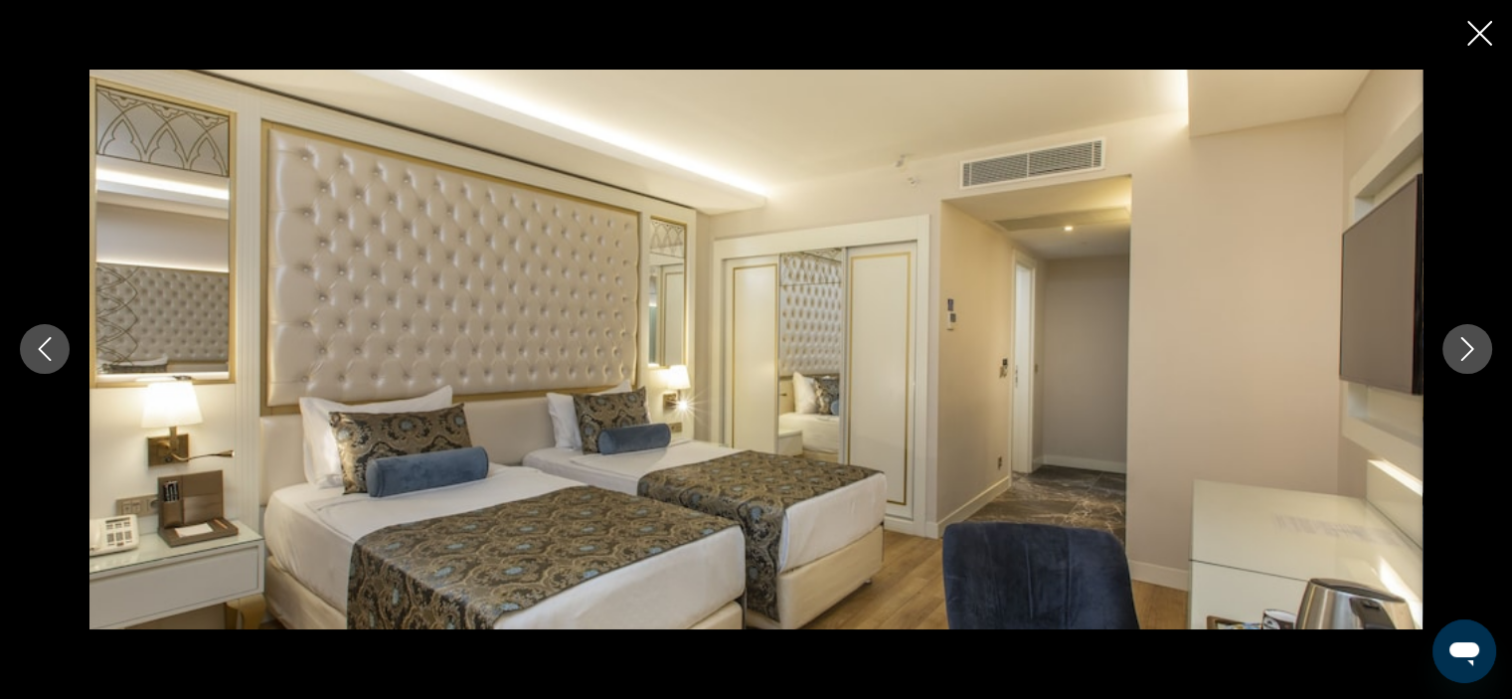
click at [1468, 350] on icon "Next image" at bounding box center [1467, 349] width 24 height 24
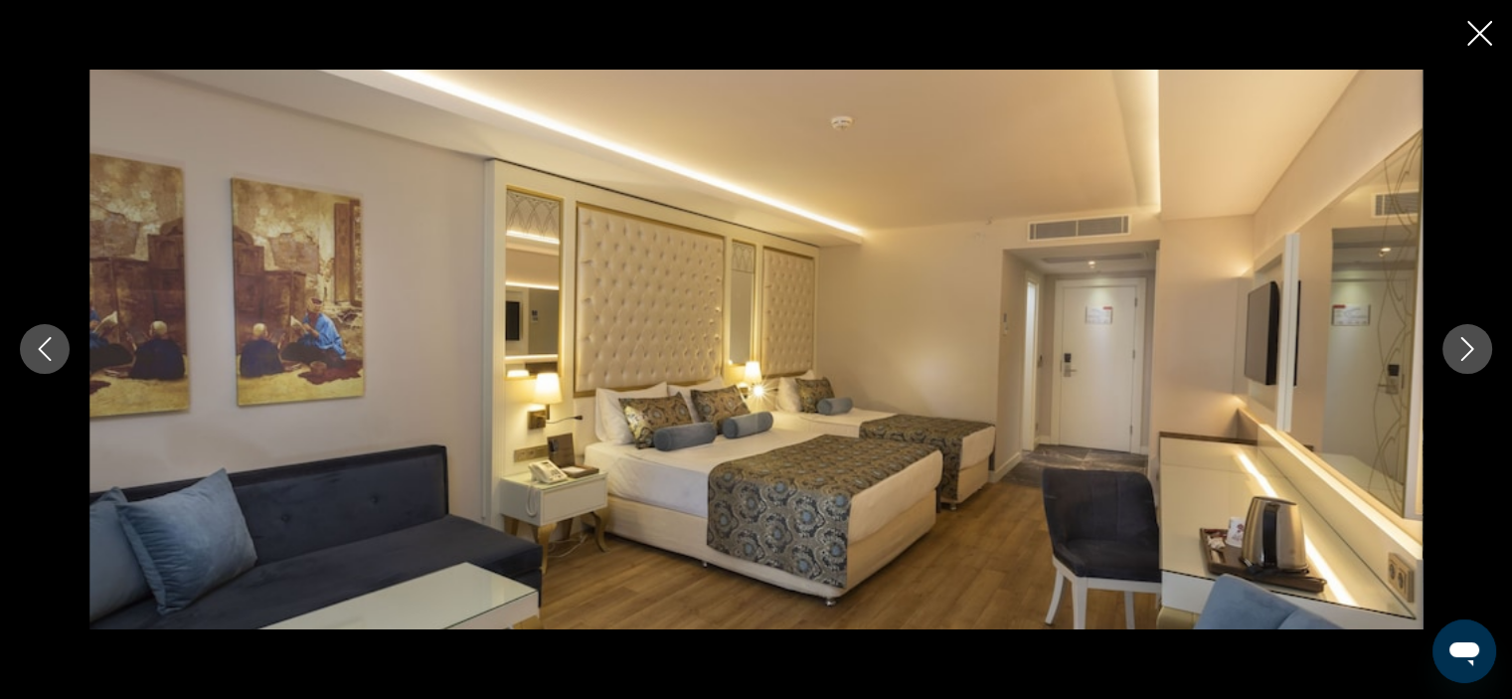
click at [1468, 350] on icon "Next image" at bounding box center [1467, 349] width 24 height 24
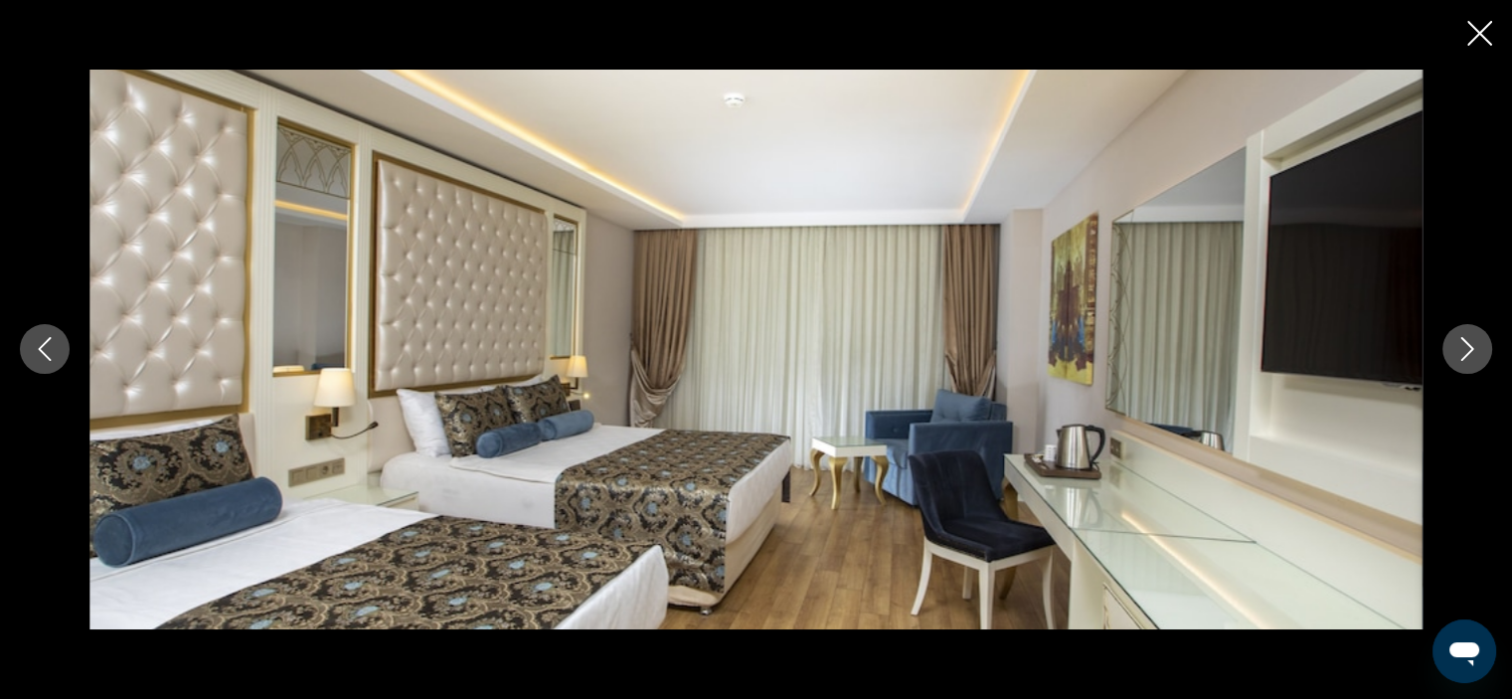
click at [1468, 350] on icon "Next image" at bounding box center [1467, 349] width 24 height 24
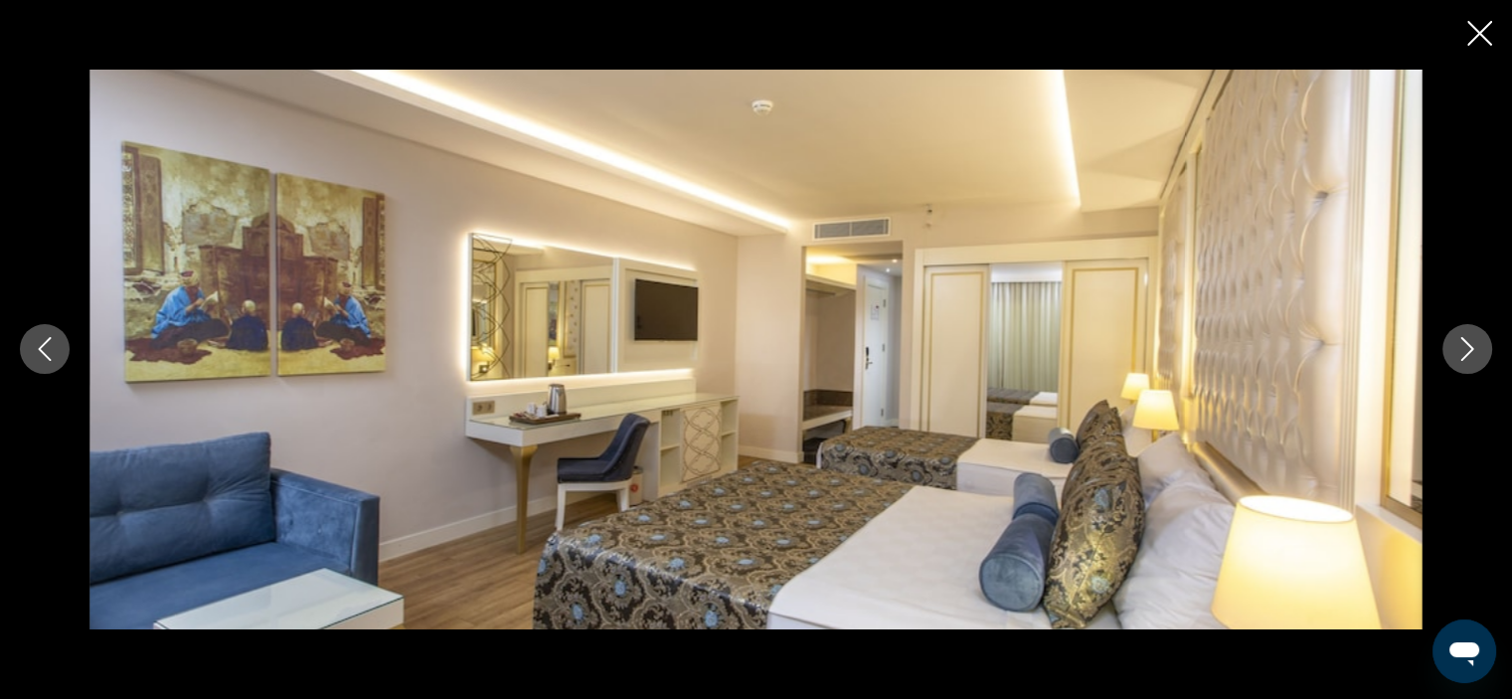
click at [1468, 350] on icon "Next image" at bounding box center [1467, 349] width 24 height 24
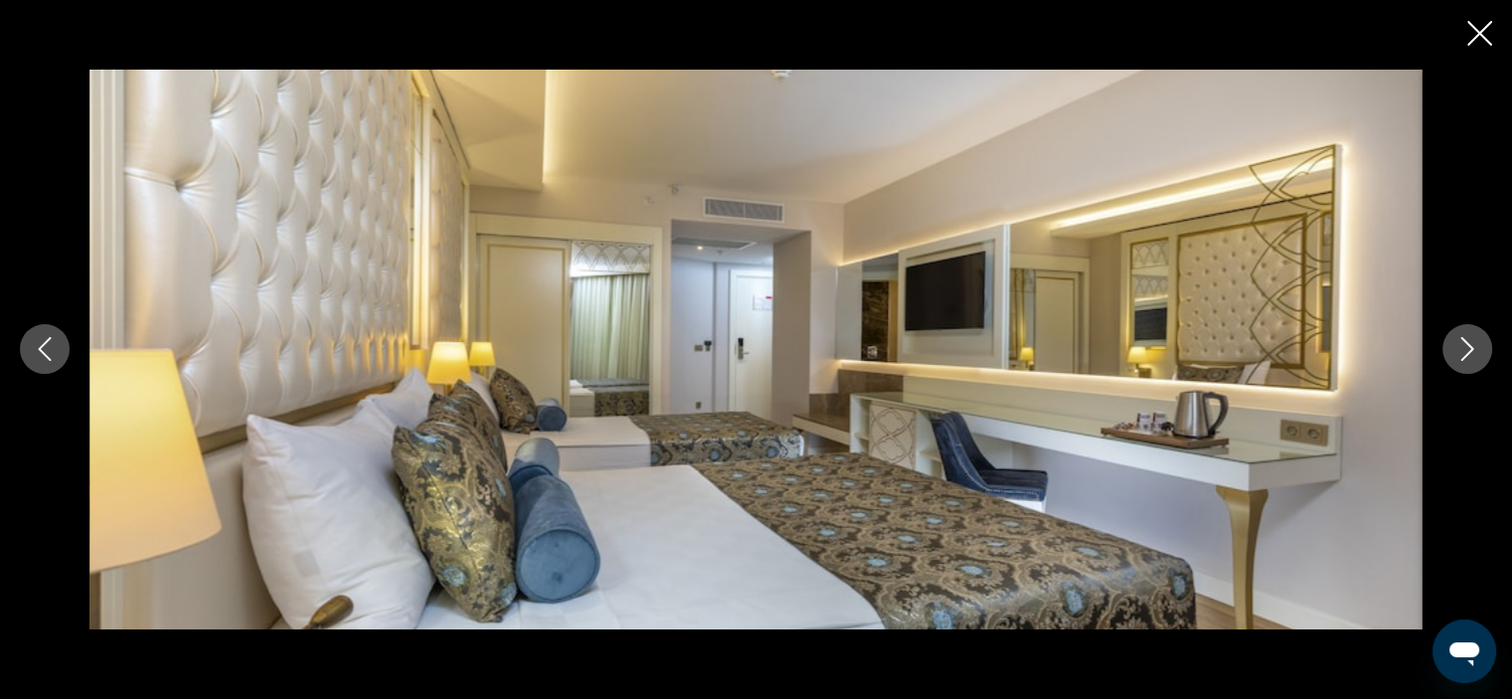
click at [1480, 35] on icon "Close slideshow" at bounding box center [1479, 33] width 25 height 25
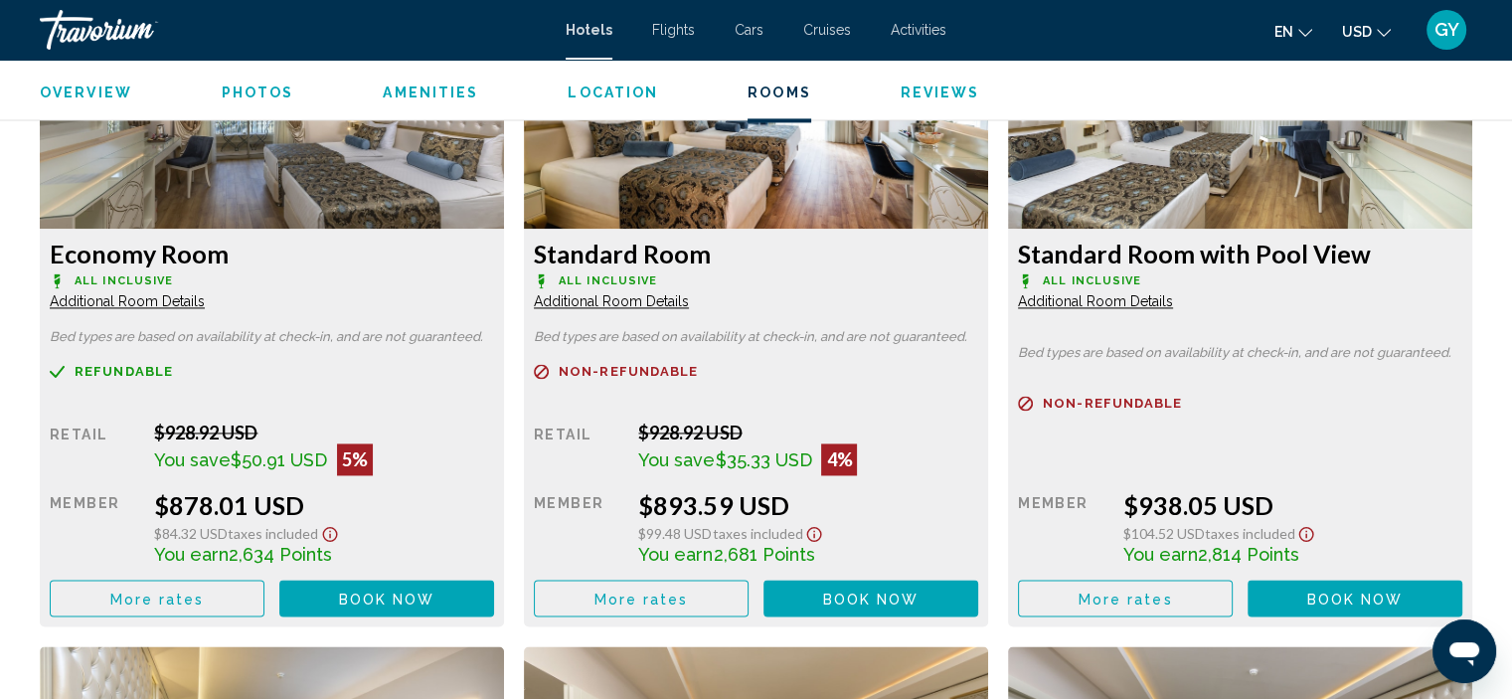
scroll to position [2818, 0]
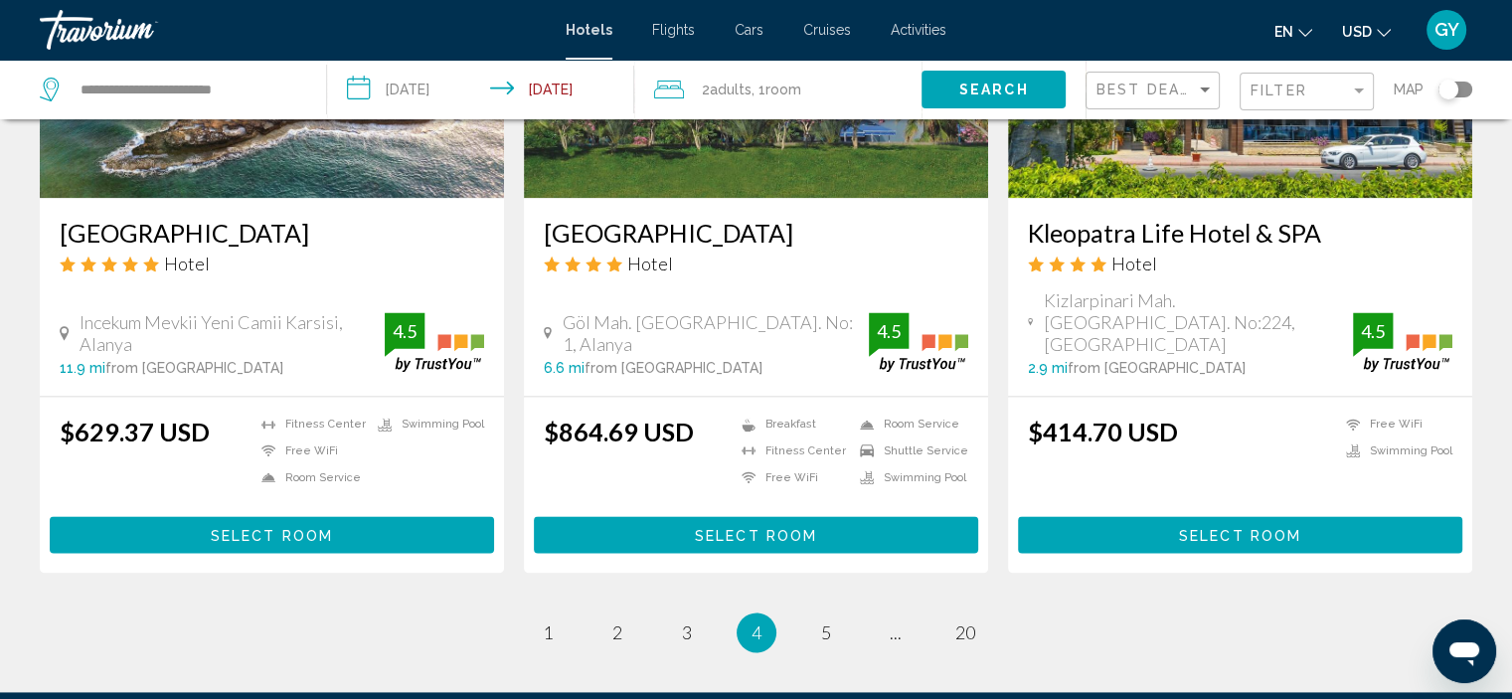
scroll to position [2531, 0]
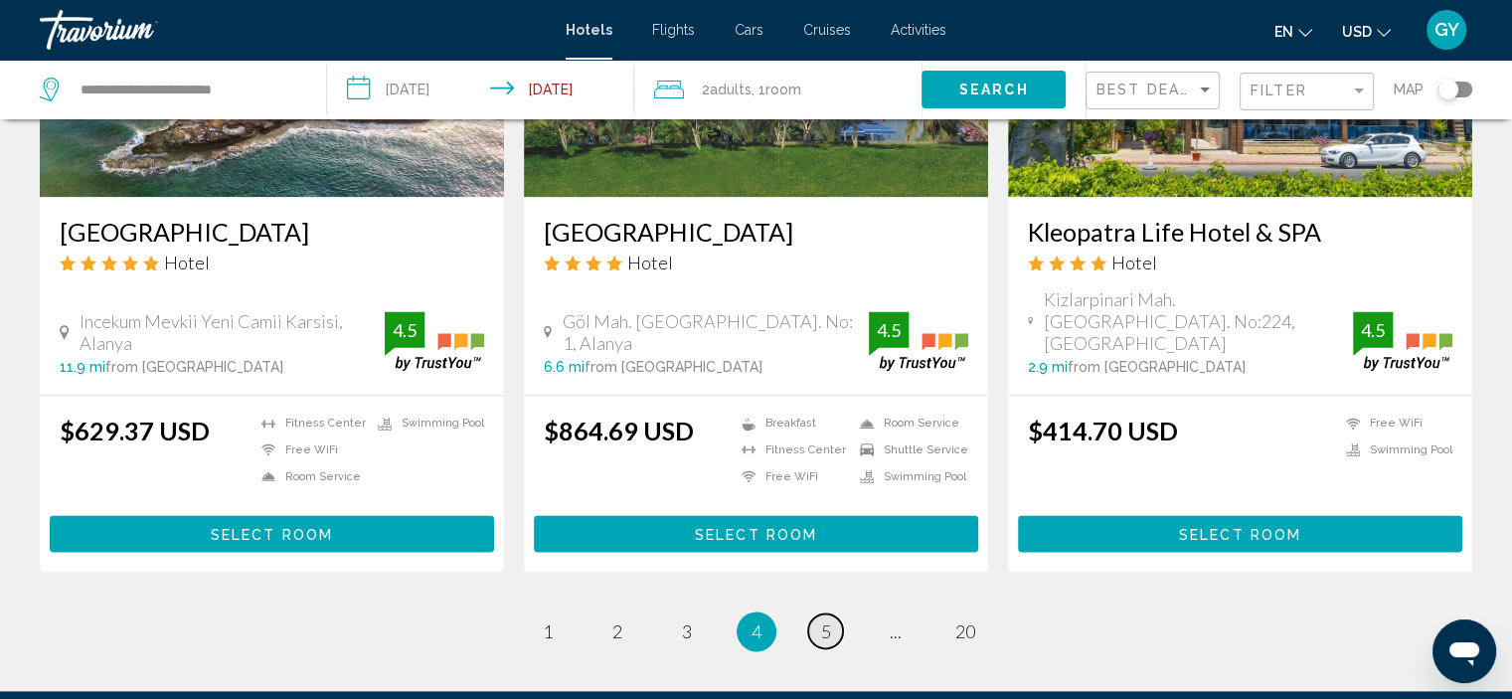
click at [816, 613] on link "page 5" at bounding box center [825, 630] width 35 height 35
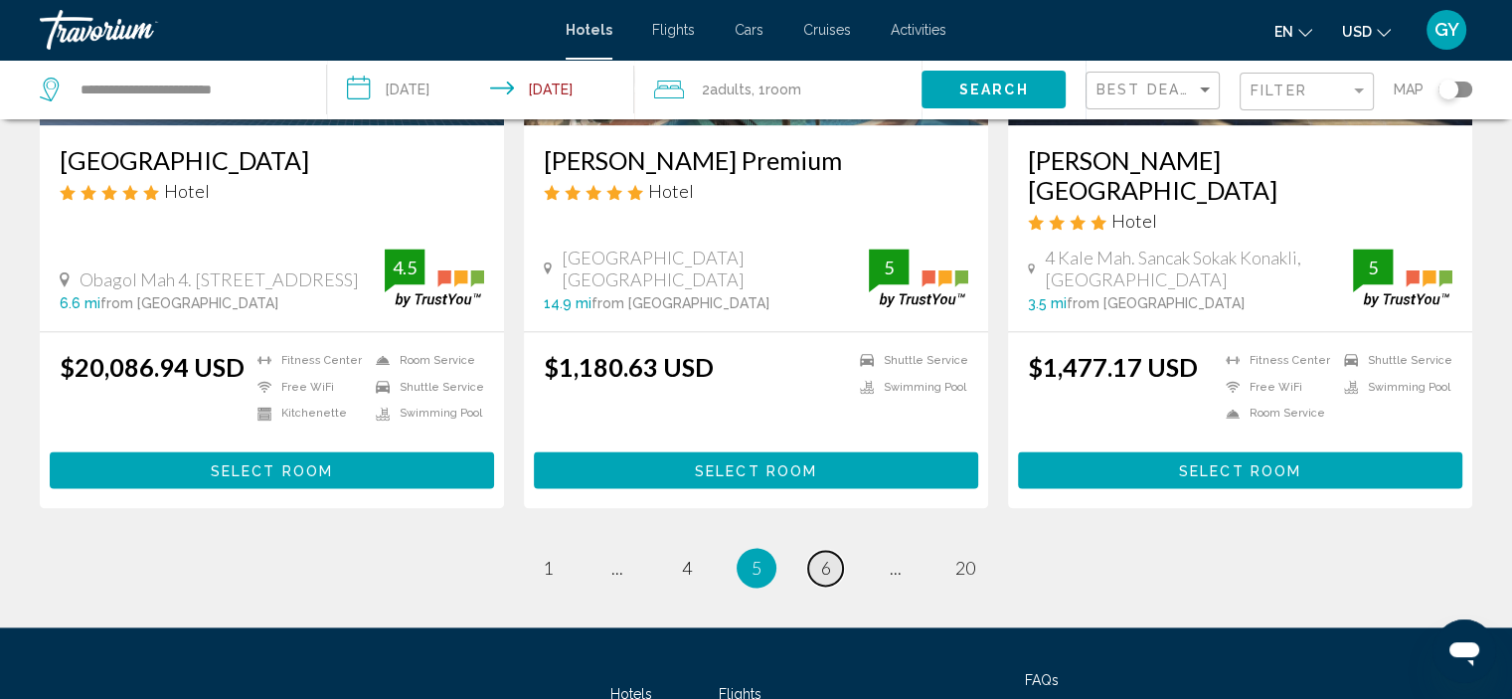
scroll to position [2595, 0]
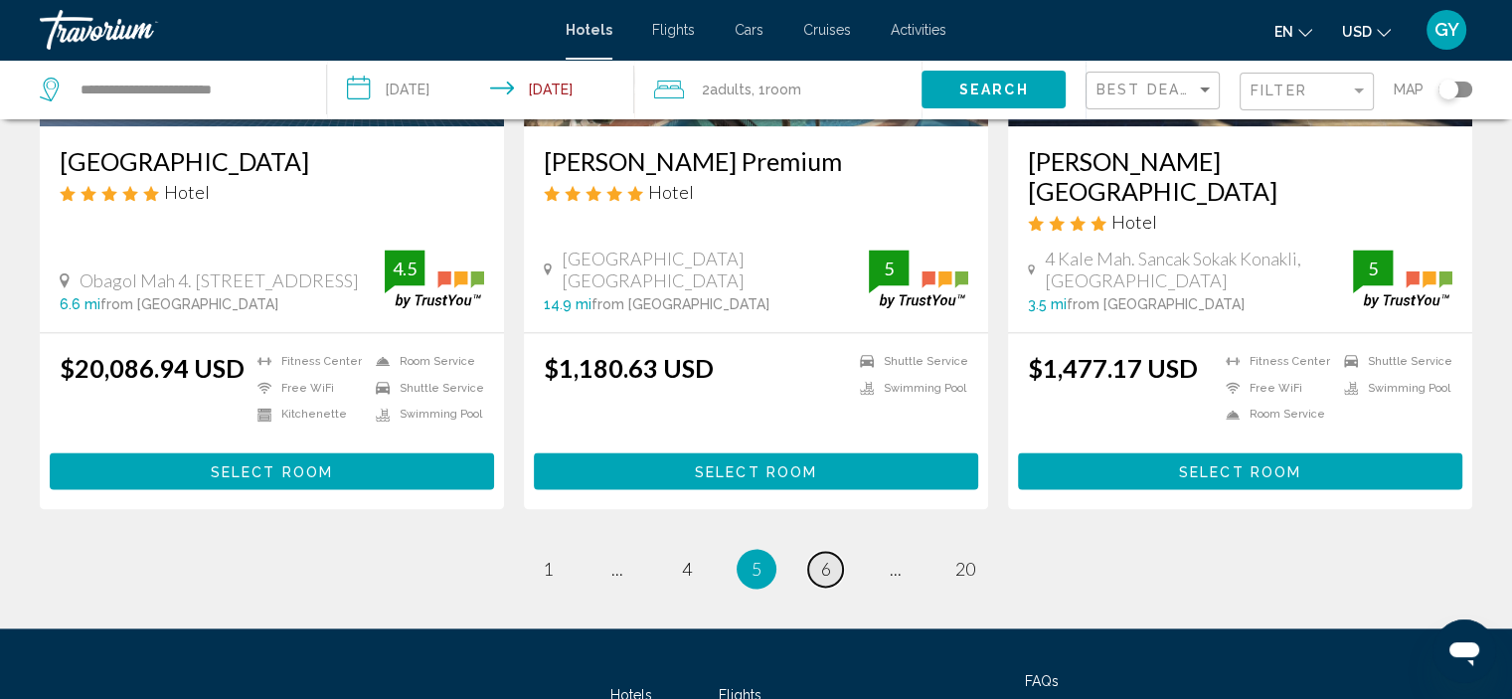
click at [830, 558] on span "6" at bounding box center [826, 569] width 10 height 22
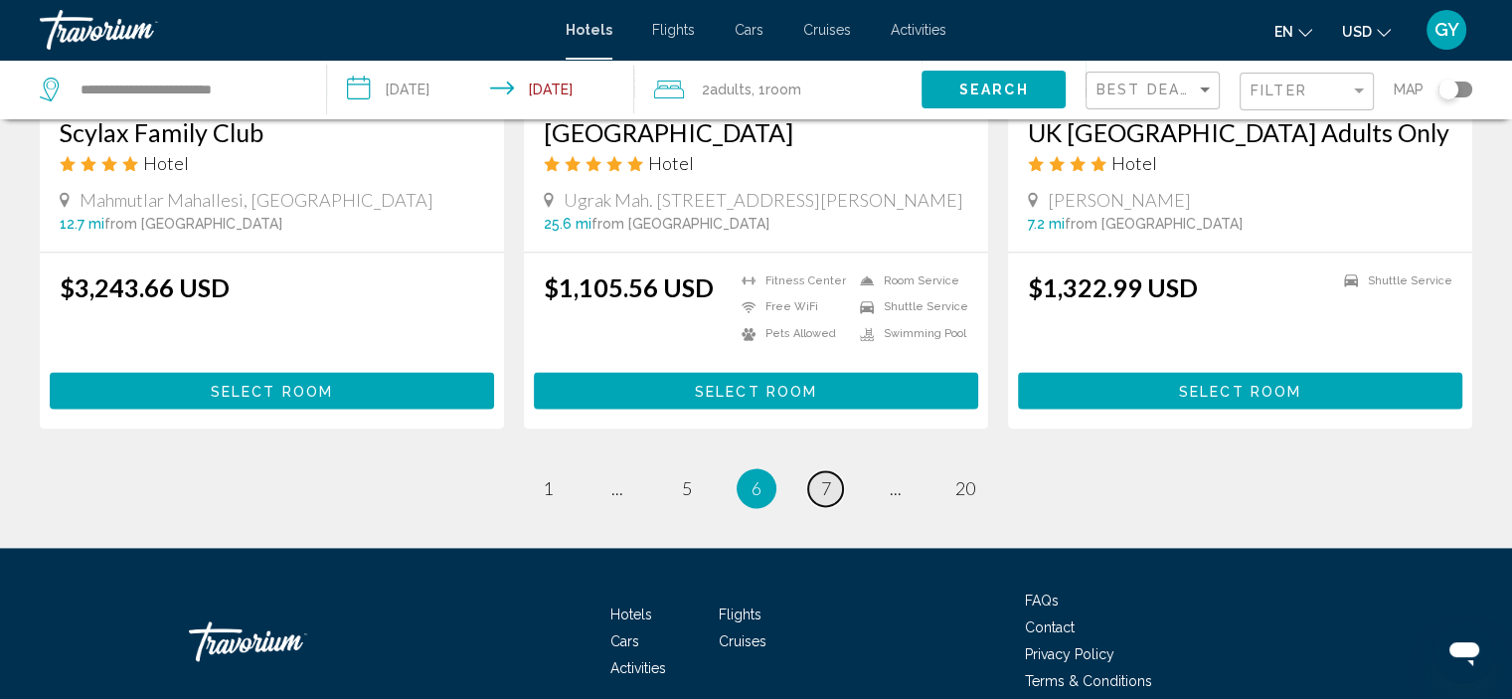
scroll to position [2608, 0]
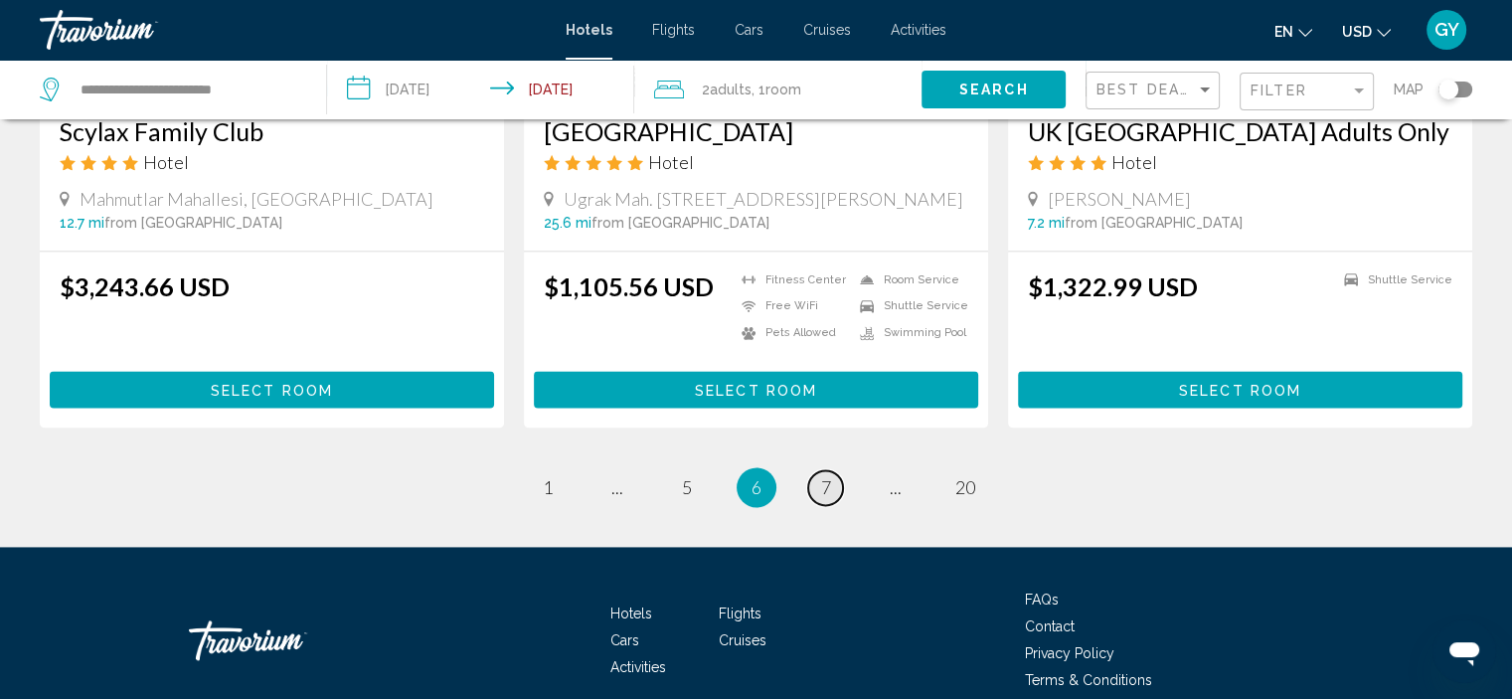
click at [828, 478] on span "7" at bounding box center [826, 487] width 10 height 22
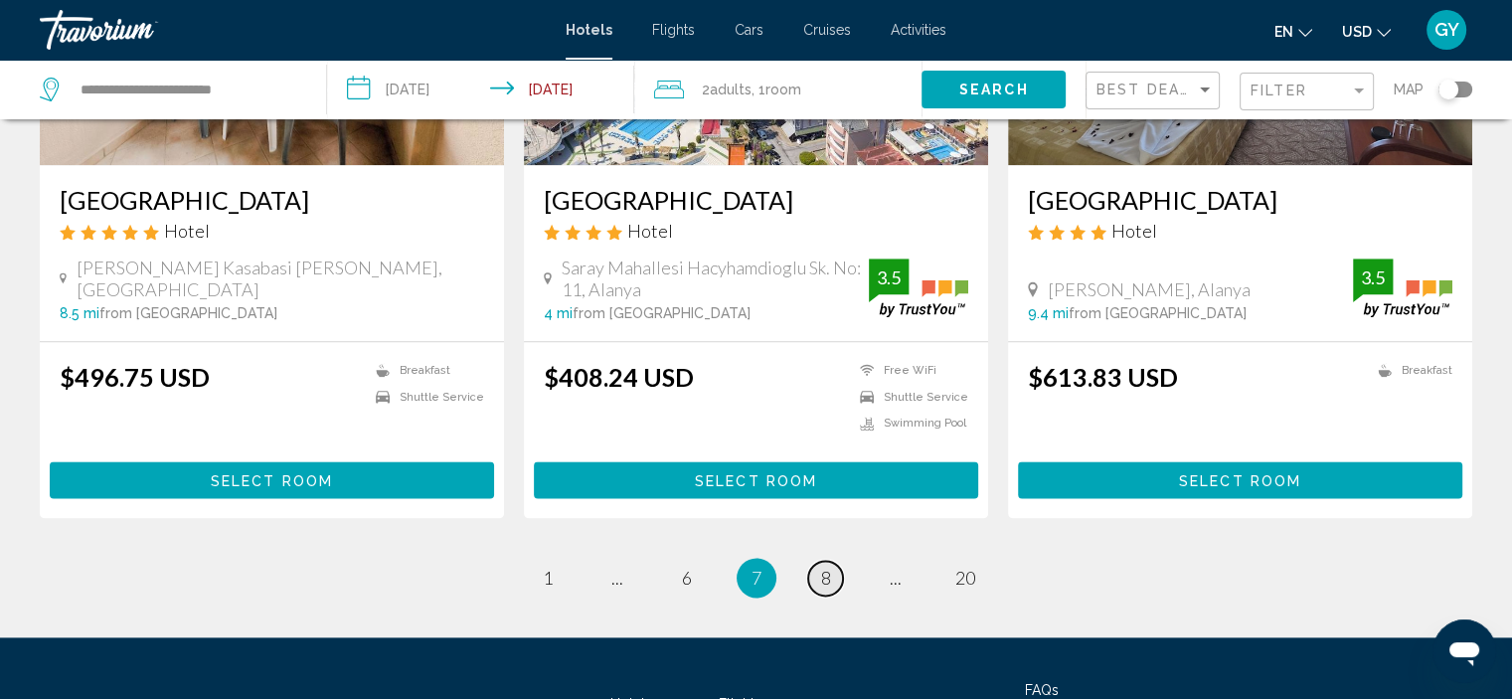
scroll to position [2485, 0]
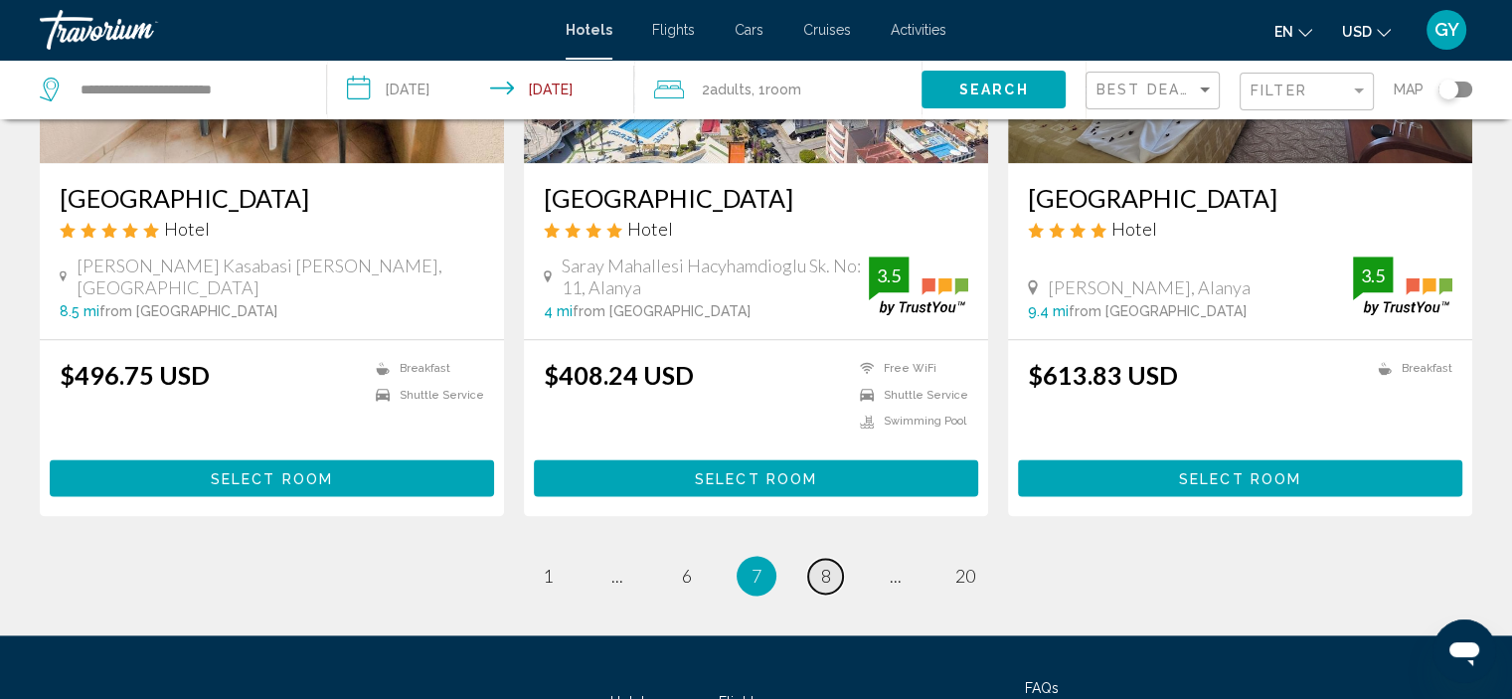
click at [829, 564] on span "8" at bounding box center [826, 575] width 10 height 22
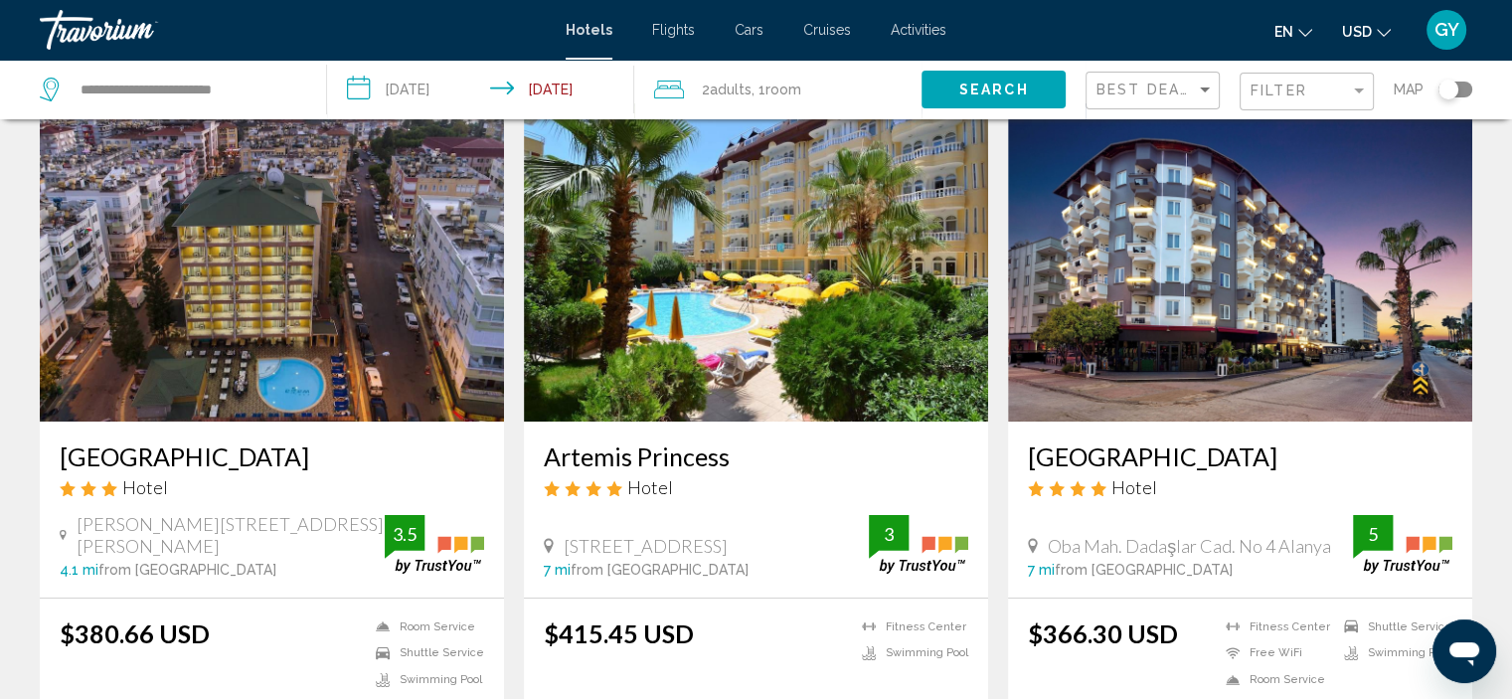
scroll to position [83, 0]
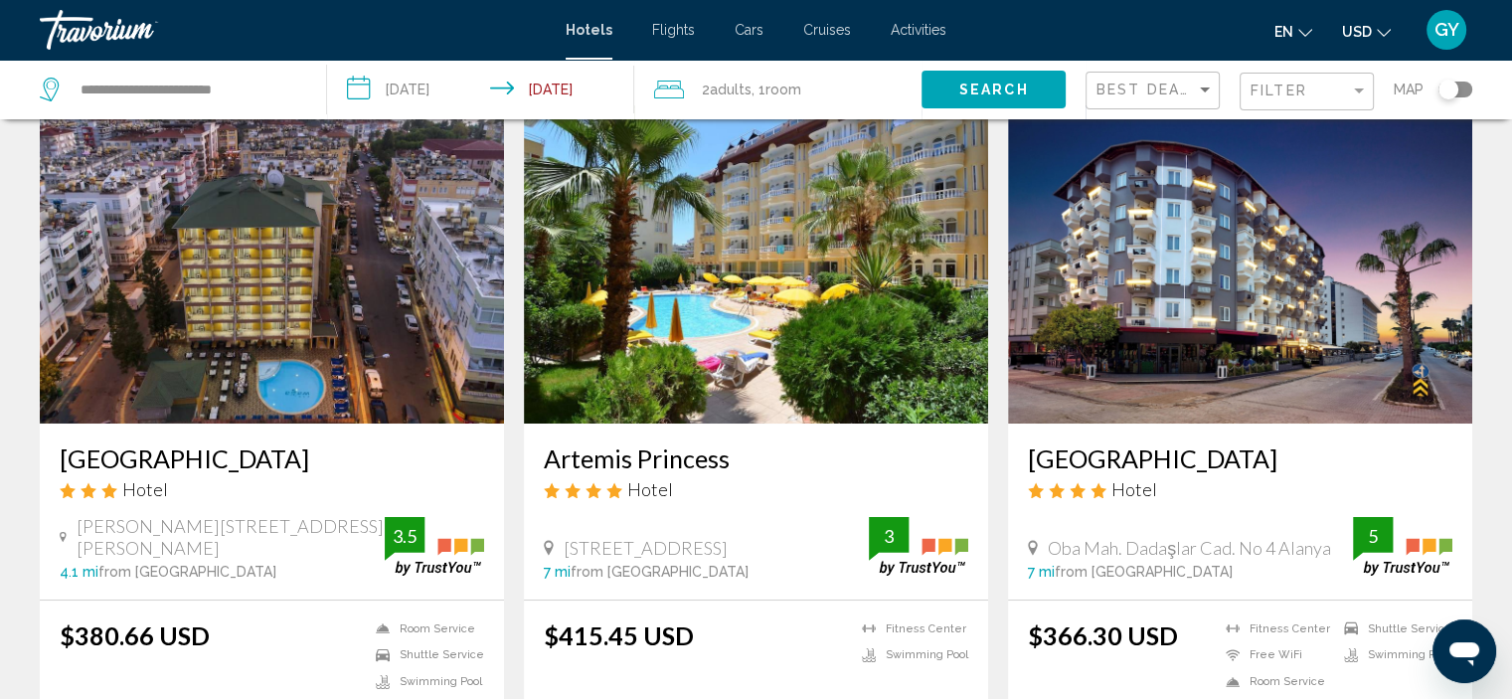
click at [839, 256] on img "Main content" at bounding box center [756, 264] width 464 height 318
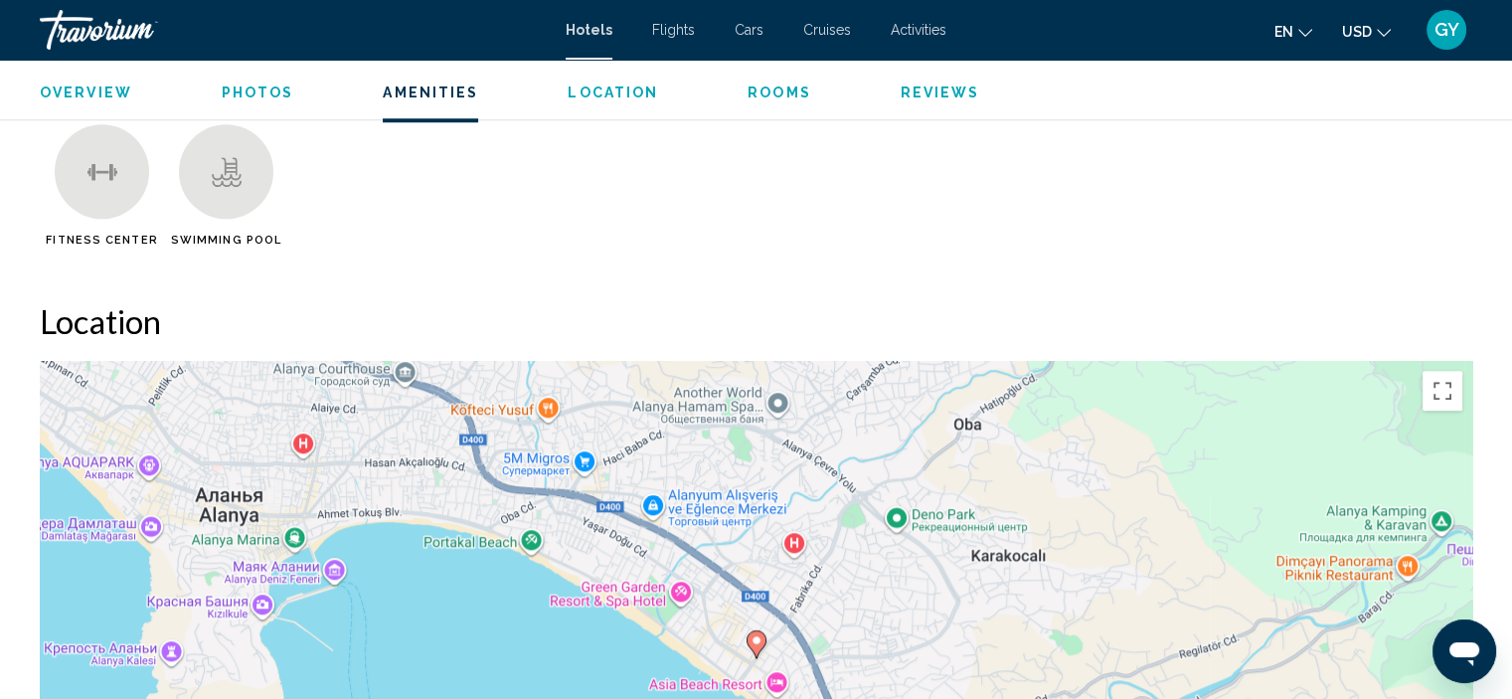
scroll to position [1654, 0]
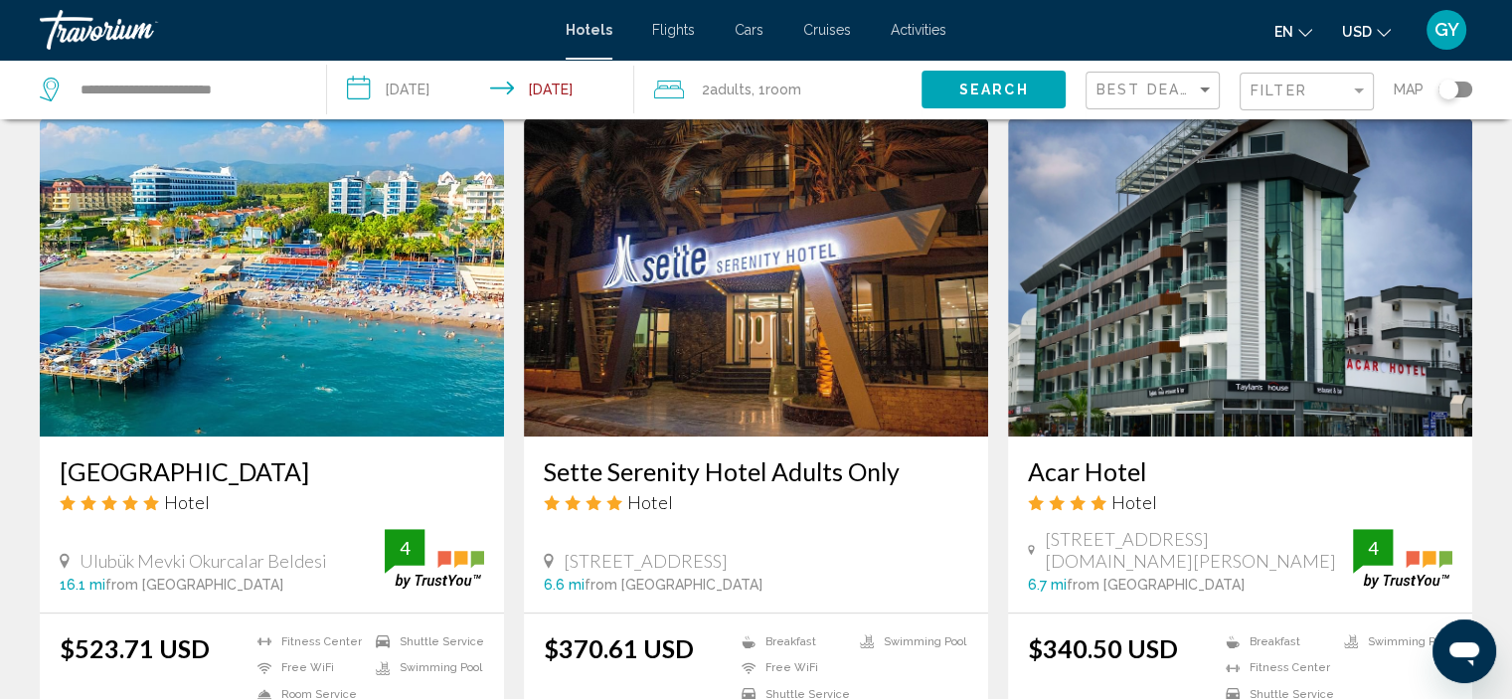
scroll to position [1498, 0]
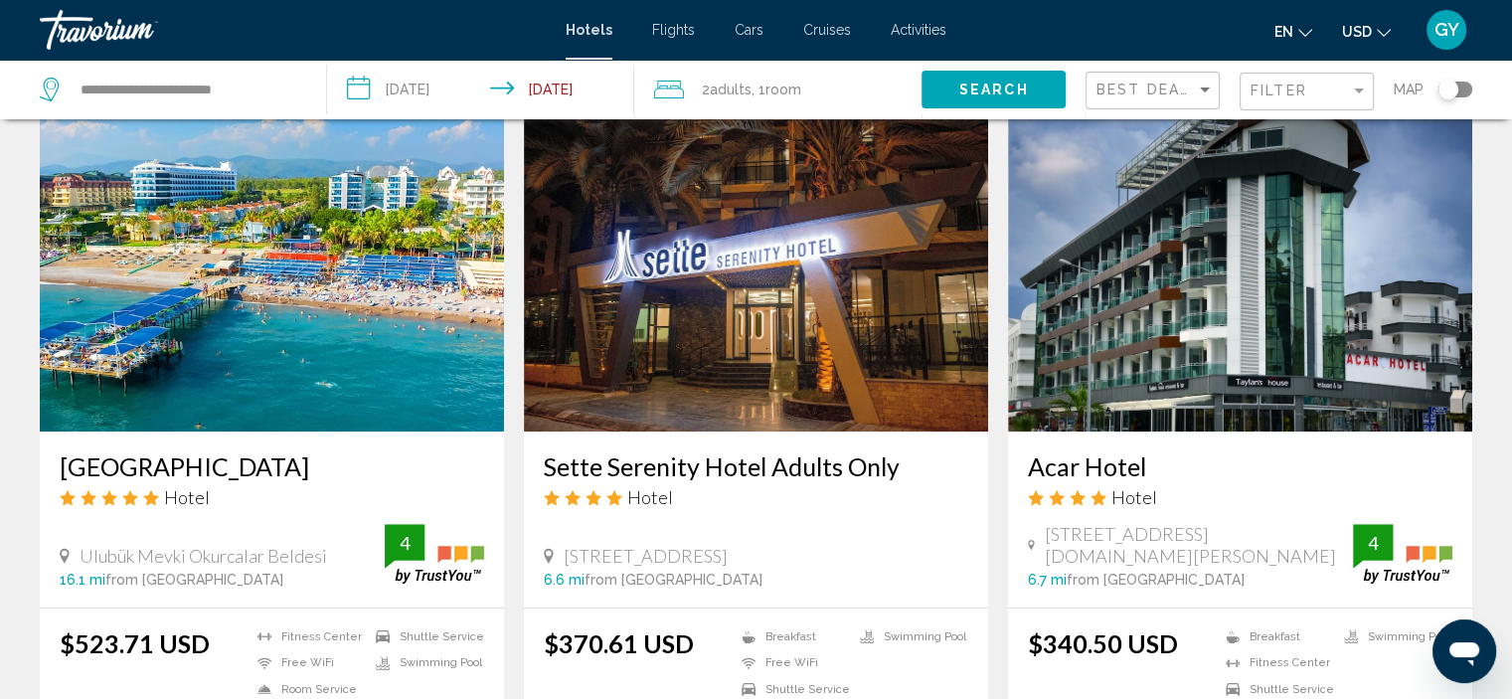
click at [382, 245] on img "Main content" at bounding box center [272, 272] width 464 height 318
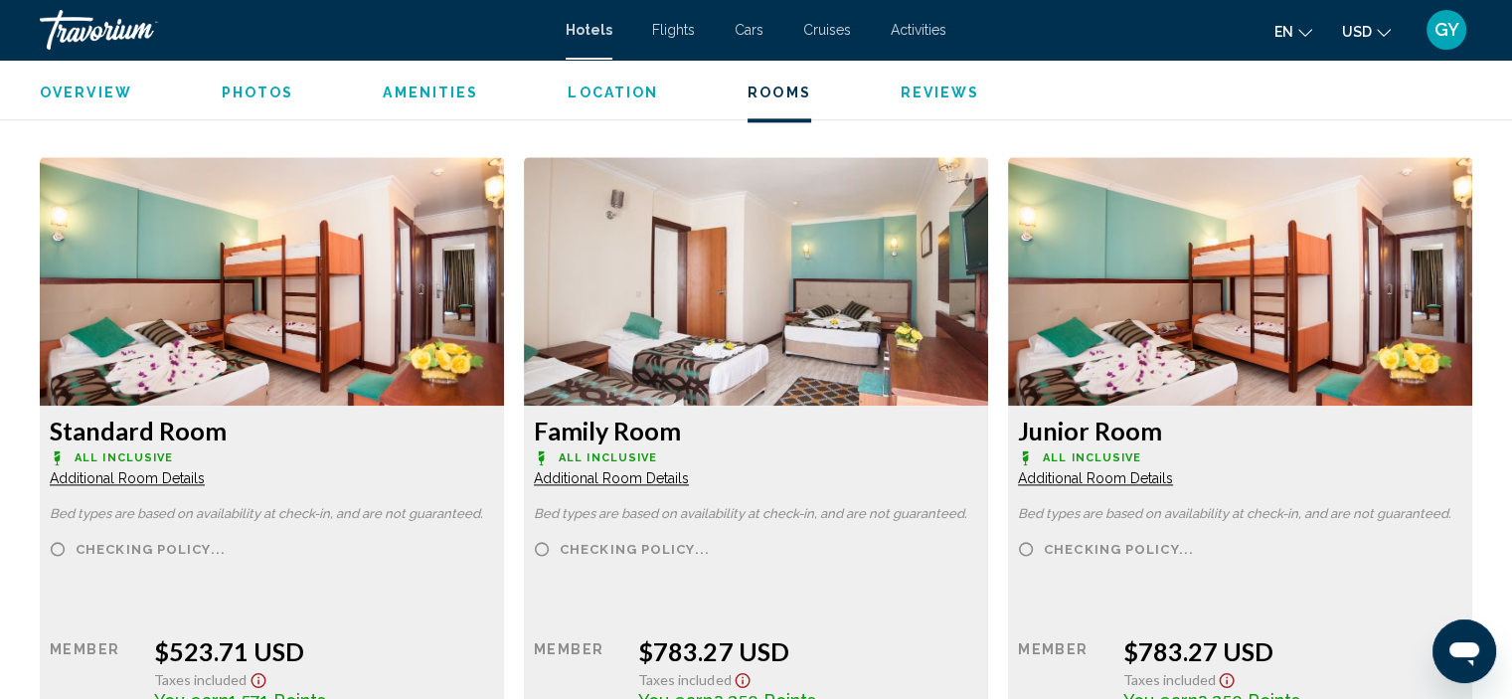
scroll to position [2663, 0]
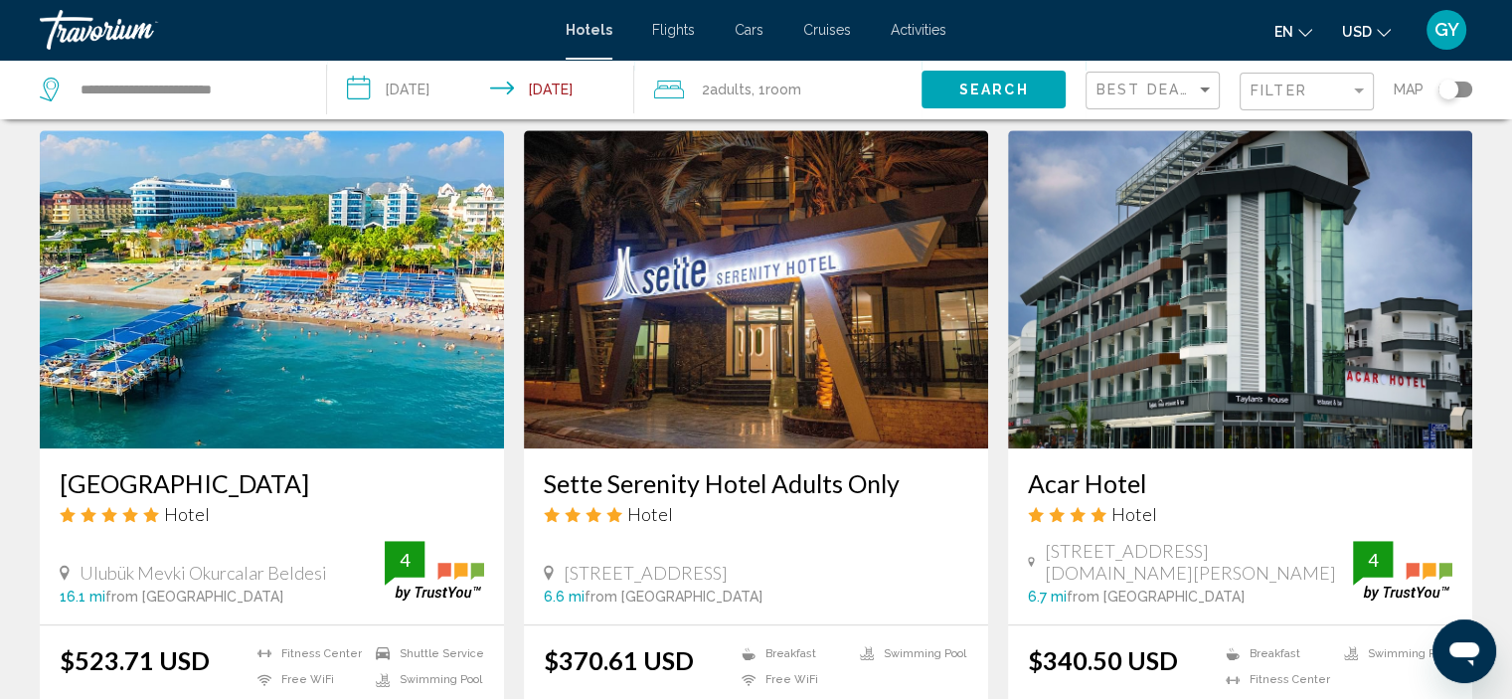
scroll to position [1509, 0]
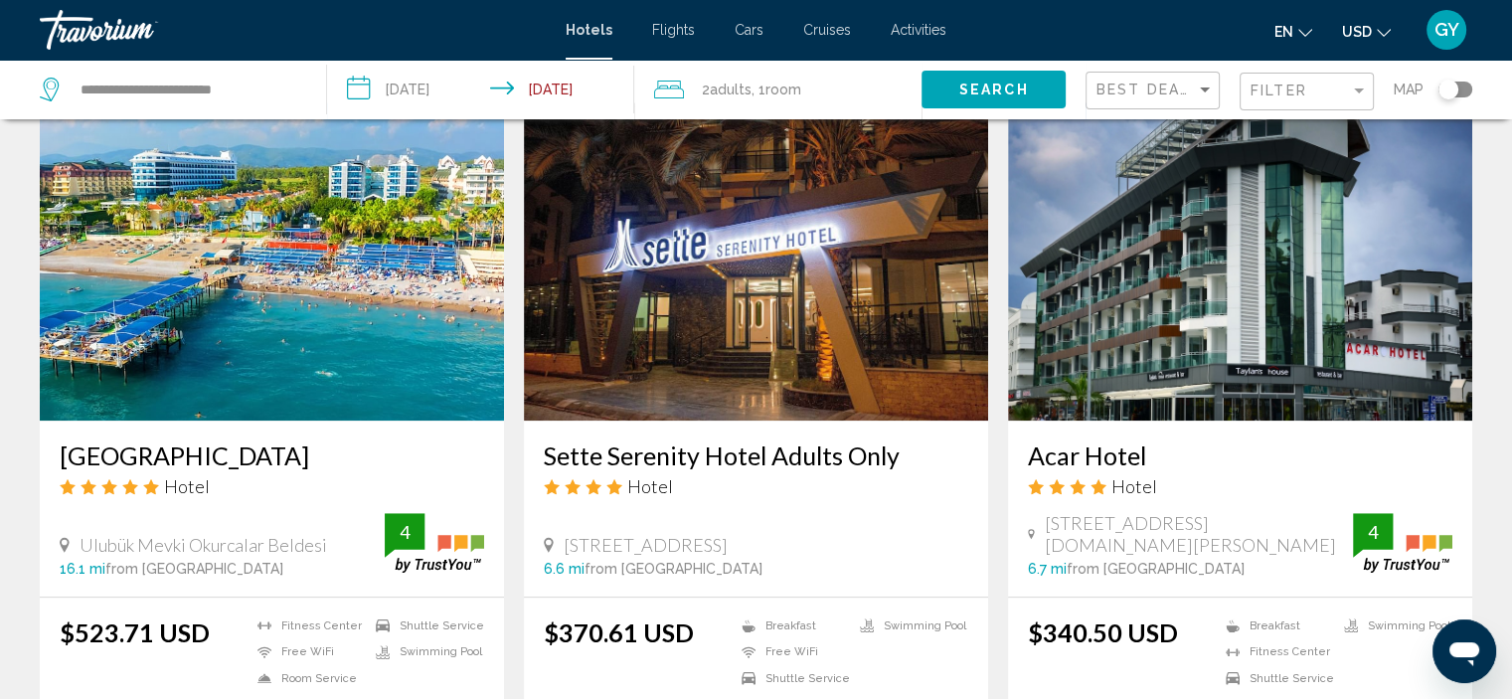
click at [778, 255] on img "Main content" at bounding box center [756, 261] width 464 height 318
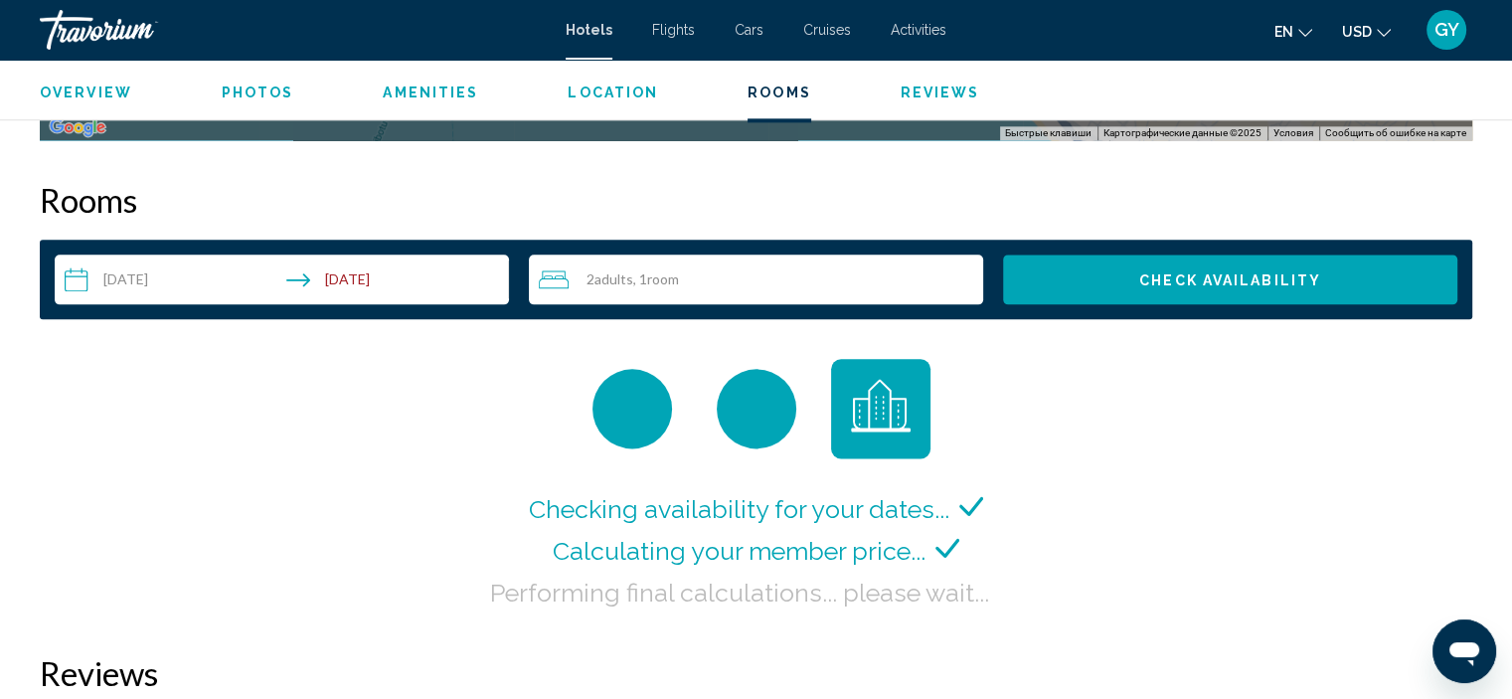
scroll to position [2428, 0]
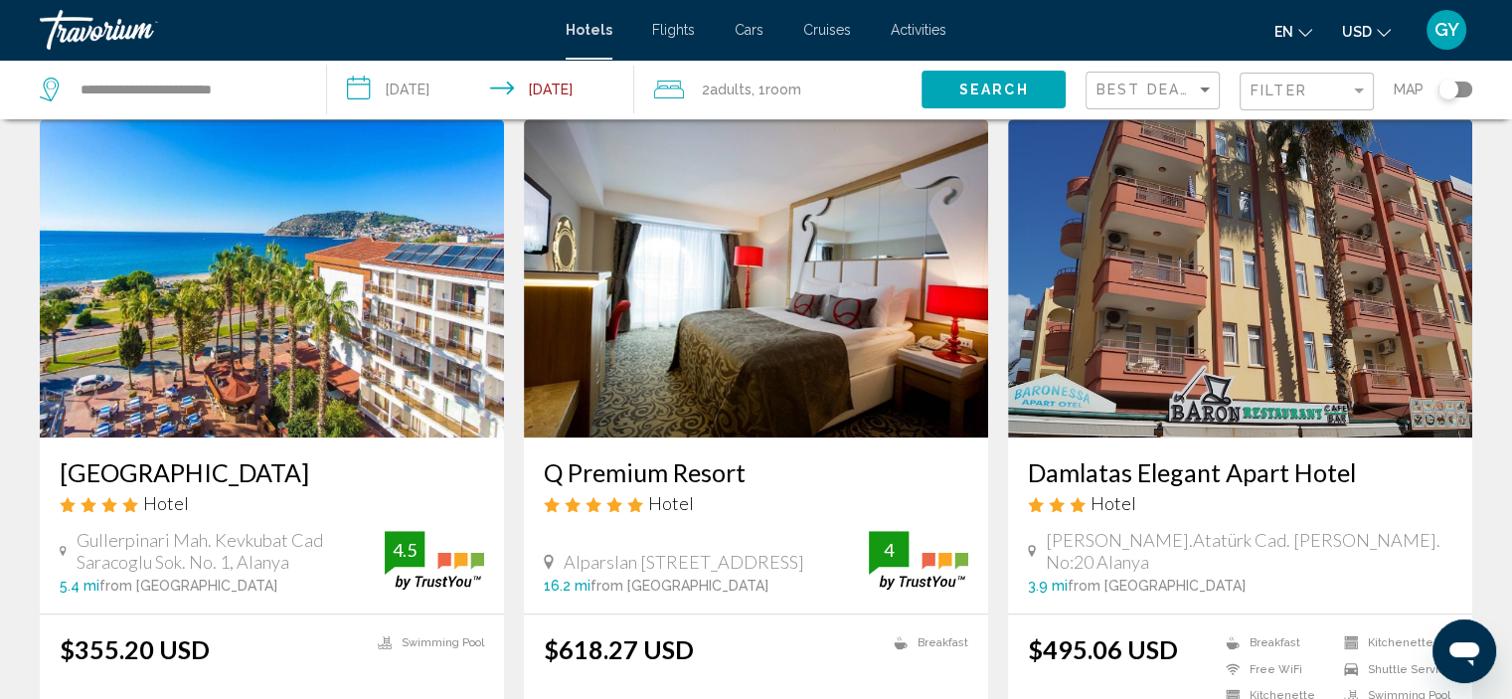
scroll to position [2199, 0]
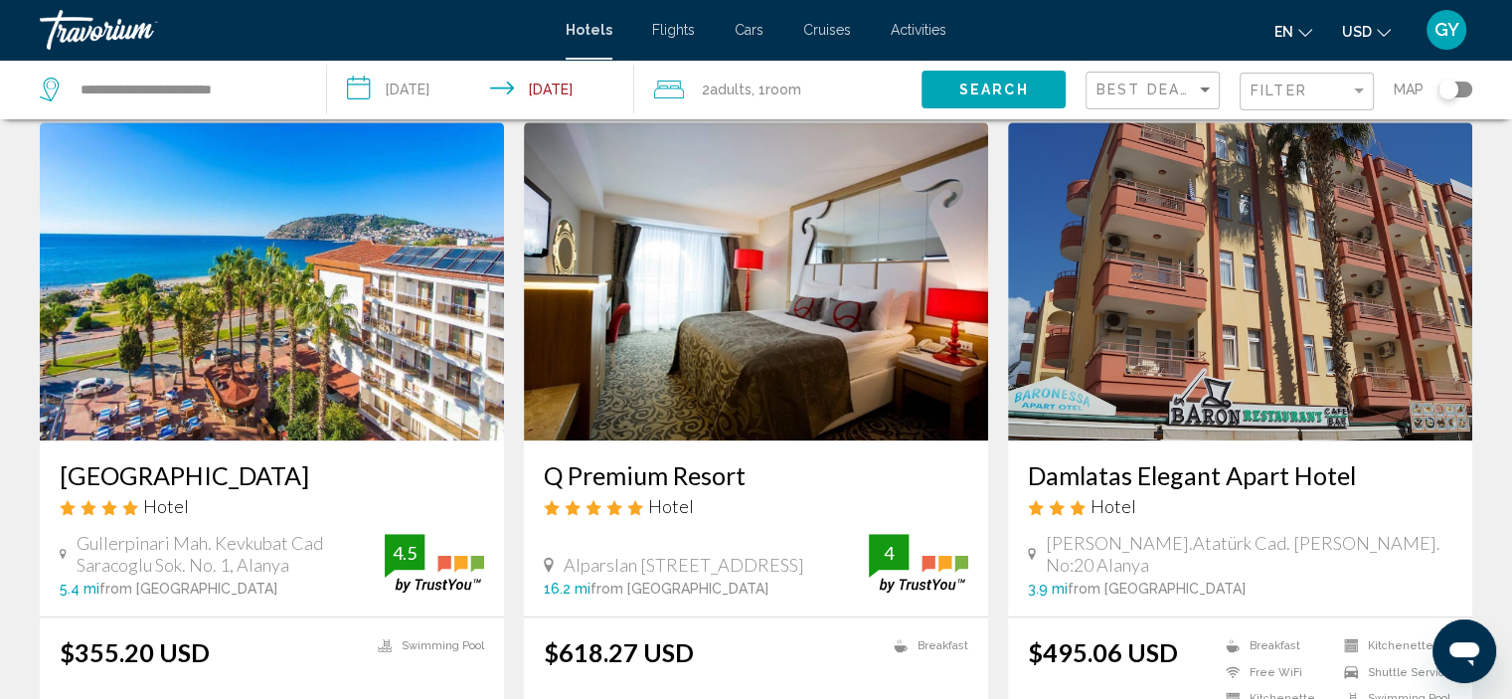
click at [887, 226] on img "Main content" at bounding box center [756, 281] width 464 height 318
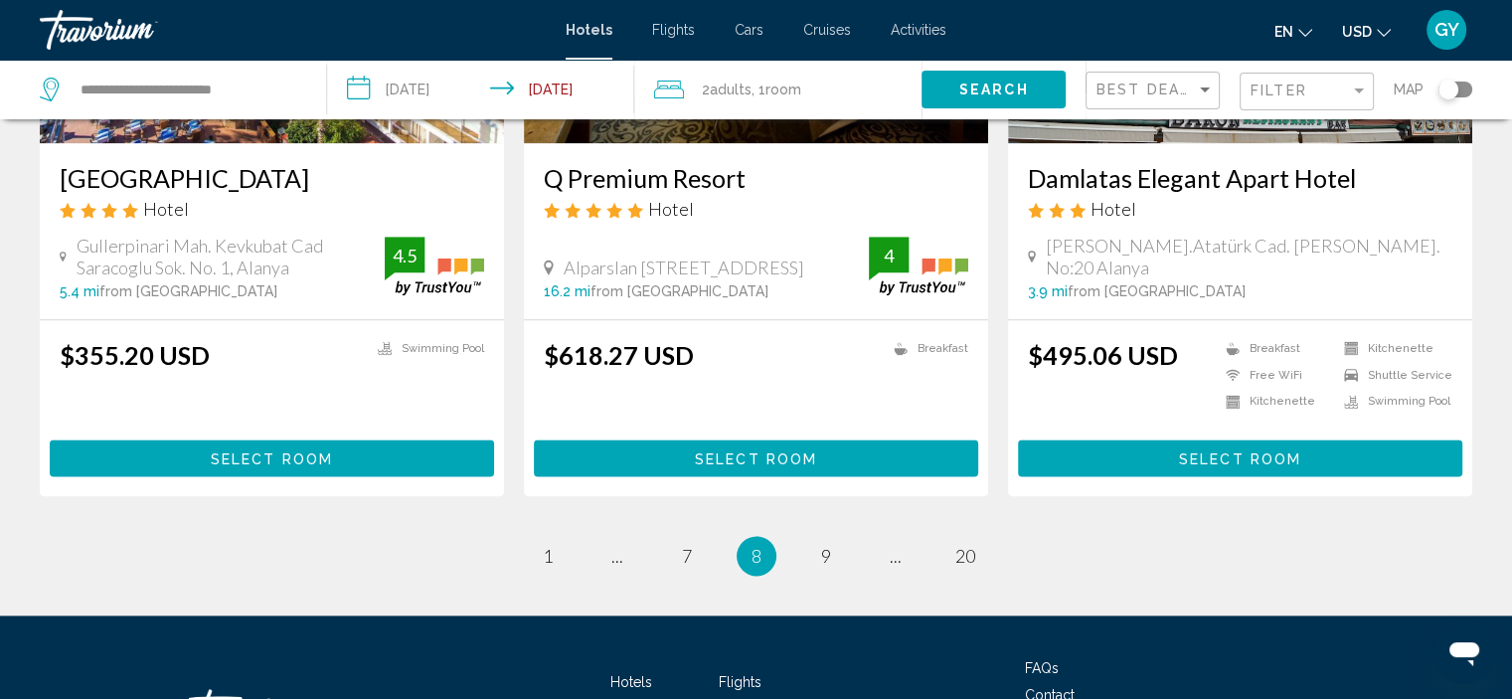
scroll to position [2495, 0]
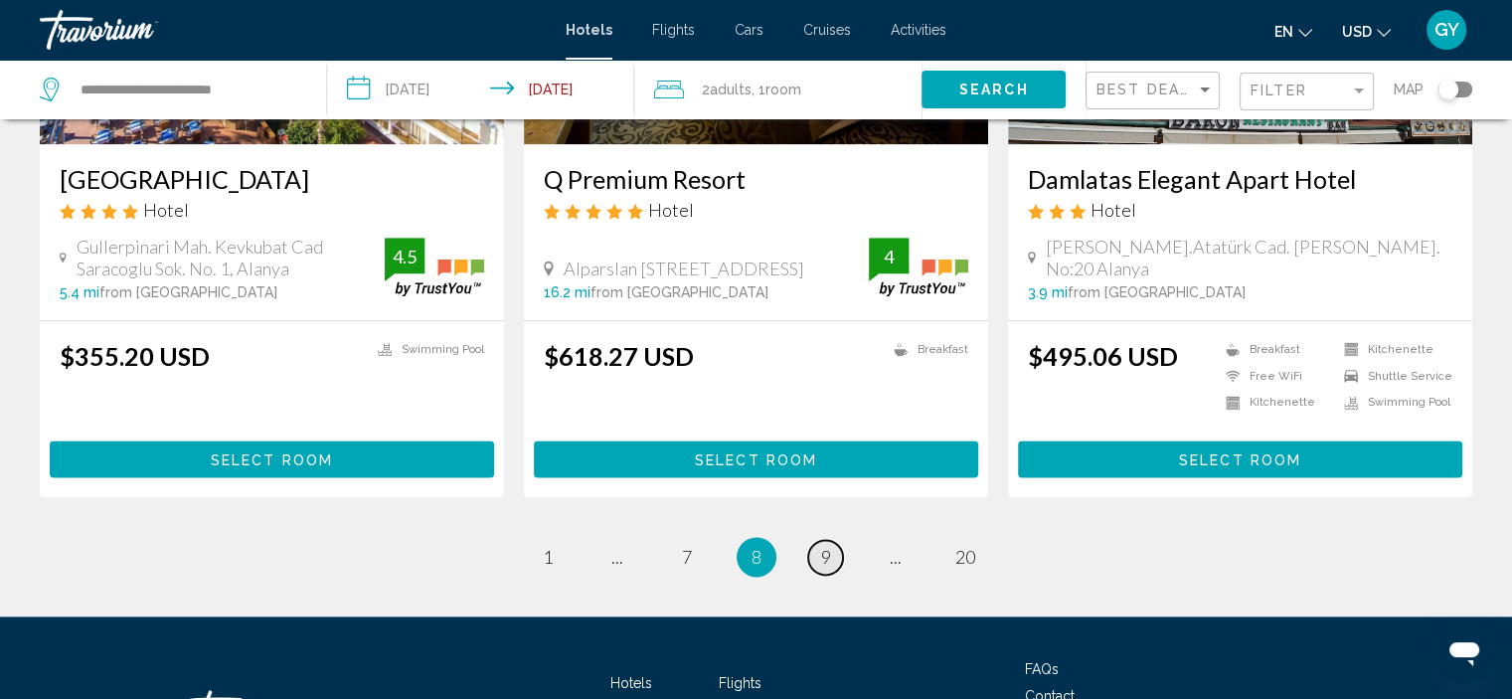
click at [821, 549] on span "9" at bounding box center [826, 557] width 10 height 22
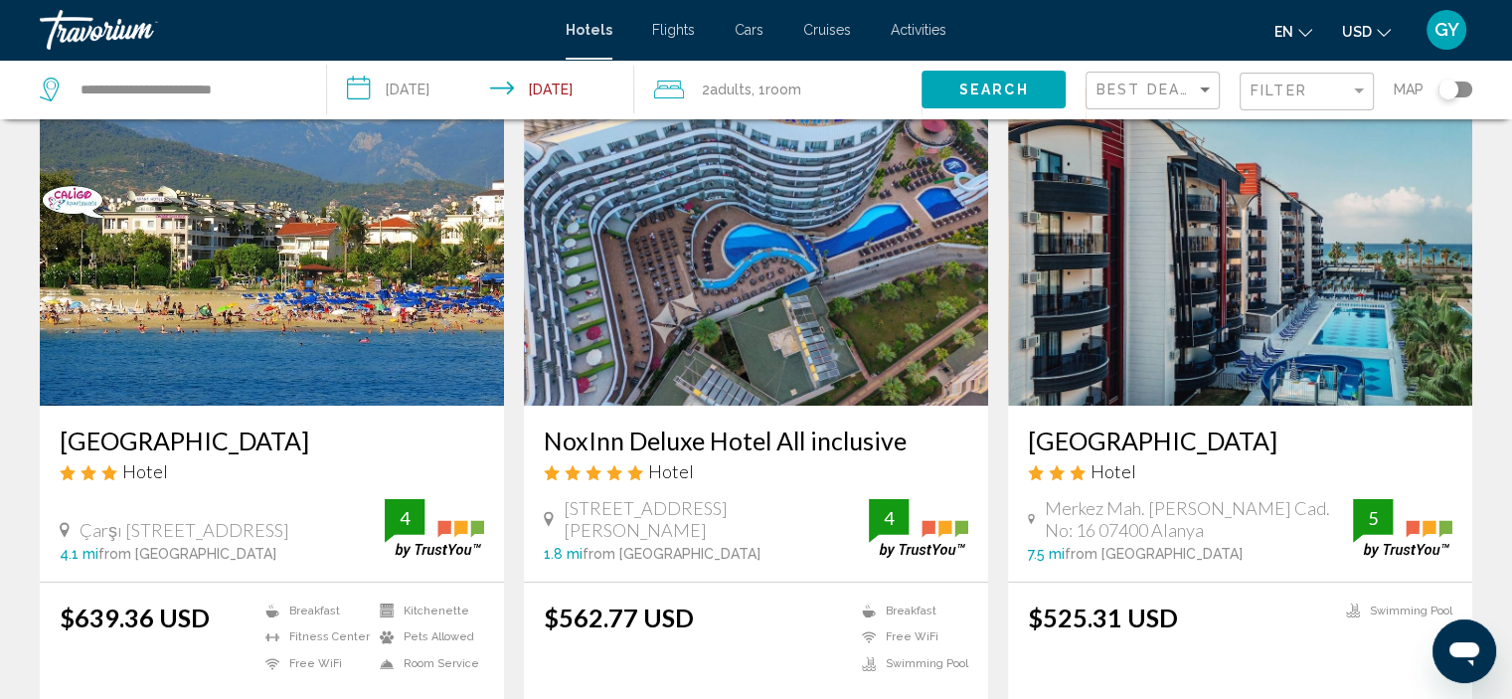
scroll to position [102, 0]
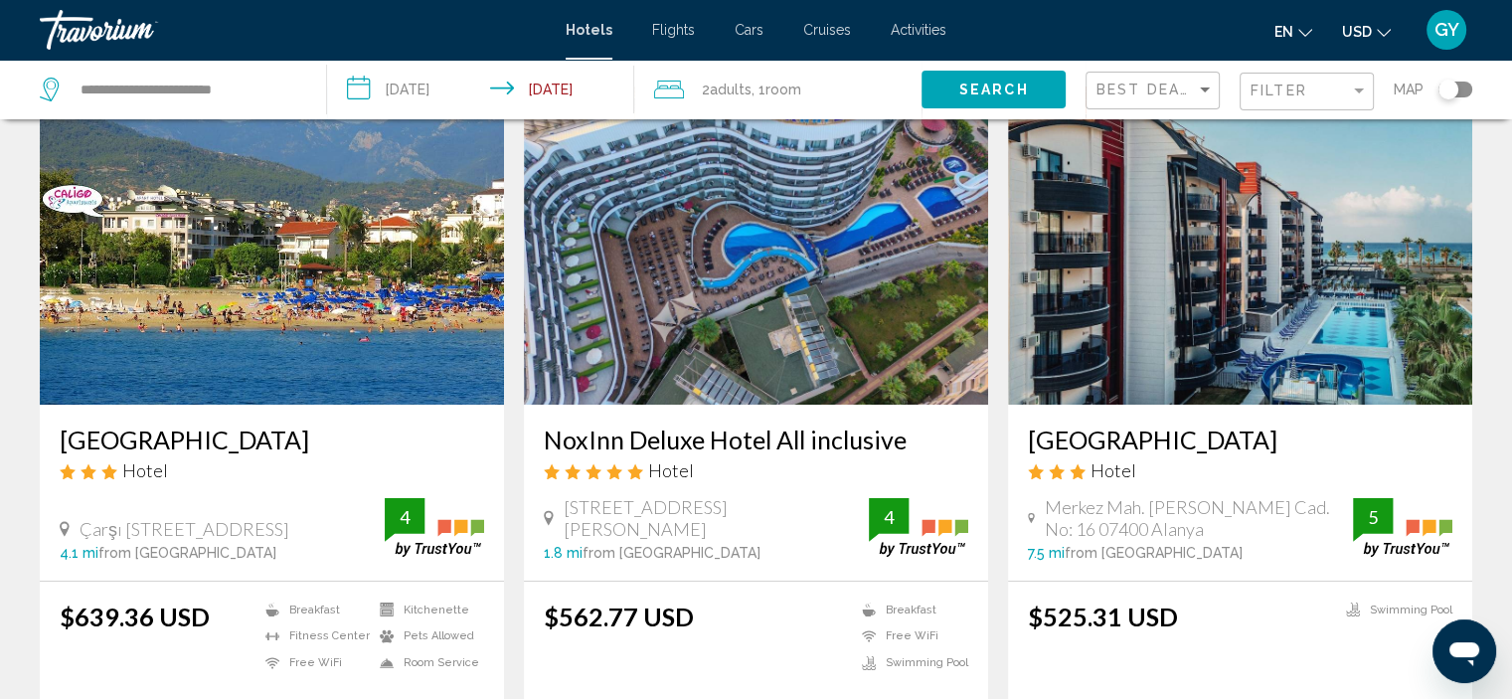
click at [355, 297] on img "Main content" at bounding box center [272, 245] width 464 height 318
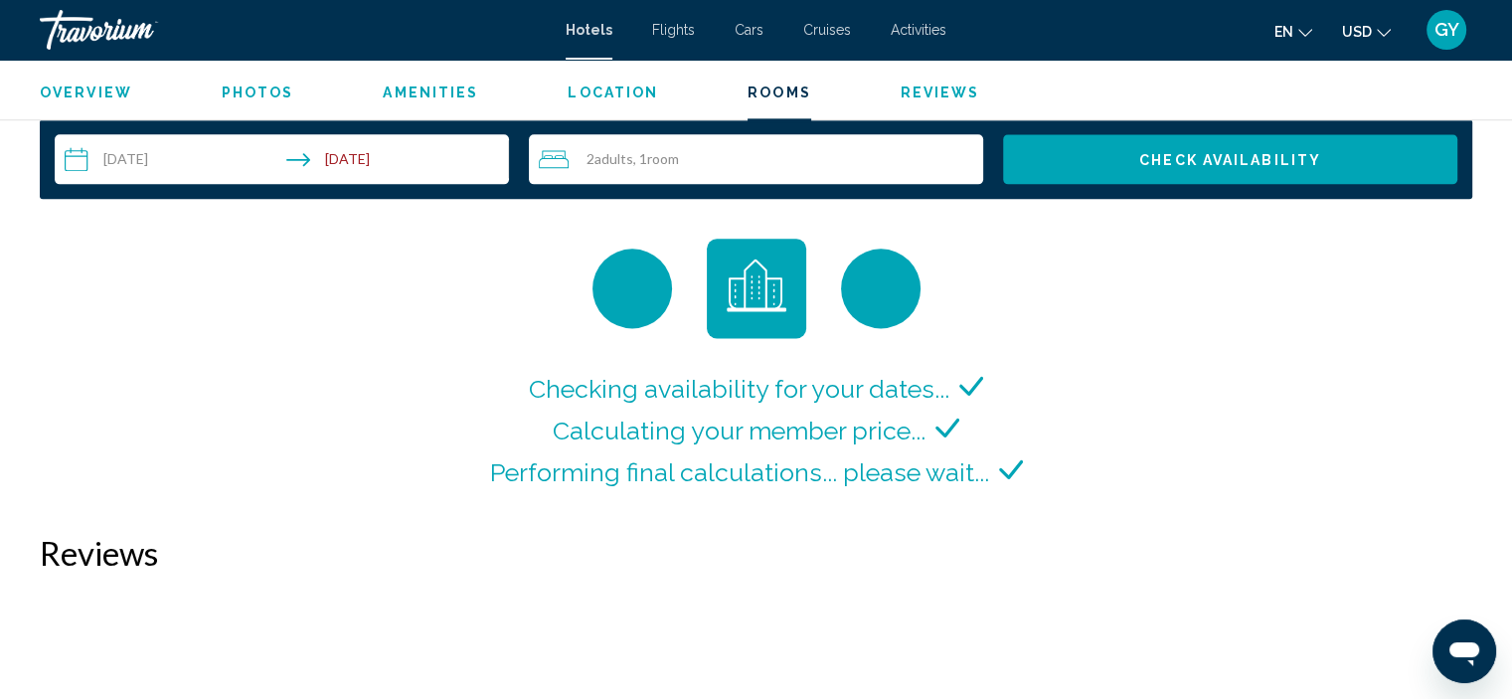
scroll to position [2590, 0]
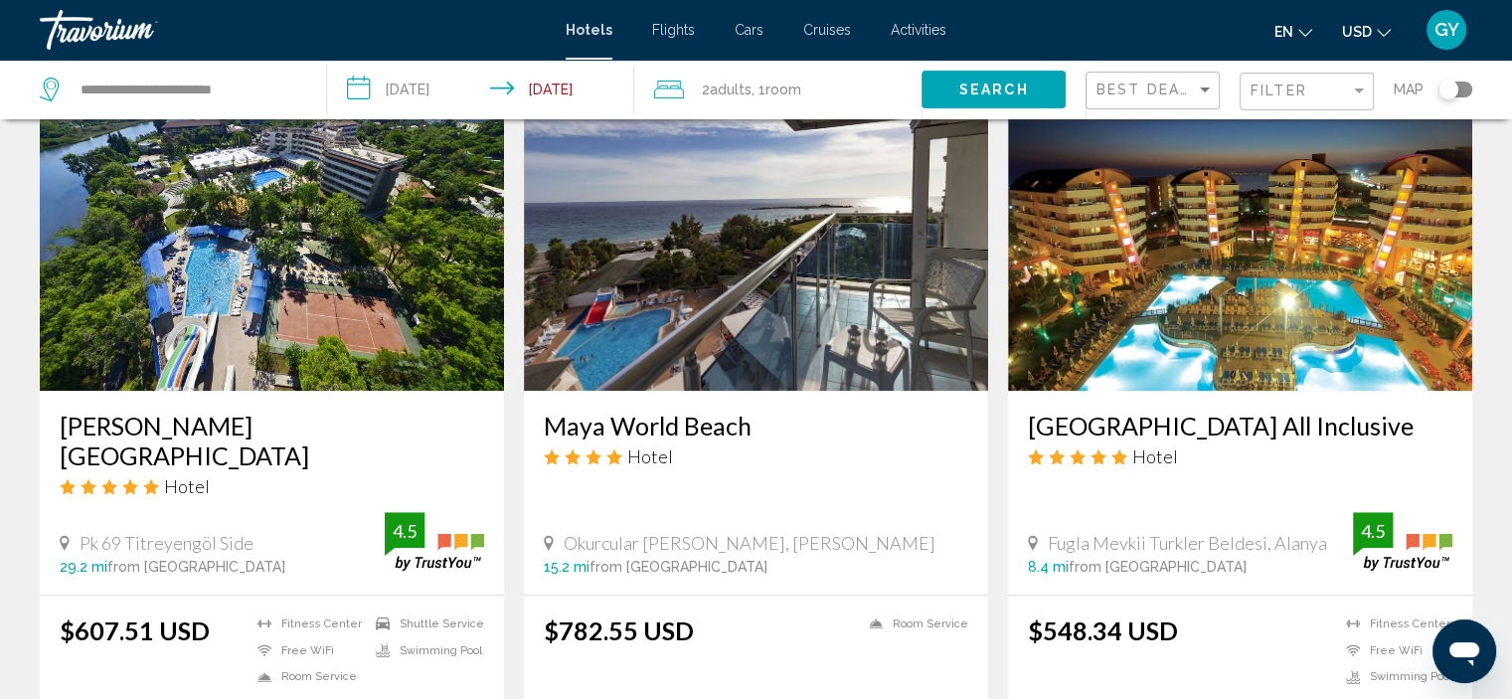
scroll to position [1537, 0]
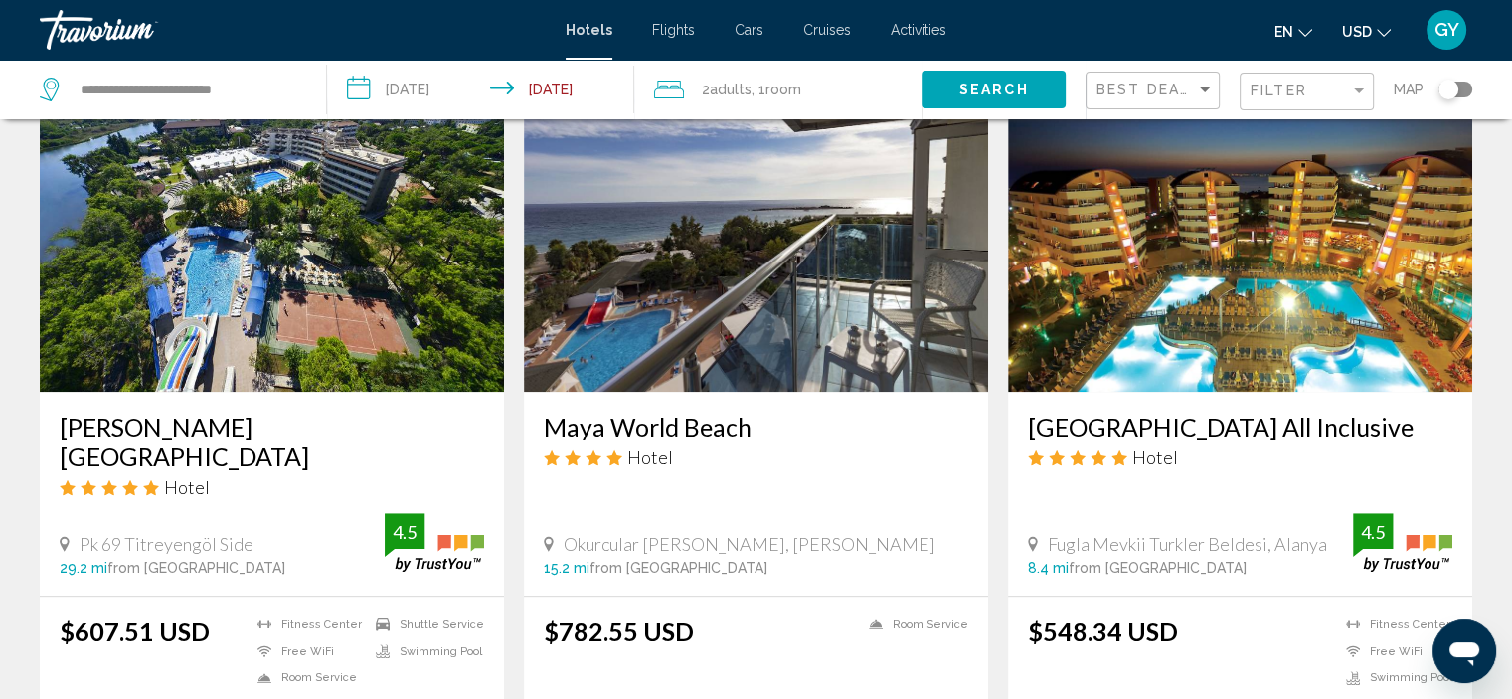
click at [1223, 322] on img "Main content" at bounding box center [1240, 233] width 464 height 318
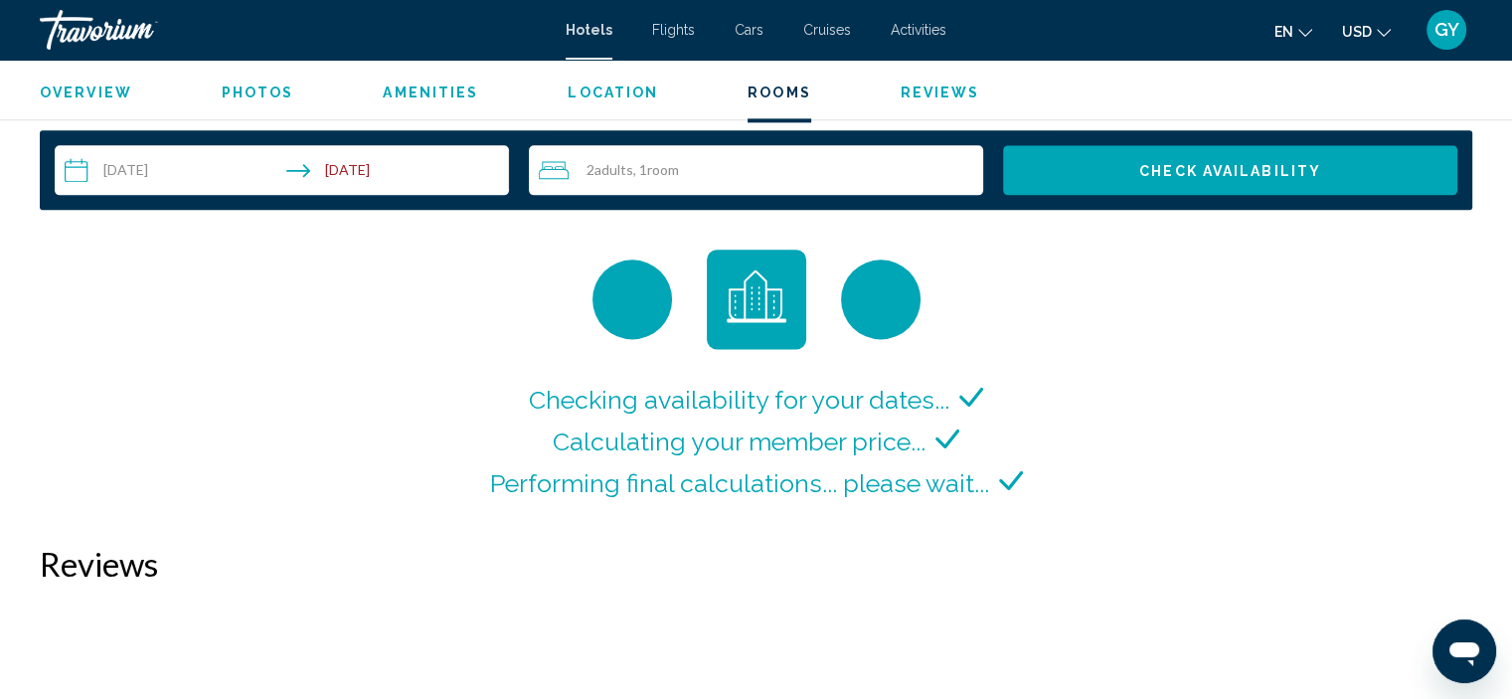
scroll to position [2568, 0]
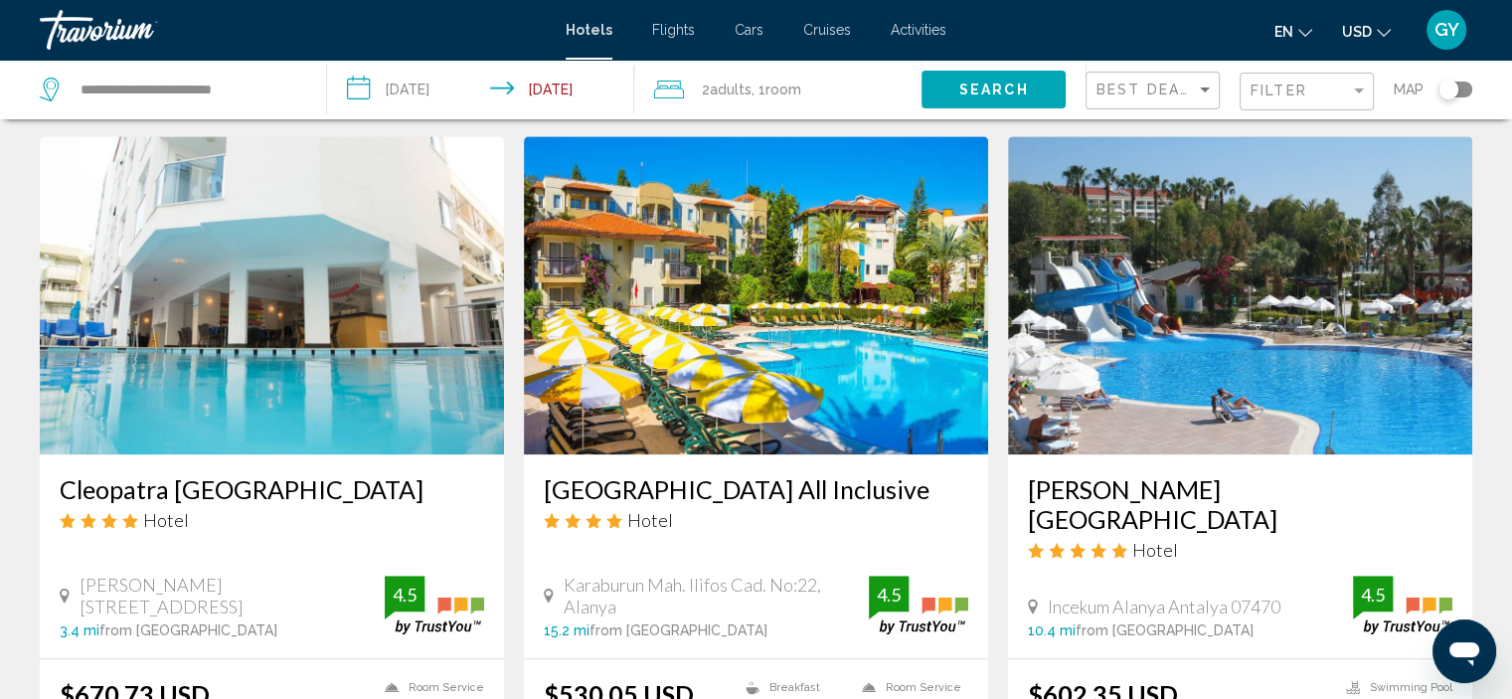
scroll to position [2180, 0]
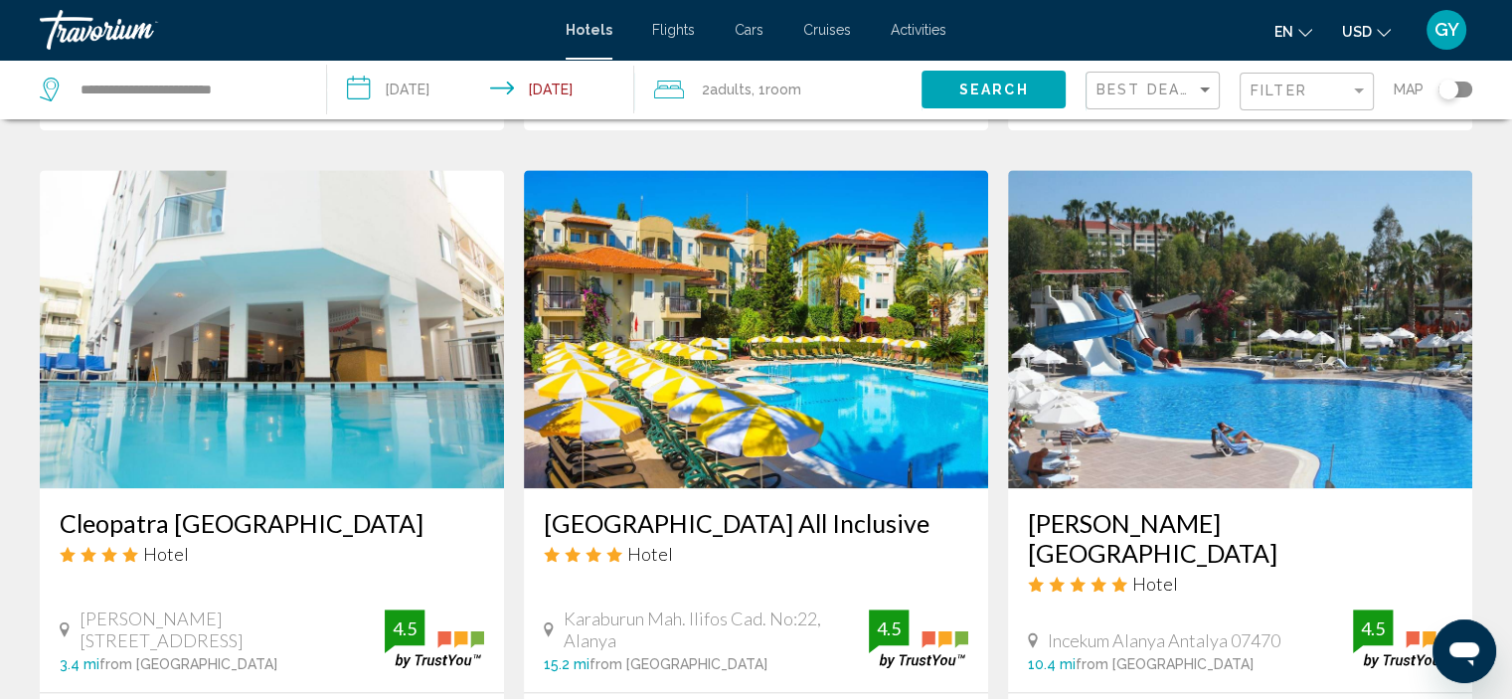
click at [342, 170] on img "Main content" at bounding box center [272, 329] width 464 height 318
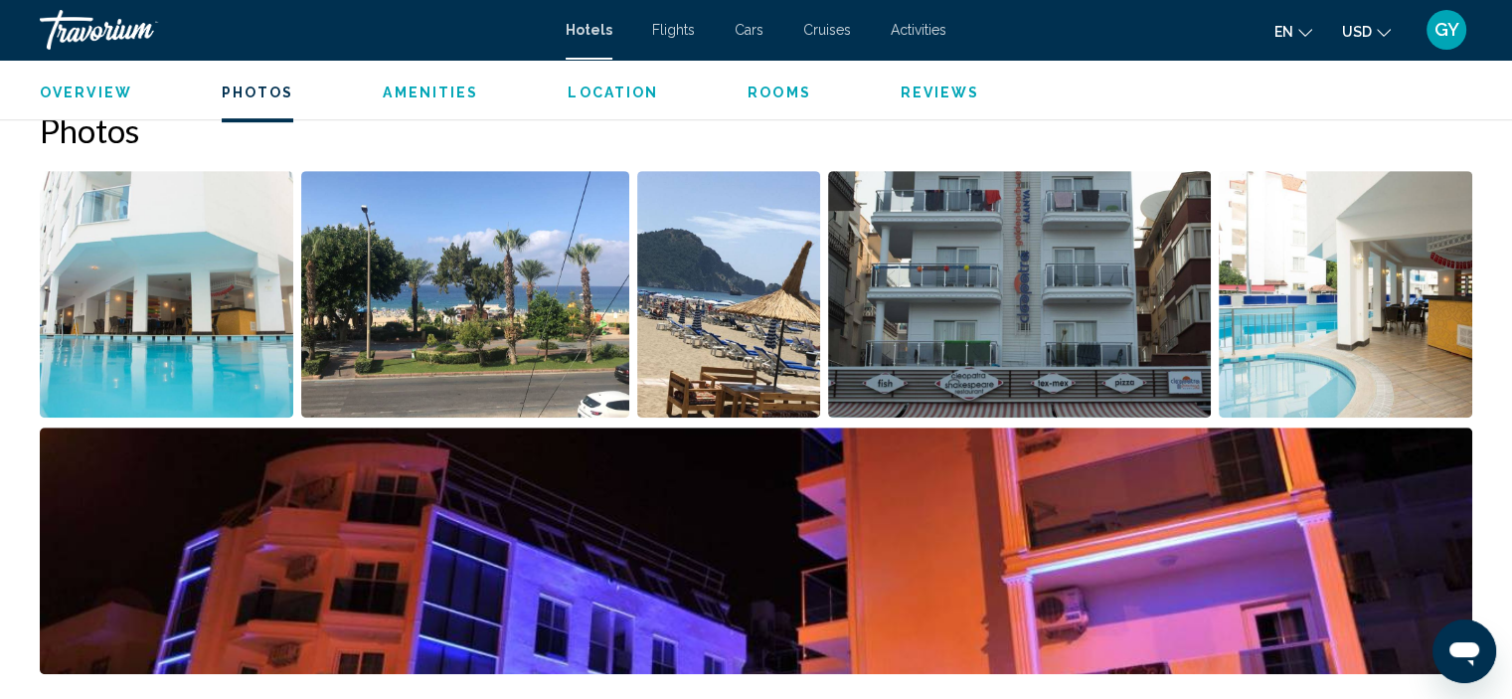
scroll to position [980, 0]
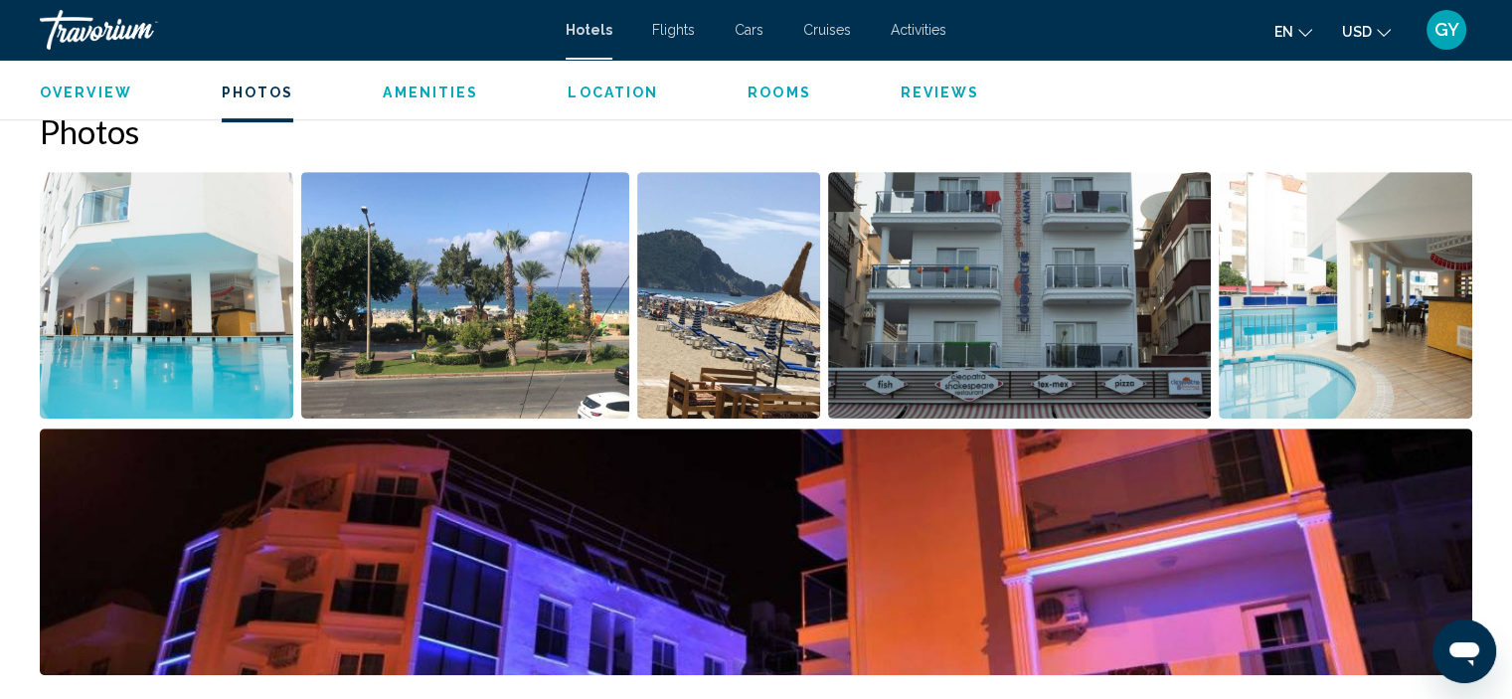
click at [170, 333] on img "Open full-screen image slider" at bounding box center [166, 295] width 253 height 246
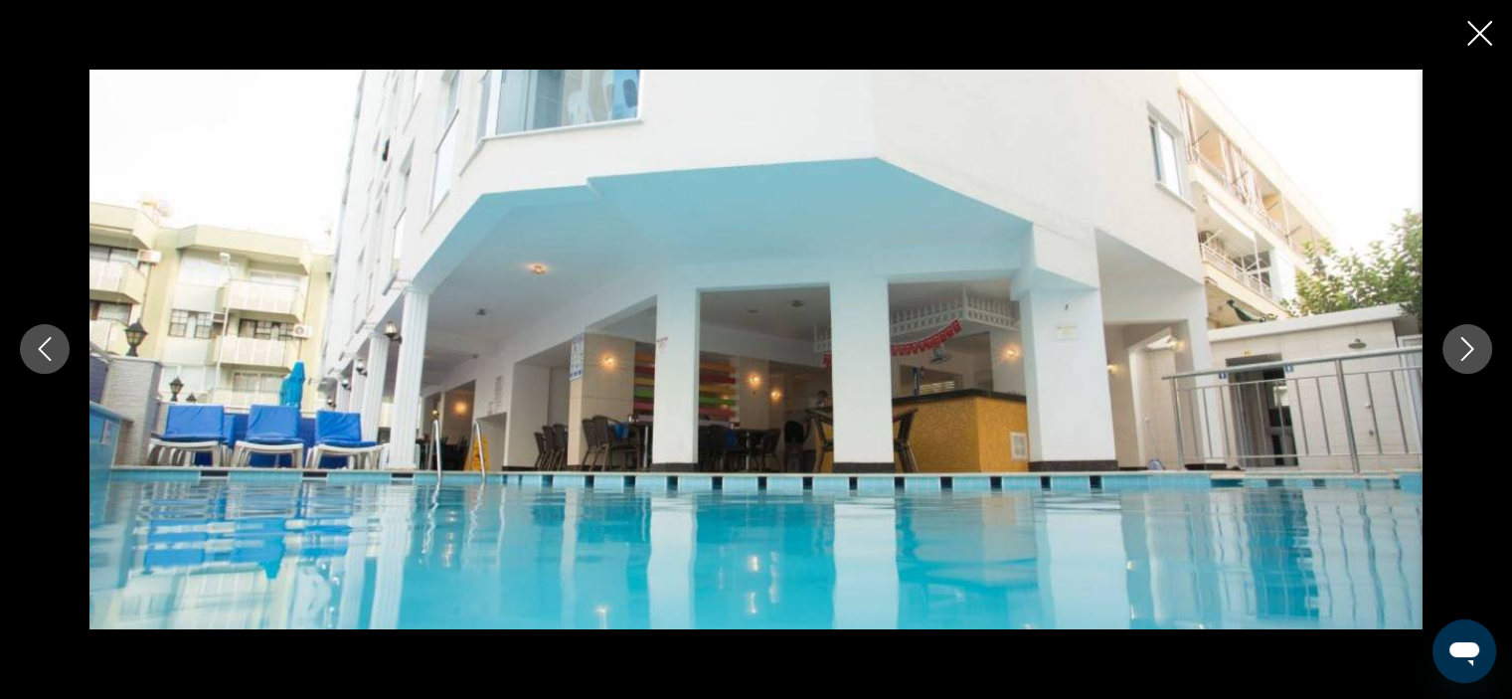
click at [1473, 347] on icon "Next image" at bounding box center [1467, 349] width 24 height 24
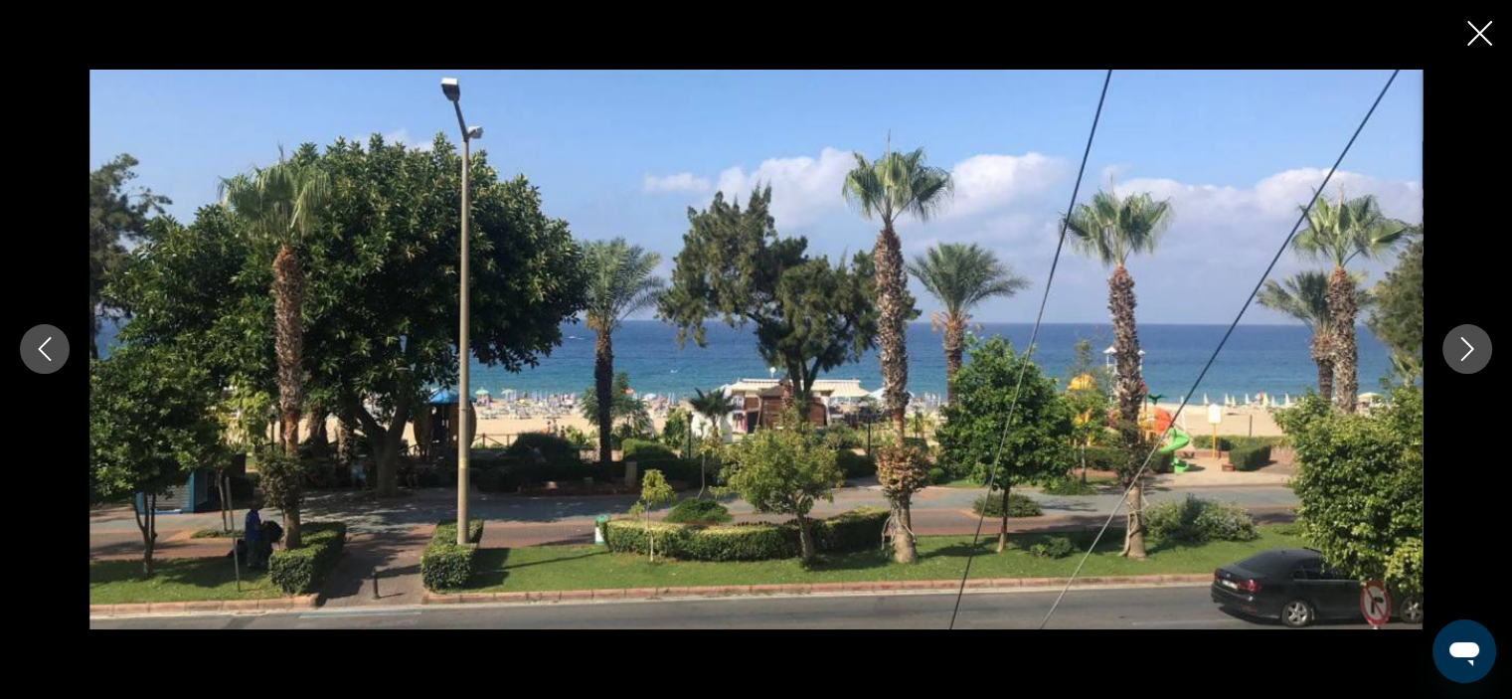
click at [1473, 347] on icon "Next image" at bounding box center [1467, 349] width 24 height 24
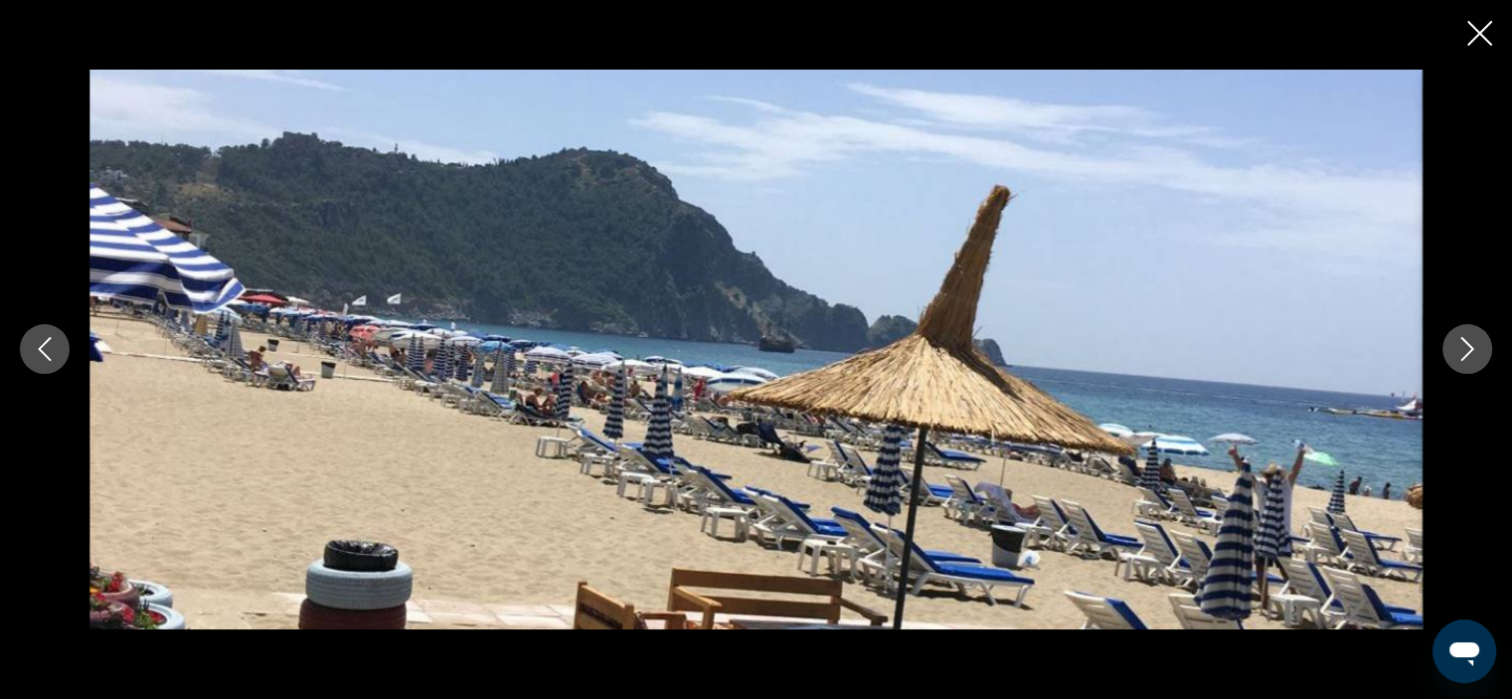
click at [1473, 347] on icon "Next image" at bounding box center [1467, 349] width 24 height 24
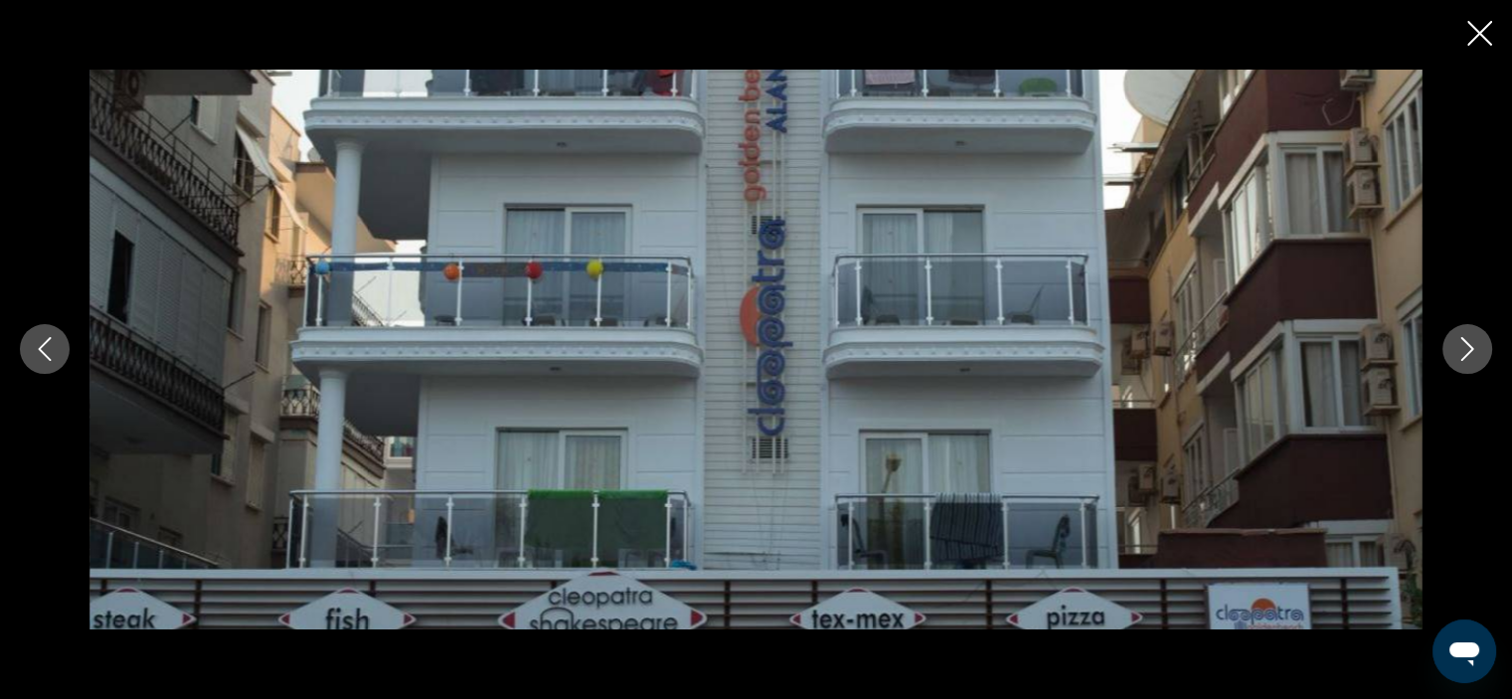
click at [1473, 347] on icon "Next image" at bounding box center [1467, 349] width 24 height 24
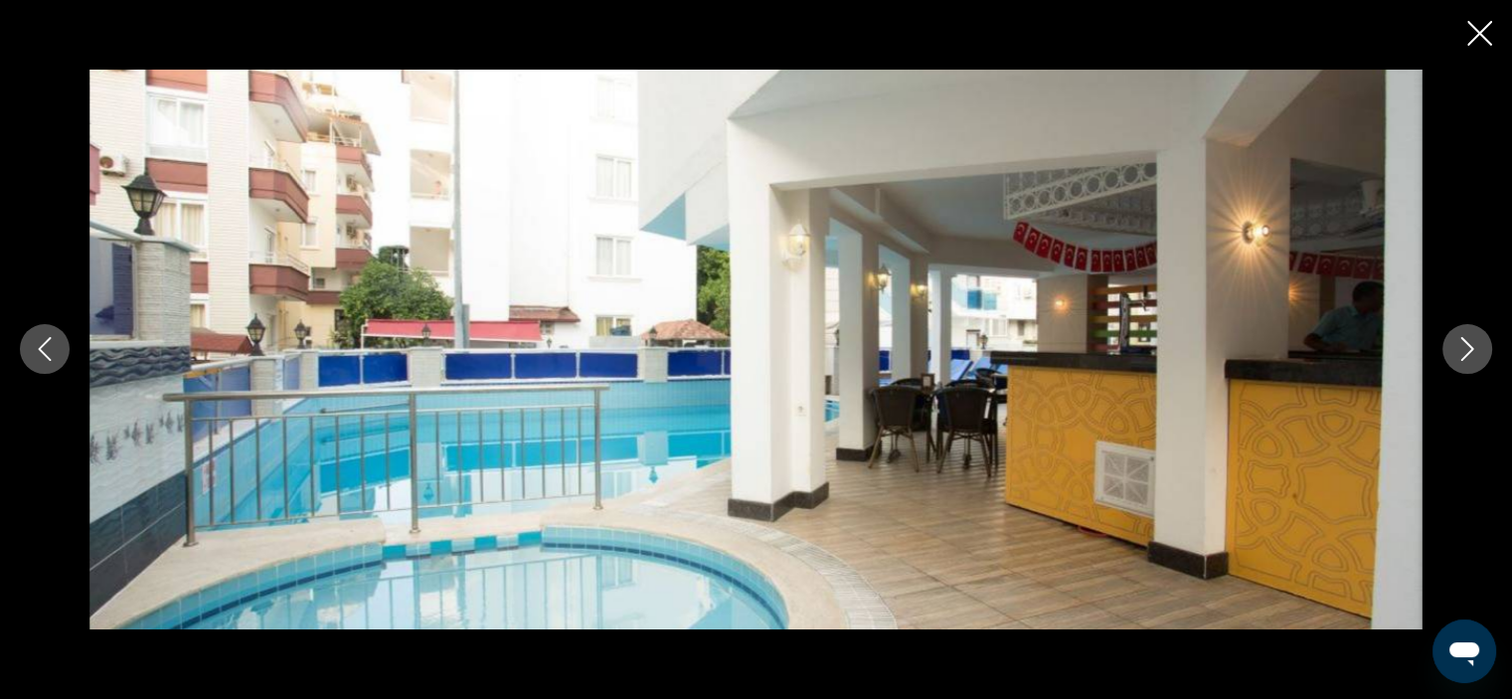
click at [1473, 347] on icon "Next image" at bounding box center [1467, 349] width 24 height 24
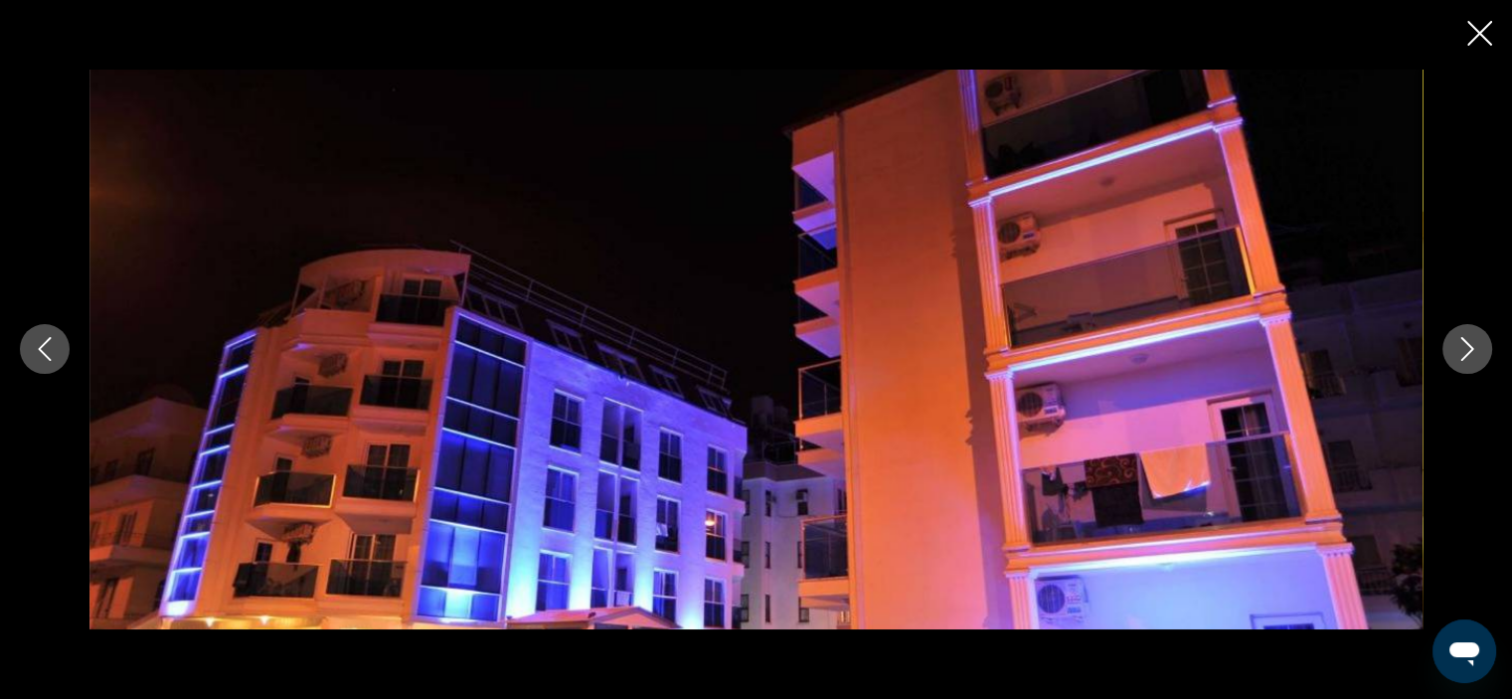
click at [1473, 347] on icon "Next image" at bounding box center [1467, 349] width 24 height 24
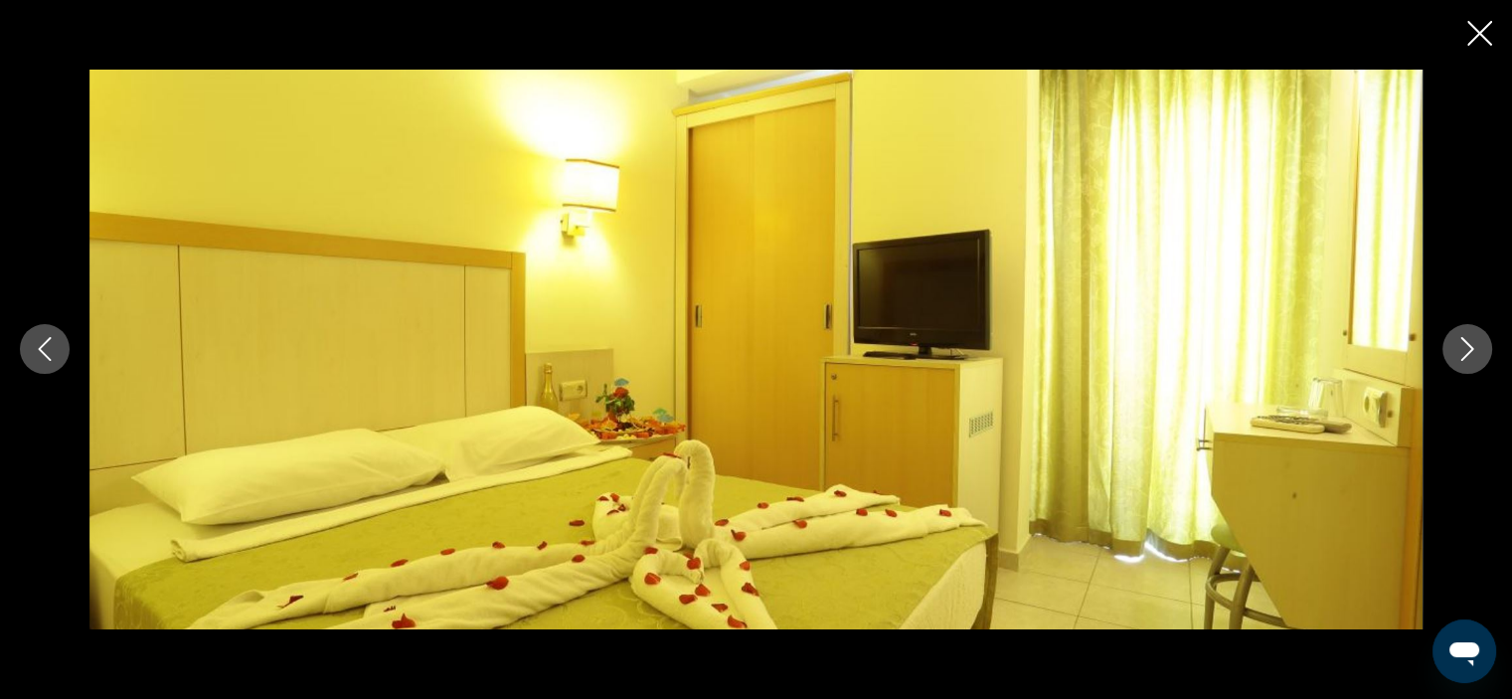
click at [1473, 347] on icon "Next image" at bounding box center [1467, 349] width 24 height 24
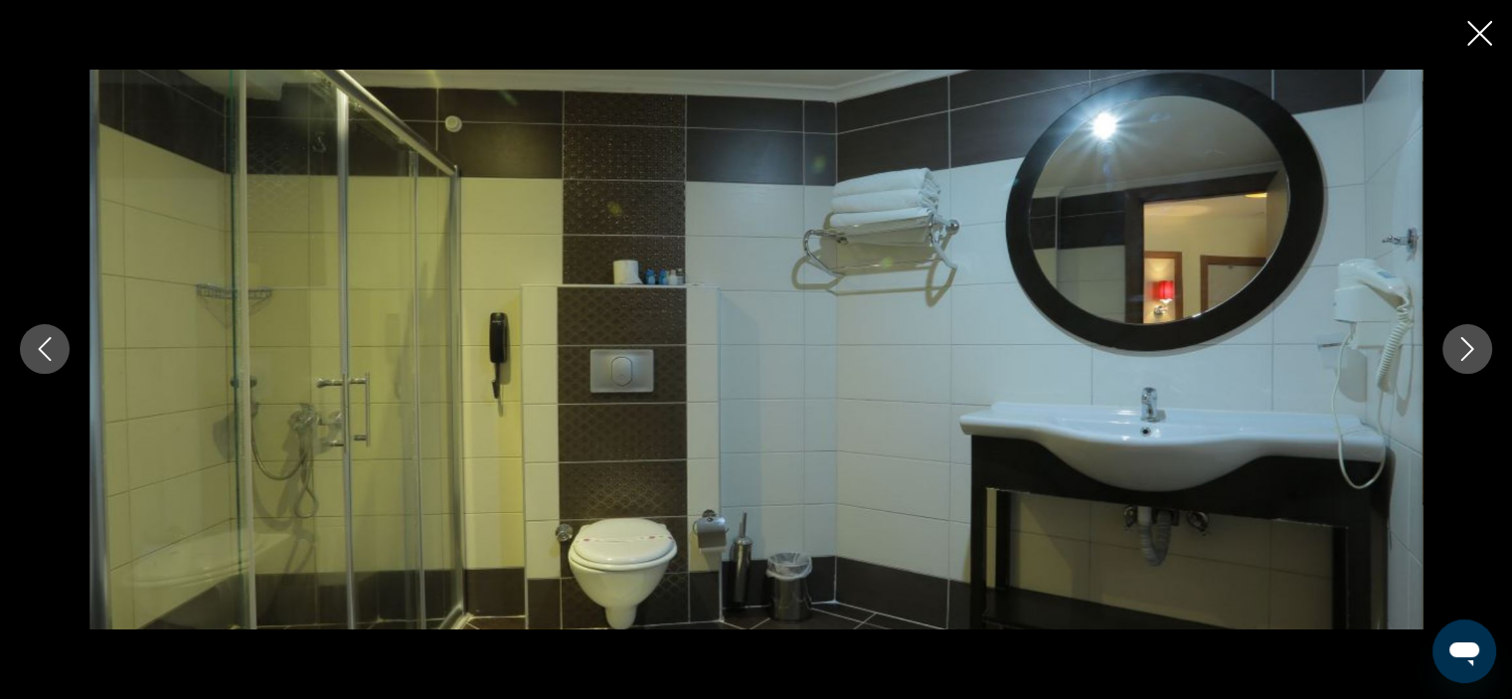
click at [1473, 347] on icon "Next image" at bounding box center [1467, 349] width 24 height 24
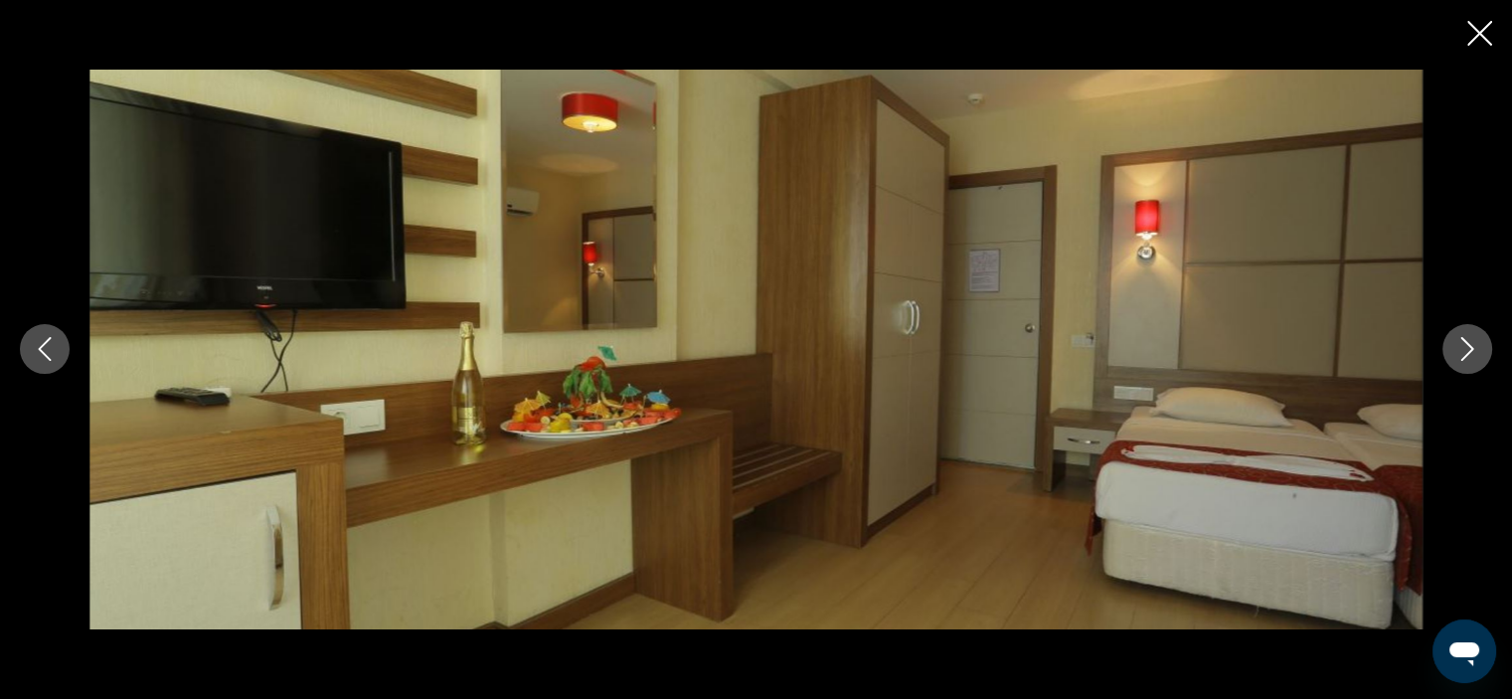
click at [1473, 347] on icon "Next image" at bounding box center [1467, 349] width 24 height 24
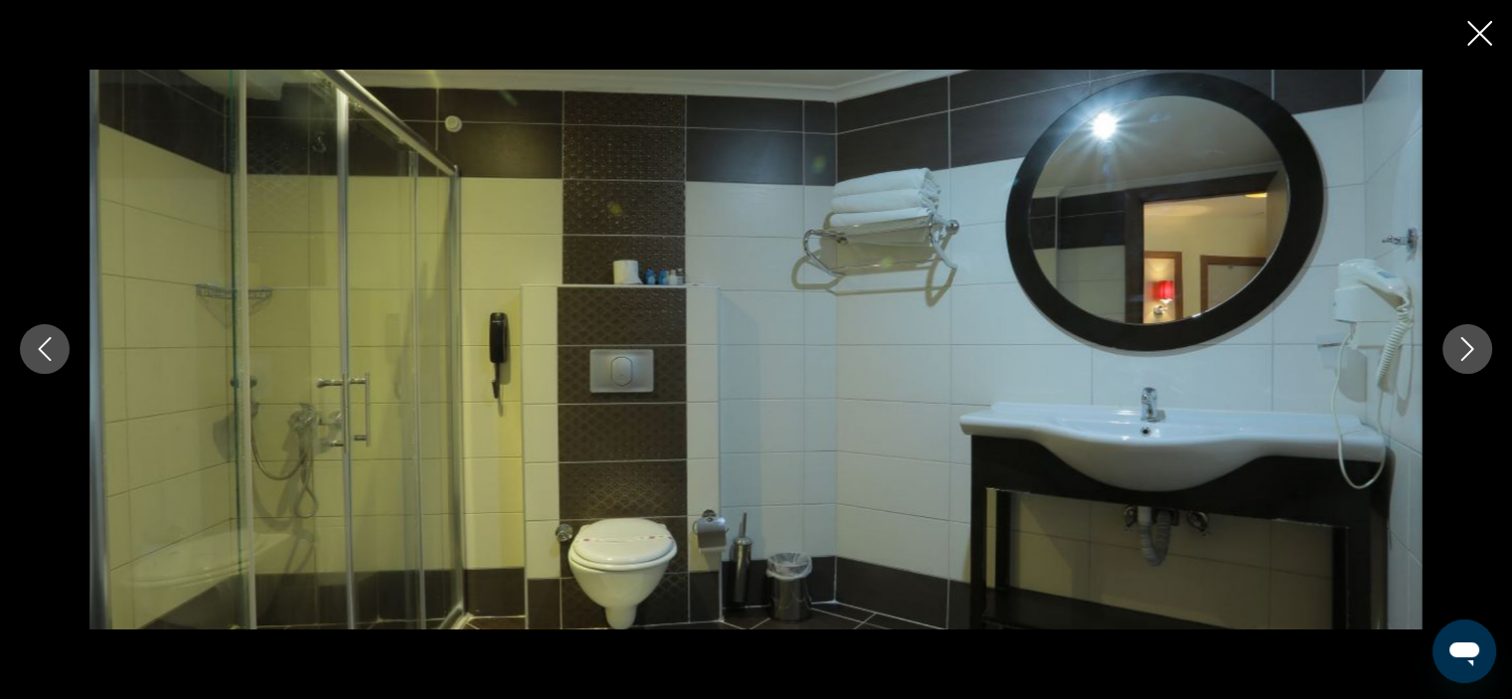
click at [1473, 347] on icon "Next image" at bounding box center [1467, 349] width 24 height 24
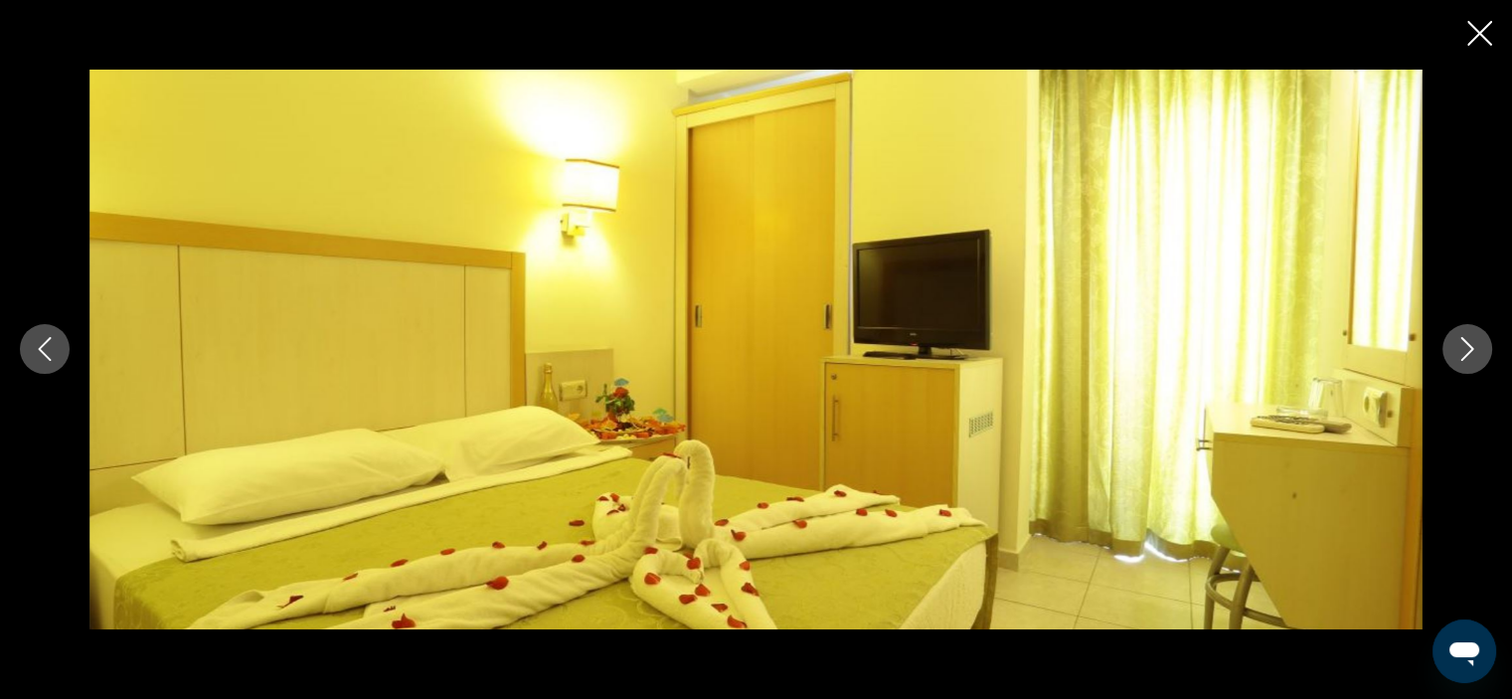
click at [1473, 347] on icon "Next image" at bounding box center [1467, 349] width 24 height 24
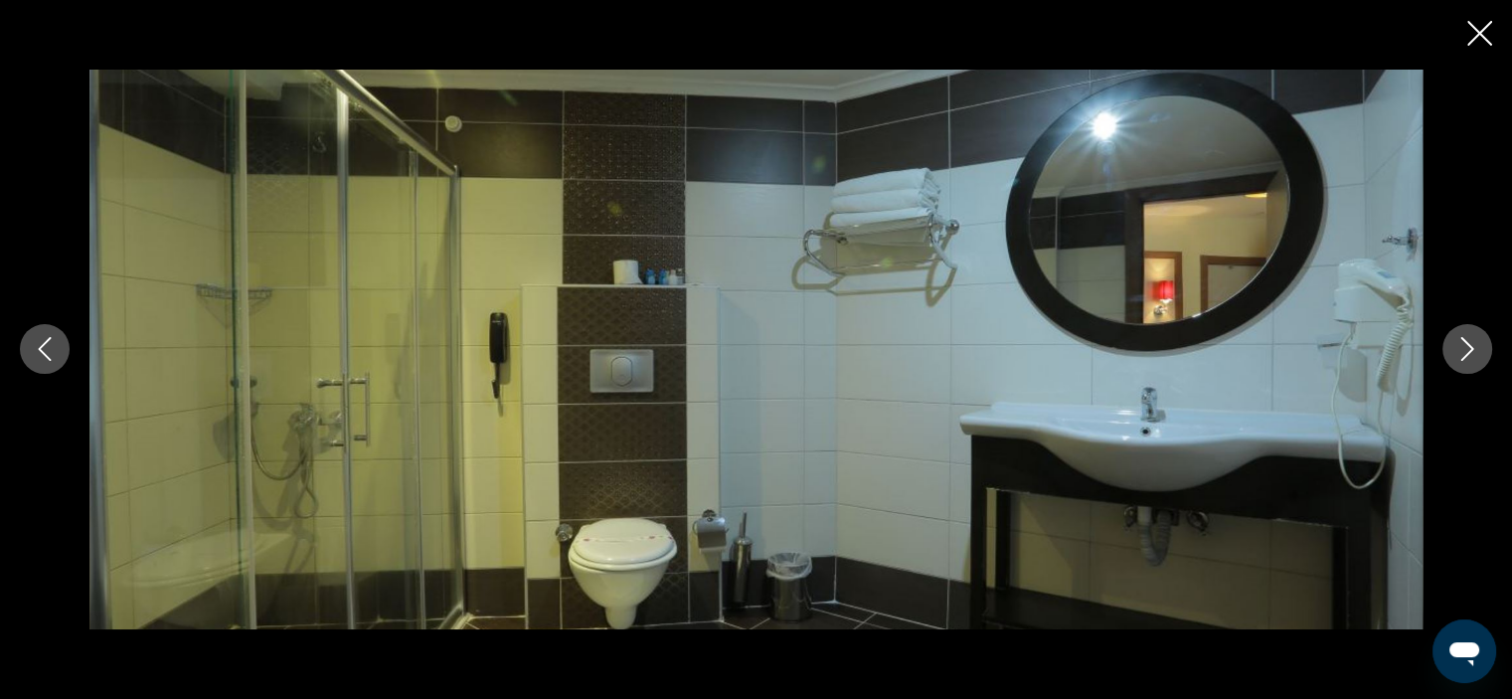
click at [1473, 347] on icon "Next image" at bounding box center [1467, 349] width 24 height 24
click at [1475, 36] on icon "Close slideshow" at bounding box center [1479, 33] width 25 height 25
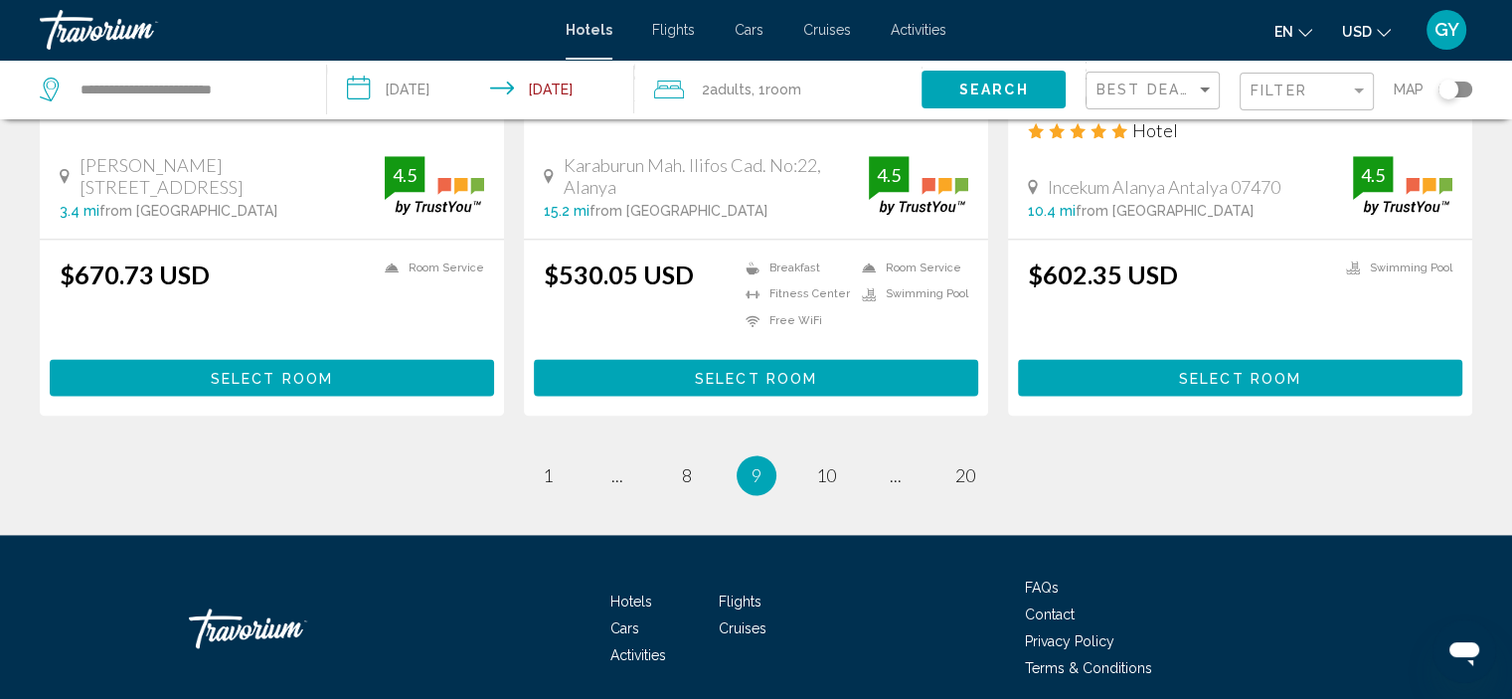
scroll to position [2651, 0]
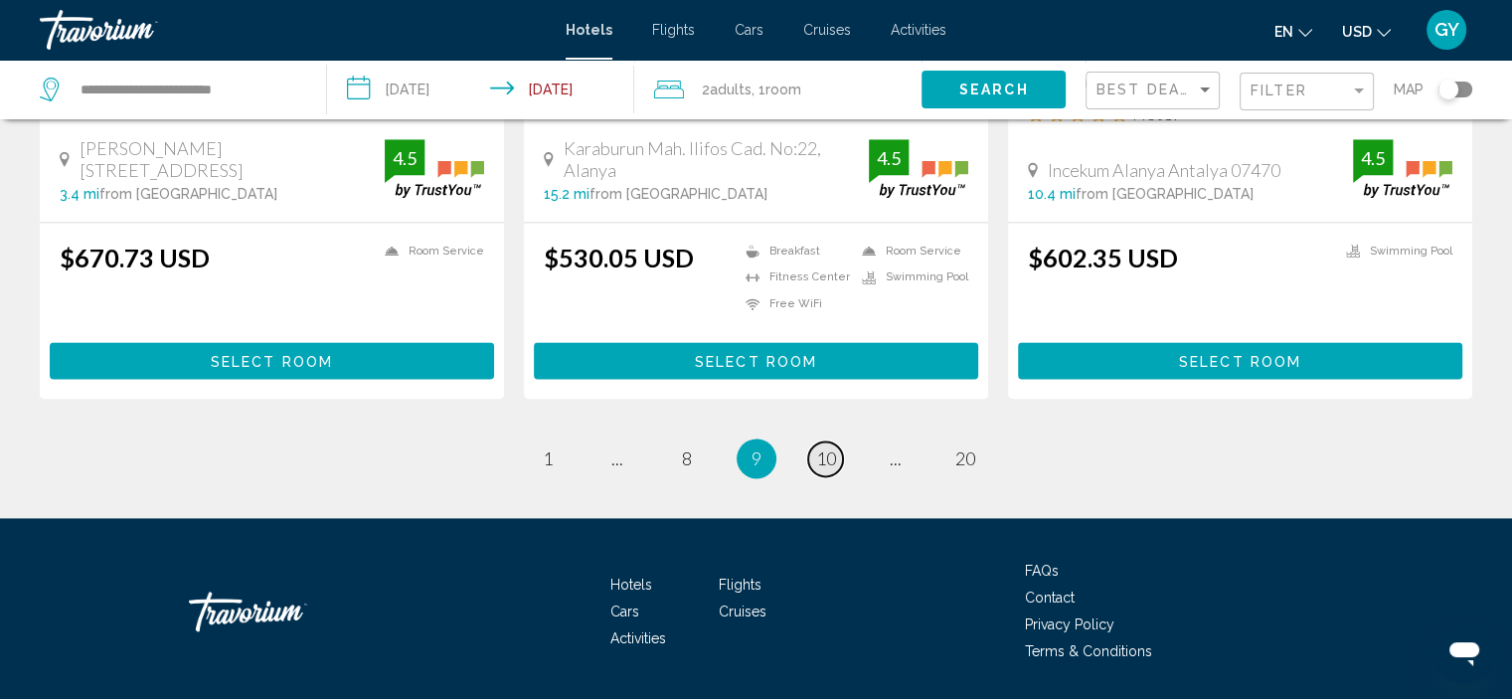
click at [827, 447] on span "10" at bounding box center [826, 458] width 20 height 22
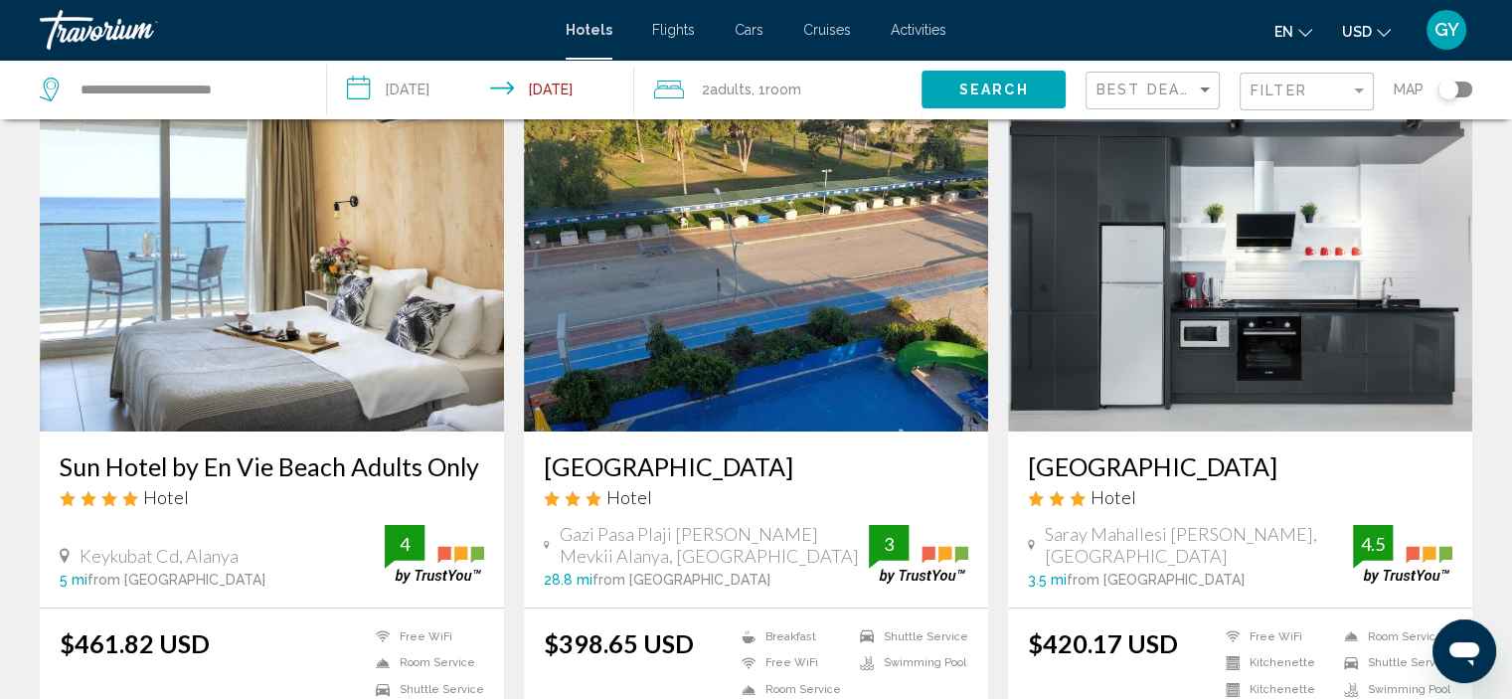
scroll to position [76, 0]
click at [383, 297] on img "Main content" at bounding box center [272, 272] width 464 height 318
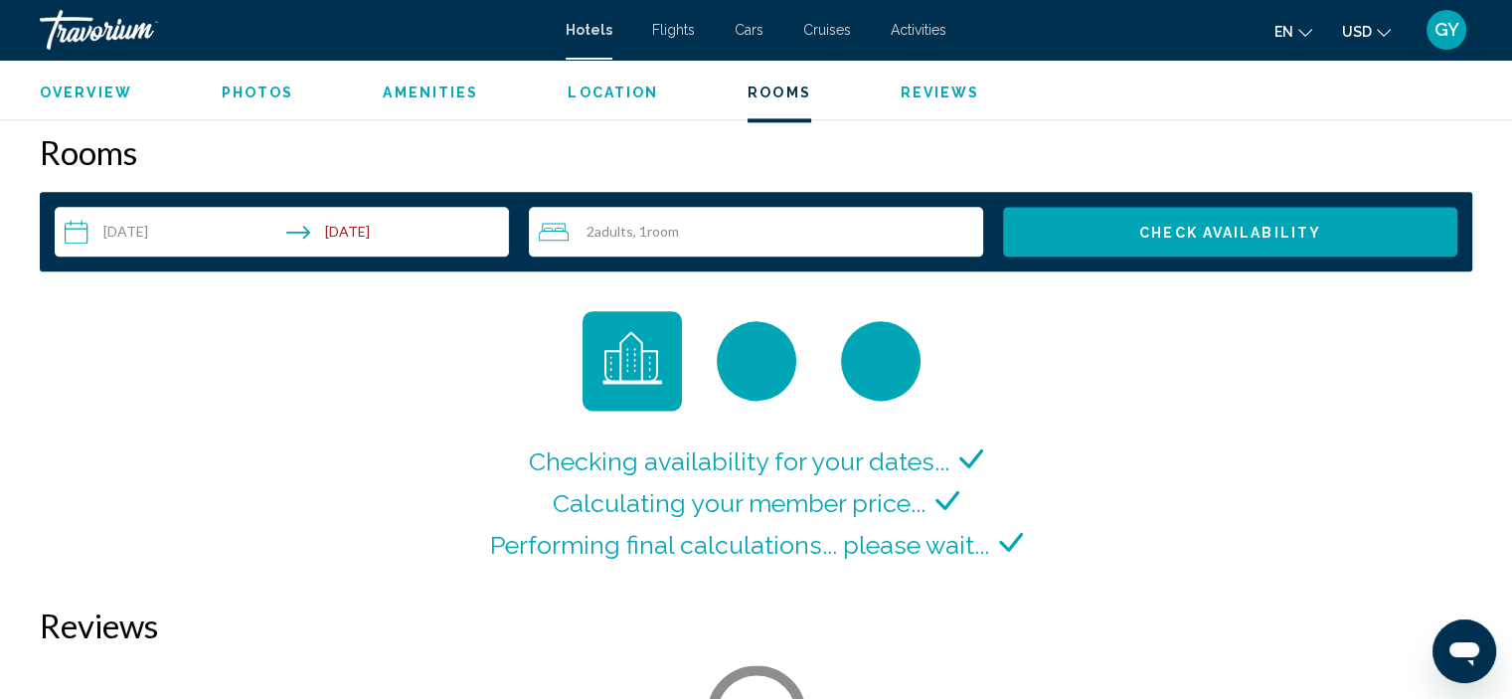
scroll to position [2502, 0]
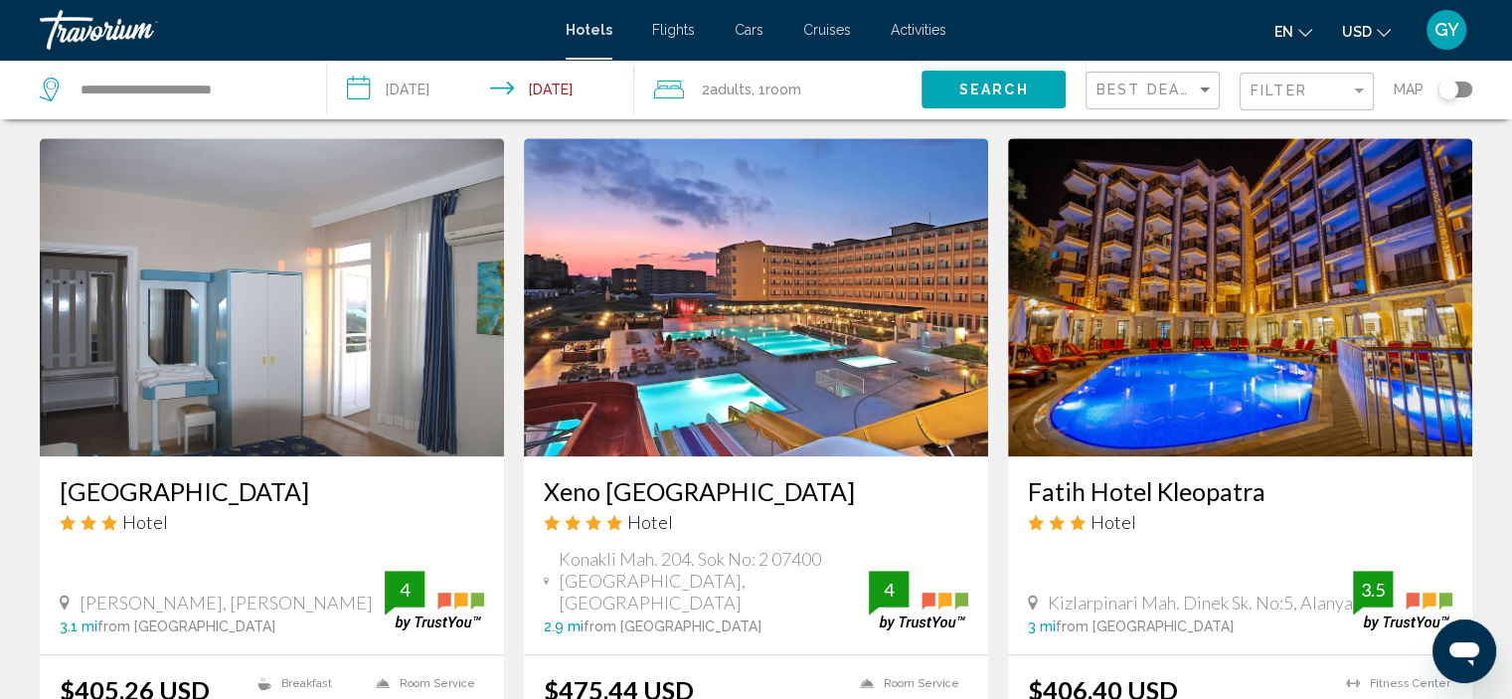
scroll to position [1509, 0]
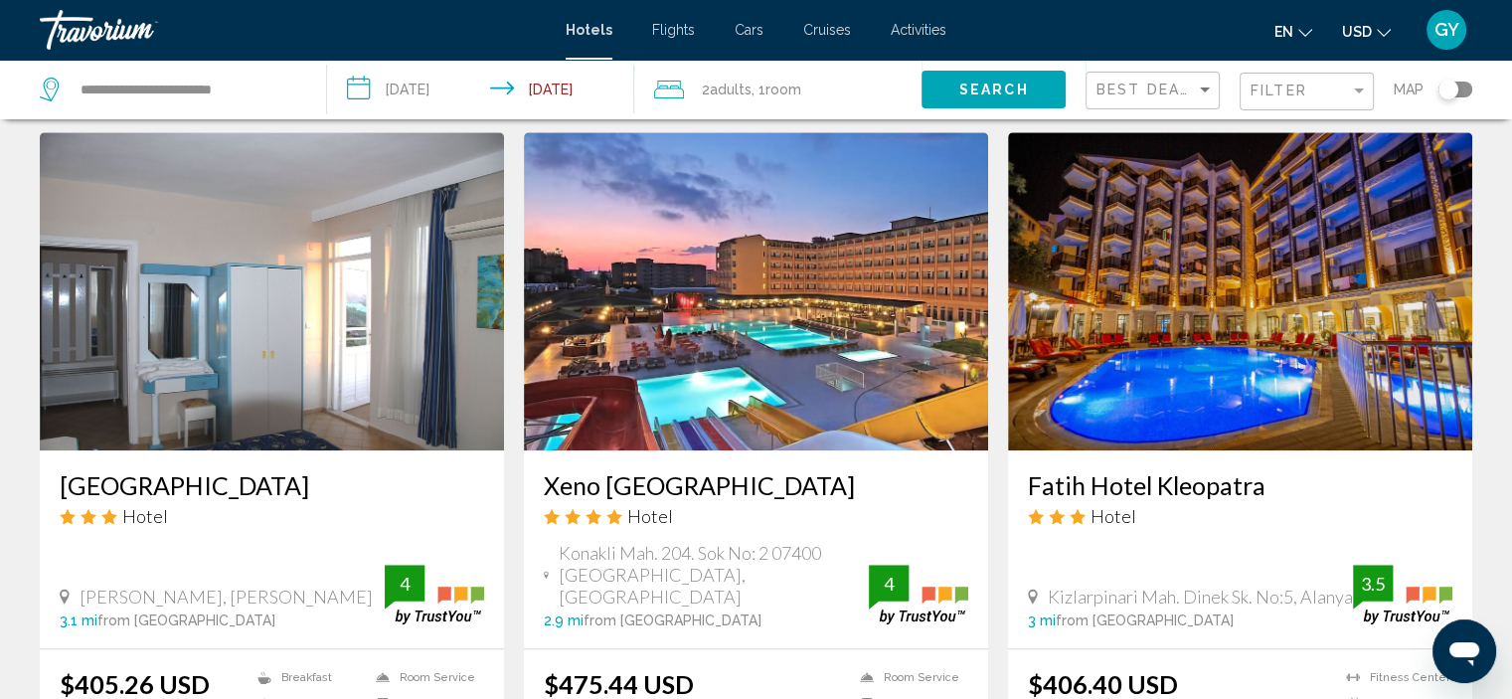
click at [1280, 204] on img "Main content" at bounding box center [1240, 291] width 464 height 318
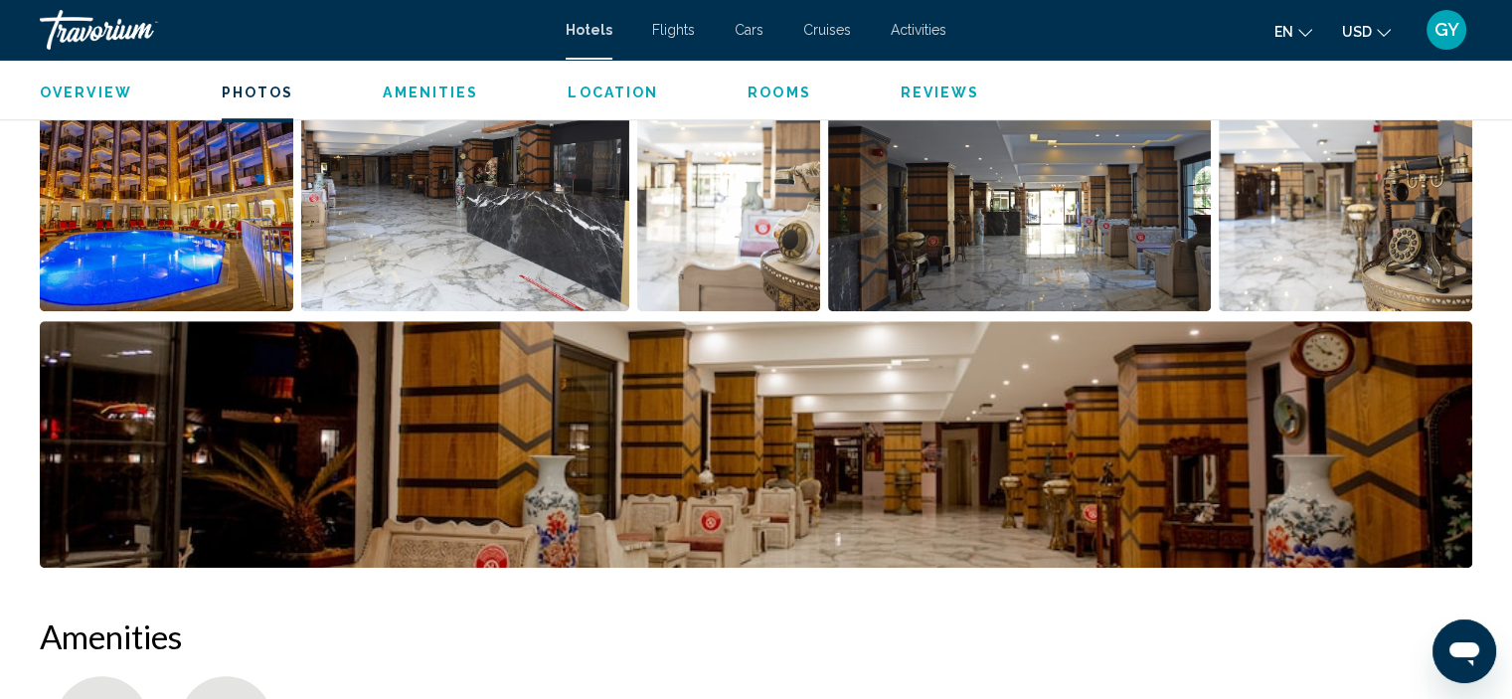
scroll to position [1089, 0]
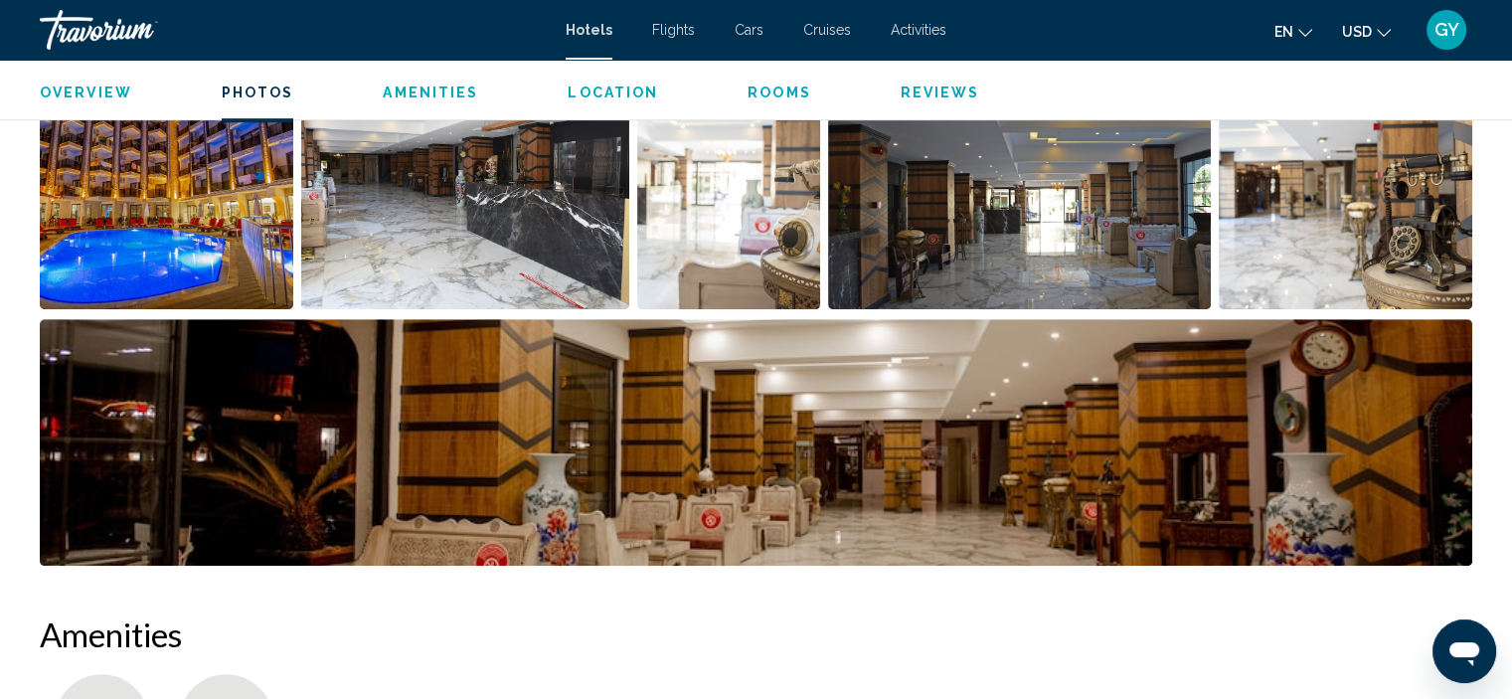
click at [219, 164] on img "Open full-screen image slider" at bounding box center [166, 186] width 253 height 246
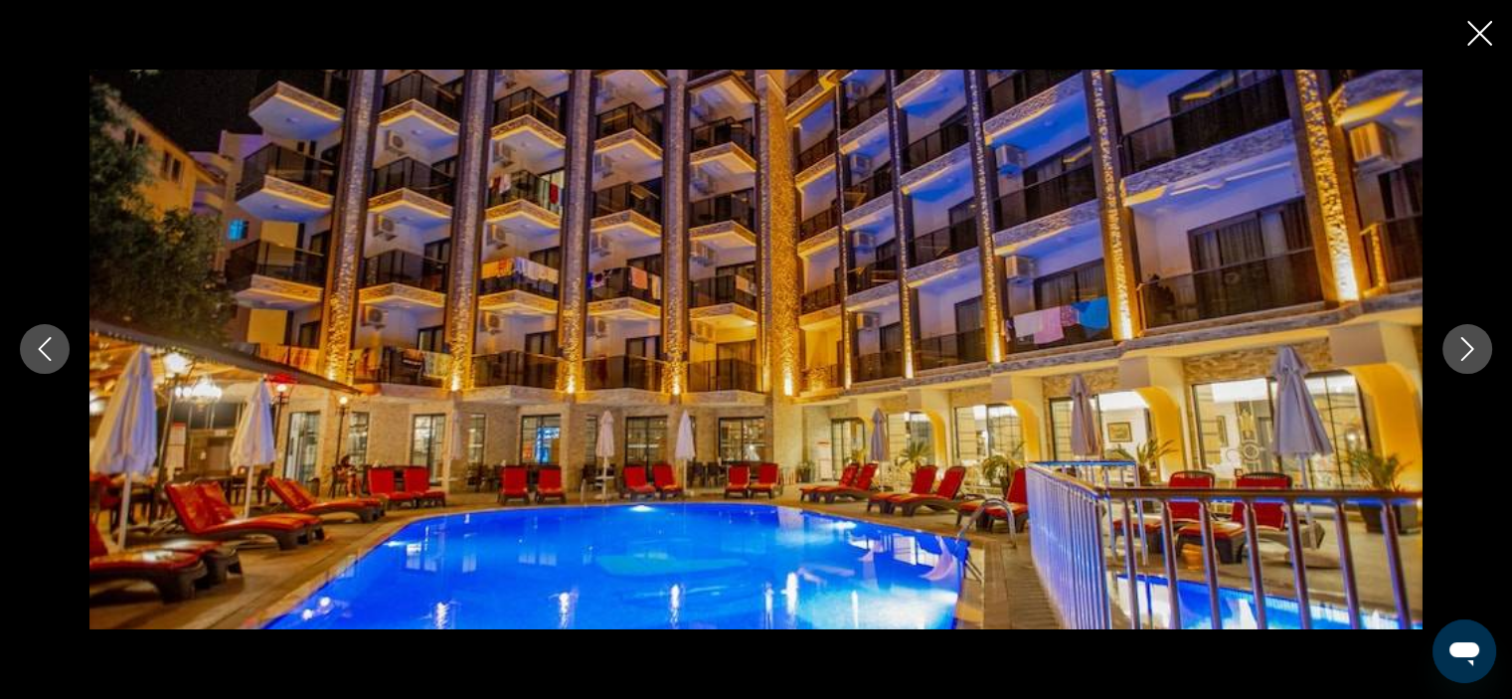
click at [1476, 348] on icon "Next image" at bounding box center [1467, 349] width 24 height 24
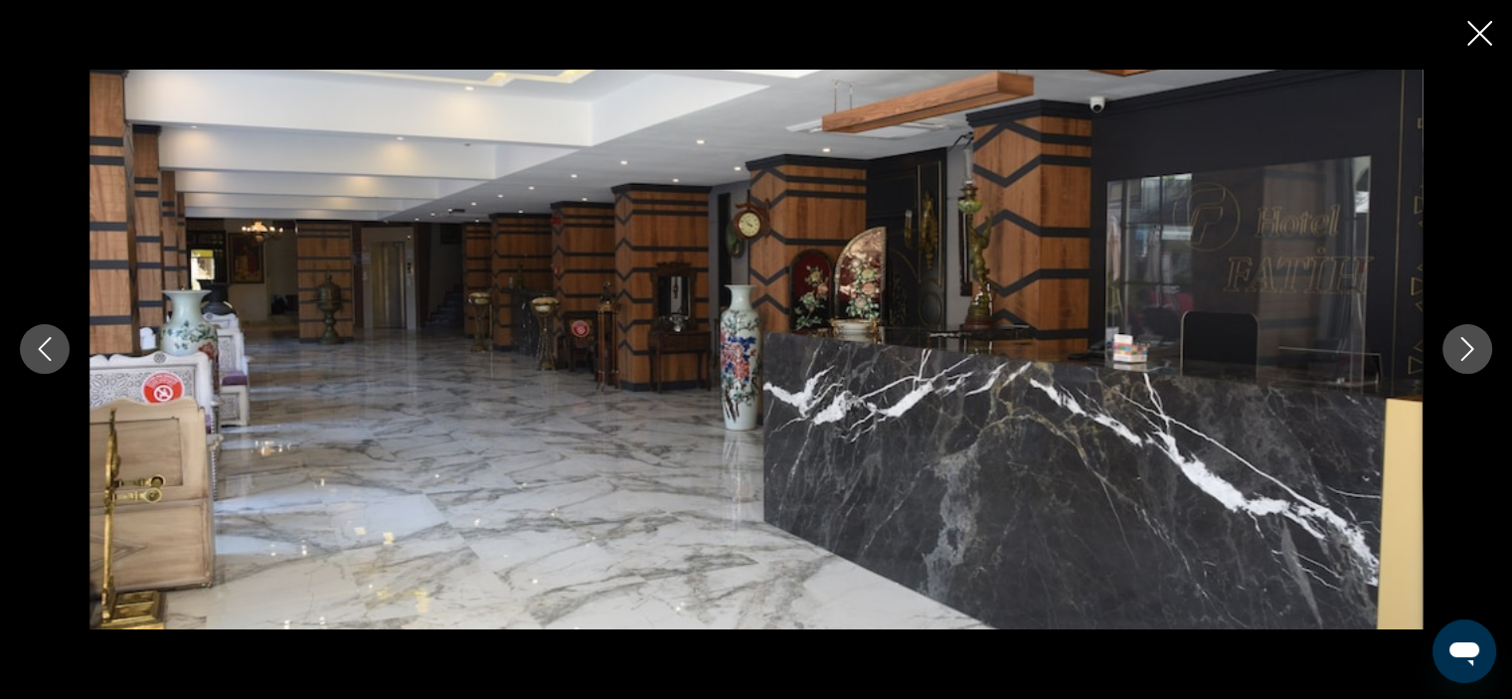
click at [1476, 348] on icon "Next image" at bounding box center [1467, 349] width 24 height 24
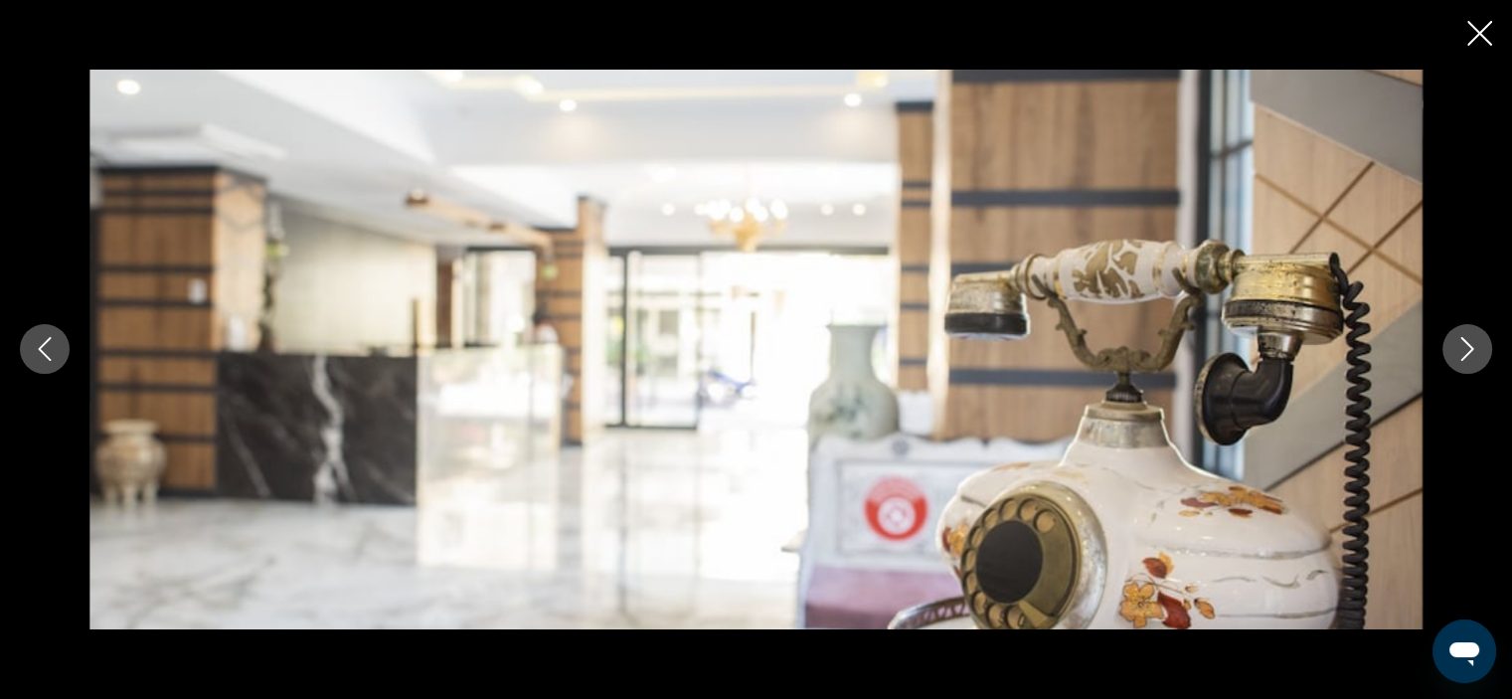
click at [1476, 348] on icon "Next image" at bounding box center [1467, 349] width 24 height 24
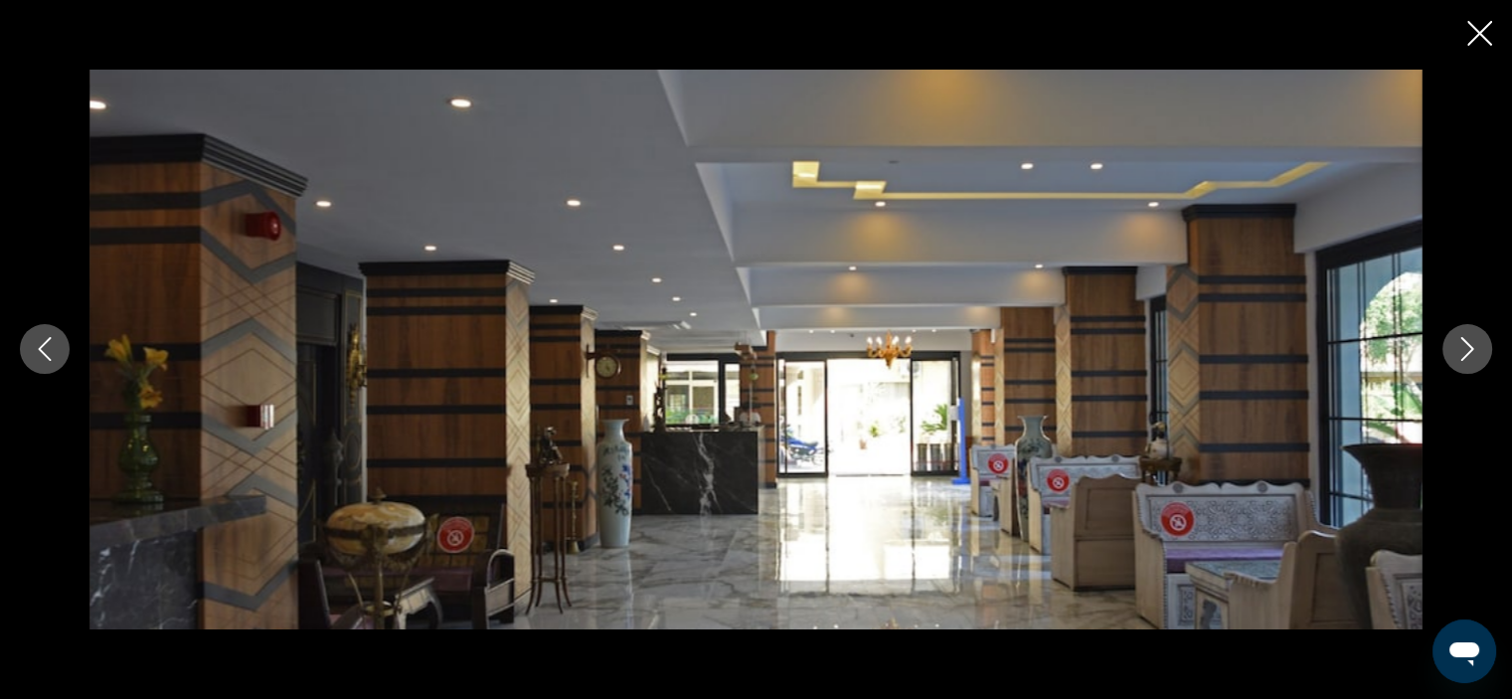
click at [1476, 348] on icon "Next image" at bounding box center [1467, 349] width 24 height 24
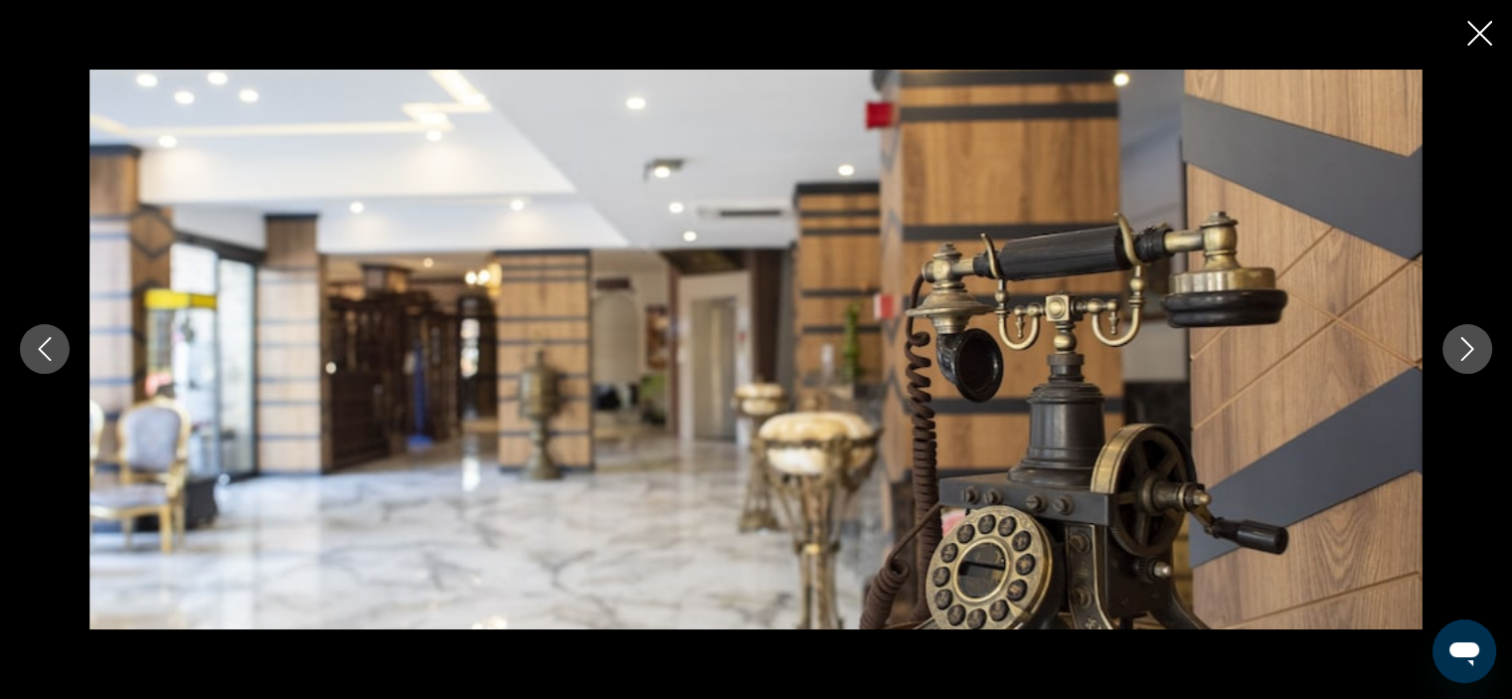
click at [1476, 348] on icon "Next image" at bounding box center [1467, 349] width 24 height 24
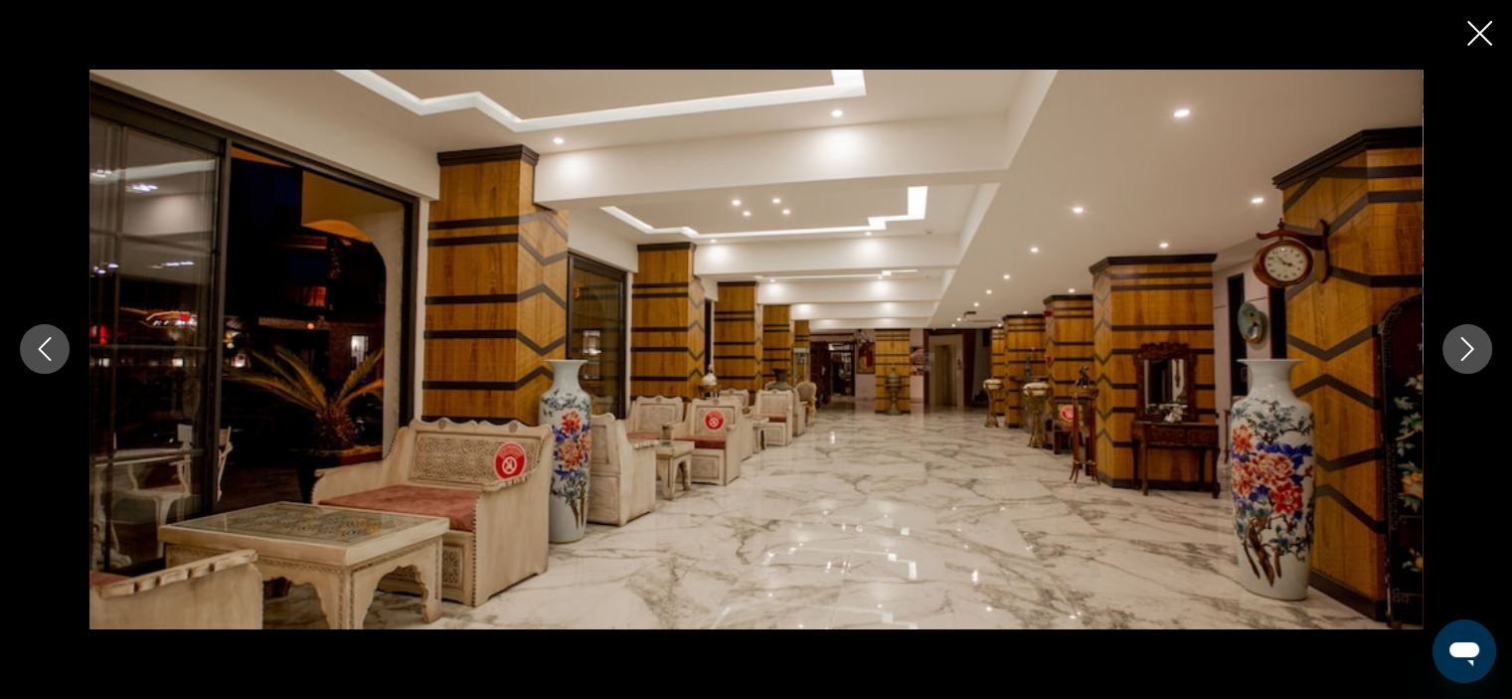
click at [1476, 348] on icon "Next image" at bounding box center [1467, 349] width 24 height 24
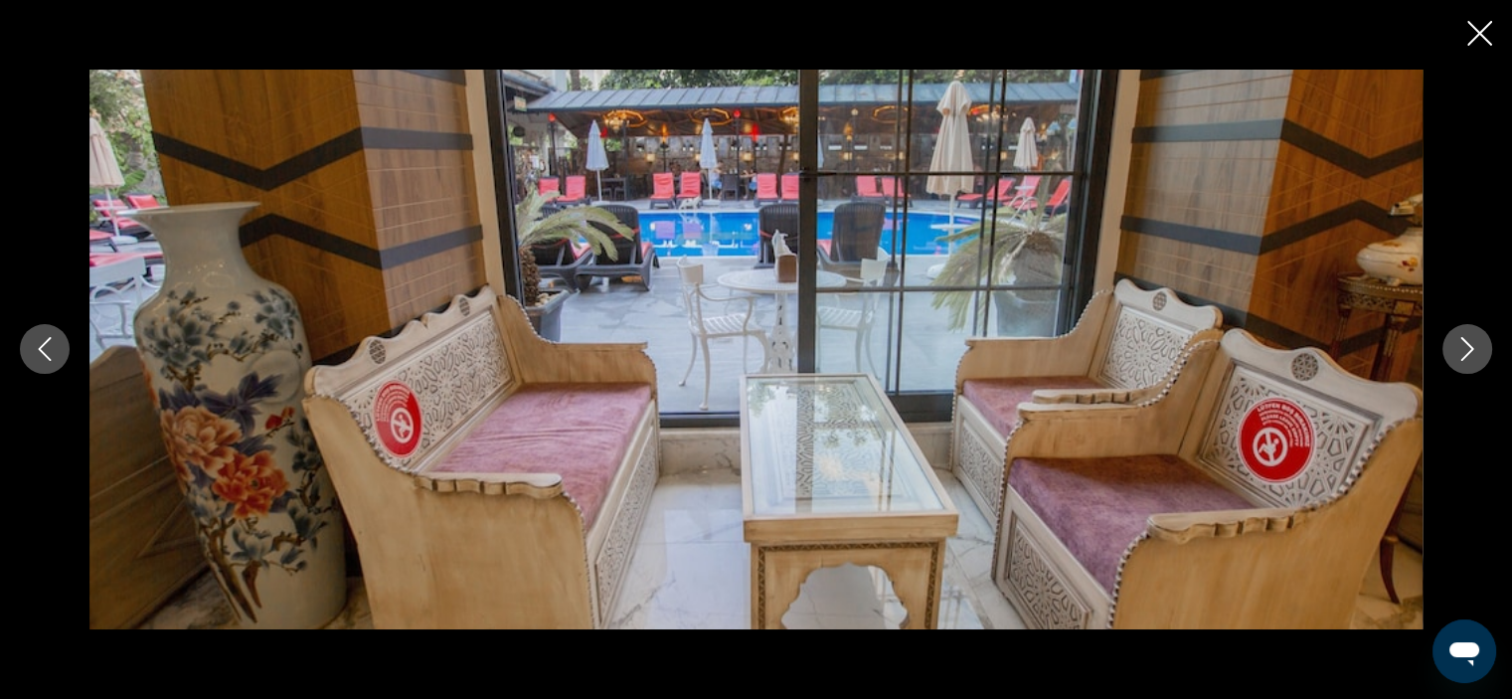
click at [1476, 348] on icon "Next image" at bounding box center [1467, 349] width 24 height 24
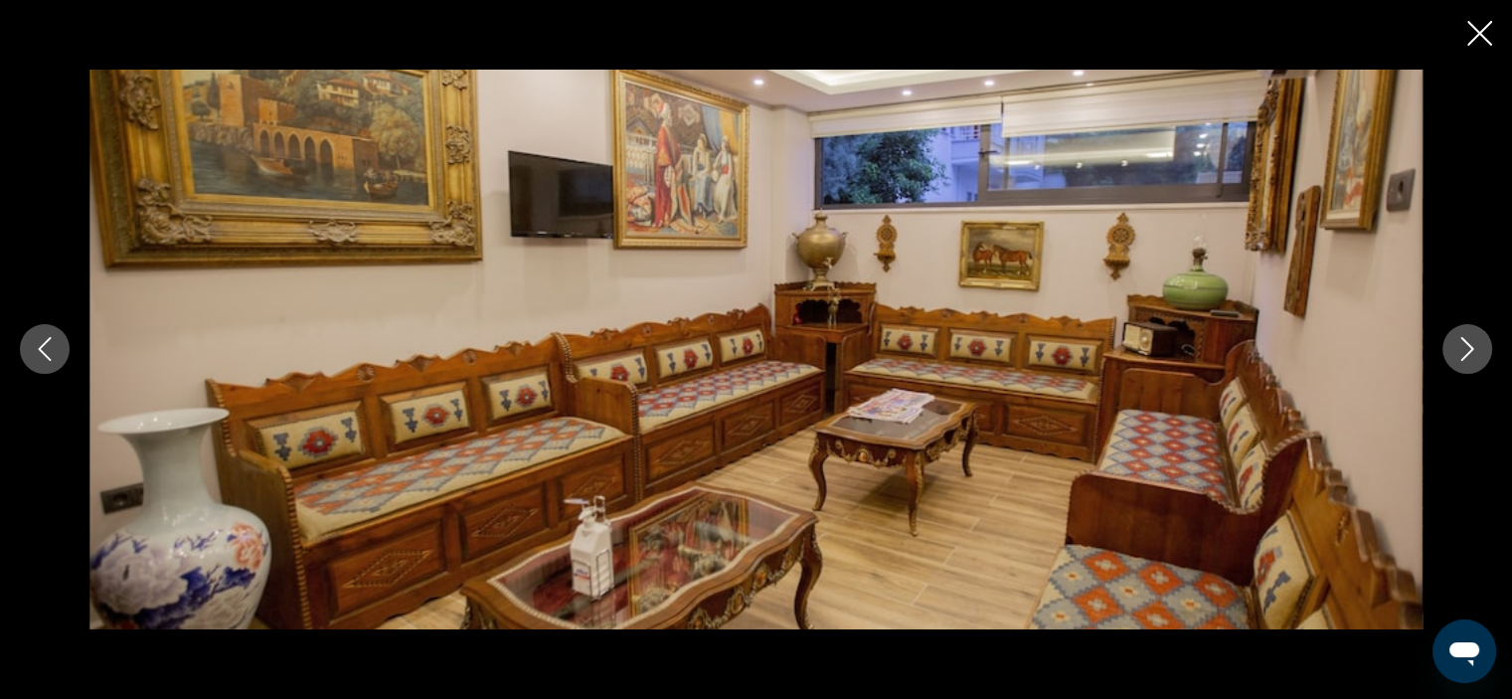
click at [1476, 348] on icon "Next image" at bounding box center [1467, 349] width 24 height 24
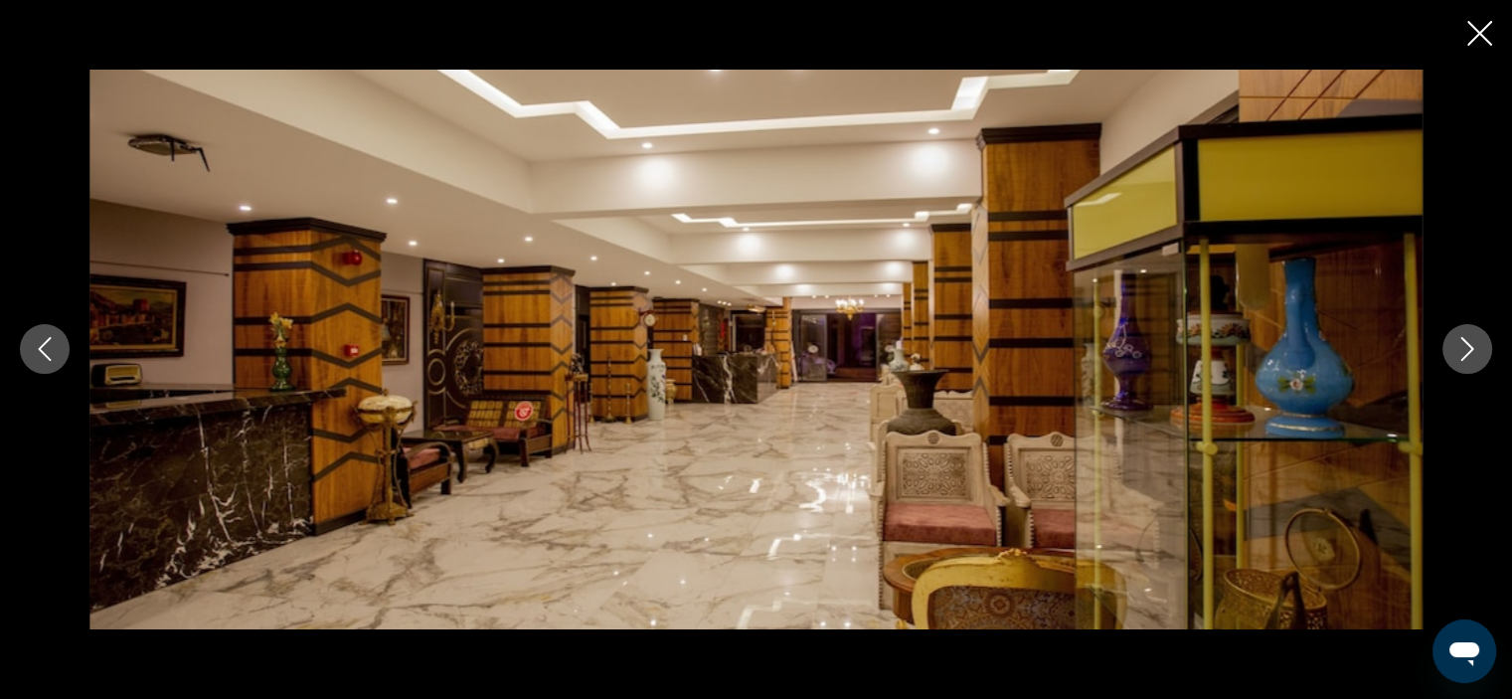
click at [1476, 348] on icon "Next image" at bounding box center [1467, 349] width 24 height 24
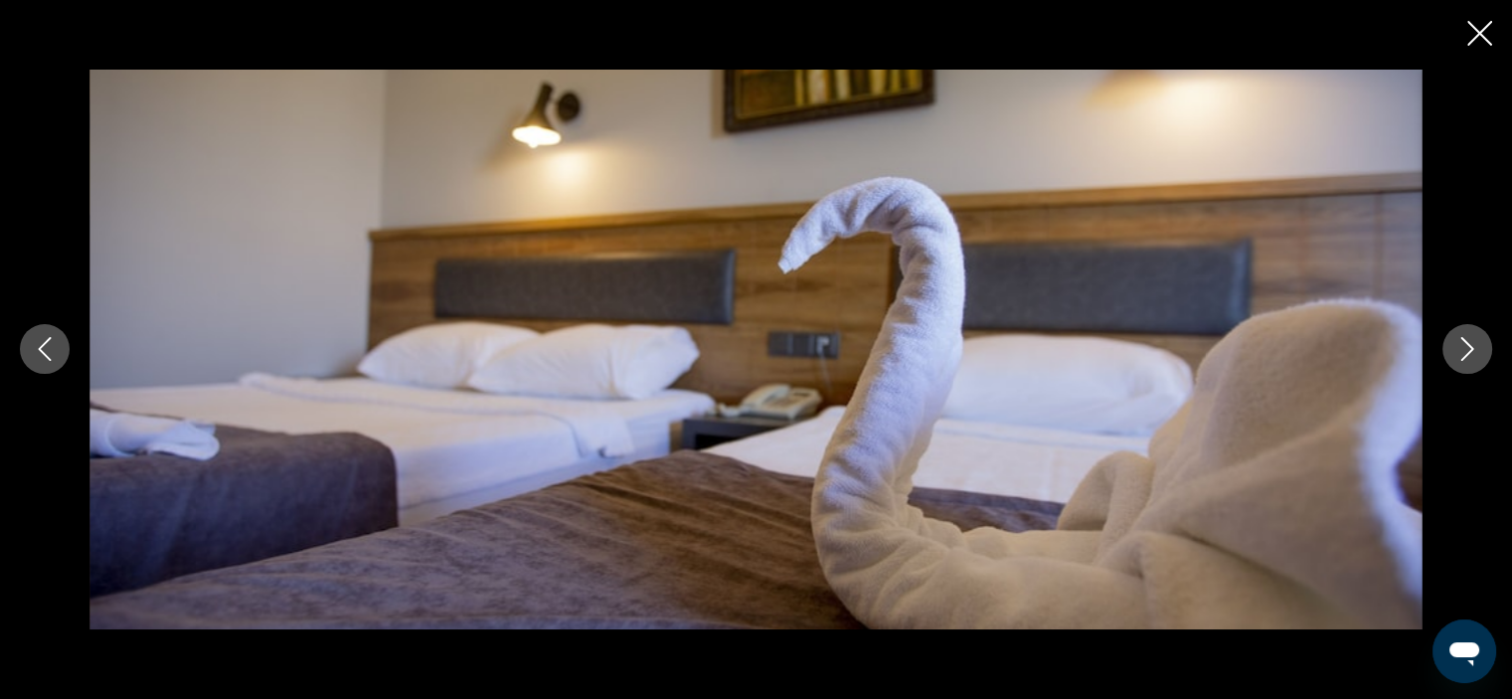
click at [1476, 348] on icon "Next image" at bounding box center [1467, 349] width 24 height 24
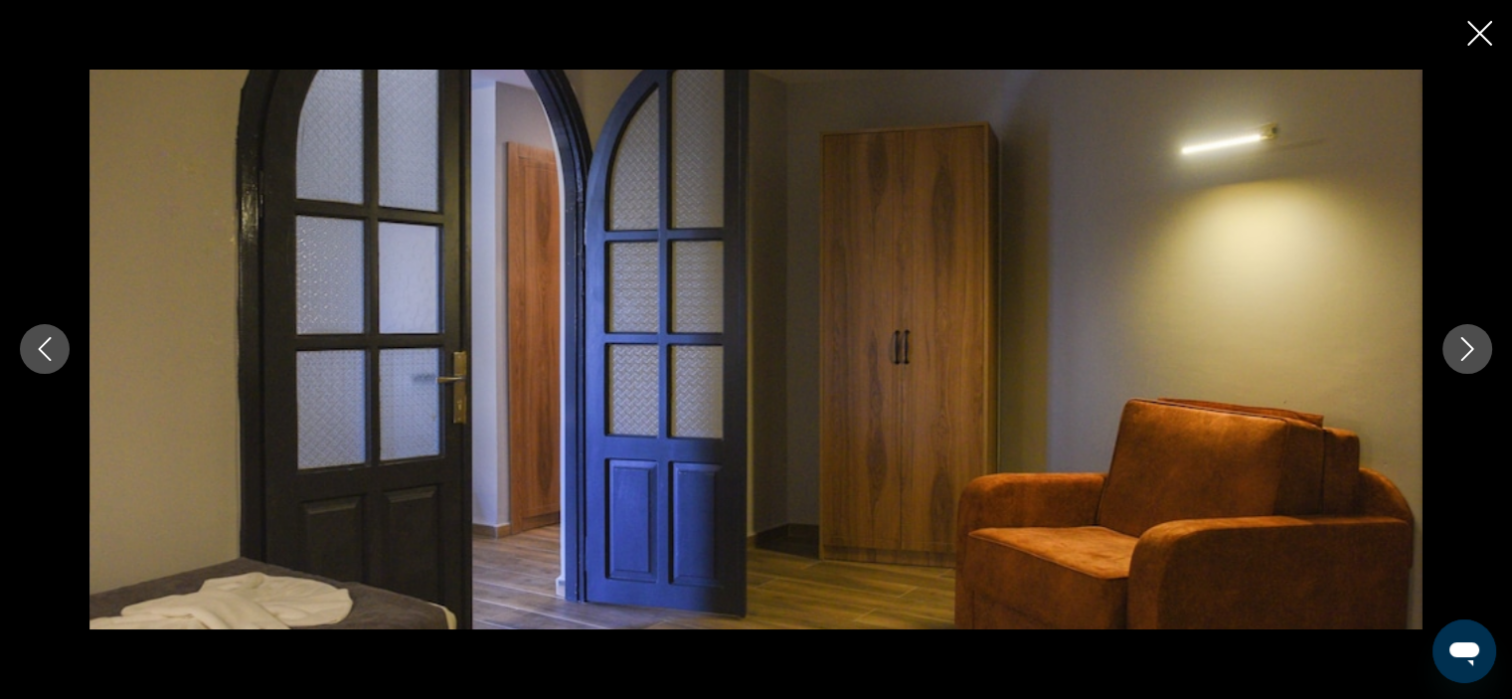
click at [1476, 348] on icon "Next image" at bounding box center [1467, 349] width 24 height 24
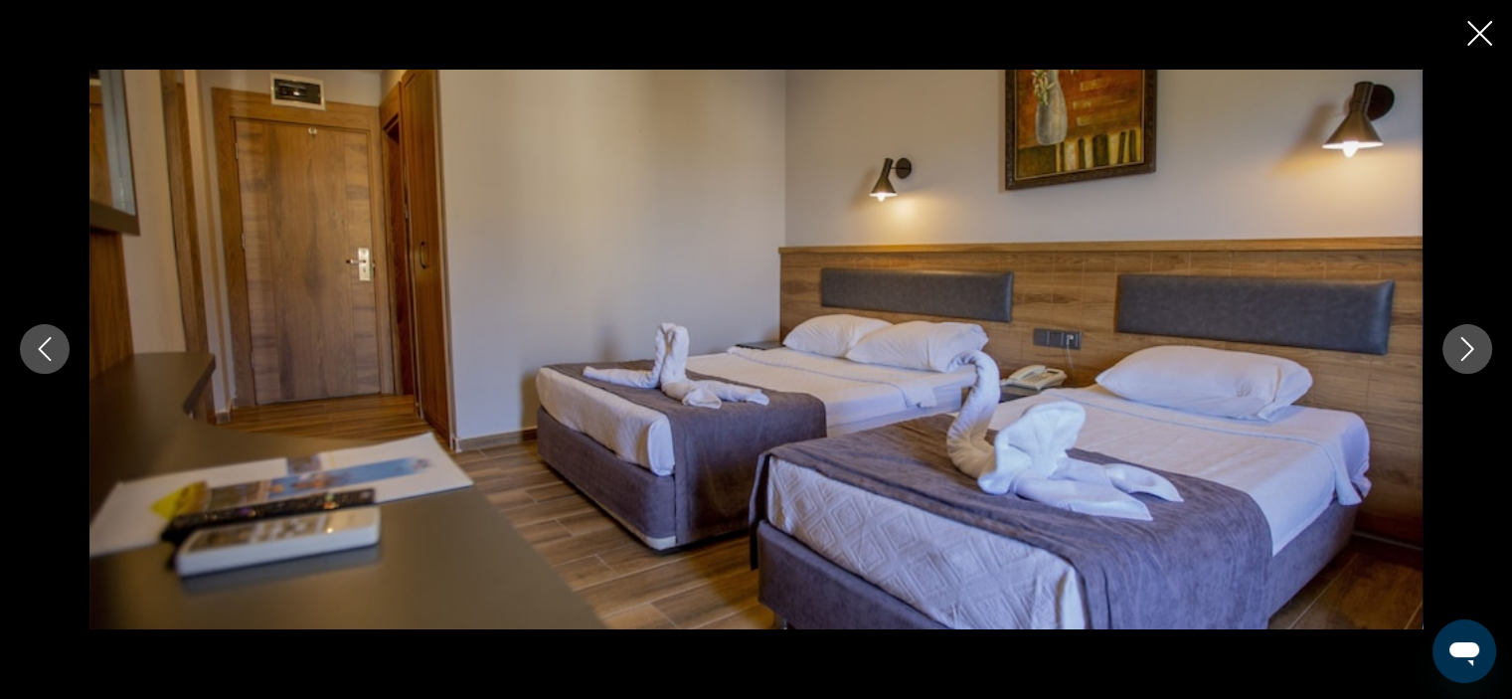
click at [1476, 348] on icon "Next image" at bounding box center [1467, 349] width 24 height 24
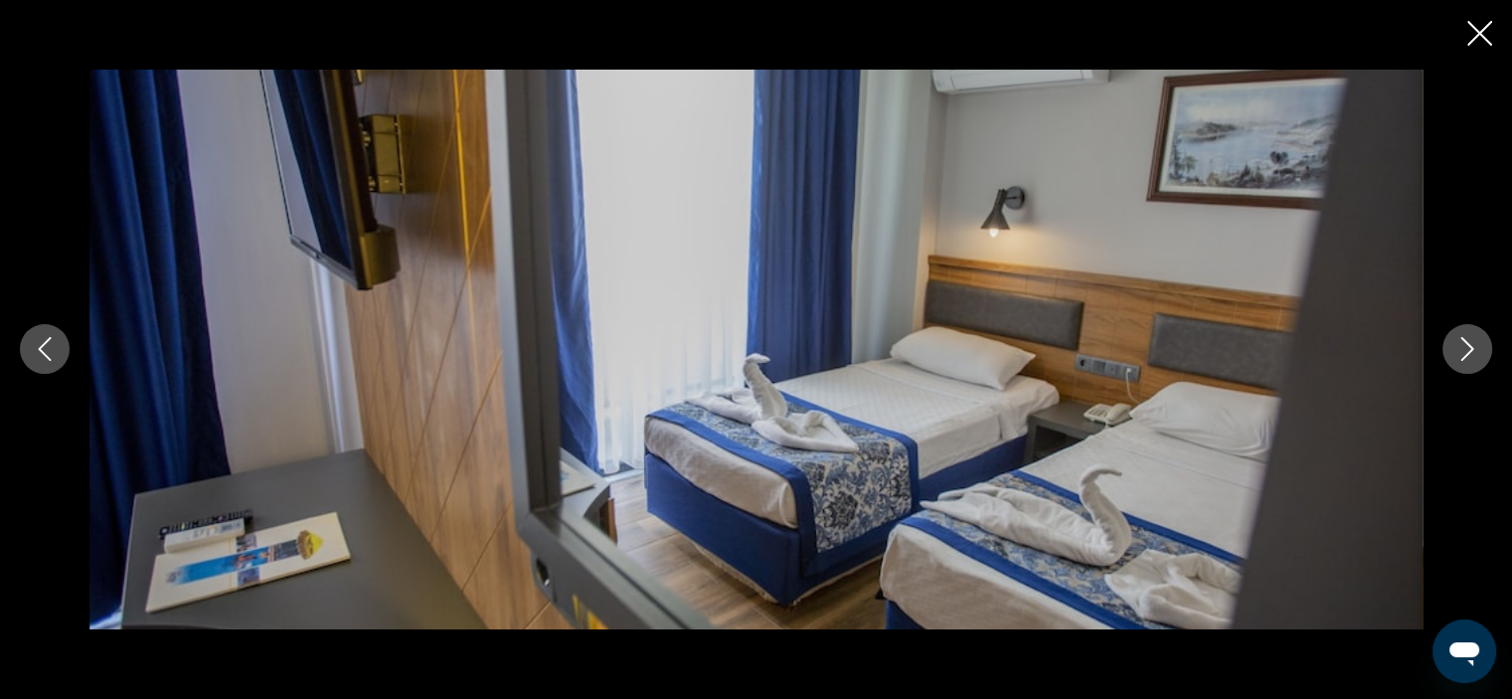
click at [1476, 348] on icon "Next image" at bounding box center [1467, 349] width 24 height 24
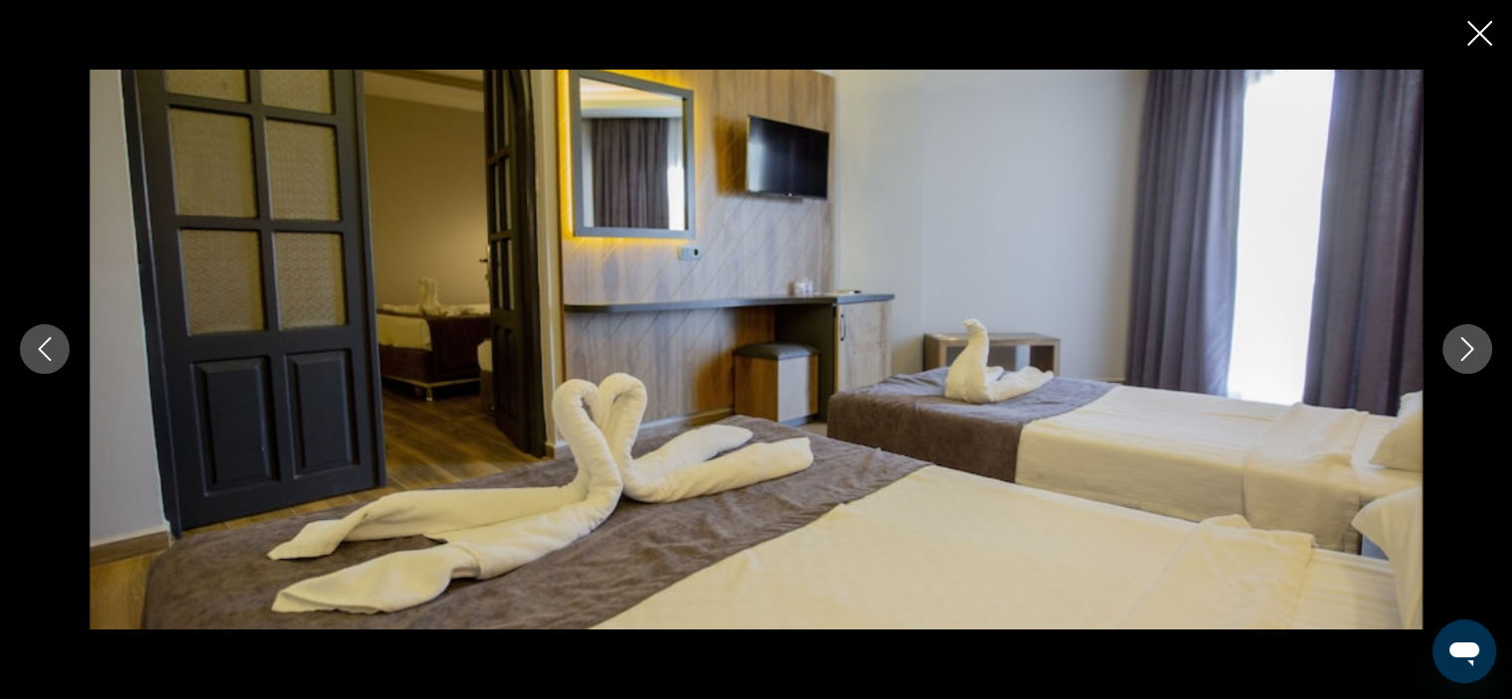
click at [1476, 348] on icon "Next image" at bounding box center [1467, 349] width 24 height 24
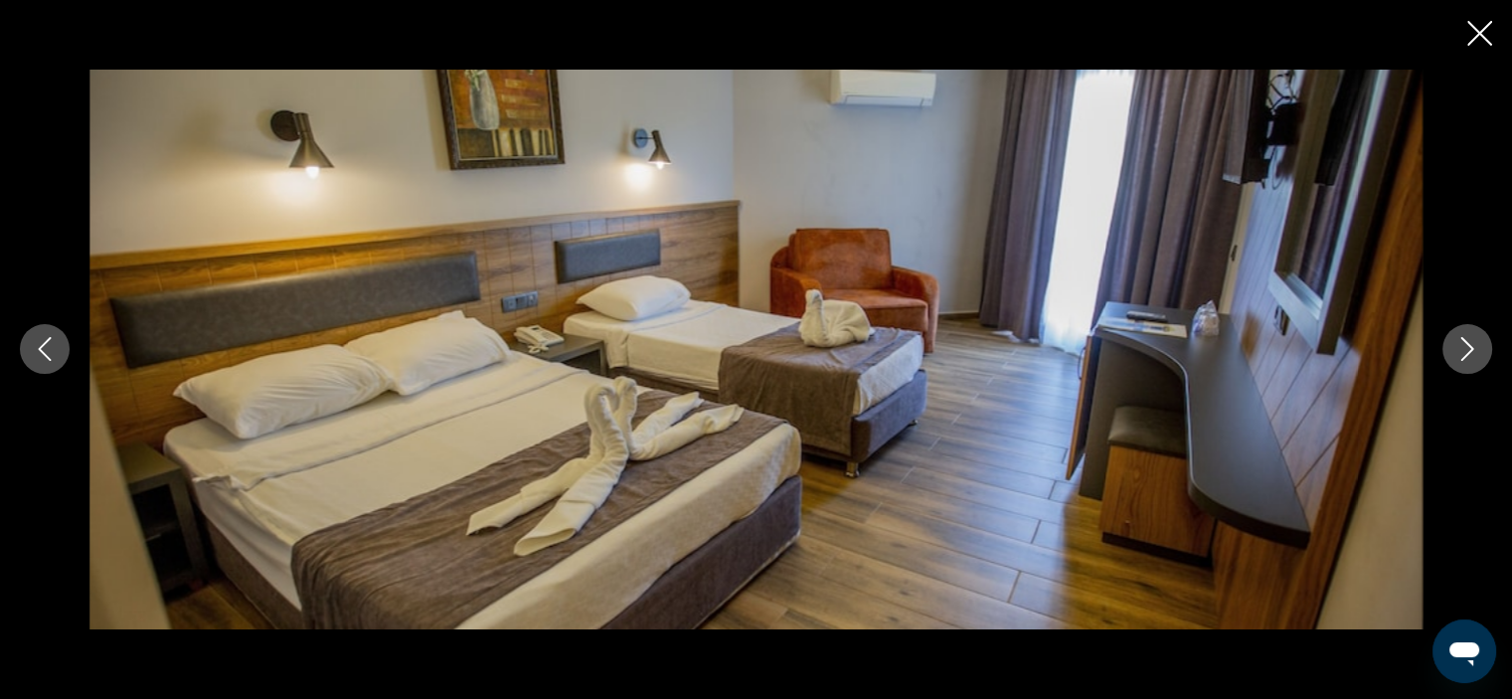
click at [1476, 348] on icon "Next image" at bounding box center [1467, 349] width 24 height 24
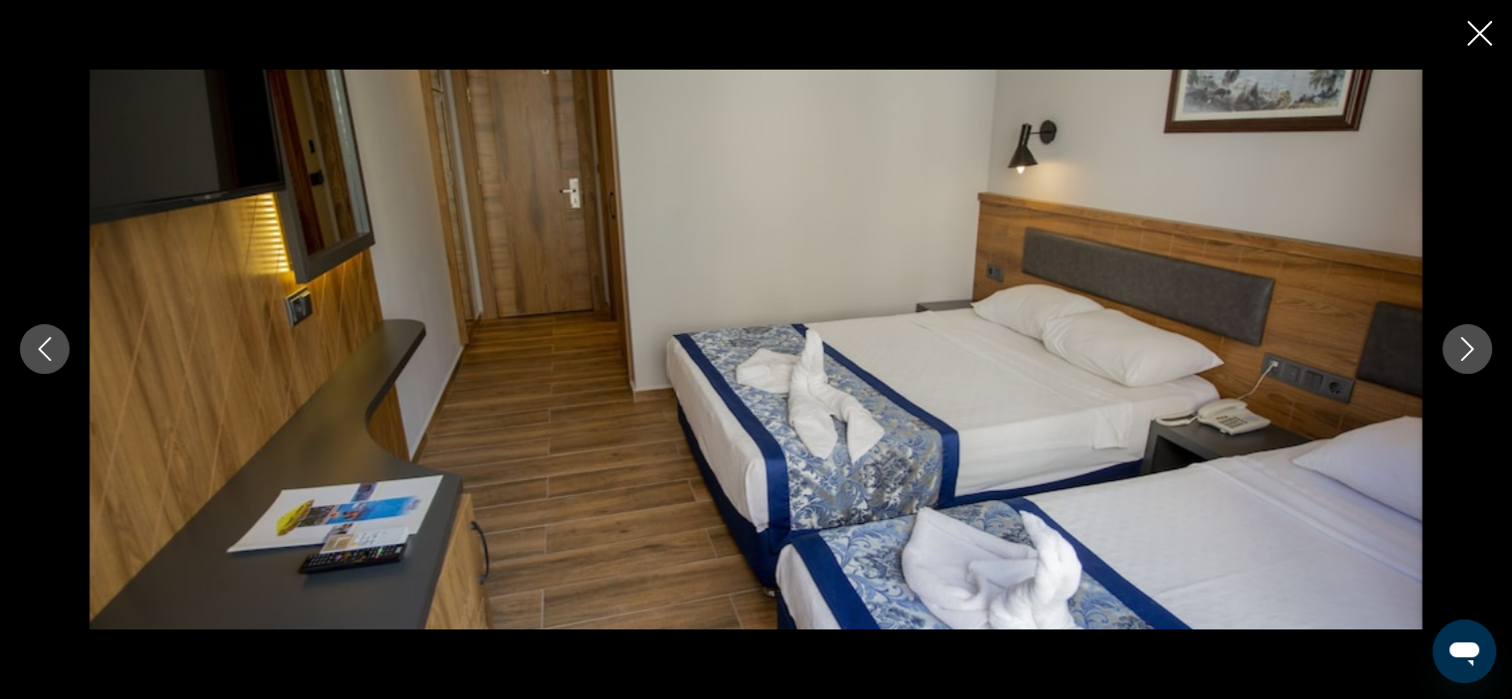
click at [1476, 348] on icon "Next image" at bounding box center [1467, 349] width 24 height 24
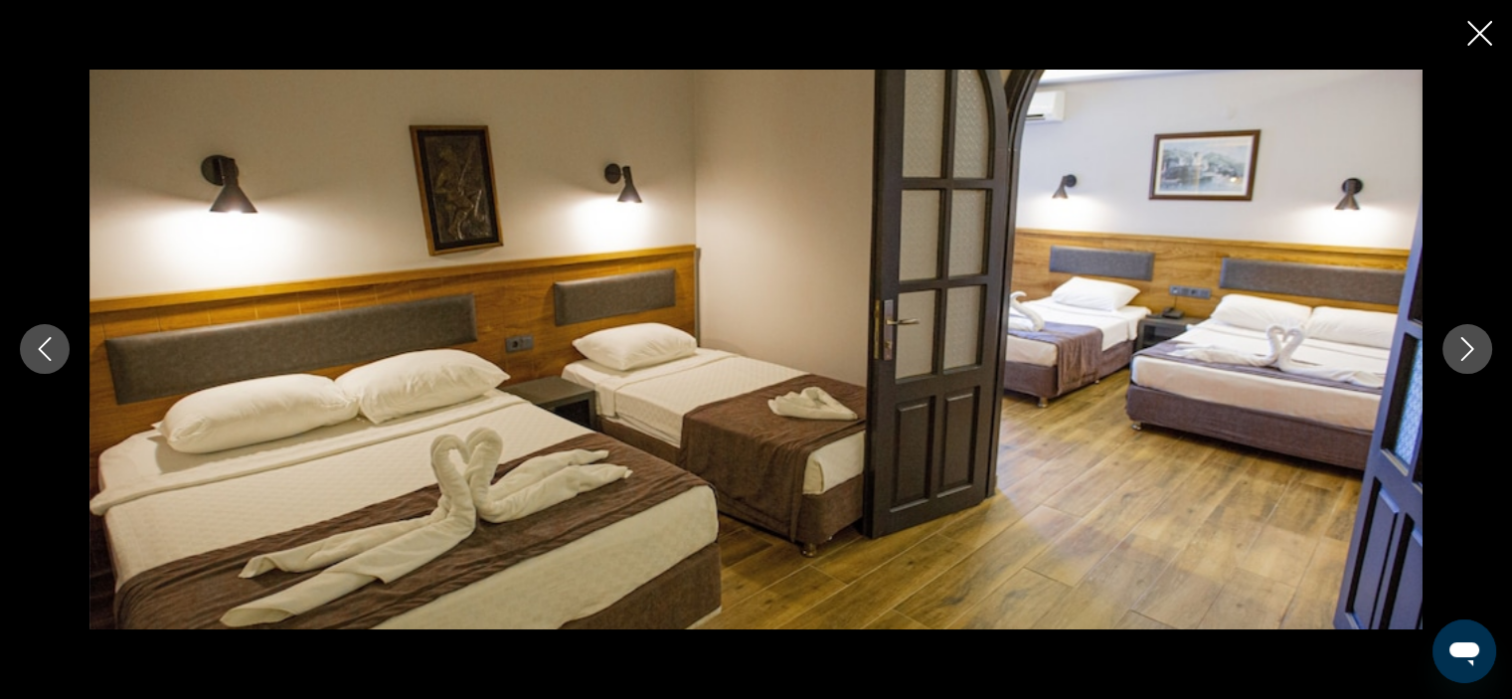
click at [1476, 348] on icon "Next image" at bounding box center [1467, 349] width 24 height 24
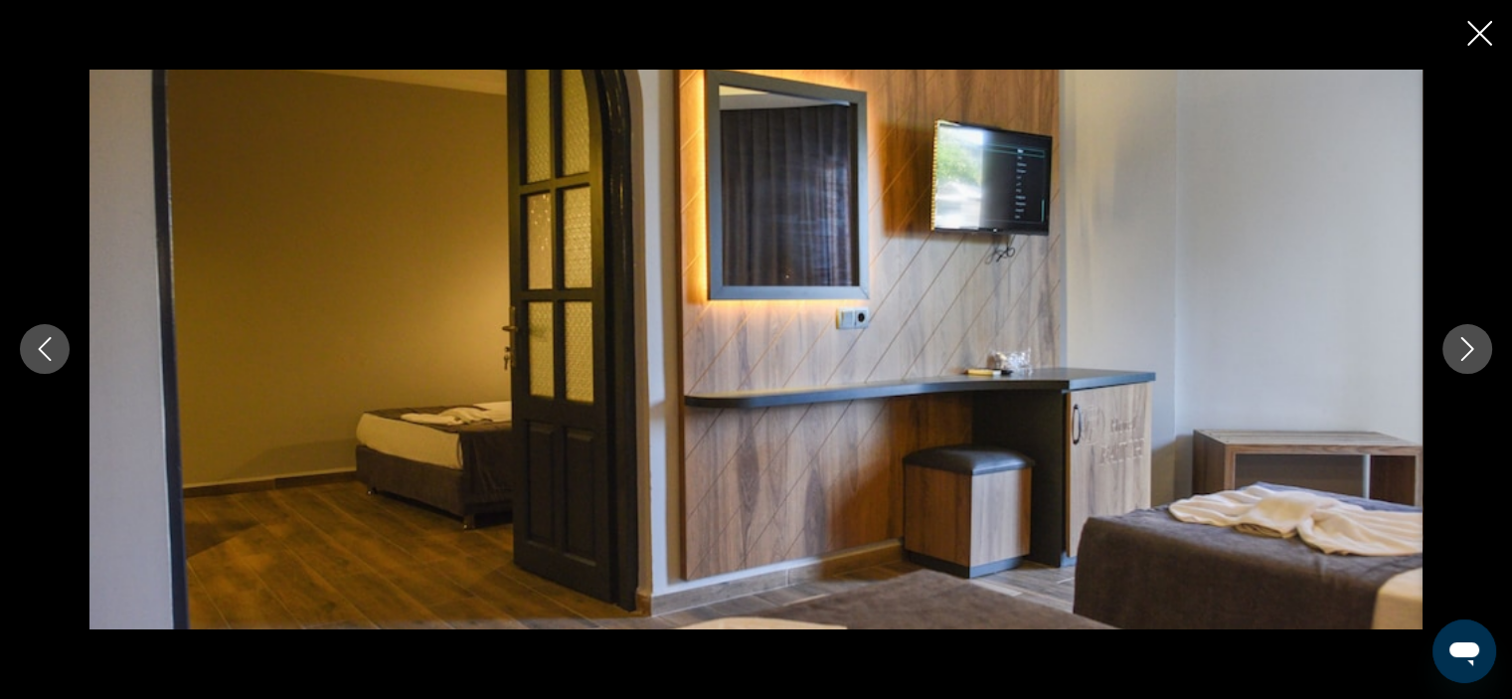
click at [1476, 348] on icon "Next image" at bounding box center [1467, 349] width 24 height 24
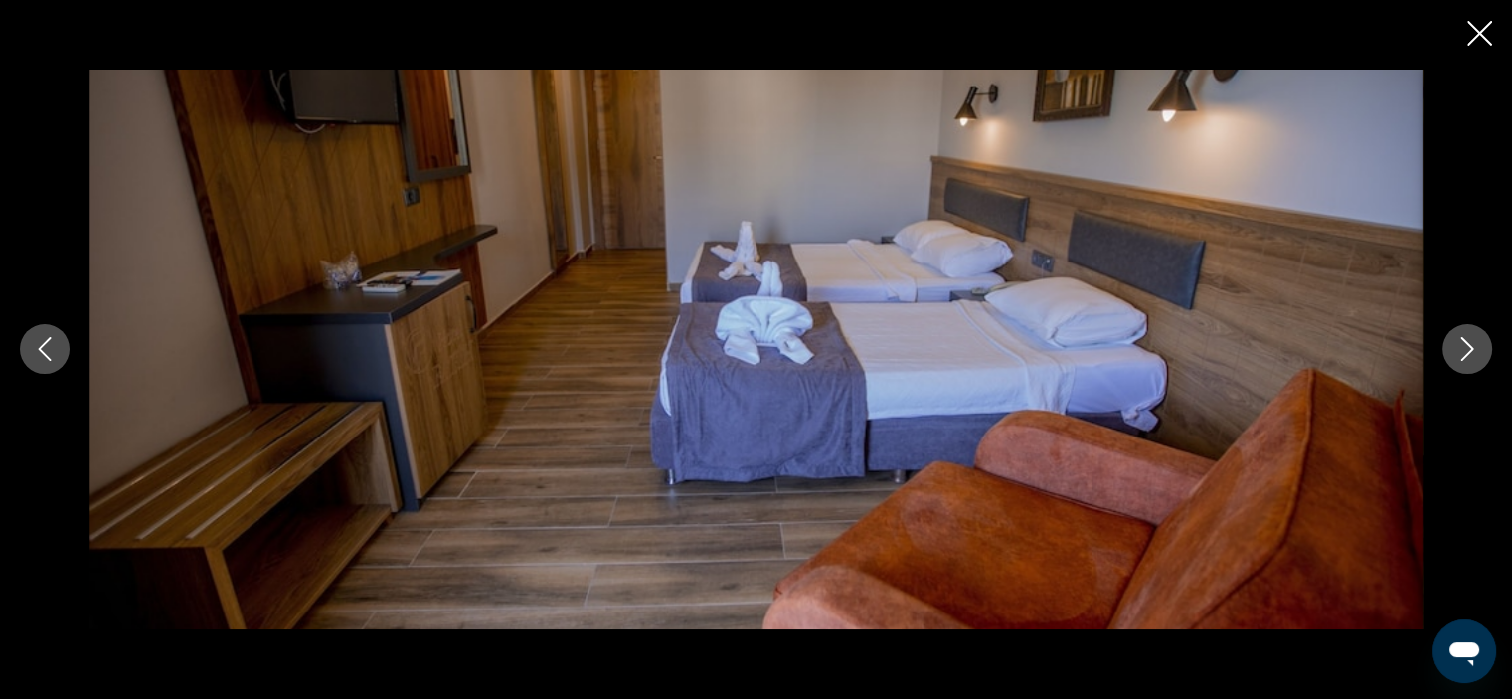
click at [1476, 348] on icon "Next image" at bounding box center [1467, 349] width 24 height 24
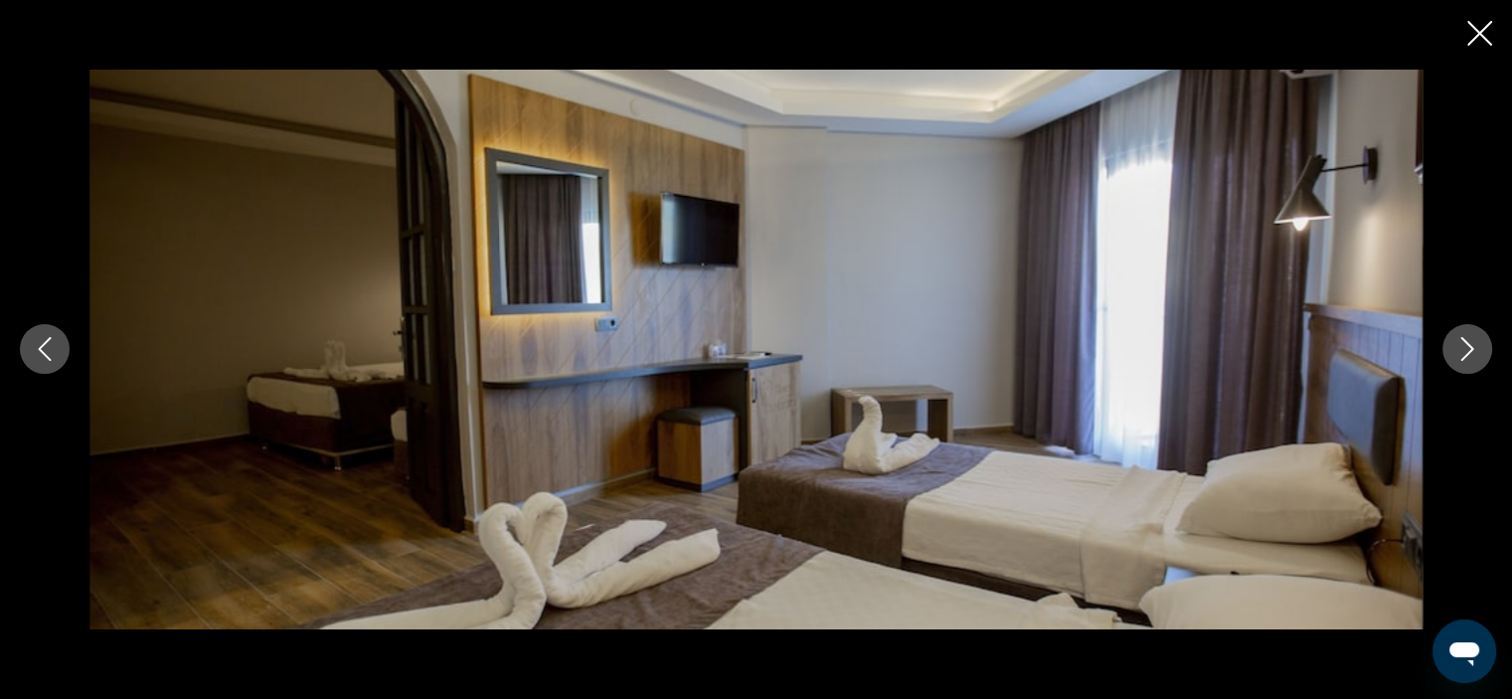
click at [1476, 348] on icon "Next image" at bounding box center [1467, 349] width 24 height 24
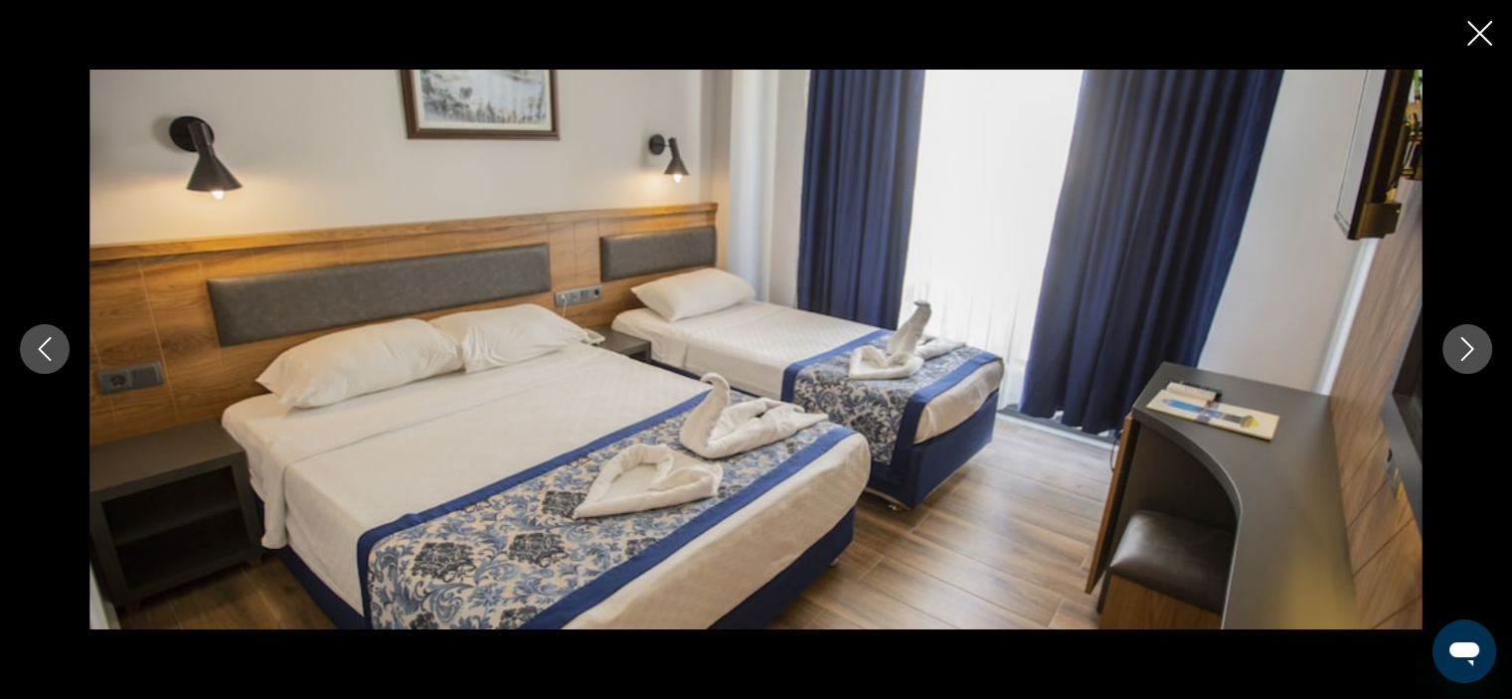
click at [1476, 348] on icon "Next image" at bounding box center [1467, 349] width 24 height 24
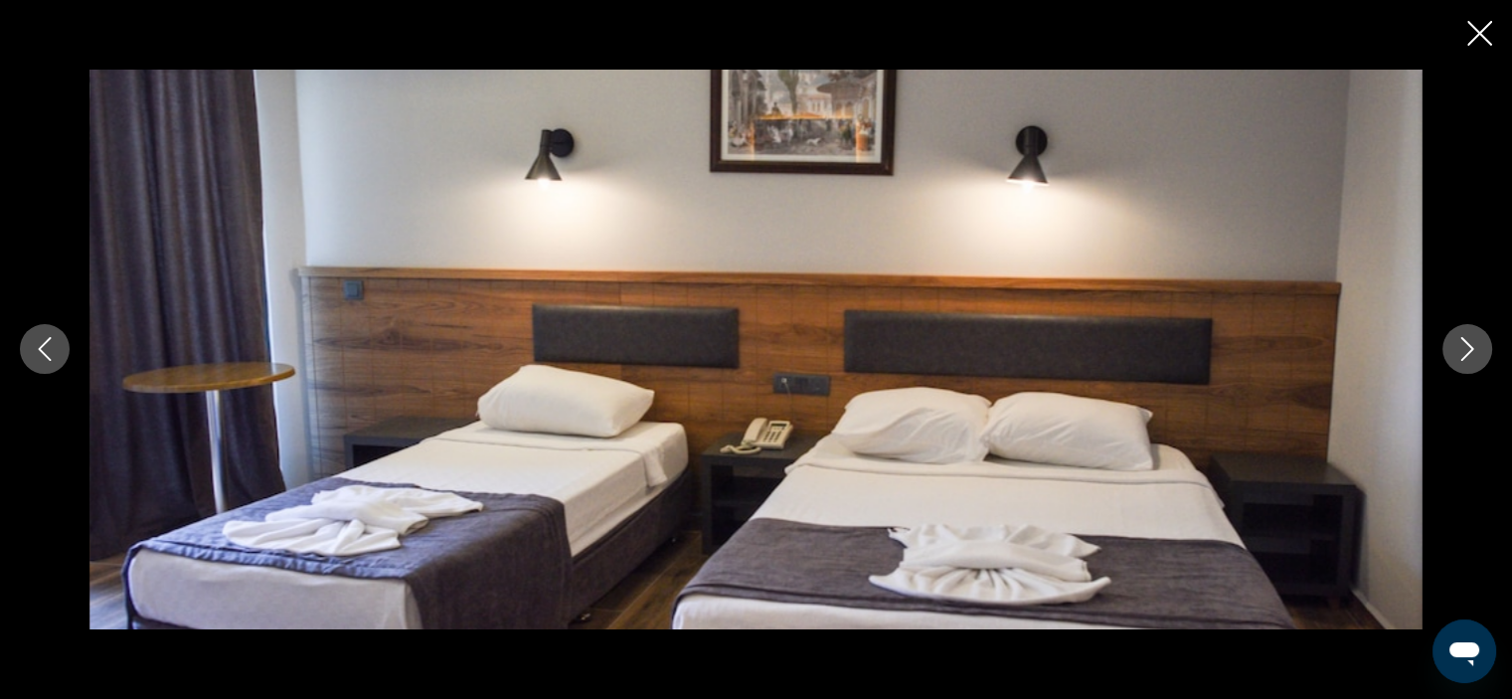
click at [1476, 348] on icon "Next image" at bounding box center [1467, 349] width 24 height 24
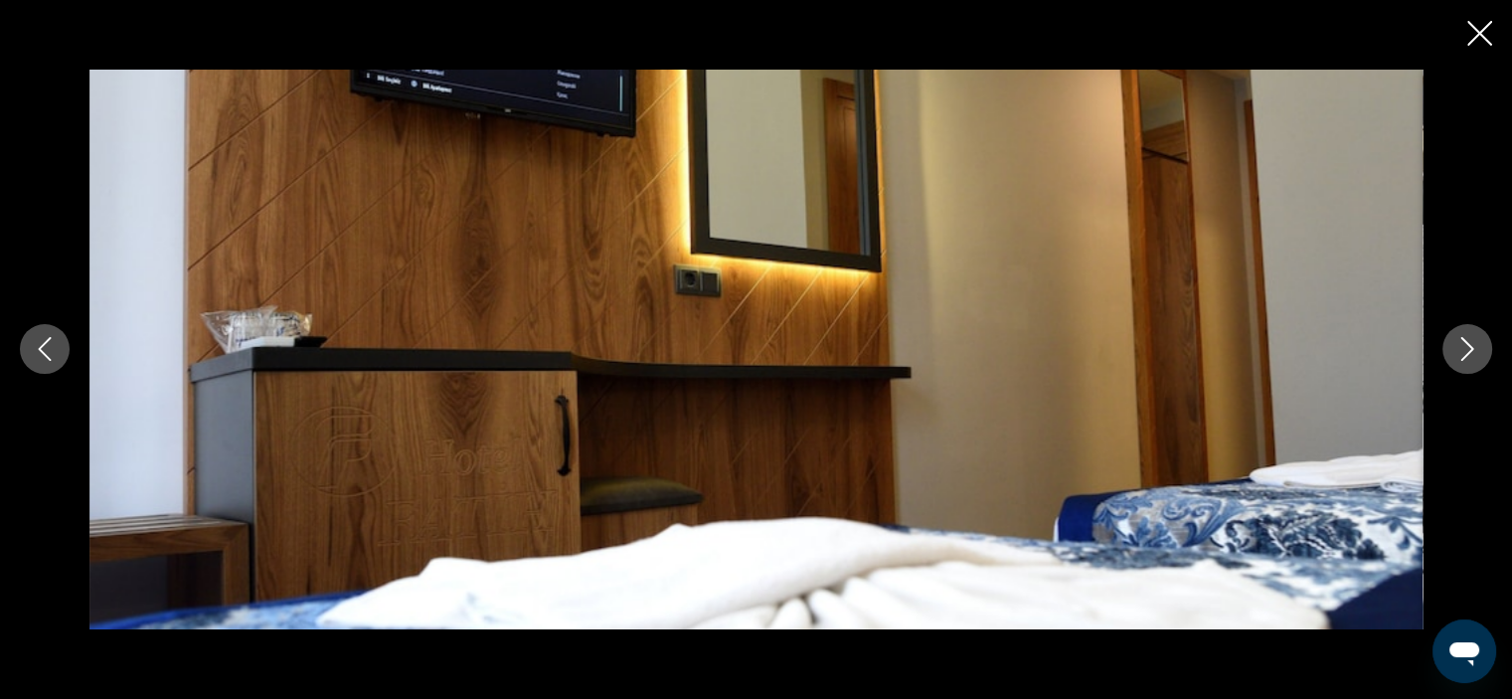
click at [1476, 348] on icon "Next image" at bounding box center [1467, 349] width 24 height 24
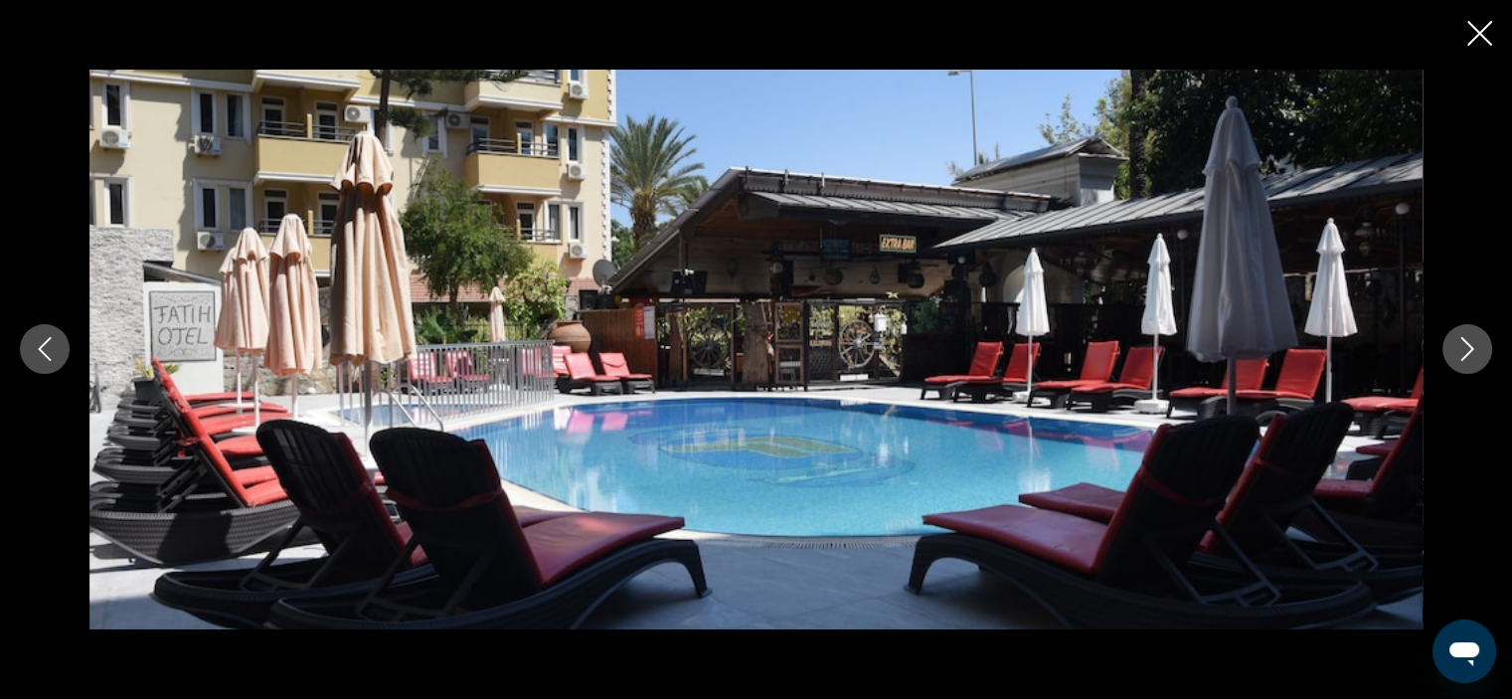
click at [1476, 348] on icon "Next image" at bounding box center [1467, 349] width 24 height 24
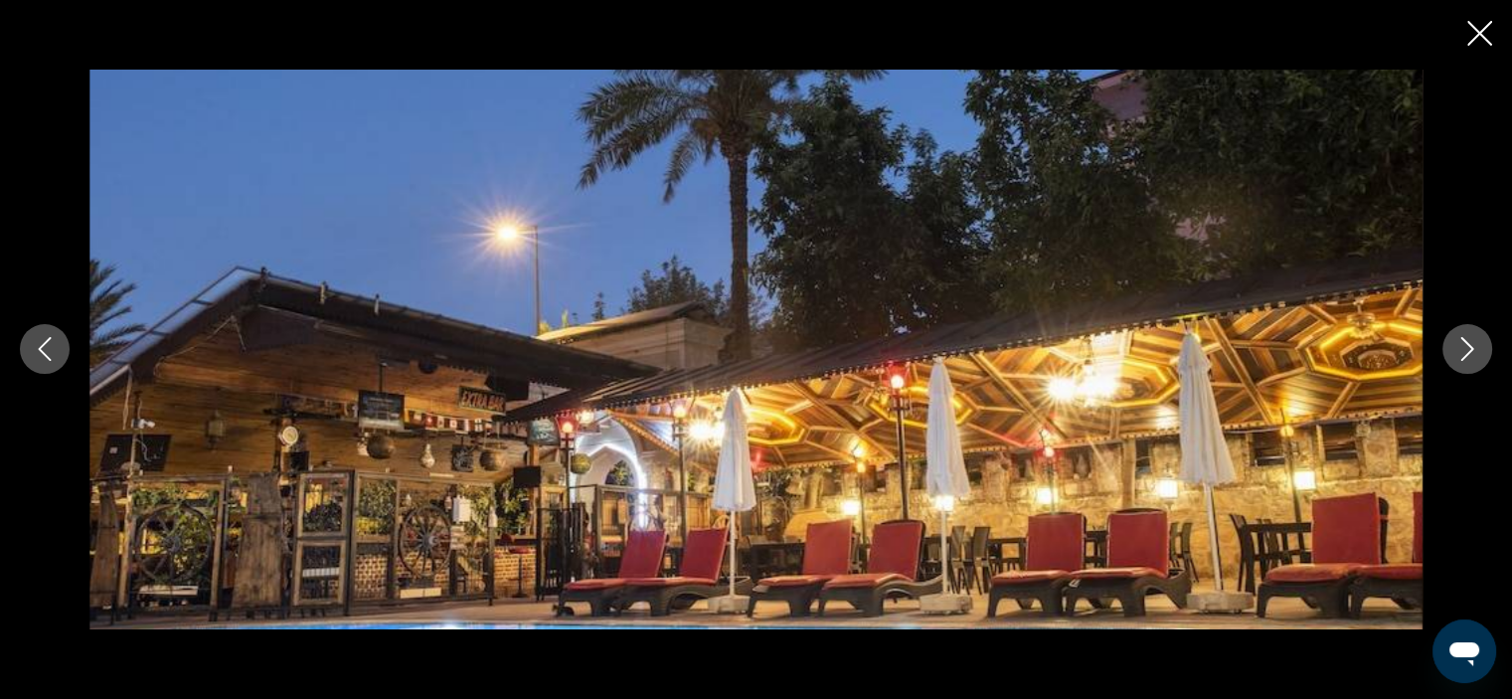
click at [1476, 348] on icon "Next image" at bounding box center [1467, 349] width 24 height 24
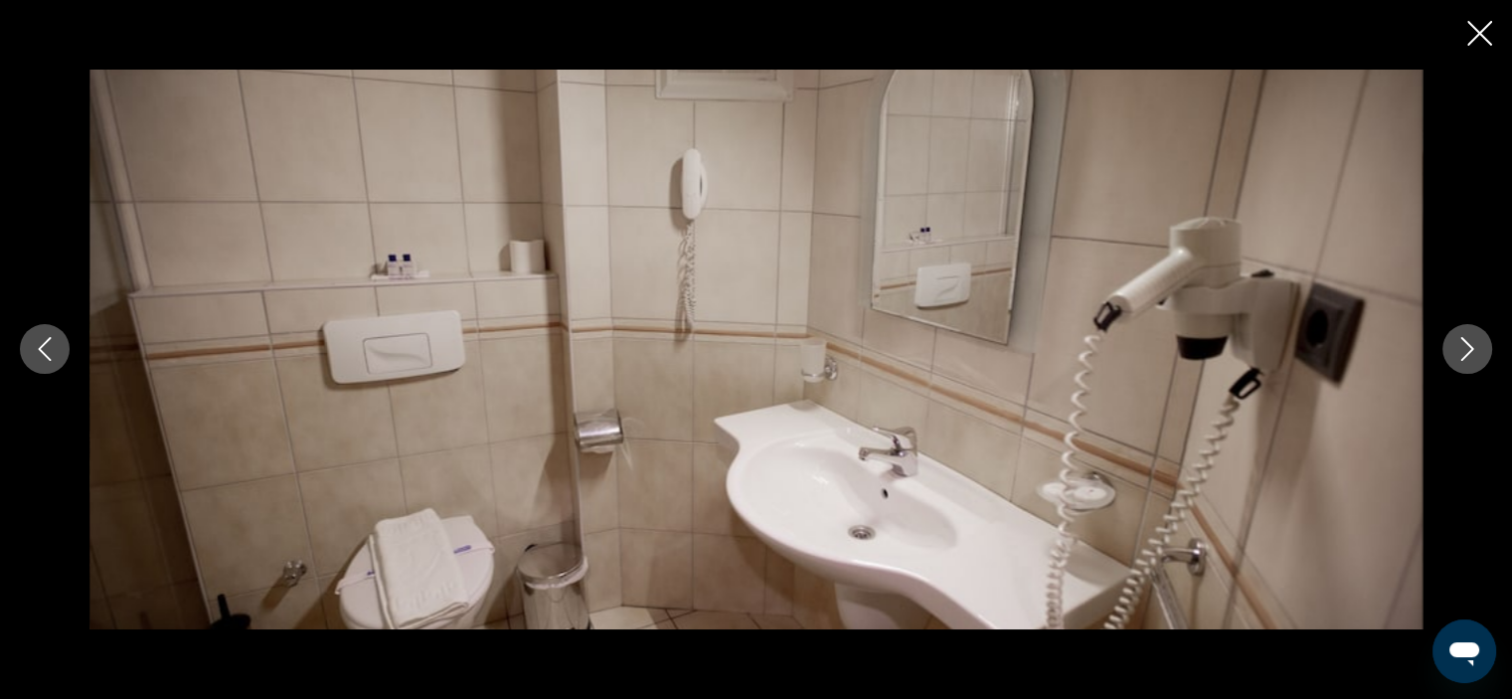
click at [1476, 348] on icon "Next image" at bounding box center [1467, 349] width 24 height 24
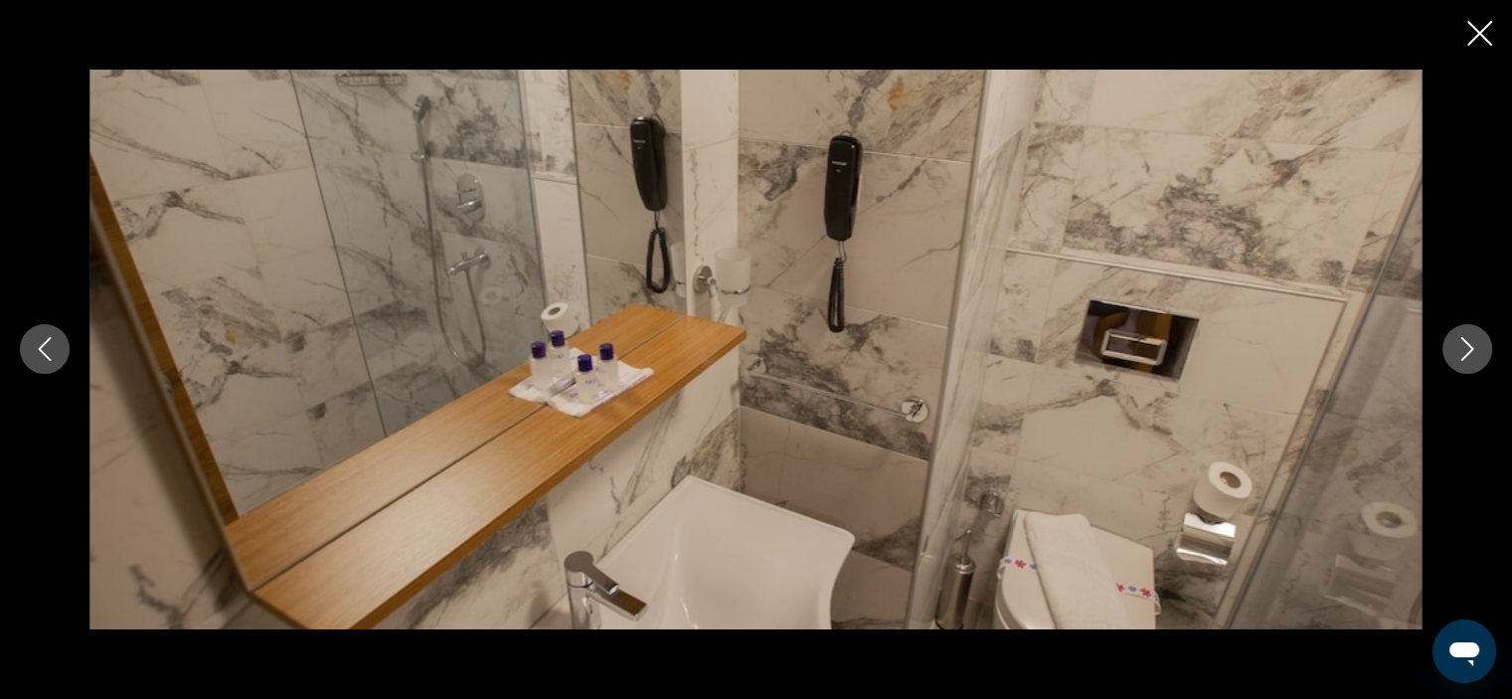
click at [1476, 348] on icon "Next image" at bounding box center [1467, 349] width 24 height 24
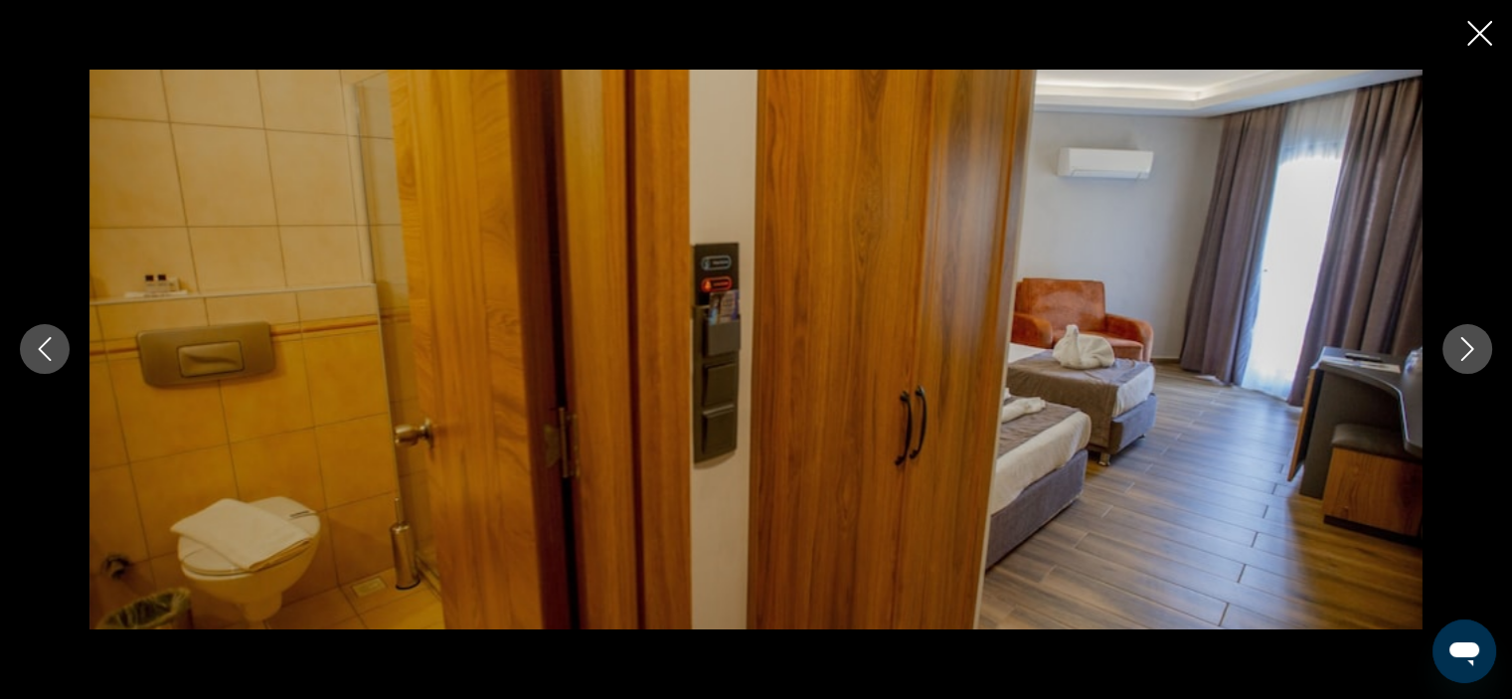
click at [1476, 348] on icon "Next image" at bounding box center [1467, 349] width 24 height 24
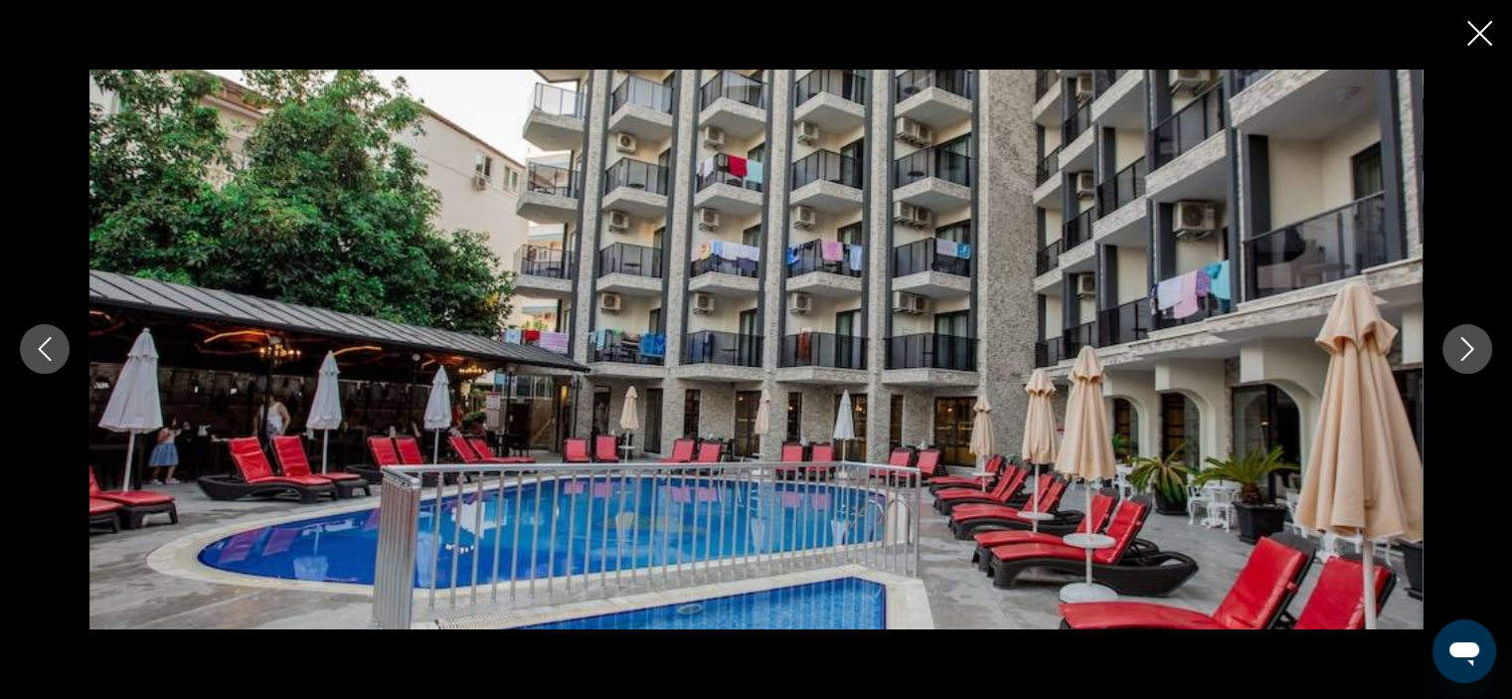
click at [1476, 348] on icon "Next image" at bounding box center [1467, 349] width 24 height 24
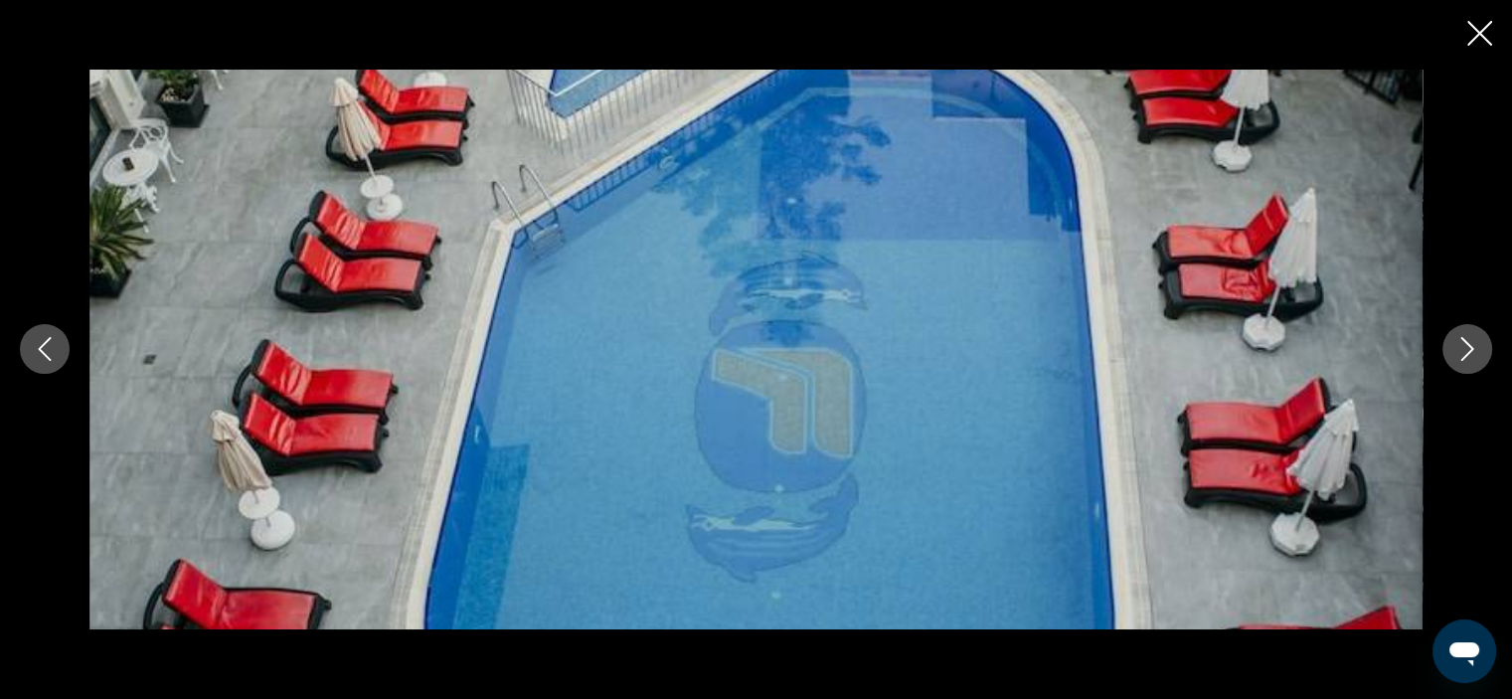
click at [1476, 348] on icon "Next image" at bounding box center [1467, 349] width 24 height 24
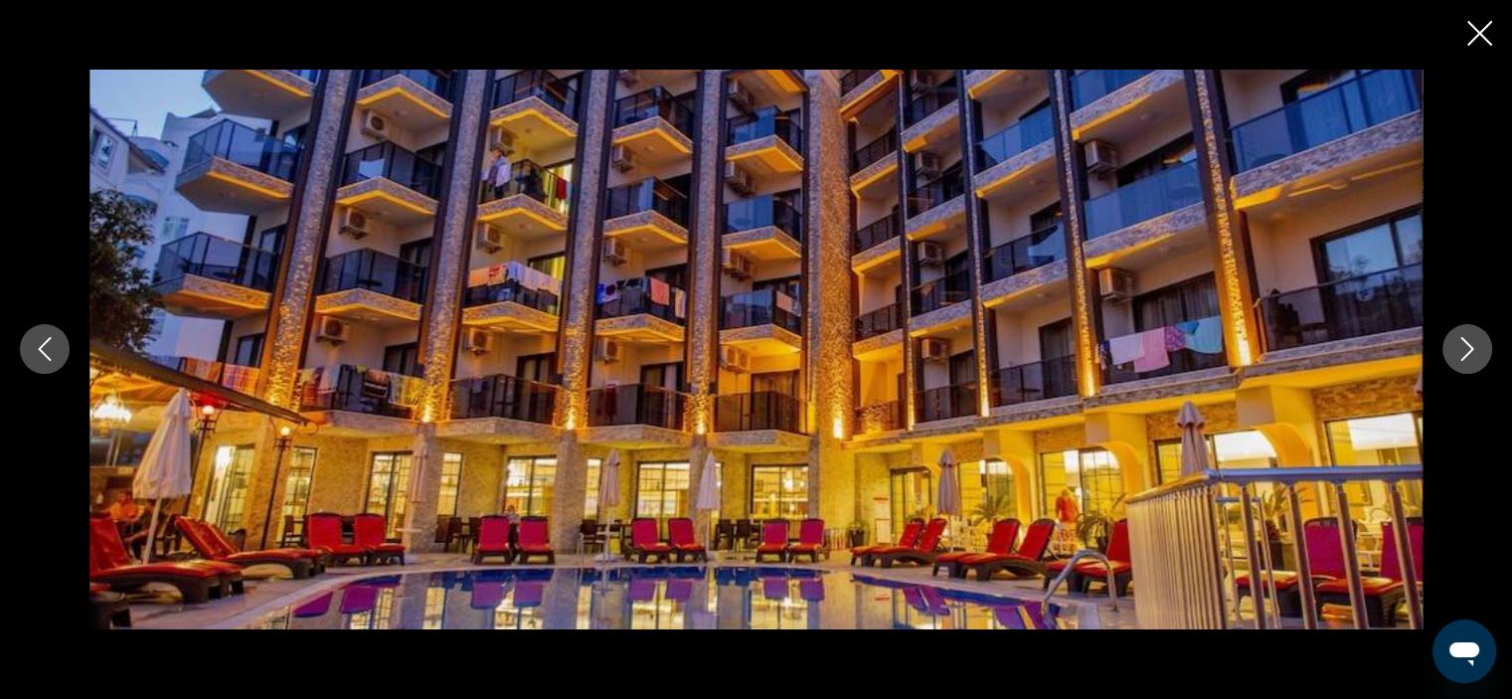
click at [1476, 348] on icon "Next image" at bounding box center [1467, 349] width 24 height 24
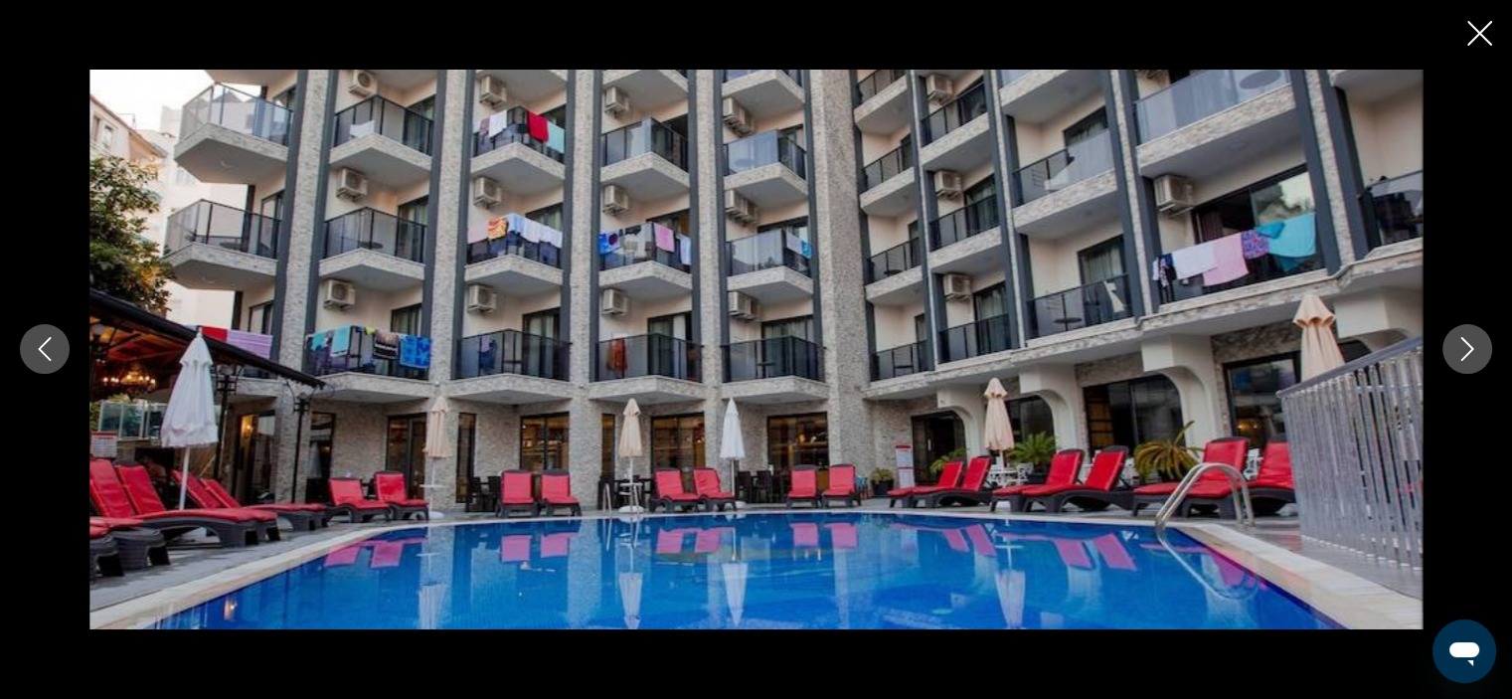
click at [1476, 348] on icon "Next image" at bounding box center [1467, 349] width 24 height 24
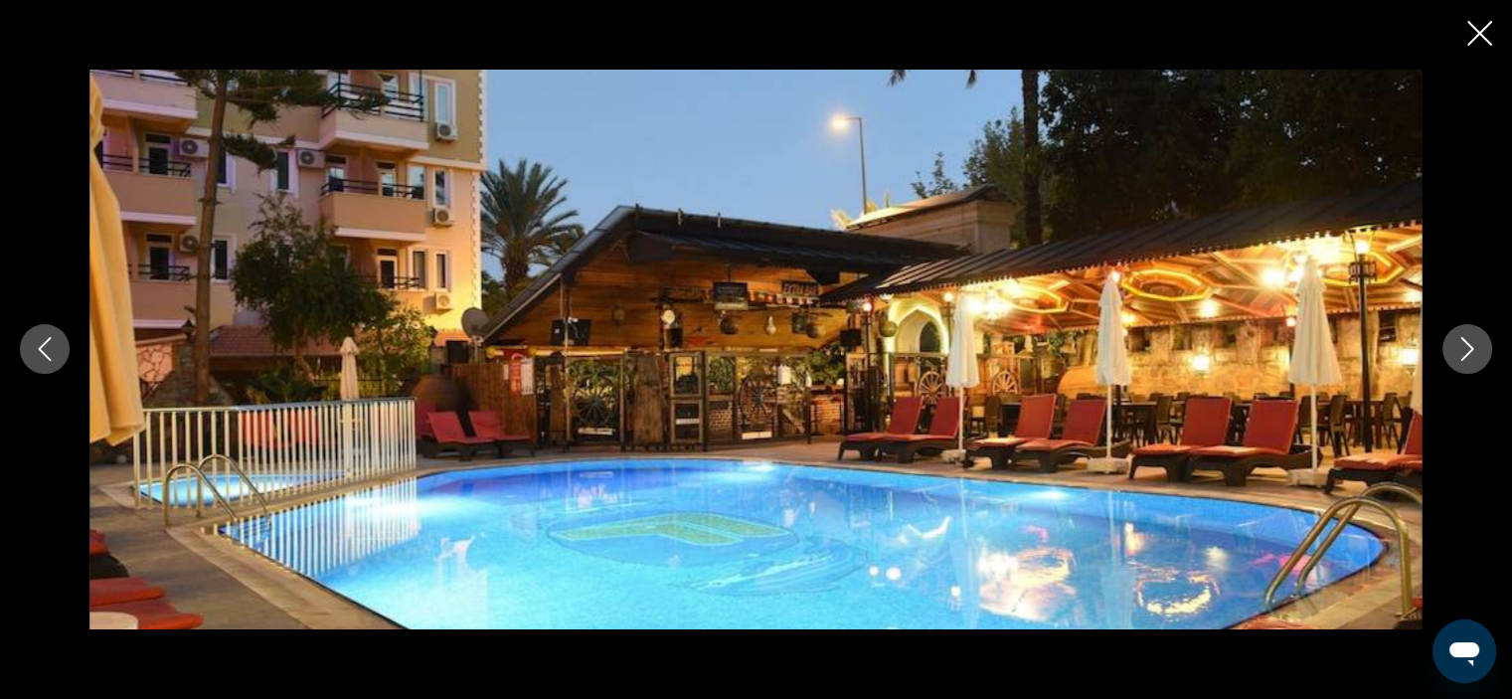
click at [1476, 348] on icon "Next image" at bounding box center [1467, 349] width 24 height 24
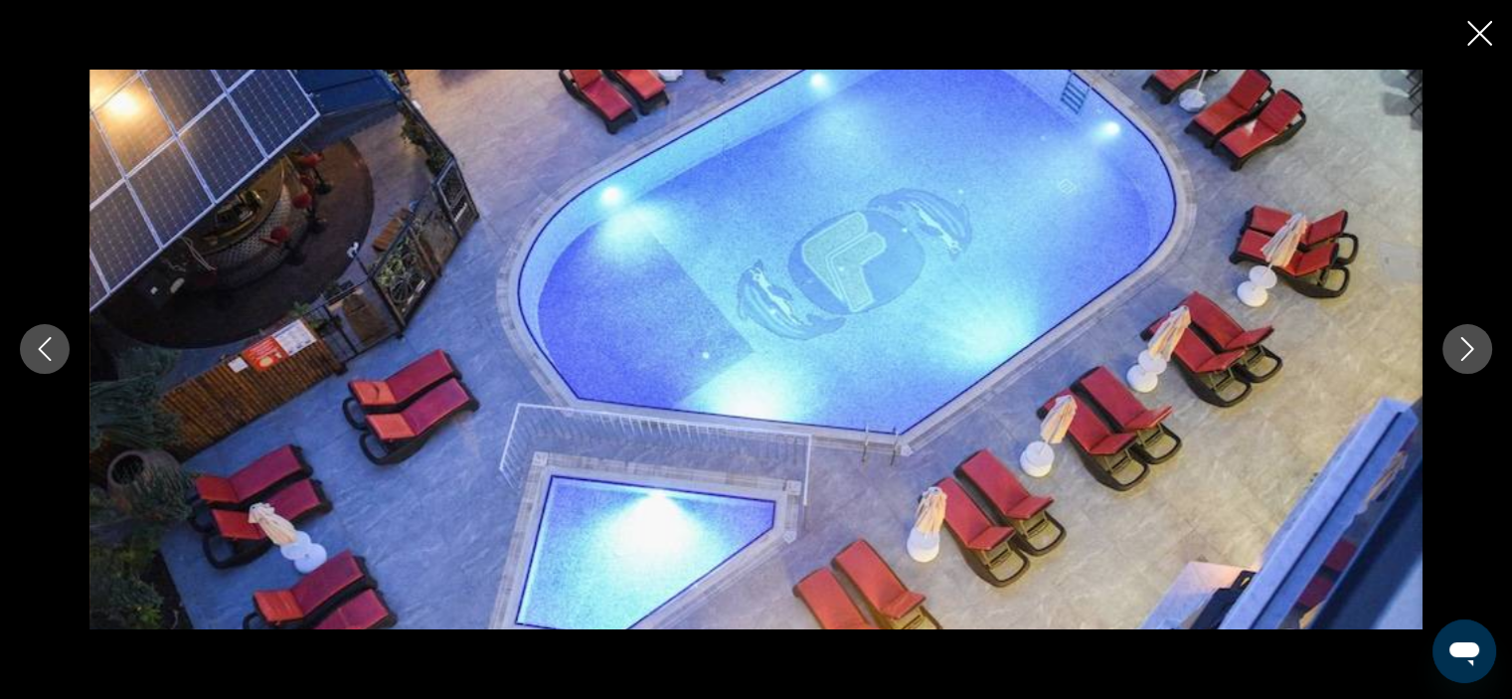
click at [1476, 348] on icon "Next image" at bounding box center [1467, 349] width 24 height 24
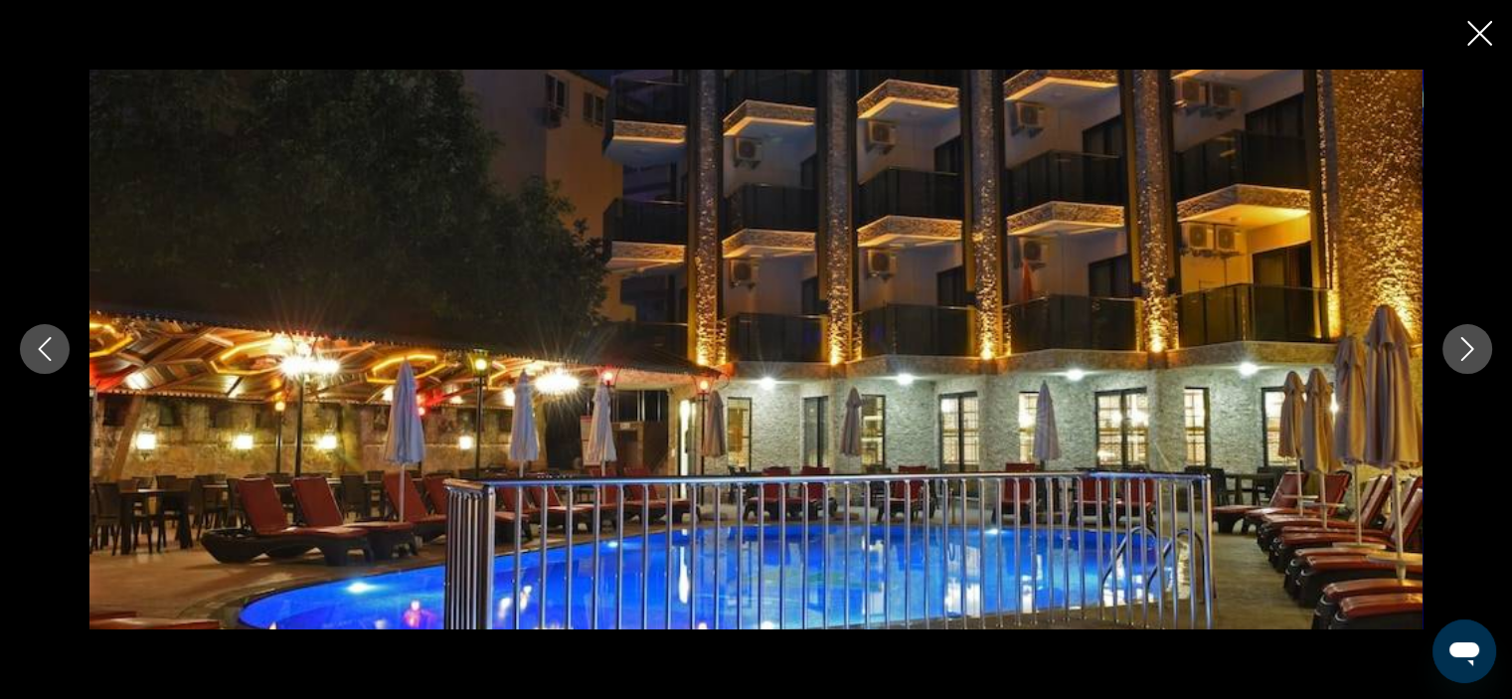
click at [1476, 348] on icon "Next image" at bounding box center [1467, 349] width 24 height 24
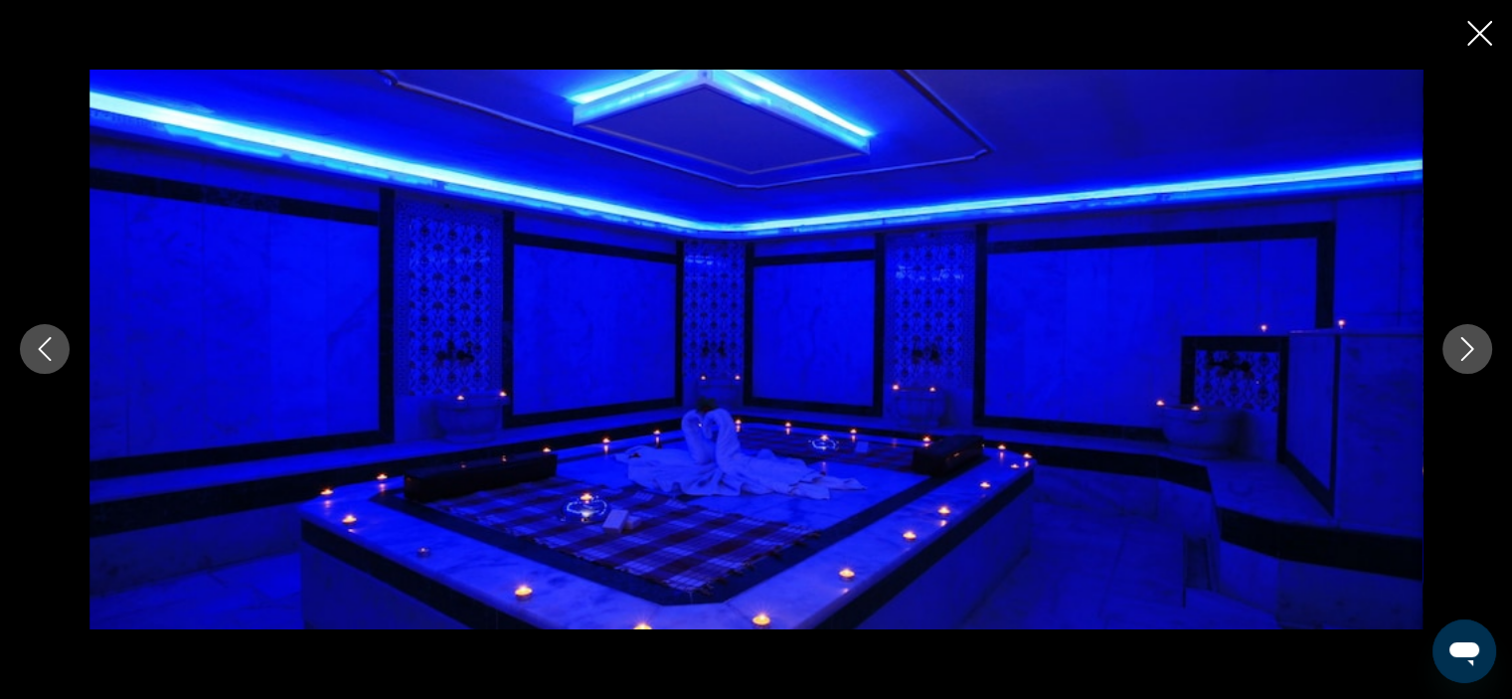
click at [1476, 348] on icon "Next image" at bounding box center [1467, 349] width 24 height 24
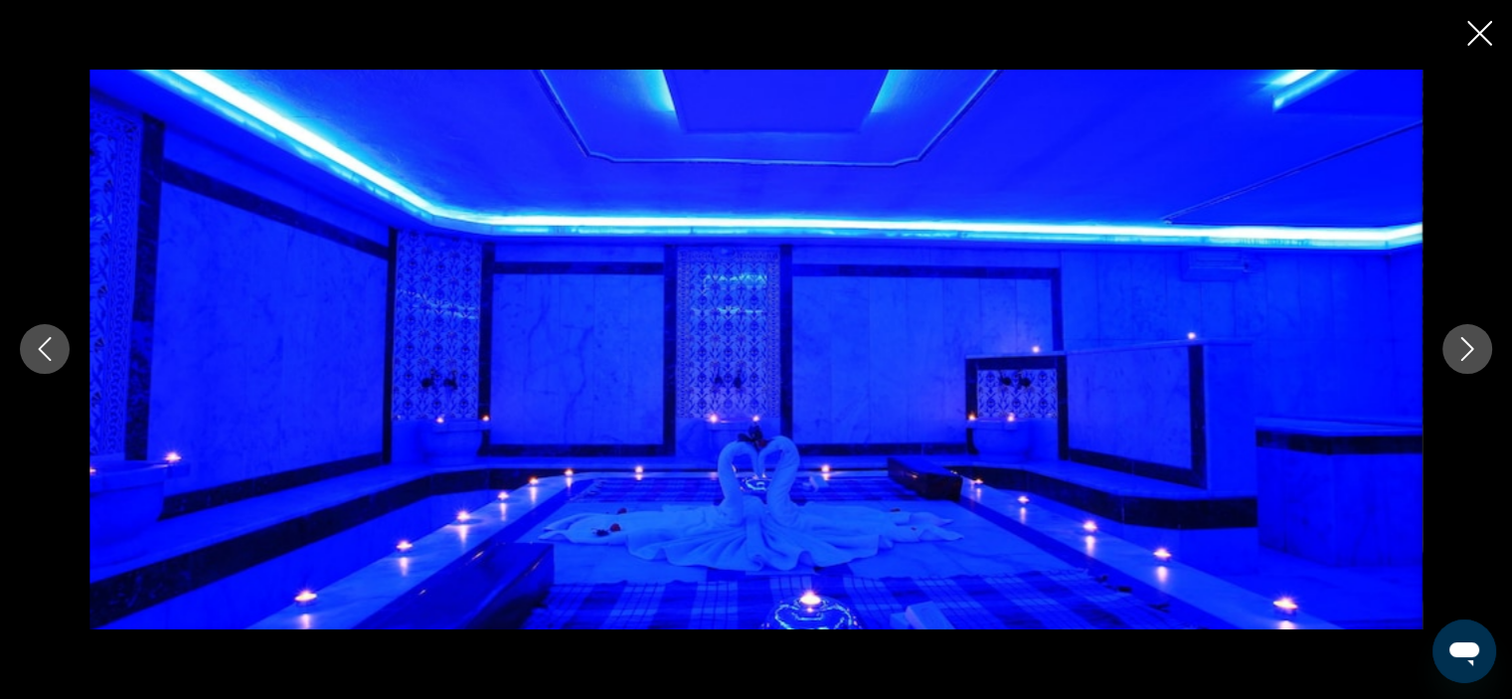
click at [1476, 348] on icon "Next image" at bounding box center [1467, 349] width 24 height 24
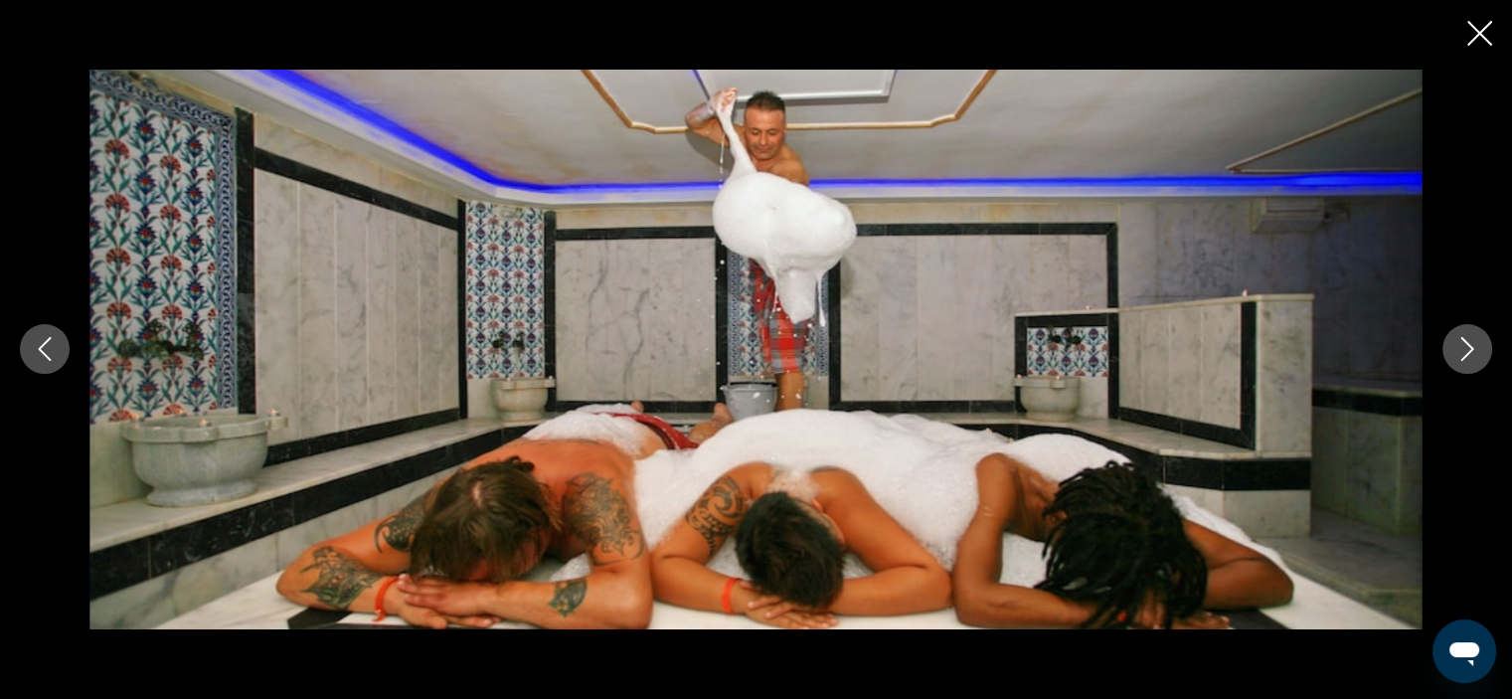
click at [1476, 348] on icon "Next image" at bounding box center [1467, 349] width 24 height 24
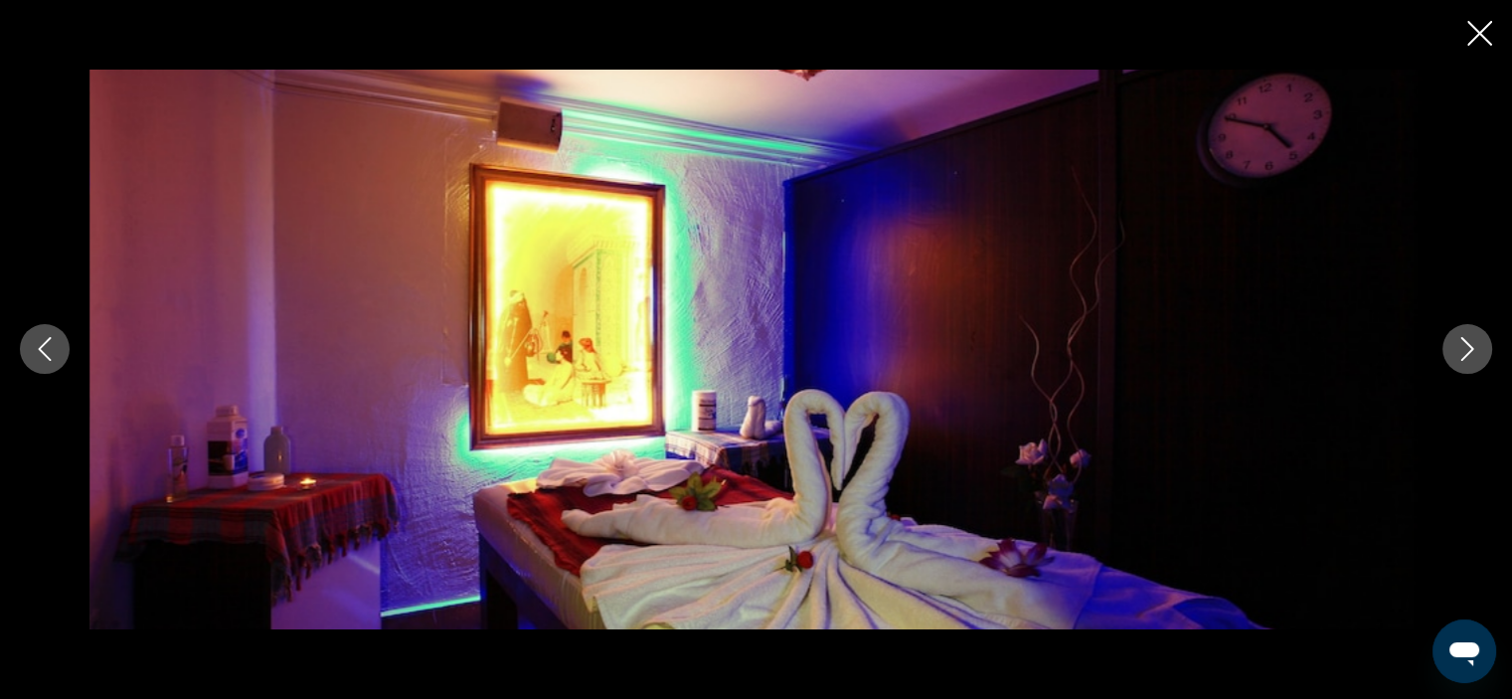
click at [1476, 348] on icon "Next image" at bounding box center [1467, 349] width 24 height 24
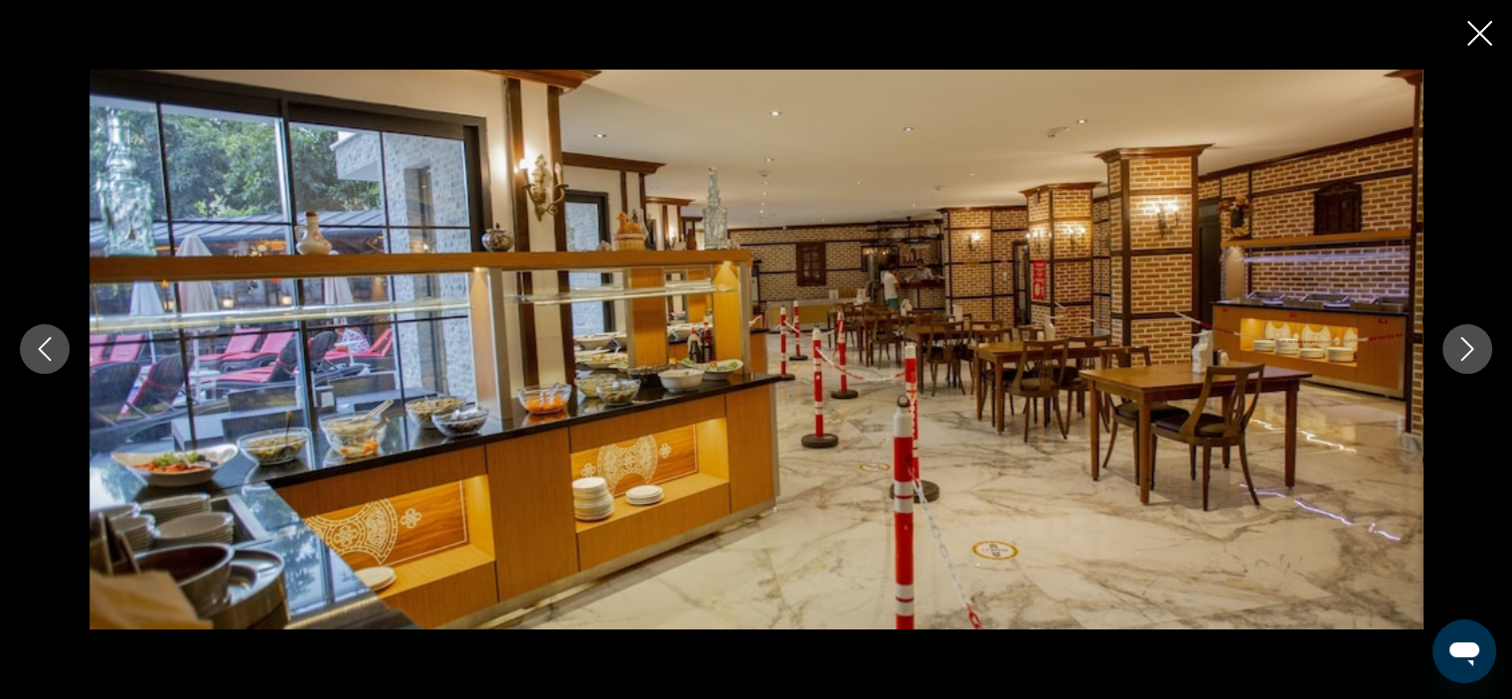
click at [1476, 348] on icon "Next image" at bounding box center [1467, 349] width 24 height 24
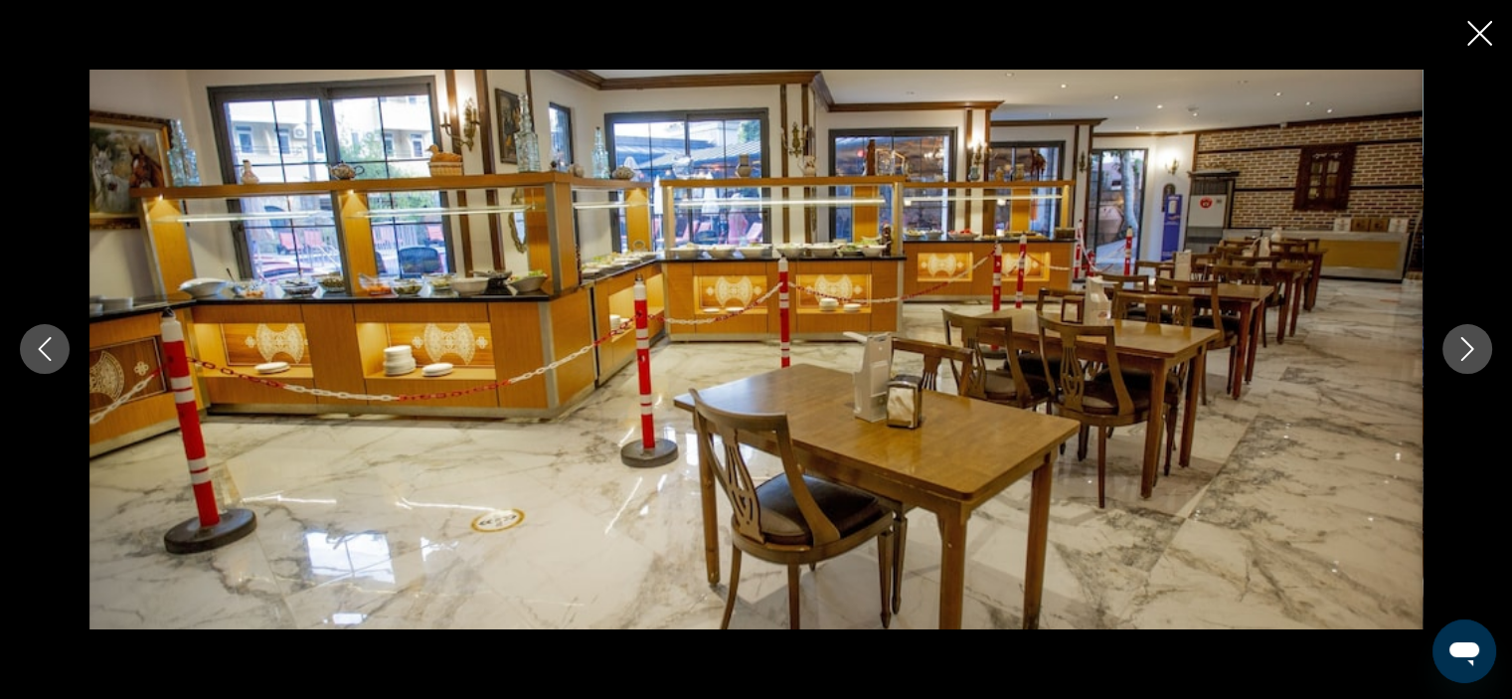
click at [1476, 348] on icon "Next image" at bounding box center [1467, 349] width 24 height 24
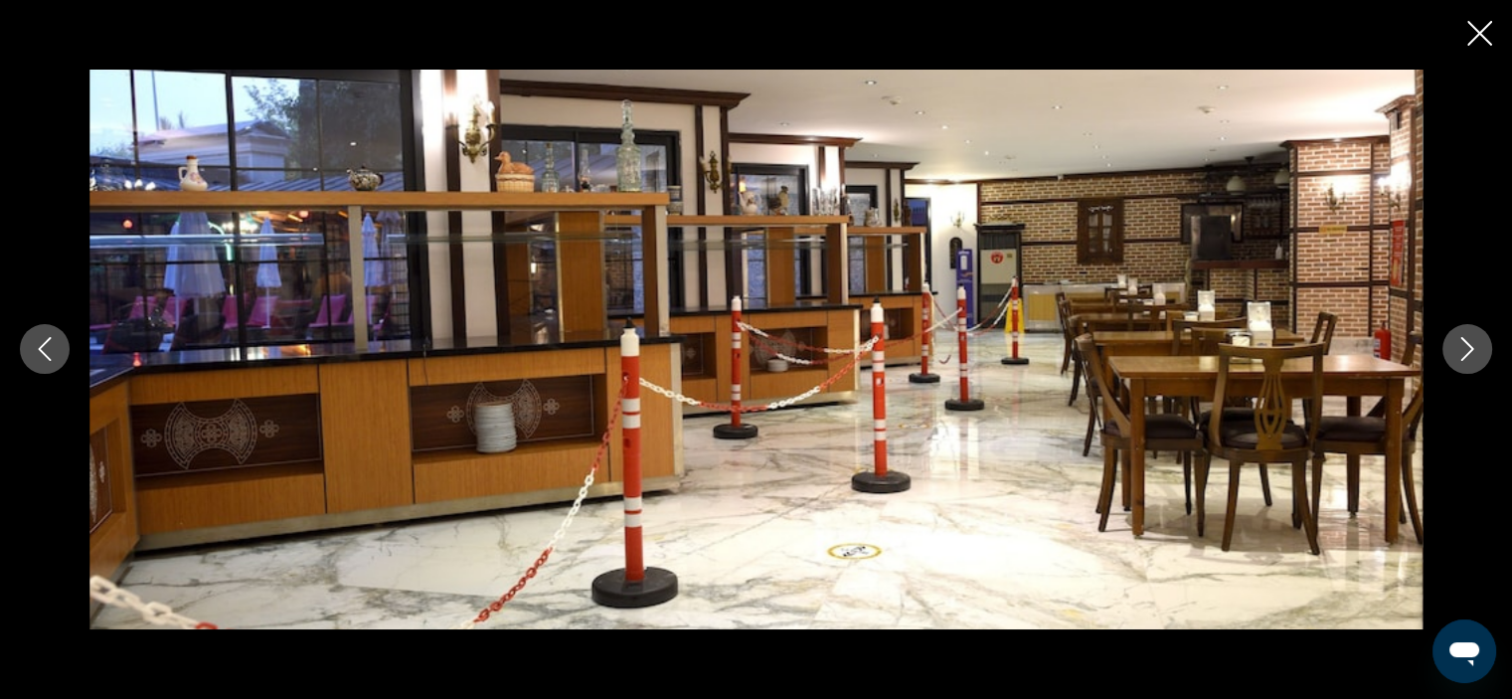
click at [1476, 348] on icon "Next image" at bounding box center [1467, 349] width 24 height 24
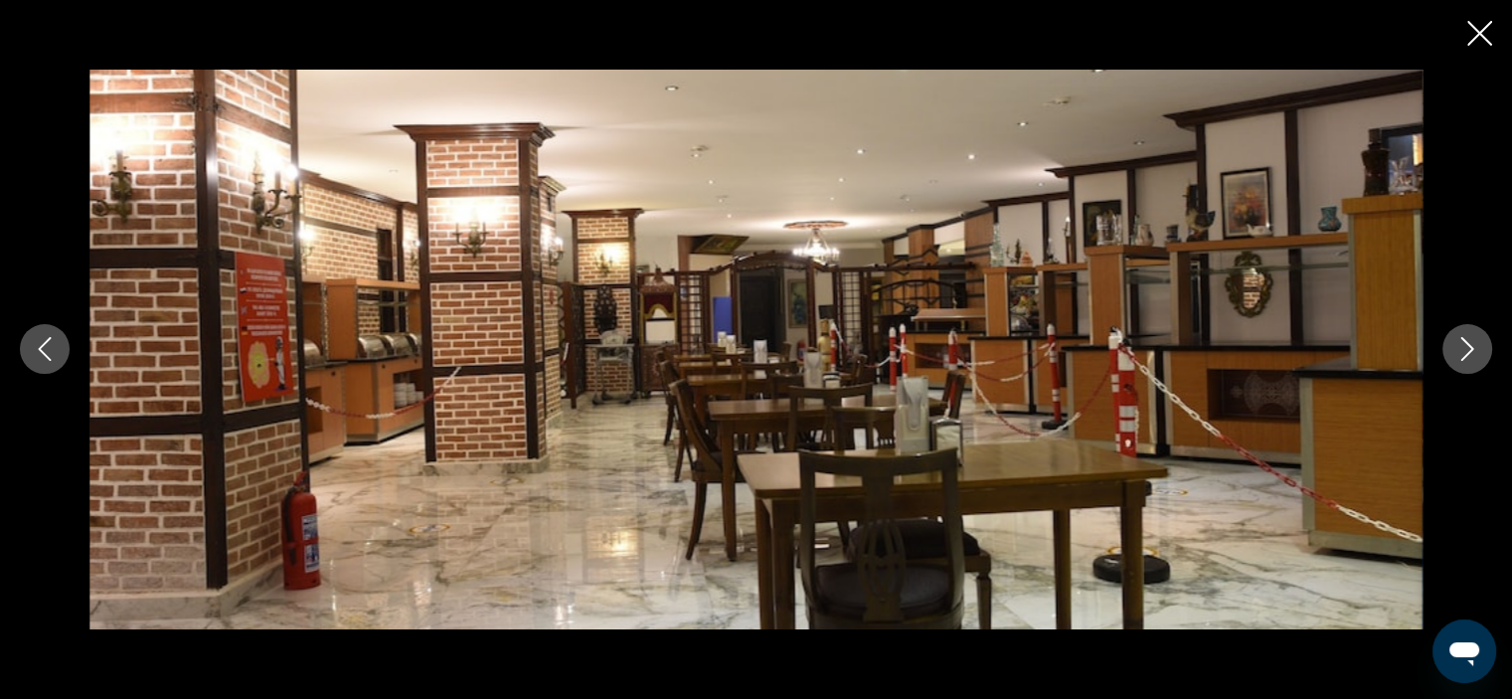
click at [1476, 348] on icon "Next image" at bounding box center [1467, 349] width 24 height 24
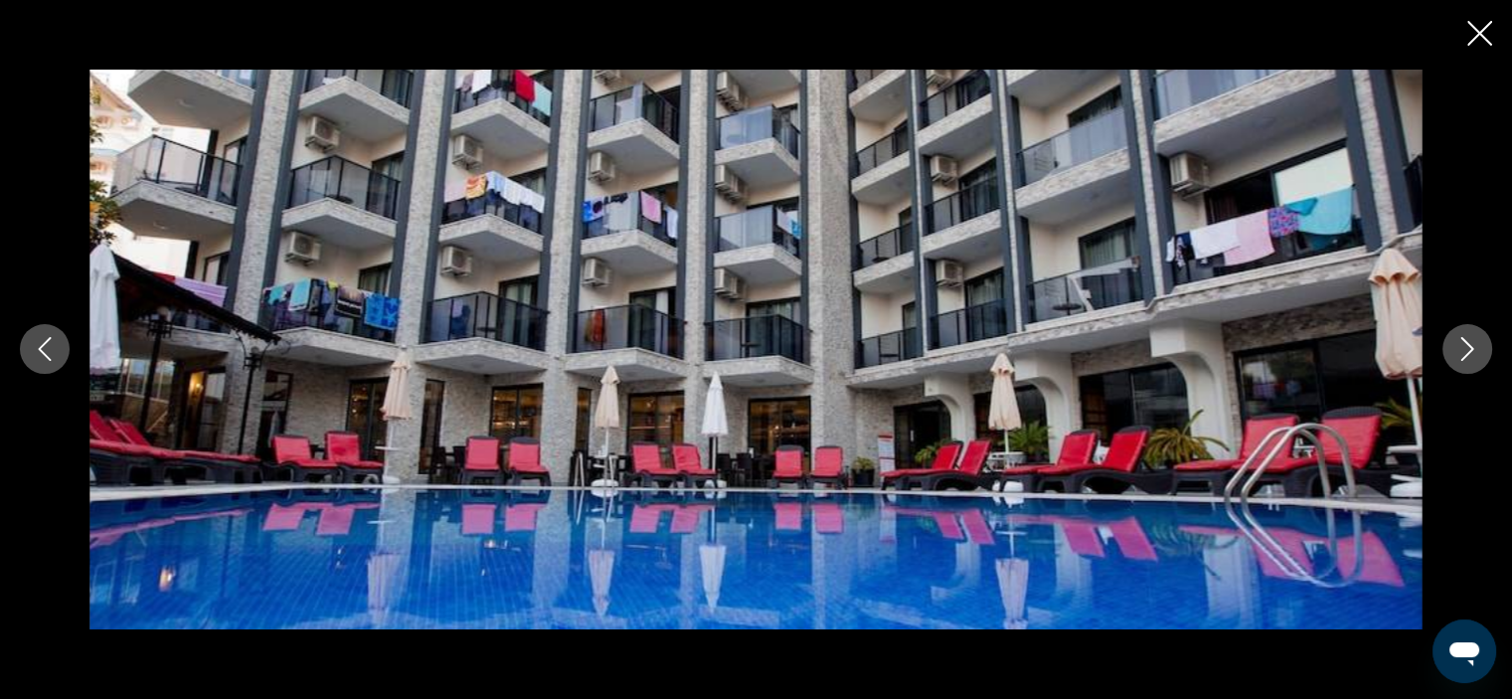
click at [1480, 30] on icon "Close slideshow" at bounding box center [1479, 33] width 25 height 25
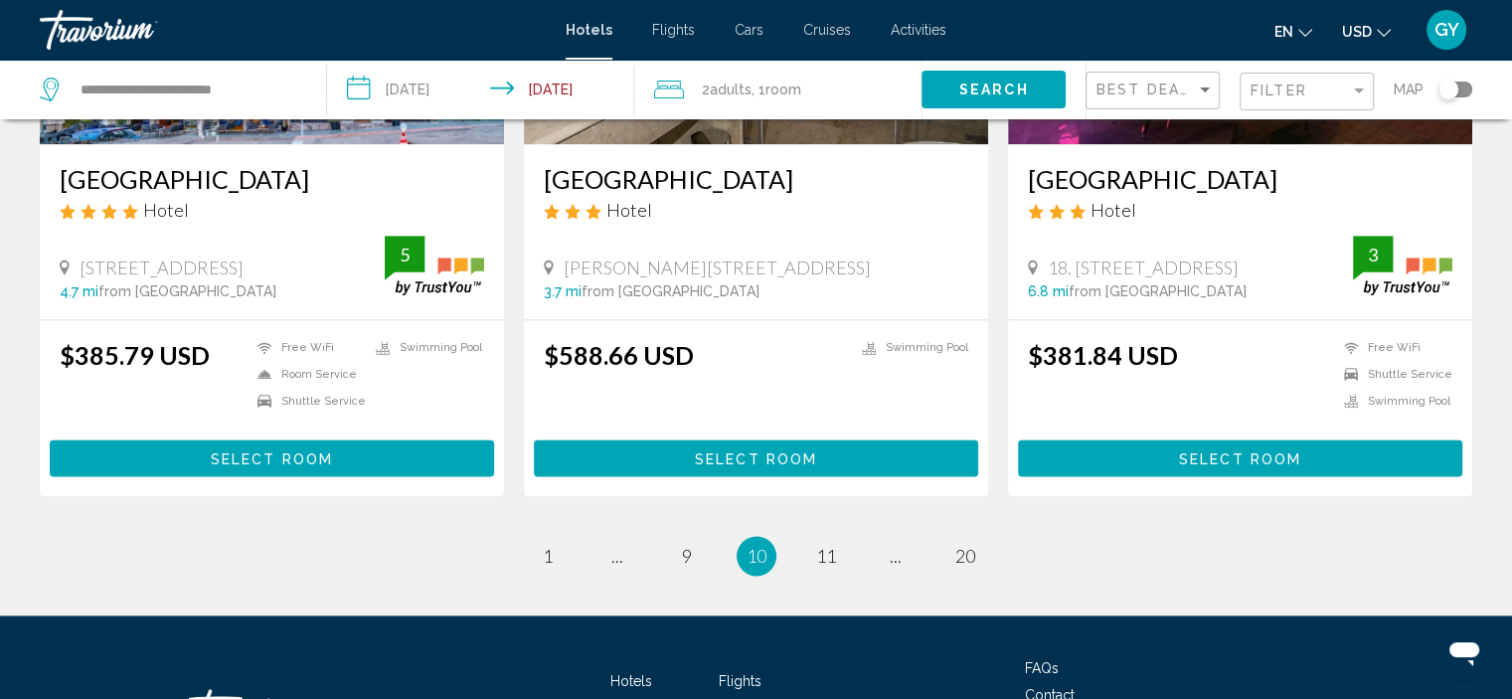
scroll to position [2546, 0]
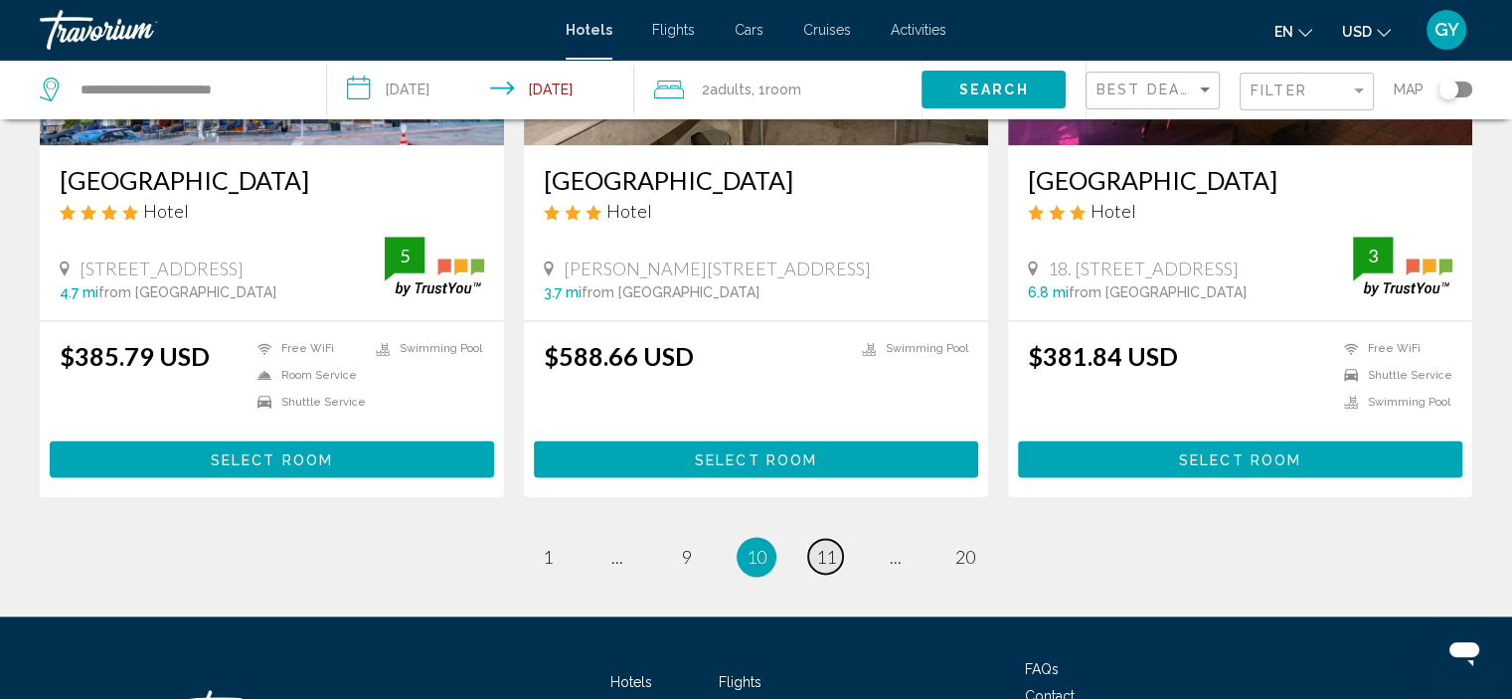
click at [823, 546] on span "11" at bounding box center [826, 557] width 20 height 22
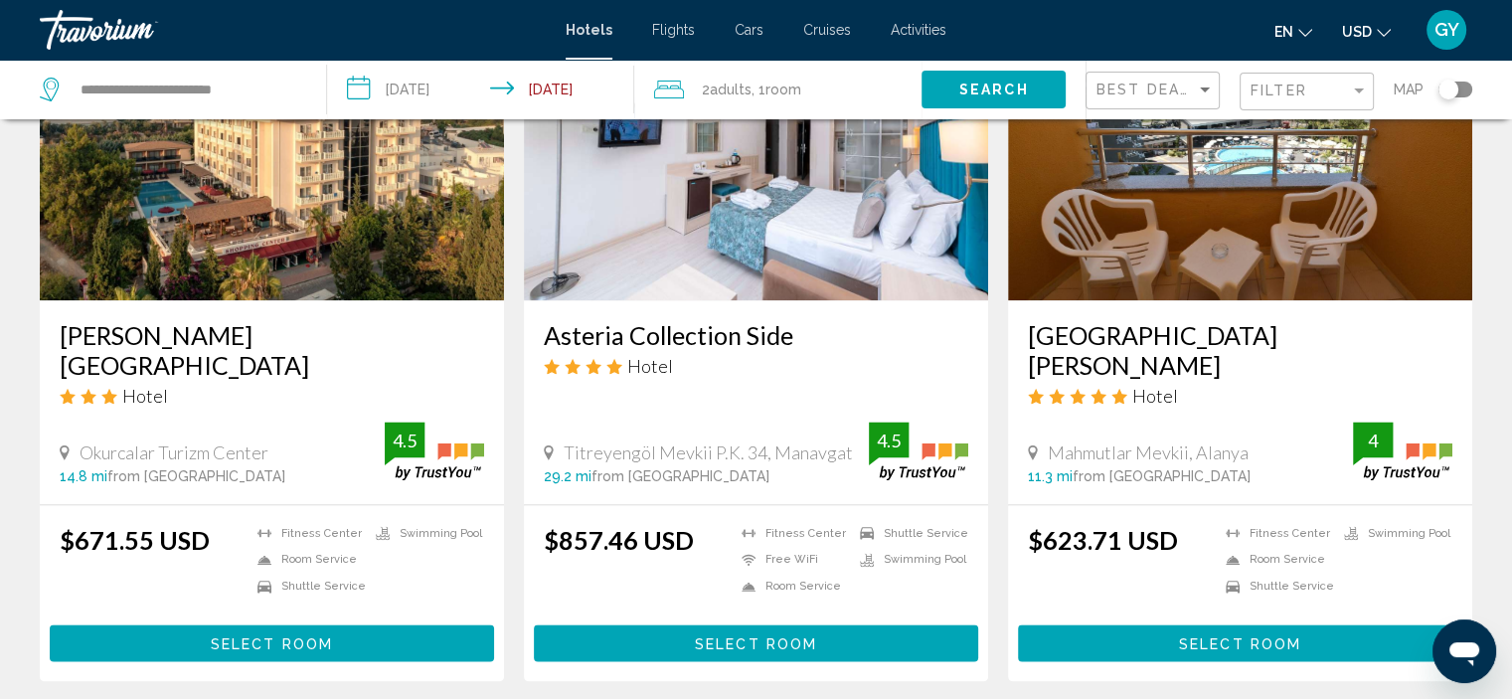
scroll to position [2532, 0]
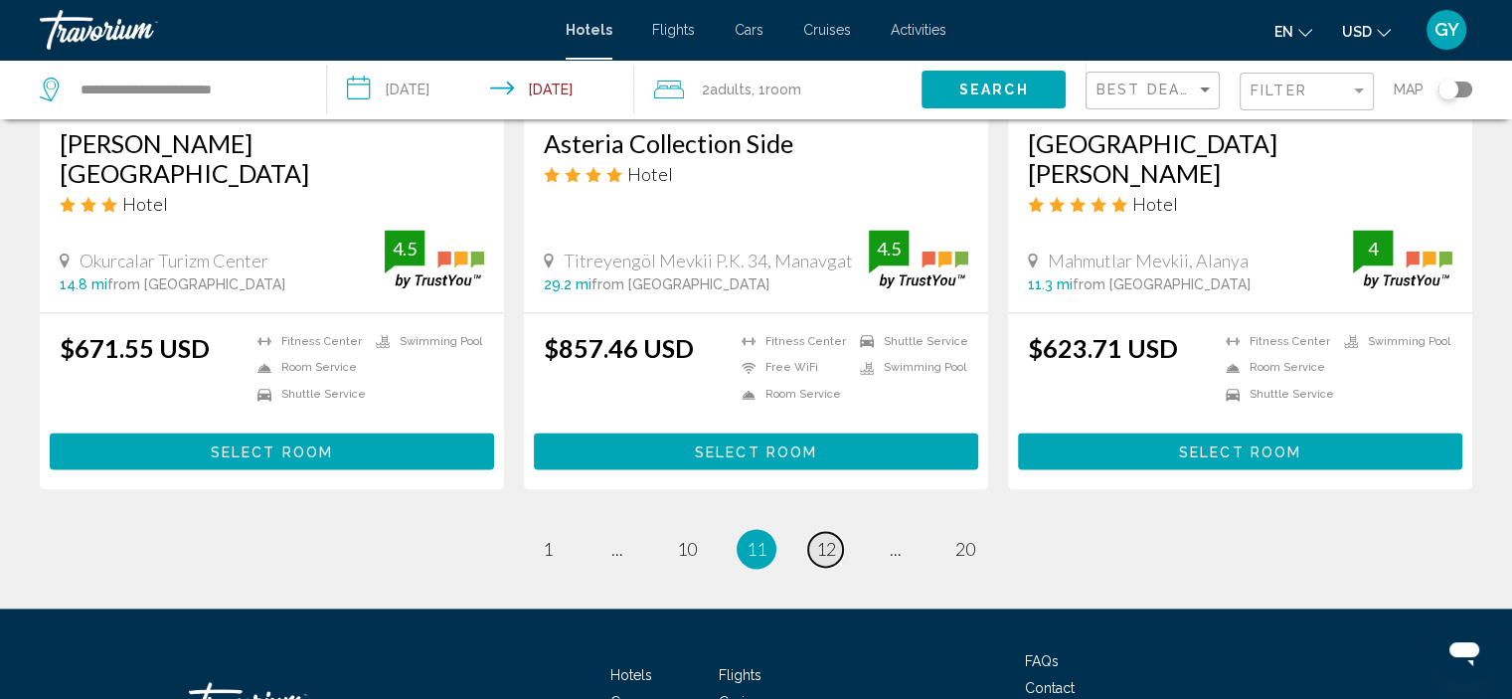
click at [823, 538] on span "12" at bounding box center [826, 549] width 20 height 22
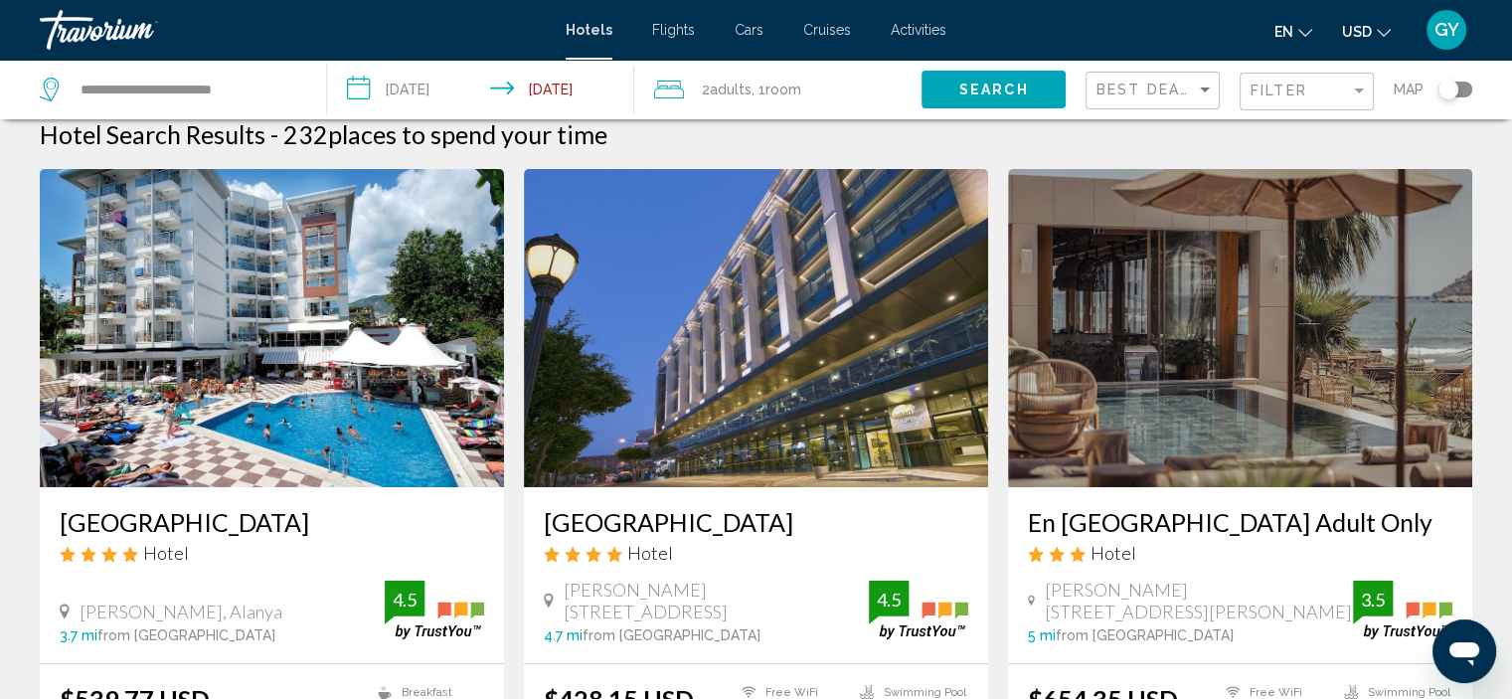
scroll to position [18, 0]
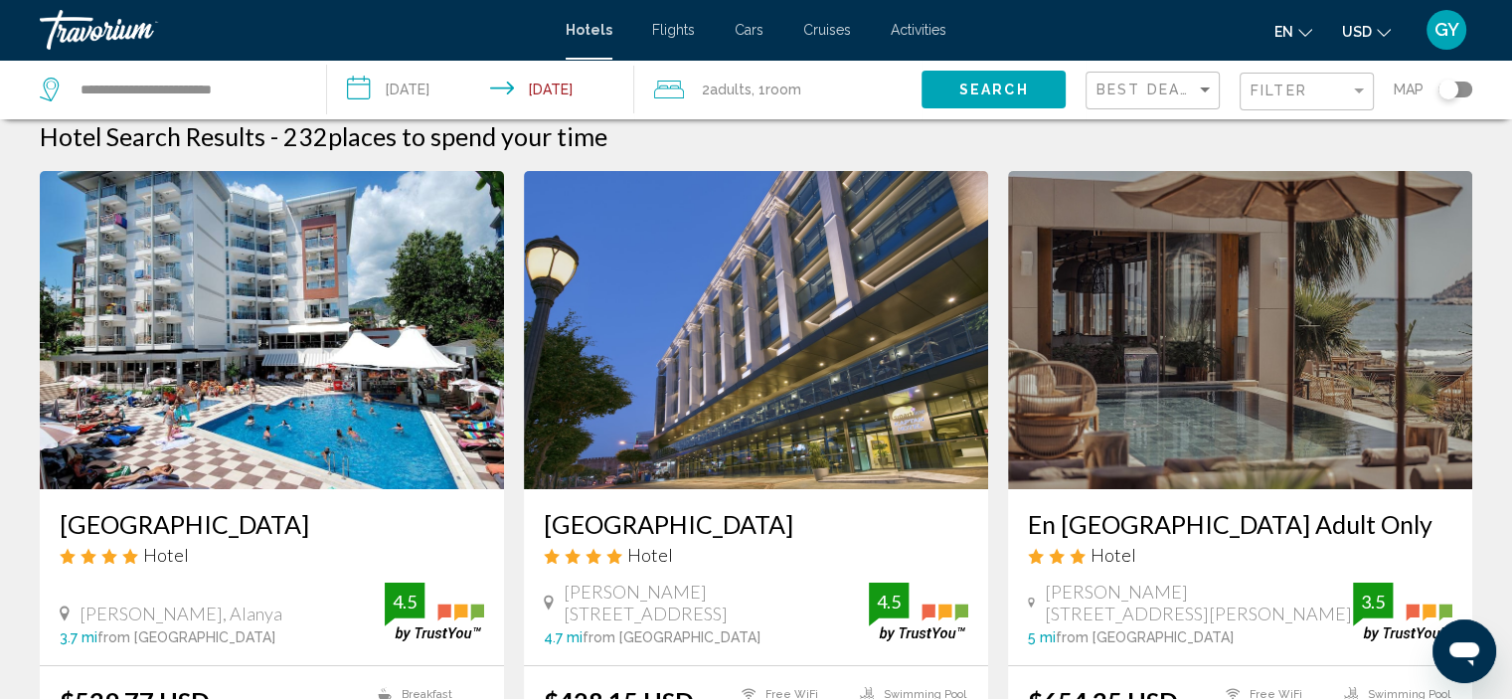
click at [1247, 395] on img "Main content" at bounding box center [1240, 330] width 464 height 318
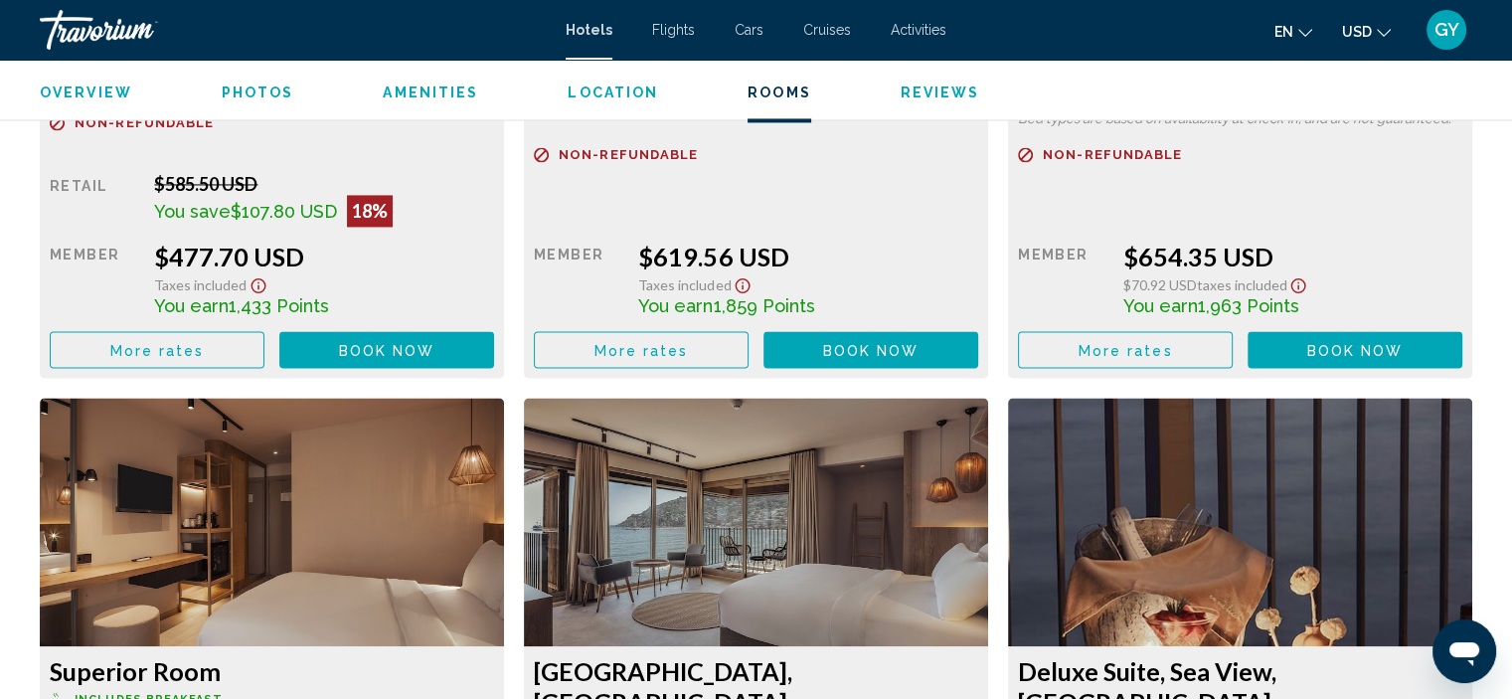
scroll to position [3084, 0]
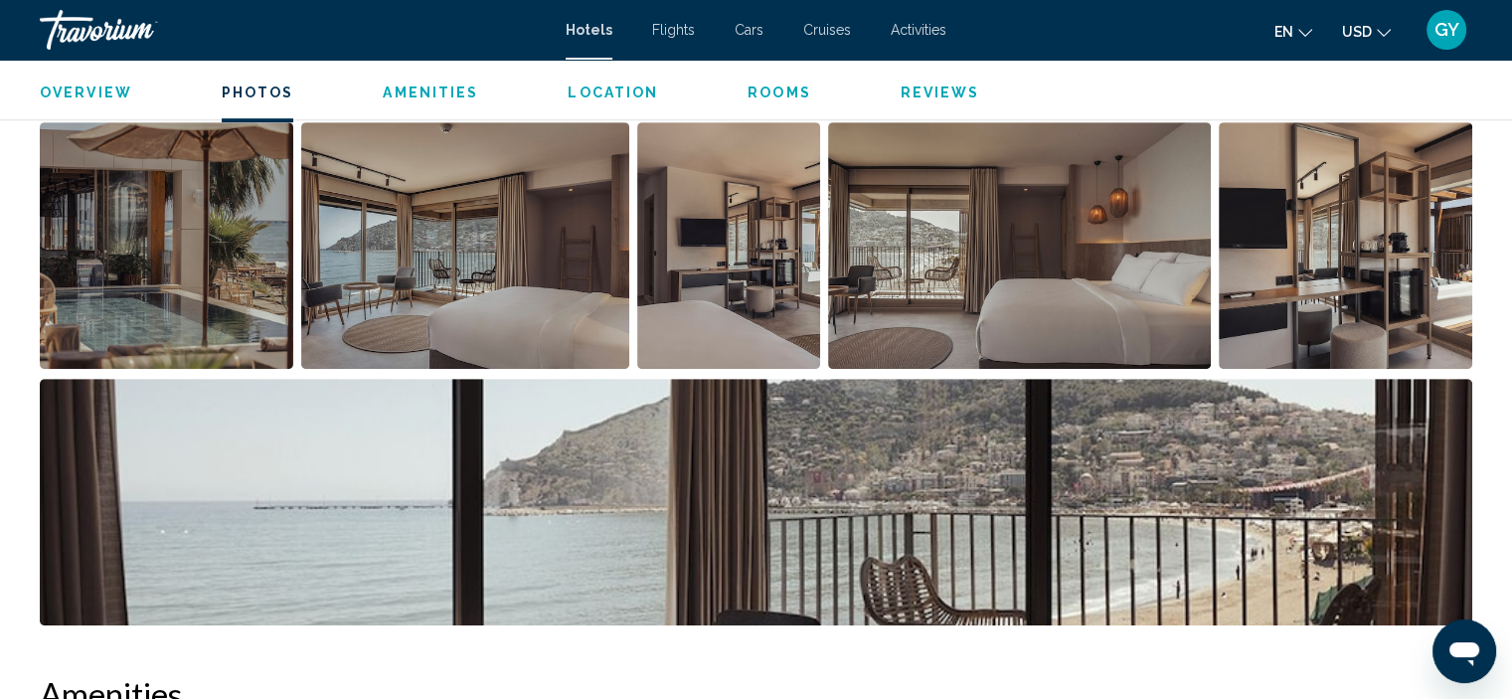
scroll to position [1027, 0]
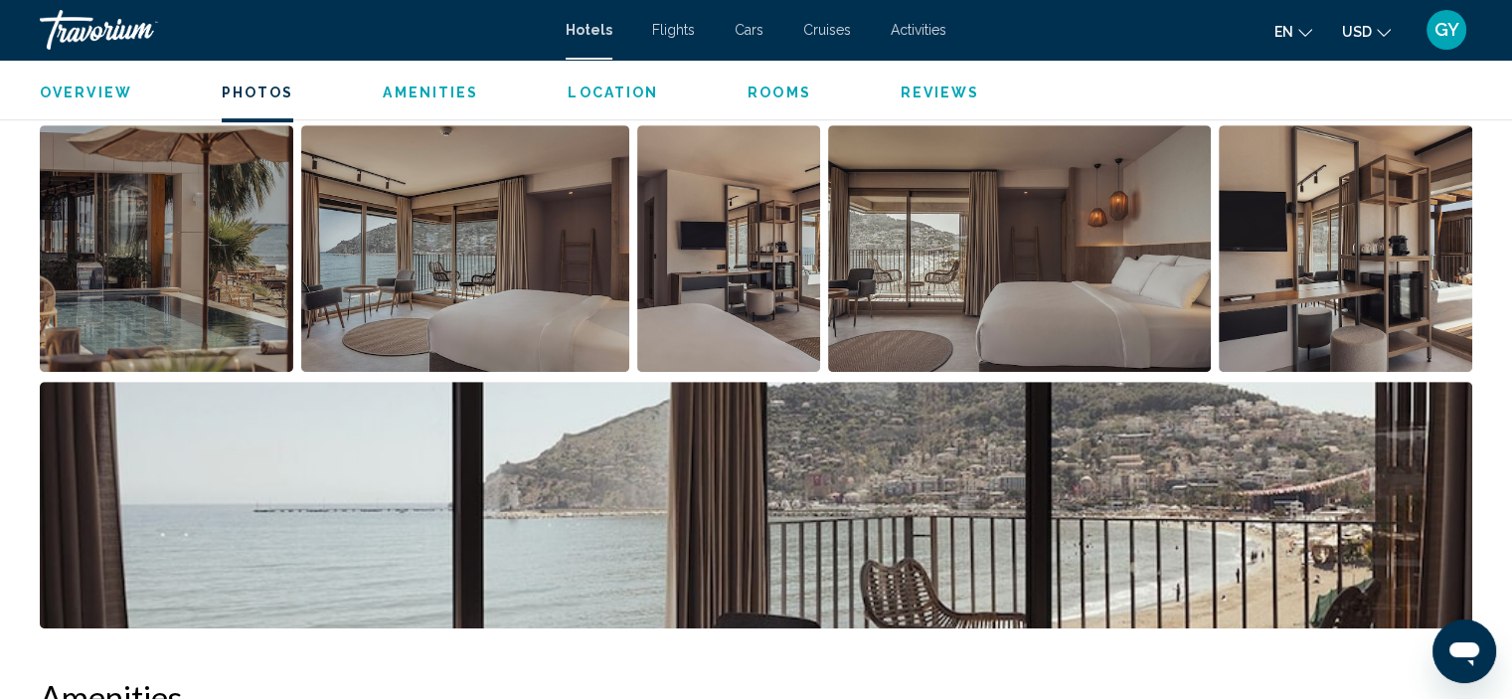
click at [158, 271] on img "Open full-screen image slider" at bounding box center [166, 248] width 253 height 246
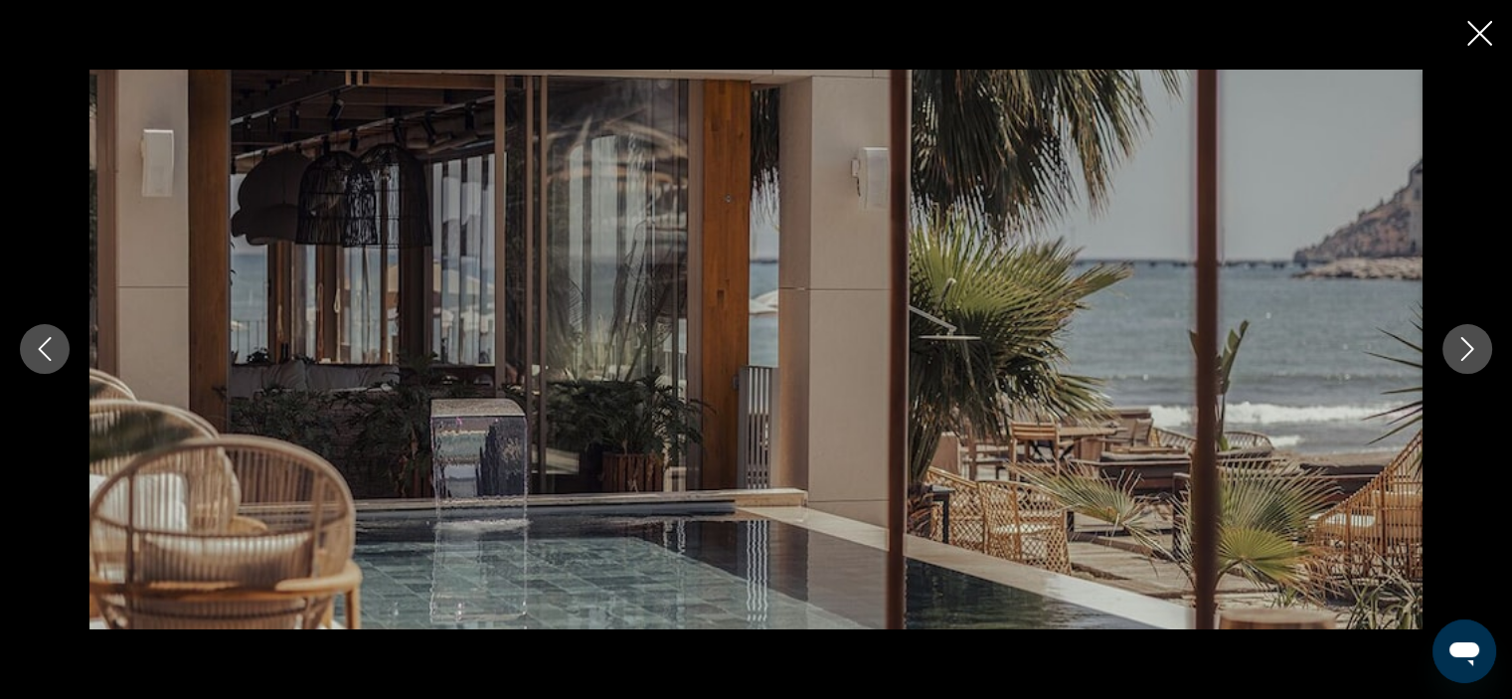
click at [1465, 357] on icon "Next image" at bounding box center [1467, 350] width 13 height 24
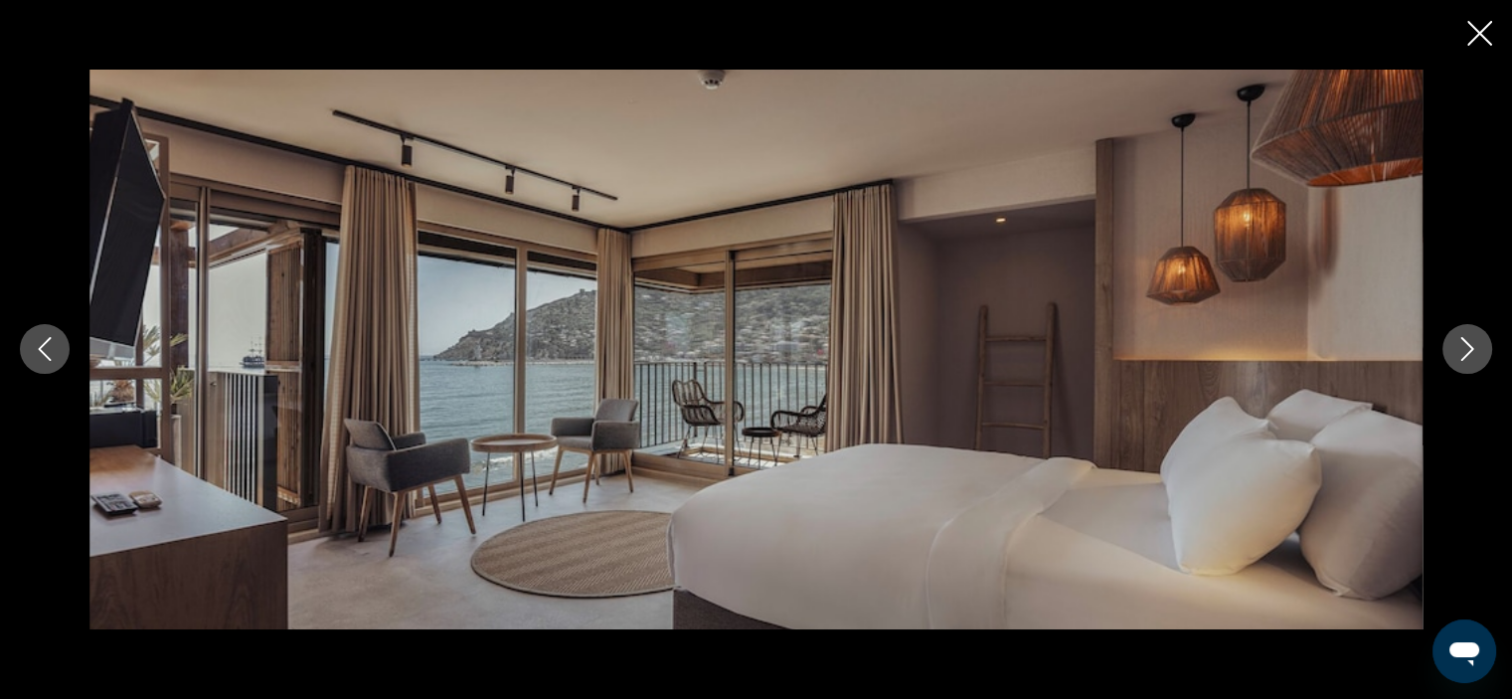
click at [1465, 357] on icon "Next image" at bounding box center [1467, 350] width 13 height 24
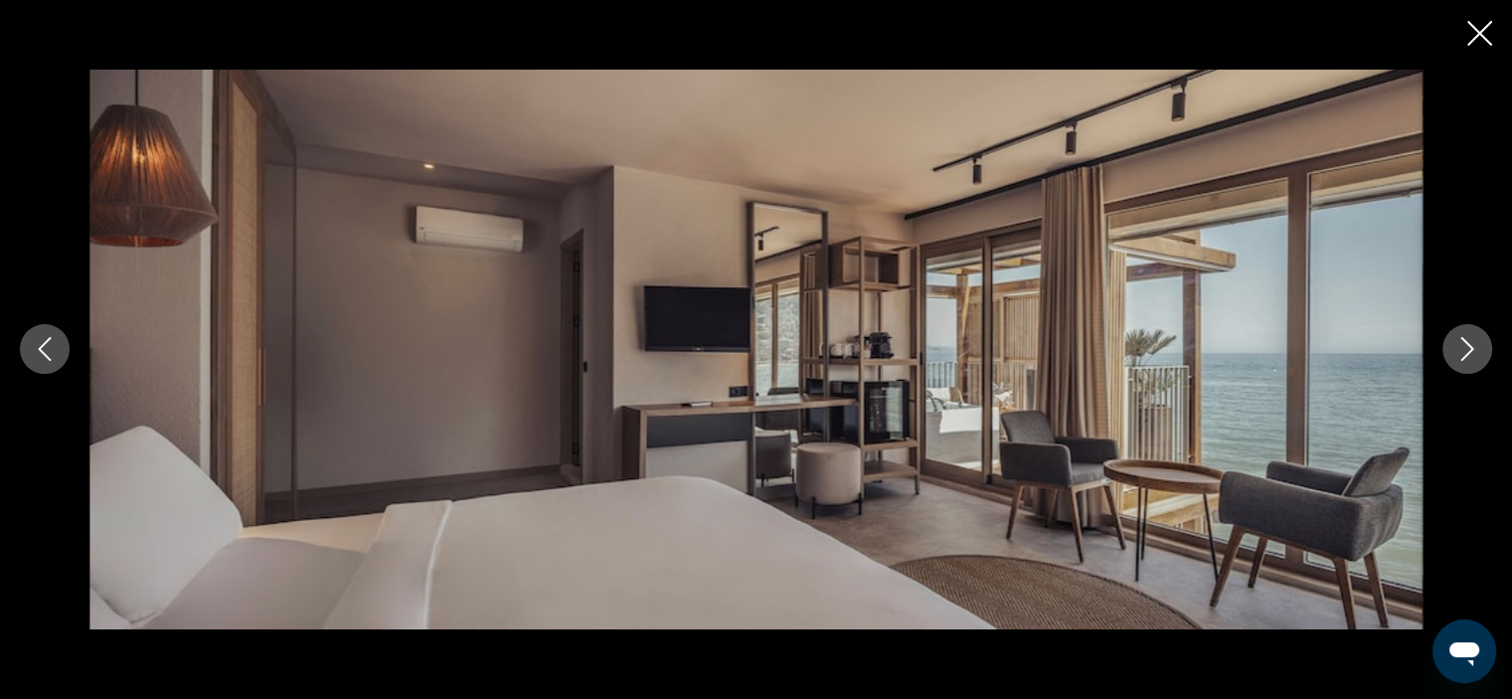
click at [1465, 357] on icon "Next image" at bounding box center [1467, 350] width 13 height 24
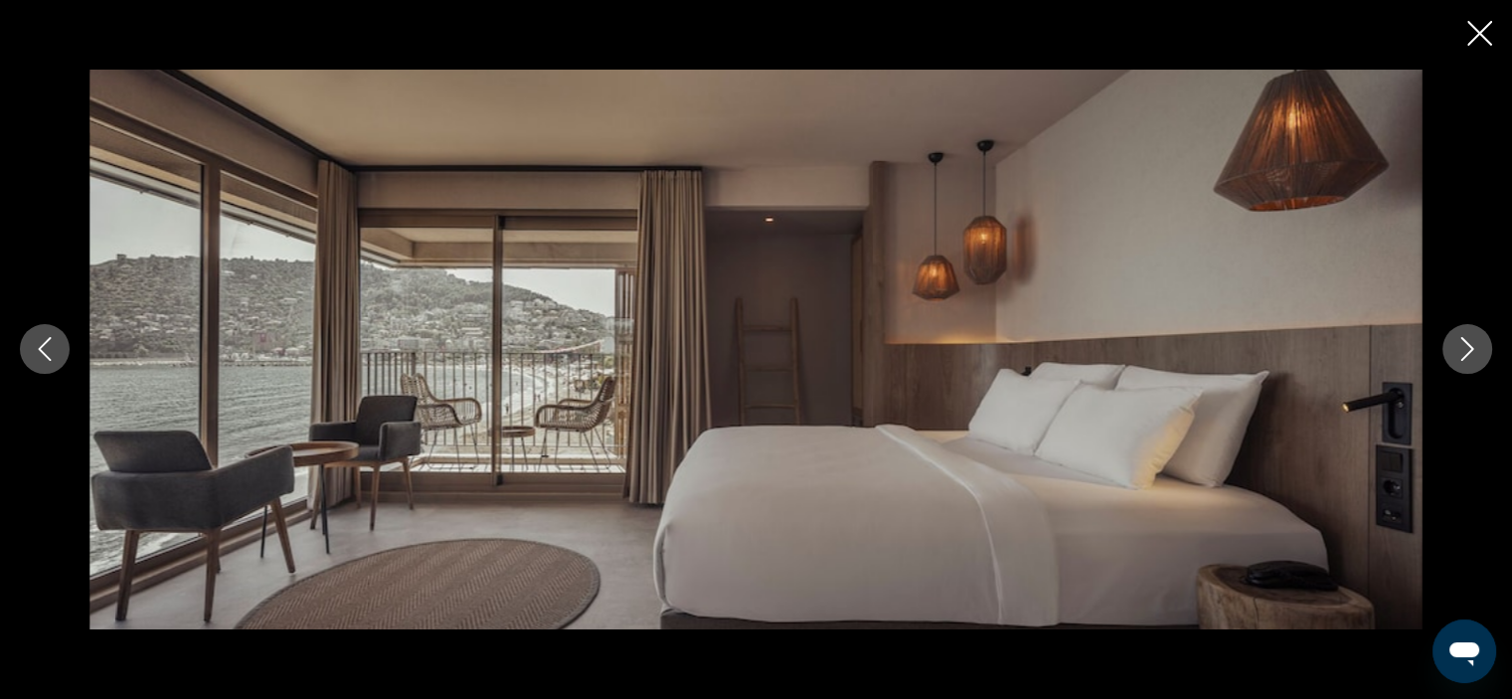
click at [1465, 357] on icon "Next image" at bounding box center [1467, 350] width 13 height 24
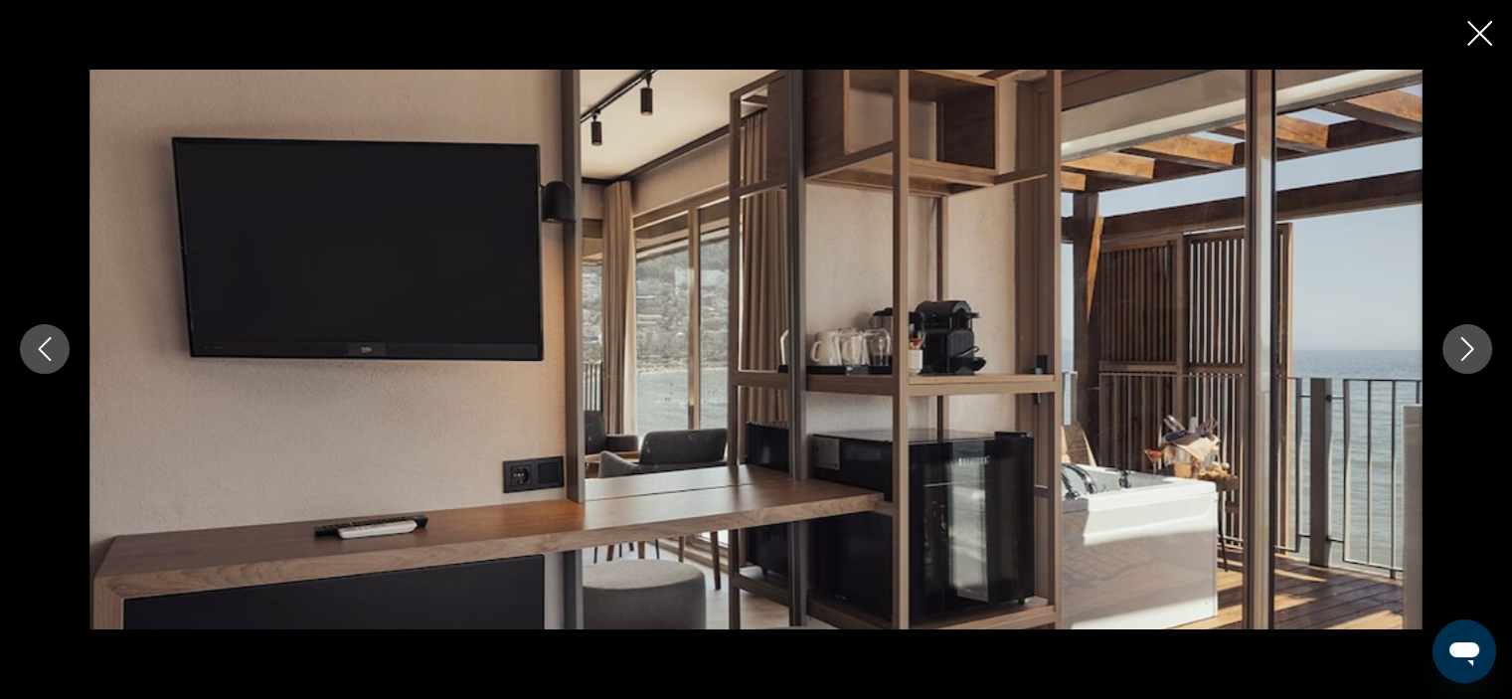
click at [1465, 357] on icon "Next image" at bounding box center [1467, 350] width 13 height 24
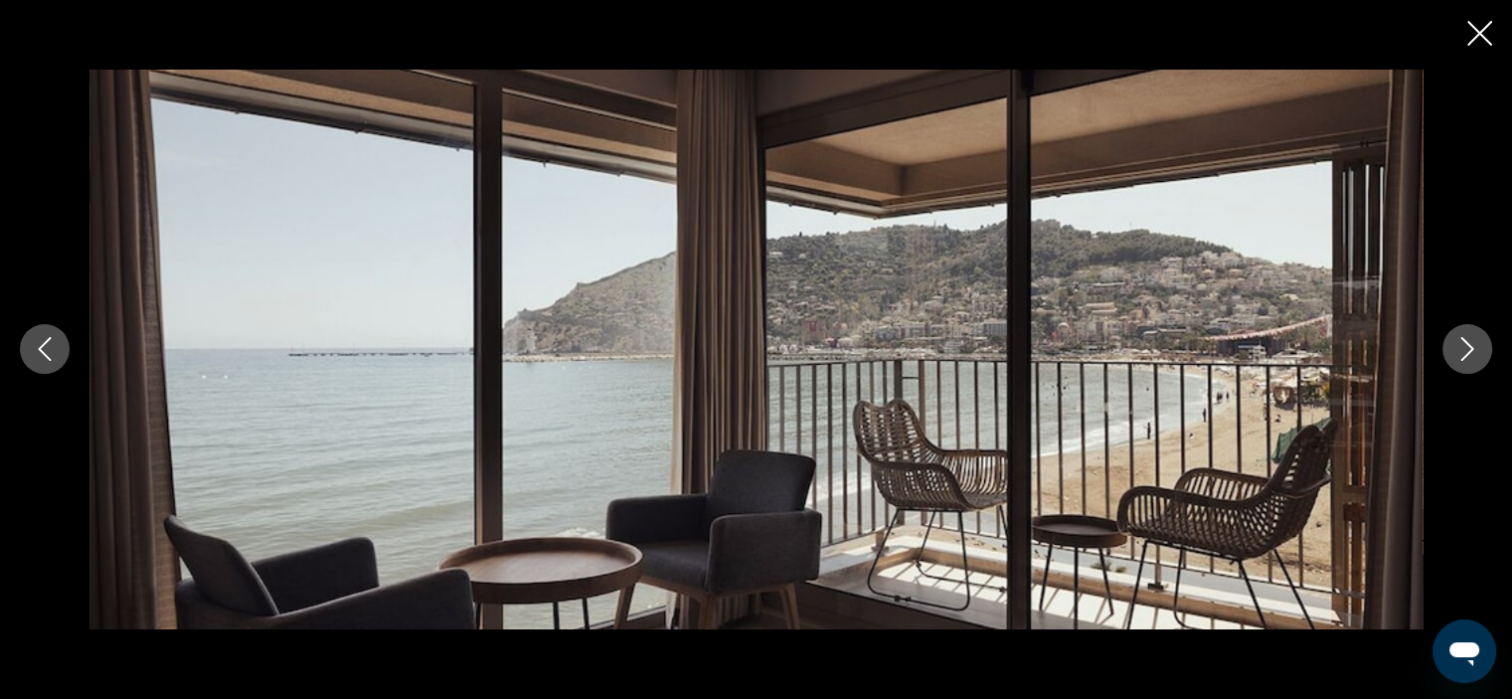
click at [1465, 357] on icon "Next image" at bounding box center [1467, 350] width 13 height 24
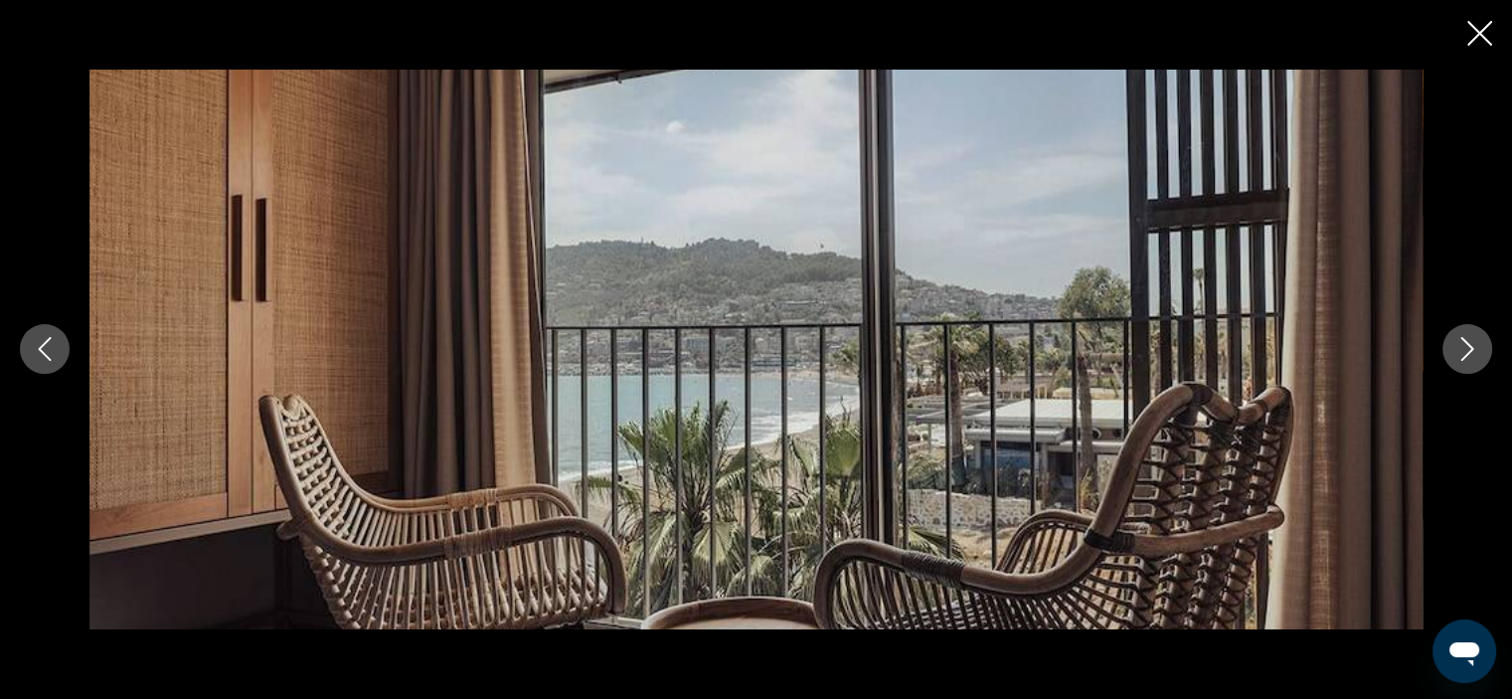
click at [1480, 34] on icon "Close slideshow" at bounding box center [1479, 33] width 25 height 25
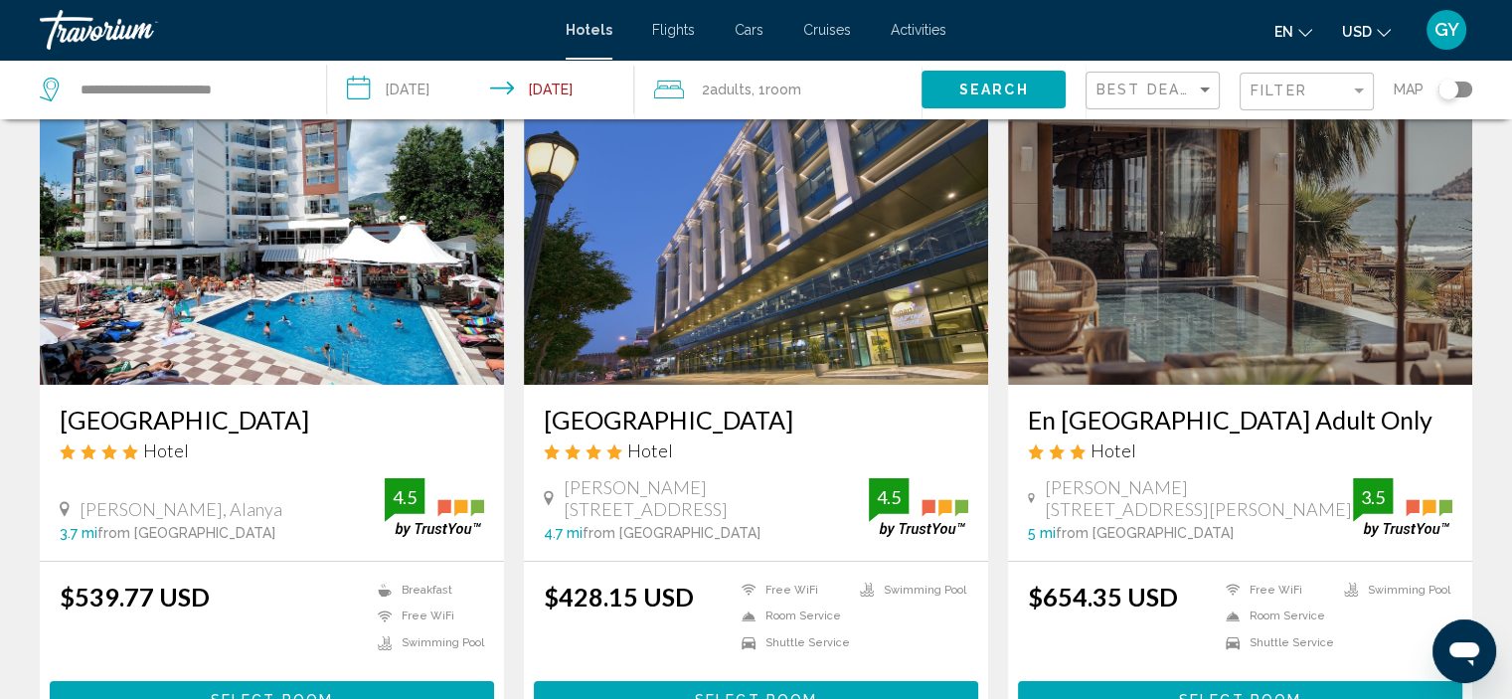
scroll to position [119, 0]
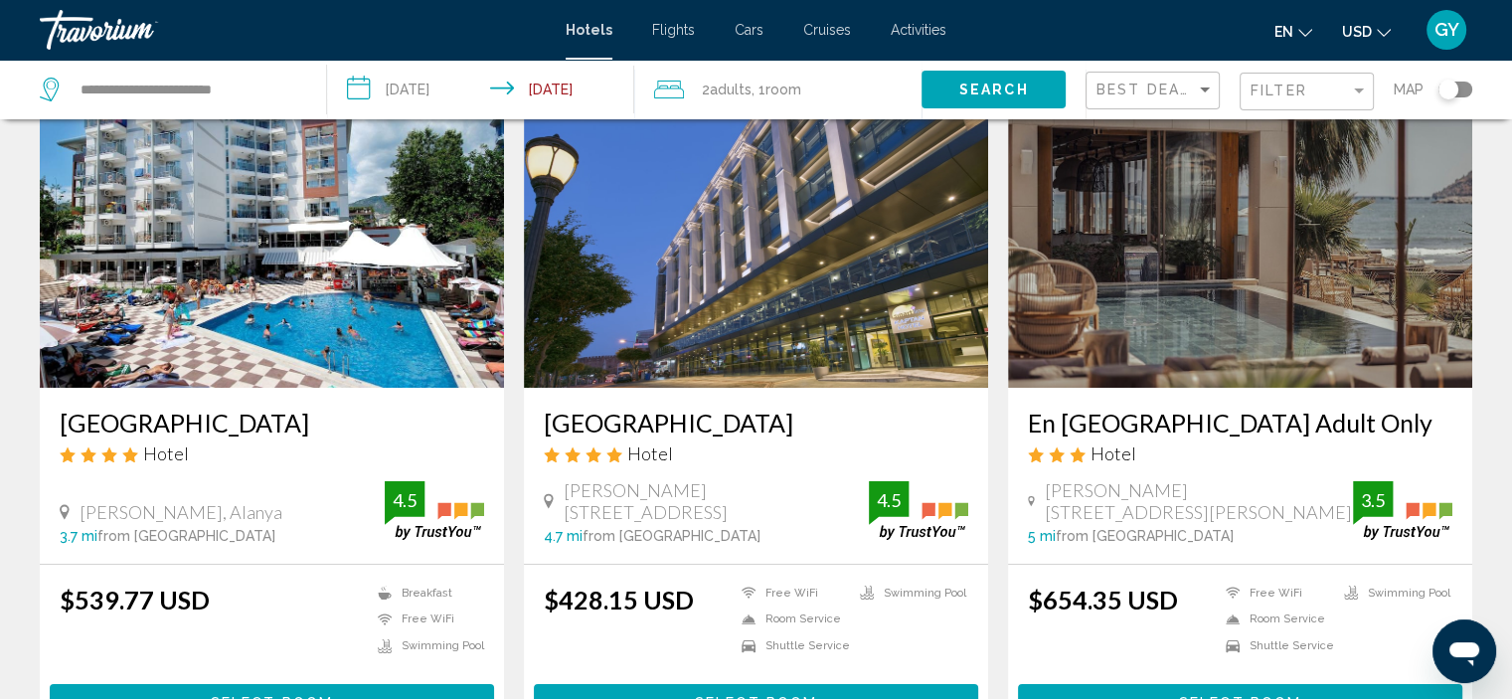
click at [1191, 267] on img "Main content" at bounding box center [1240, 229] width 464 height 318
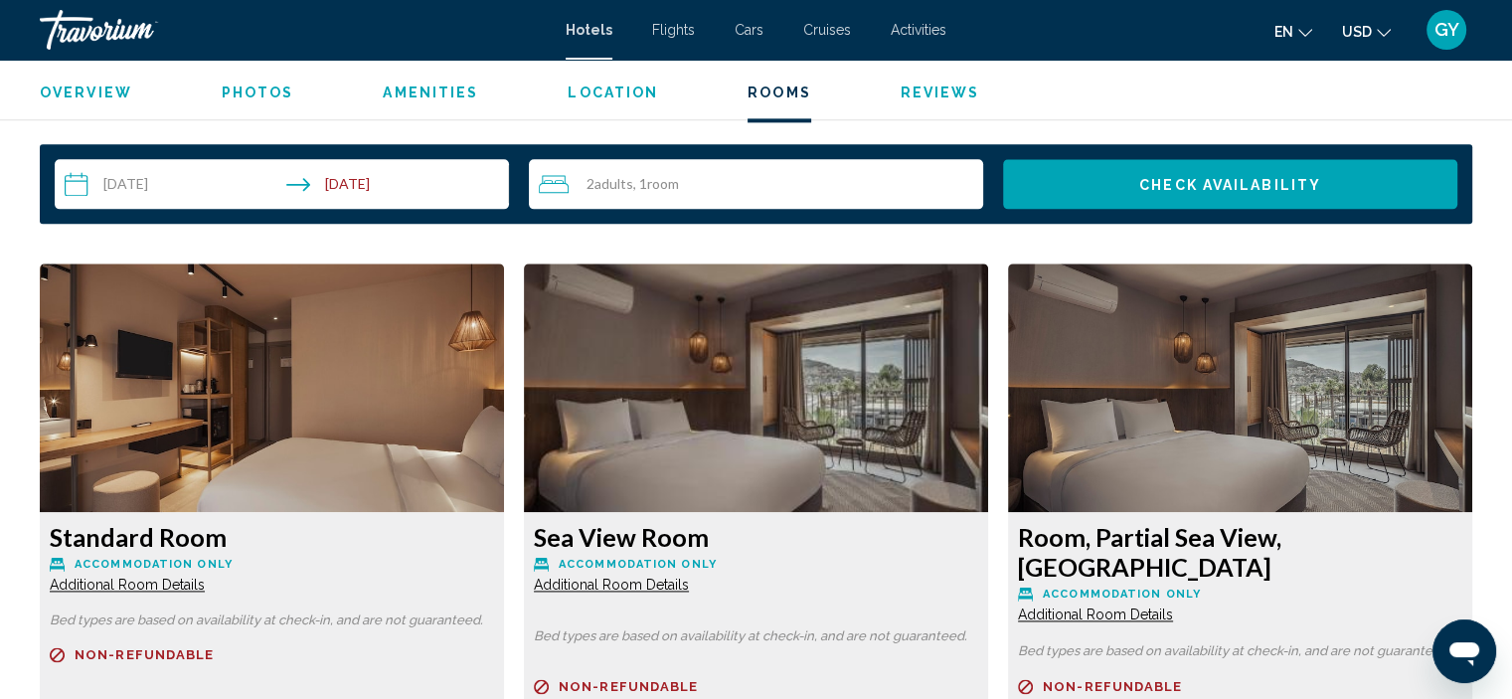
scroll to position [2552, 0]
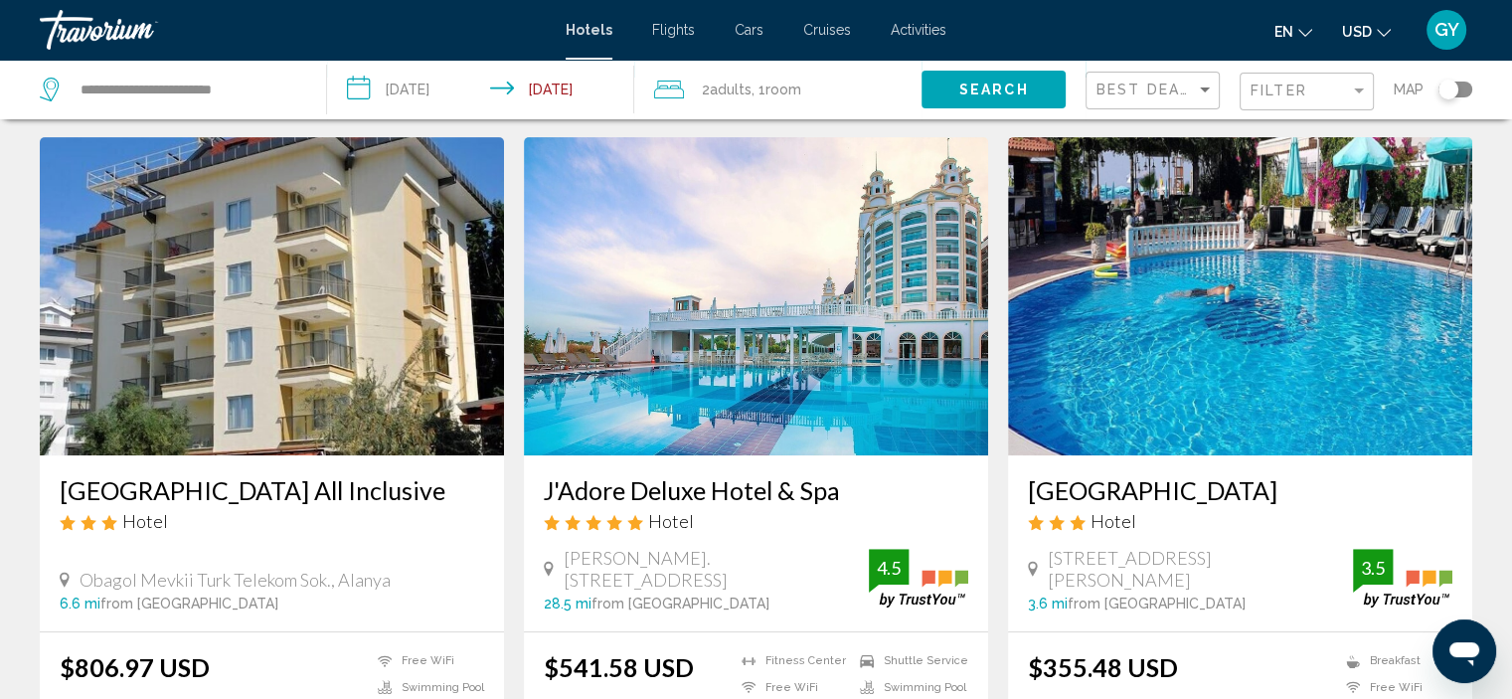
scroll to position [794, 0]
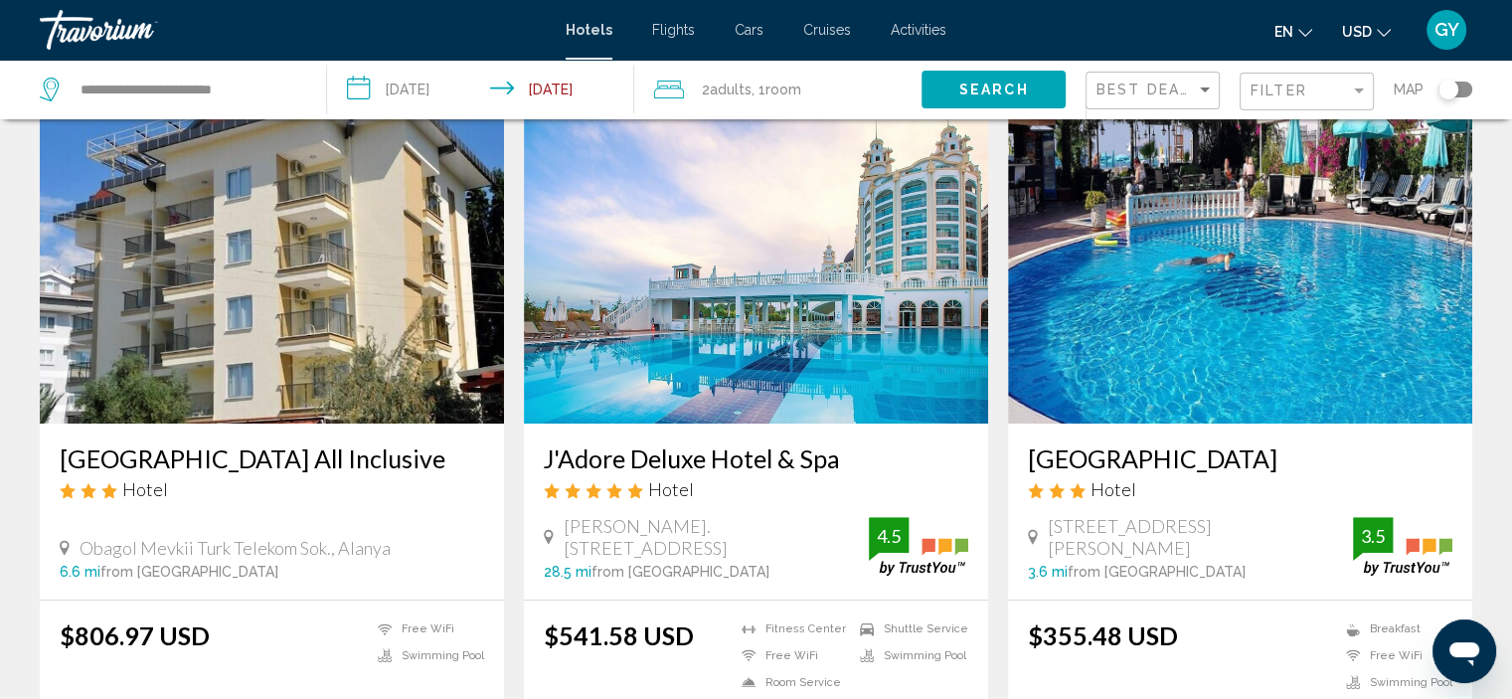
click at [777, 353] on img "Main content" at bounding box center [756, 264] width 464 height 318
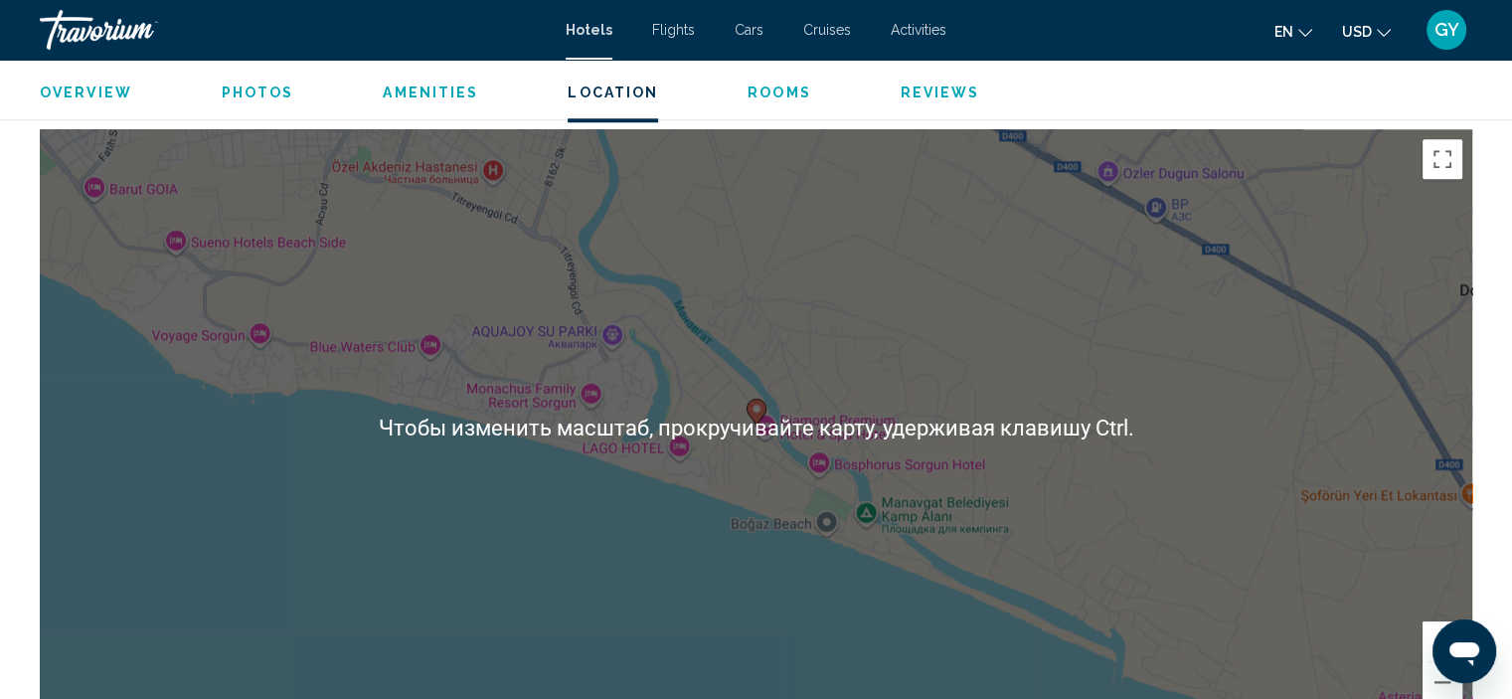
scroll to position [1868, 0]
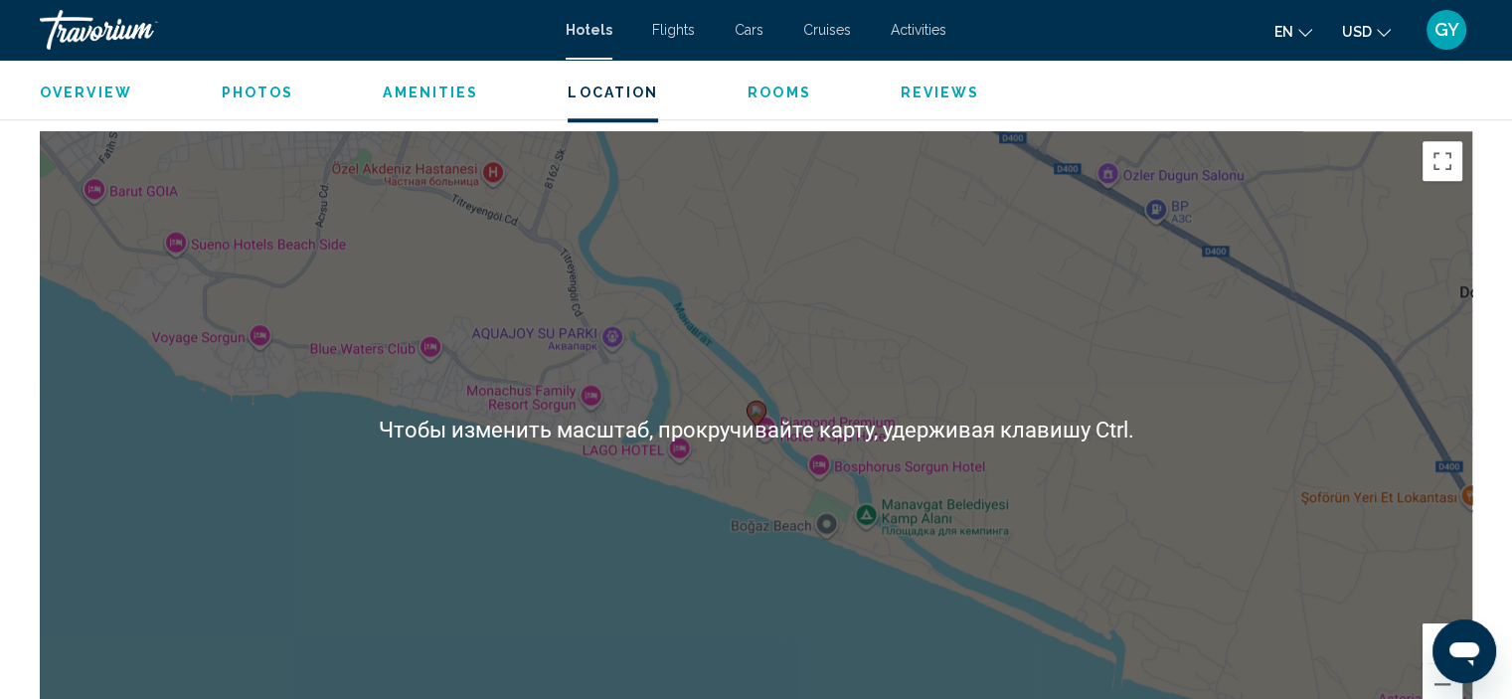
click at [646, 499] on div "Чтобы активировать перетаскивание с помощью клавиатуры, нажмите Alt + Ввод. Пос…" at bounding box center [756, 429] width 1432 height 596
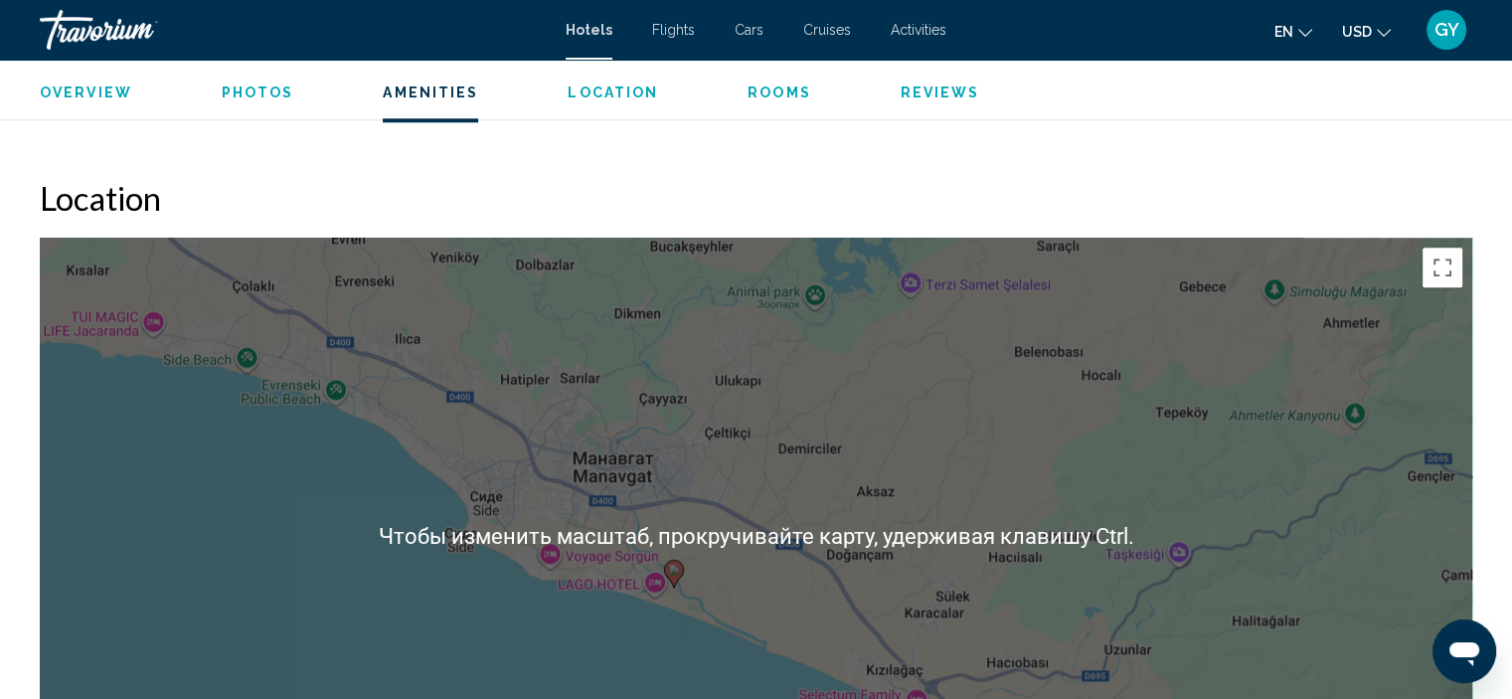
scroll to position [1759, 0]
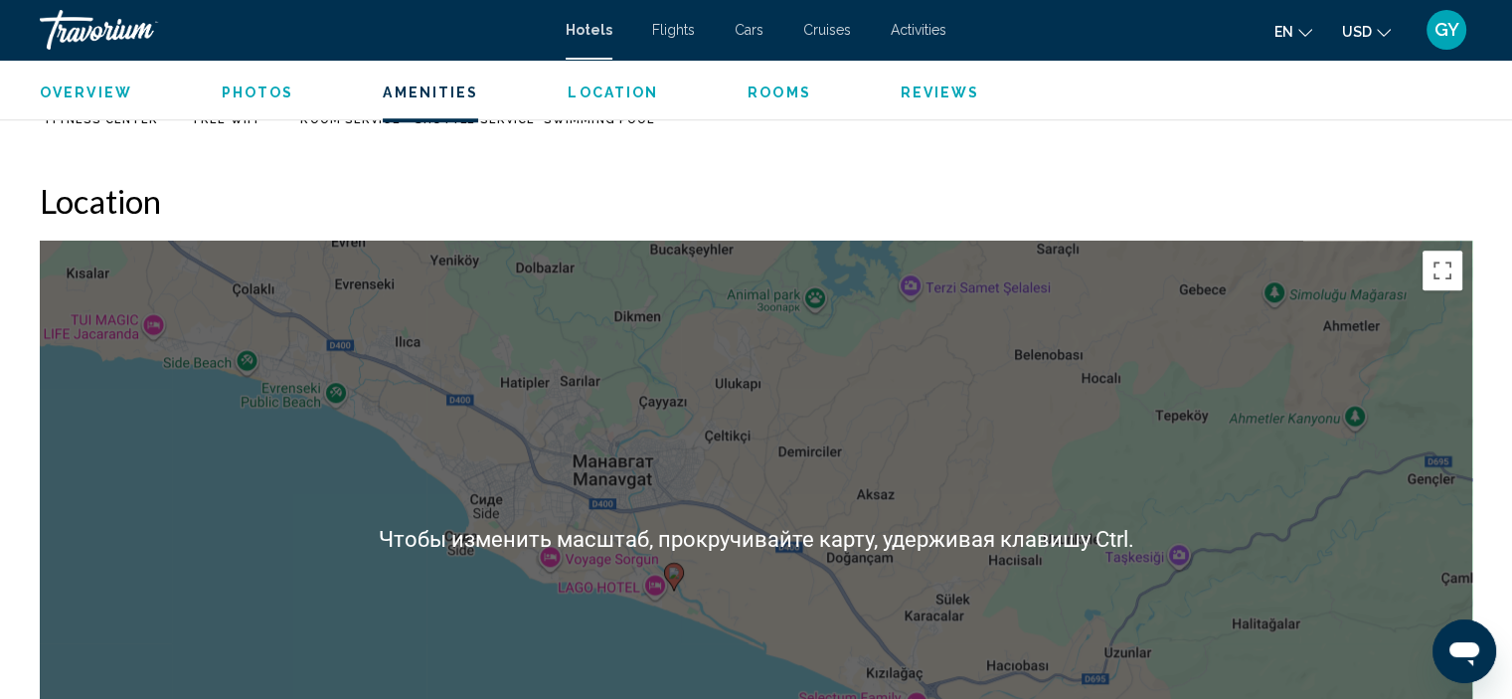
click at [646, 499] on div "Чтобы активировать перетаскивание с помощью клавиатуры, нажмите Alt + Ввод. Пос…" at bounding box center [756, 539] width 1432 height 596
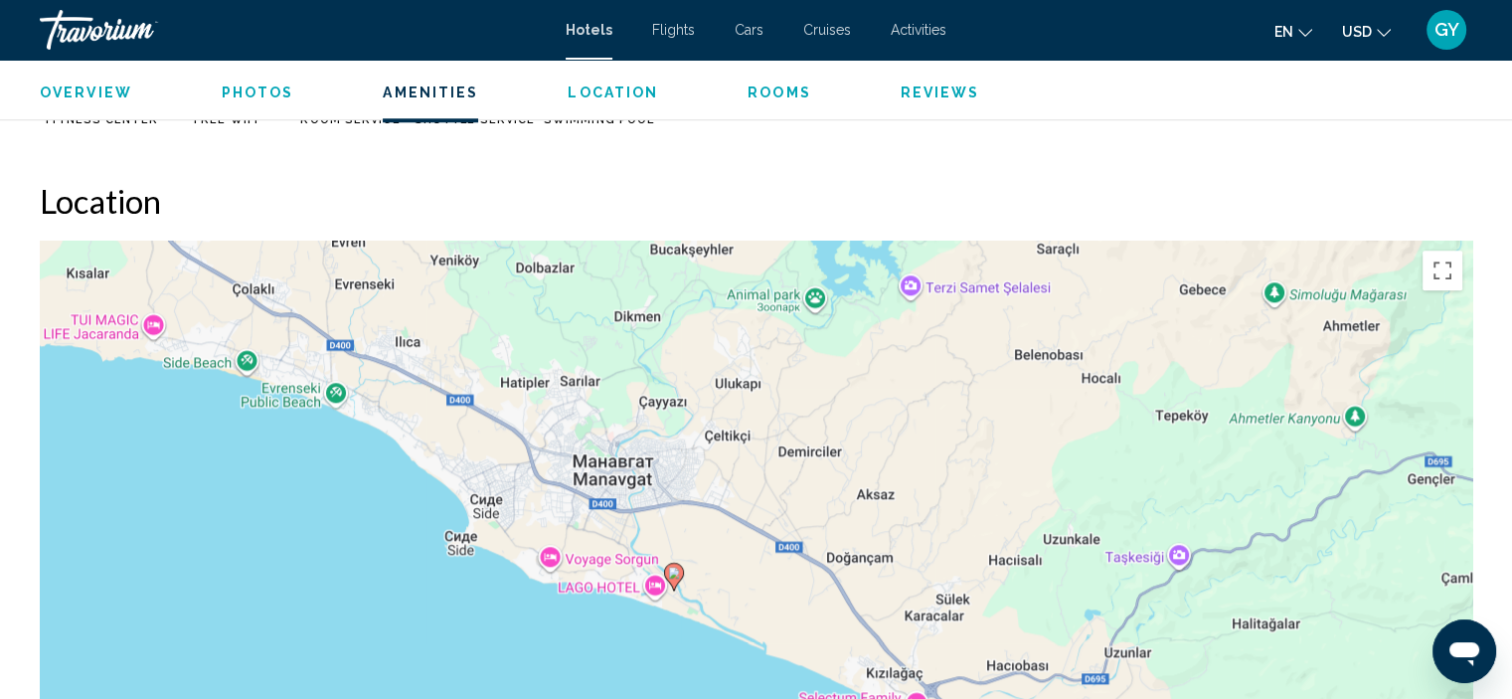
click at [646, 499] on div "Чтобы активировать перетаскивание с помощью клавиатуры, нажмите Alt + Ввод. Пос…" at bounding box center [756, 539] width 1432 height 596
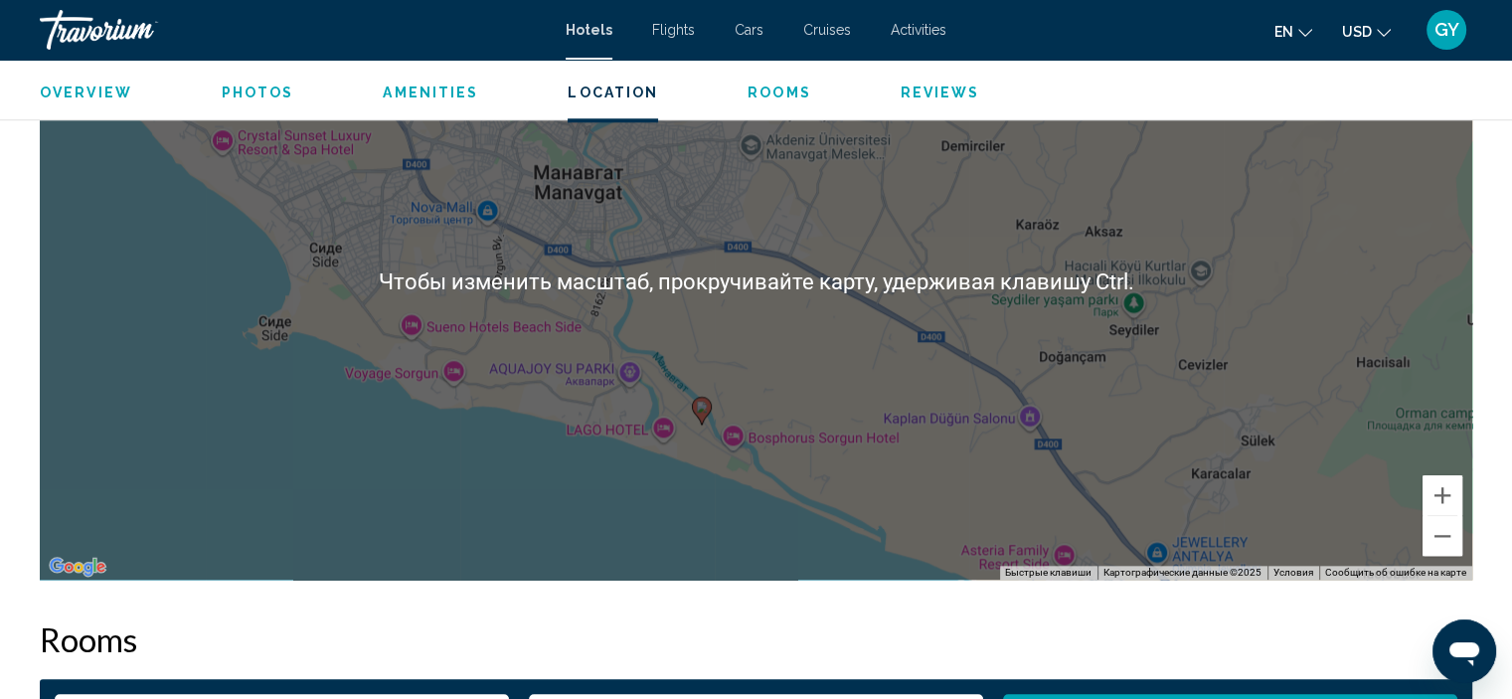
scroll to position [2017, 0]
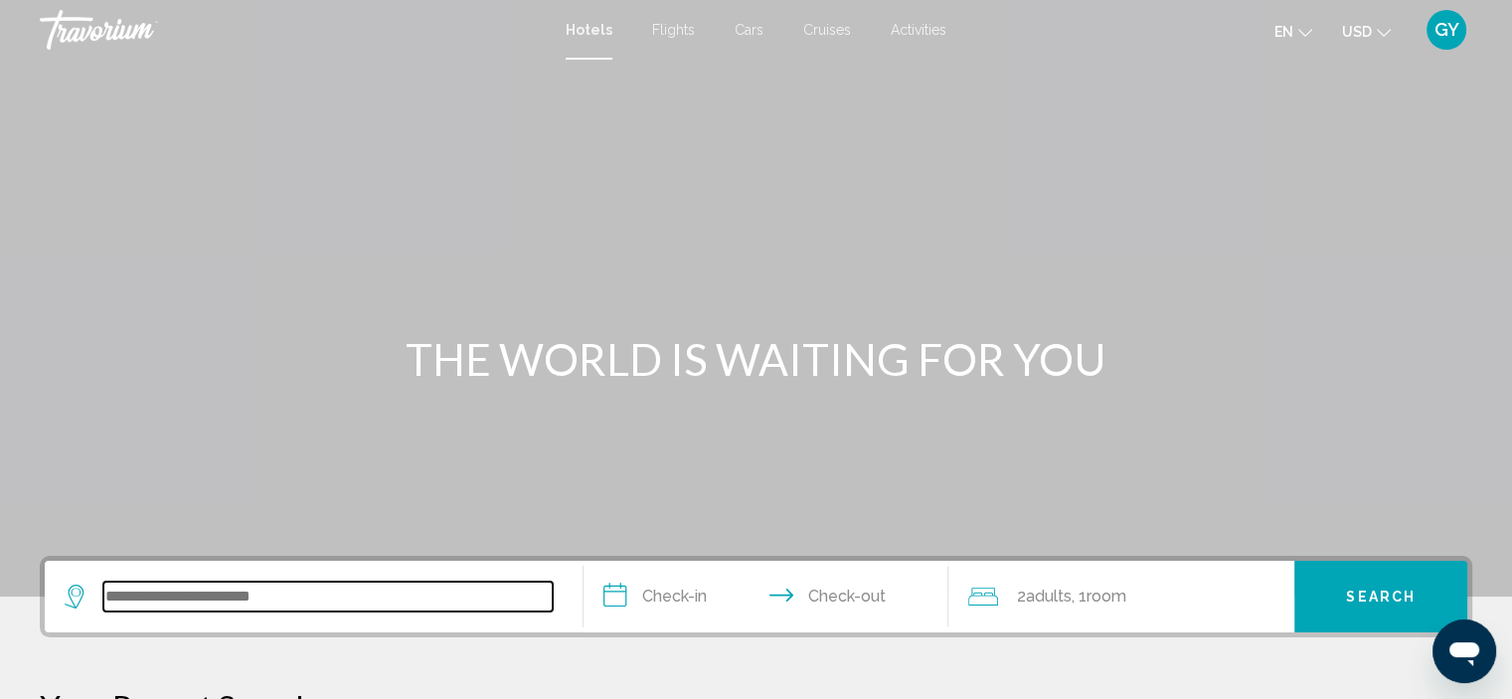
click at [158, 591] on input "Search widget" at bounding box center [327, 596] width 449 height 30
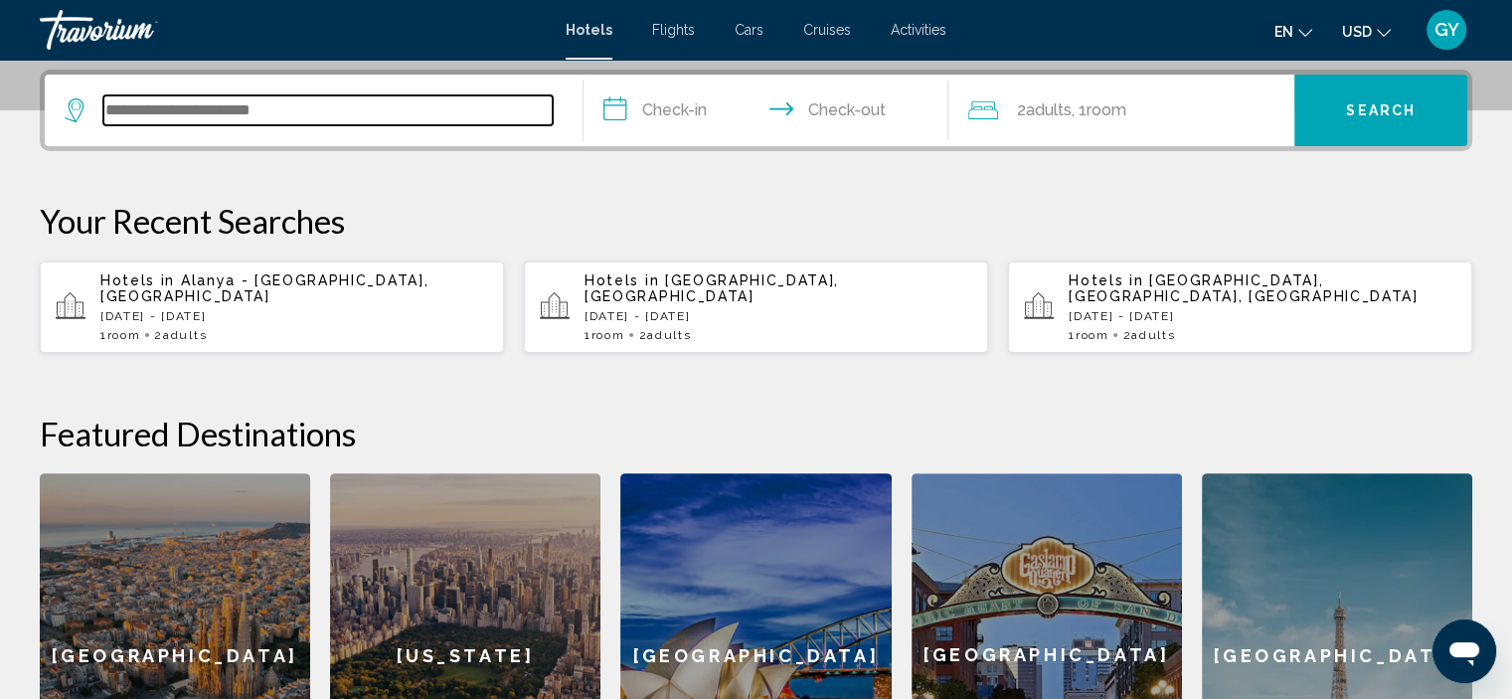
scroll to position [490, 0]
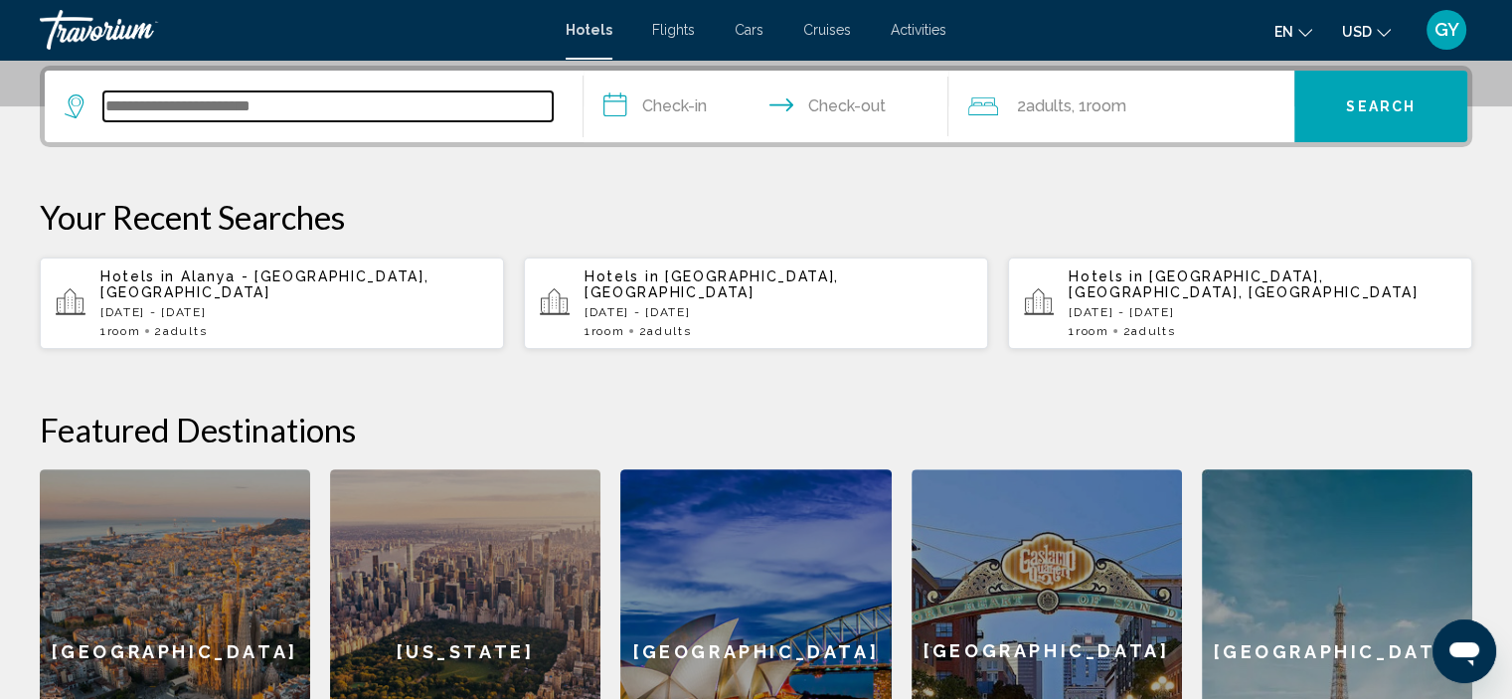
click at [153, 114] on input "Search widget" at bounding box center [327, 106] width 449 height 30
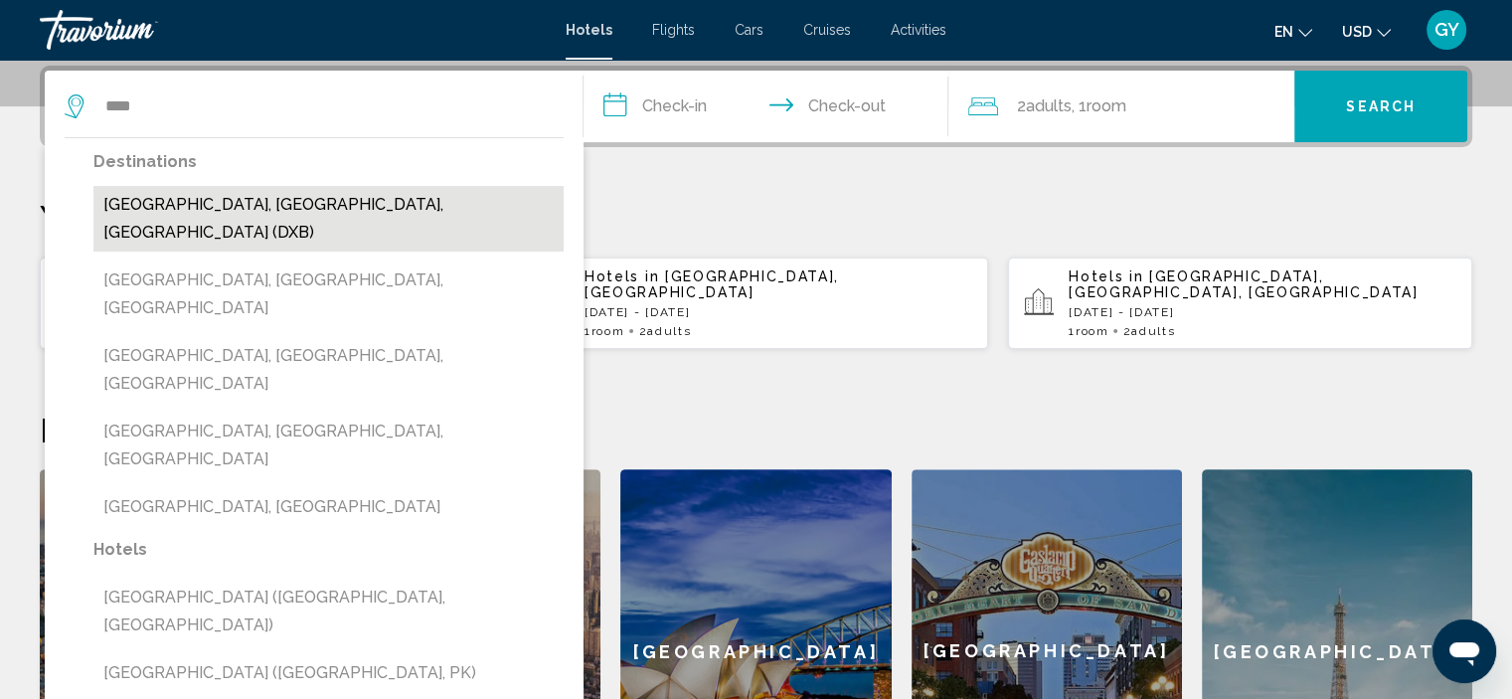
click at [238, 204] on button "[GEOGRAPHIC_DATA], [GEOGRAPHIC_DATA], [GEOGRAPHIC_DATA] (DXB)" at bounding box center [328, 219] width 470 height 66
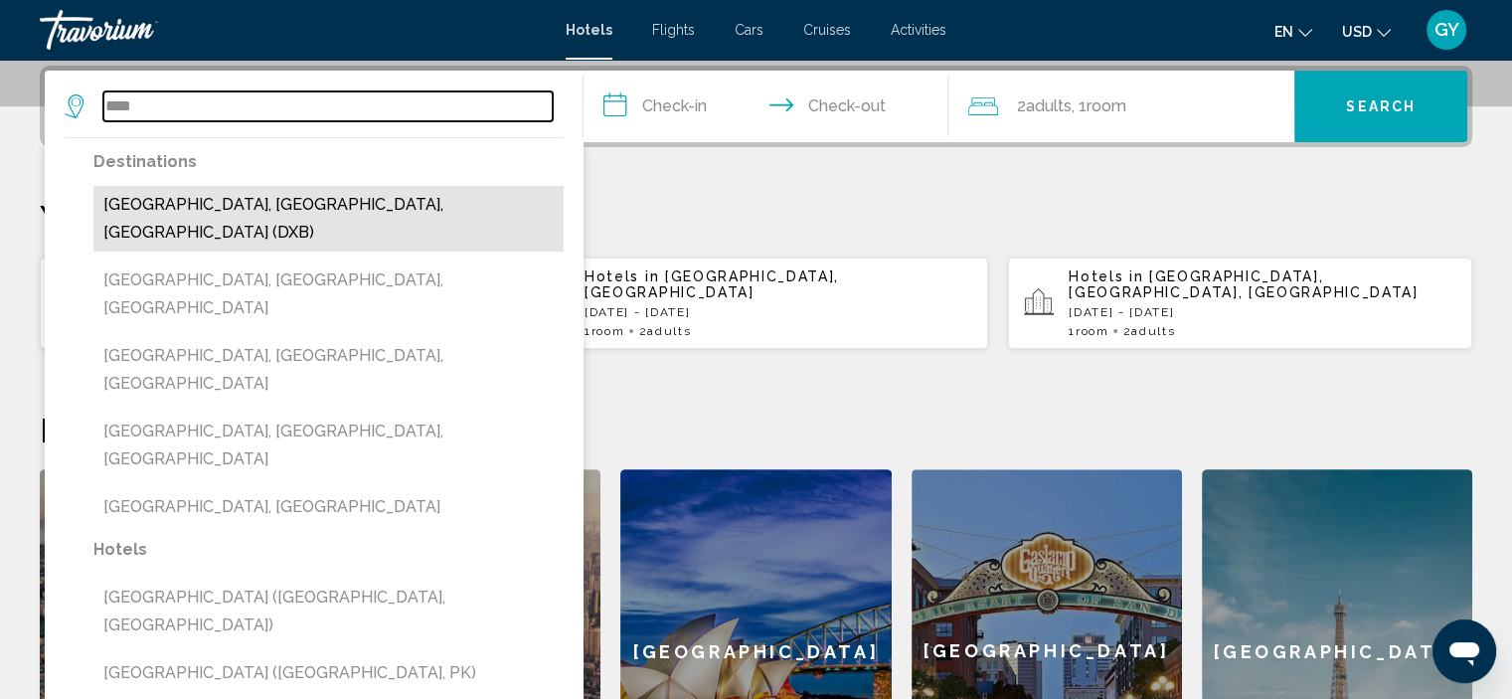
type input "**********"
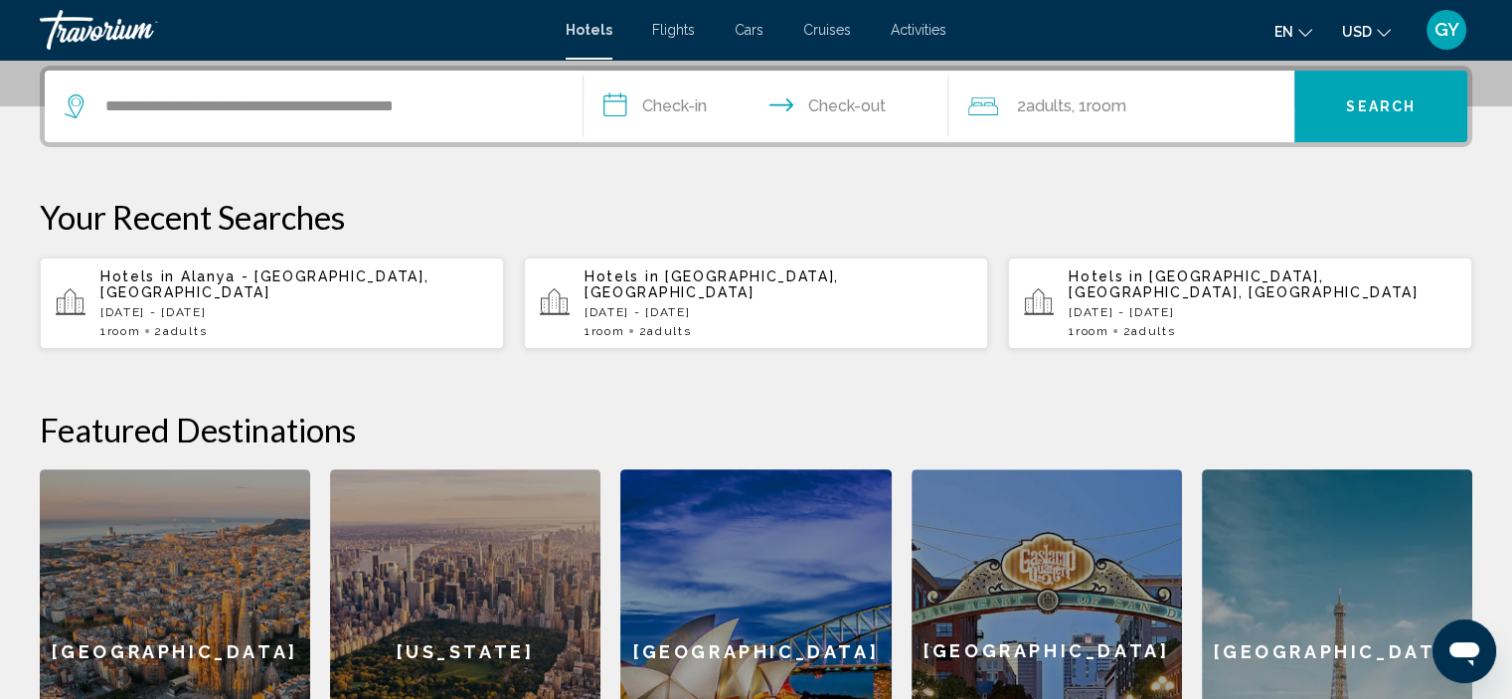
click at [614, 104] on input "**********" at bounding box center [770, 110] width 374 height 78
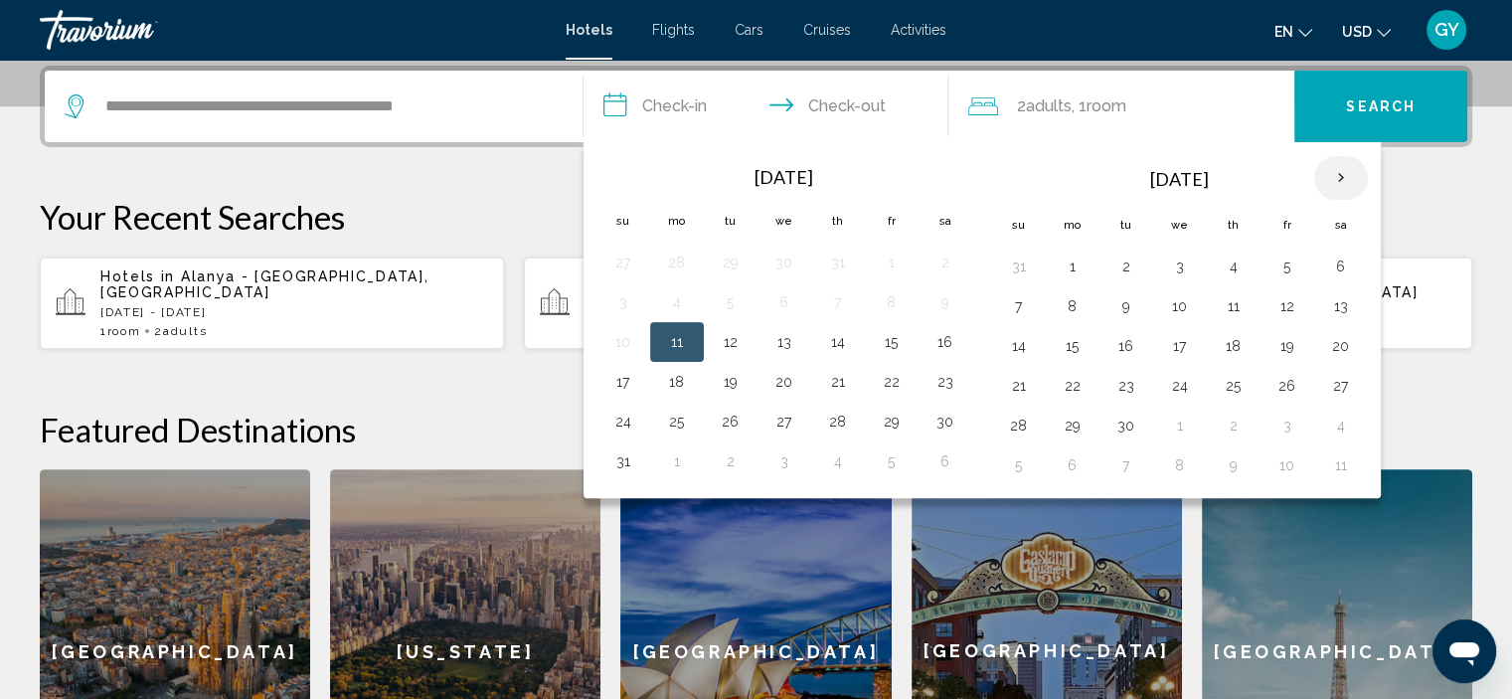
click at [1340, 178] on th "Next month" at bounding box center [1341, 178] width 54 height 44
click at [615, 178] on th "Previous month" at bounding box center [623, 178] width 54 height 44
click at [1175, 343] on button "12" at bounding box center [1180, 346] width 32 height 28
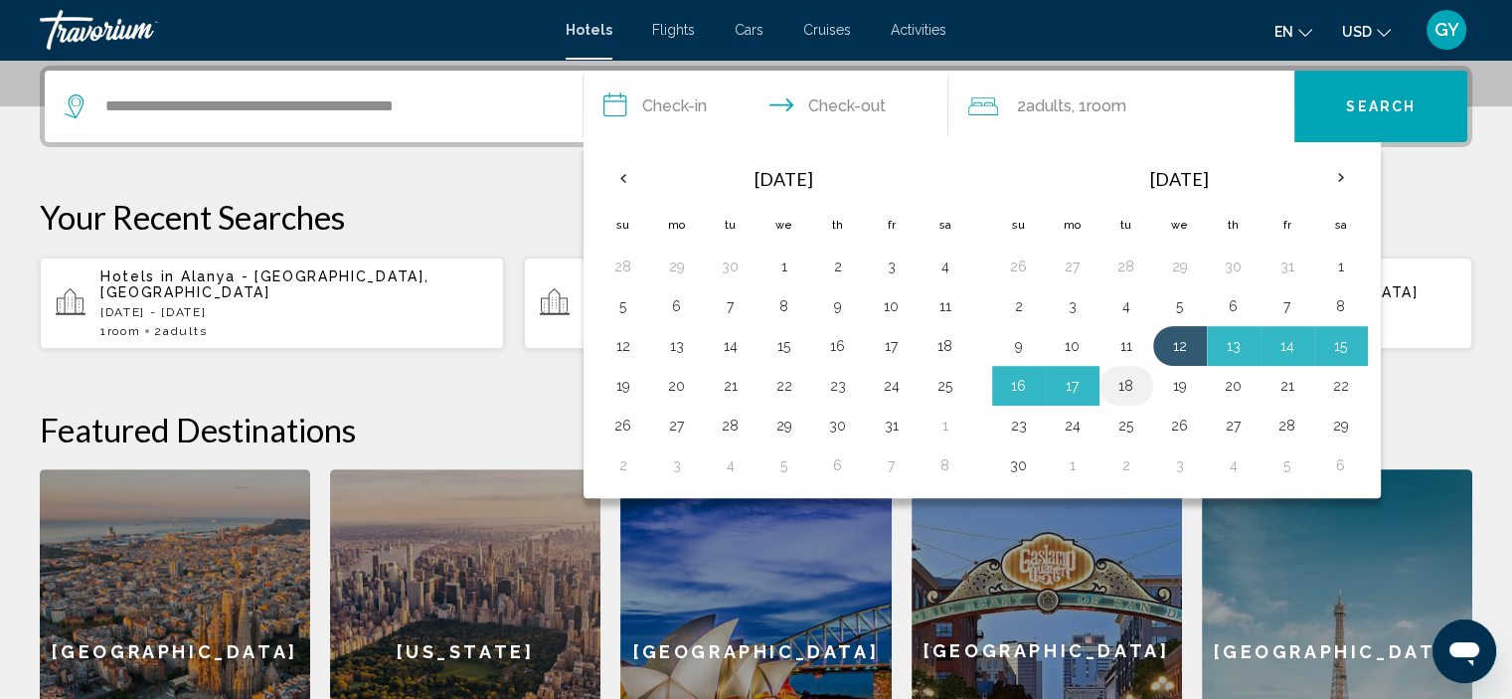
click at [1125, 384] on button "18" at bounding box center [1126, 386] width 32 height 28
type input "**********"
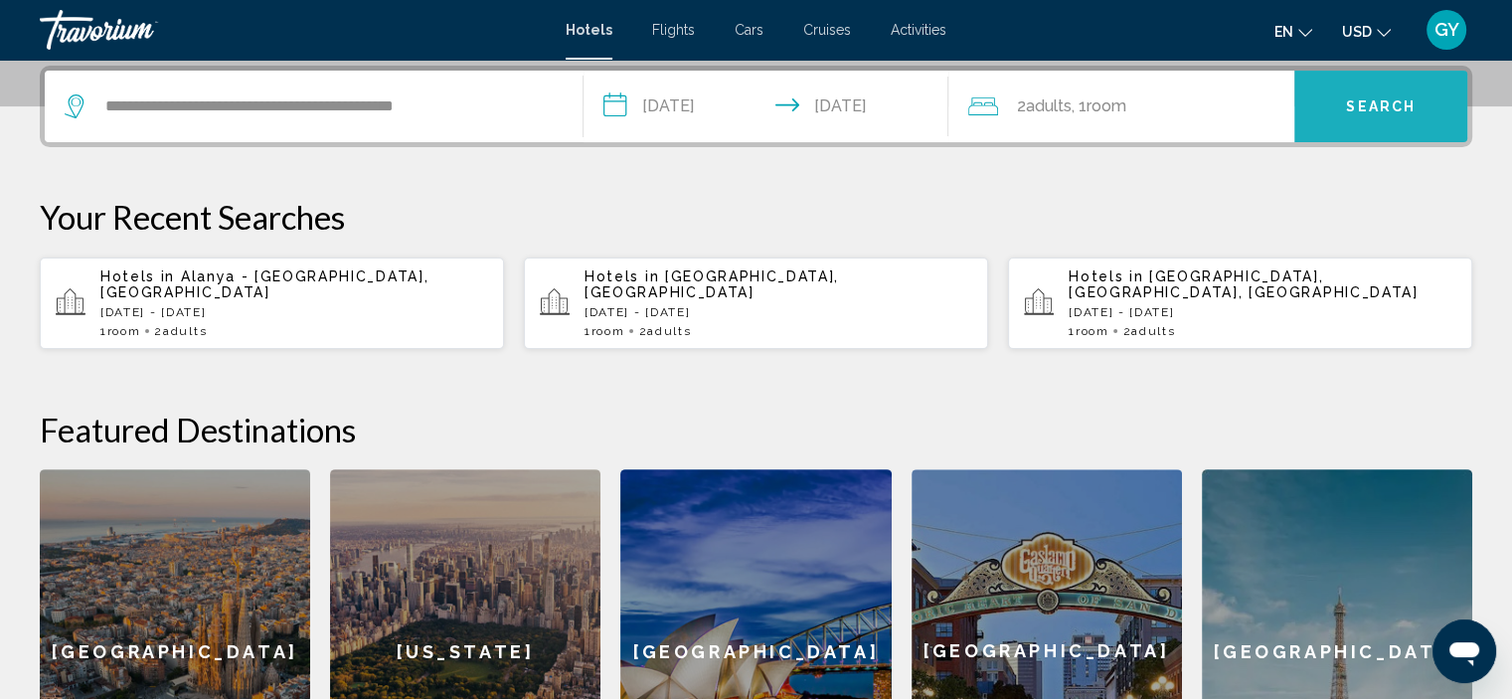
click at [1328, 111] on button "Search" at bounding box center [1380, 107] width 173 height 72
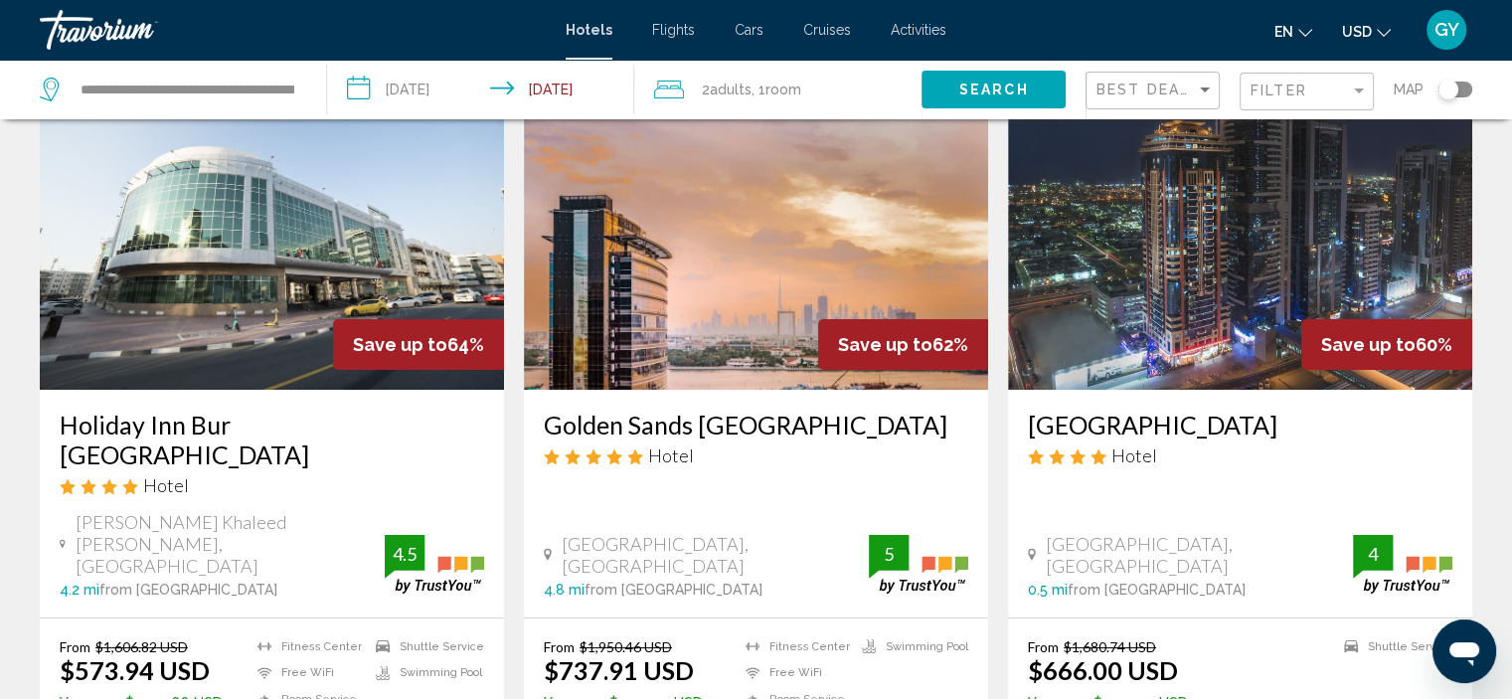
scroll to position [138, 0]
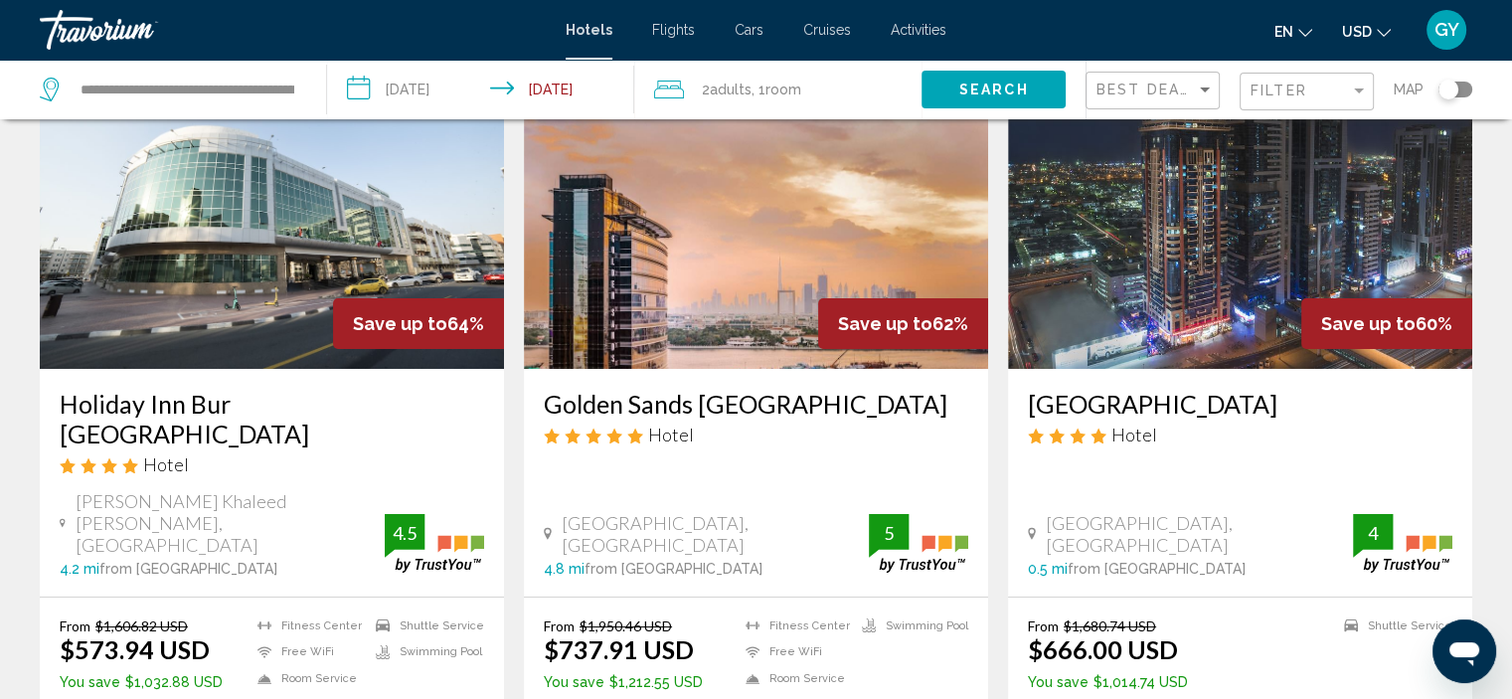
click at [387, 238] on img "Main content" at bounding box center [272, 210] width 464 height 318
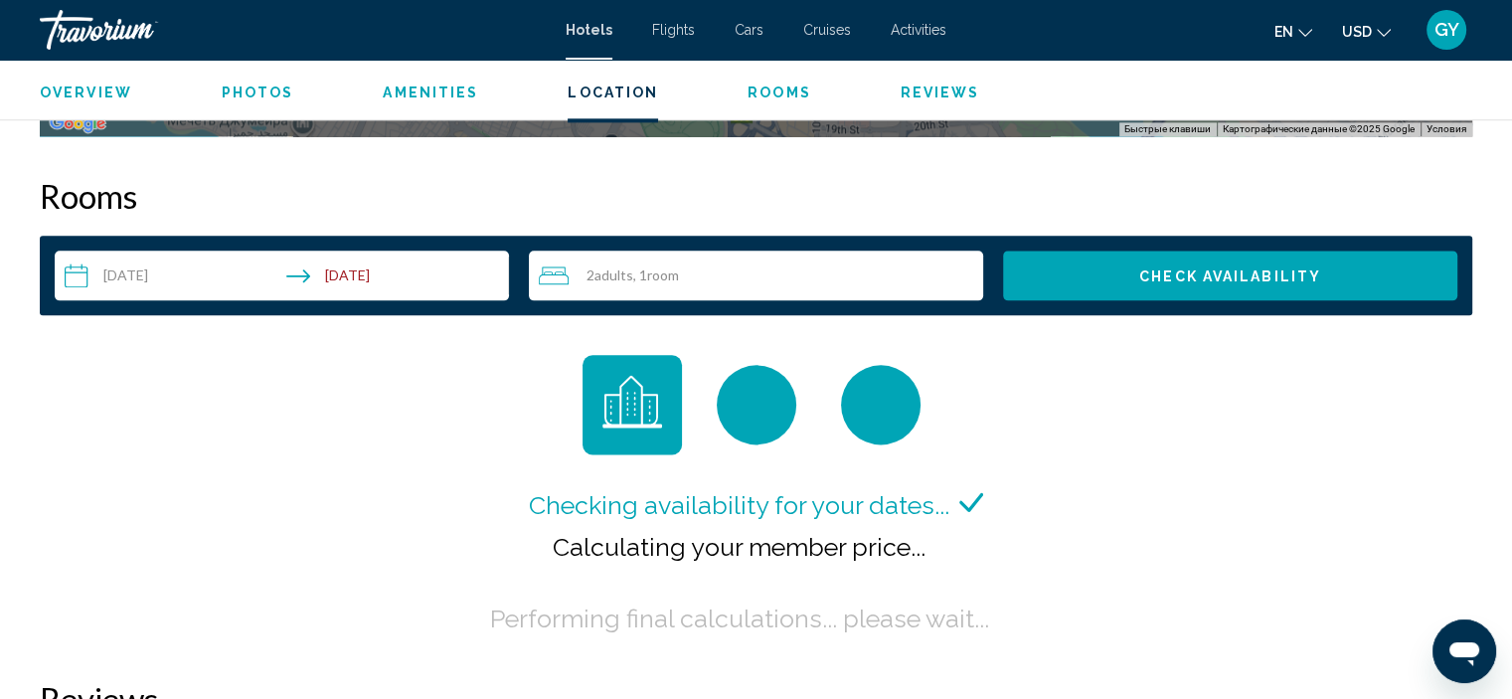
scroll to position [2485, 0]
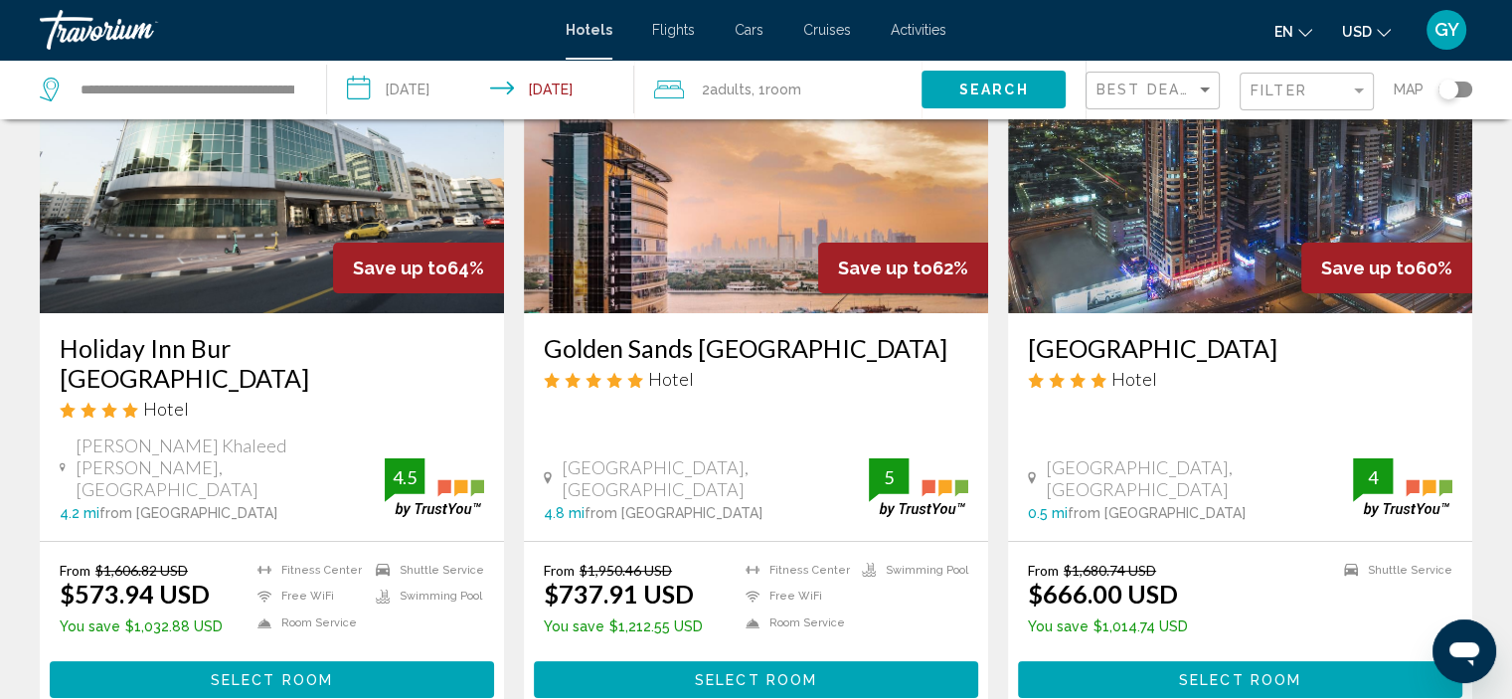
scroll to position [191, 0]
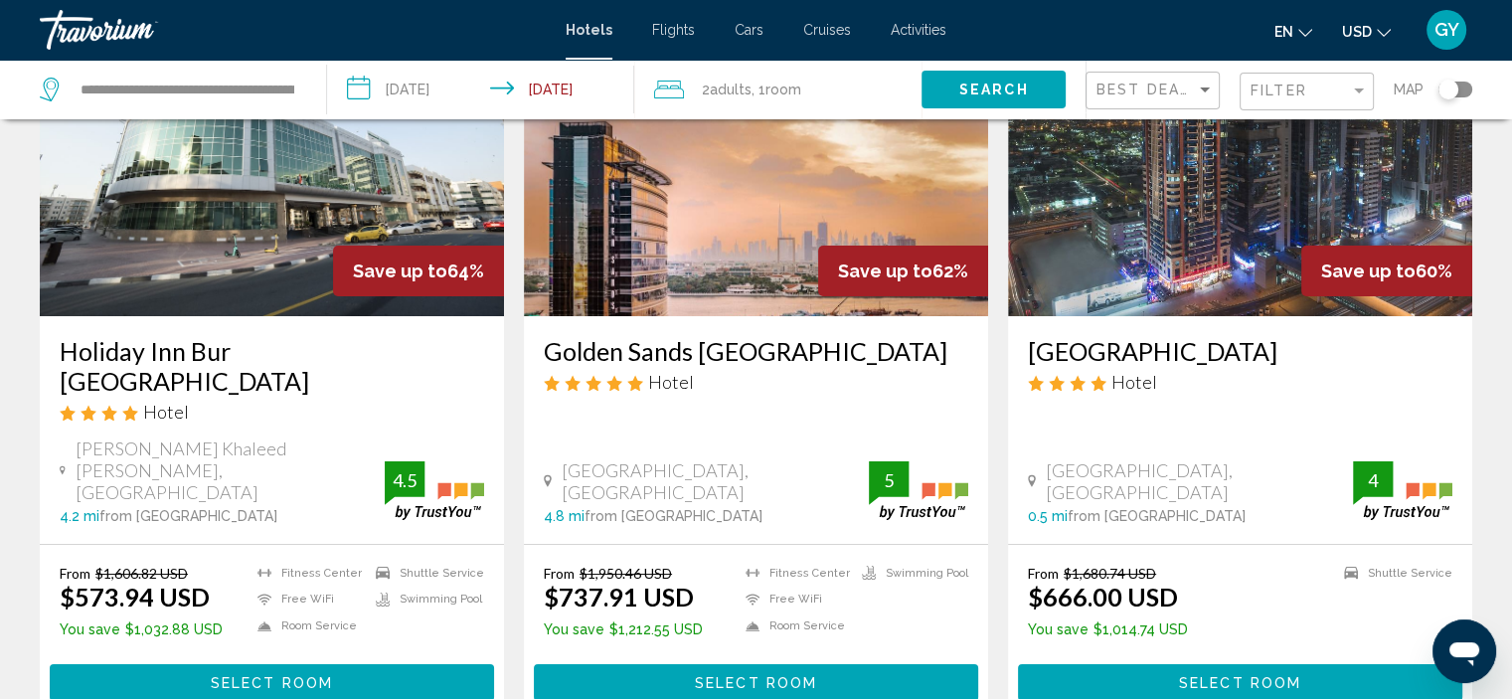
click at [1163, 218] on img "Main content" at bounding box center [1240, 157] width 464 height 318
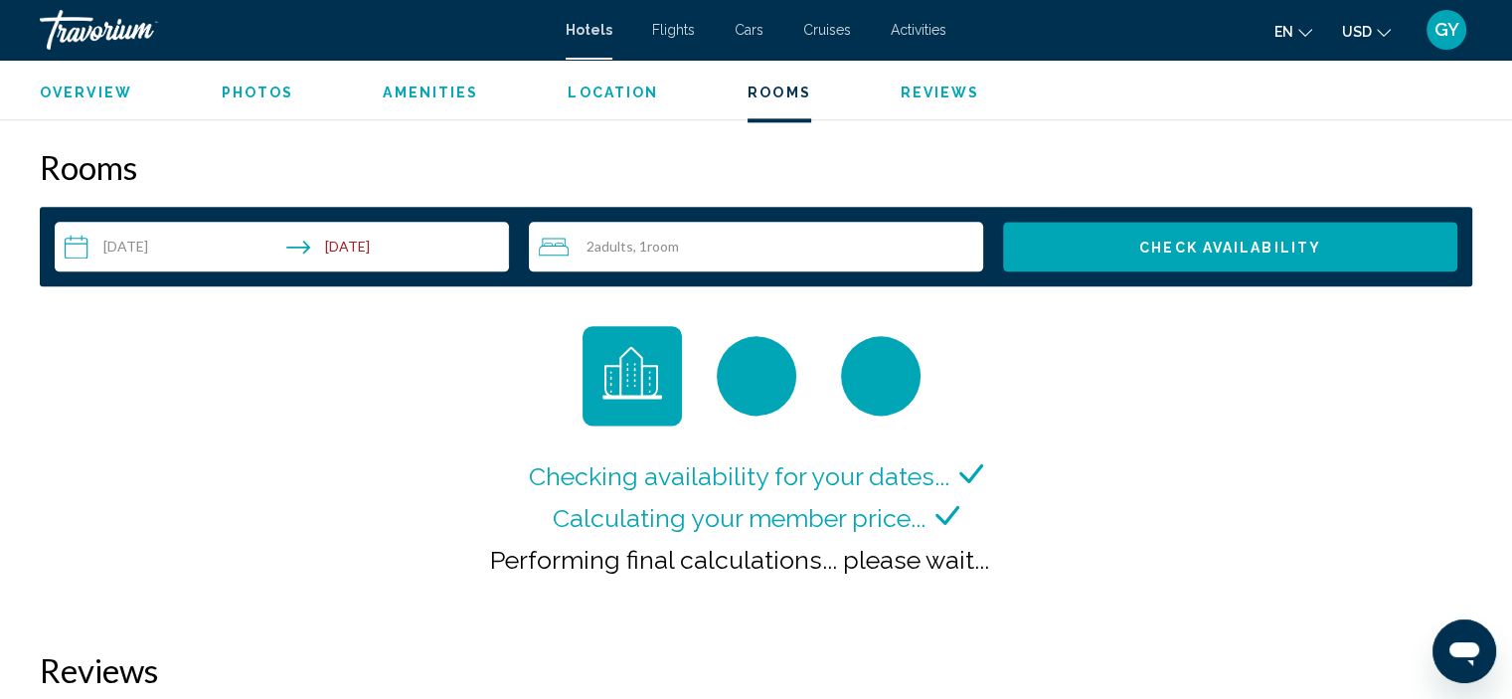
scroll to position [2489, 0]
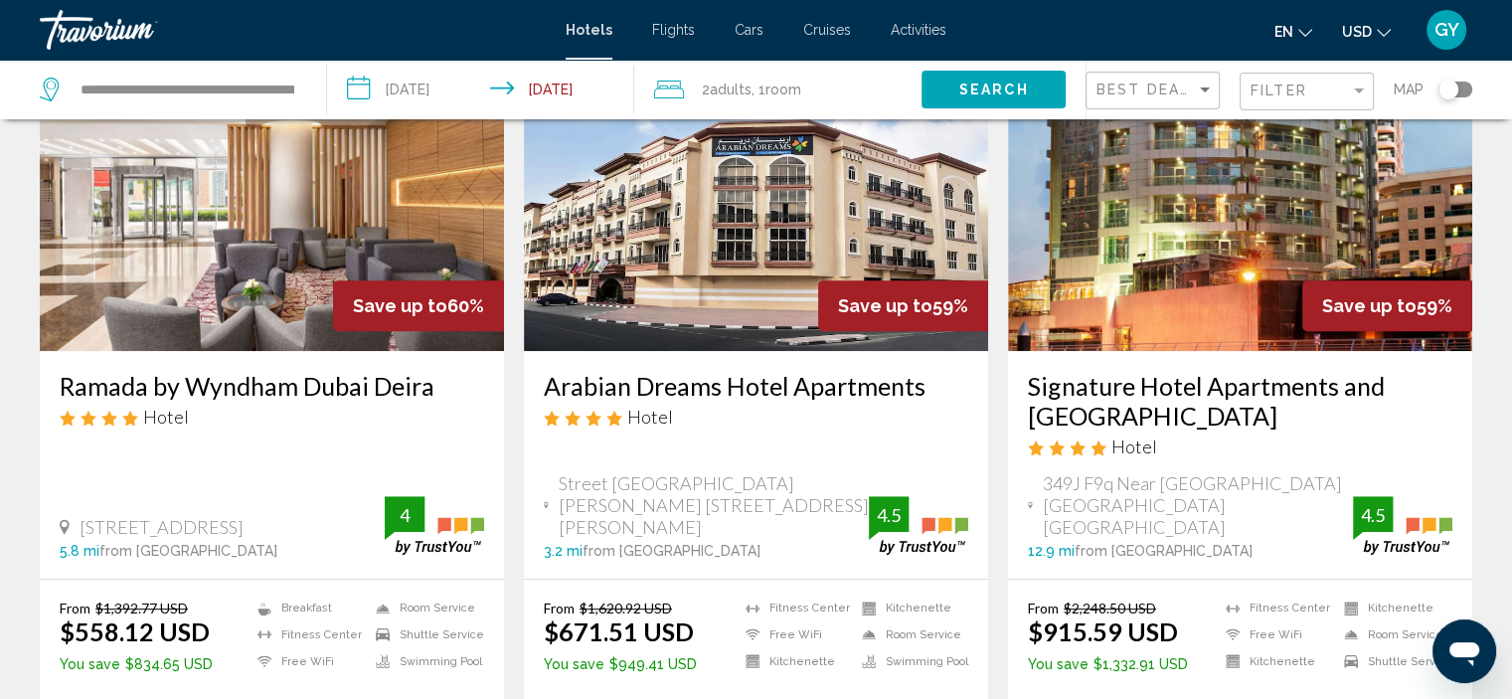
scroll to position [925, 0]
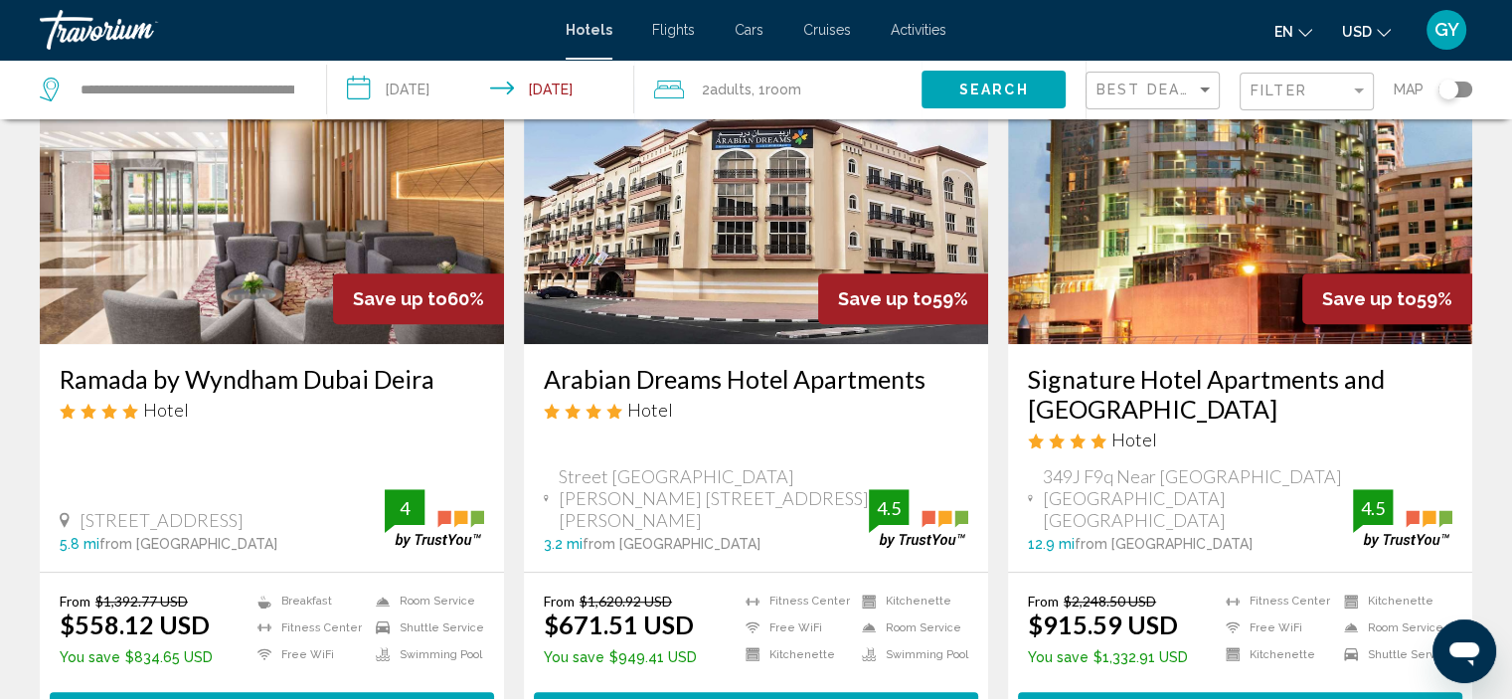
click at [326, 250] on img "Main content" at bounding box center [272, 185] width 464 height 318
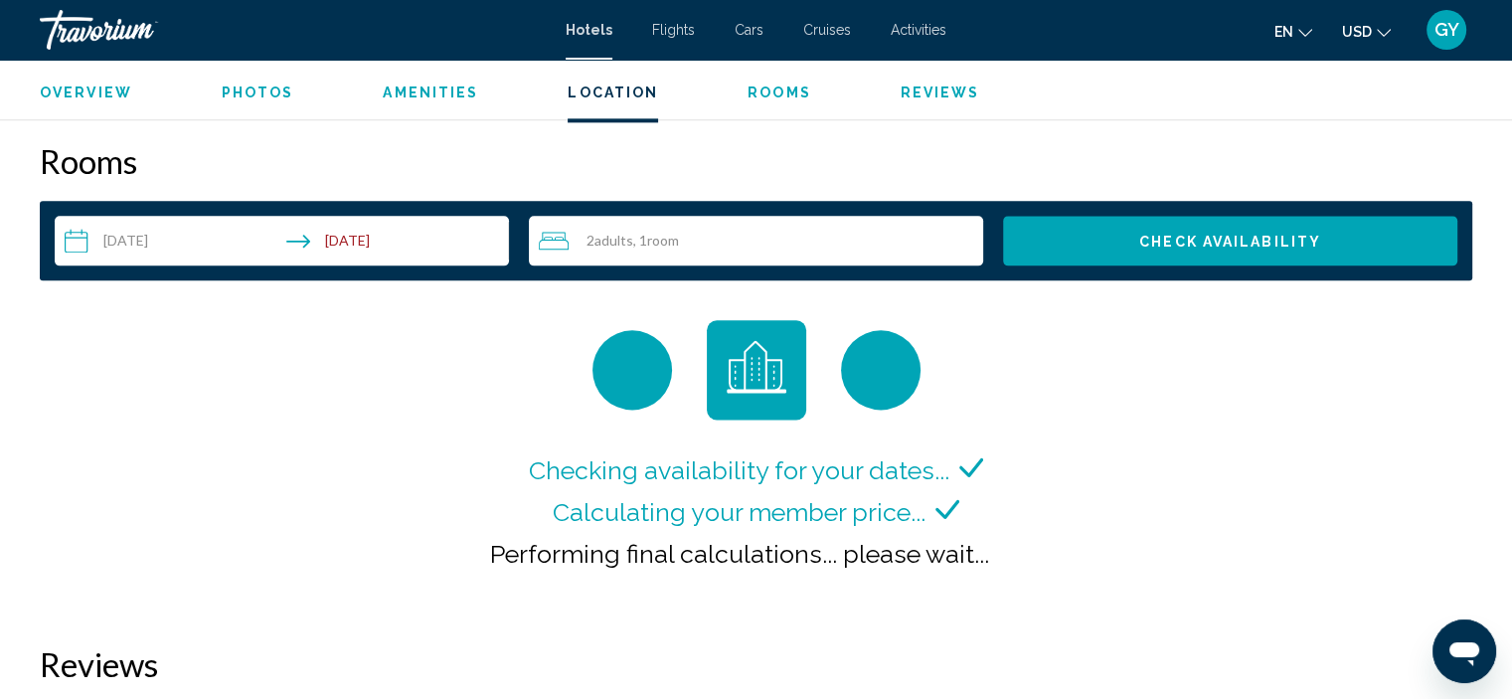
scroll to position [2508, 0]
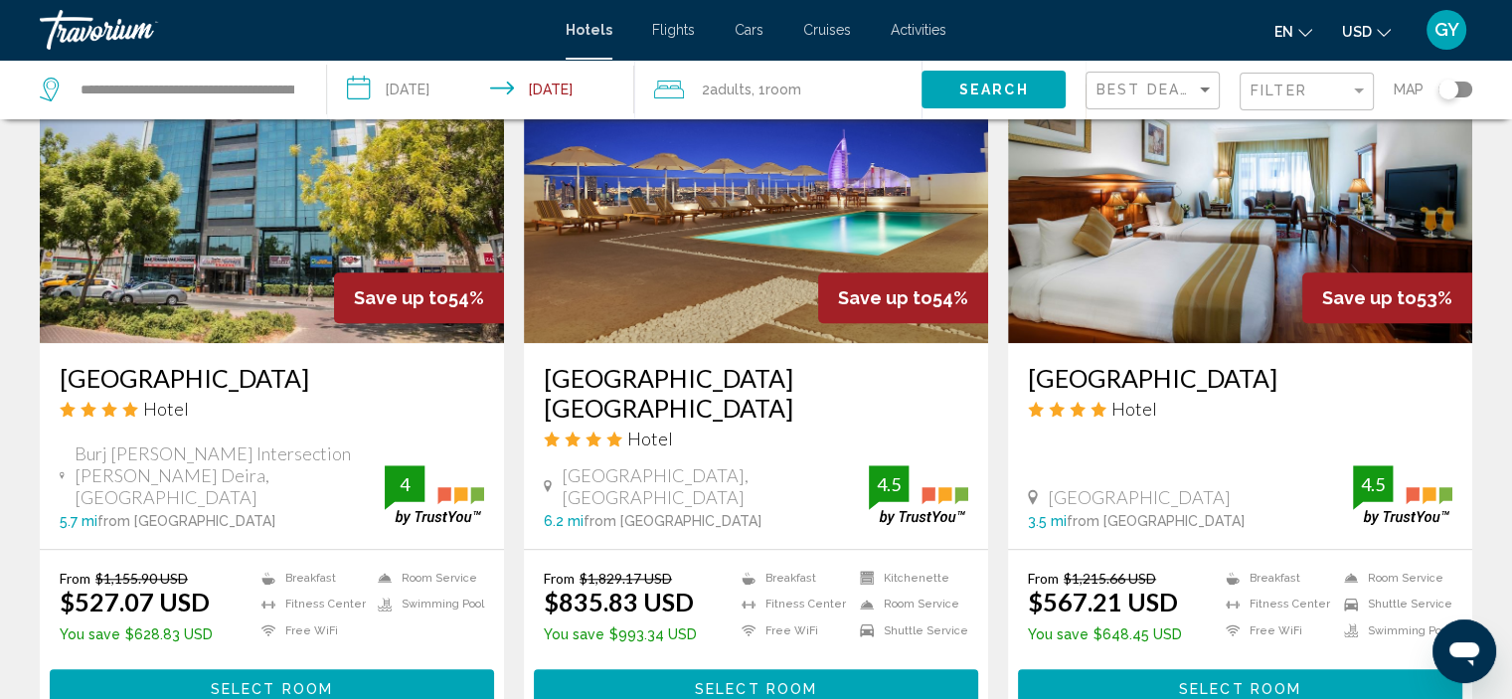
scroll to position [1689, 0]
click at [1166, 261] on img "Main content" at bounding box center [1240, 184] width 464 height 318
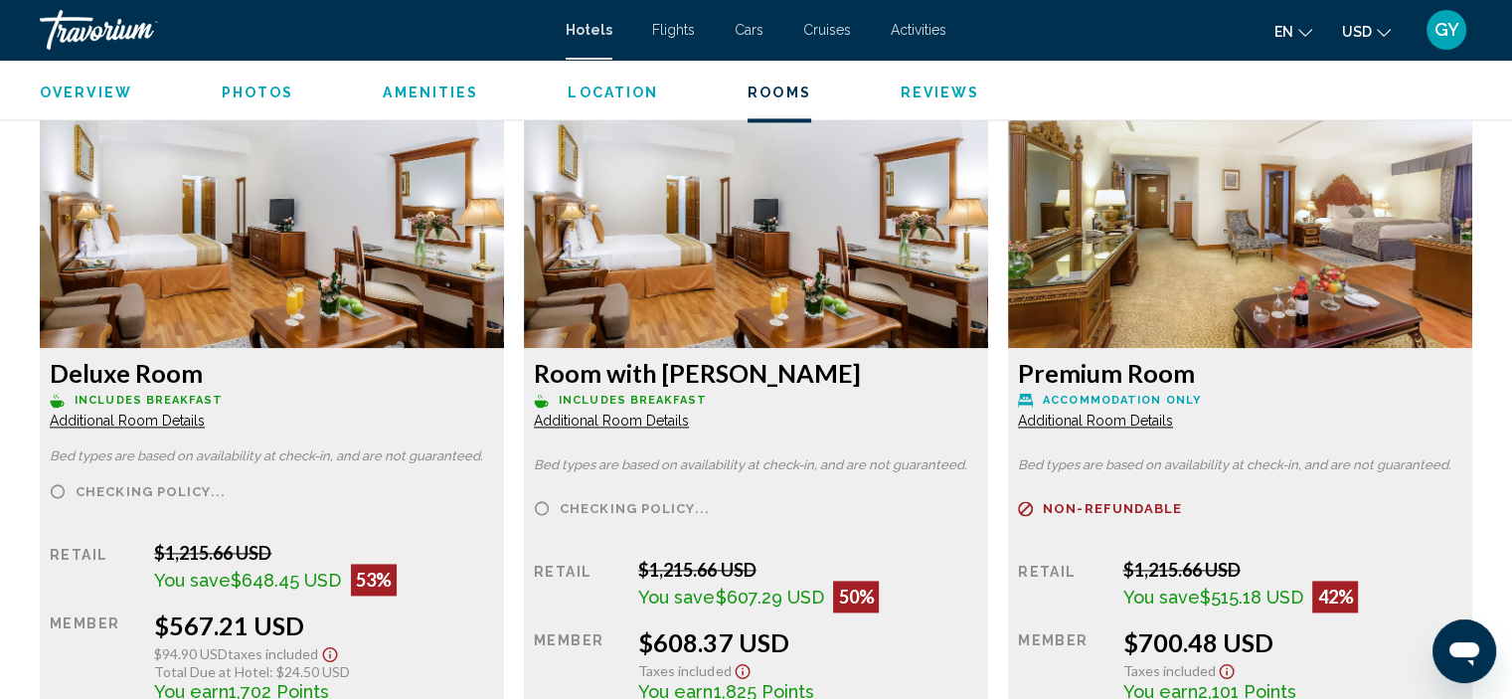
scroll to position [2715, 0]
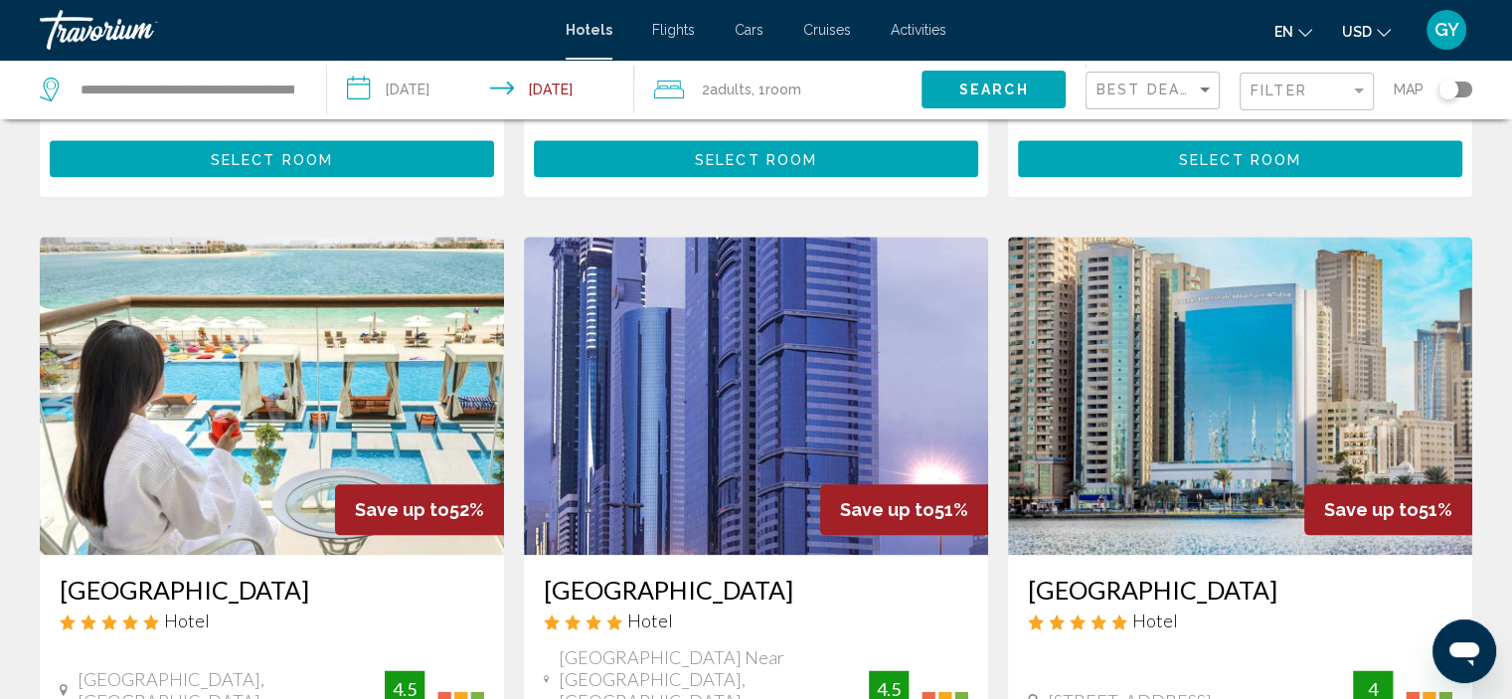
scroll to position [2218, 0]
click at [219, 345] on img "Main content" at bounding box center [272, 396] width 464 height 318
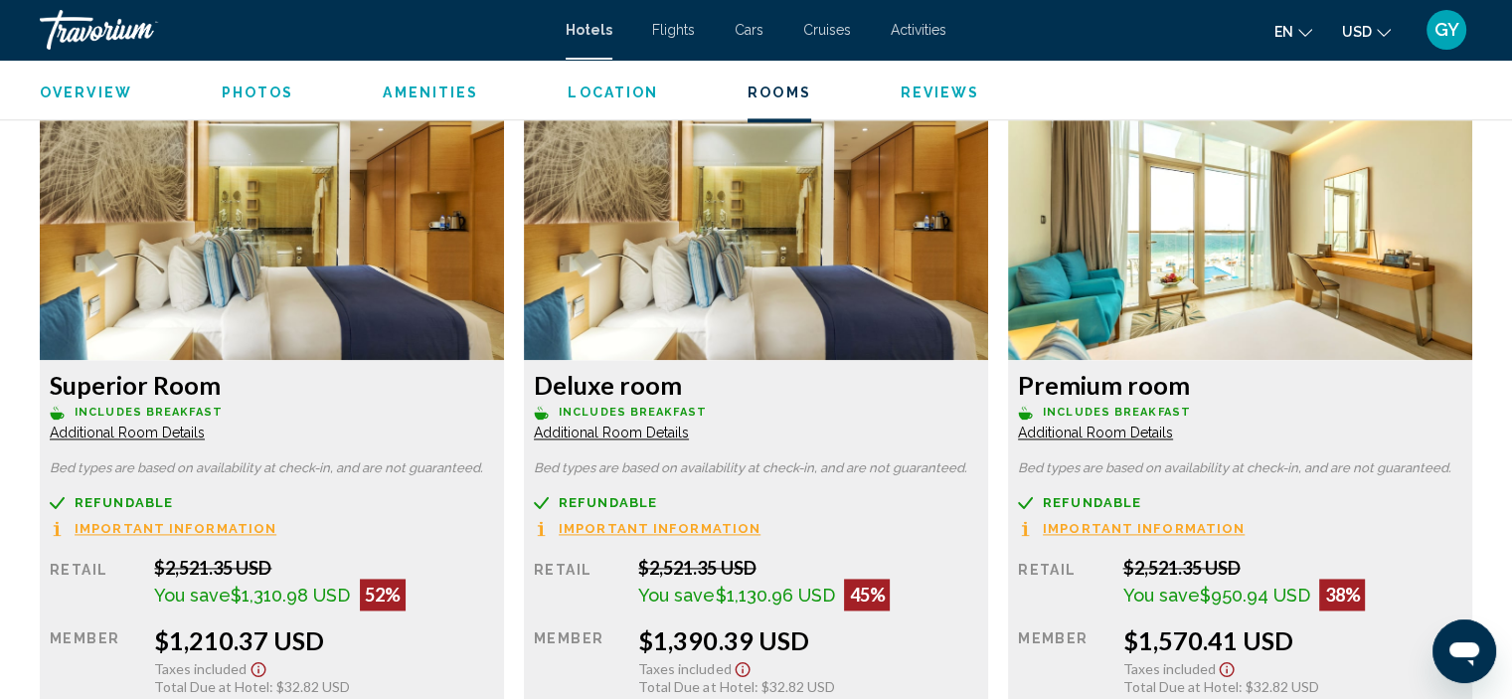
scroll to position [2699, 0]
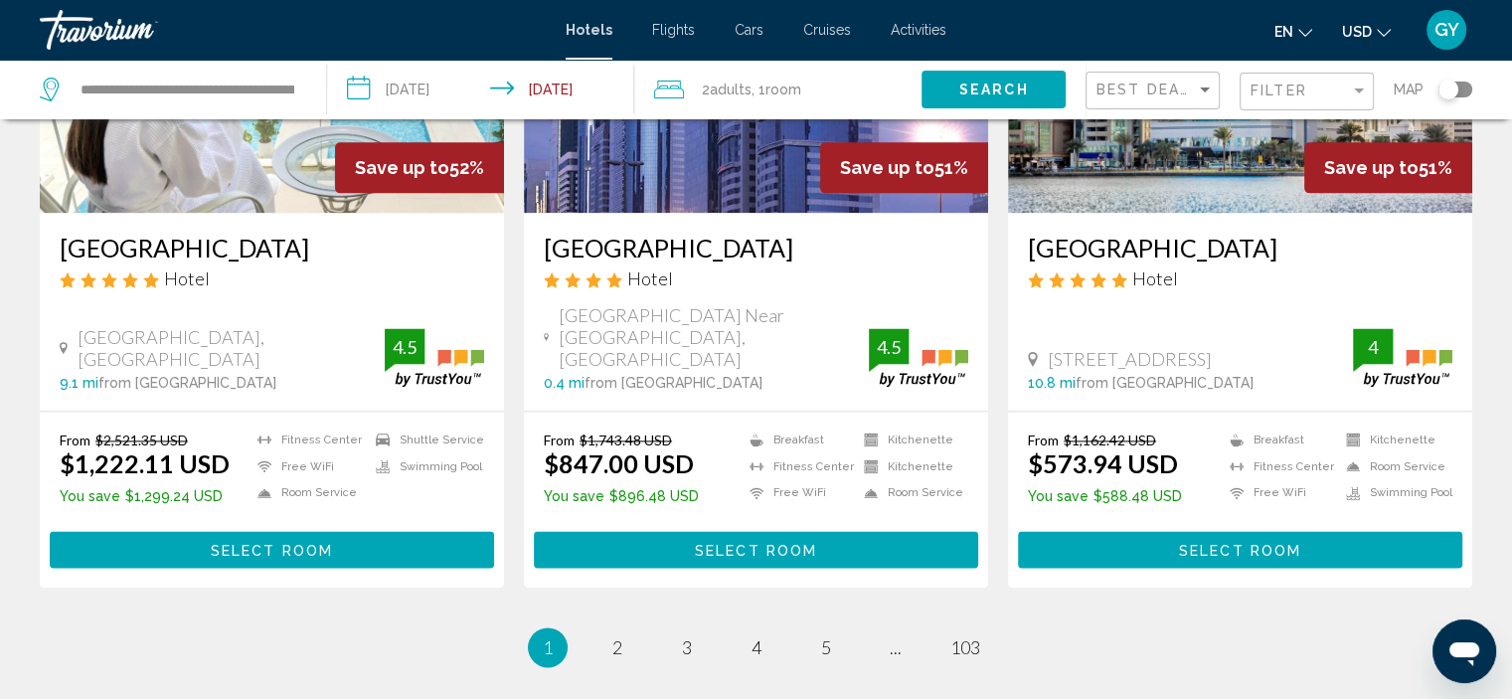
scroll to position [2560, 0]
click at [622, 630] on link "page 2" at bounding box center [616, 647] width 35 height 35
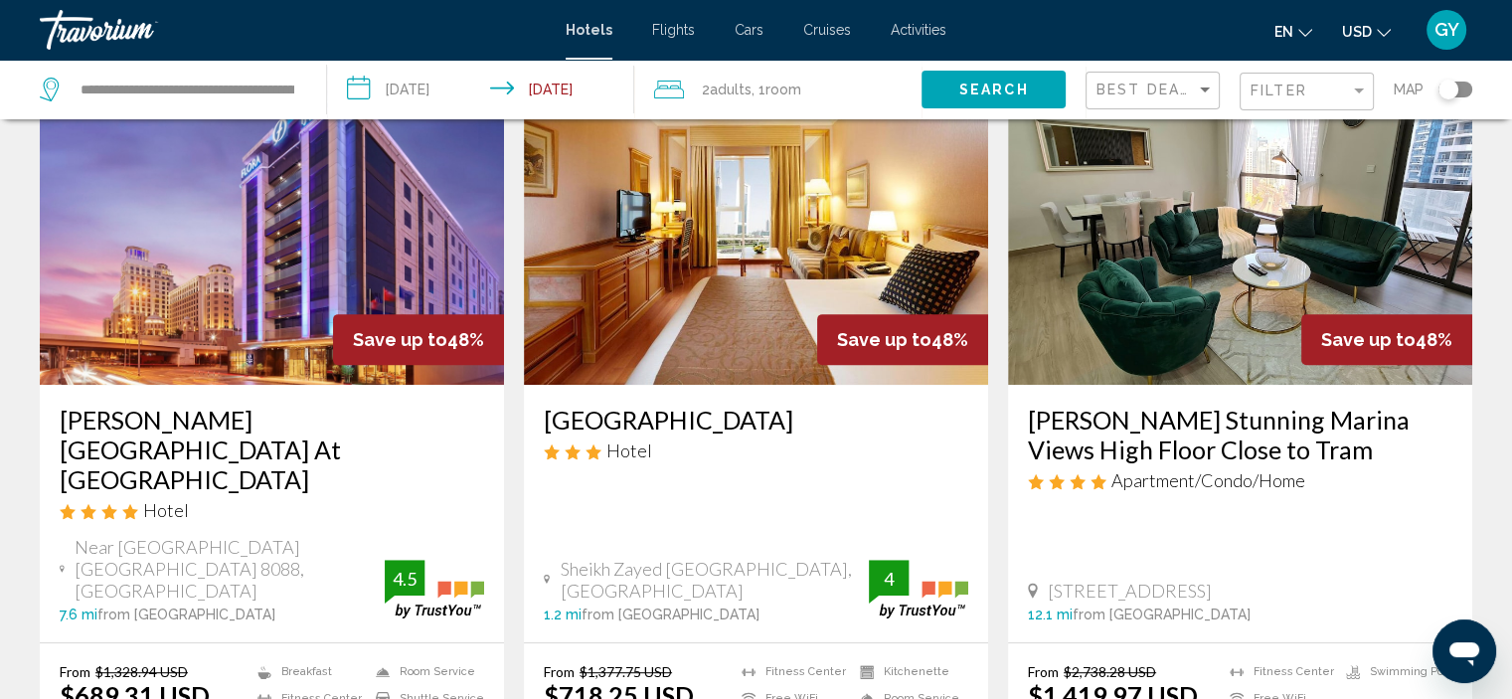
scroll to position [867, 0]
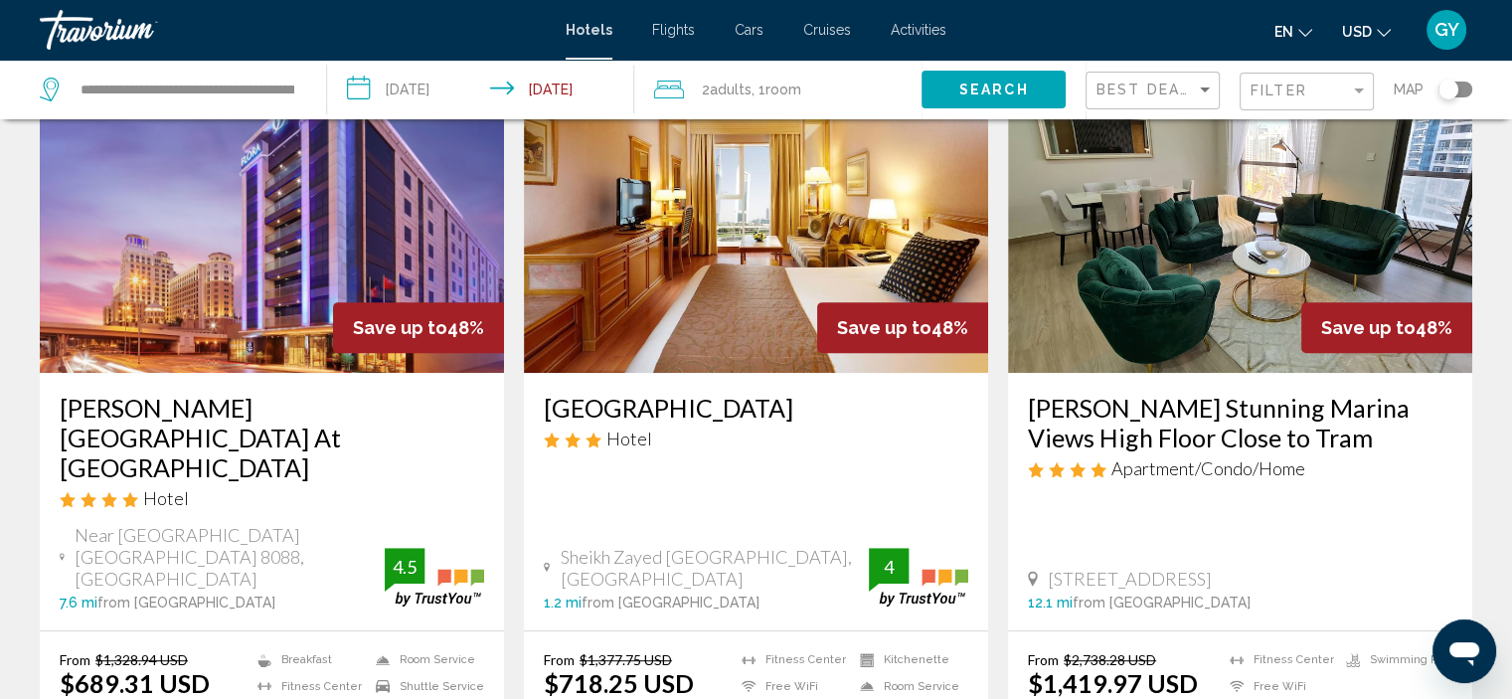
click at [351, 244] on img "Main content" at bounding box center [272, 214] width 464 height 318
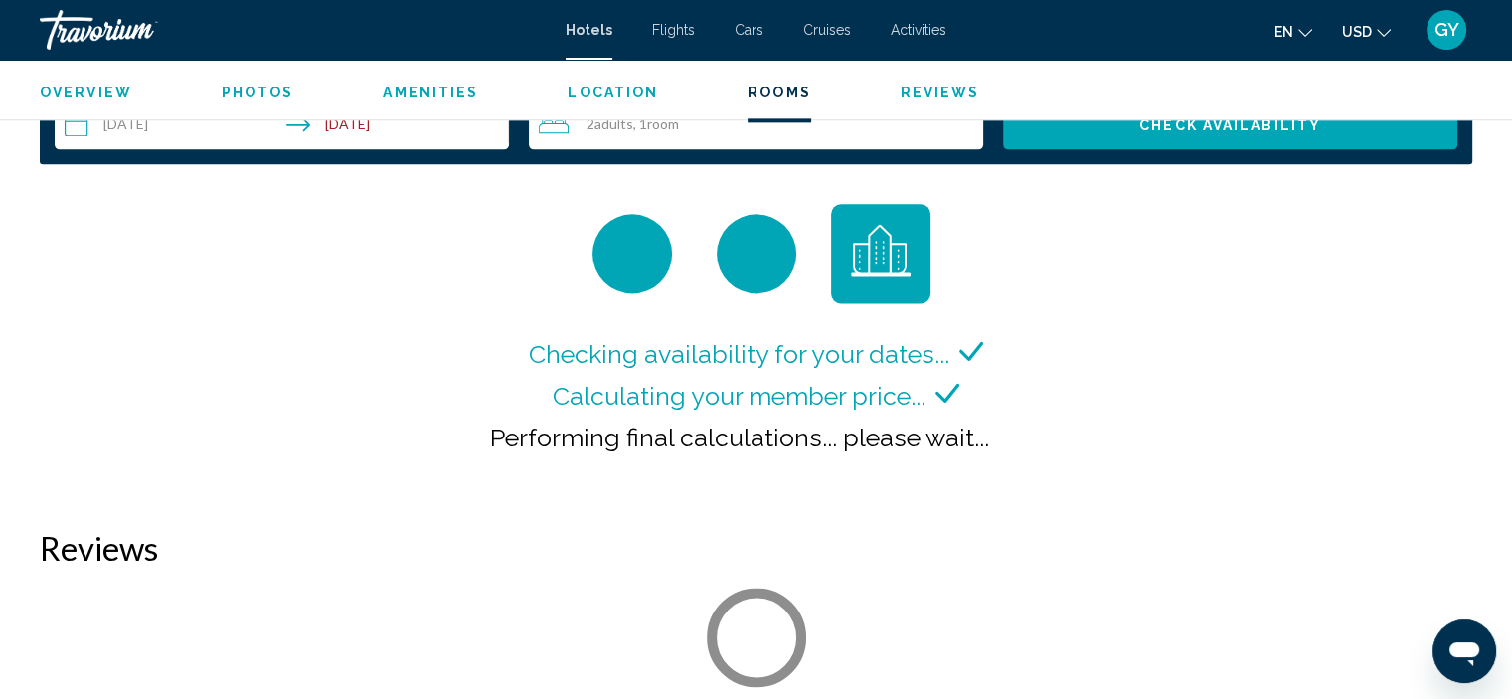
scroll to position [2657, 0]
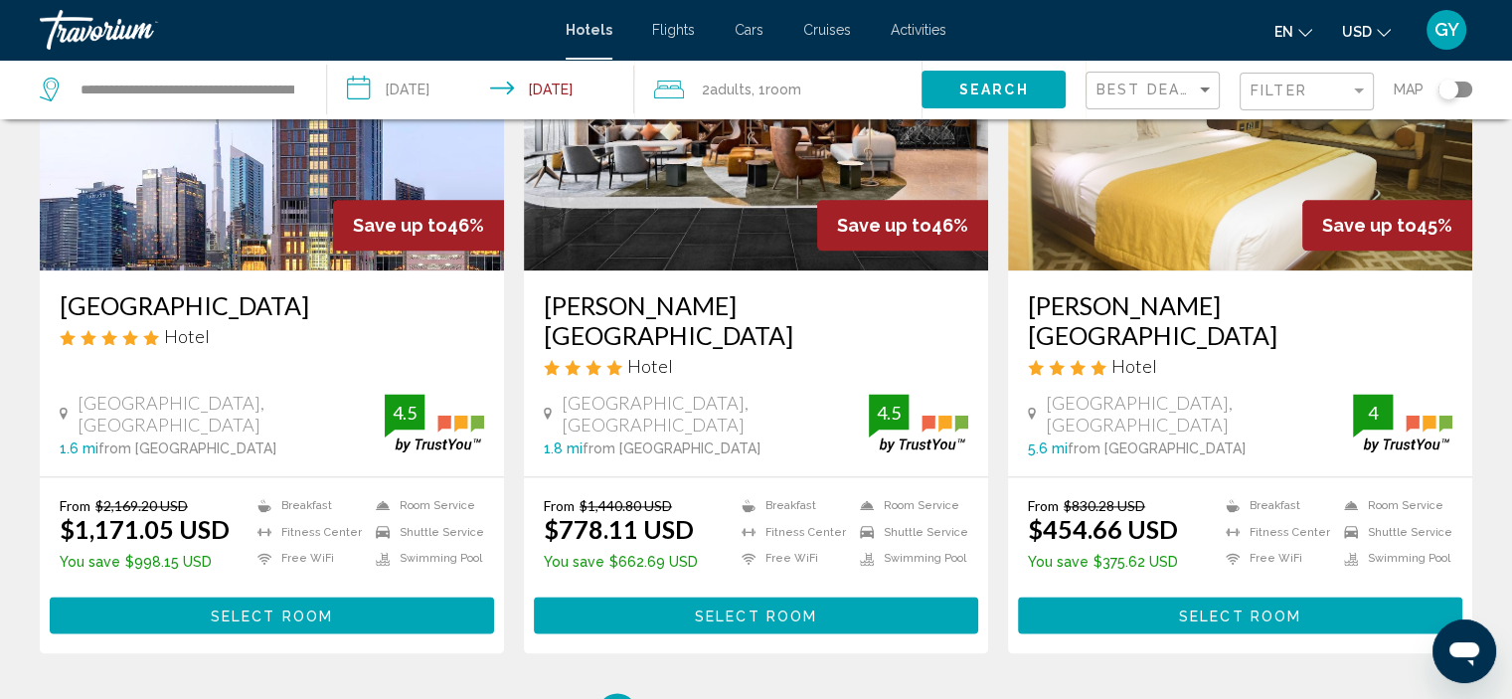
scroll to position [2481, 0]
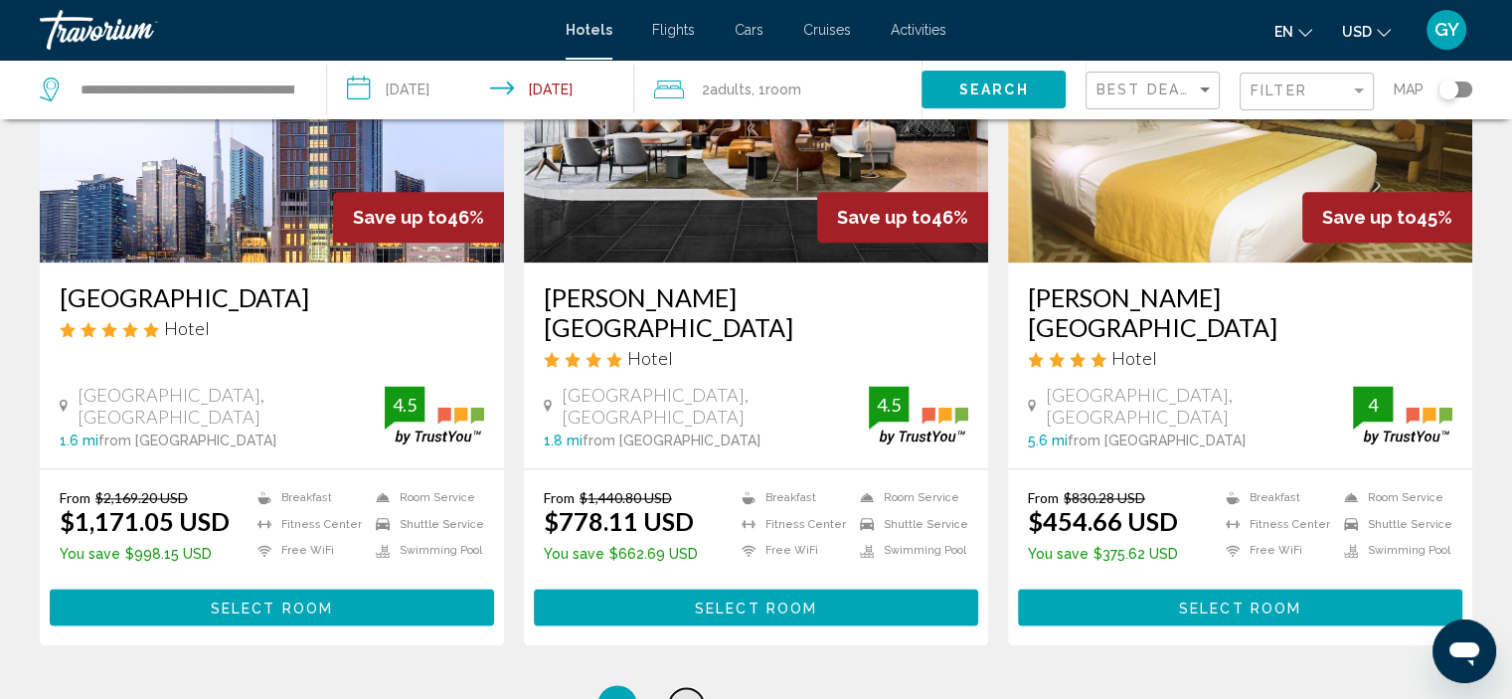
click at [692, 688] on link "page 3" at bounding box center [686, 705] width 35 height 35
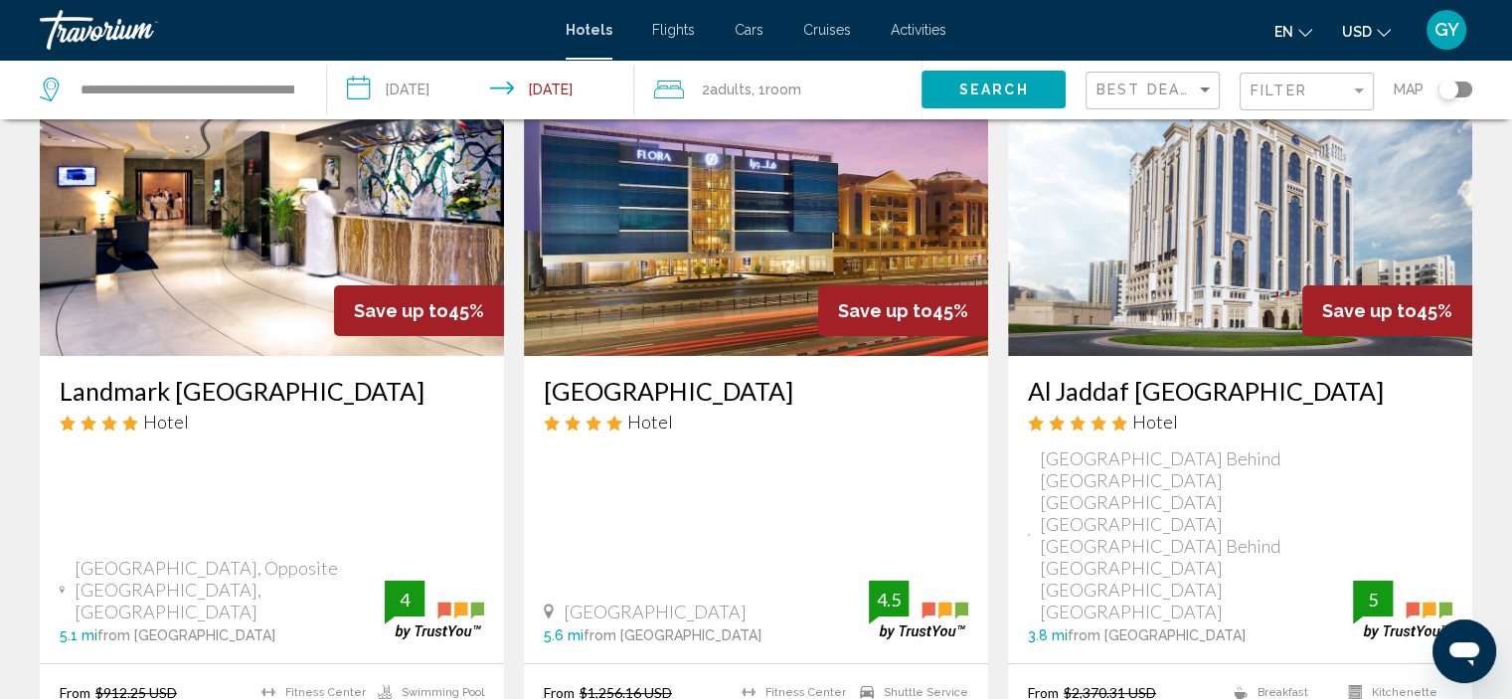
scroll to position [159, 0]
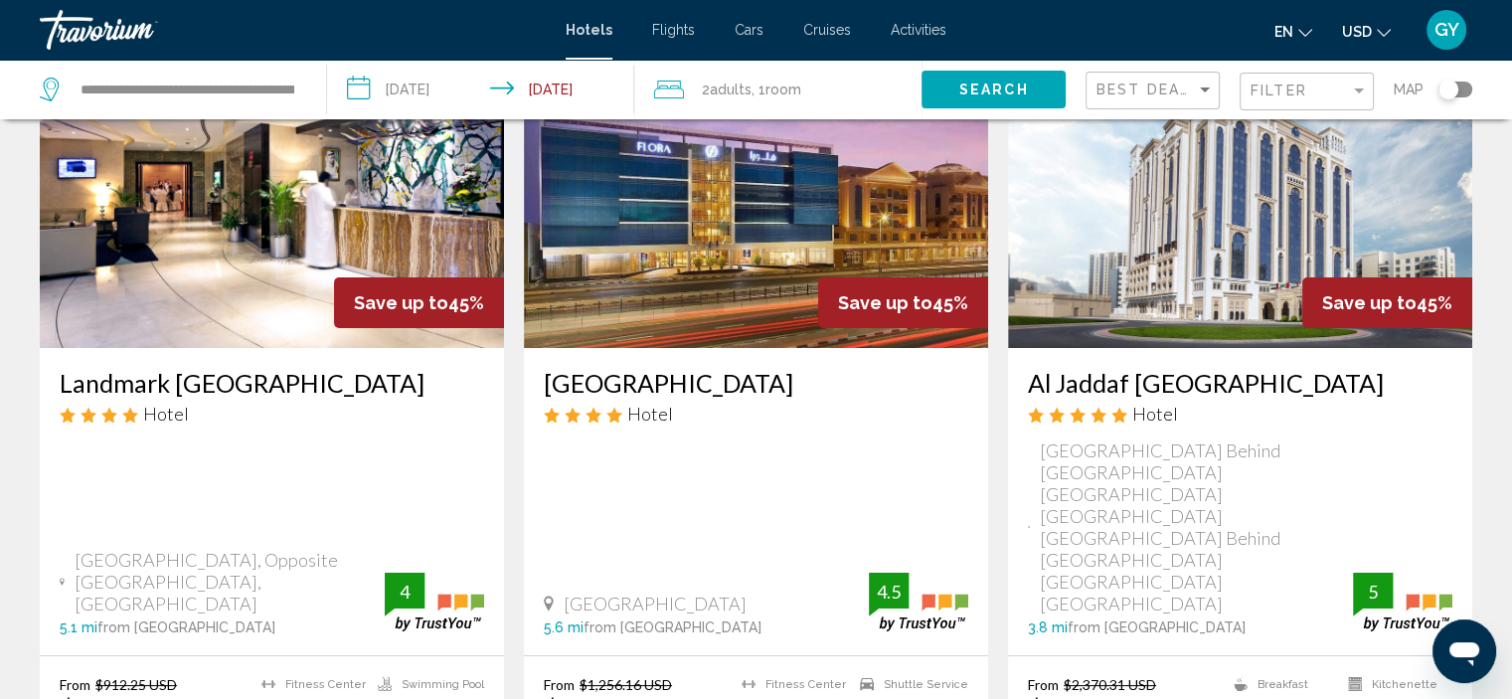
click at [245, 259] on img "Main content" at bounding box center [272, 189] width 464 height 318
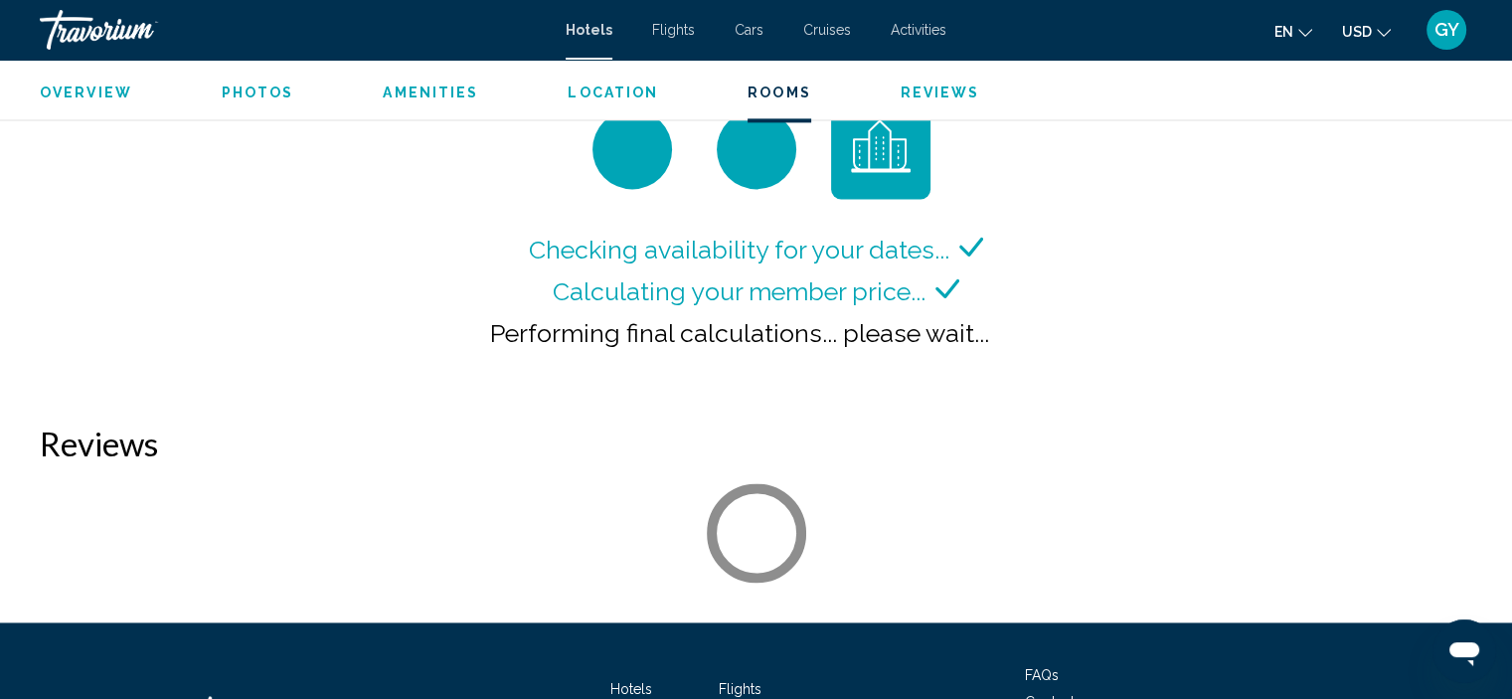
scroll to position [2716, 0]
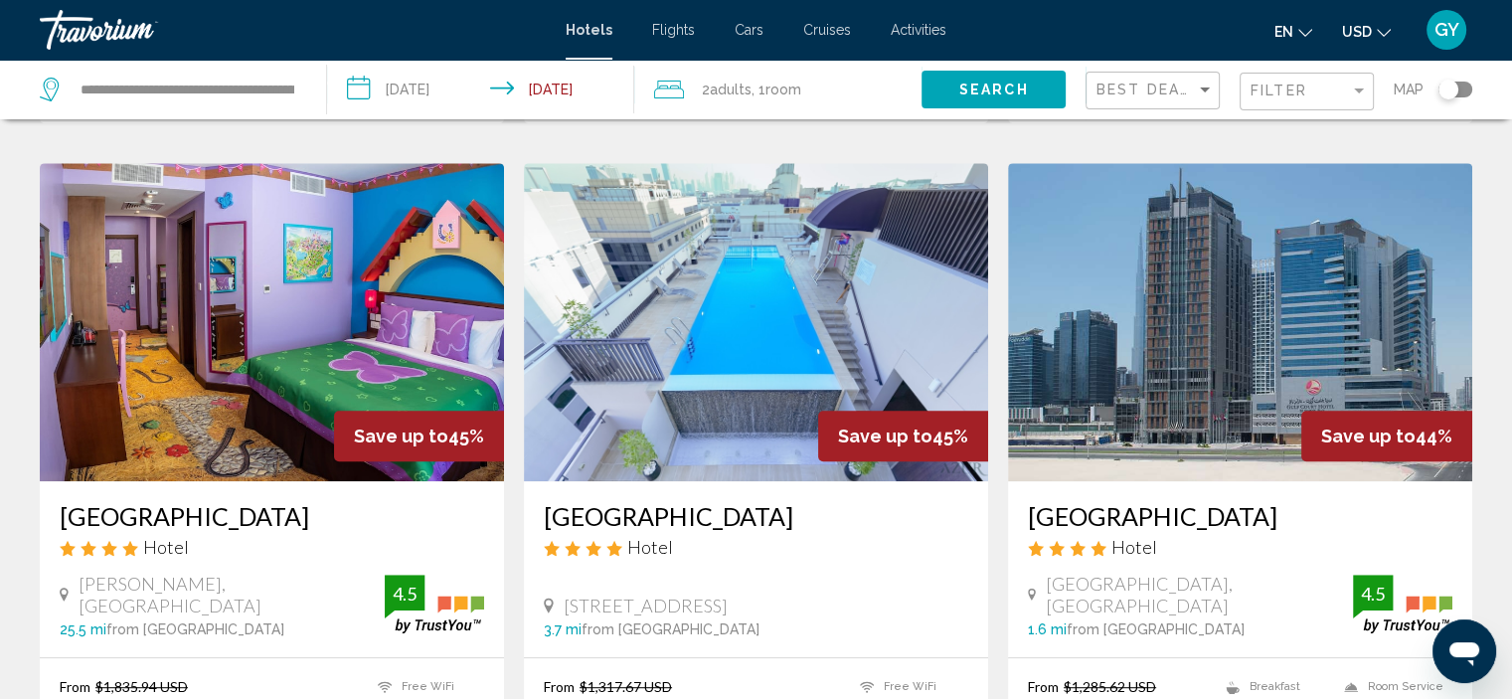
scroll to position [871, 0]
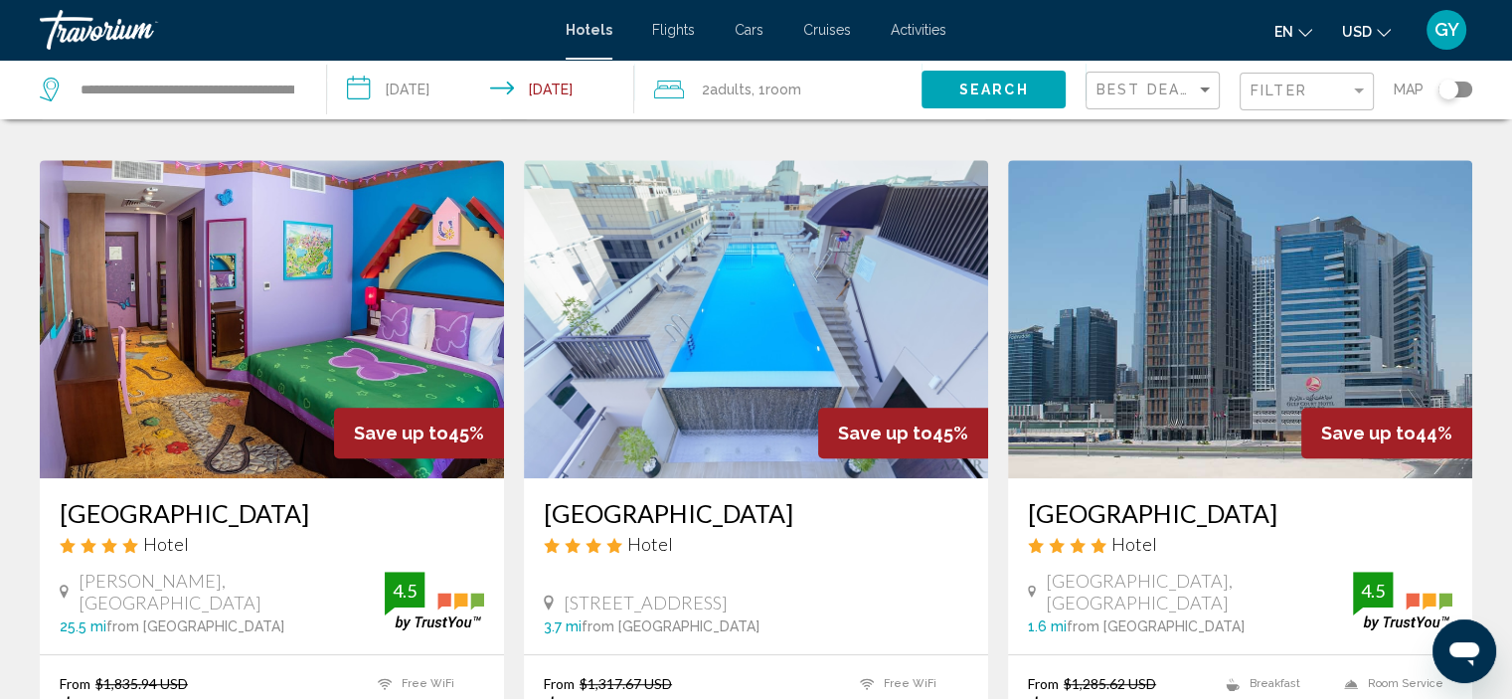
click at [1250, 210] on img "Main content" at bounding box center [1240, 319] width 464 height 318
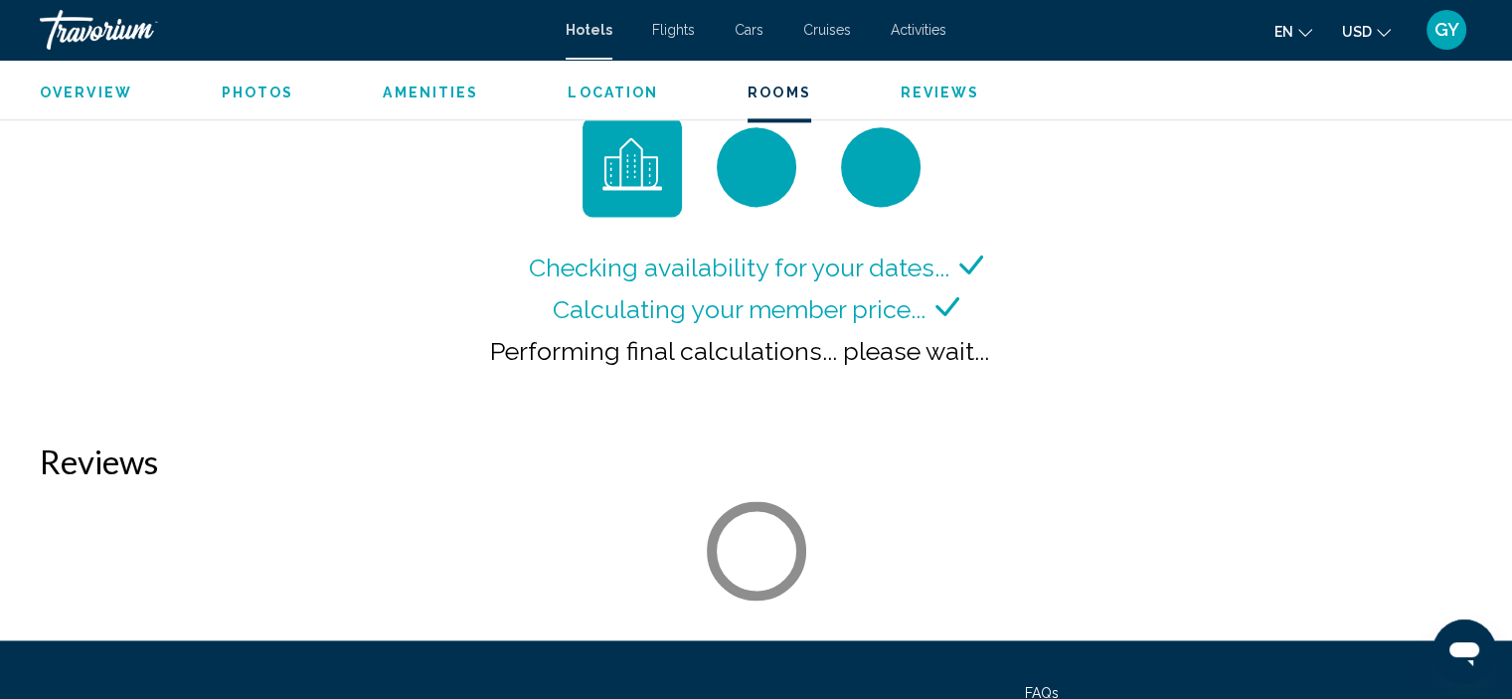
scroll to position [2698, 0]
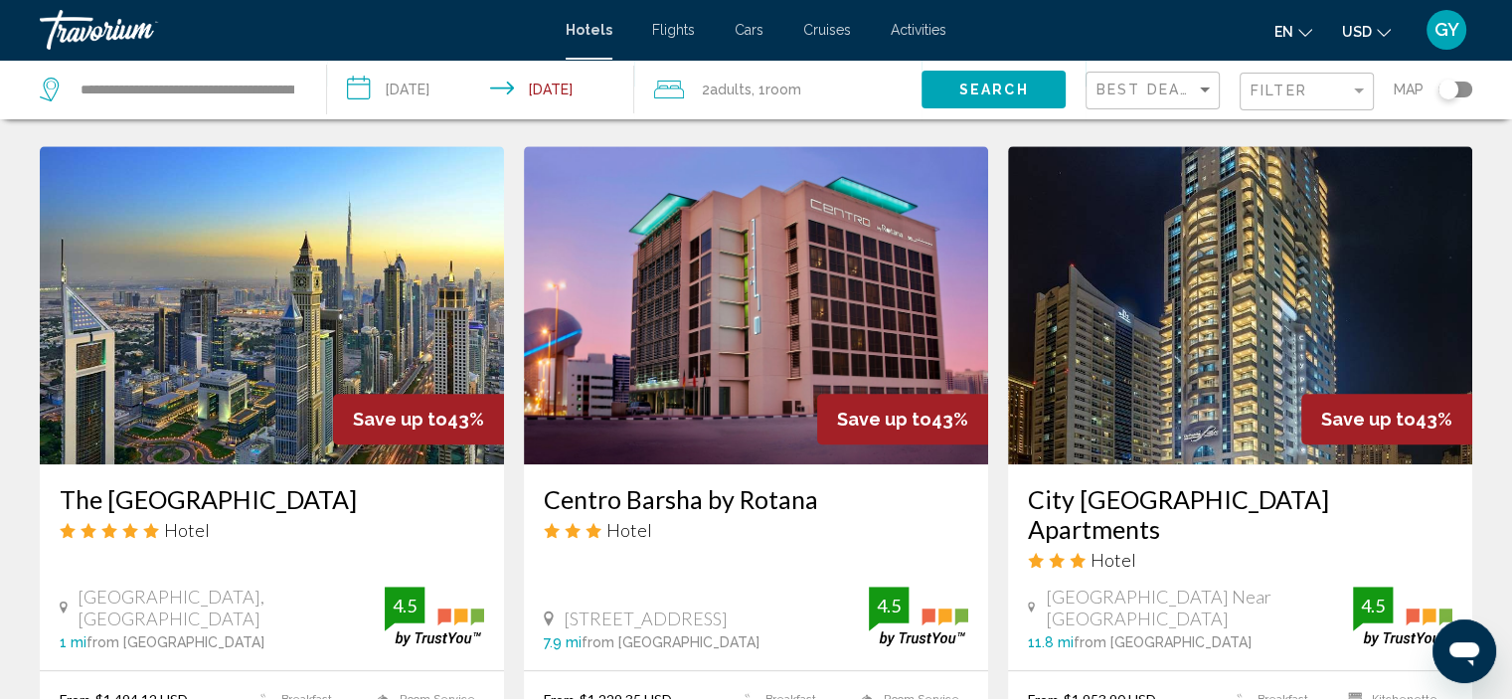
scroll to position [1594, 0]
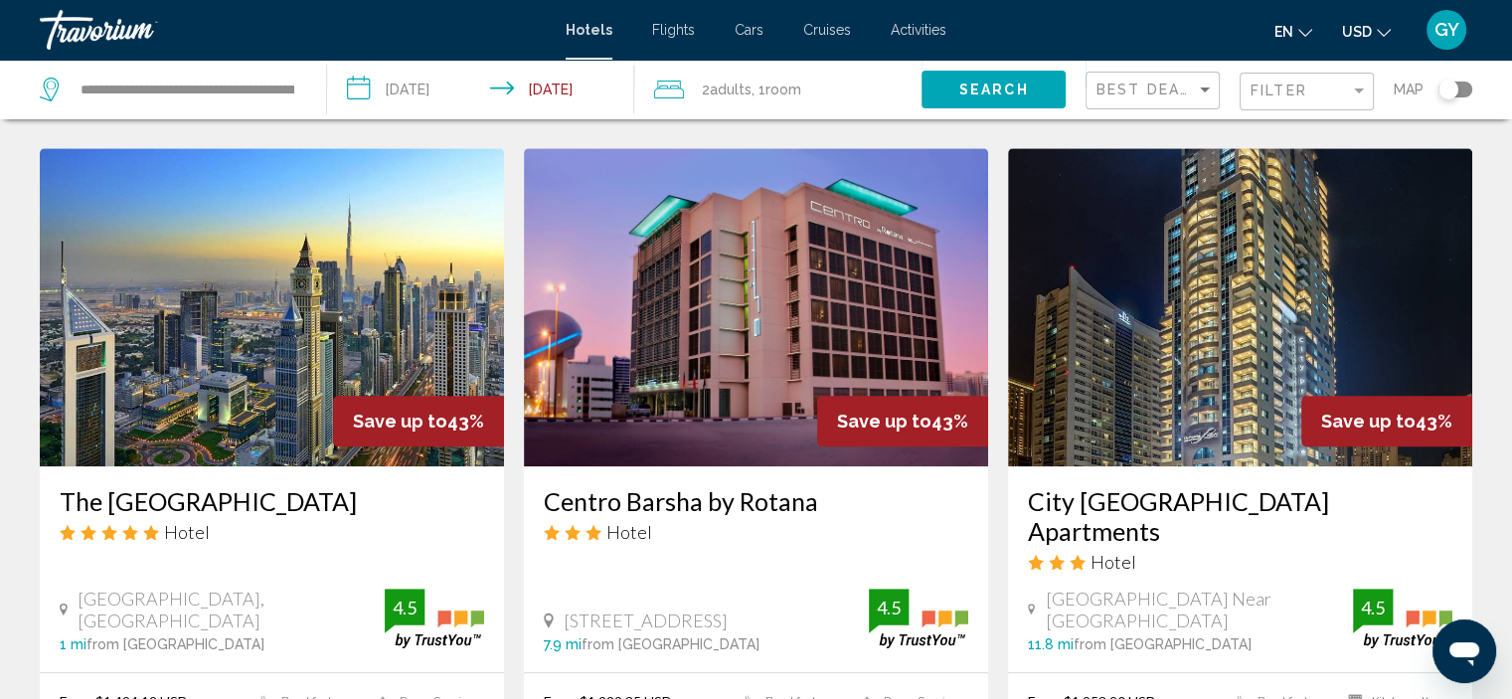
click at [258, 222] on img "Main content" at bounding box center [272, 307] width 464 height 318
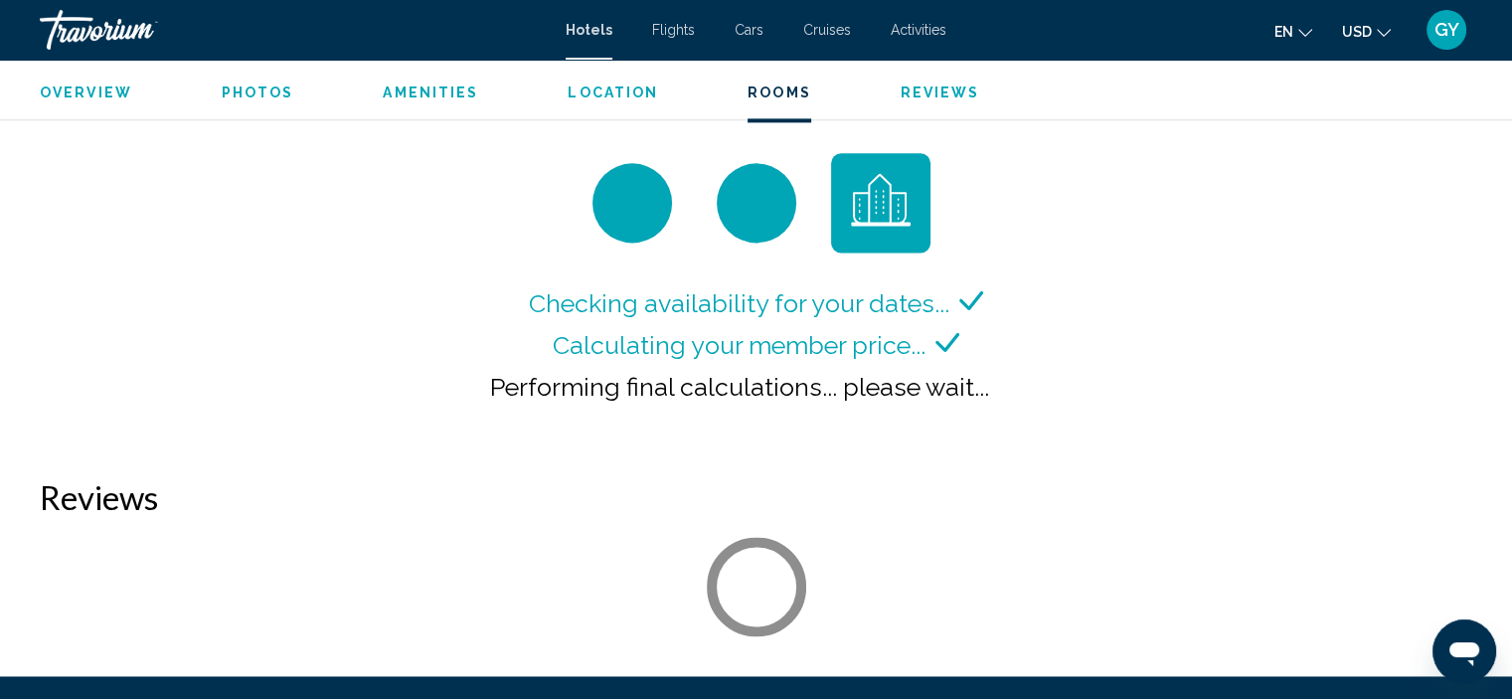
scroll to position [2678, 0]
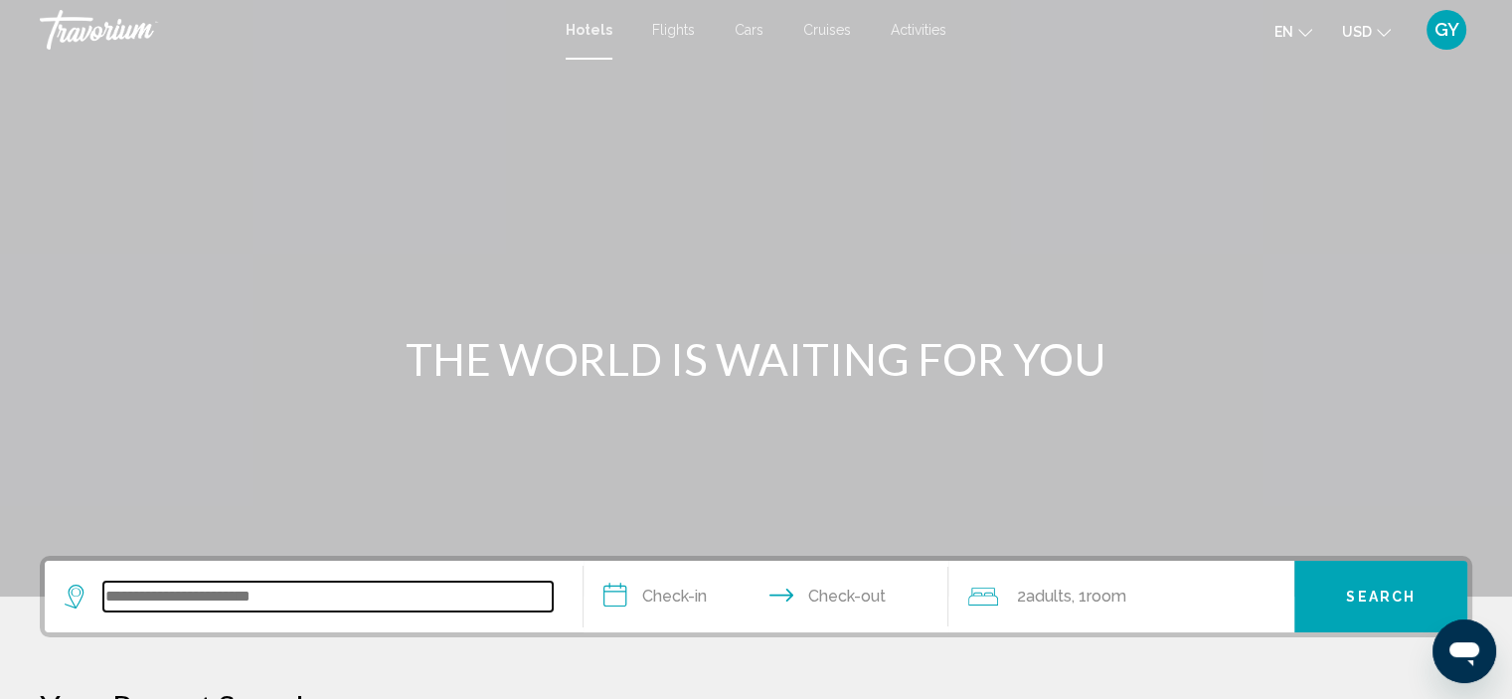
click at [147, 594] on input "Search widget" at bounding box center [327, 596] width 449 height 30
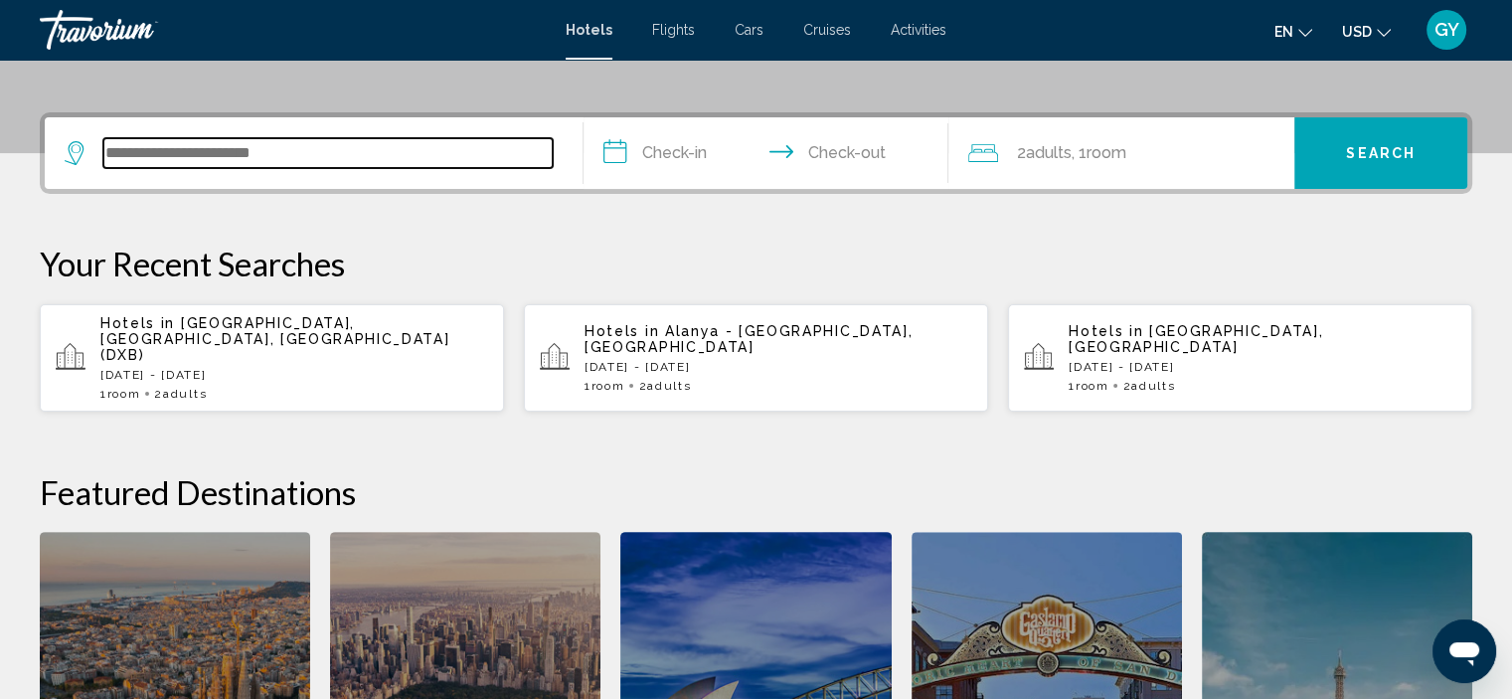
scroll to position [490, 0]
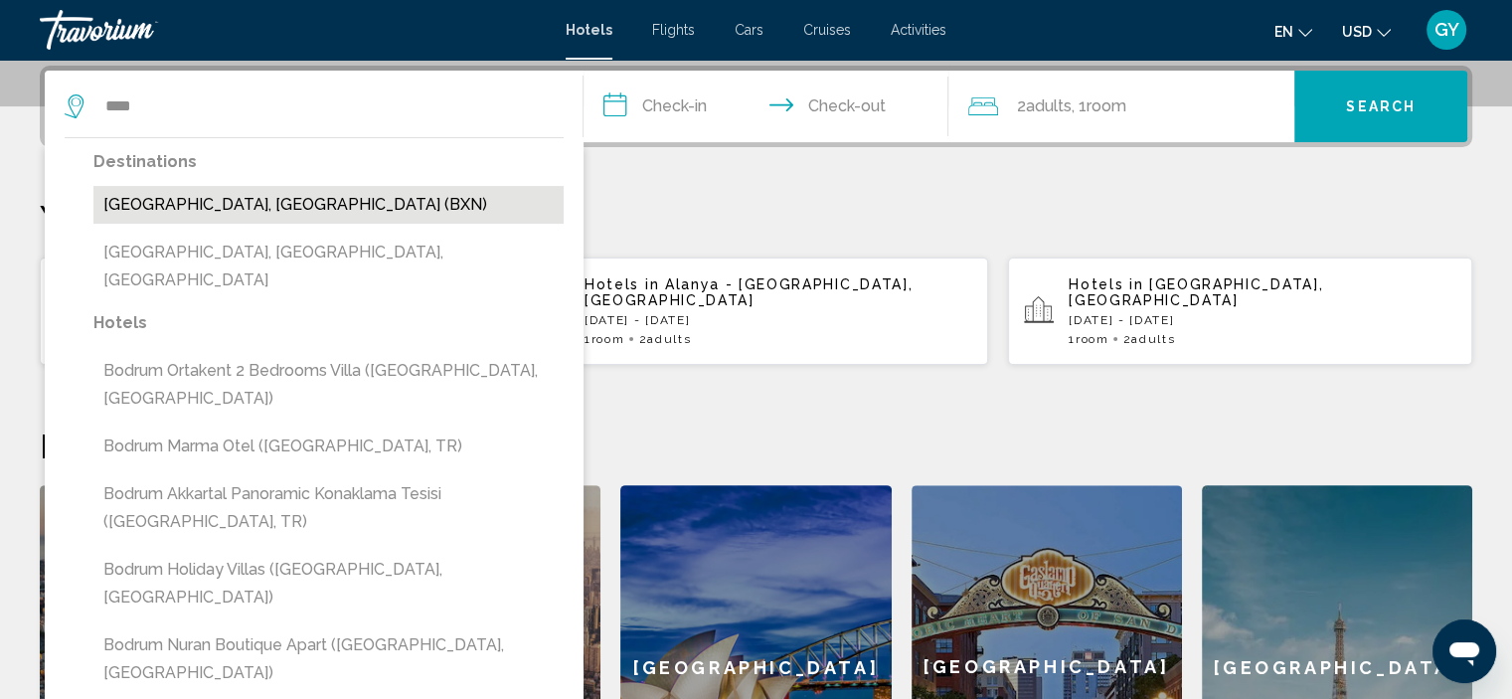
click at [211, 205] on button "Bodrum, Turkey (BXN)" at bounding box center [328, 205] width 470 height 38
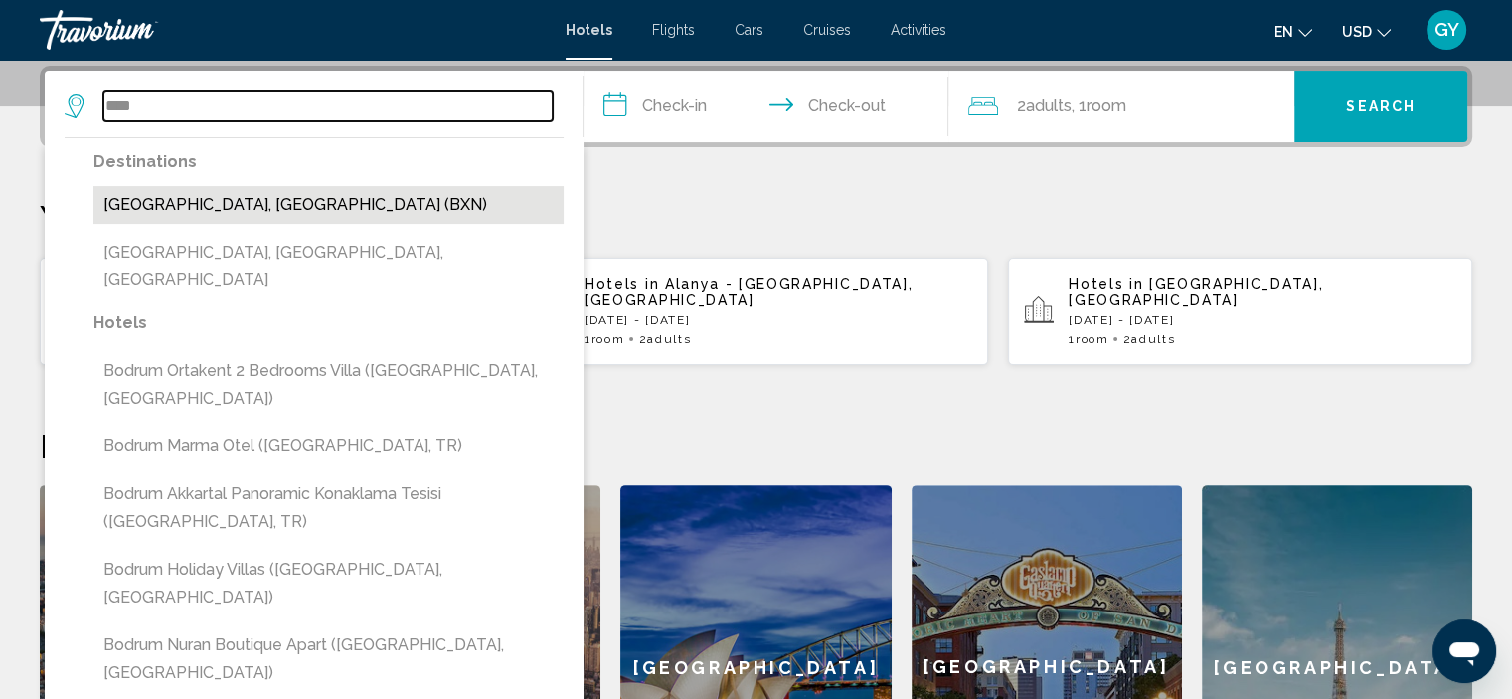
type input "**********"
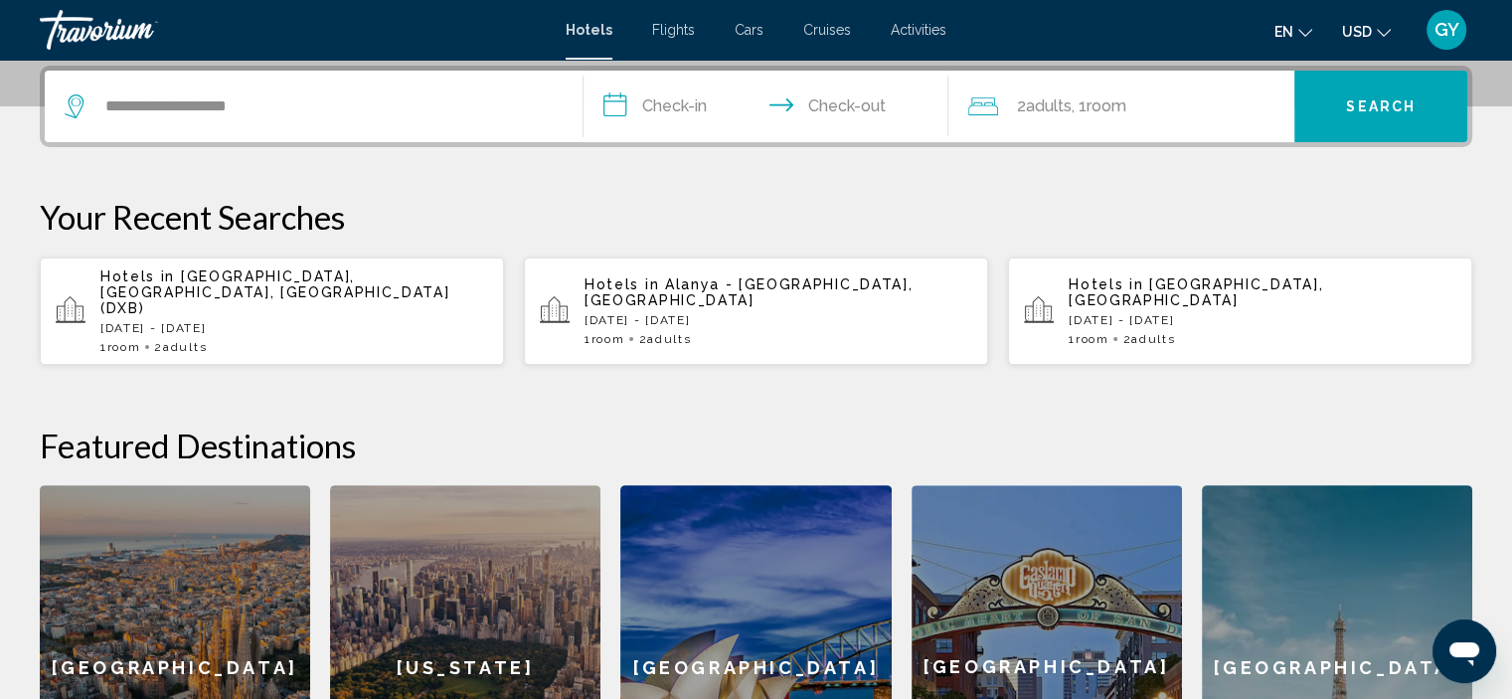
click at [646, 102] on input "**********" at bounding box center [770, 110] width 374 height 78
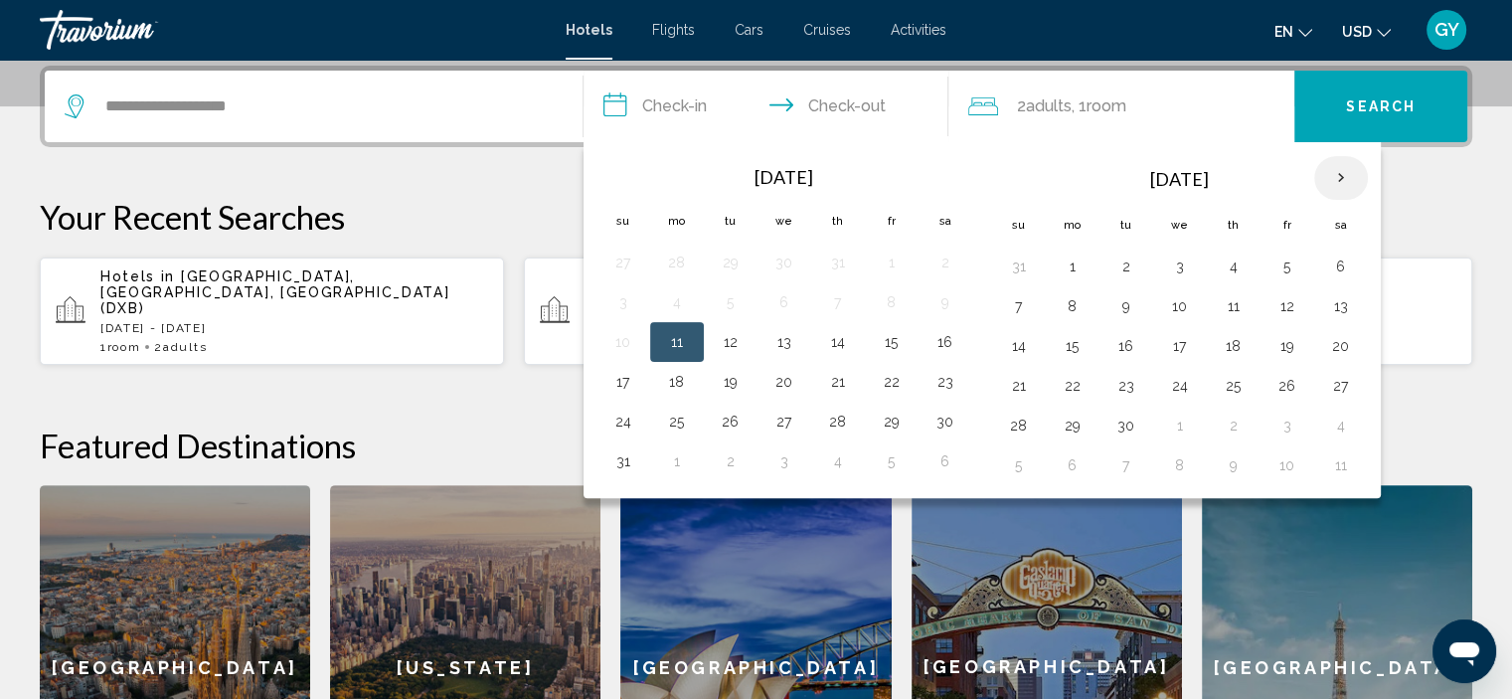
click at [1341, 178] on th "Next month" at bounding box center [1341, 178] width 54 height 44
click at [1174, 345] on button "12" at bounding box center [1180, 346] width 32 height 28
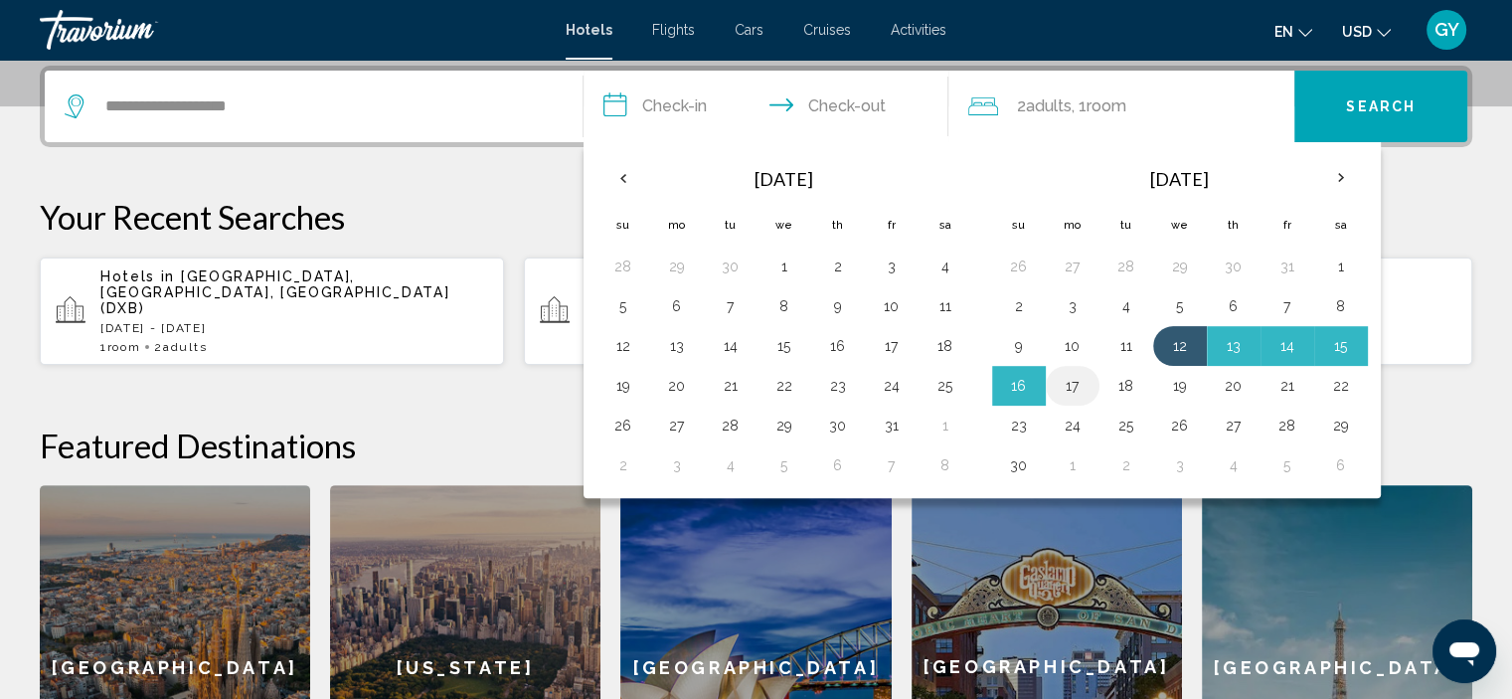
click at [1066, 386] on button "17" at bounding box center [1072, 386] width 32 height 28
type input "**********"
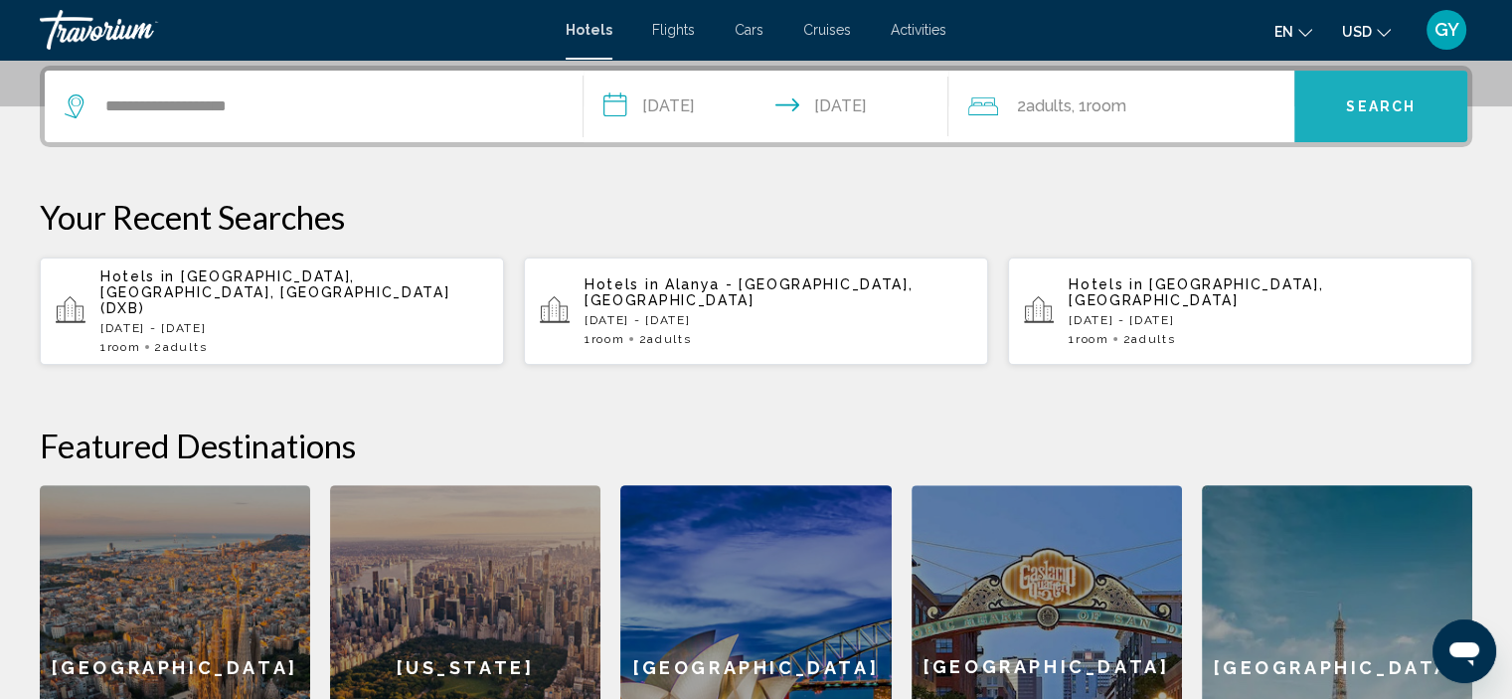
click at [1328, 114] on button "Search" at bounding box center [1380, 107] width 173 height 72
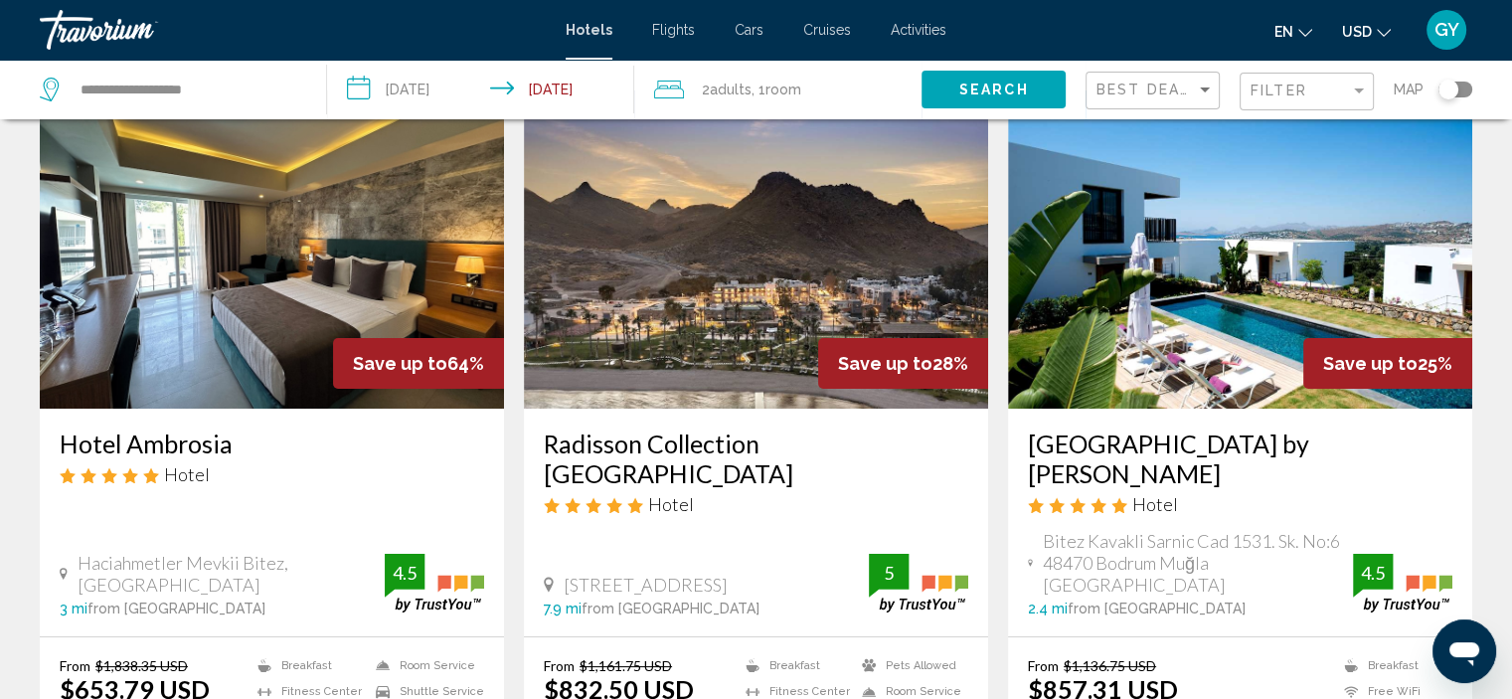
scroll to position [97, 0]
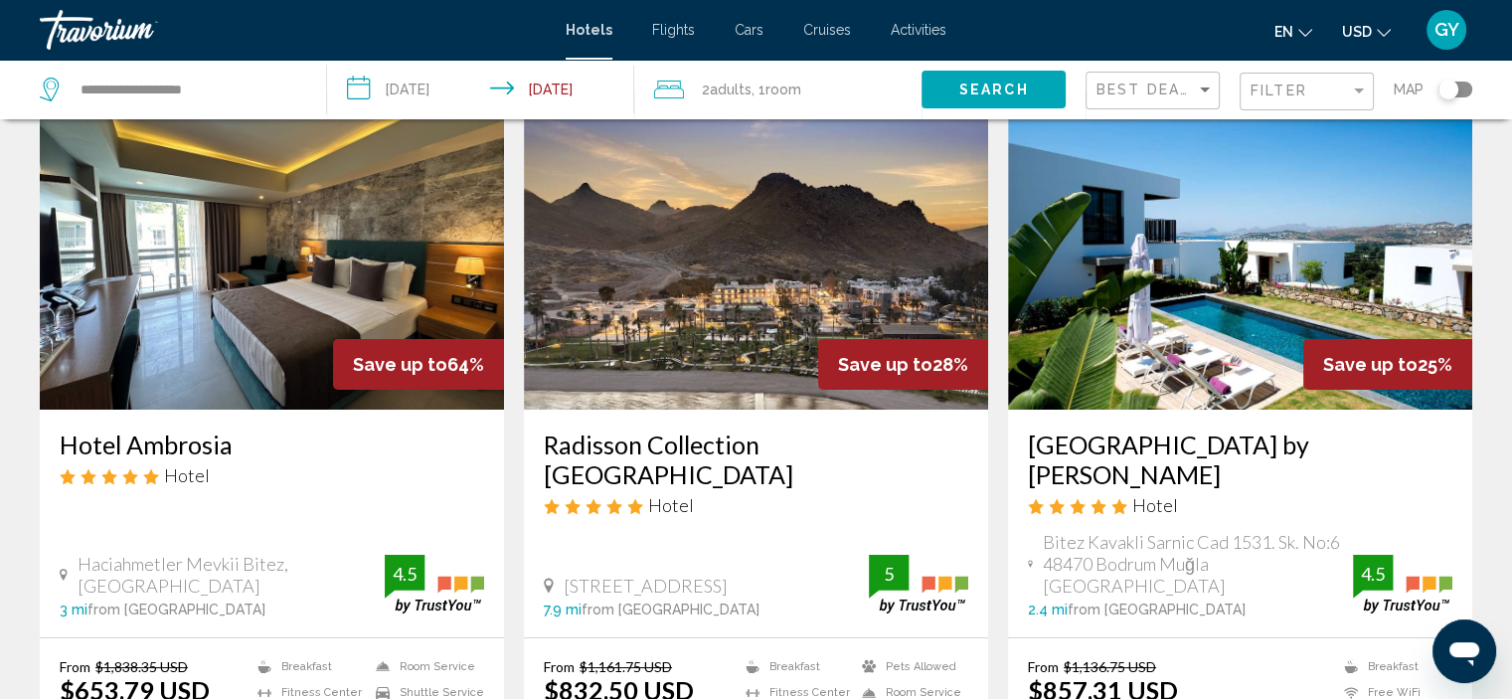
click at [339, 238] on img "Main content" at bounding box center [272, 250] width 464 height 318
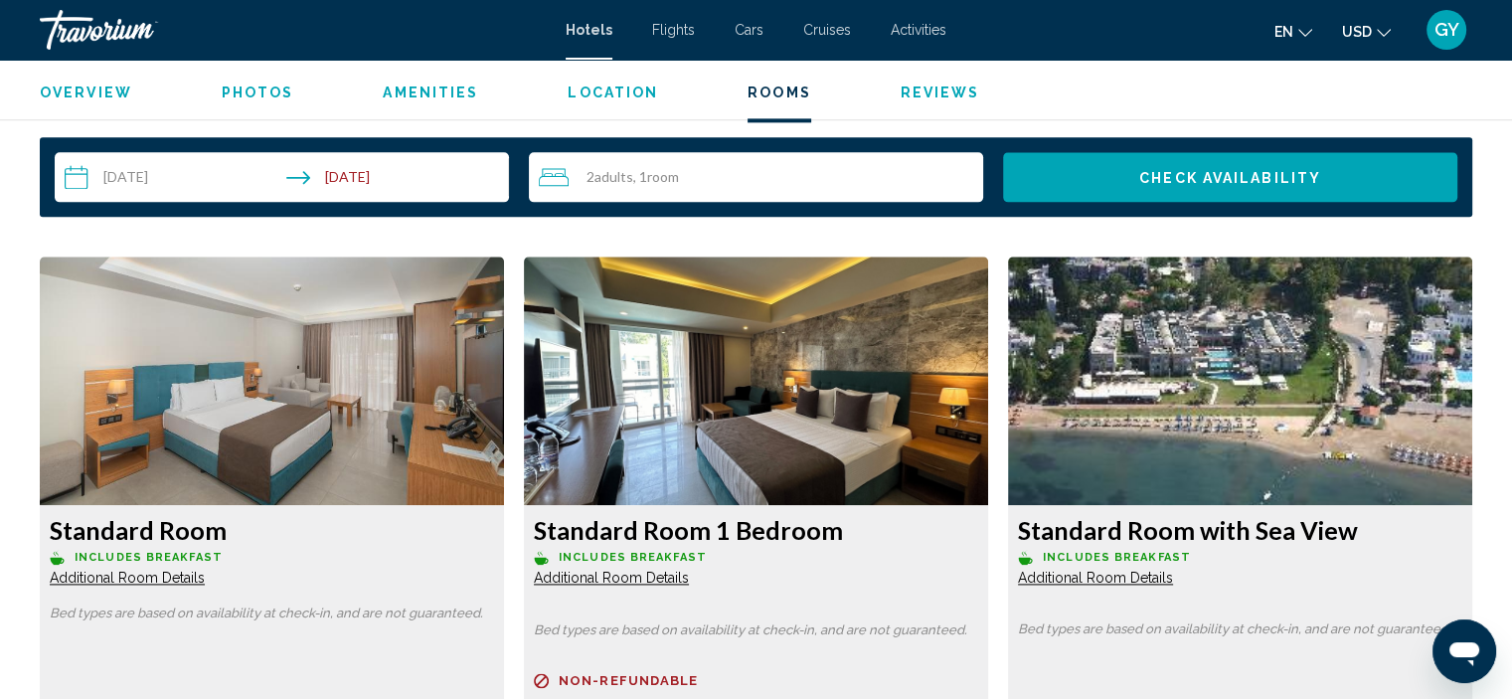
scroll to position [2564, 0]
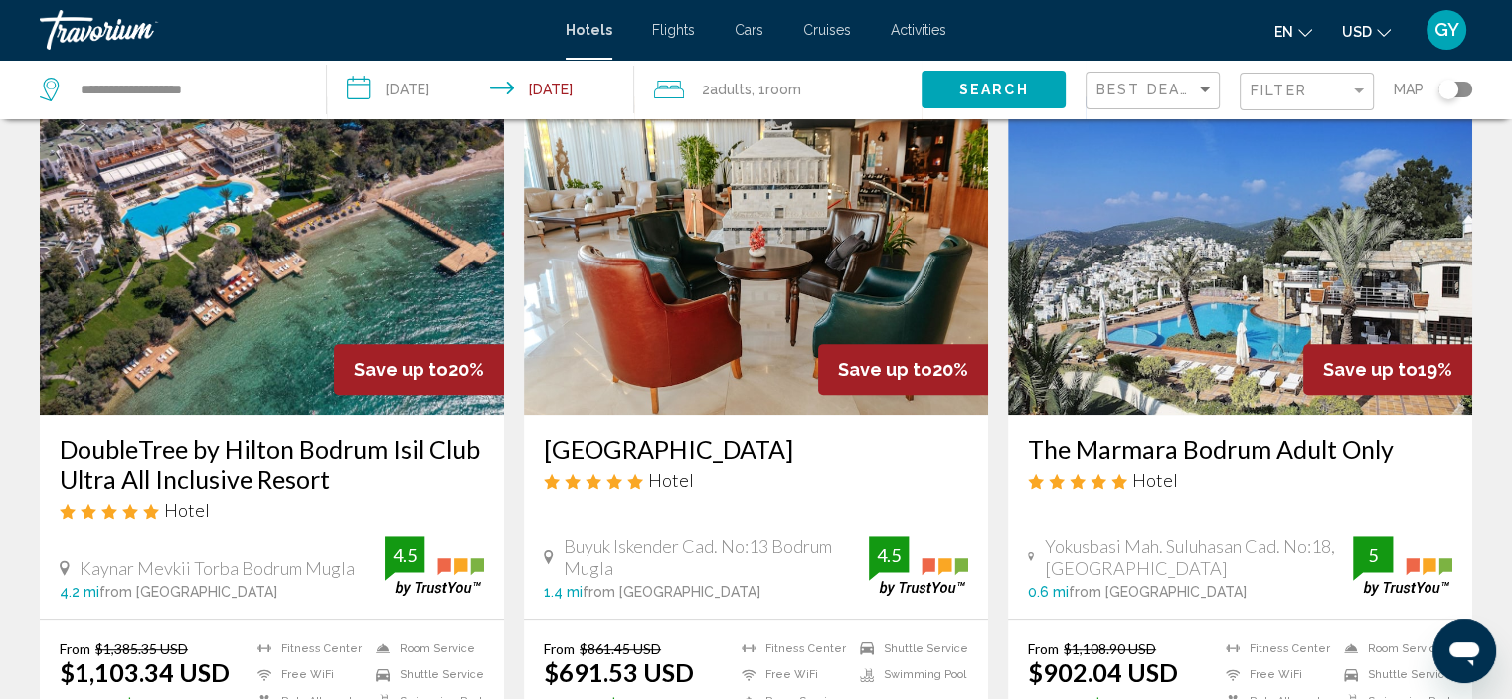
scroll to position [857, 0]
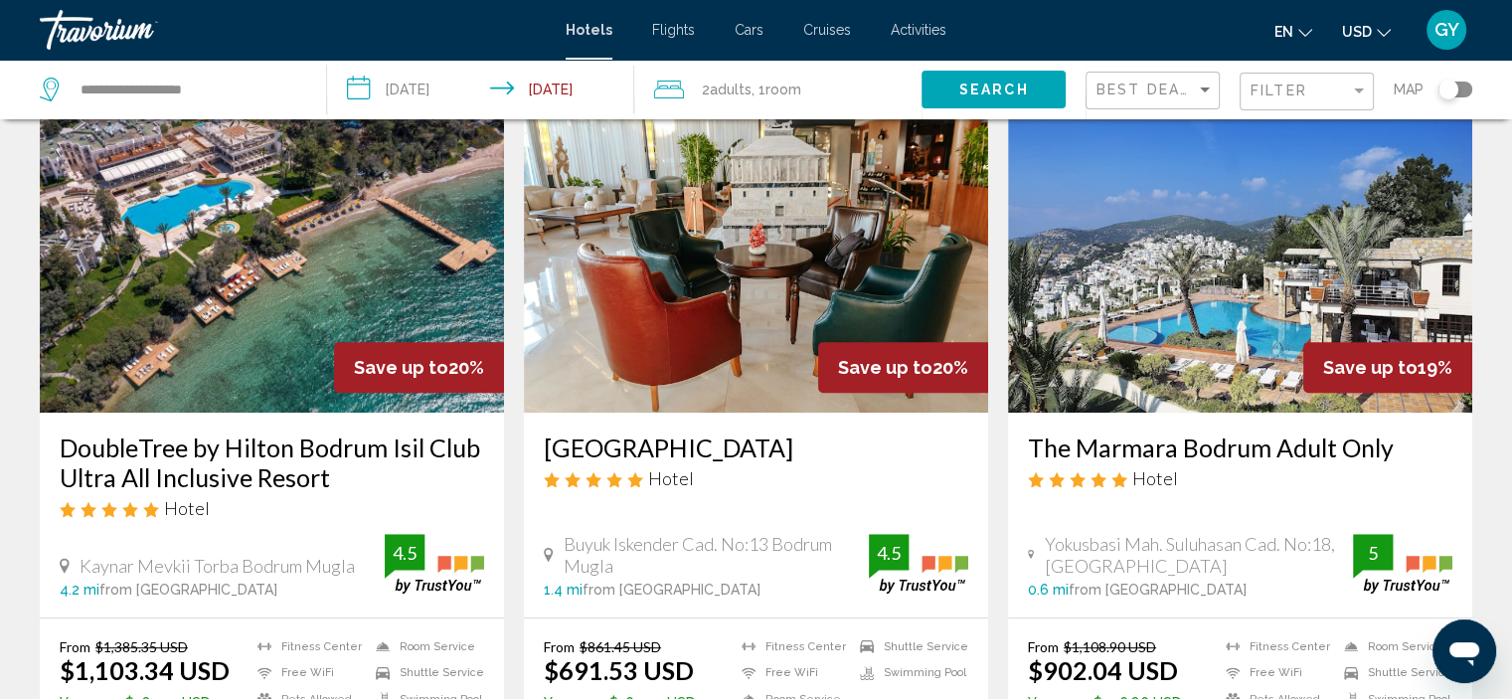
click at [734, 291] on img "Main content" at bounding box center [756, 253] width 464 height 318
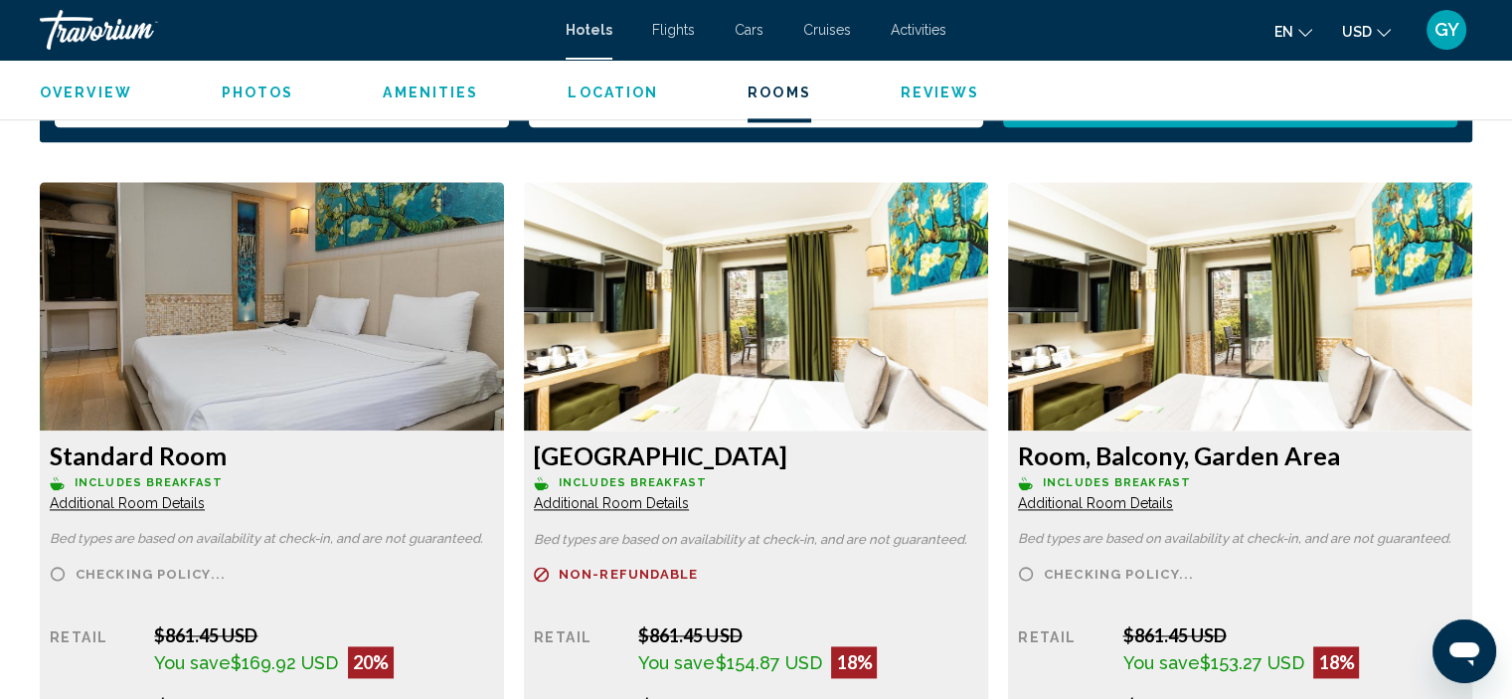
scroll to position [2632, 0]
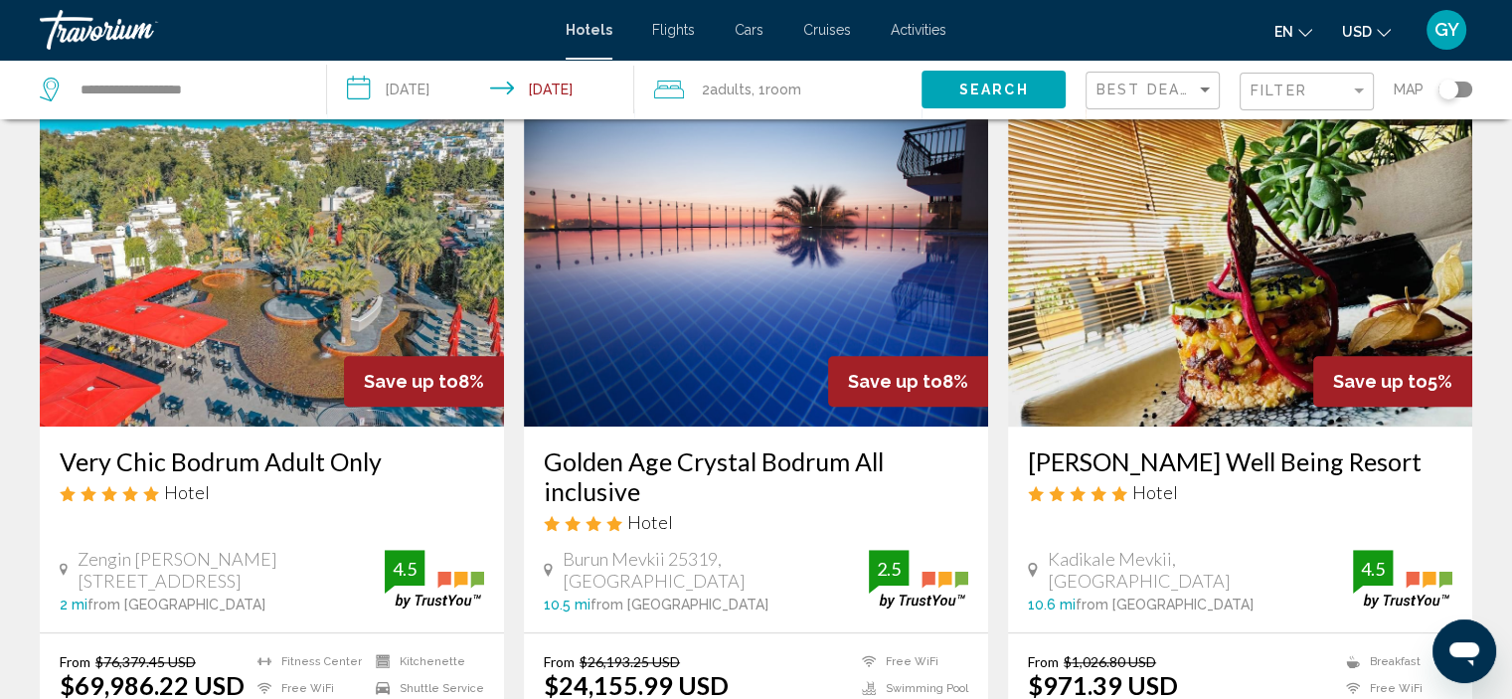
scroll to position [1581, 0]
click at [1090, 301] on img "Main content" at bounding box center [1240, 268] width 464 height 318
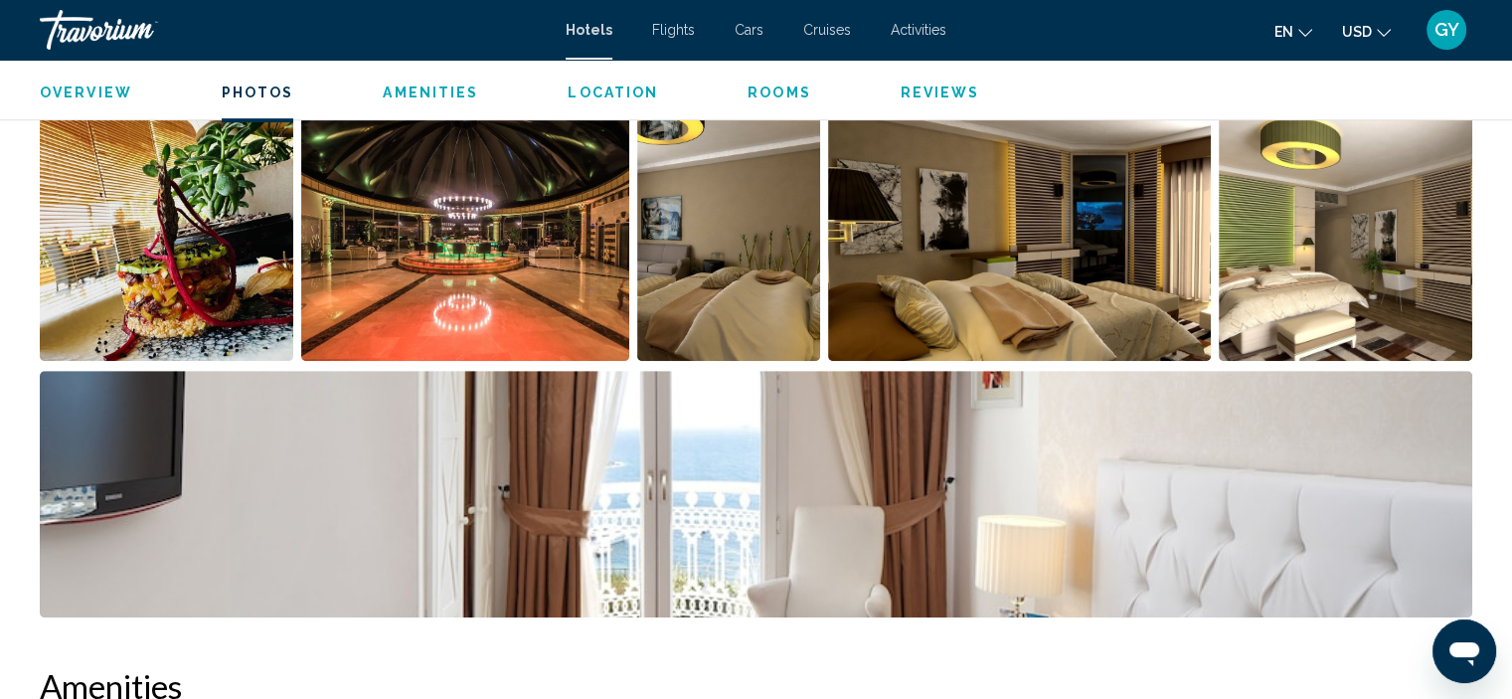
scroll to position [1036, 0]
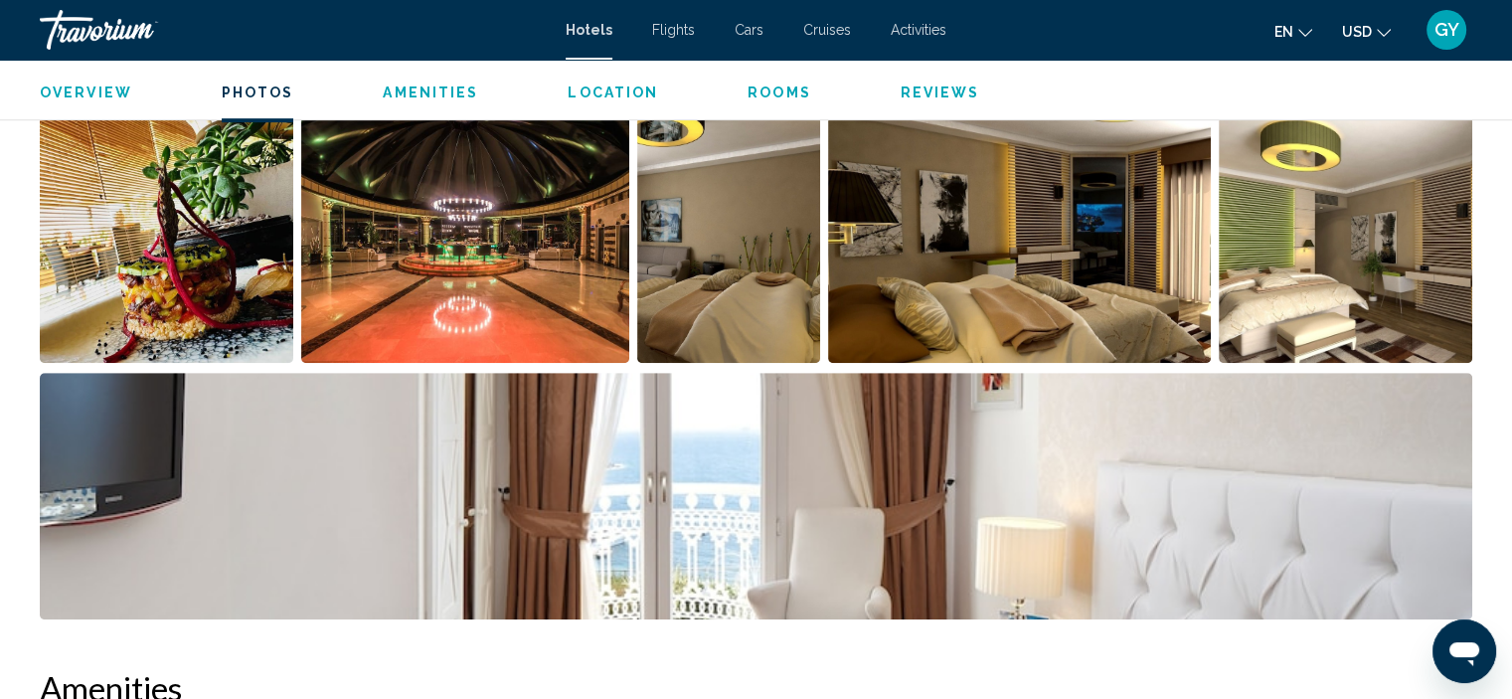
click at [252, 298] on img "Open full-screen image slider" at bounding box center [166, 239] width 253 height 246
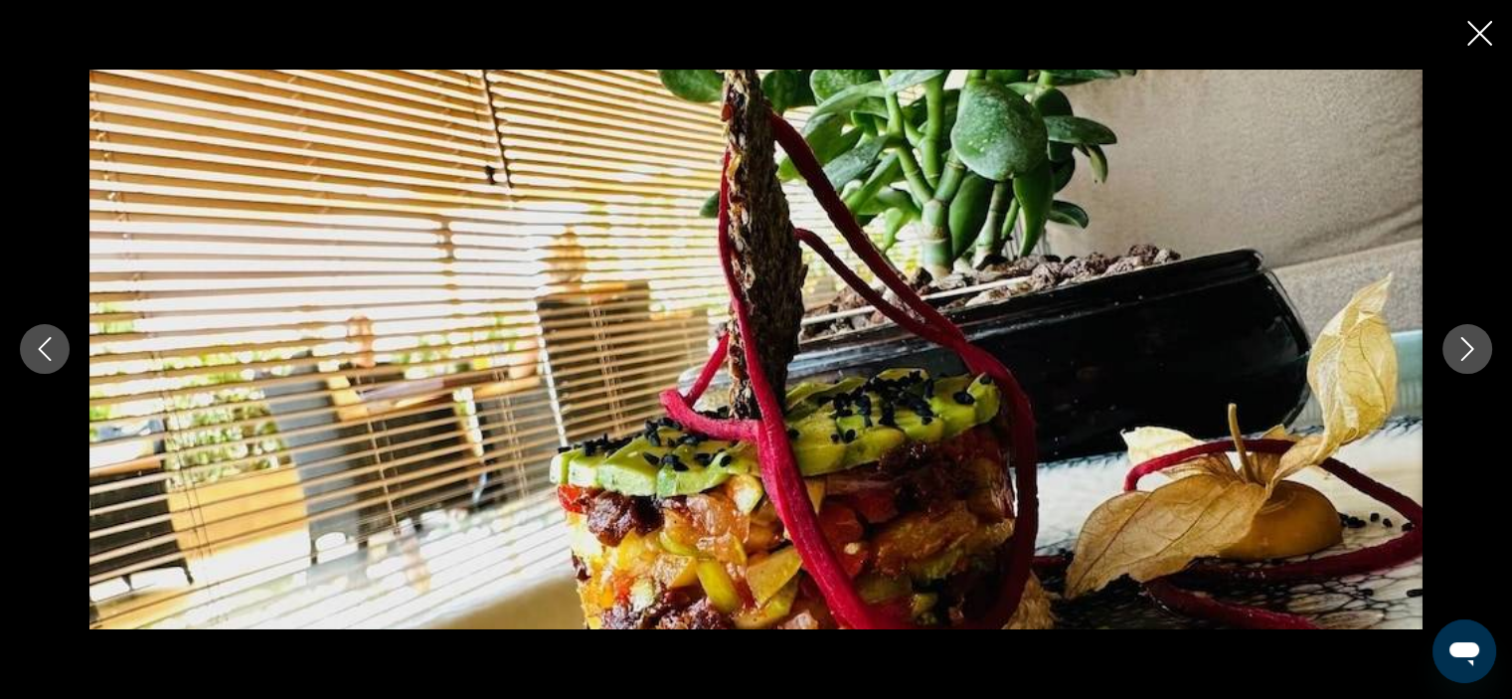
click at [1471, 348] on icon "Next image" at bounding box center [1467, 350] width 13 height 24
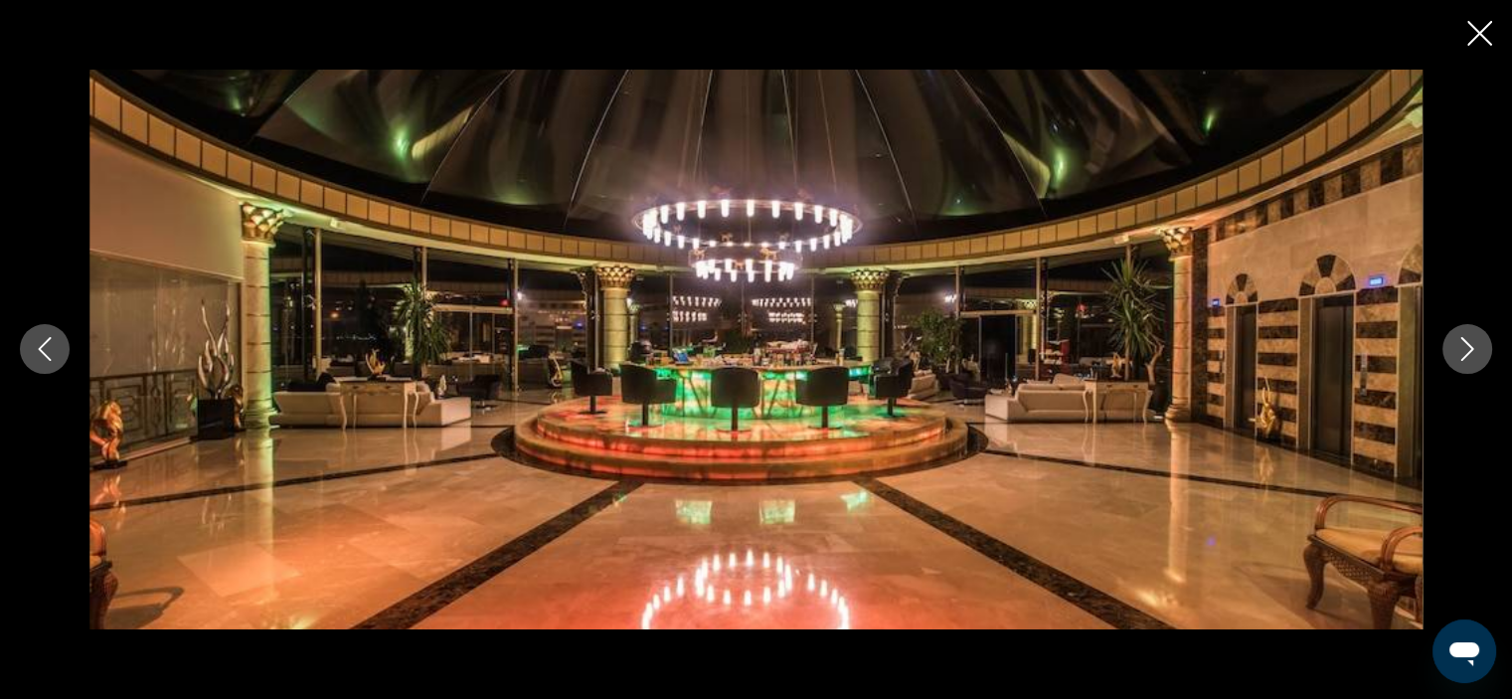
click at [1471, 348] on icon "Next image" at bounding box center [1467, 350] width 13 height 24
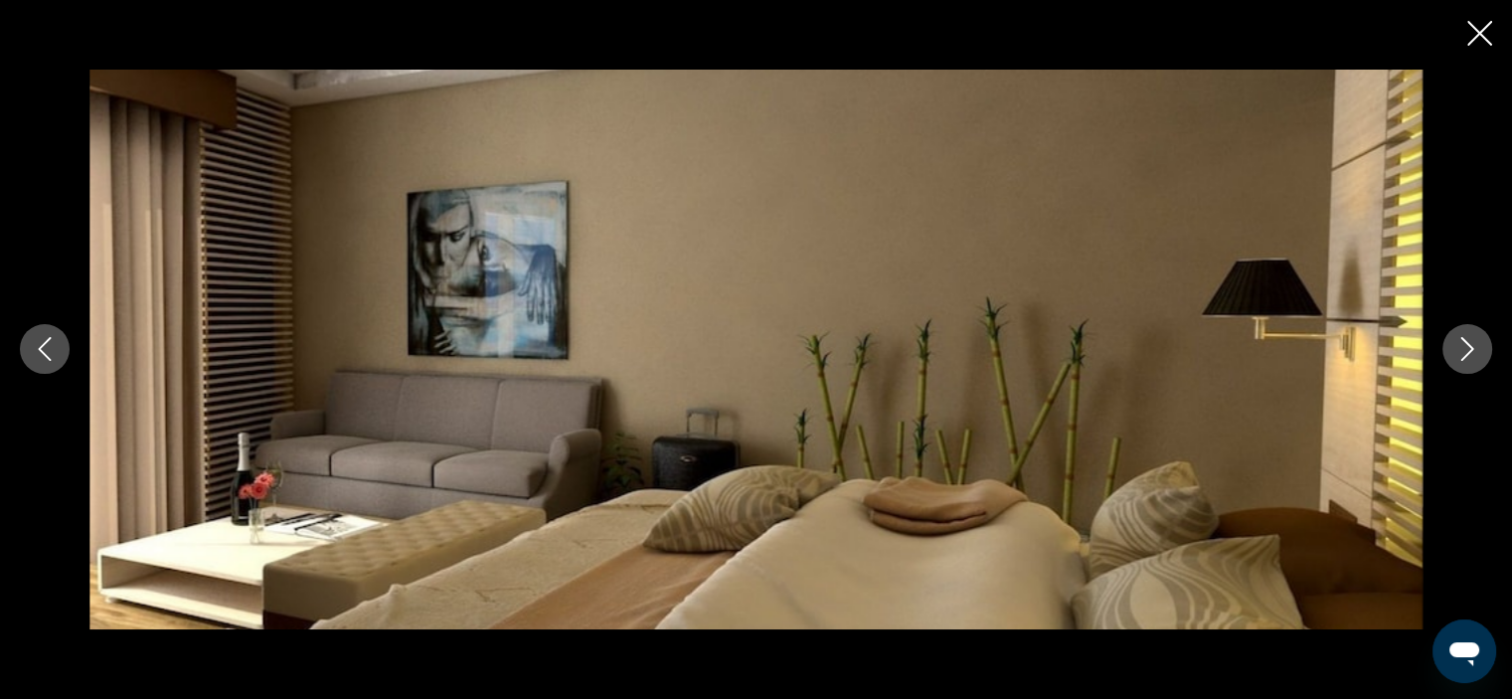
click at [1471, 348] on icon "Next image" at bounding box center [1467, 350] width 13 height 24
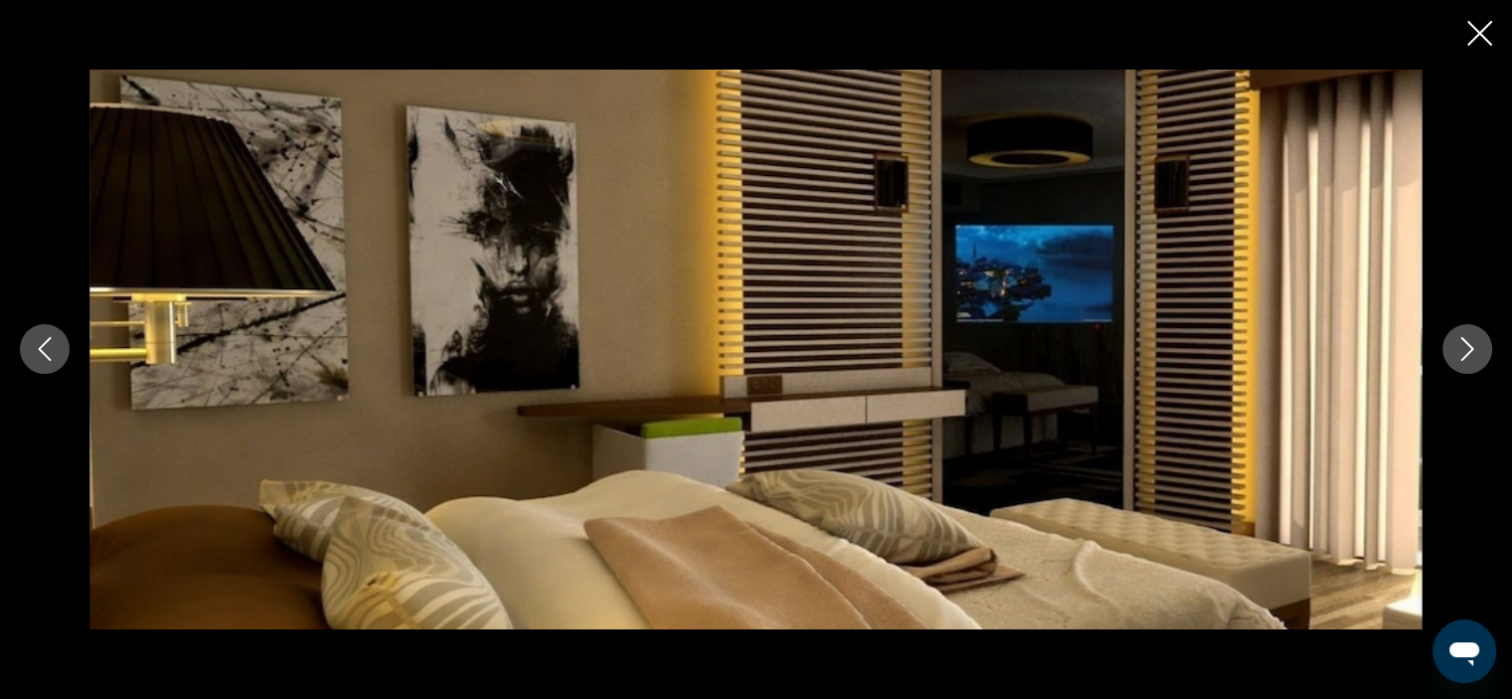
click at [1471, 348] on icon "Next image" at bounding box center [1467, 350] width 13 height 24
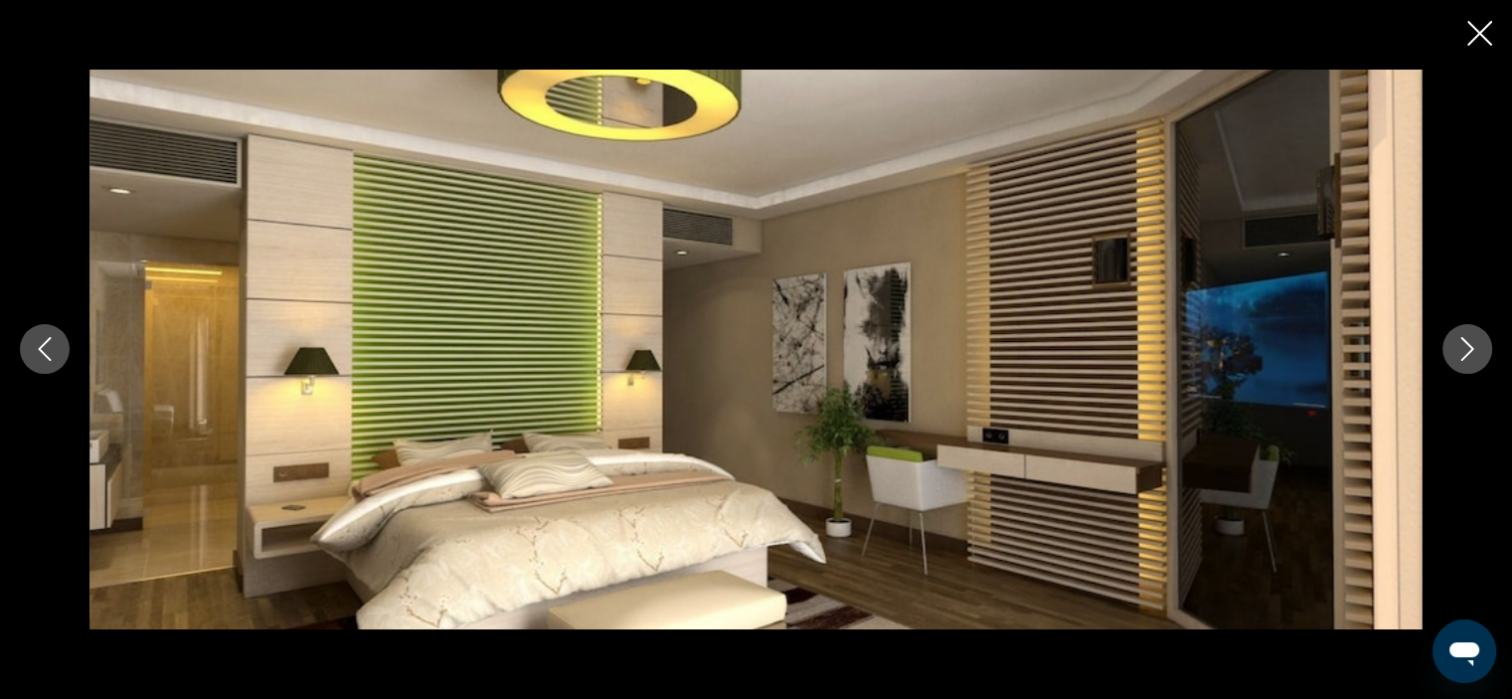
click at [1471, 348] on icon "Next image" at bounding box center [1467, 350] width 13 height 24
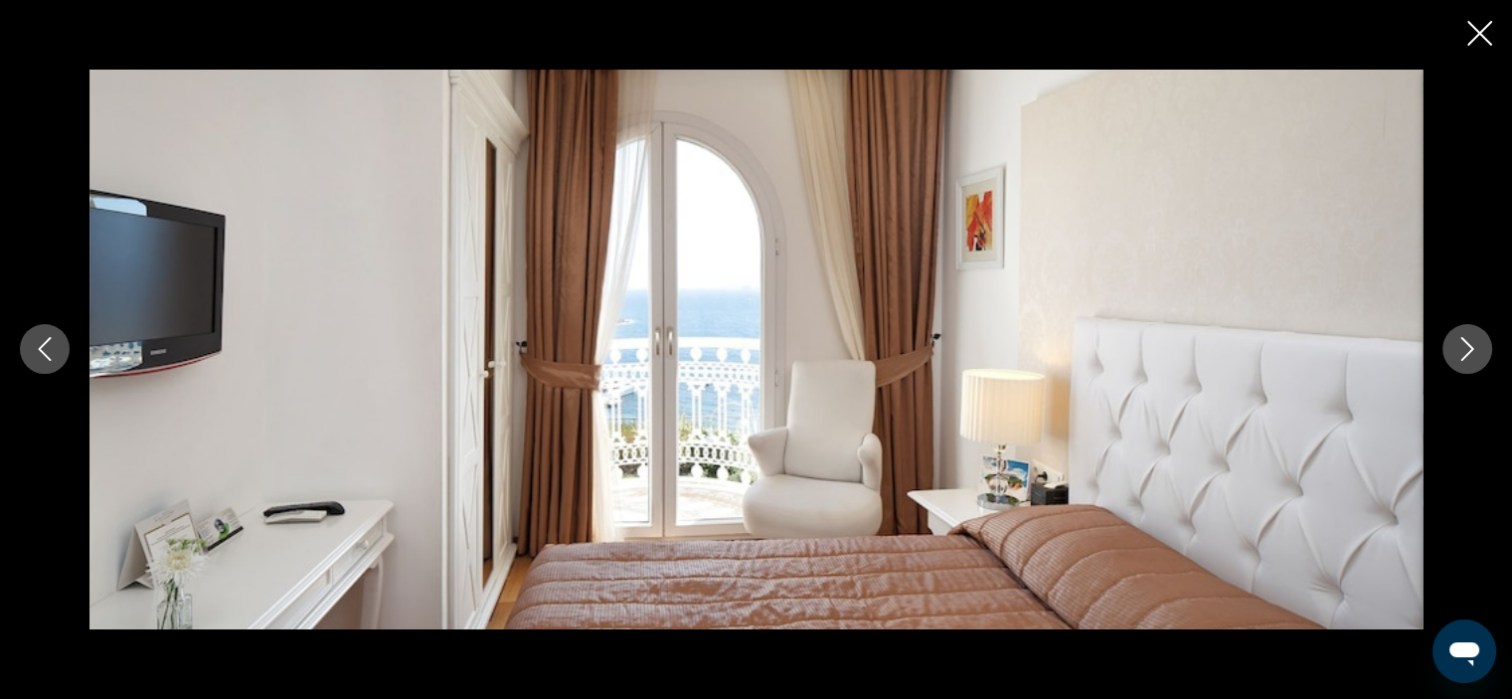
click at [1471, 348] on icon "Next image" at bounding box center [1467, 350] width 13 height 24
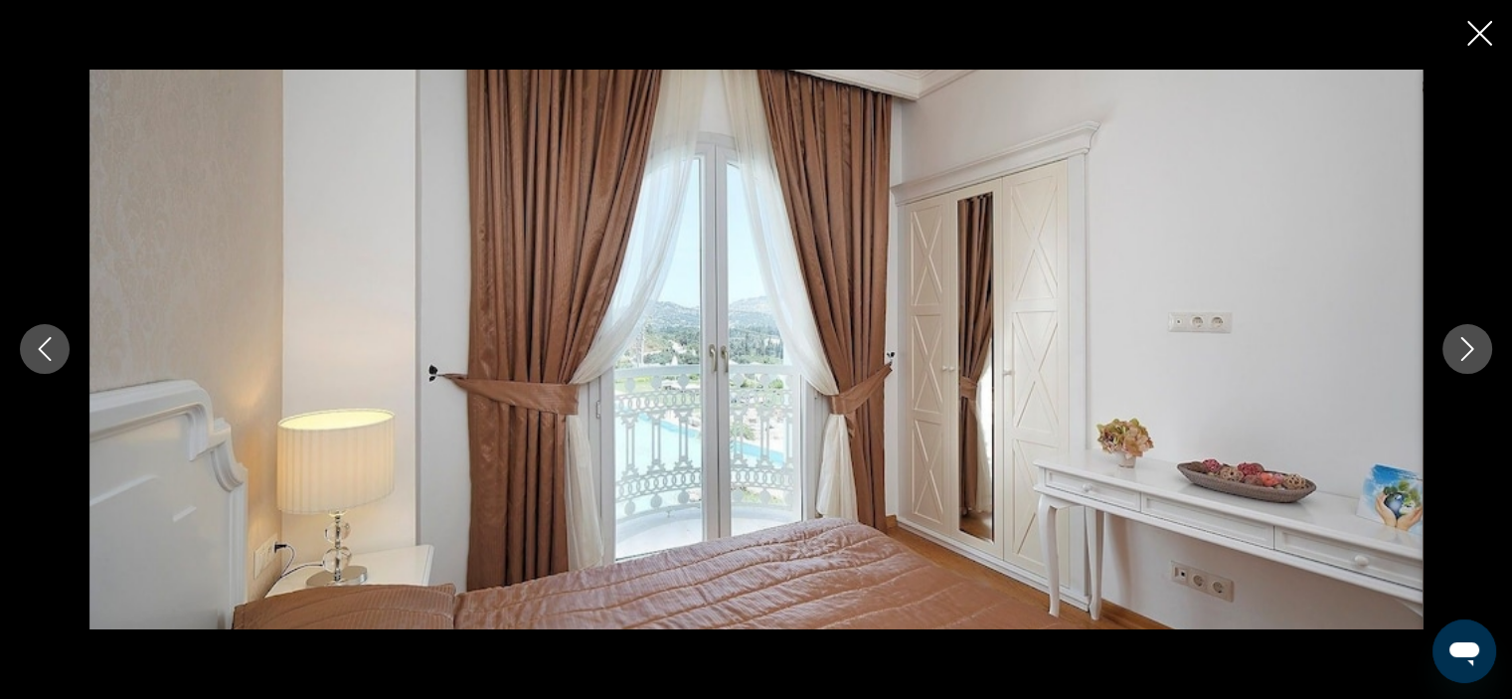
click at [1471, 348] on icon "Next image" at bounding box center [1467, 350] width 13 height 24
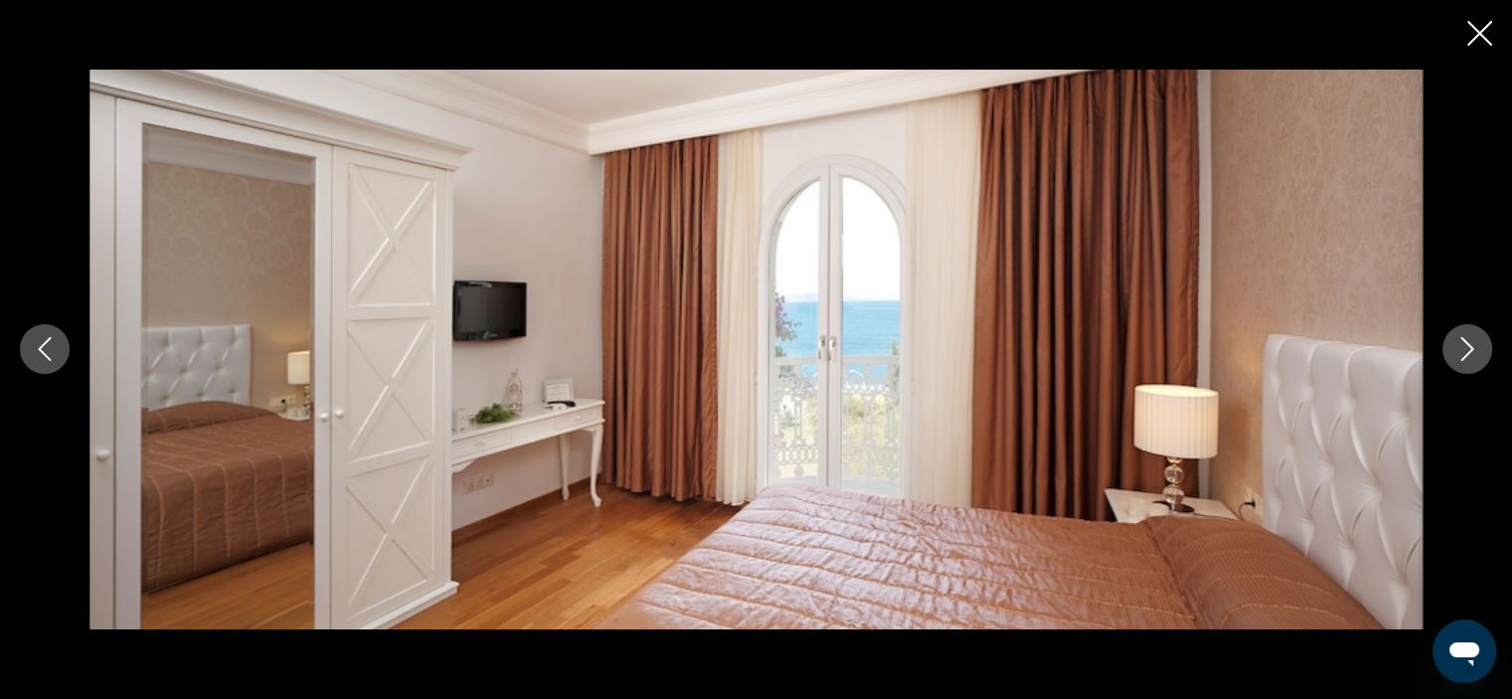
click at [1471, 348] on icon "Next image" at bounding box center [1467, 350] width 13 height 24
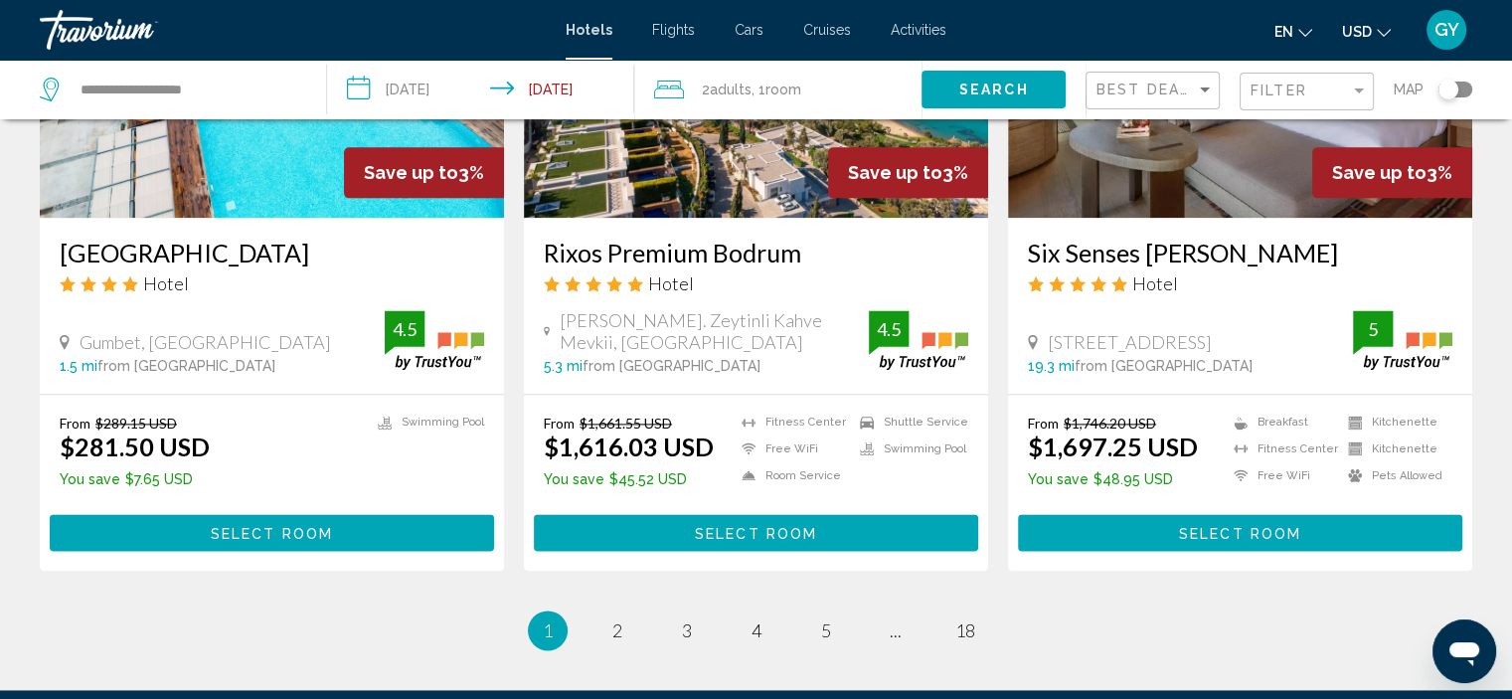
scroll to position [2574, 0]
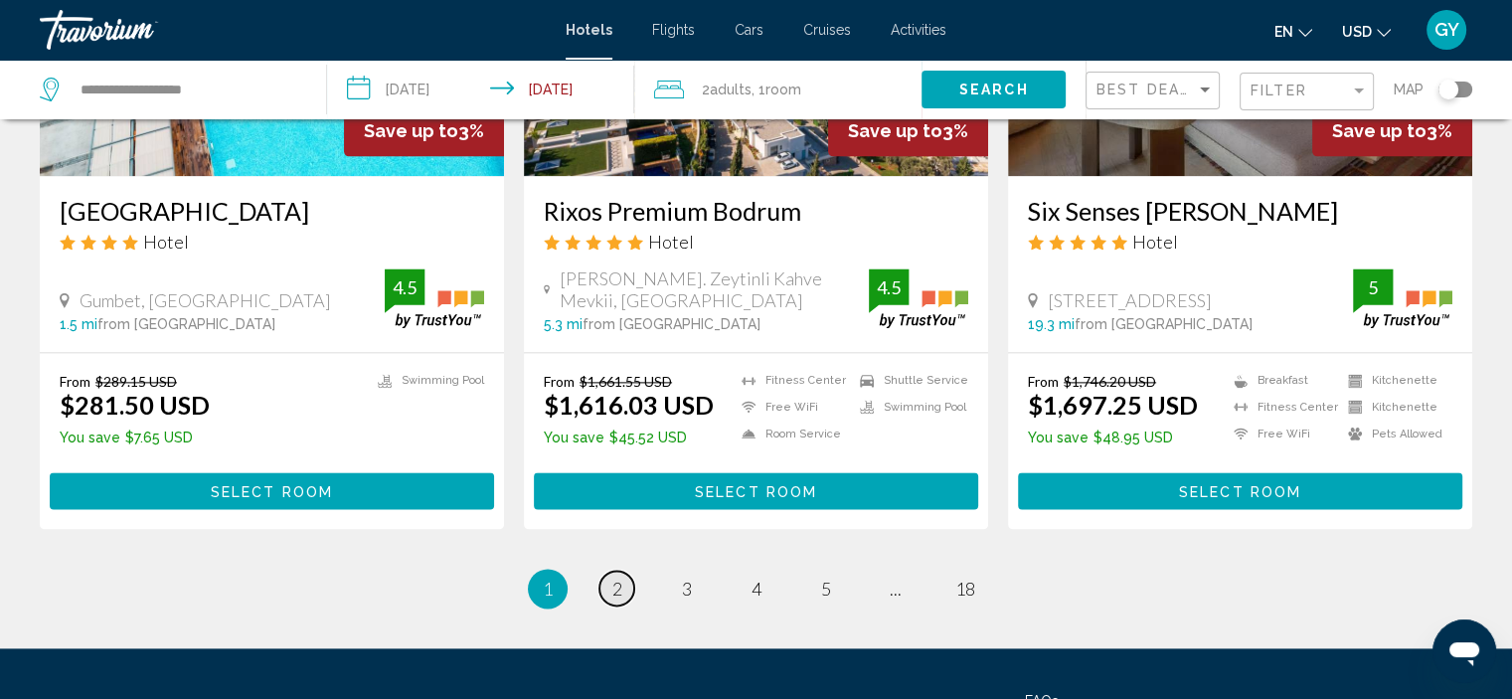
click at [619, 577] on span "2" at bounding box center [617, 588] width 10 height 22
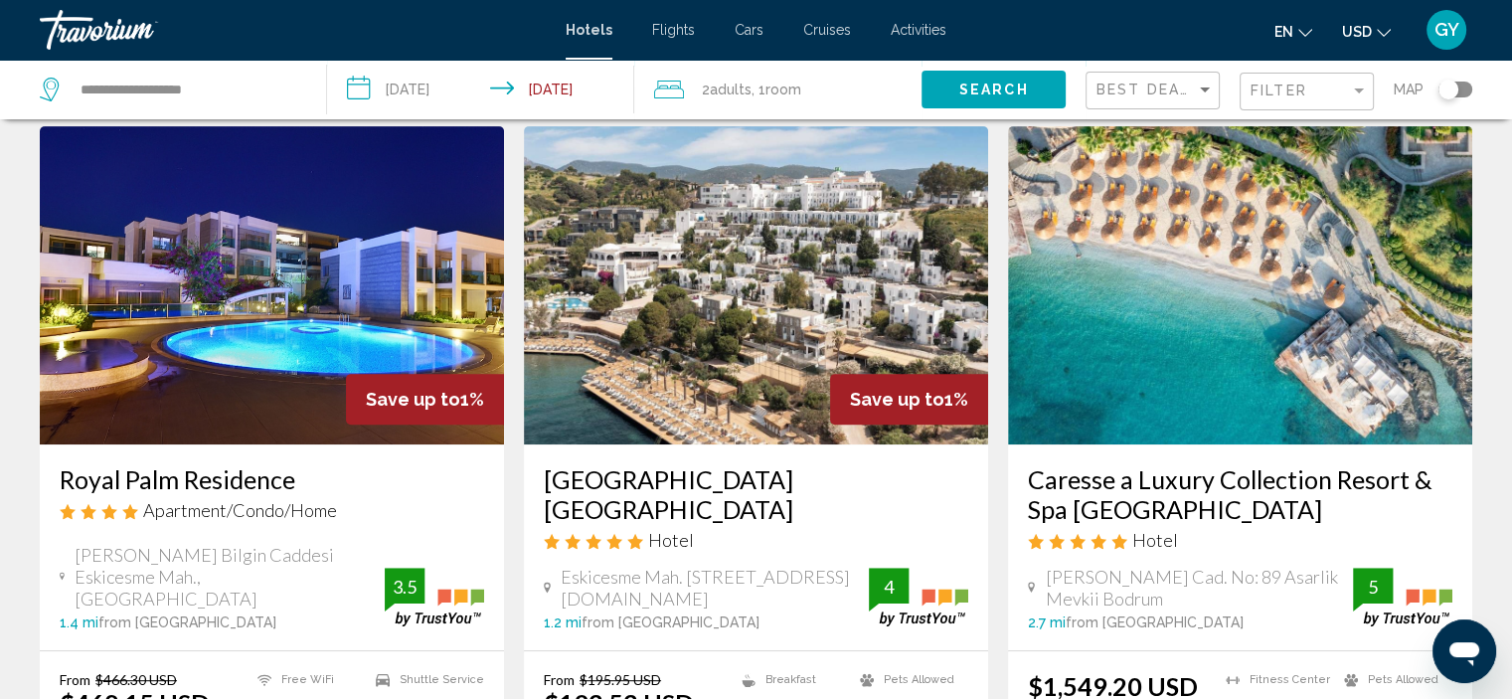
scroll to position [822, 0]
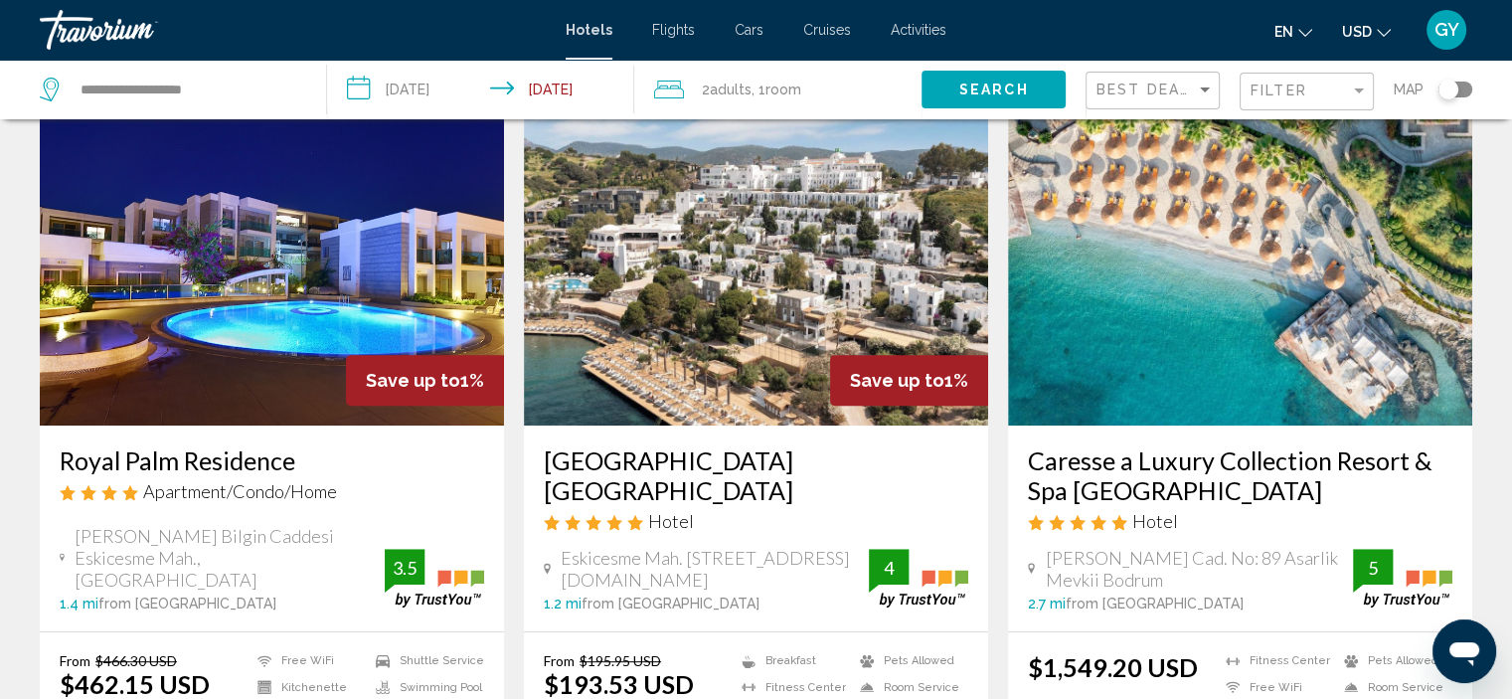
click at [421, 241] on img "Main content" at bounding box center [272, 266] width 464 height 318
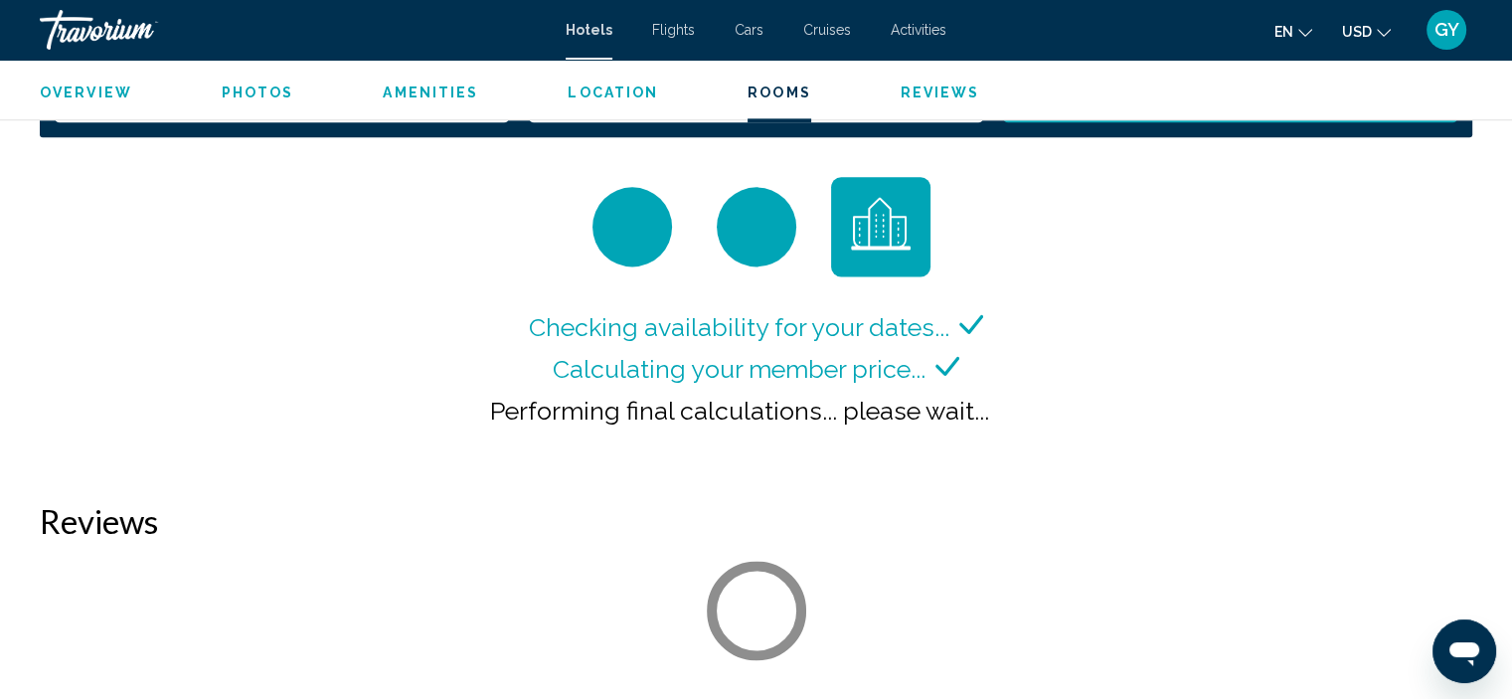
scroll to position [2596, 0]
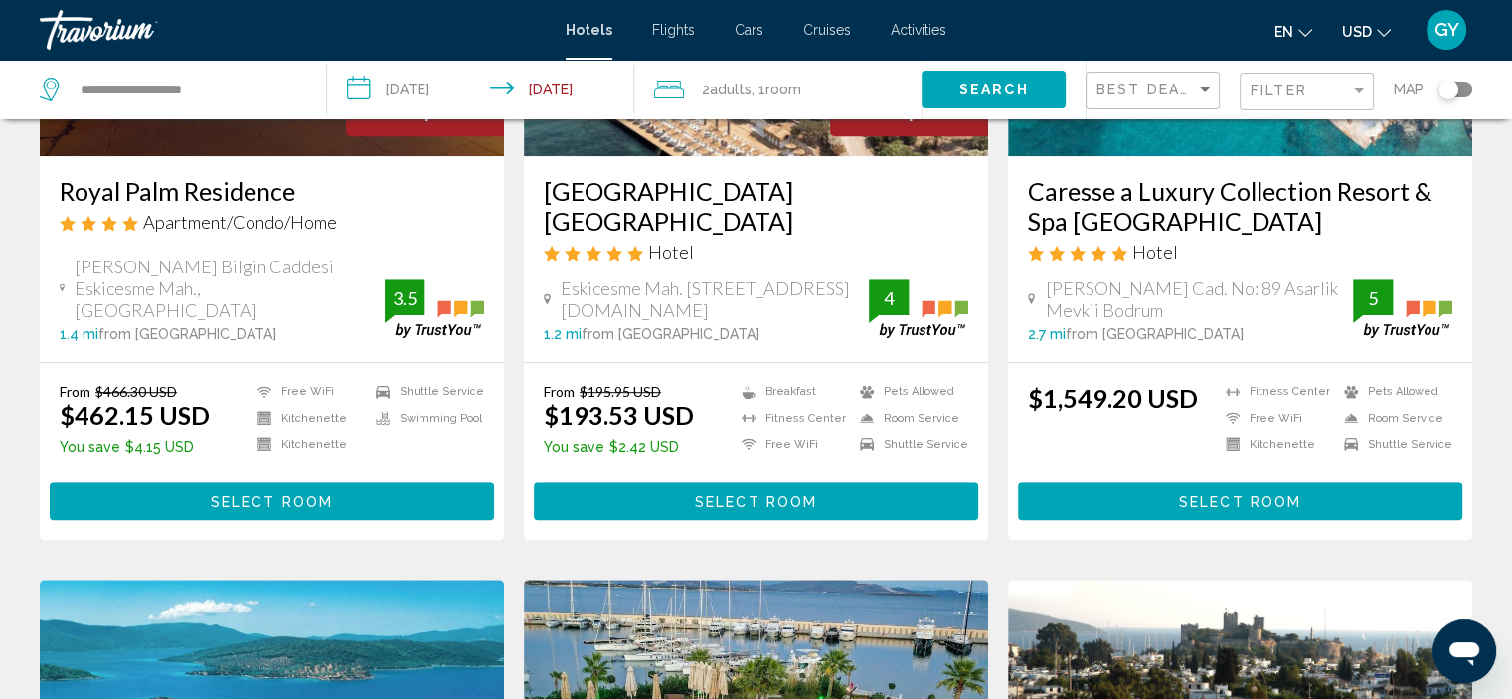
scroll to position [867, 0]
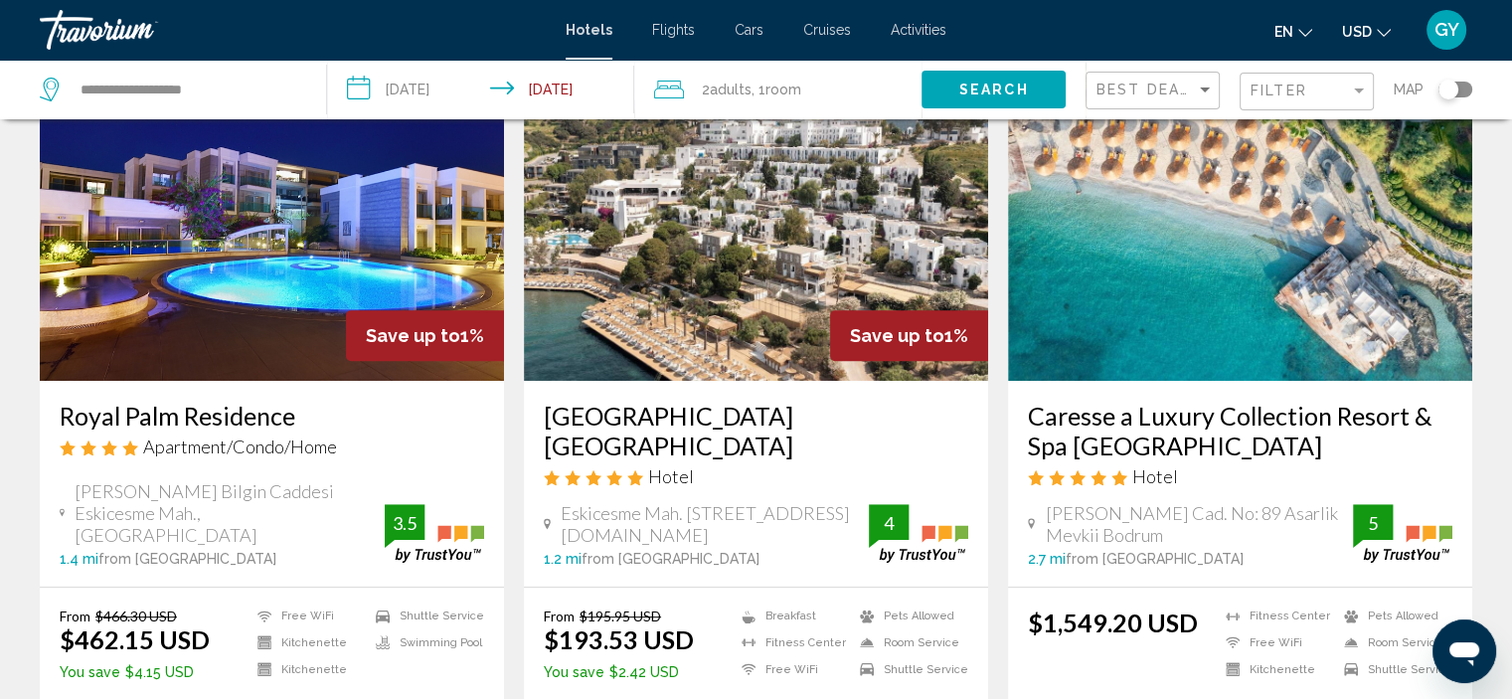
click at [697, 241] on img "Main content" at bounding box center [756, 222] width 464 height 318
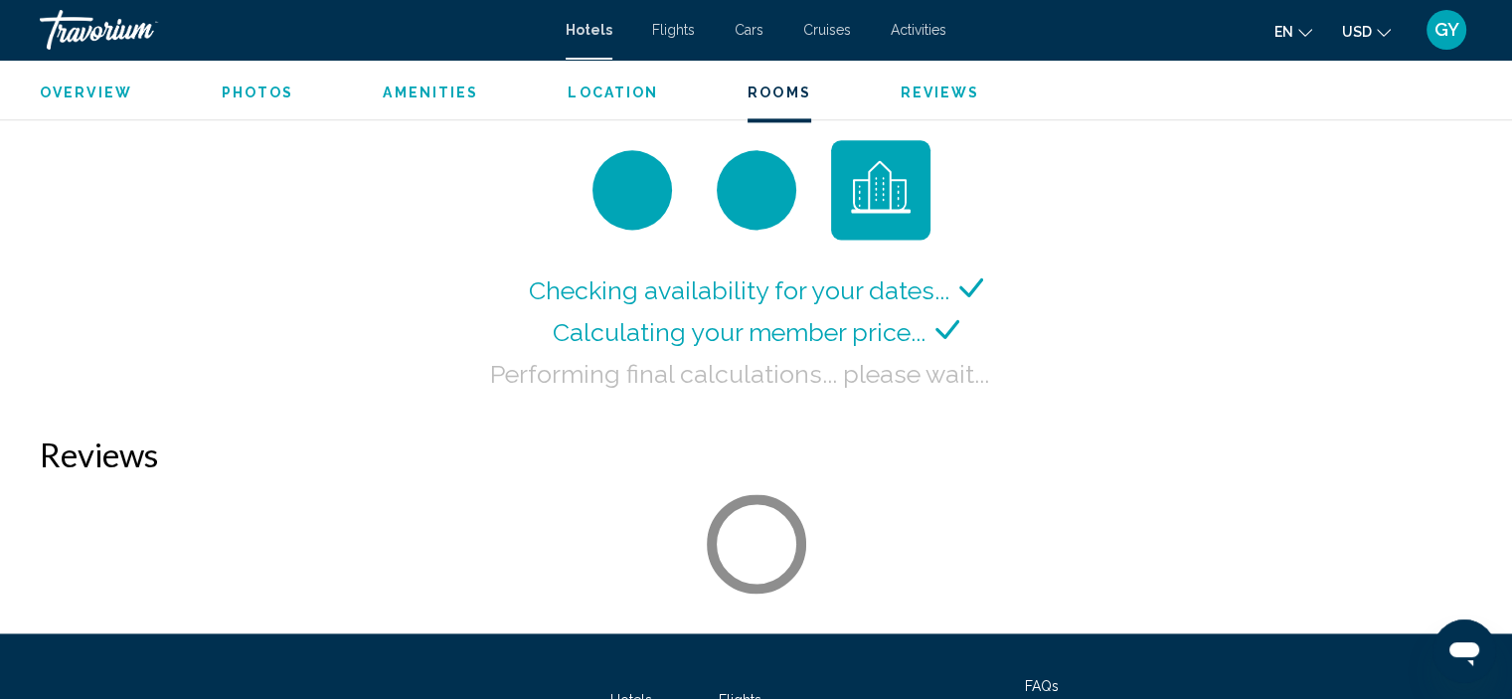
scroll to position [2706, 0]
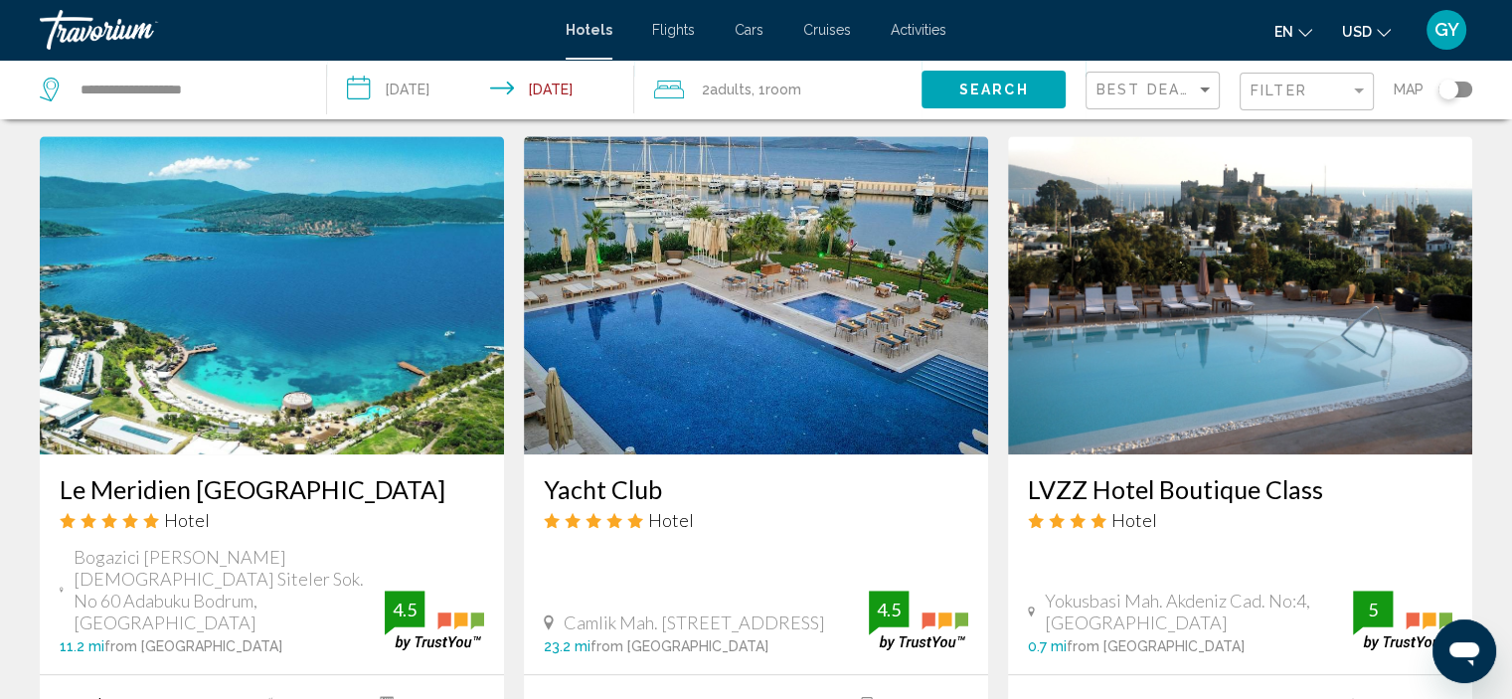
scroll to position [1534, 0]
click at [711, 370] on img "Main content" at bounding box center [756, 295] width 464 height 318
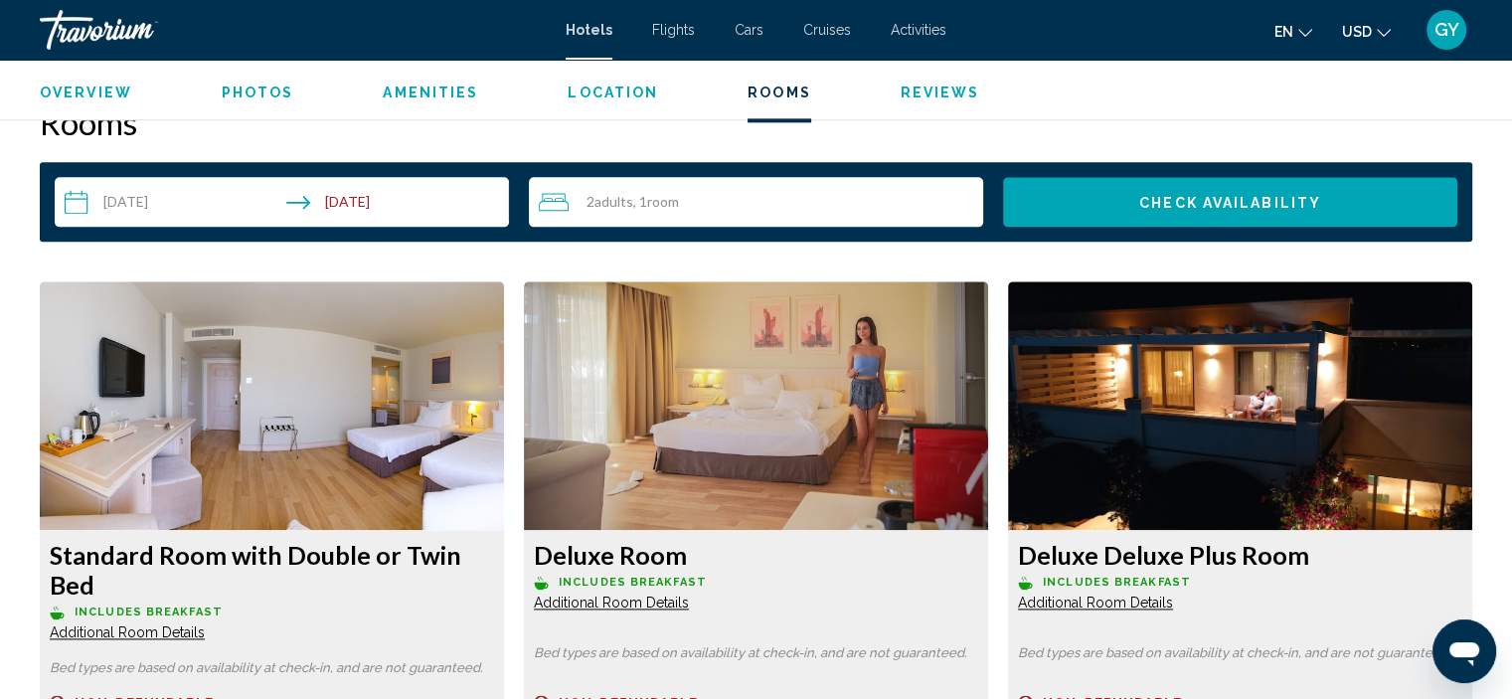
scroll to position [2528, 0]
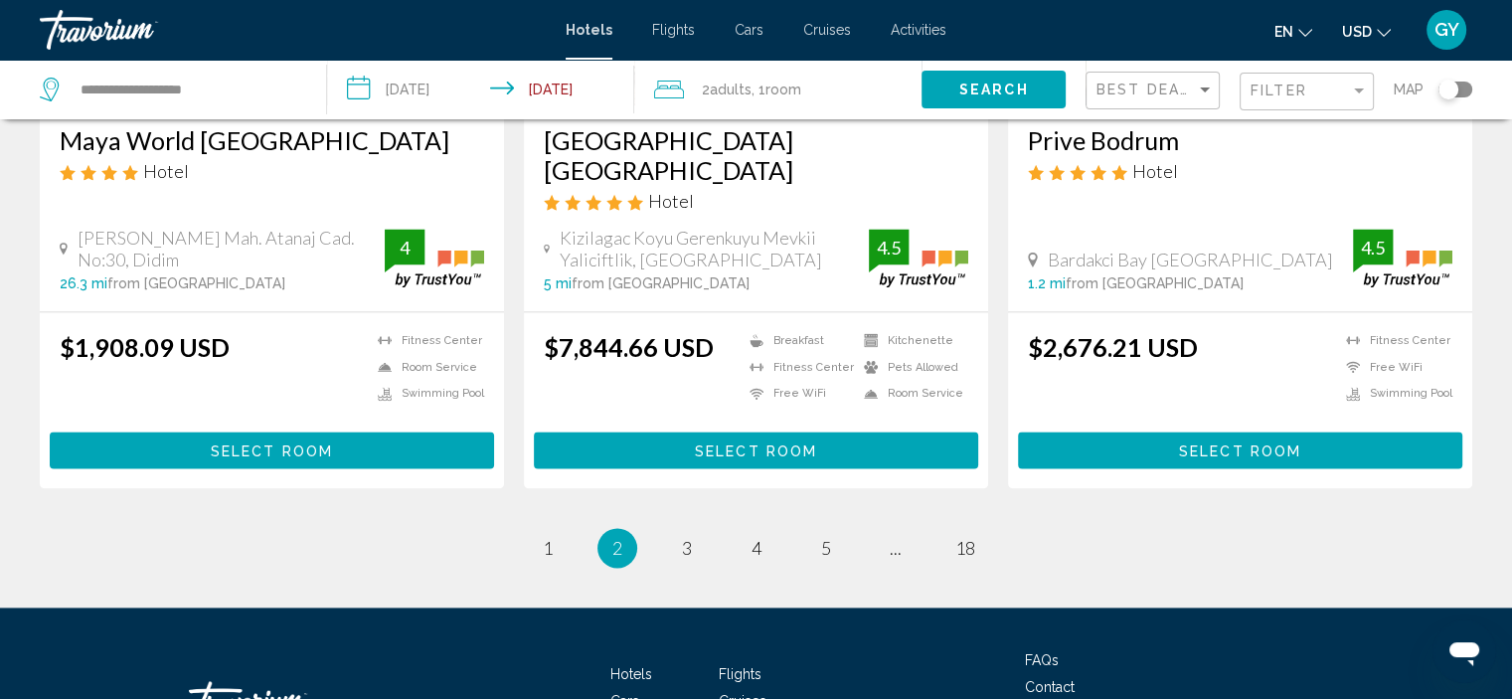
scroll to position [2658, 0]
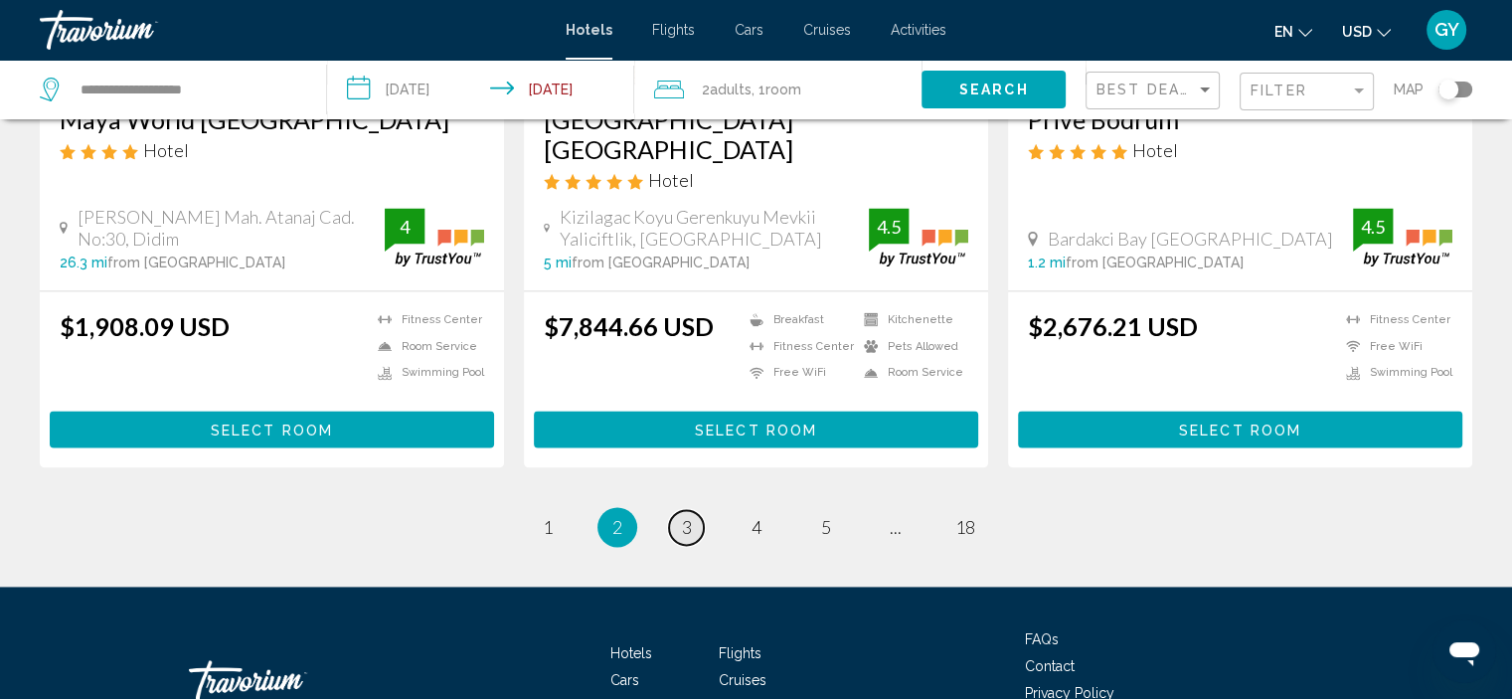
click at [689, 516] on span "3" at bounding box center [687, 527] width 10 height 22
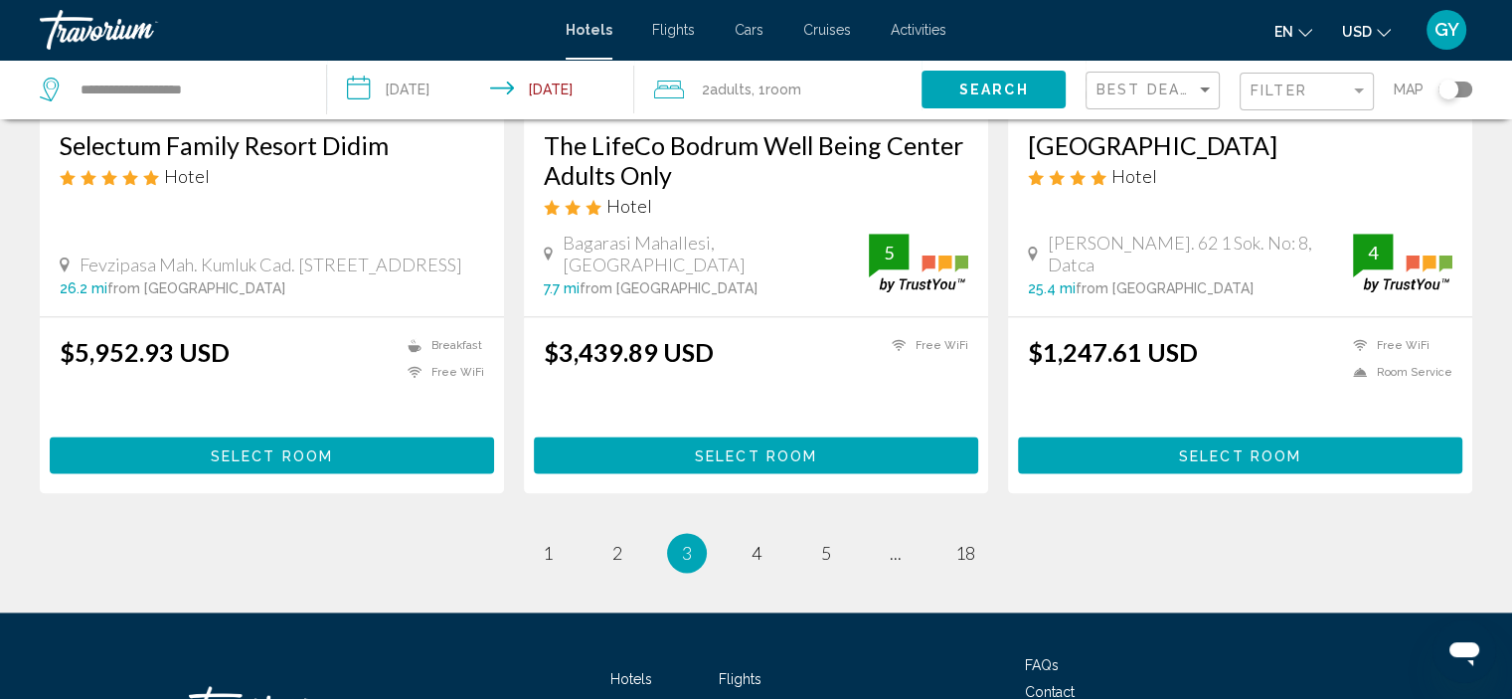
scroll to position [2586, 0]
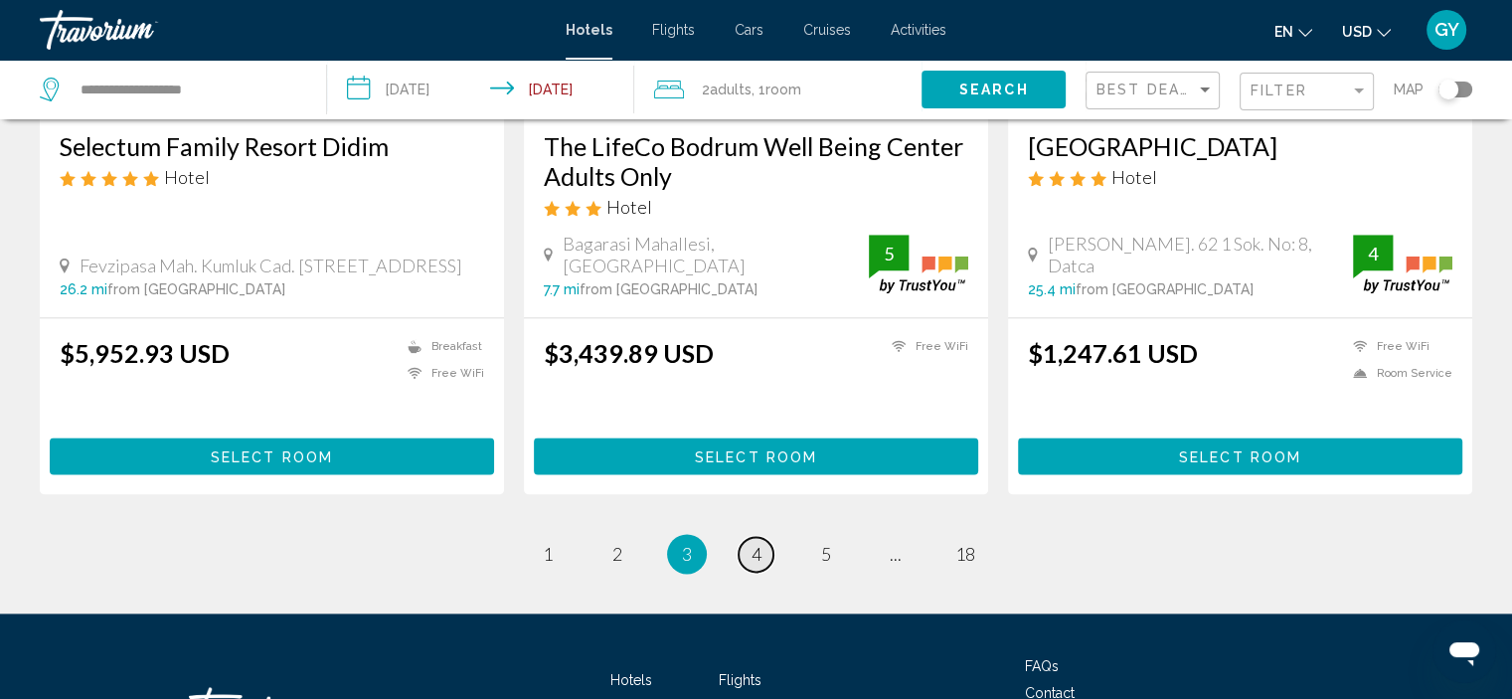
click at [765, 548] on link "page 4" at bounding box center [755, 554] width 35 height 35
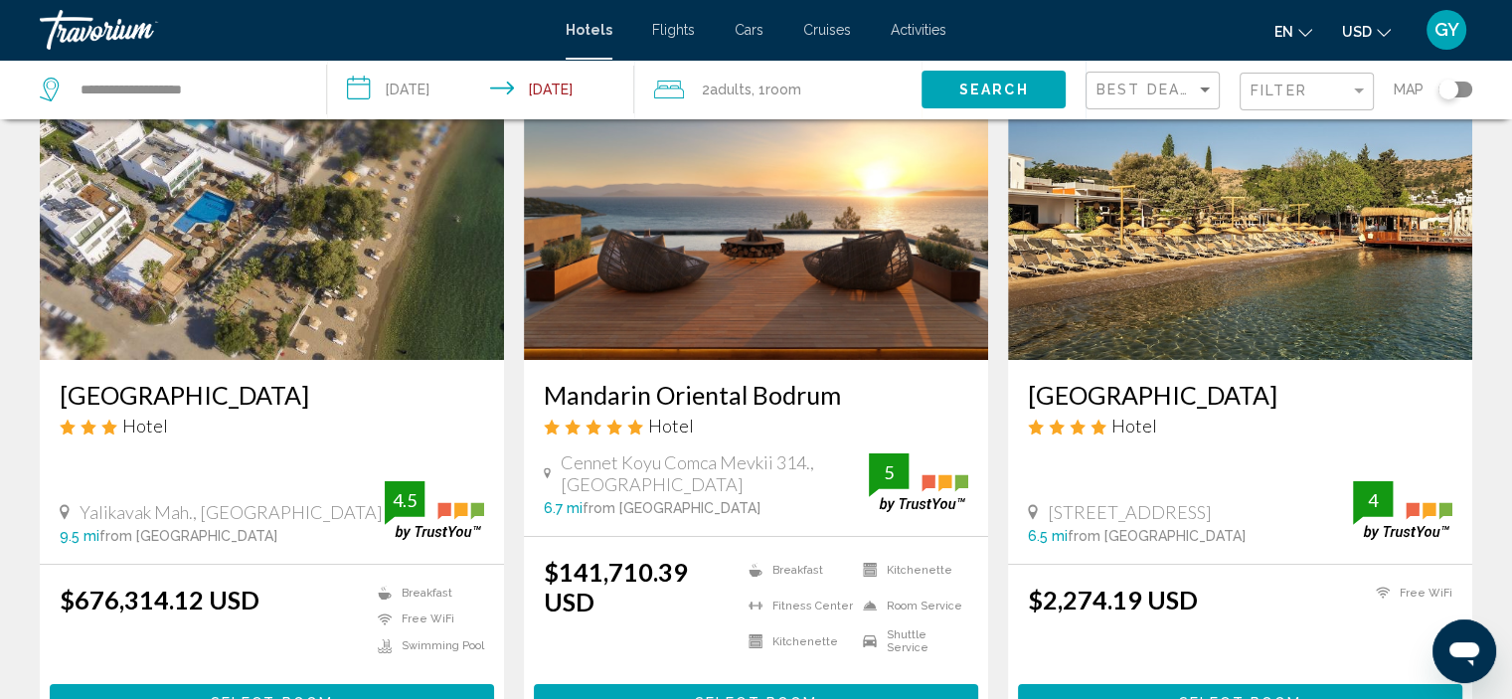
scroll to position [143, 0]
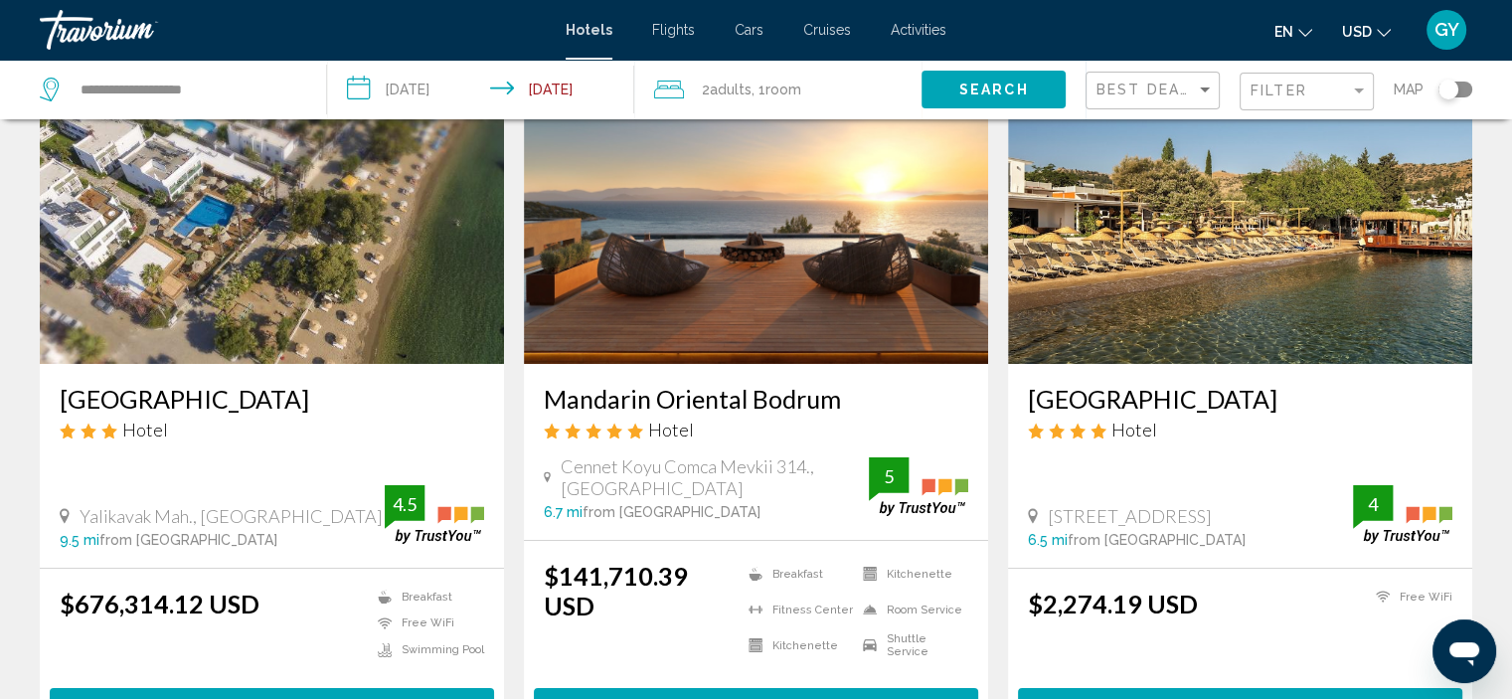
click at [338, 256] on img "Main content" at bounding box center [272, 205] width 464 height 318
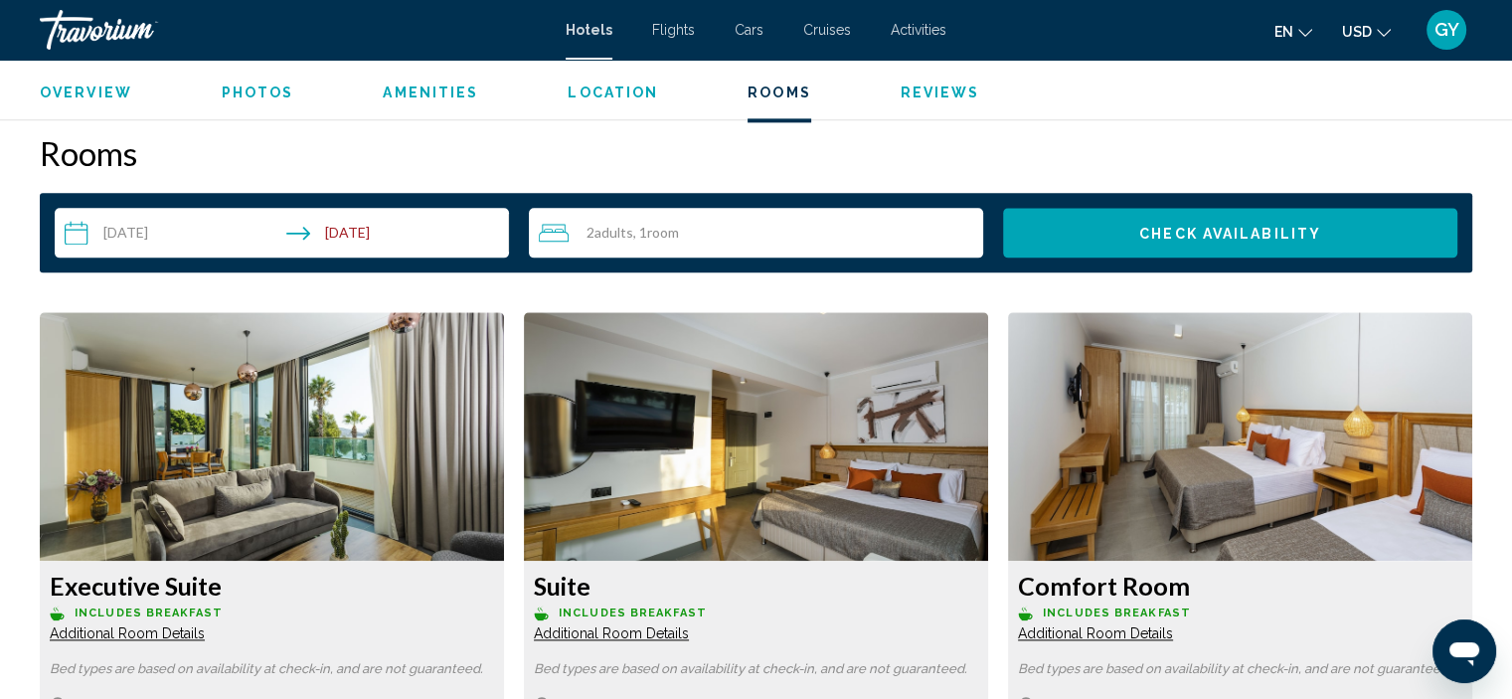
scroll to position [2503, 0]
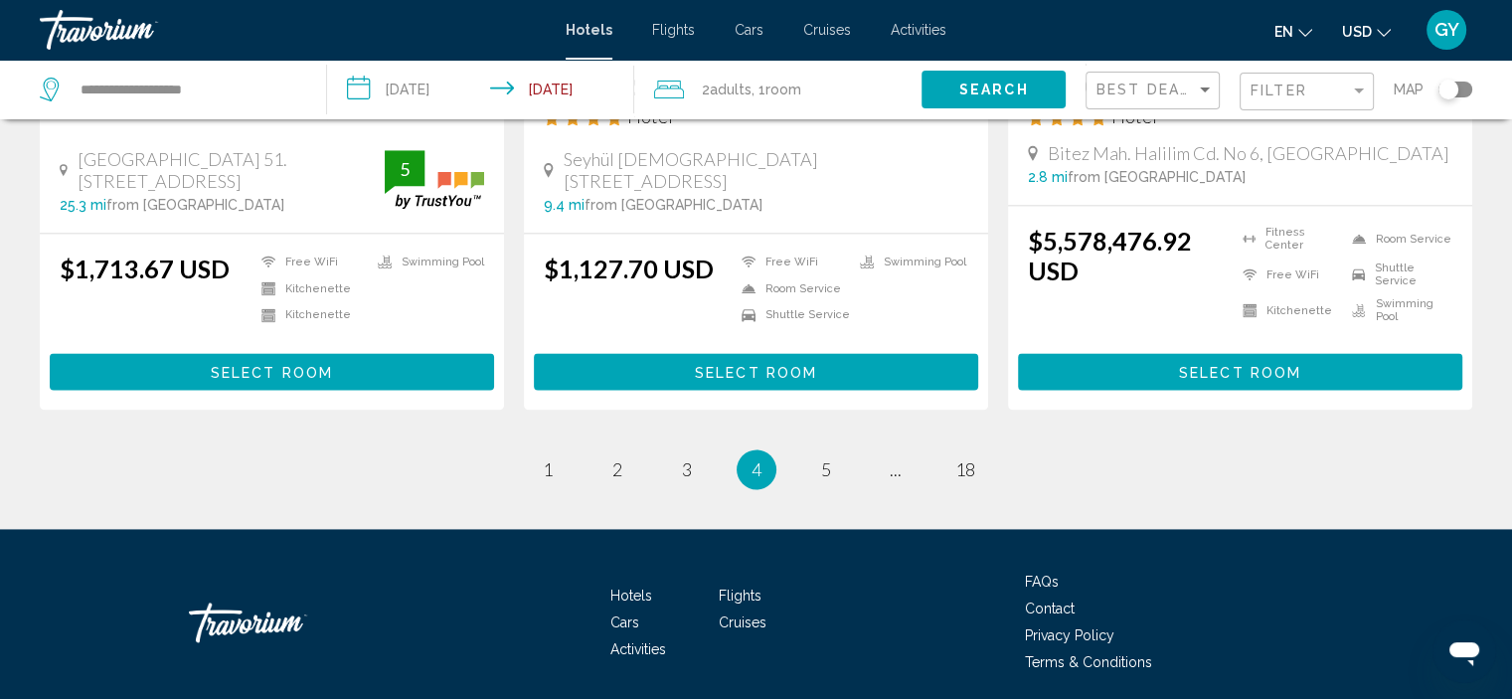
scroll to position [2675, 0]
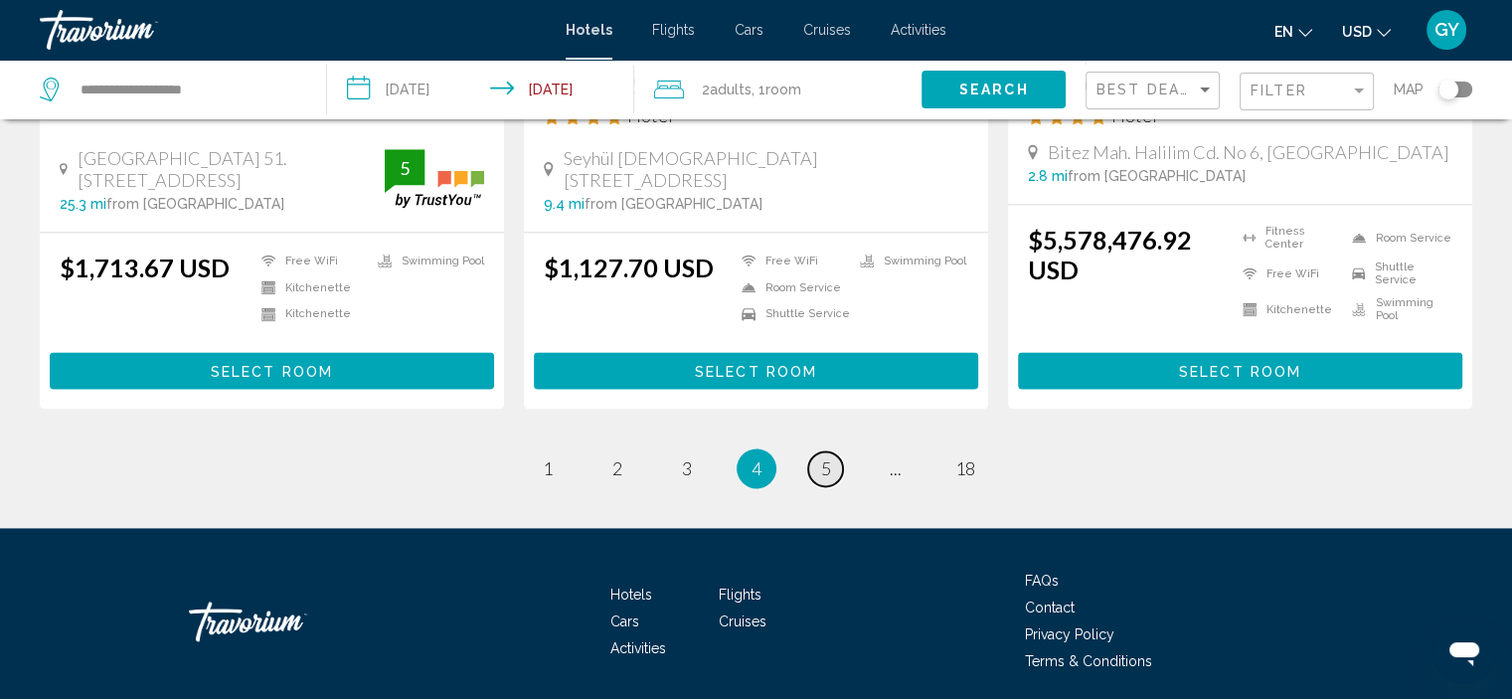
click at [831, 451] on link "page 5" at bounding box center [825, 468] width 35 height 35
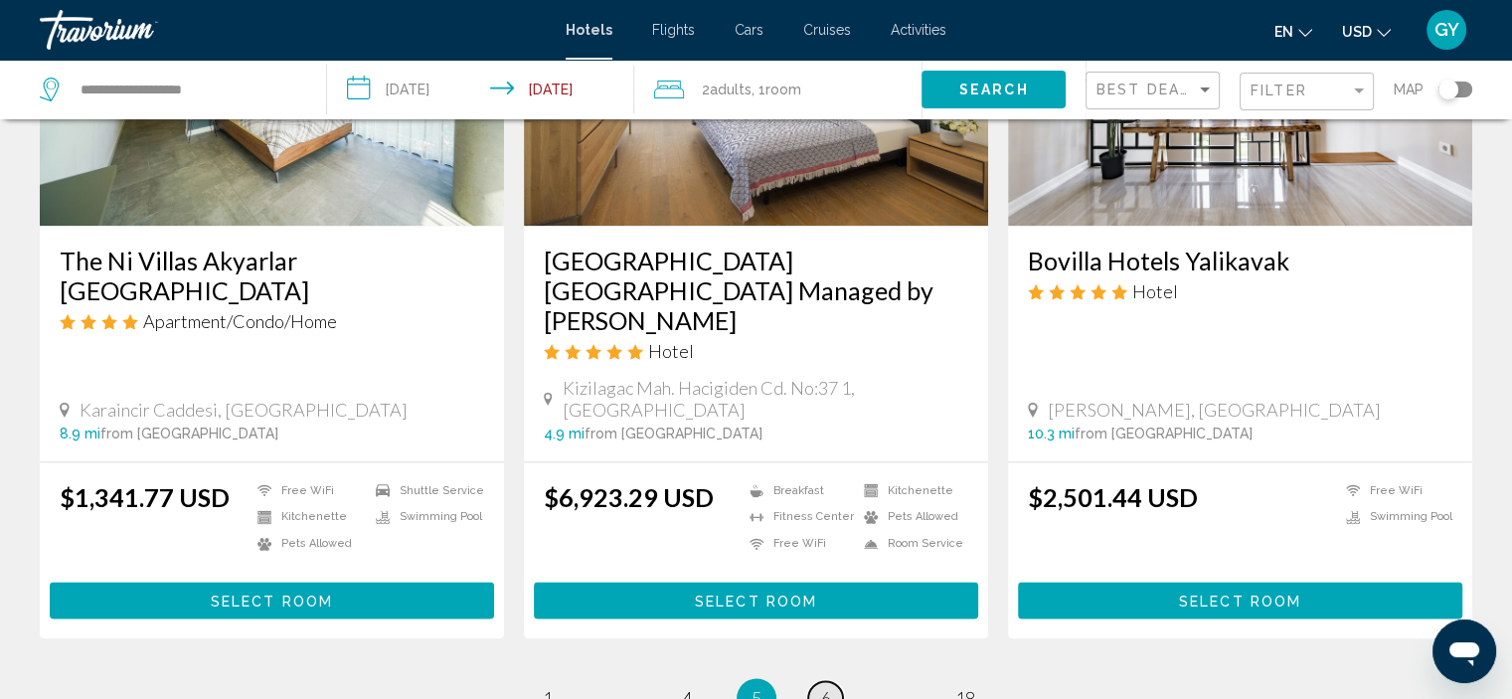
scroll to position [2510, 0]
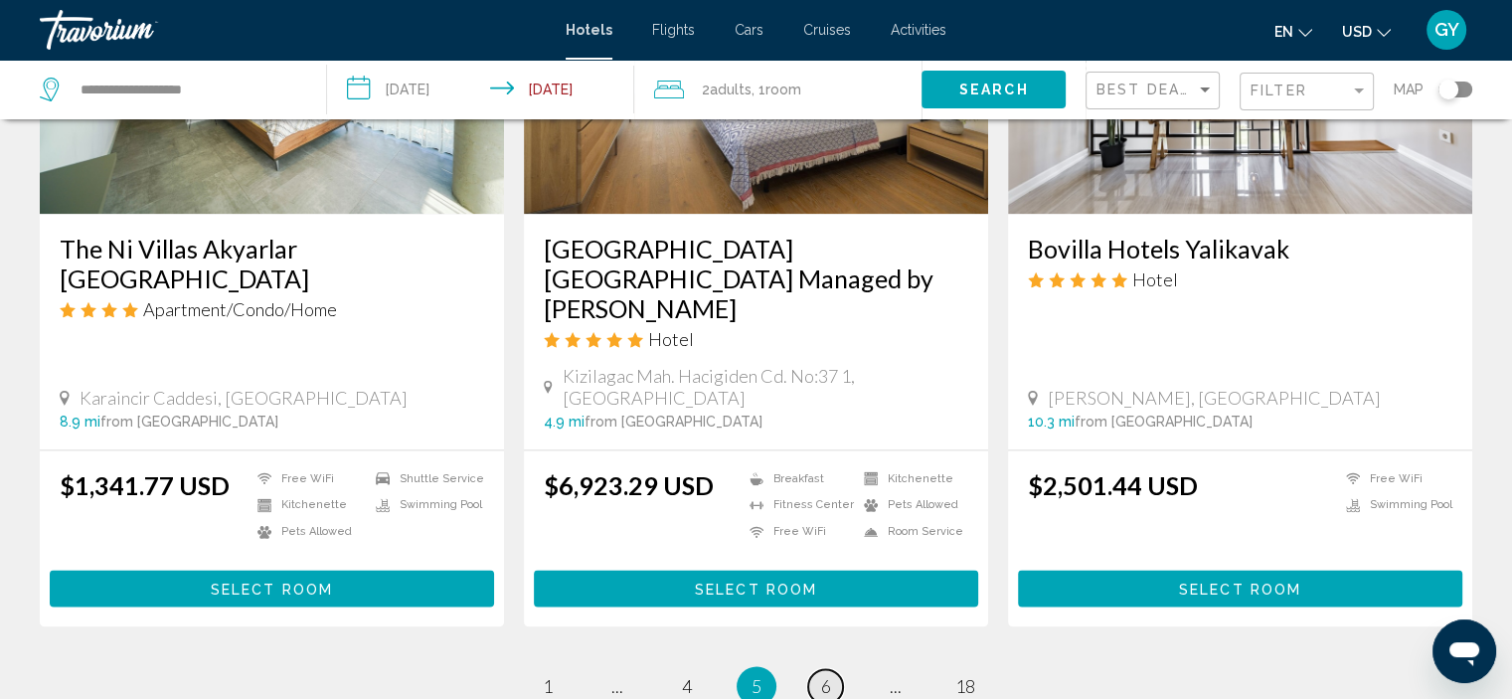
click at [831, 669] on link "page 6" at bounding box center [825, 686] width 35 height 35
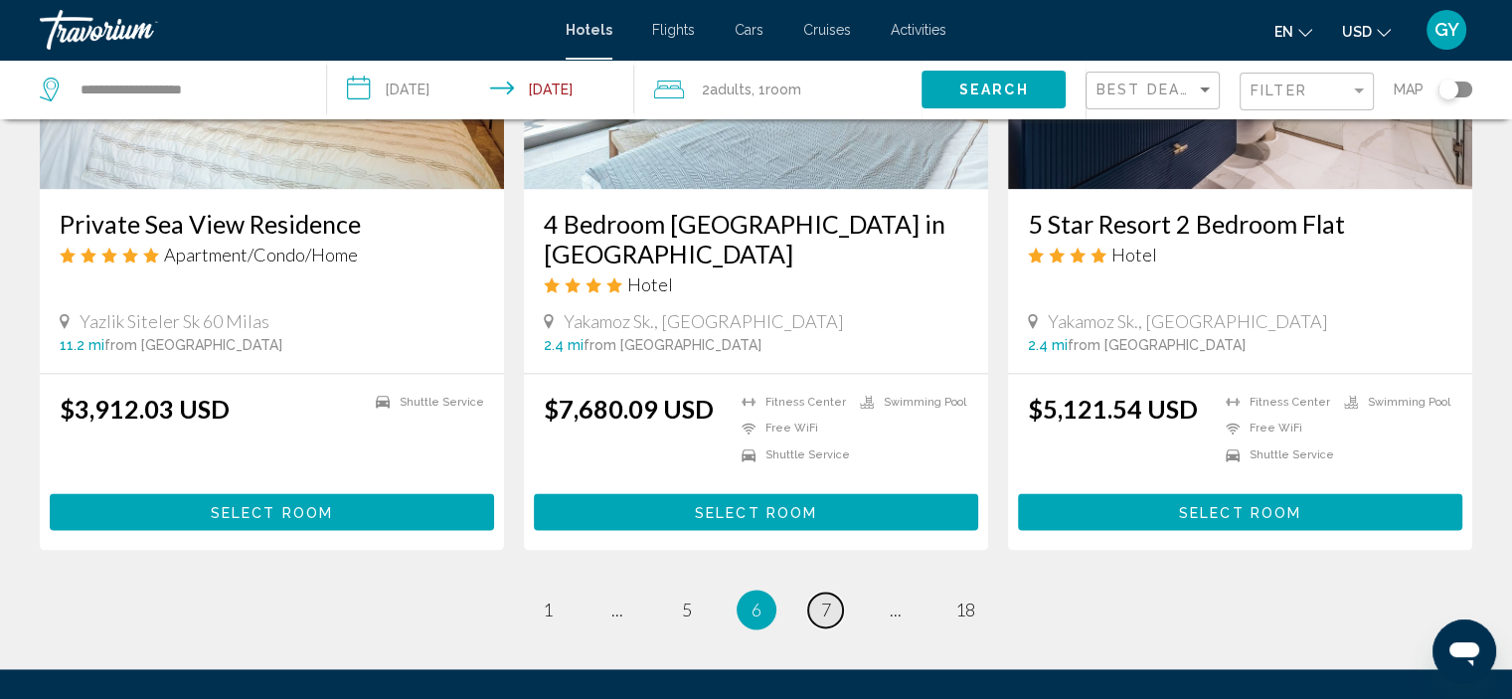
scroll to position [2572, 0]
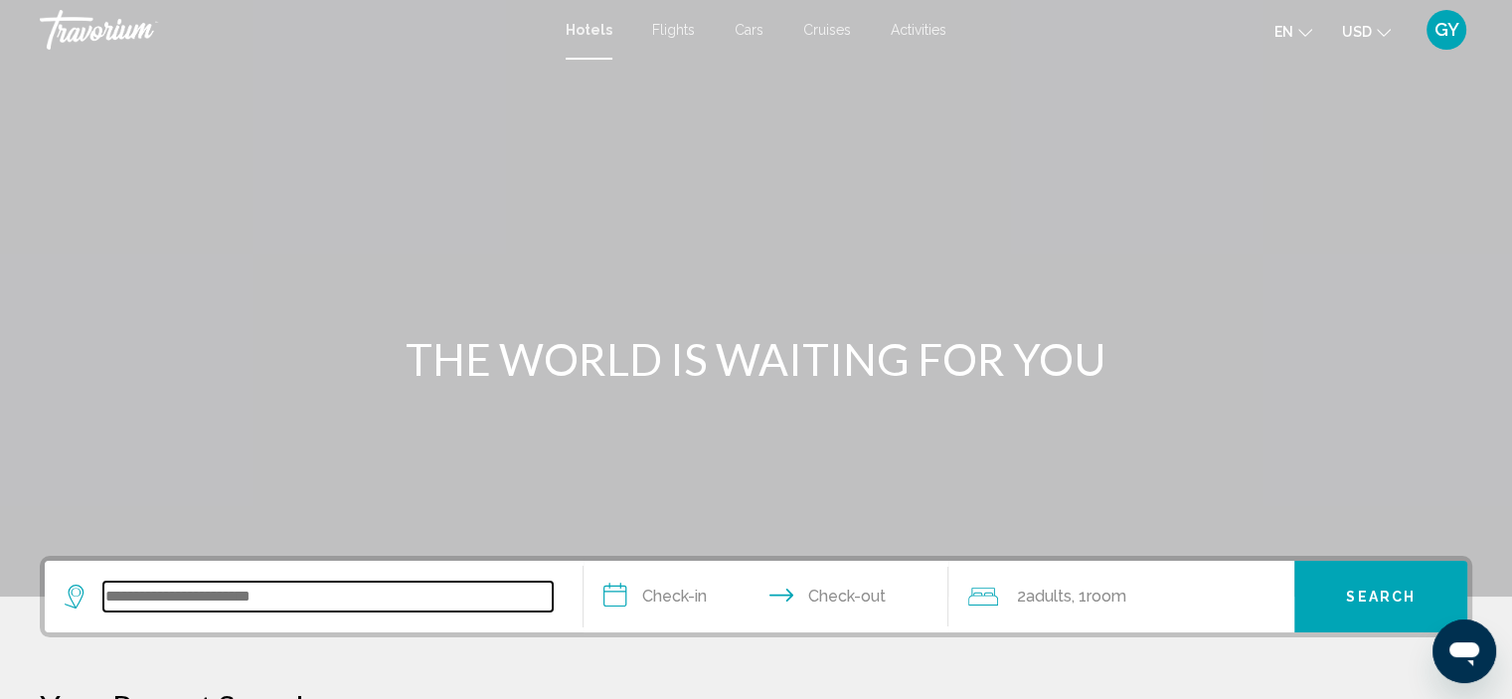
click at [158, 604] on input "Search widget" at bounding box center [327, 596] width 449 height 30
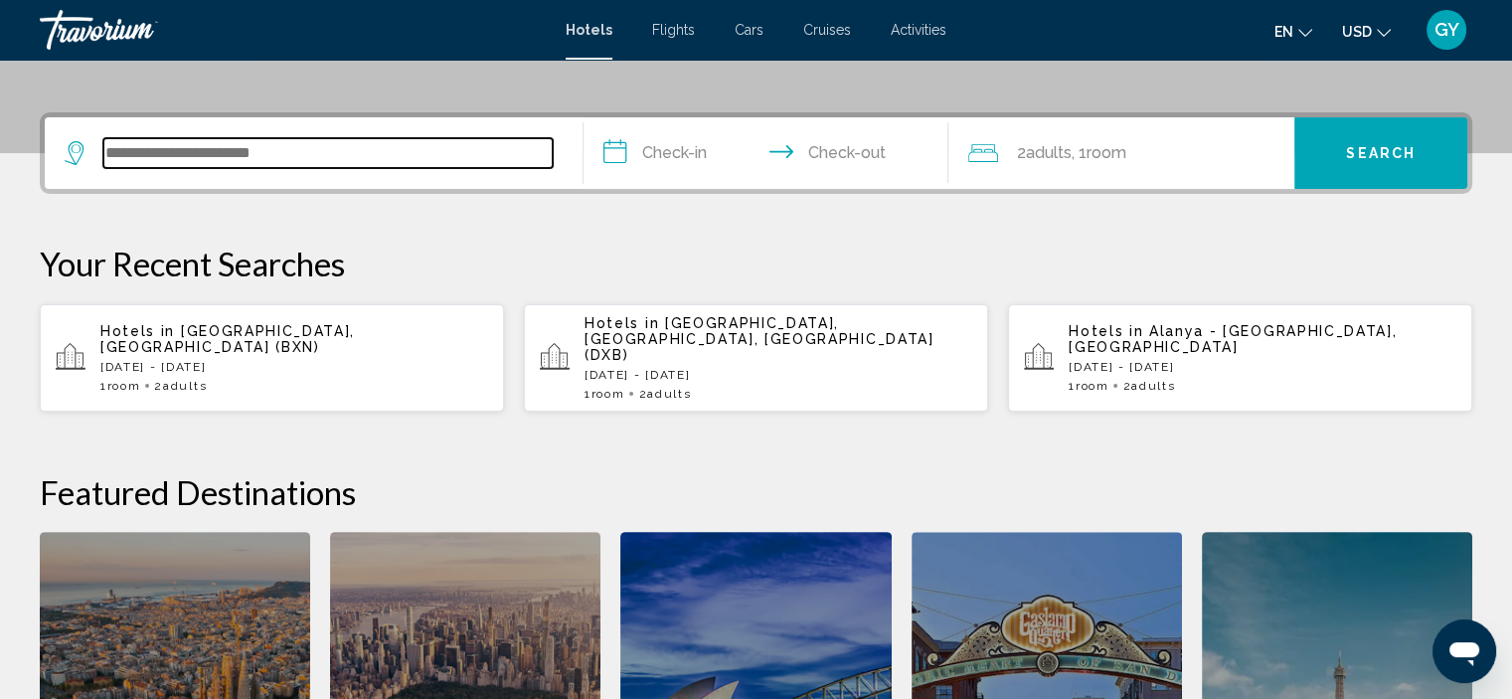
scroll to position [490, 0]
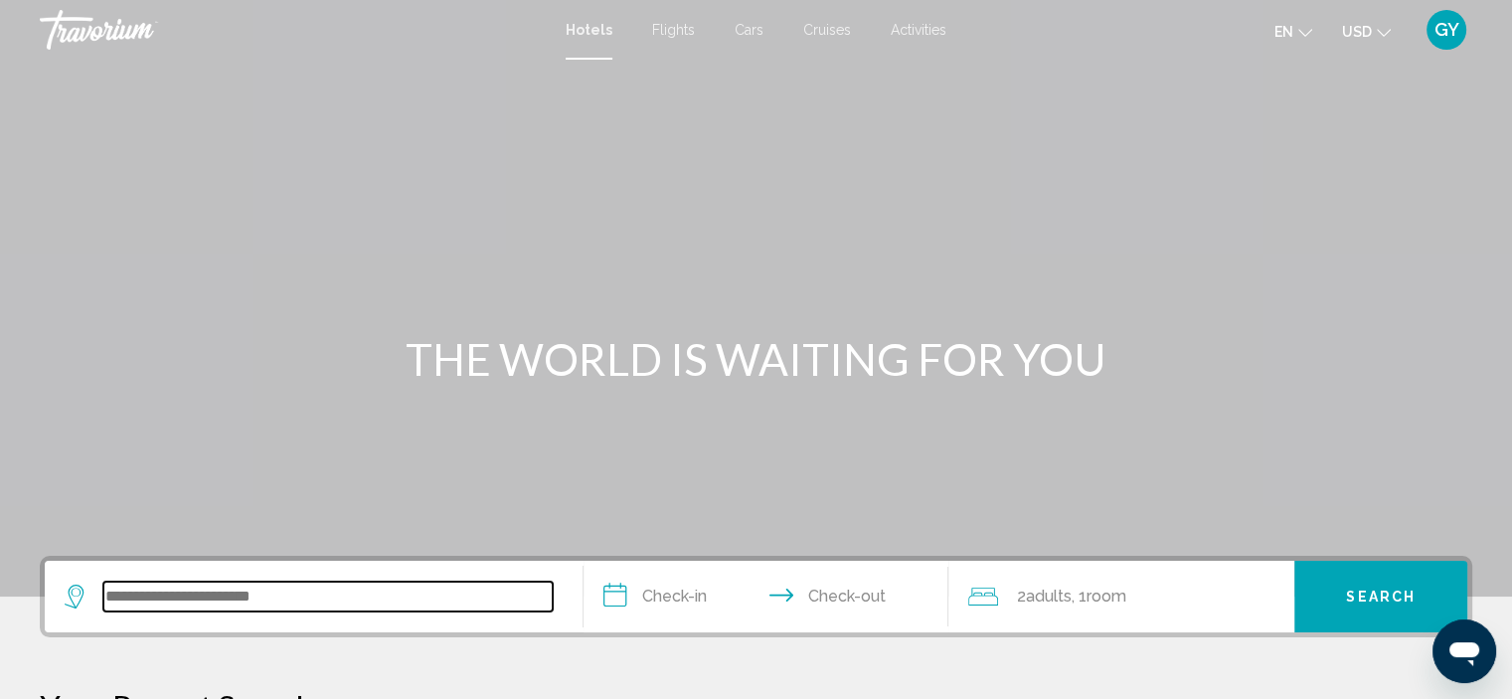
click at [151, 591] on input "Search widget" at bounding box center [327, 596] width 449 height 30
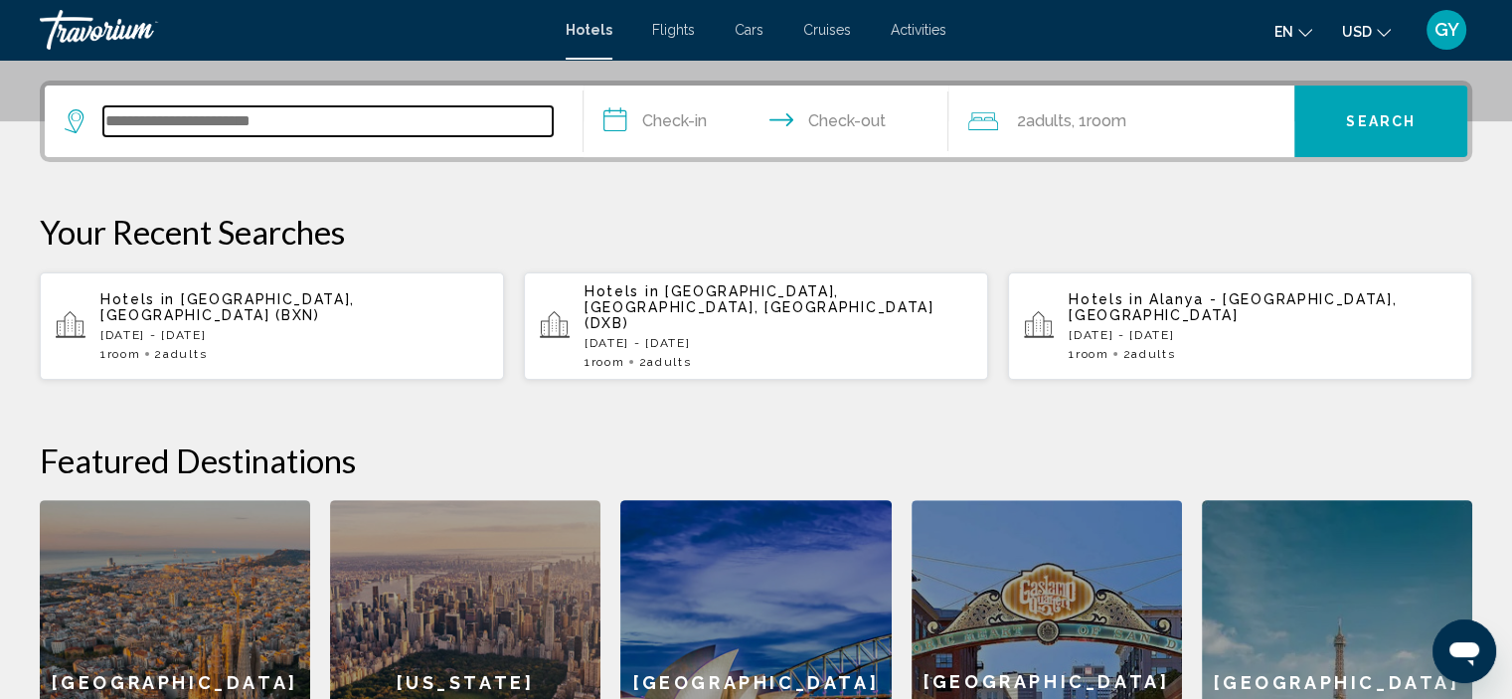
scroll to position [490, 0]
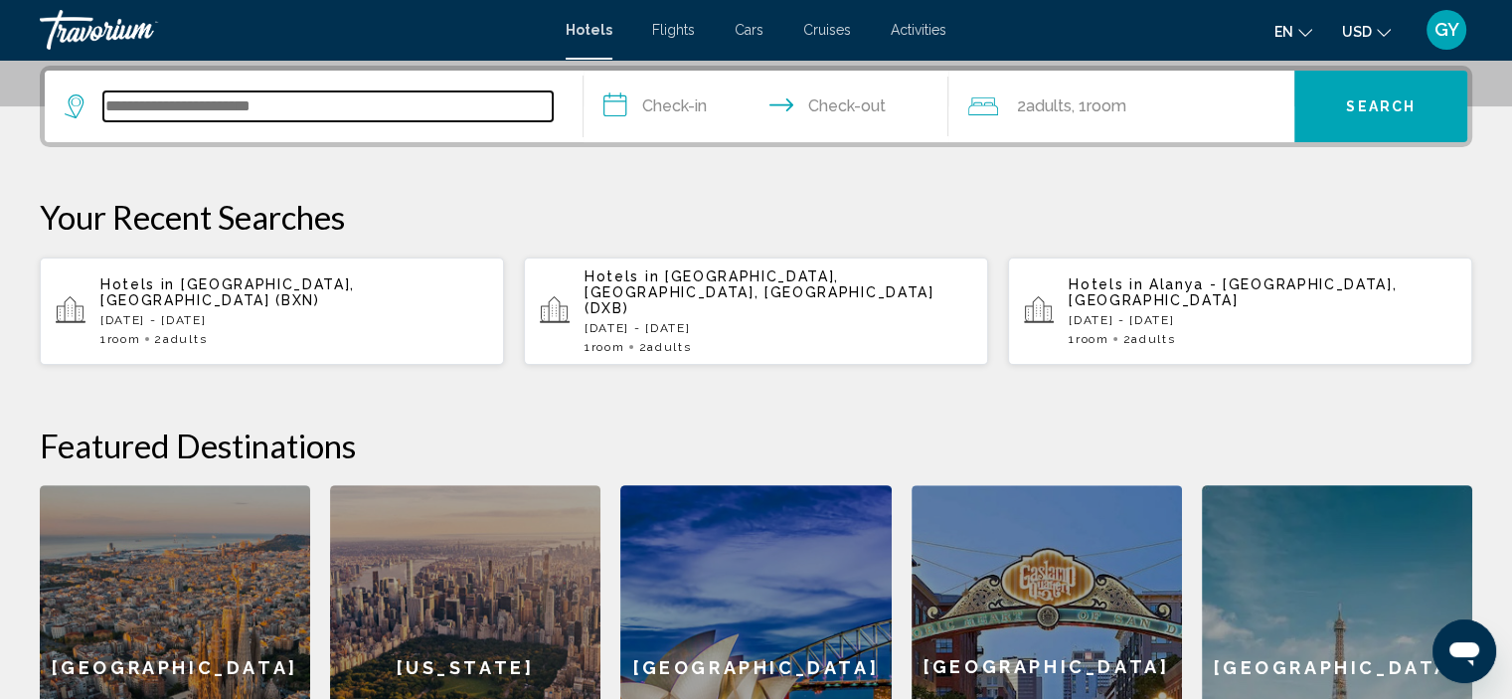
click at [122, 114] on input "Search widget" at bounding box center [327, 106] width 449 height 30
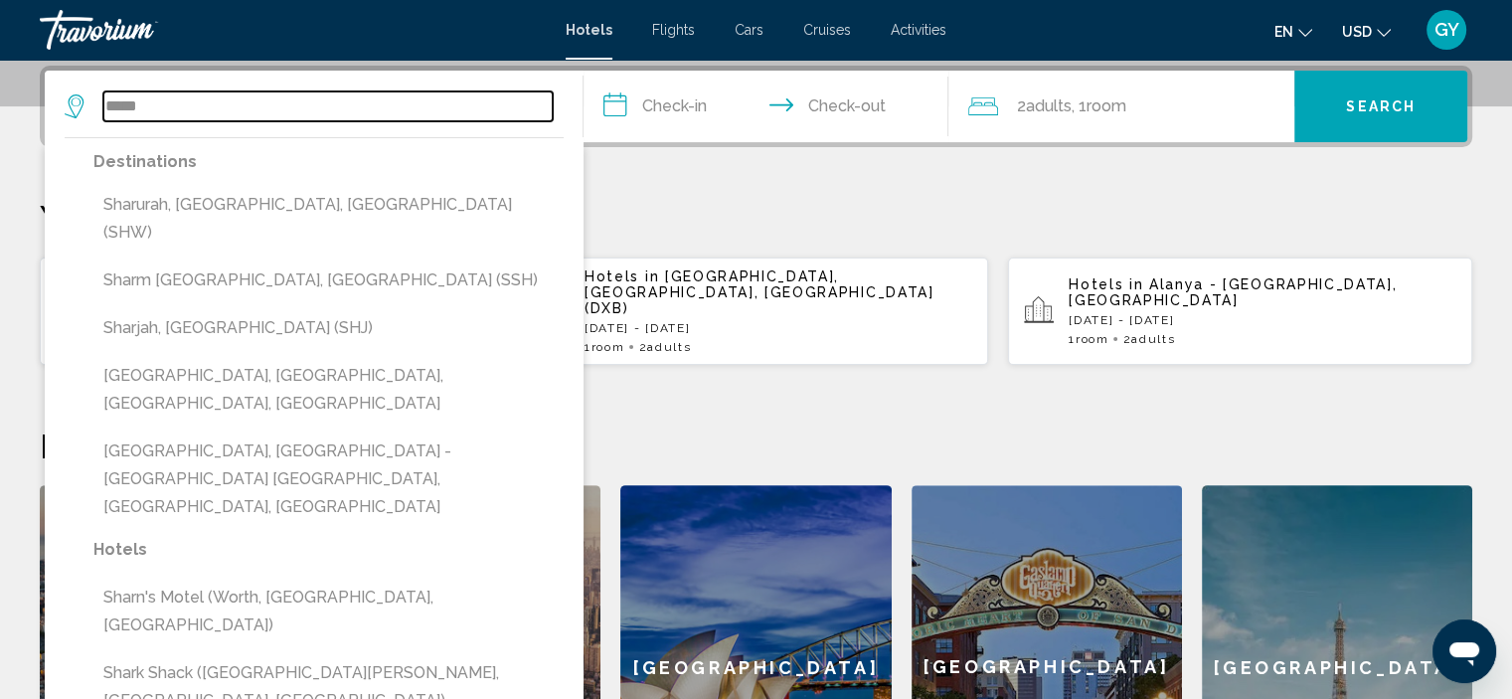
drag, startPoint x: 122, startPoint y: 114, endPoint x: 91, endPoint y: 94, distance: 36.7
click at [91, 94] on div "*****" at bounding box center [309, 106] width 488 height 30
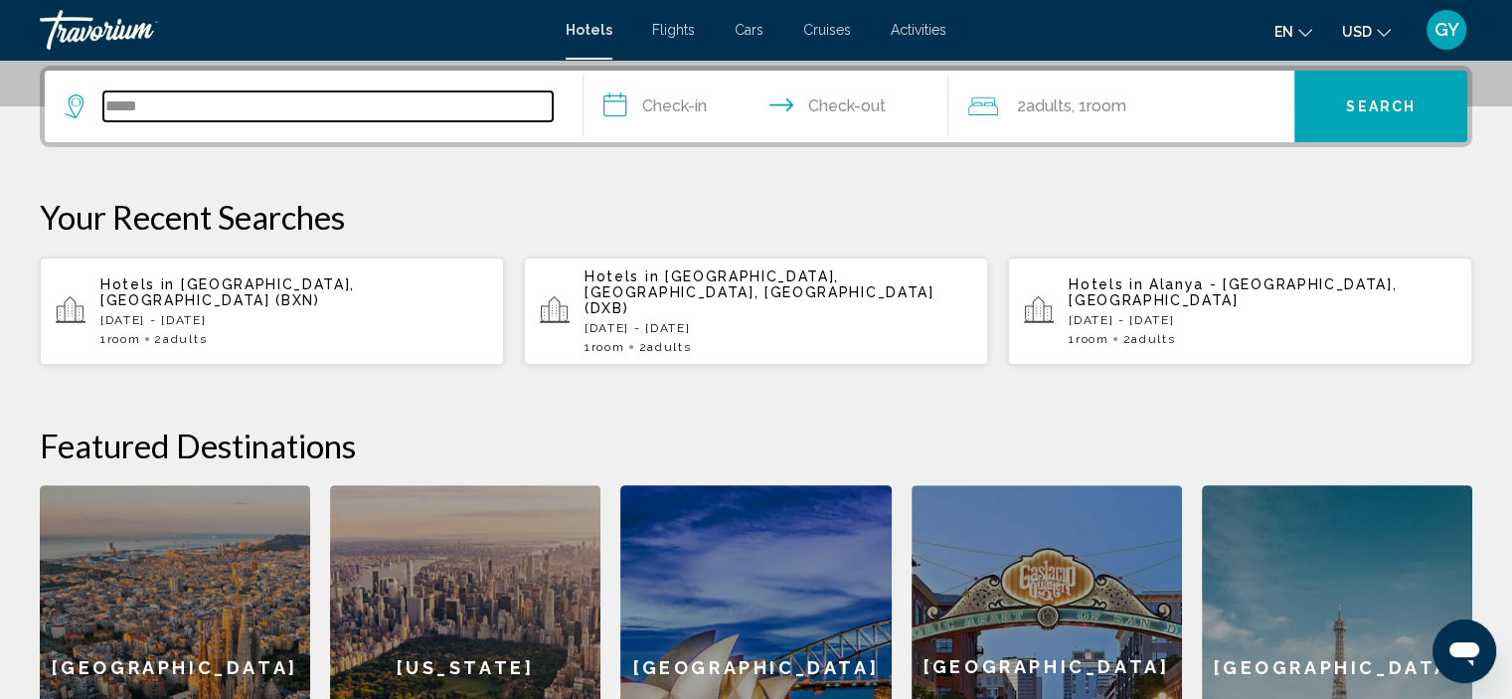
click at [157, 109] on input "*****" at bounding box center [327, 106] width 449 height 30
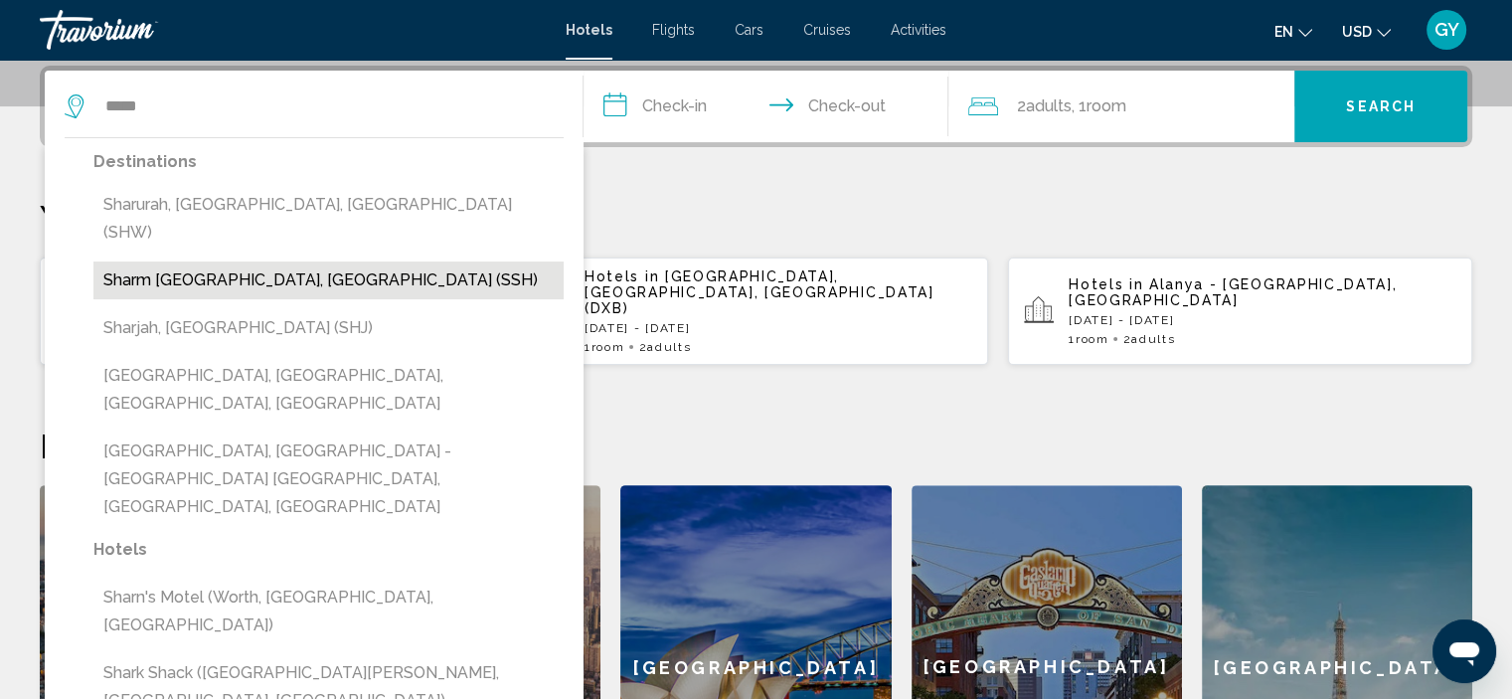
click at [195, 261] on button "Sharm El Sheikh, Egypt (SSH)" at bounding box center [328, 280] width 470 height 38
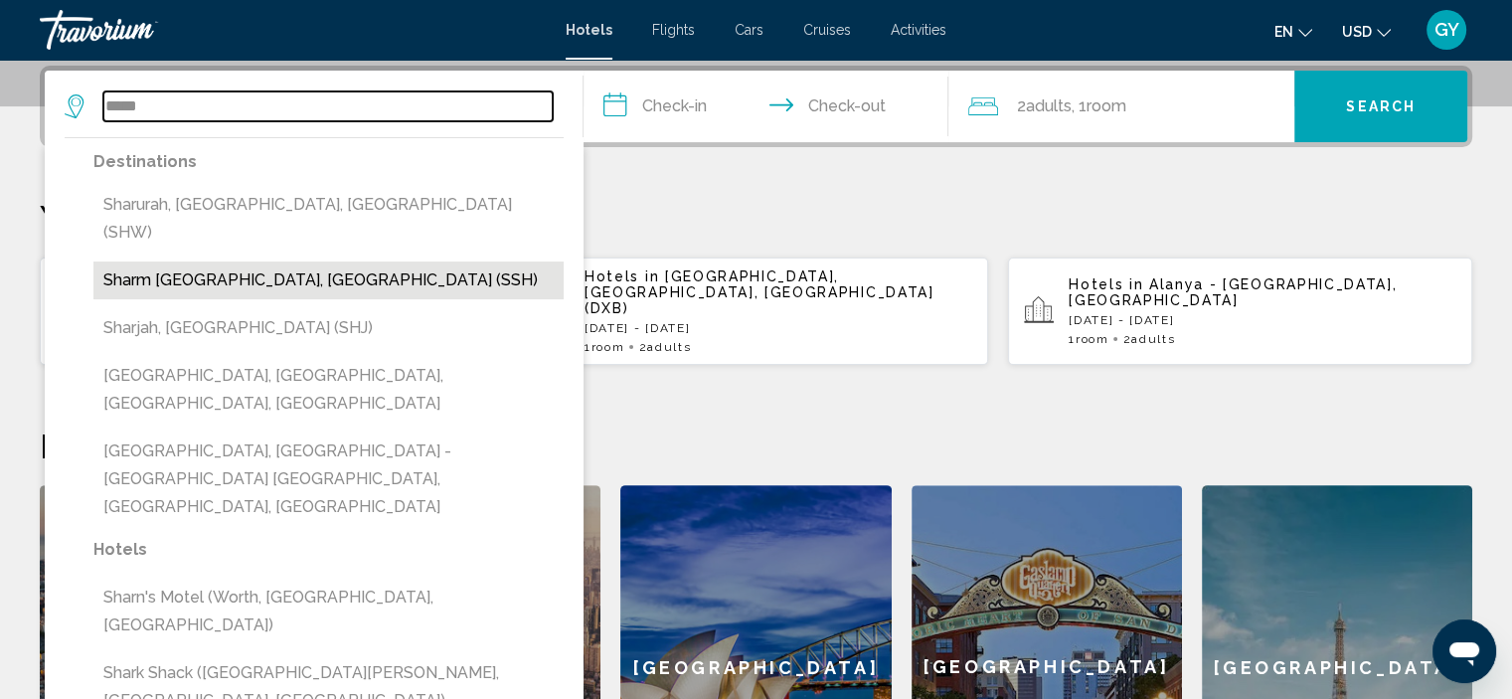
type input "**********"
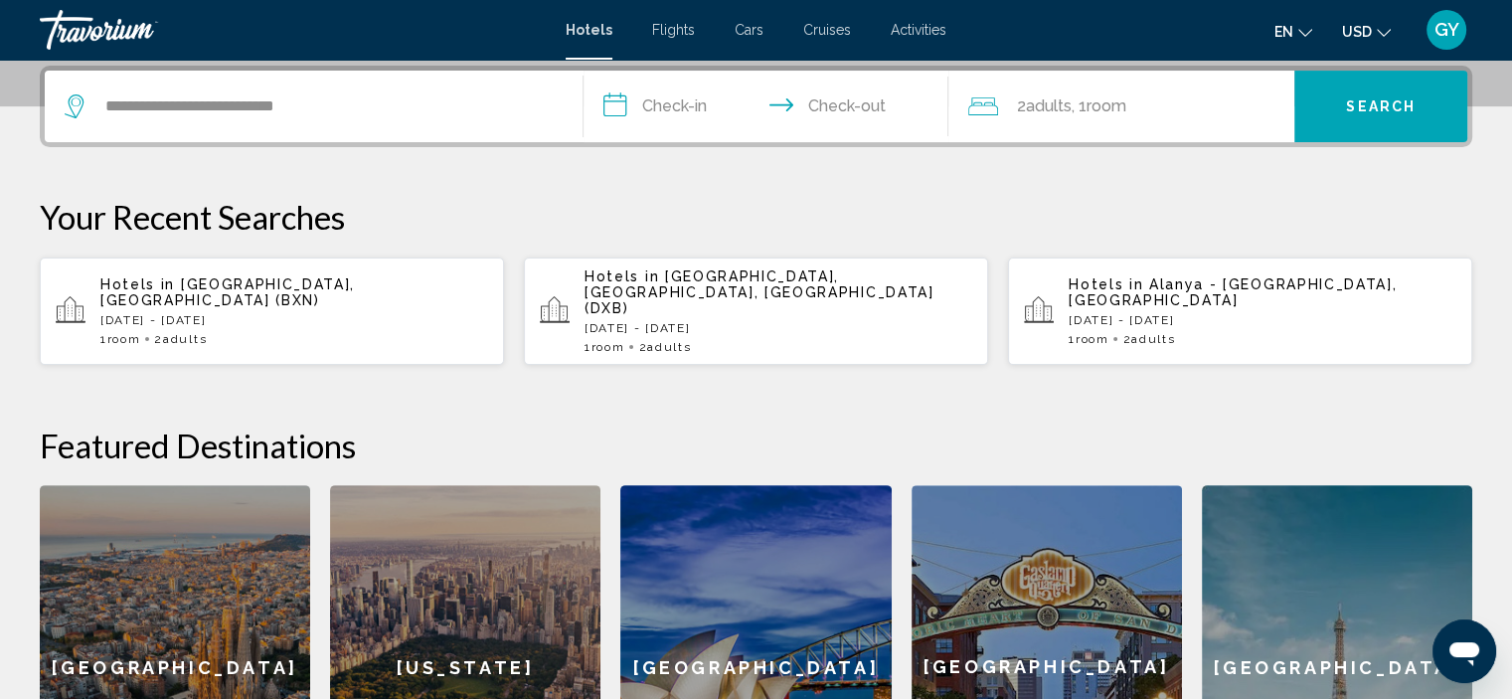
click at [611, 105] on input "**********" at bounding box center [770, 110] width 374 height 78
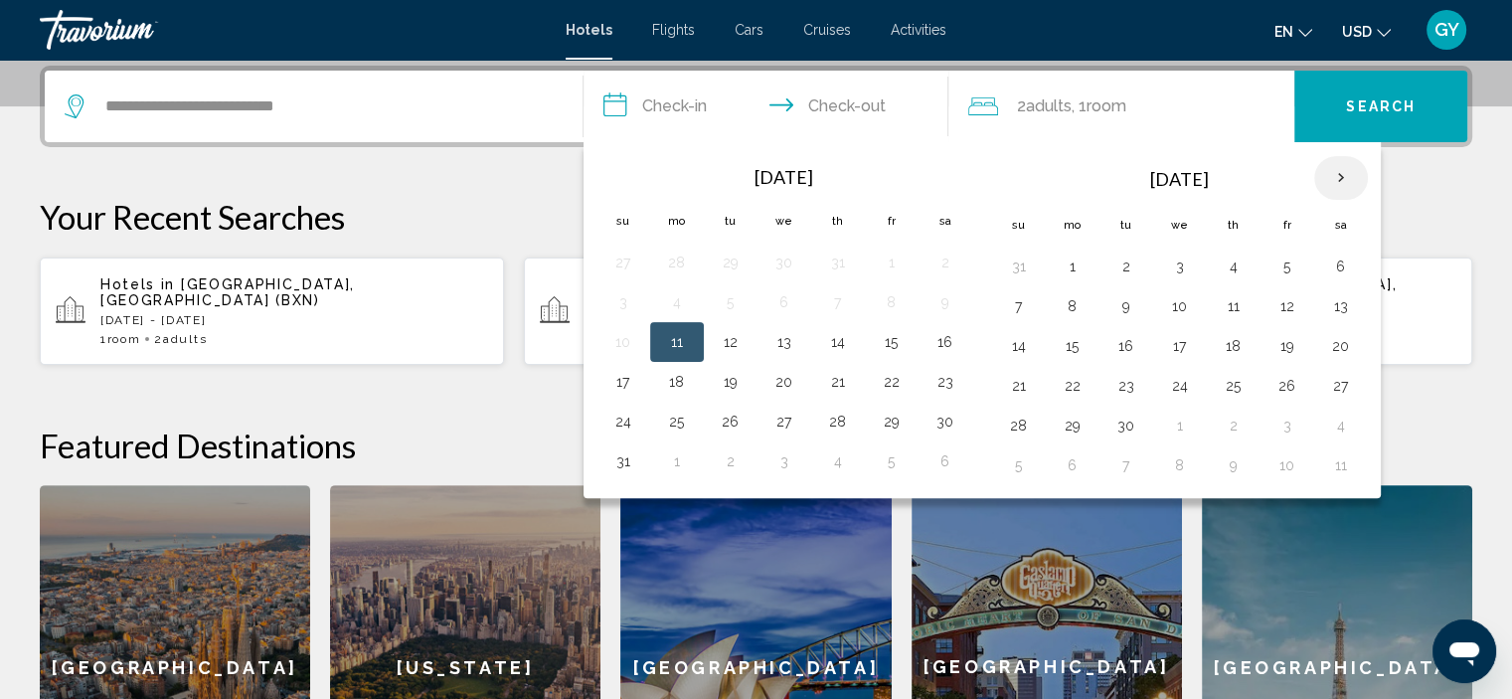
click at [1338, 172] on th "Next month" at bounding box center [1341, 178] width 54 height 44
click at [1018, 346] on button "9" at bounding box center [1019, 346] width 32 height 28
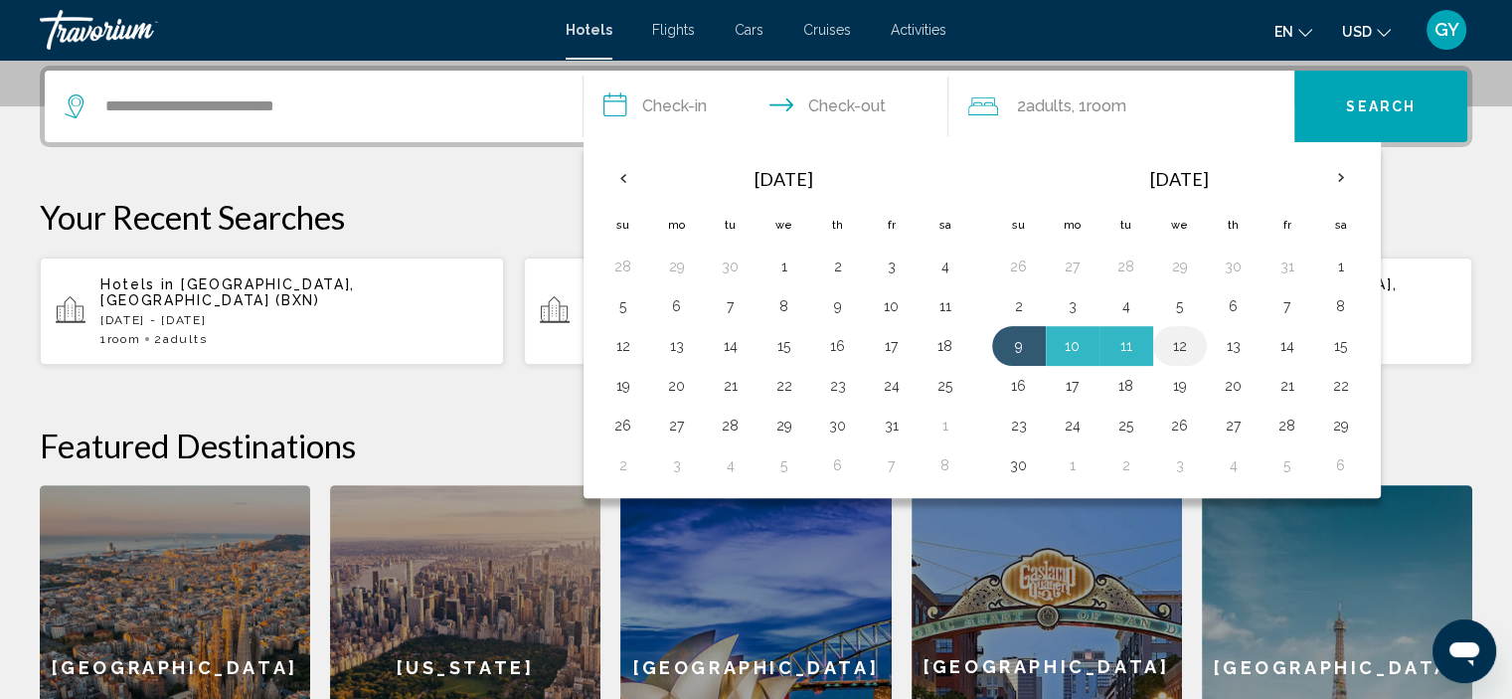
click at [1175, 347] on button "12" at bounding box center [1180, 346] width 32 height 28
type input "**********"
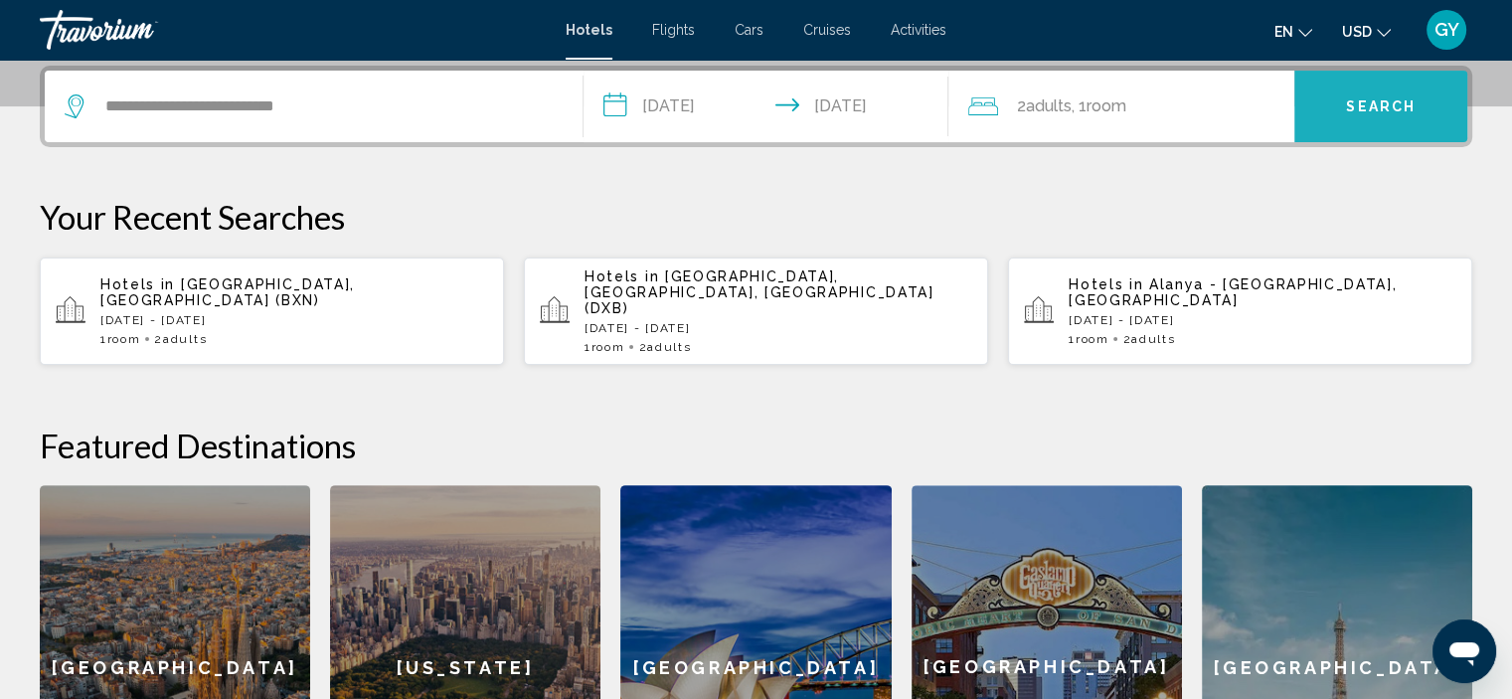
click at [1328, 107] on button "Search" at bounding box center [1380, 107] width 173 height 72
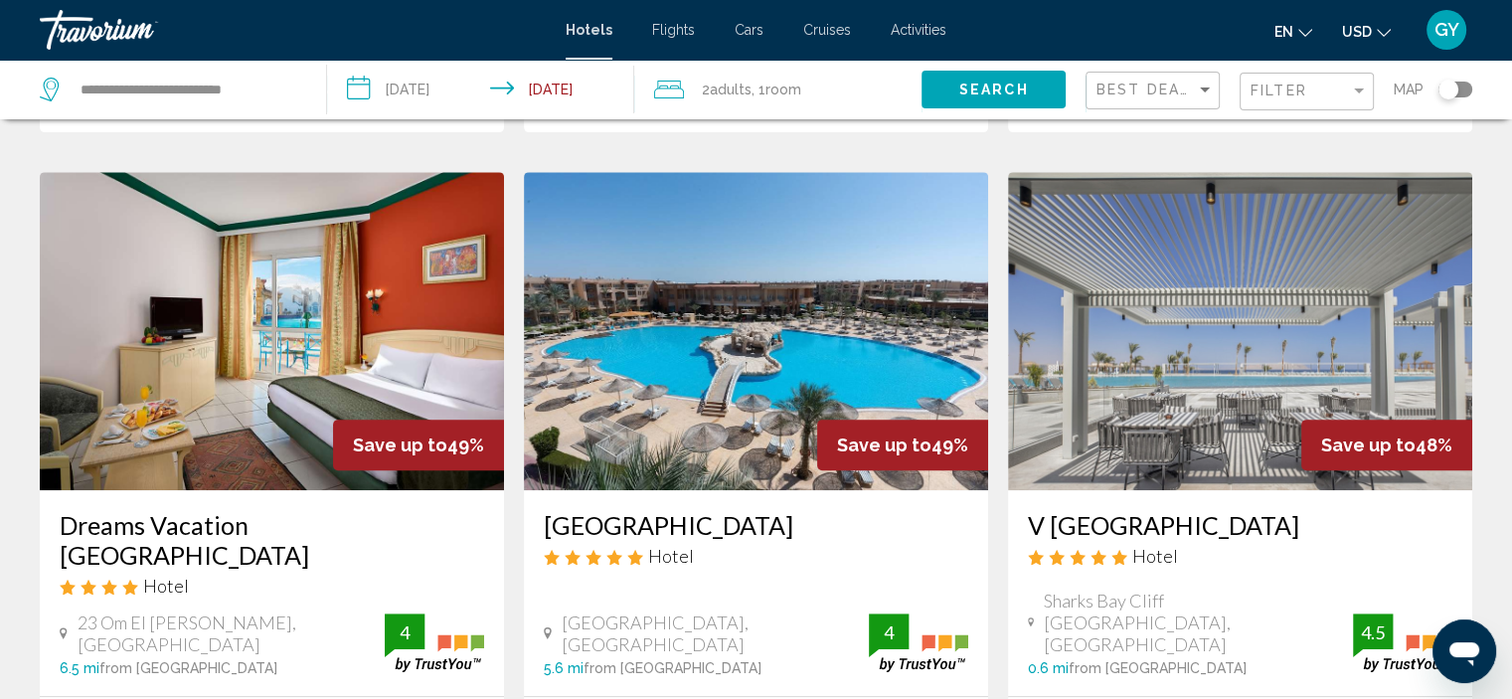
scroll to position [825, 0]
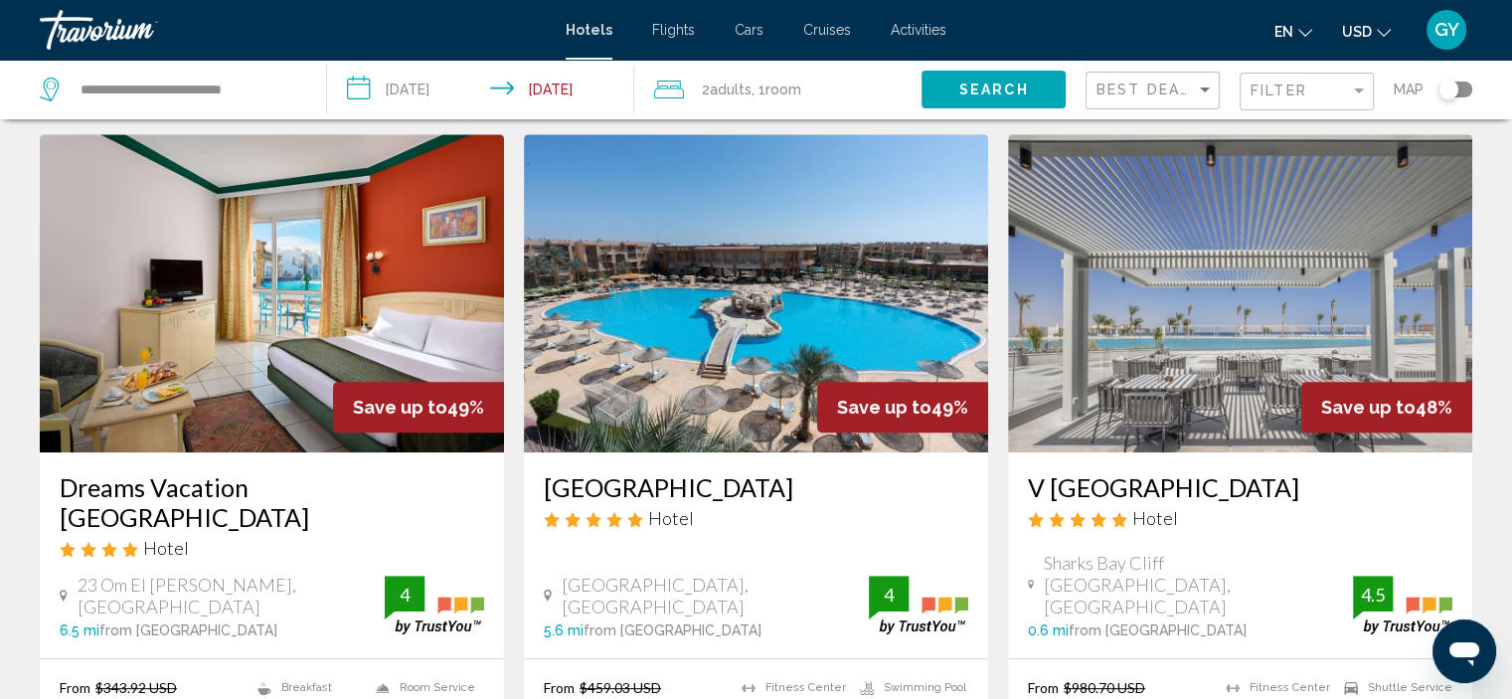
click at [857, 245] on img "Main content" at bounding box center [756, 293] width 464 height 318
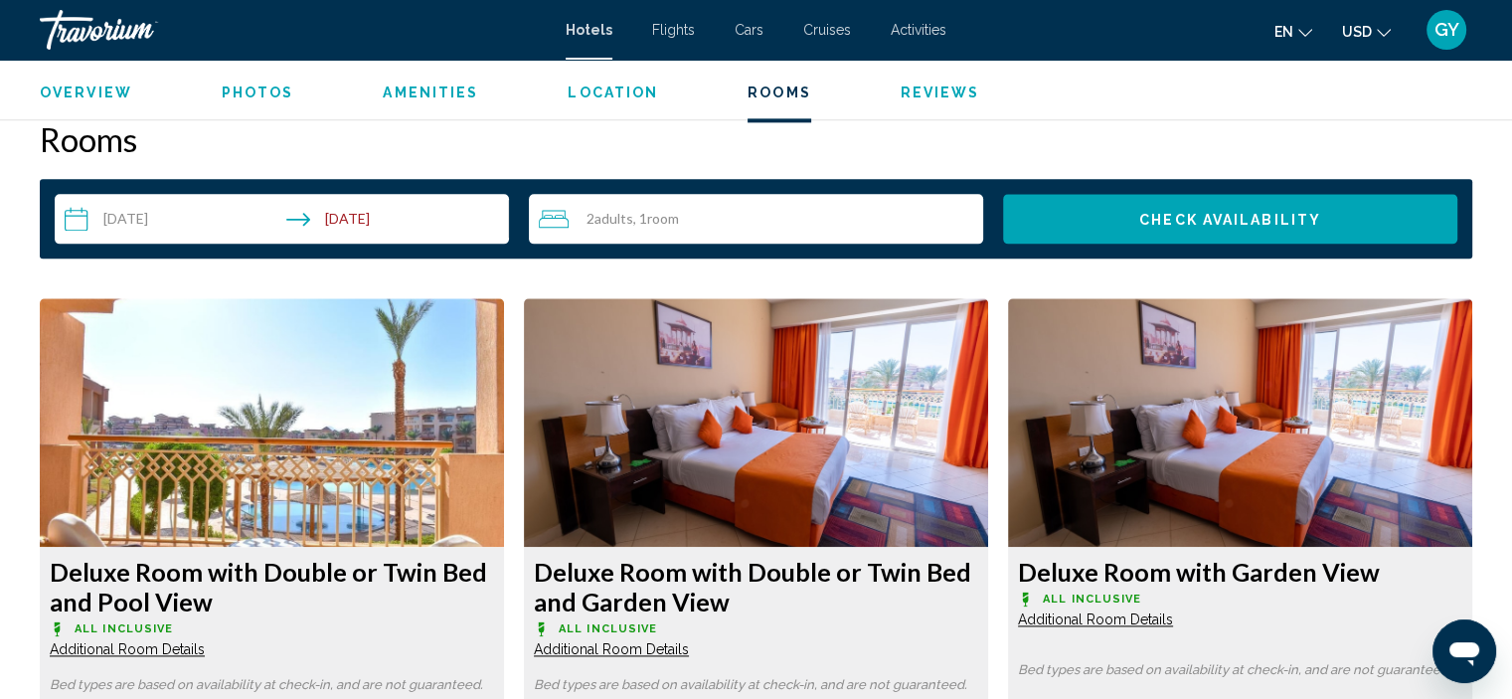
scroll to position [2574, 0]
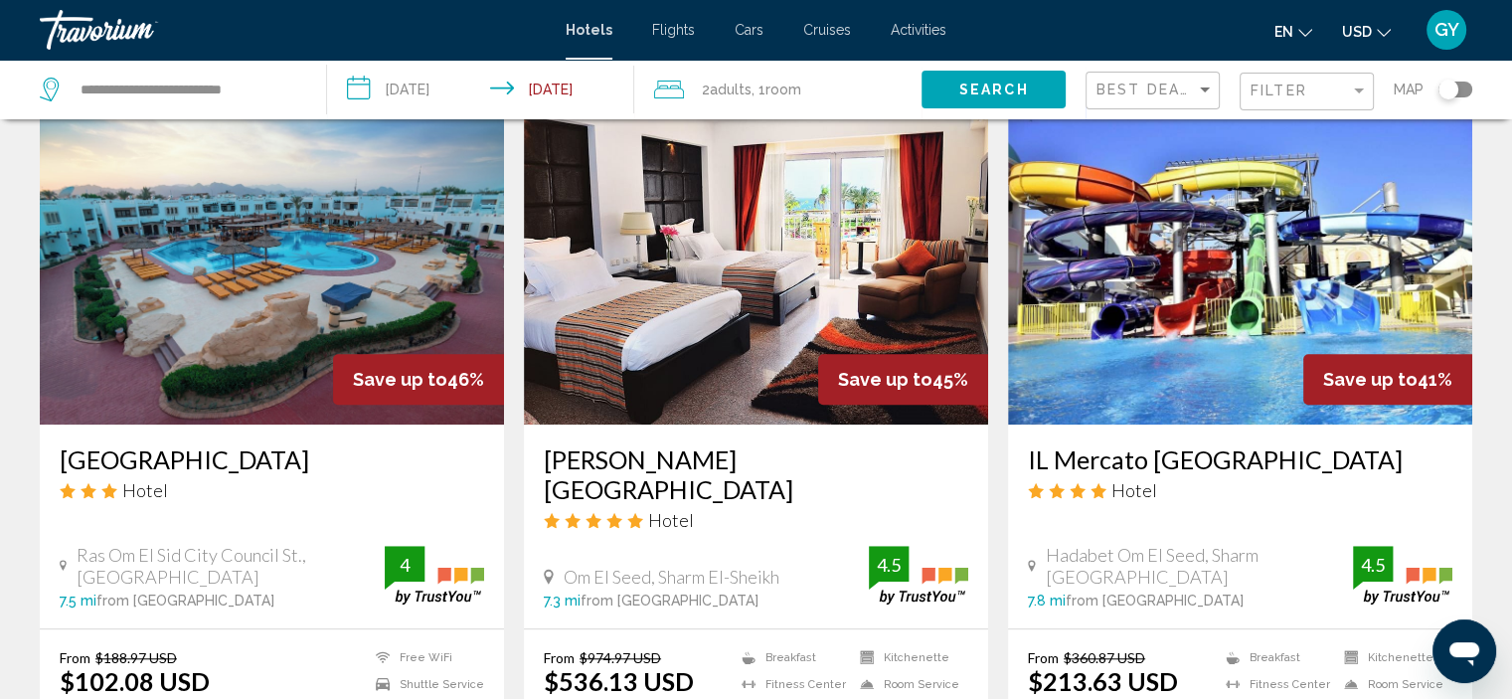
scroll to position [1546, 0]
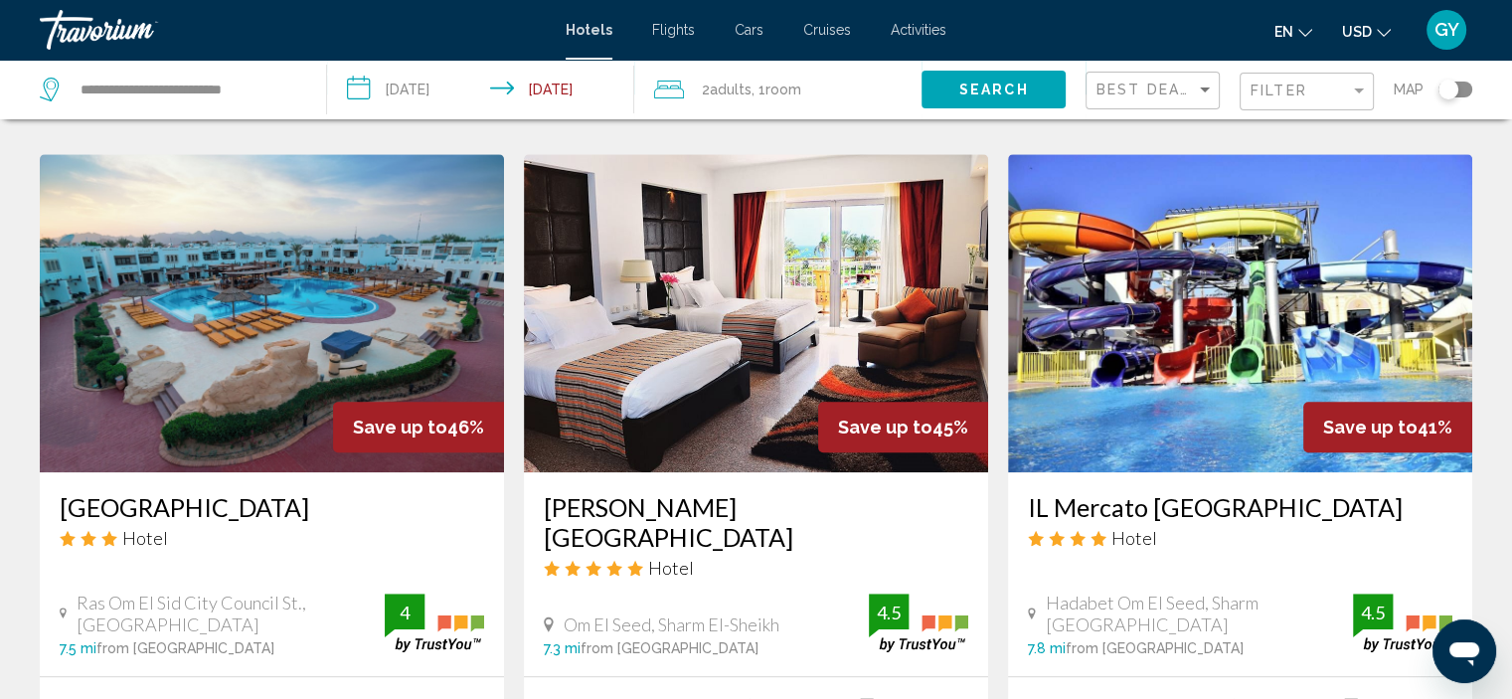
click at [1162, 210] on img "Main content" at bounding box center [1240, 313] width 464 height 318
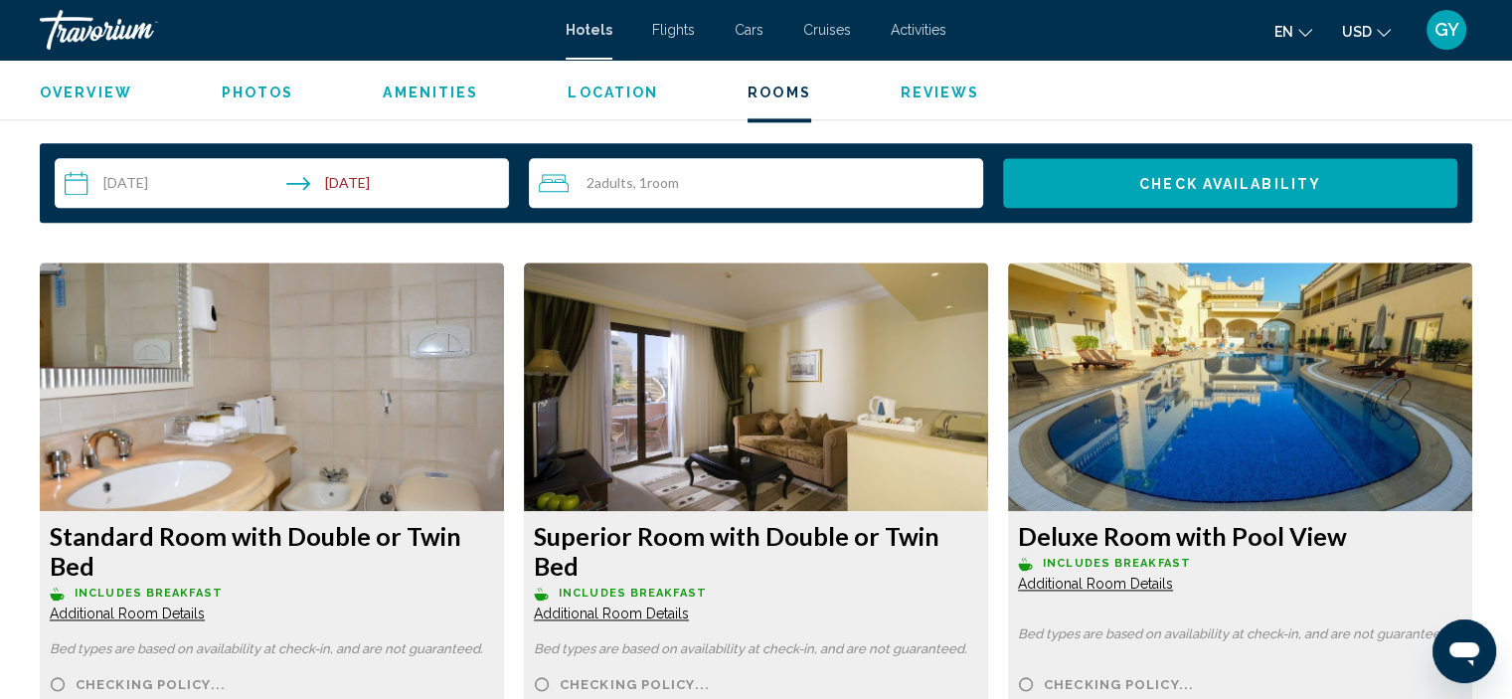
scroll to position [2554, 0]
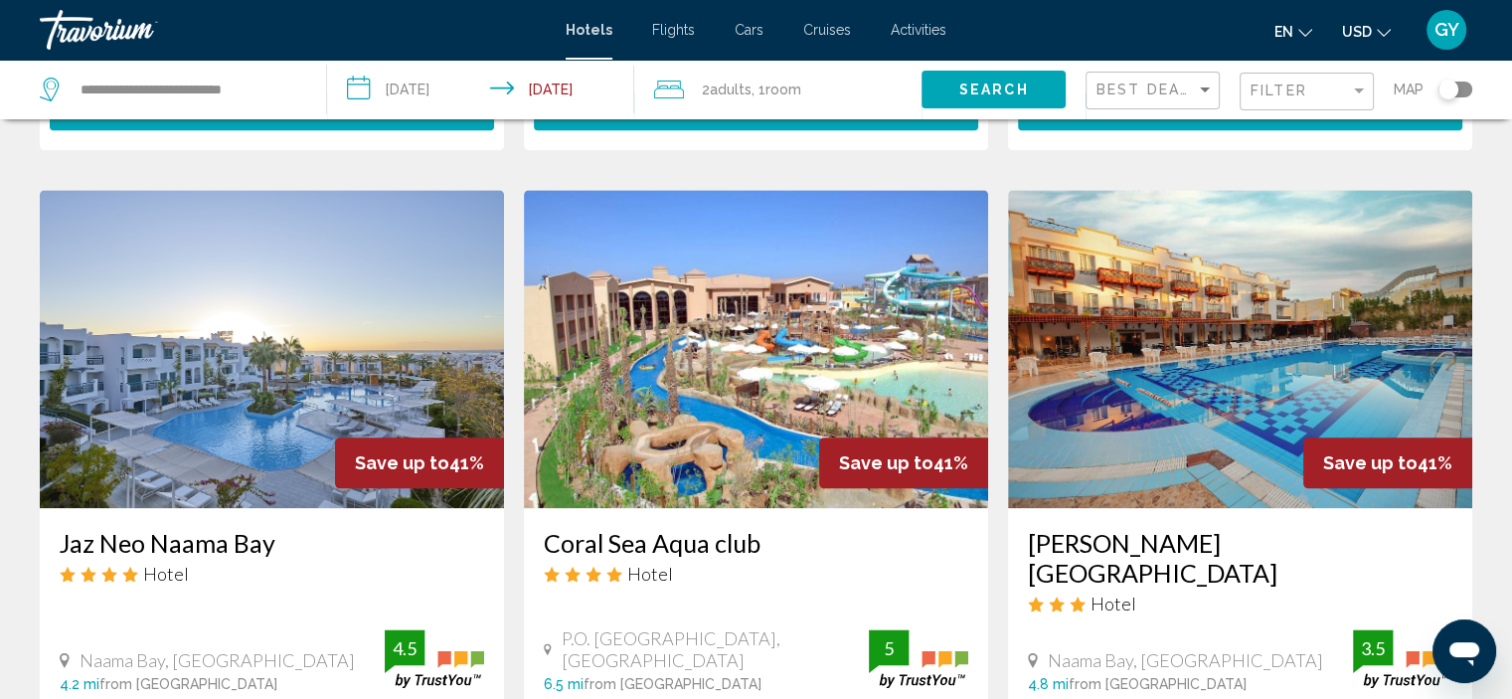
scroll to position [2250, 0]
click at [218, 249] on img "Main content" at bounding box center [272, 349] width 464 height 318
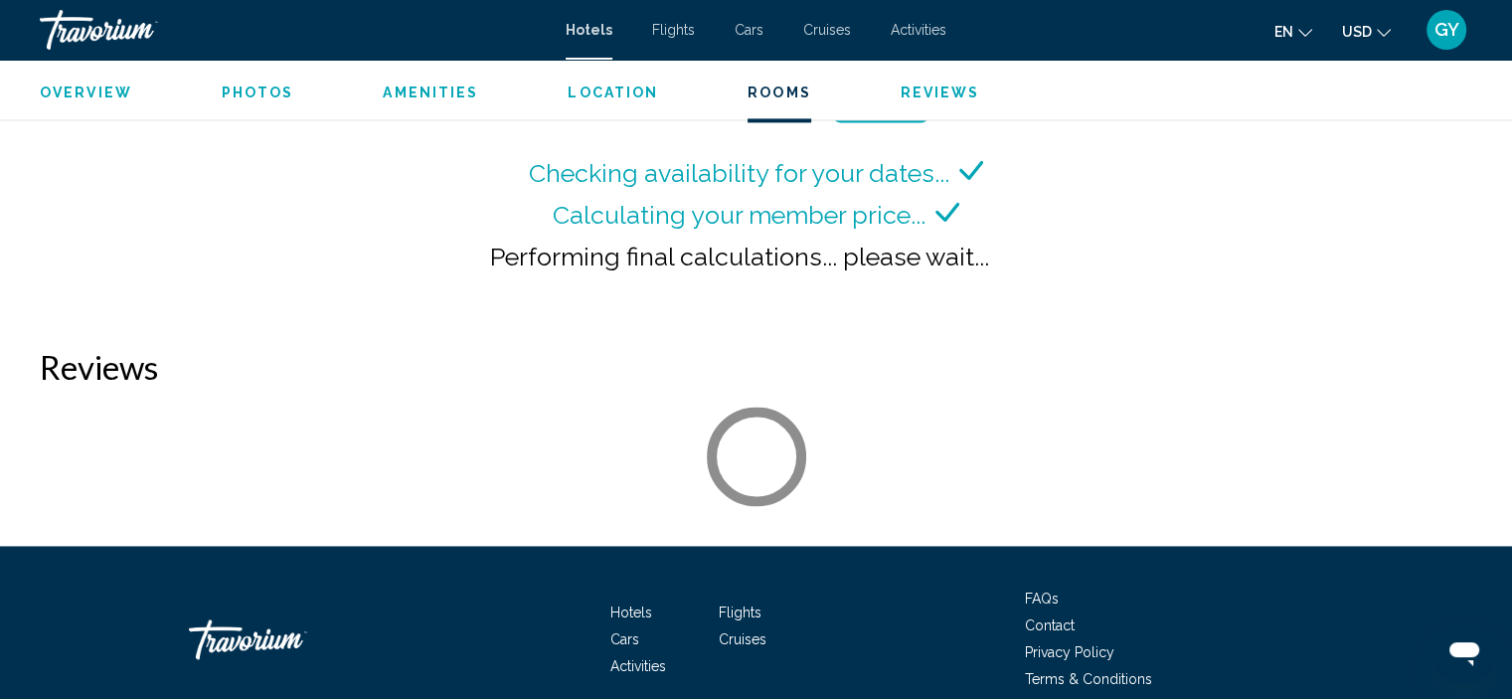
scroll to position [2802, 0]
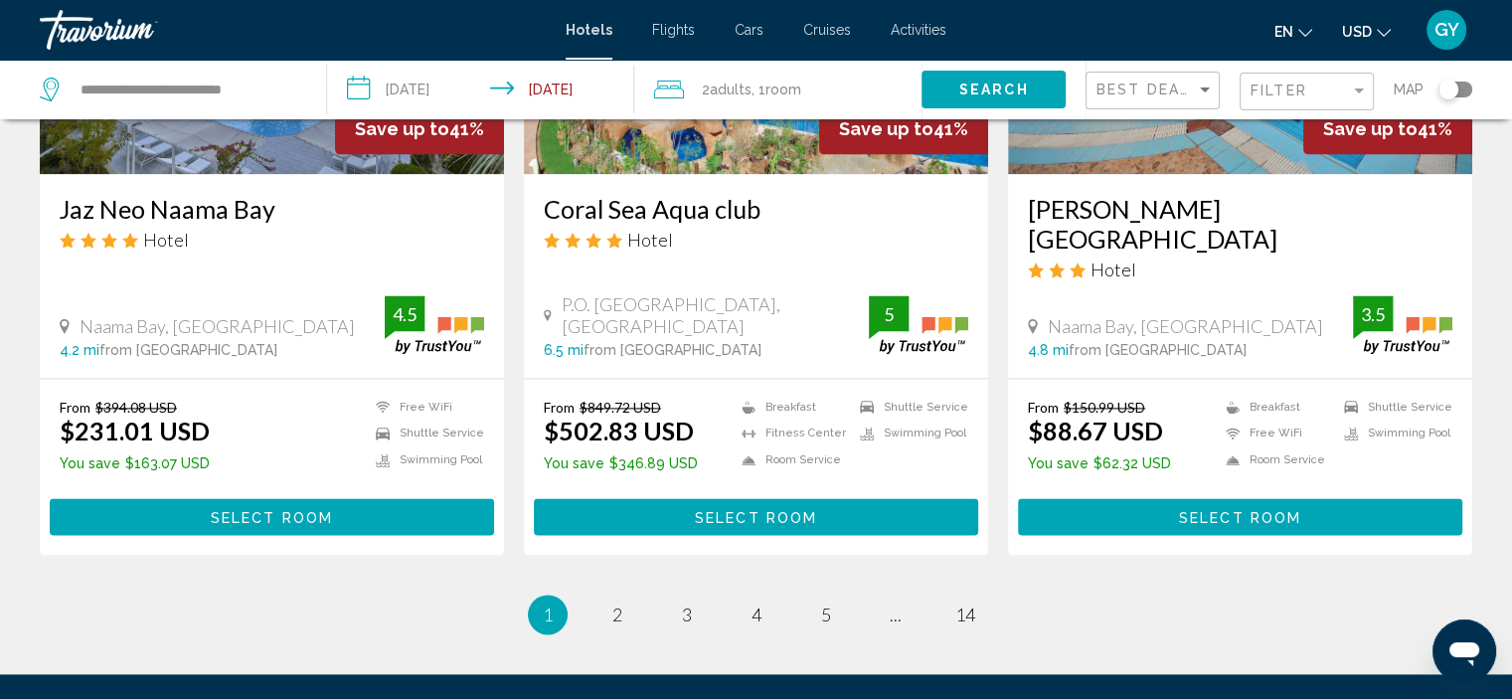
scroll to position [2590, 0]
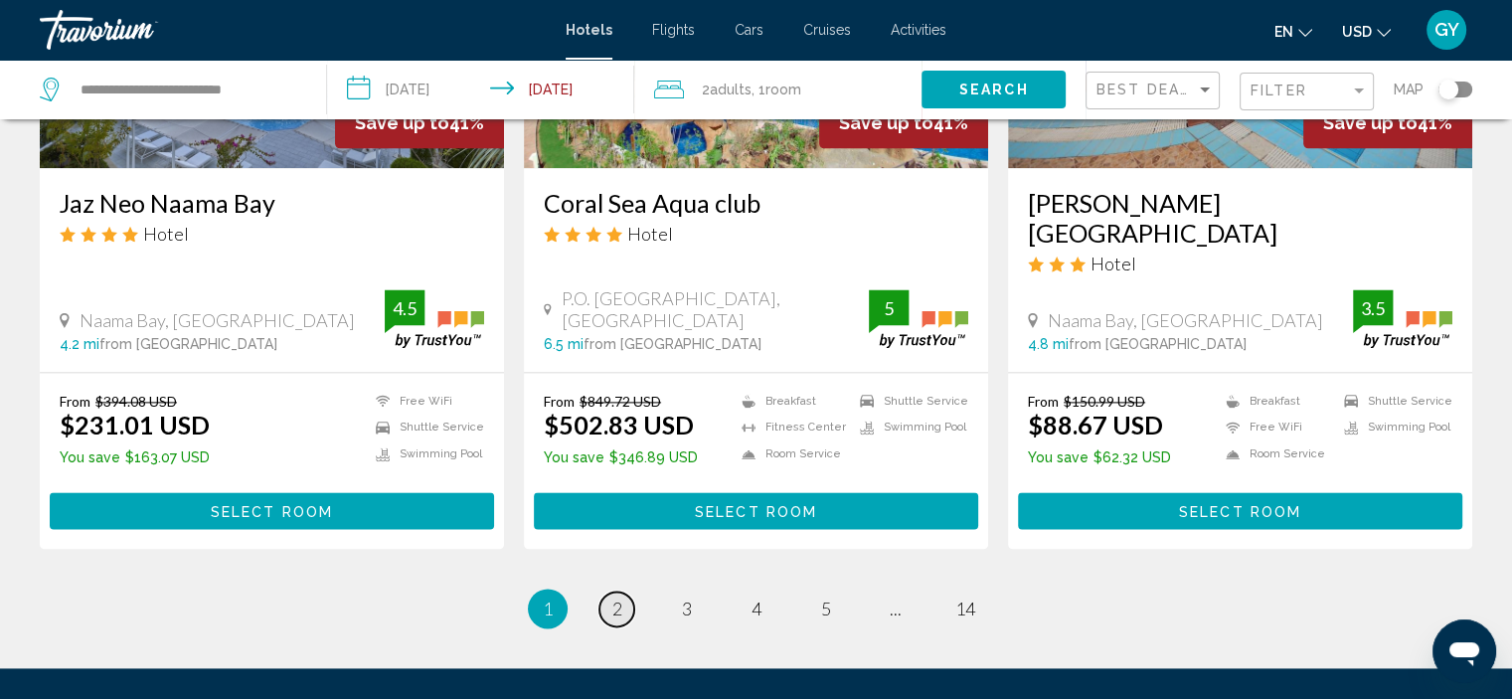
click at [612, 597] on span "2" at bounding box center [617, 608] width 10 height 22
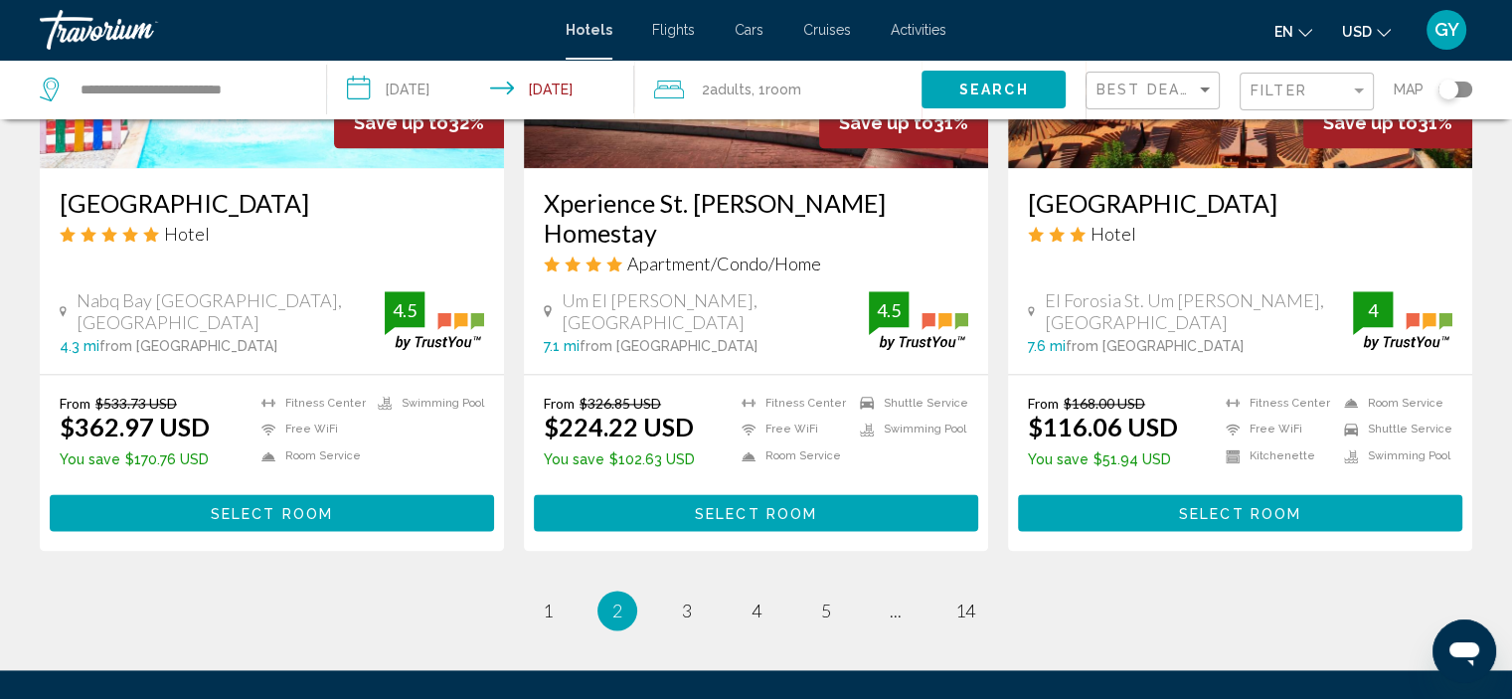
scroll to position [2536, 0]
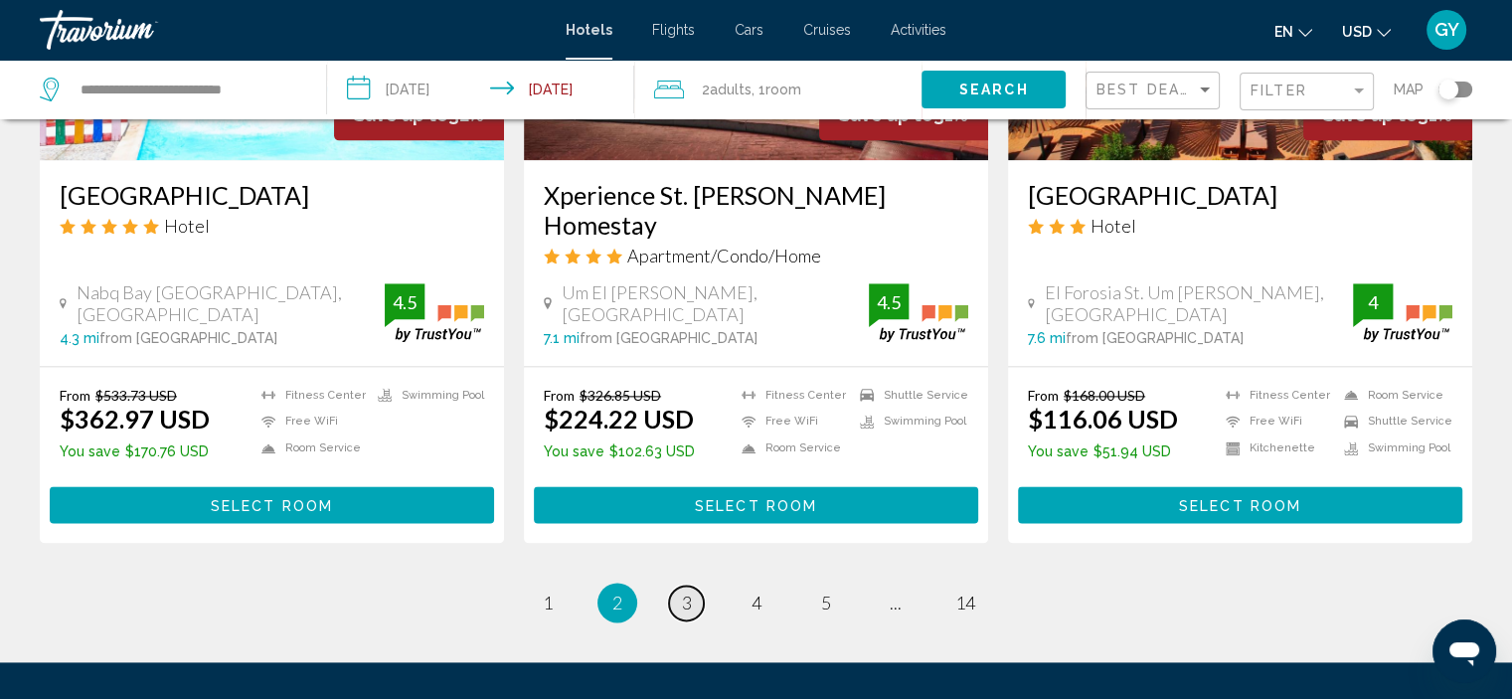
click at [688, 591] on span "3" at bounding box center [687, 602] width 10 height 22
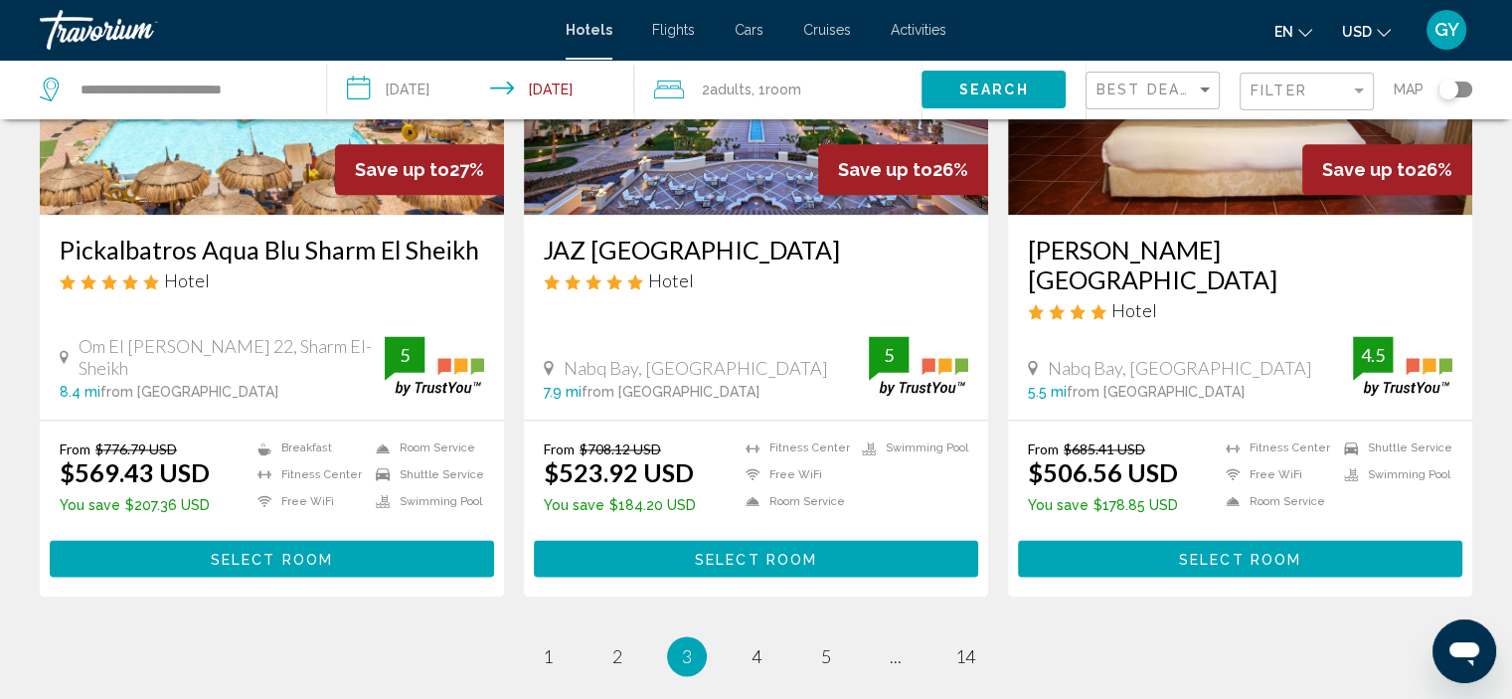
scroll to position [2530, 0]
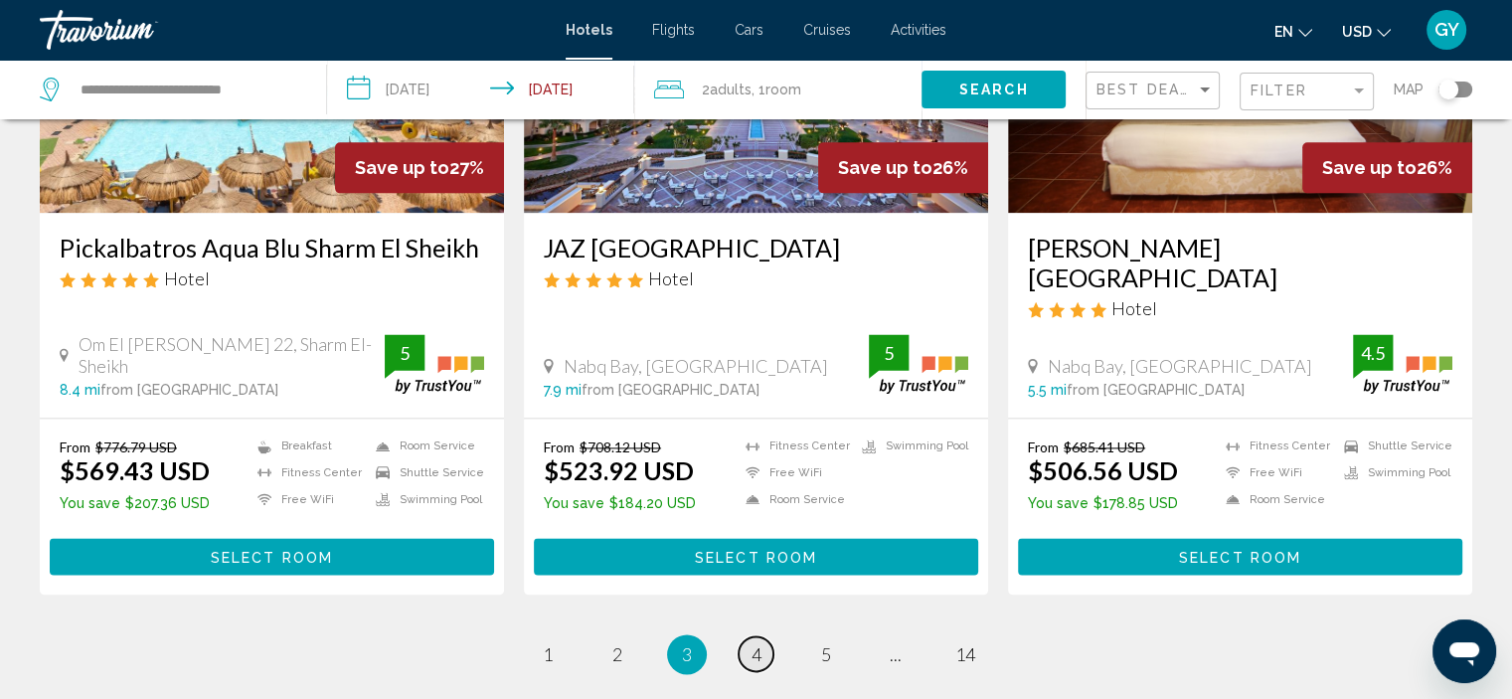
click at [755, 643] on span "4" at bounding box center [756, 654] width 10 height 22
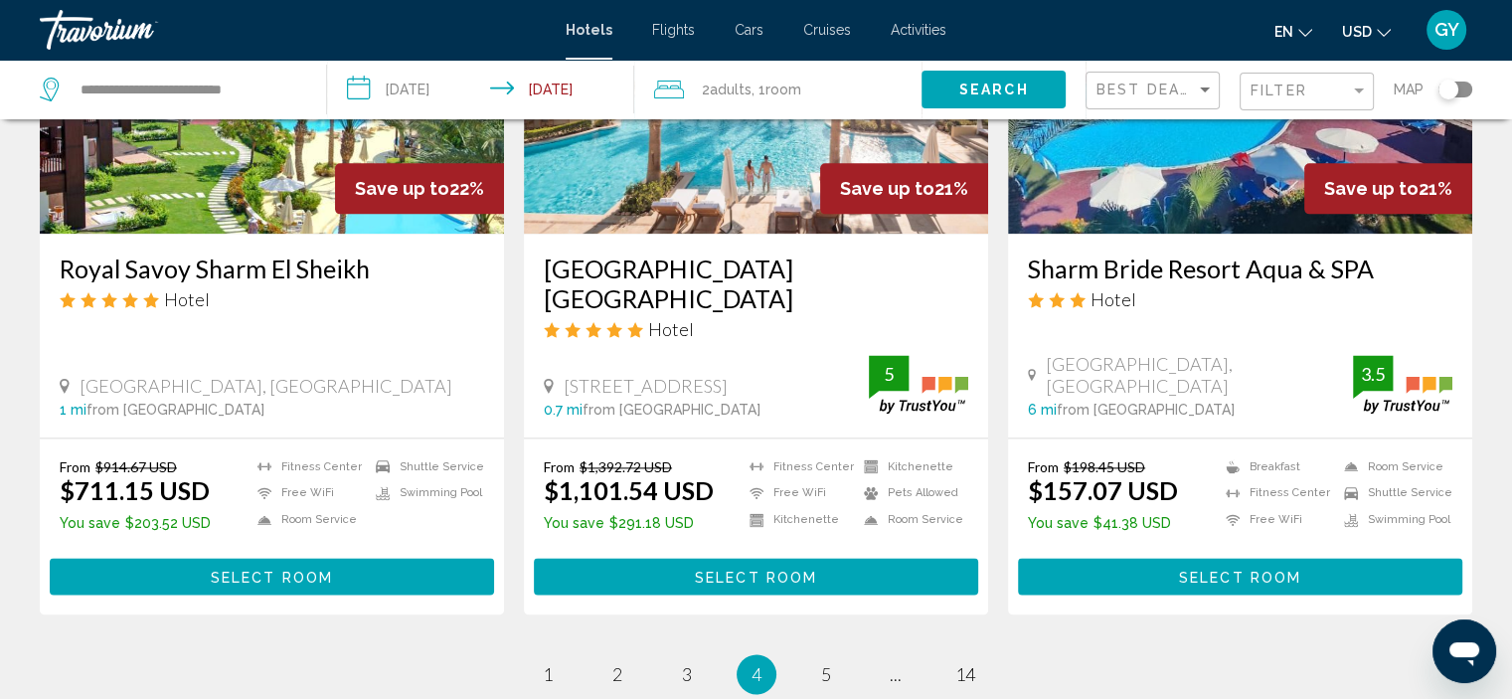
scroll to position [2575, 0]
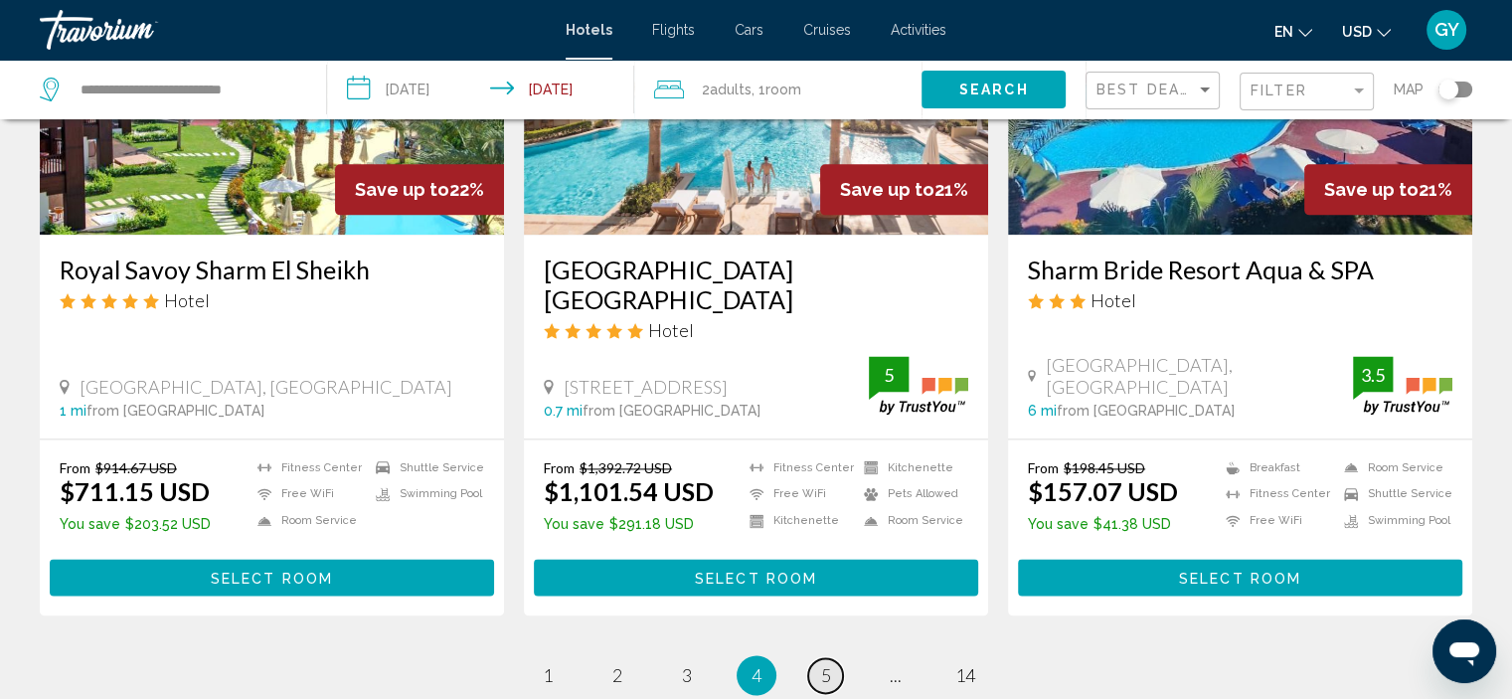
click at [830, 664] on span "5" at bounding box center [826, 675] width 10 height 22
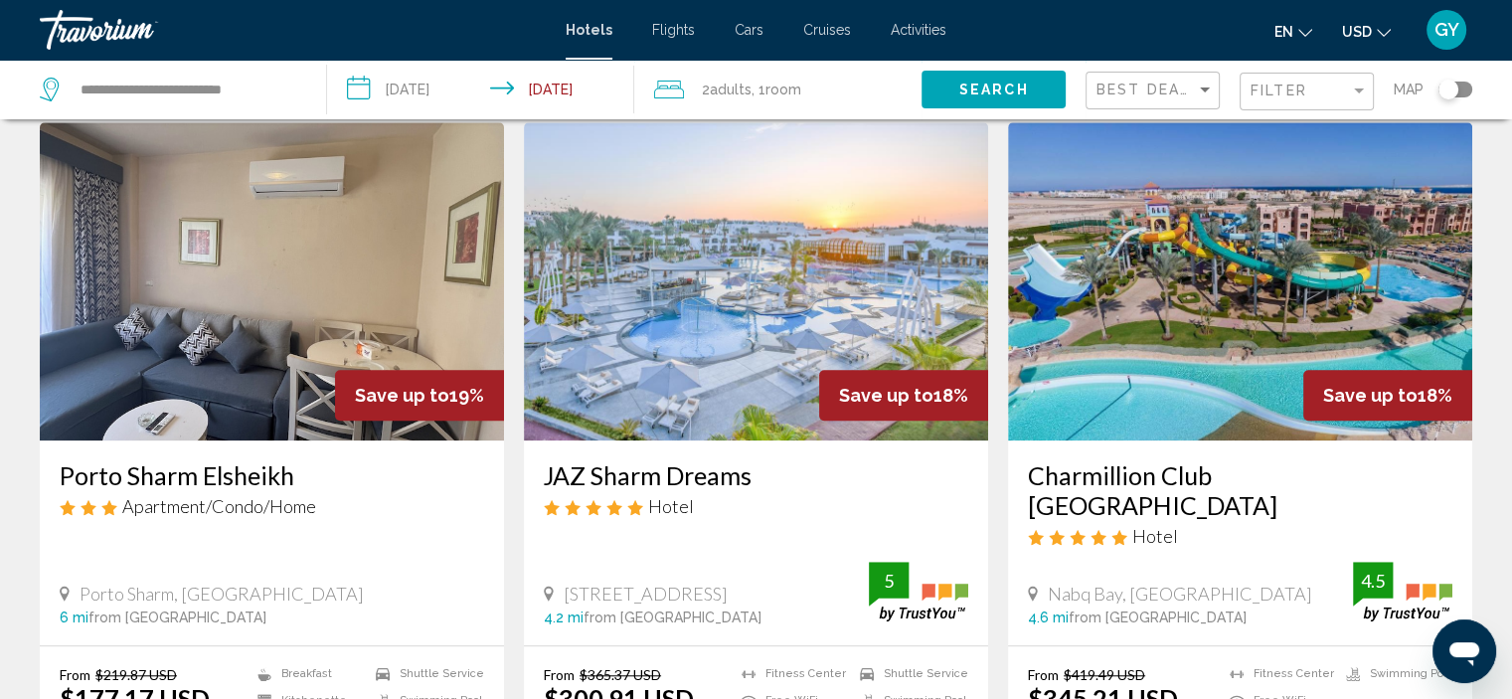
scroll to position [1545, 0]
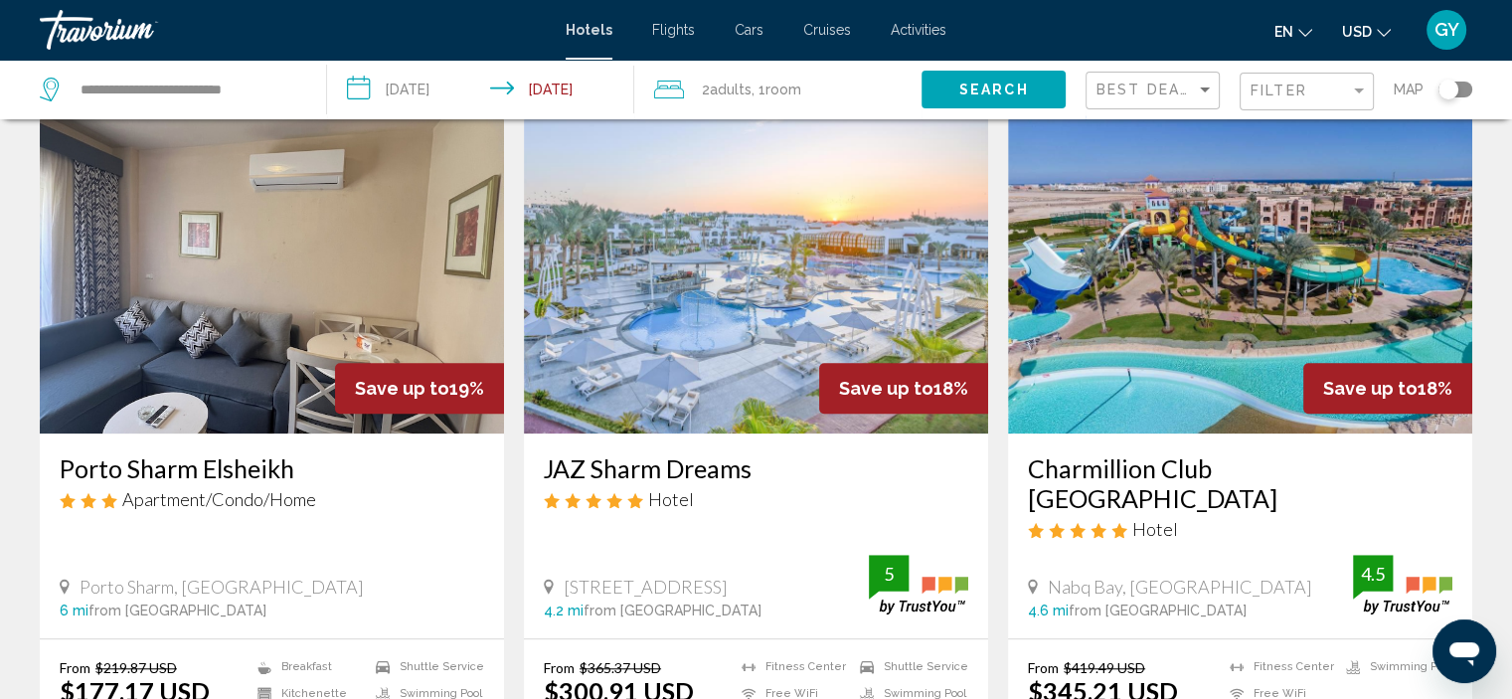
click at [752, 315] on img "Main content" at bounding box center [756, 274] width 464 height 318
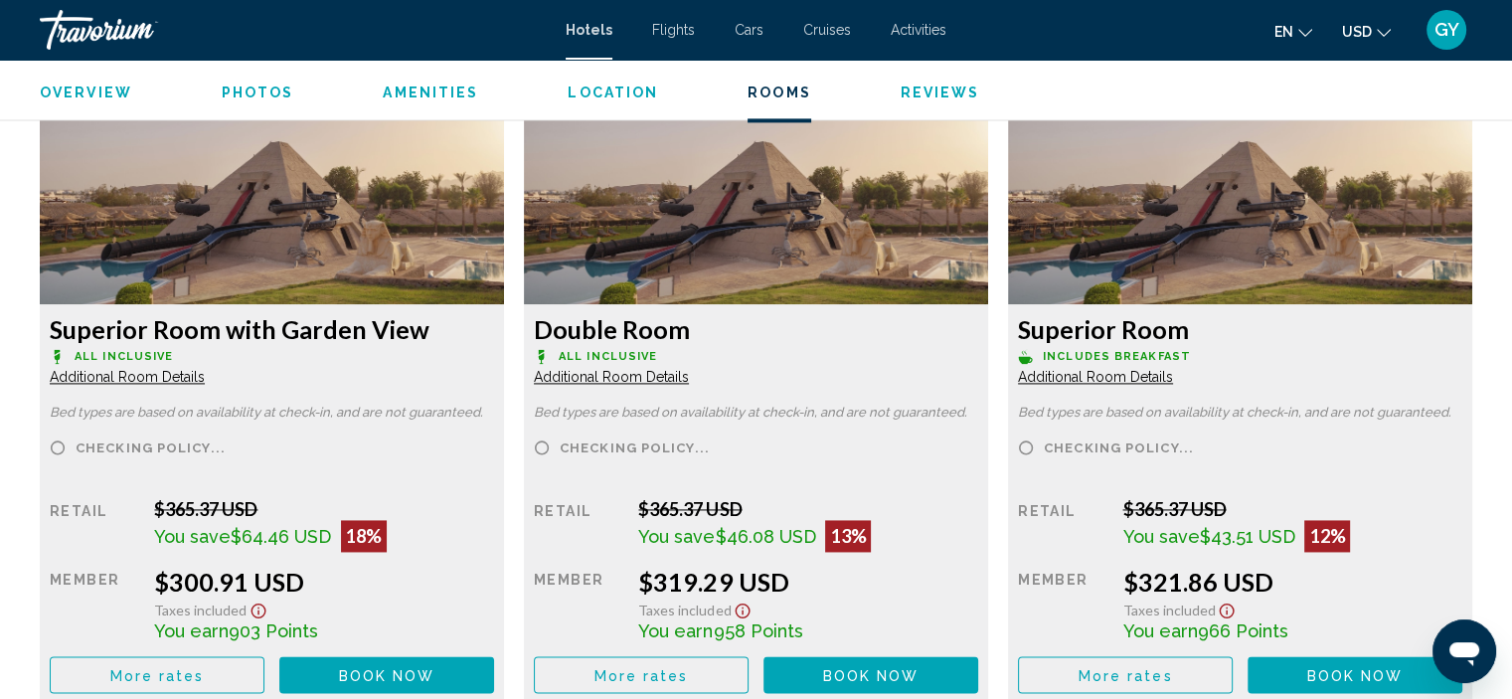
scroll to position [2758, 0]
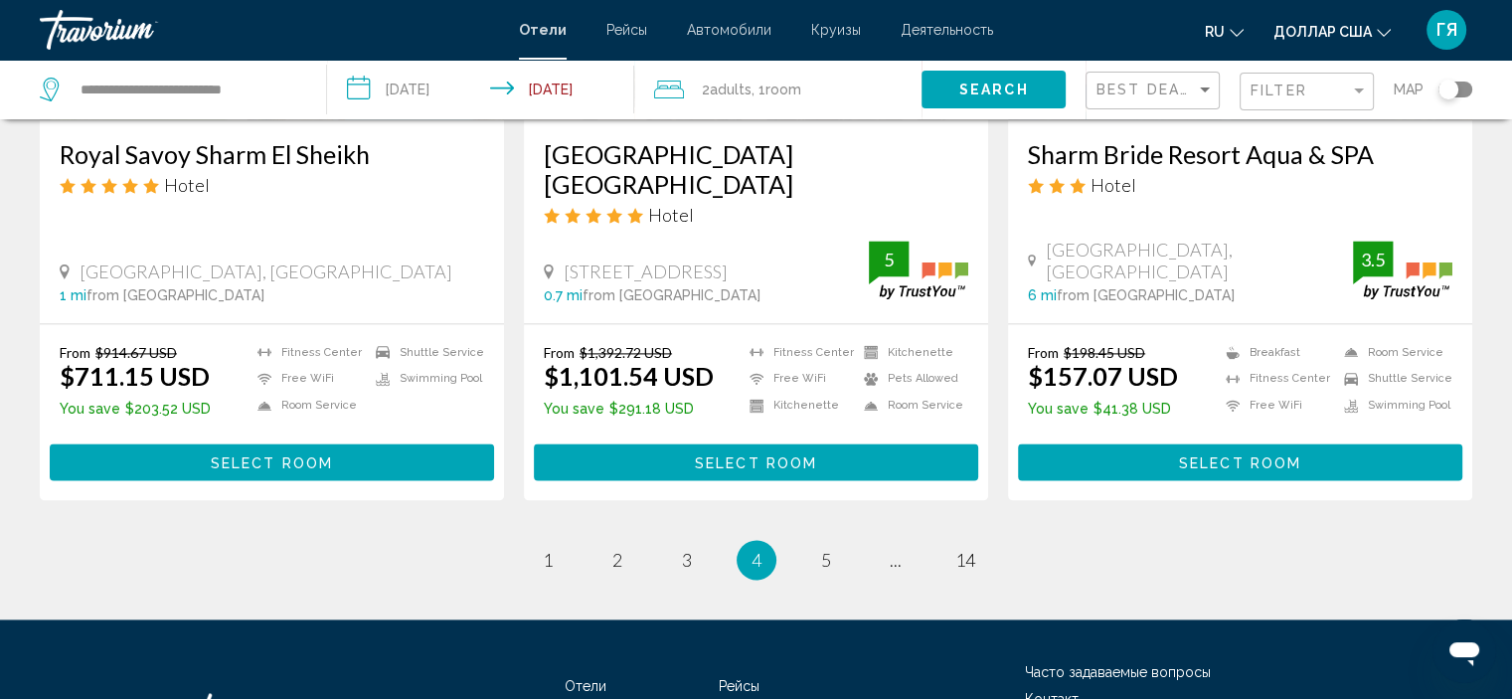
scroll to position [2691, 0]
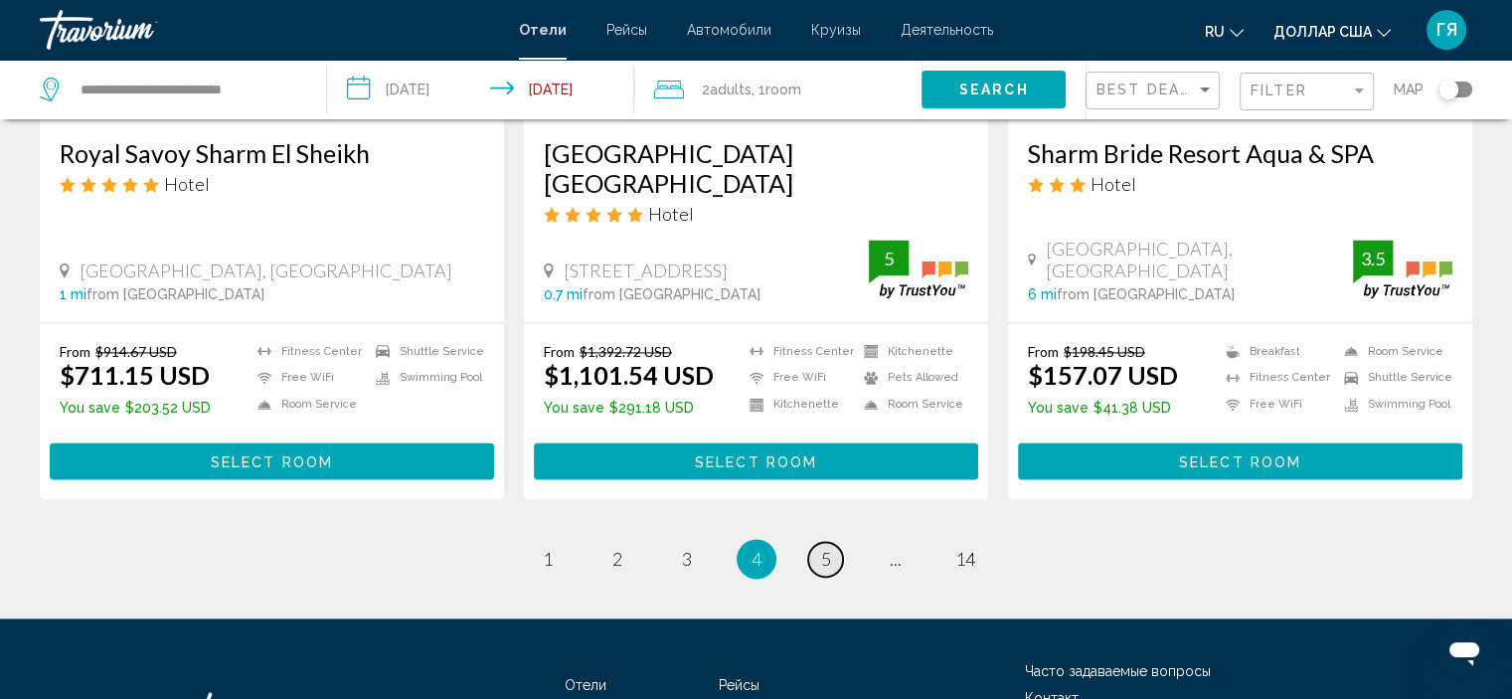
click at [826, 548] on span "5" at bounding box center [826, 559] width 10 height 22
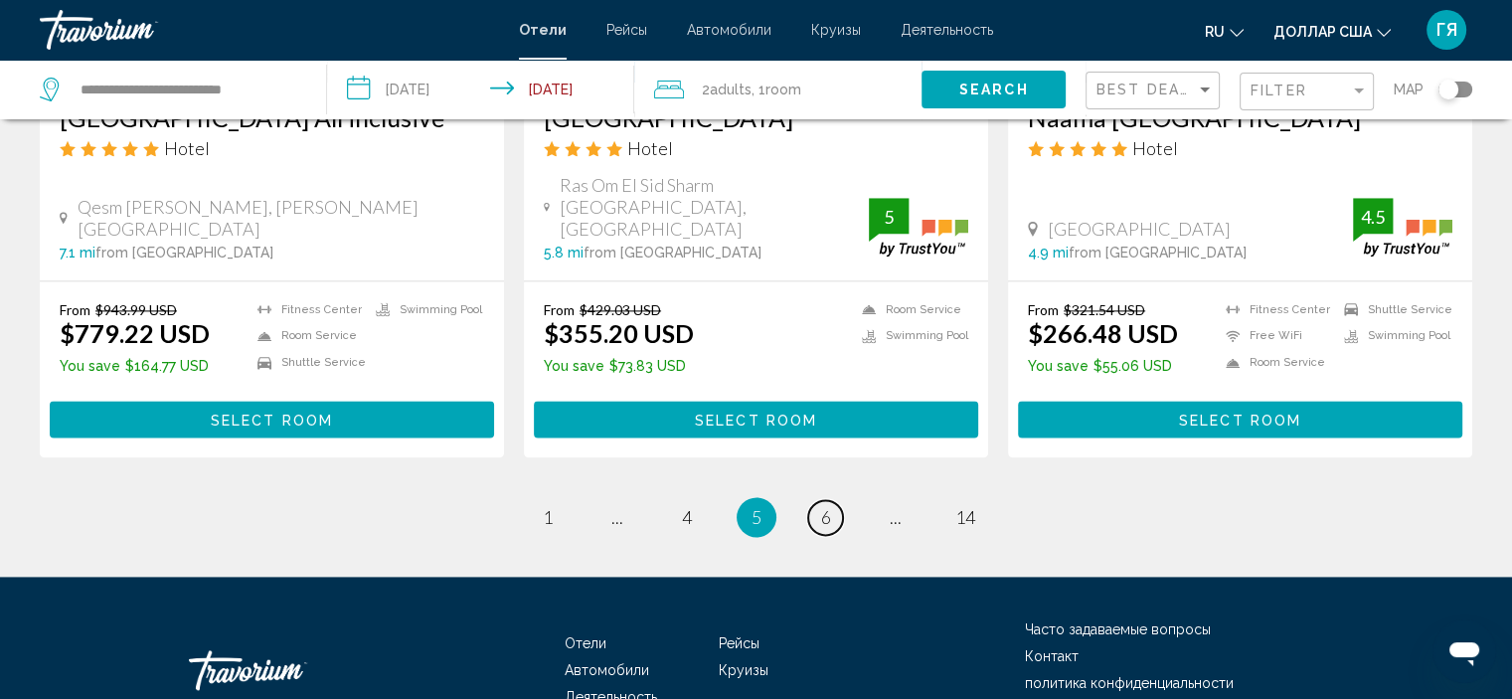
scroll to position [2652, 0]
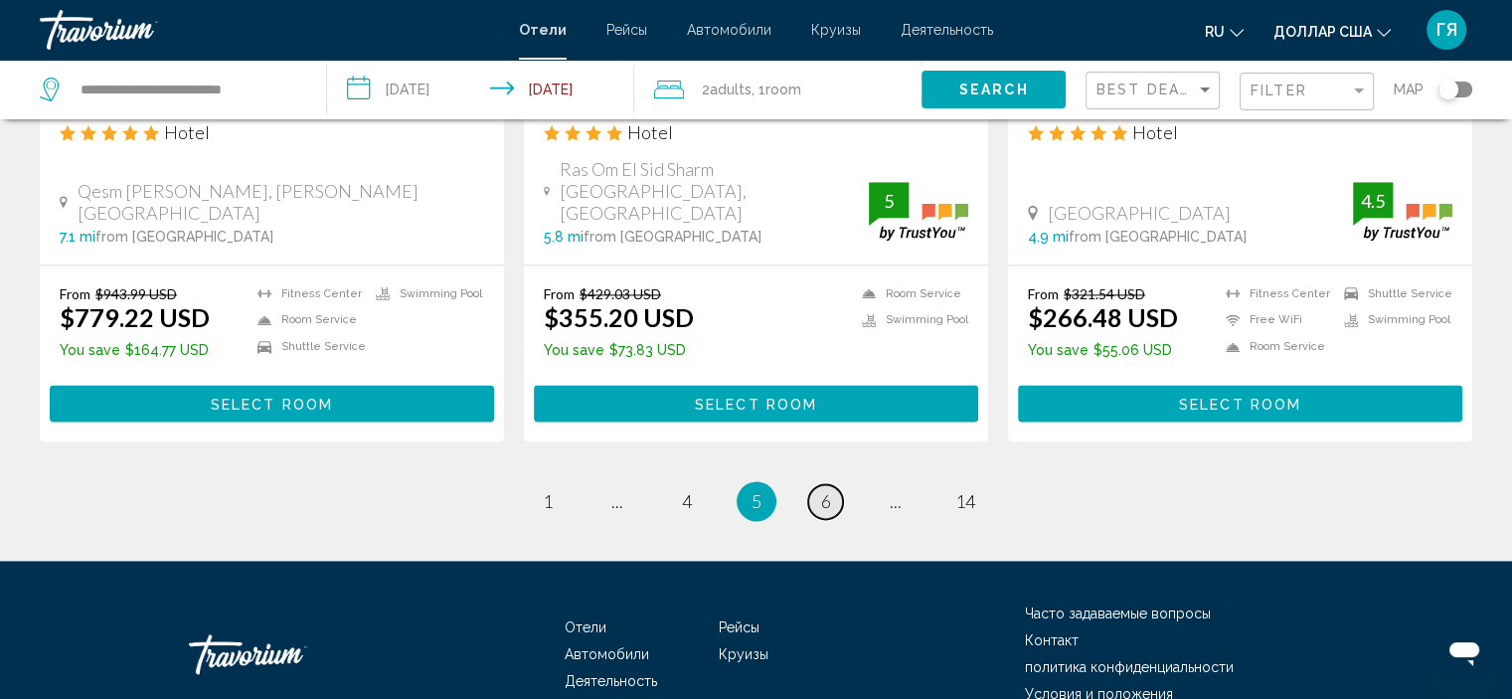
click at [826, 490] on span "6" at bounding box center [826, 501] width 10 height 22
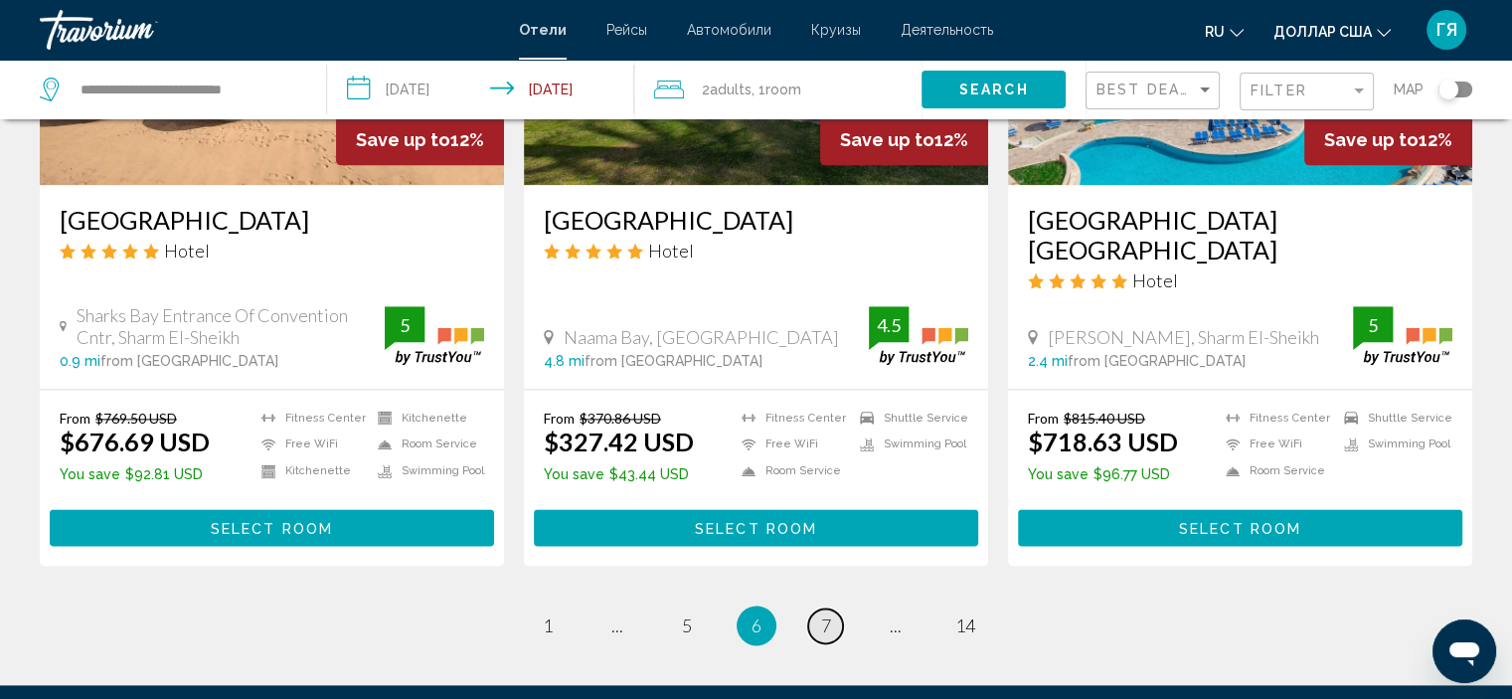
scroll to position [2528, 0]
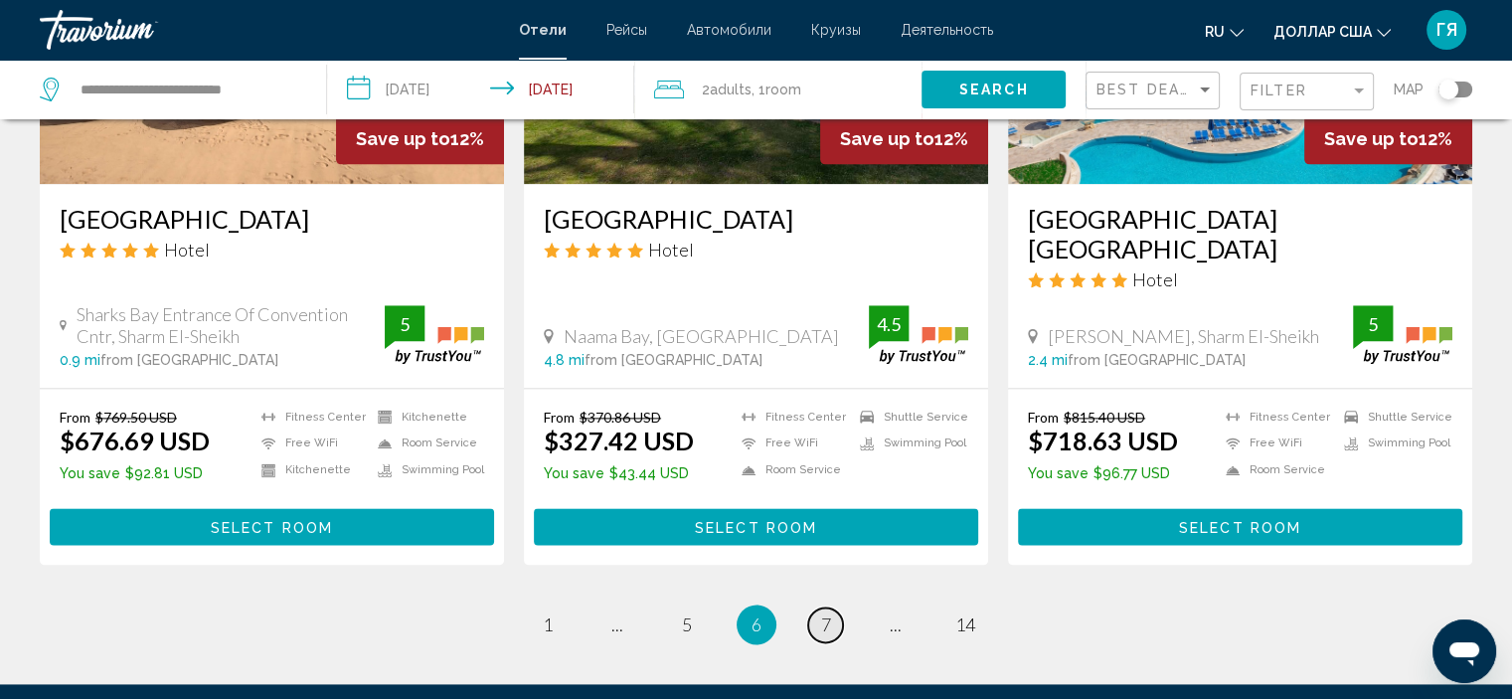
click at [828, 613] on span "7" at bounding box center [826, 624] width 10 height 22
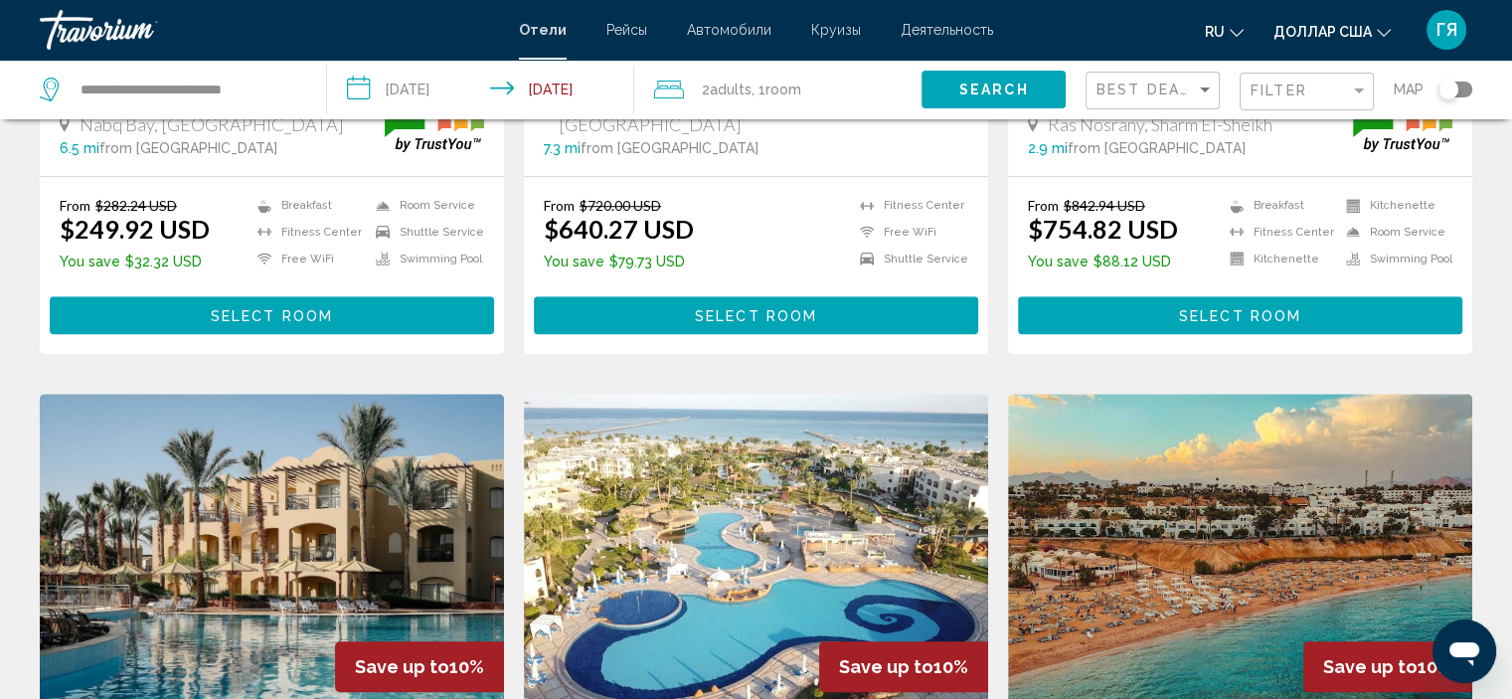
scroll to position [1306, 0]
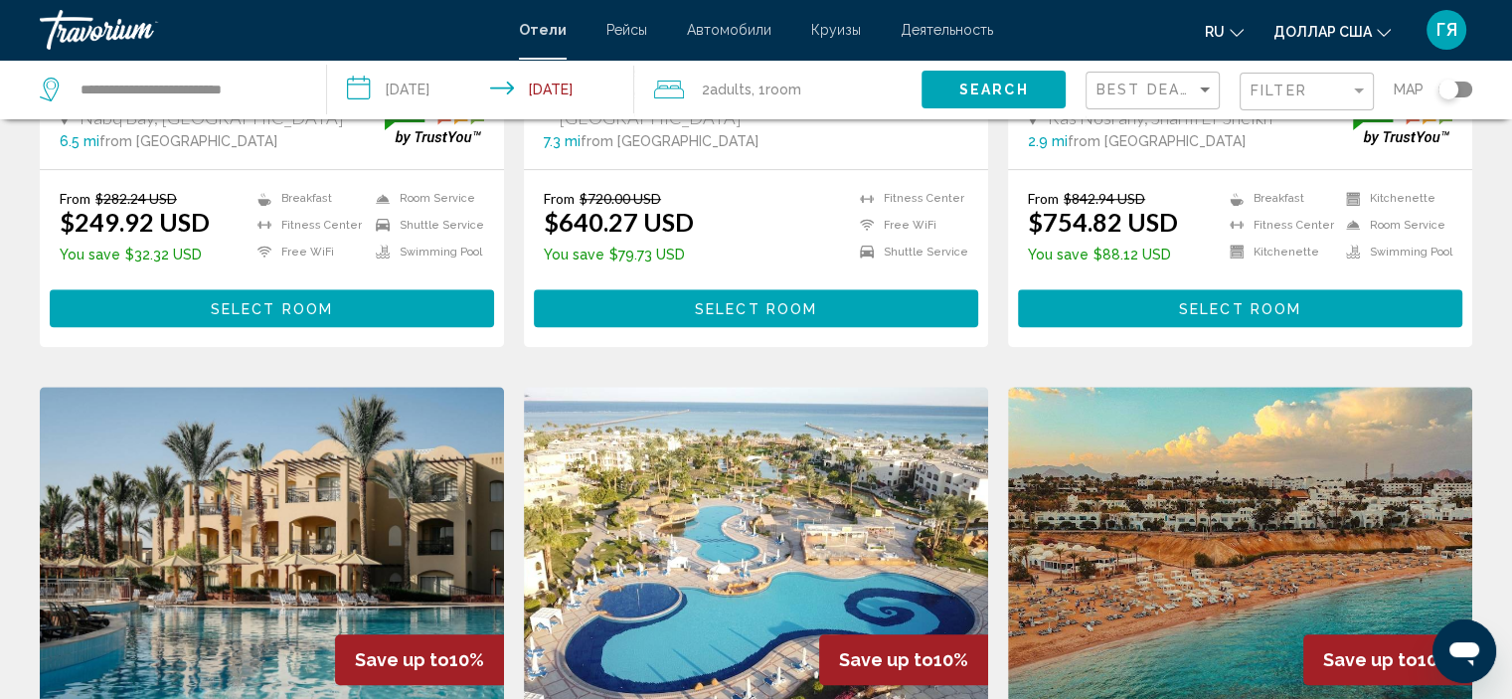
click at [674, 82] on icon "Travelers: 2 adults, 0 children" at bounding box center [669, 90] width 30 height 24
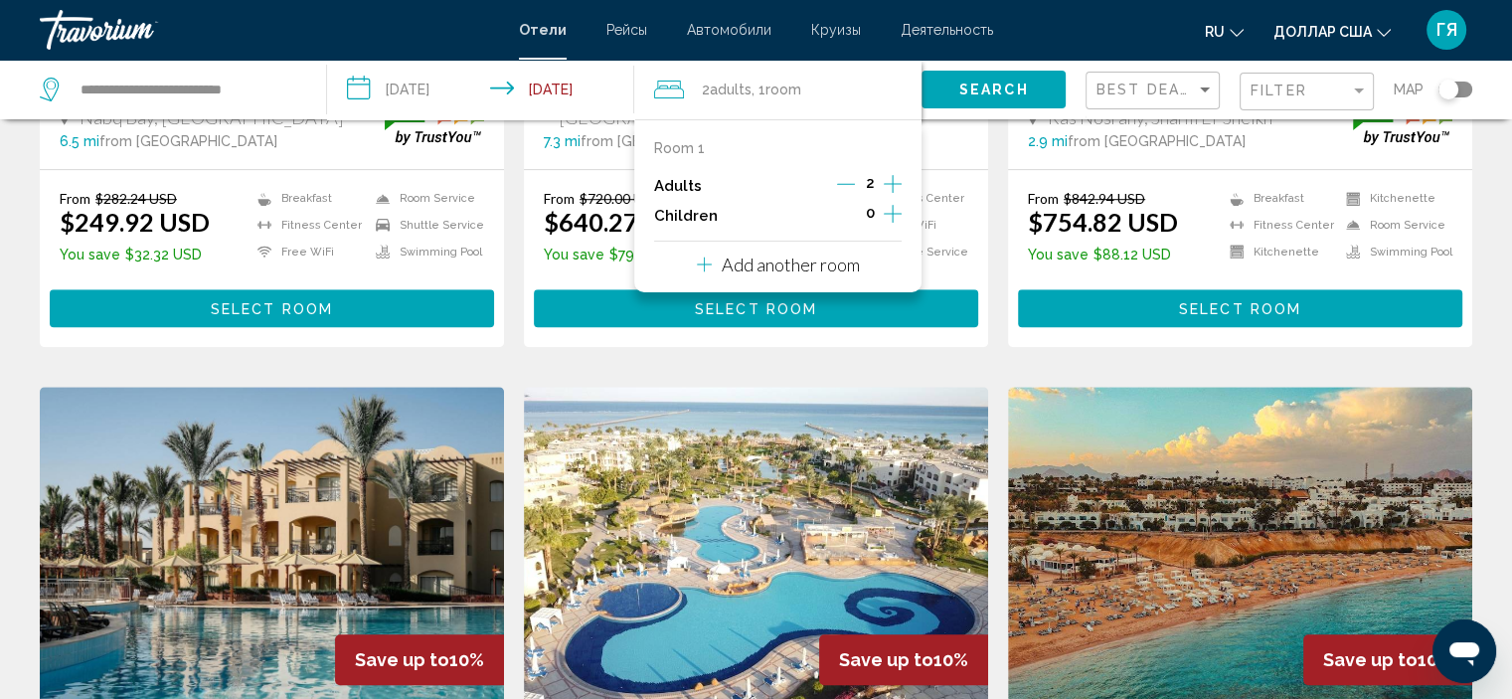
click at [796, 264] on p "Add another room" at bounding box center [791, 264] width 138 height 22
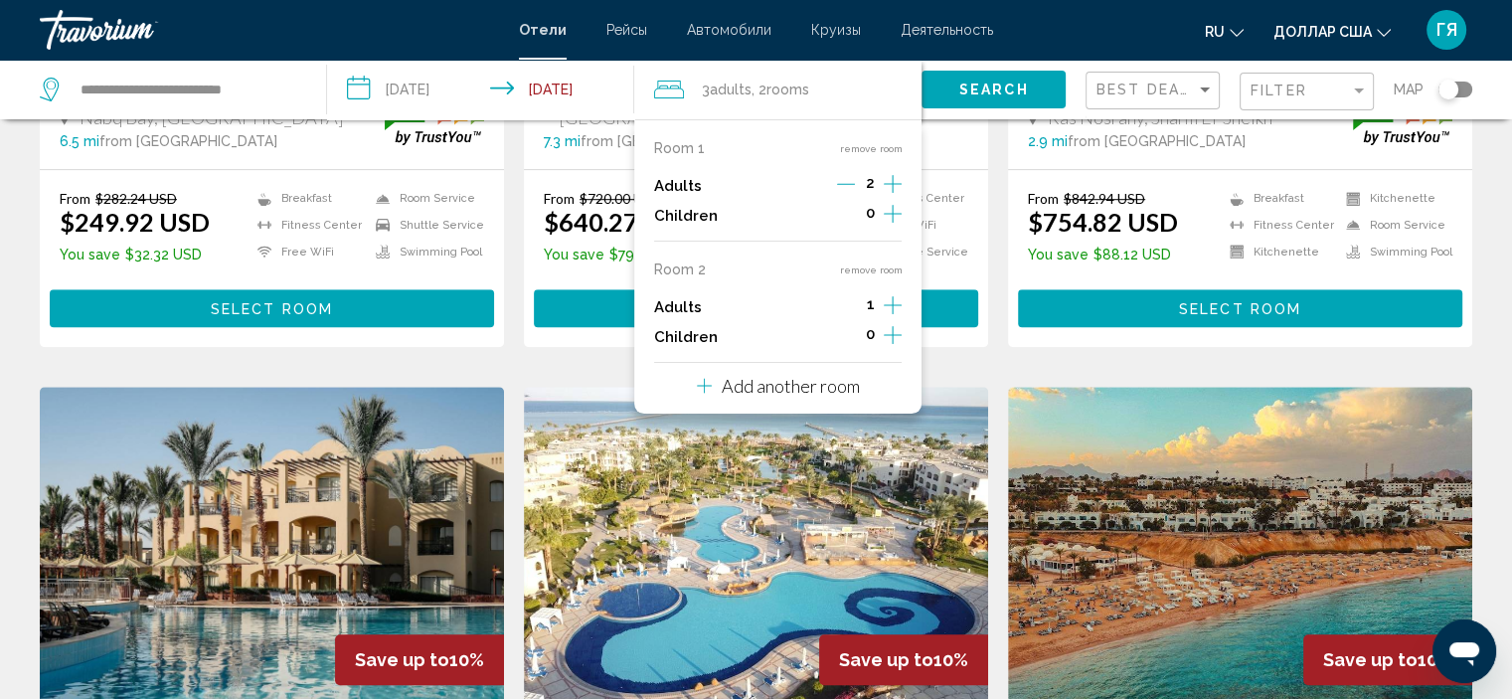
click at [898, 196] on icon "Increment adults" at bounding box center [893, 184] width 18 height 24
click at [791, 393] on p "Add another room" at bounding box center [791, 386] width 138 height 22
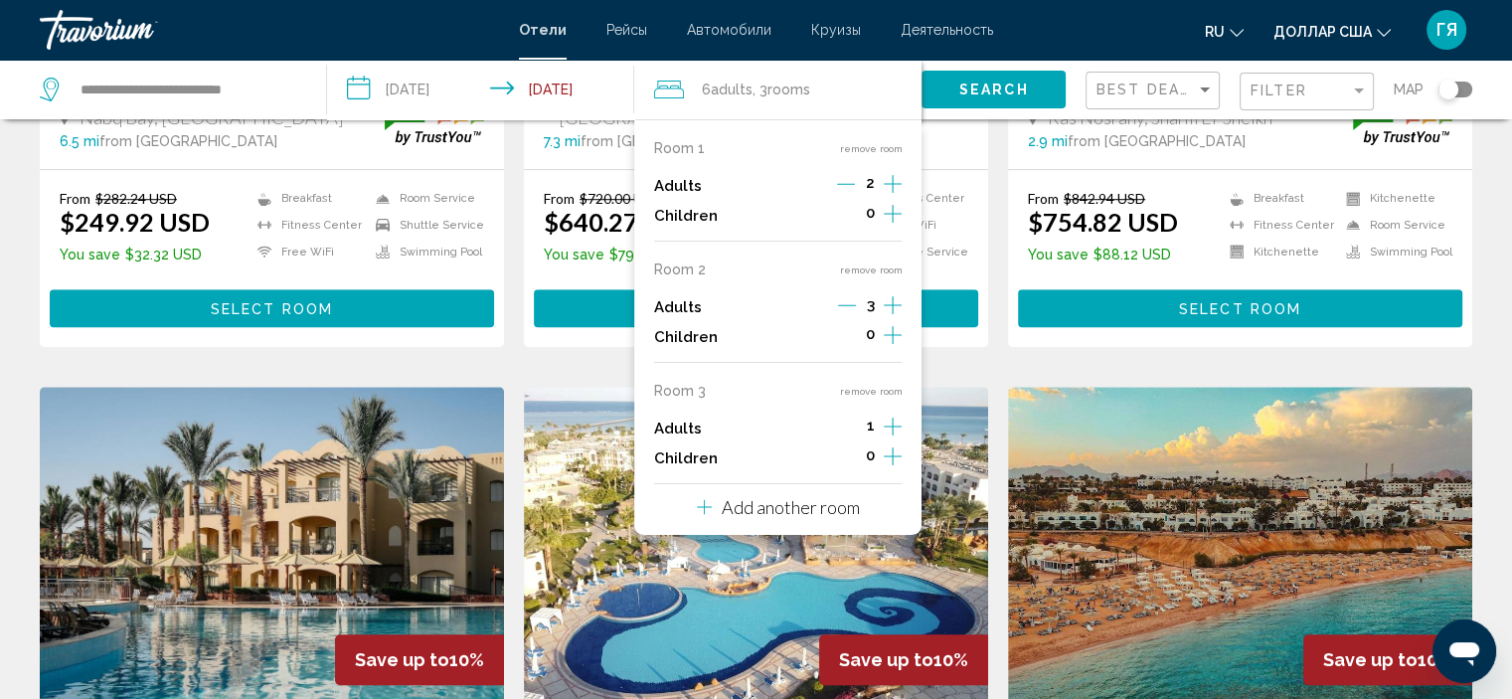
click at [883, 423] on div "1" at bounding box center [870, 428] width 64 height 30
click at [898, 196] on icon "Increment adults" at bounding box center [893, 184] width 18 height 24
click at [831, 503] on p "Add another room" at bounding box center [791, 507] width 138 height 22
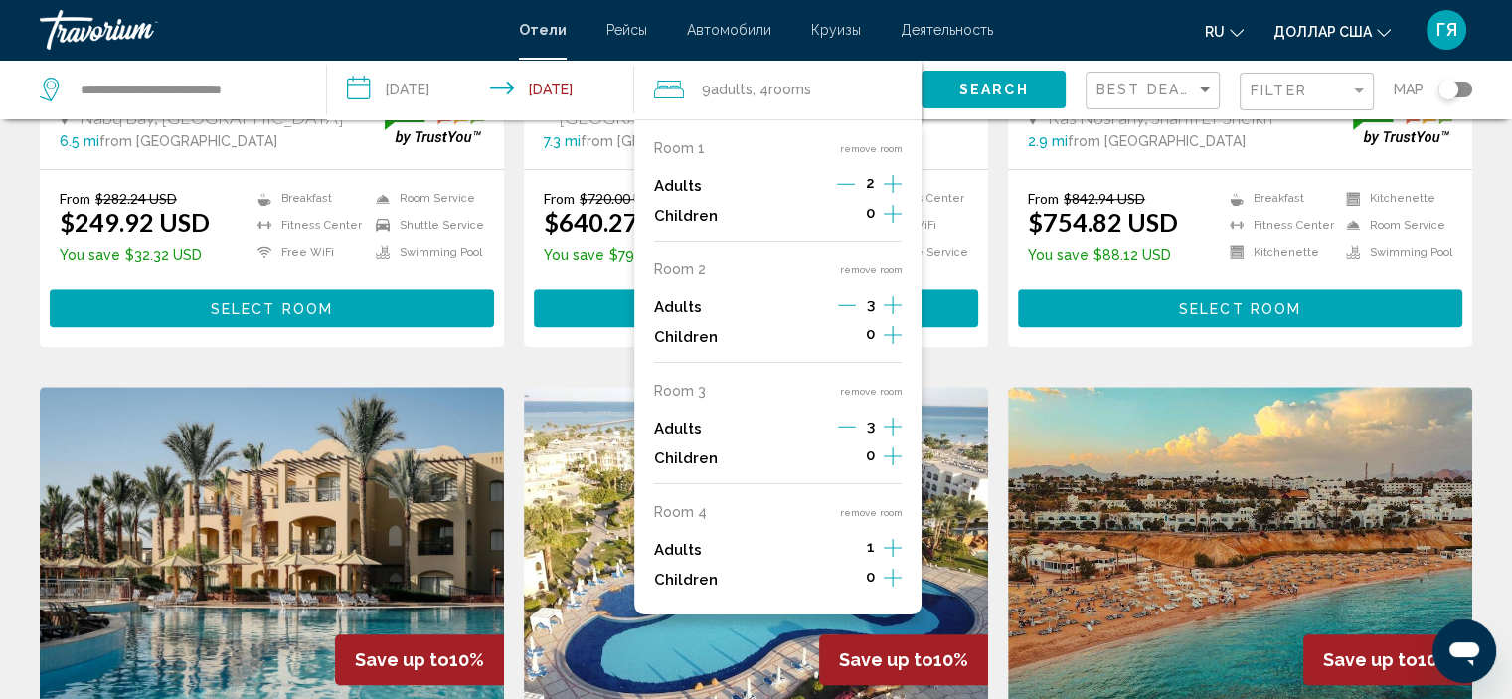
click at [892, 193] on icon "Increment adults" at bounding box center [893, 184] width 18 height 18
click at [1042, 97] on button "Search" at bounding box center [993, 89] width 144 height 37
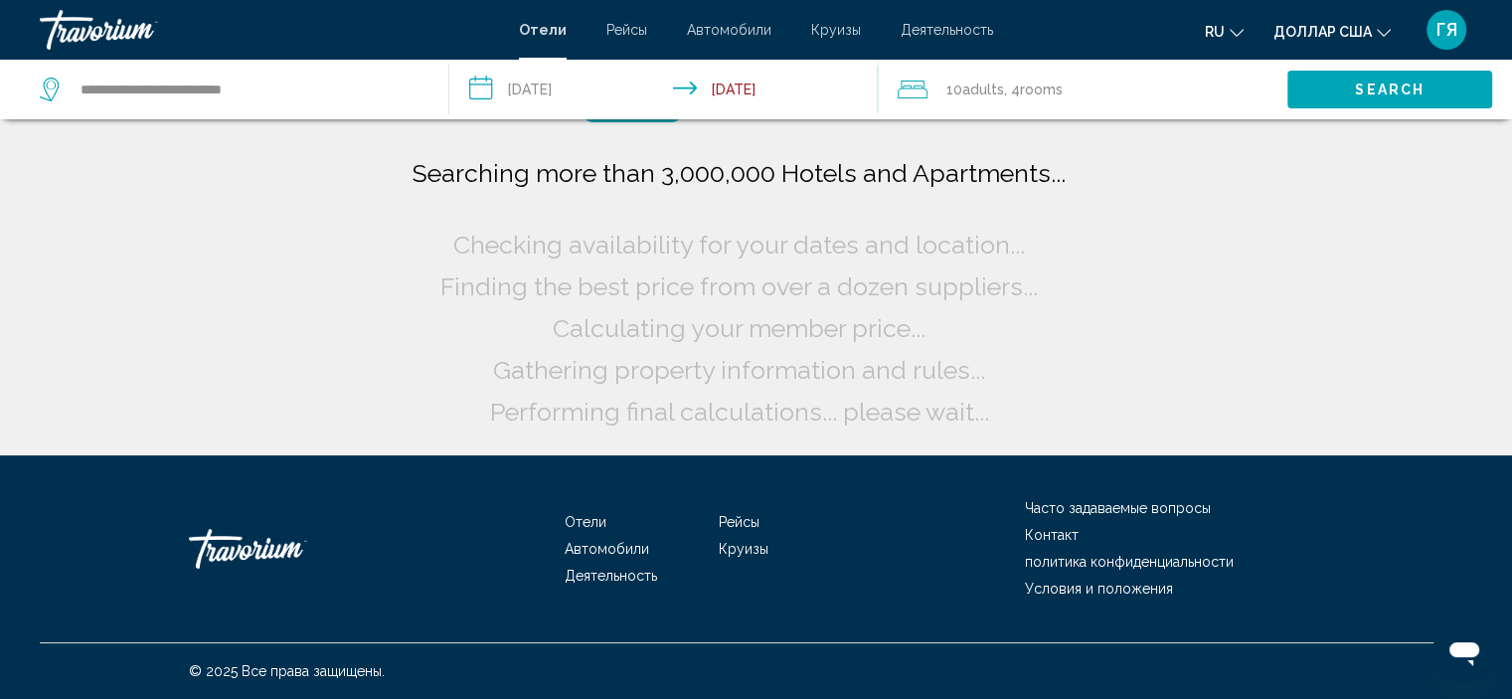
scroll to position [0, 0]
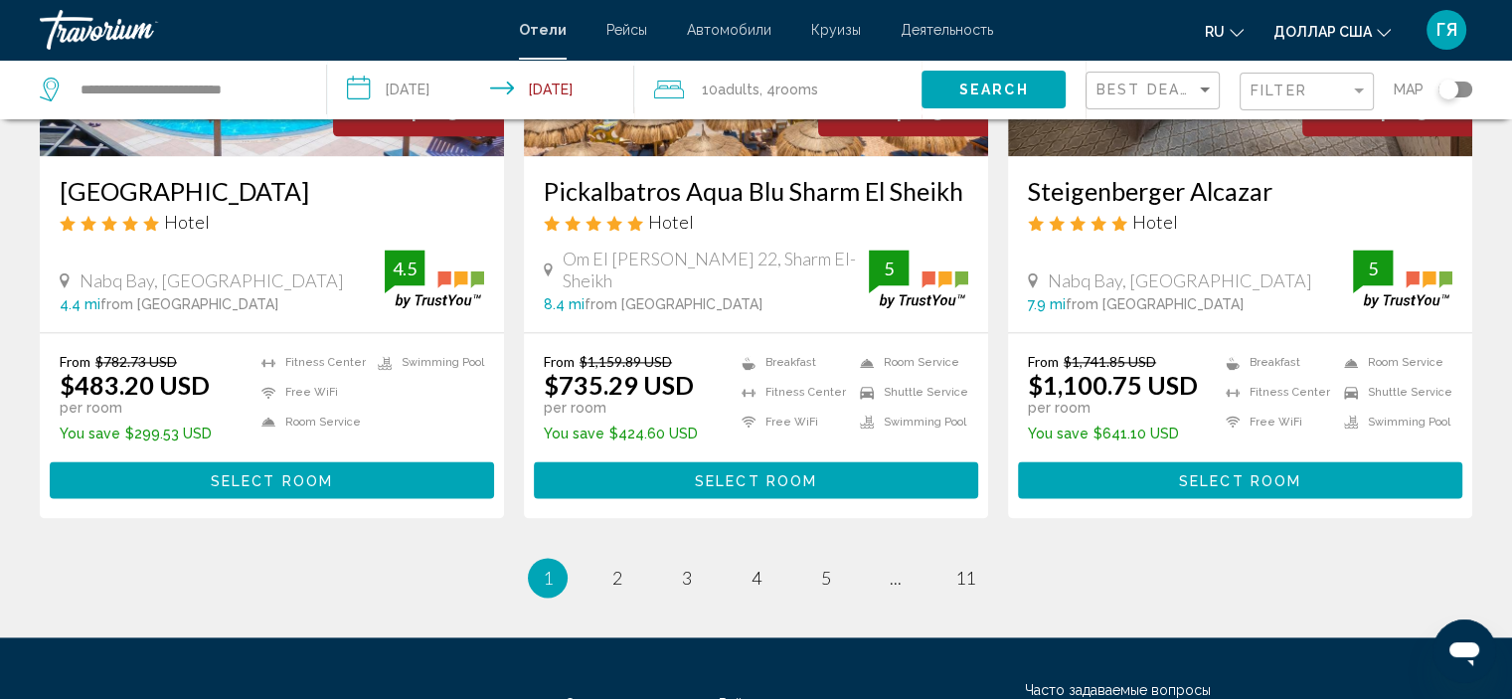
scroll to position [2642, 0]
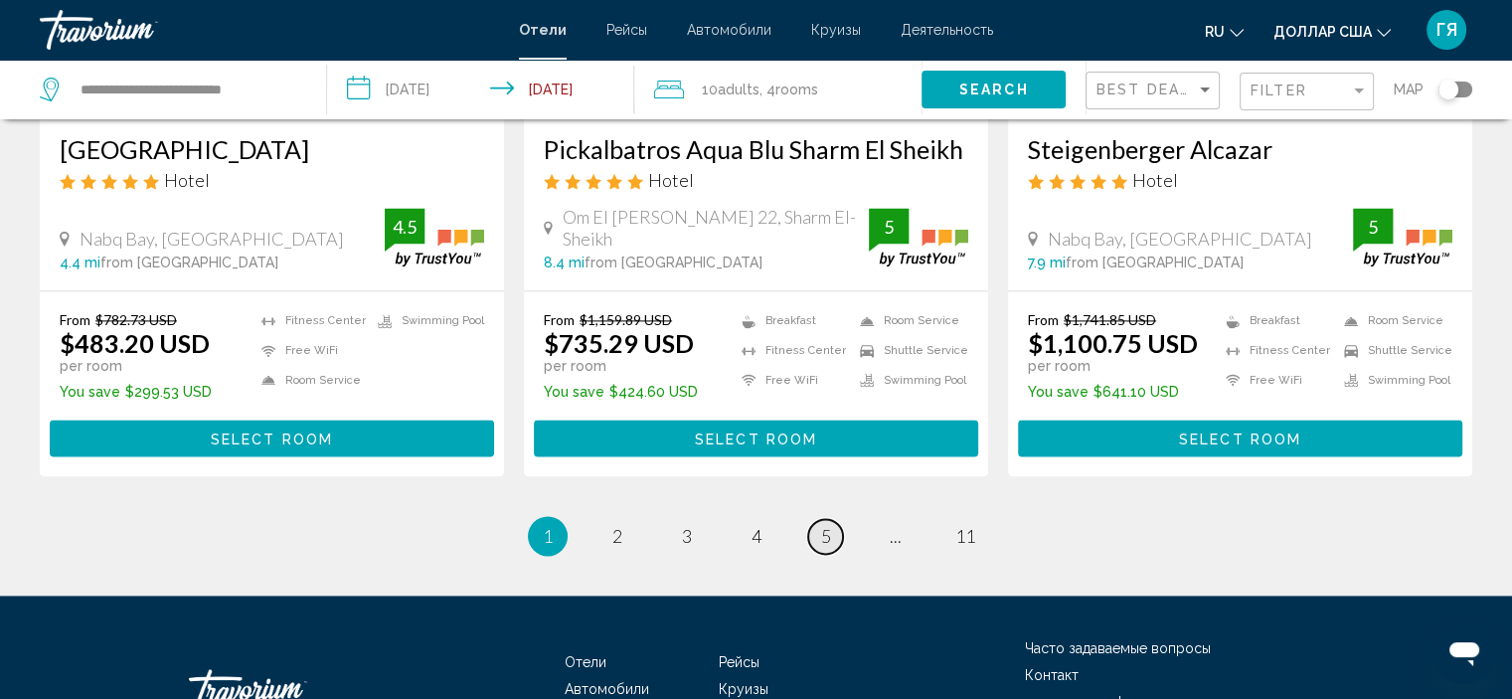
click at [827, 525] on span "5" at bounding box center [826, 536] width 10 height 22
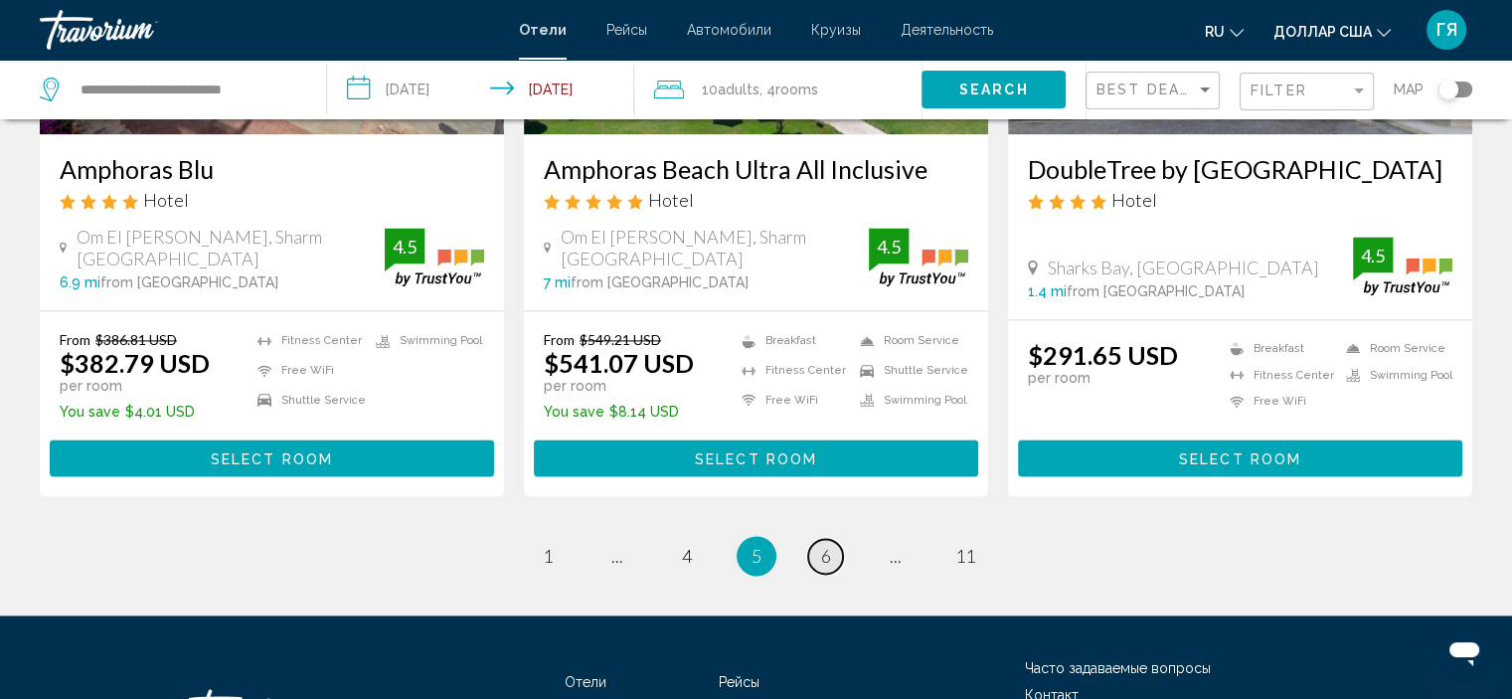
scroll to position [2654, 0]
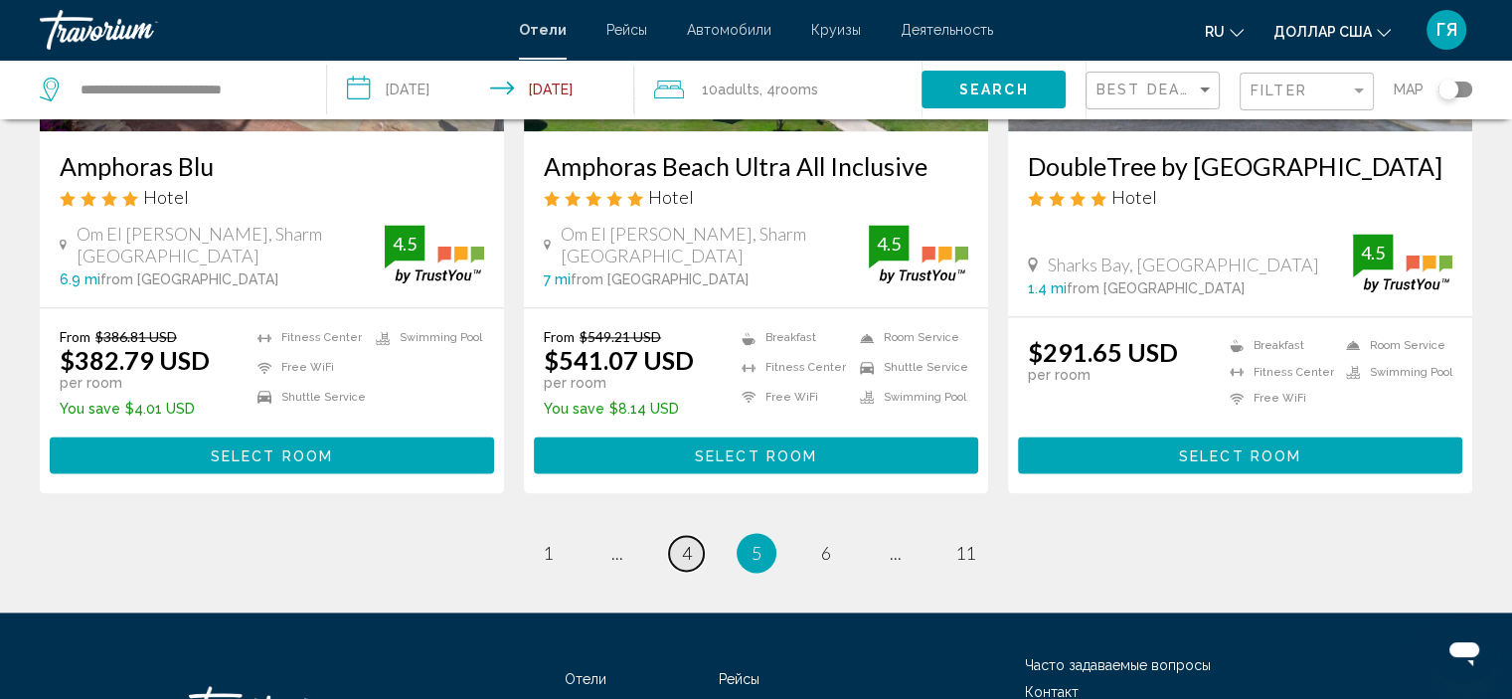
click at [689, 542] on span "4" at bounding box center [687, 553] width 10 height 22
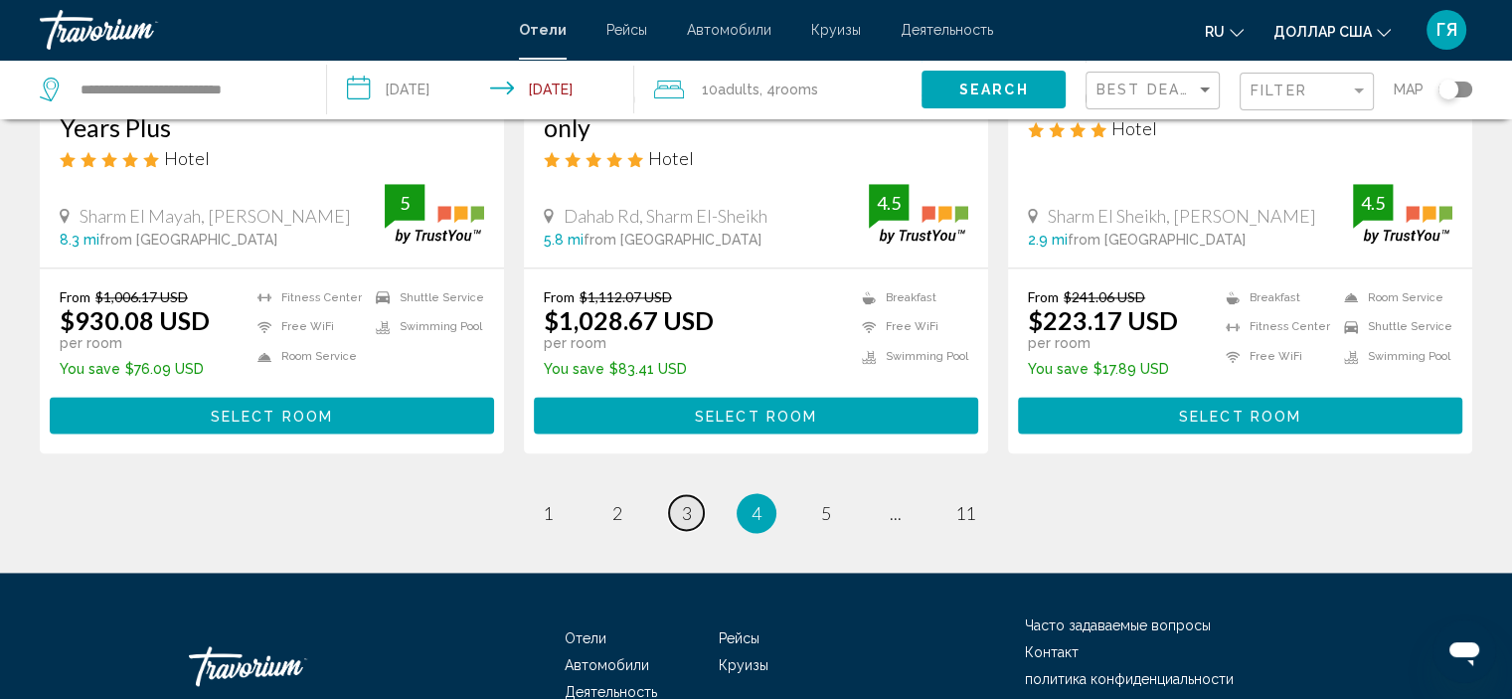
scroll to position [2635, 0]
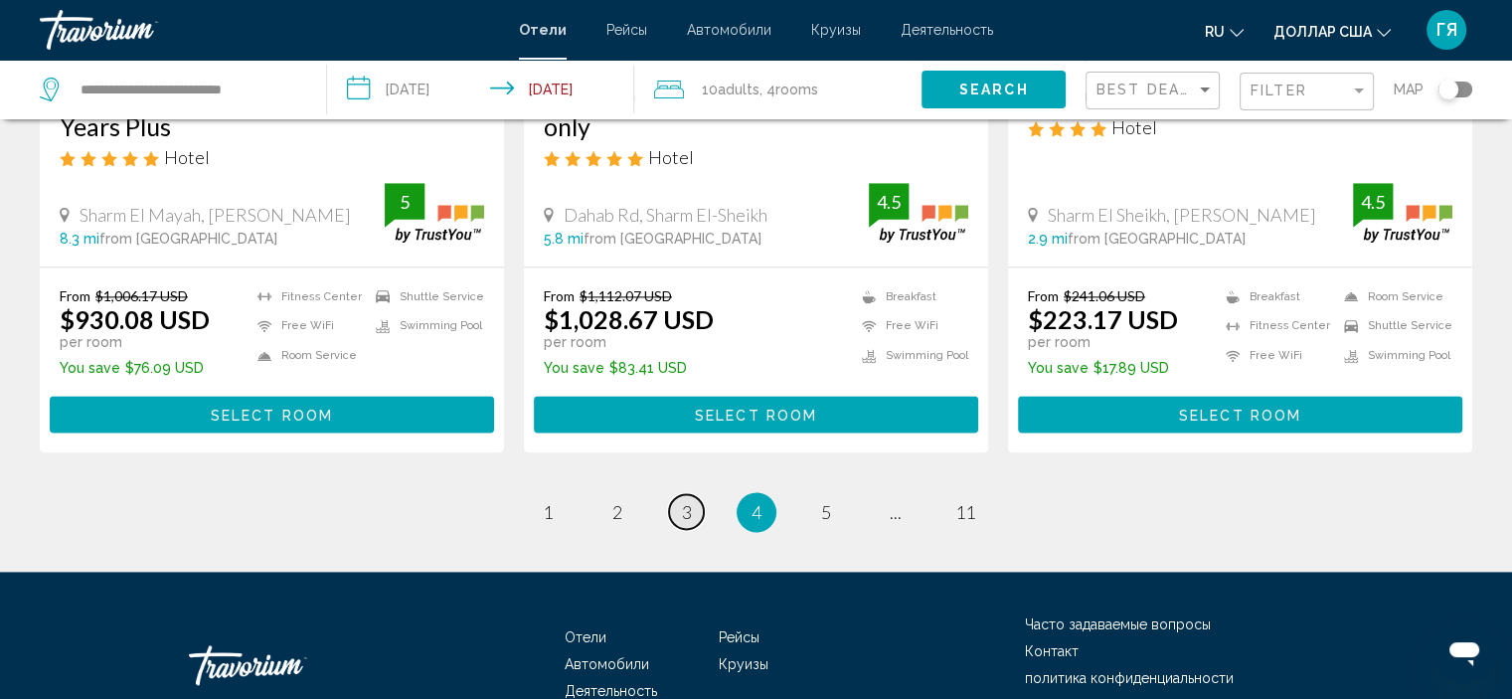
click at [689, 511] on span "3" at bounding box center [687, 512] width 10 height 22
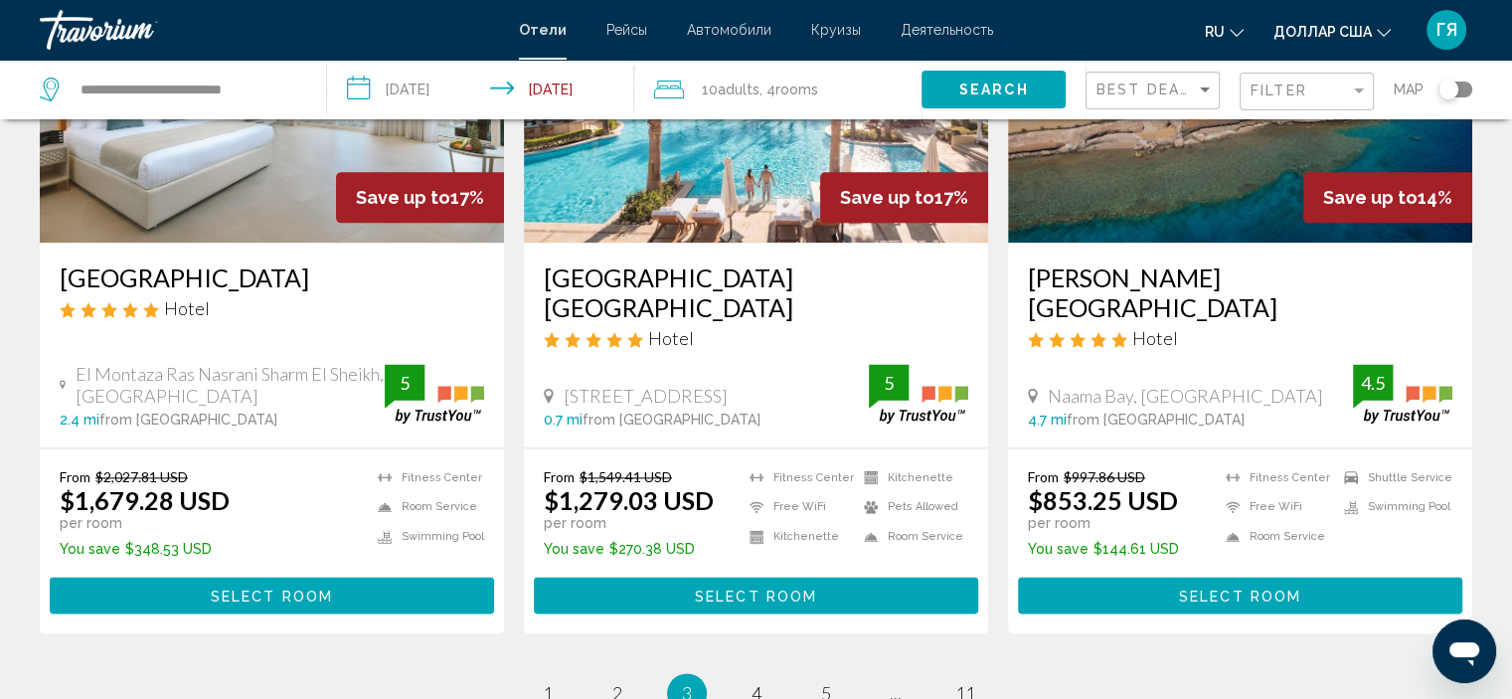
scroll to position [2586, 0]
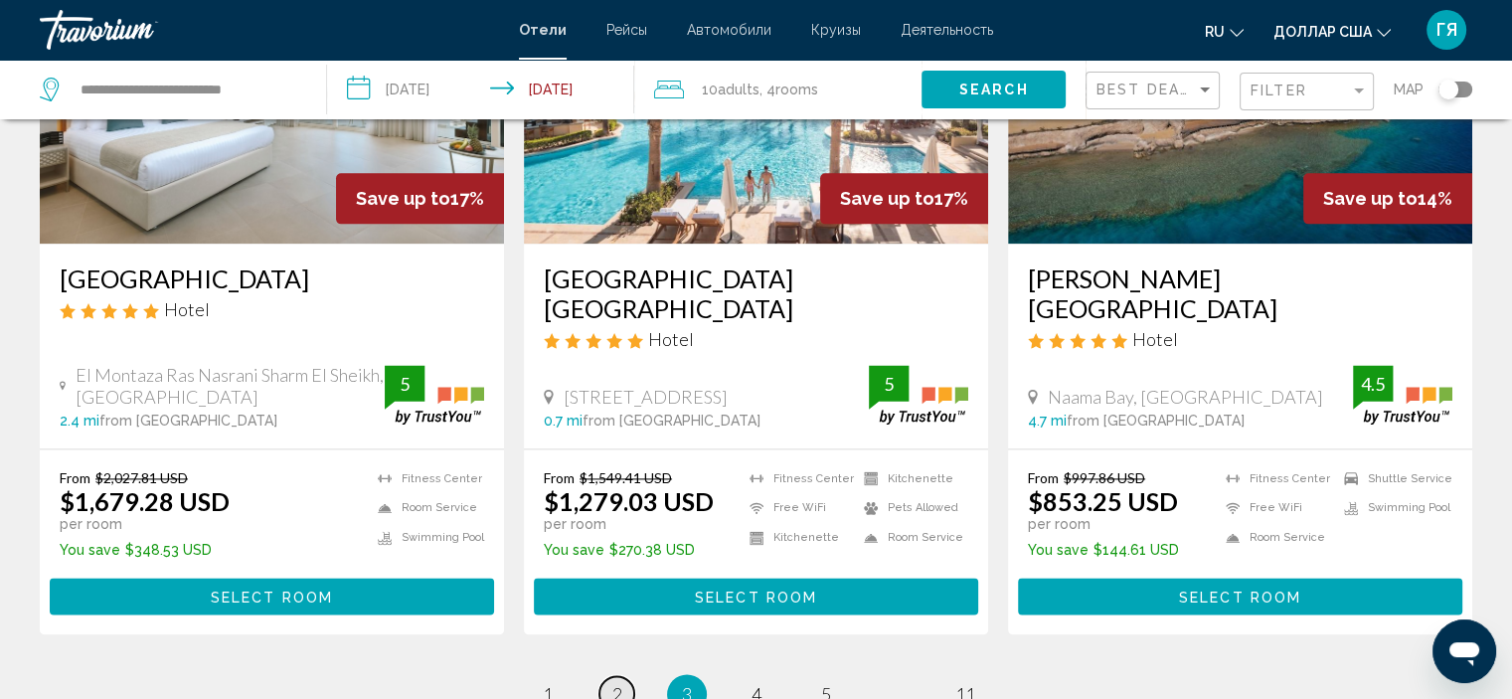
click at [619, 683] on span "2" at bounding box center [617, 694] width 10 height 22
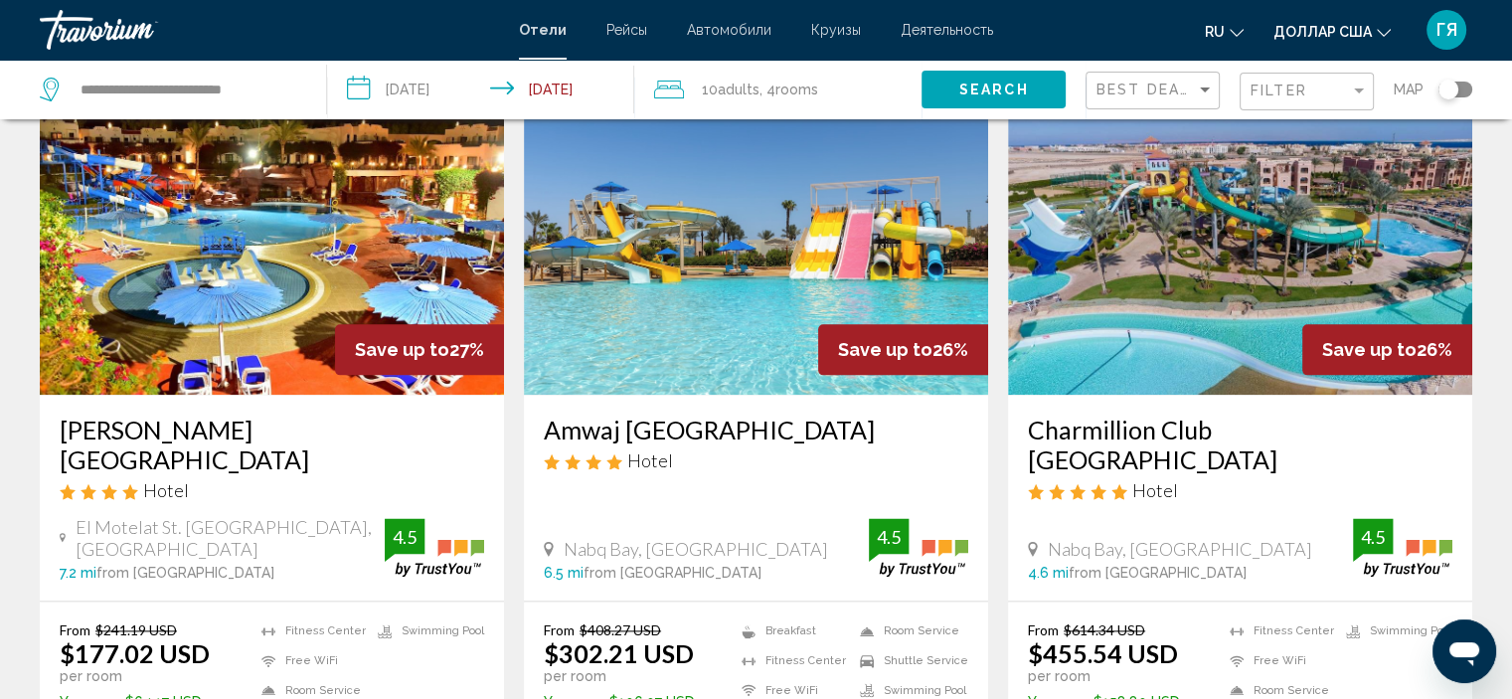
scroll to position [2347, 0]
